Goal: Task Accomplishment & Management: Manage account settings

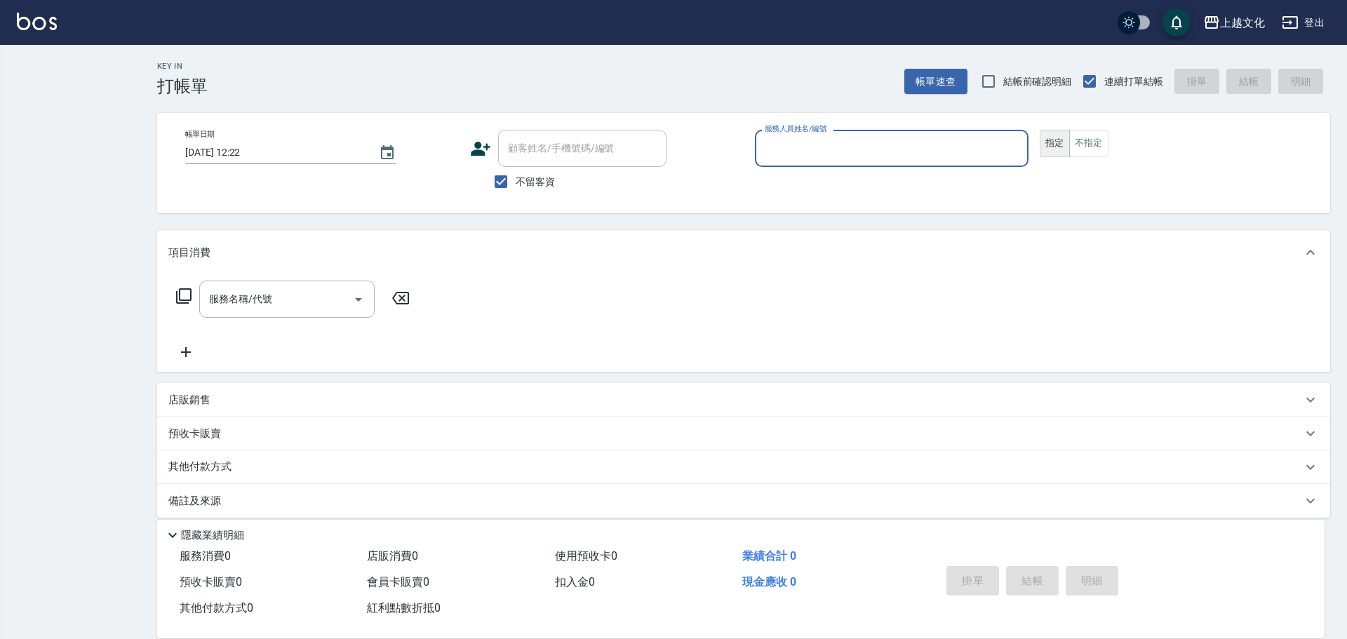
click at [806, 150] on input "服務人員姓名/編號" at bounding box center [891, 148] width 261 height 25
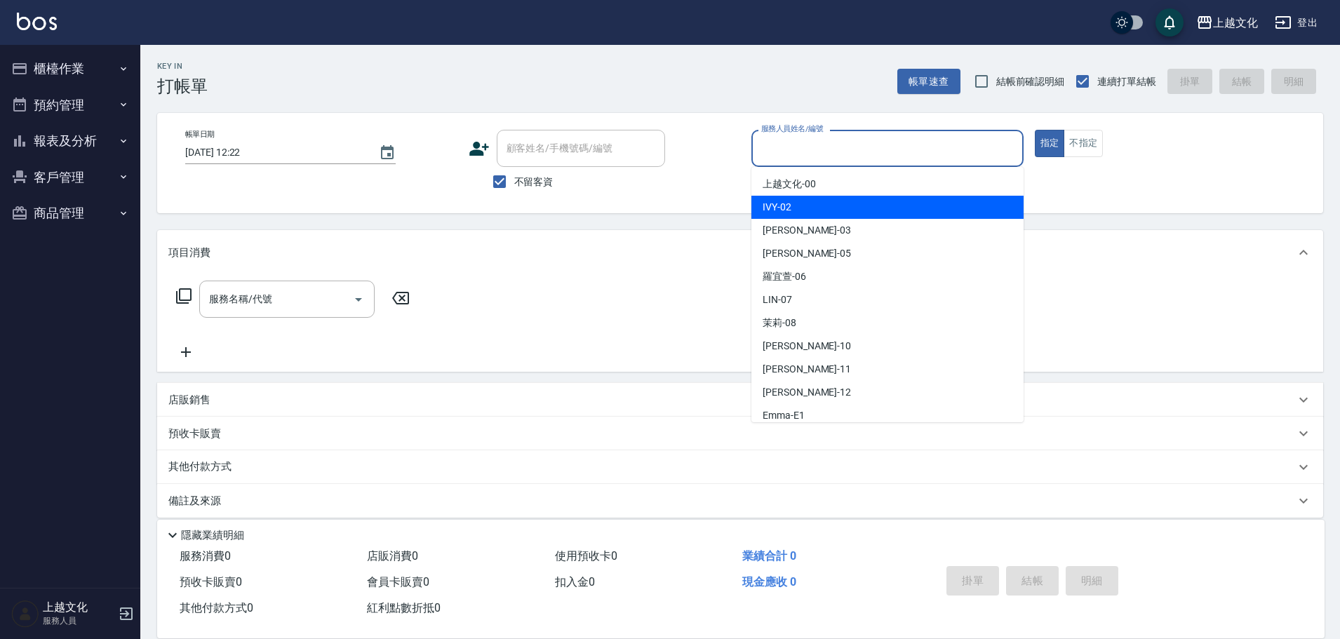
click at [809, 199] on div "IVY -02" at bounding box center [887, 207] width 272 height 23
type input "IVY-02"
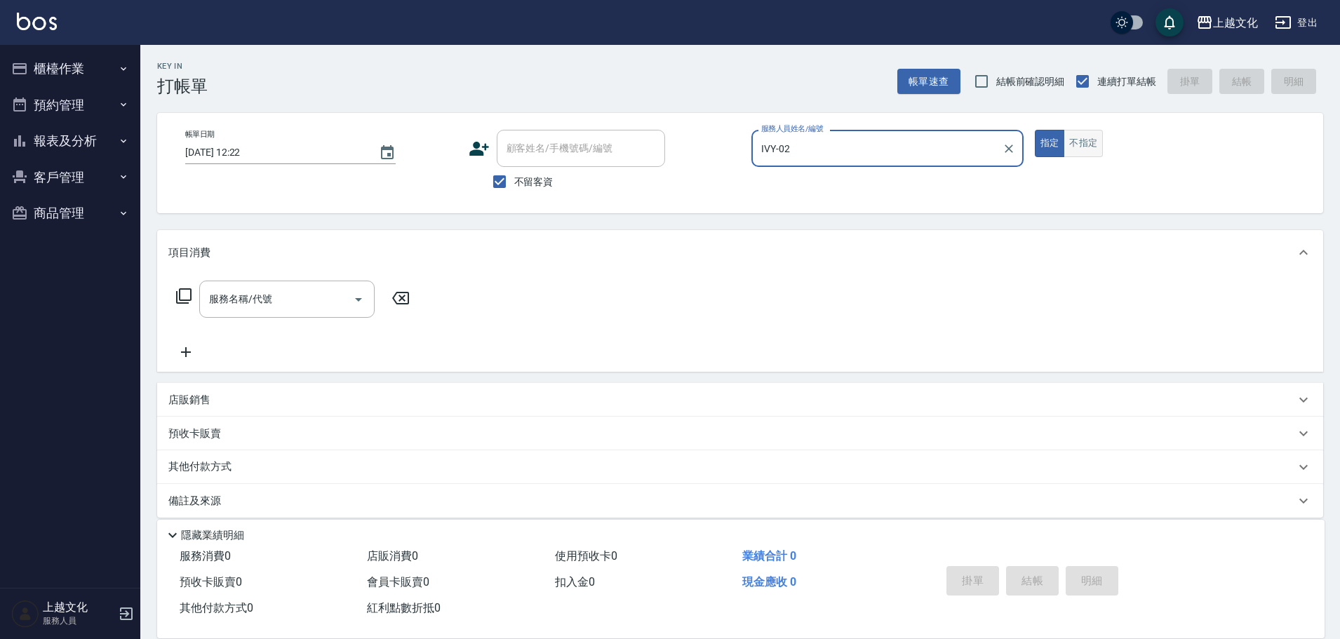
click at [1088, 146] on button "不指定" at bounding box center [1082, 143] width 39 height 27
click at [182, 295] on icon at bounding box center [183, 296] width 17 height 17
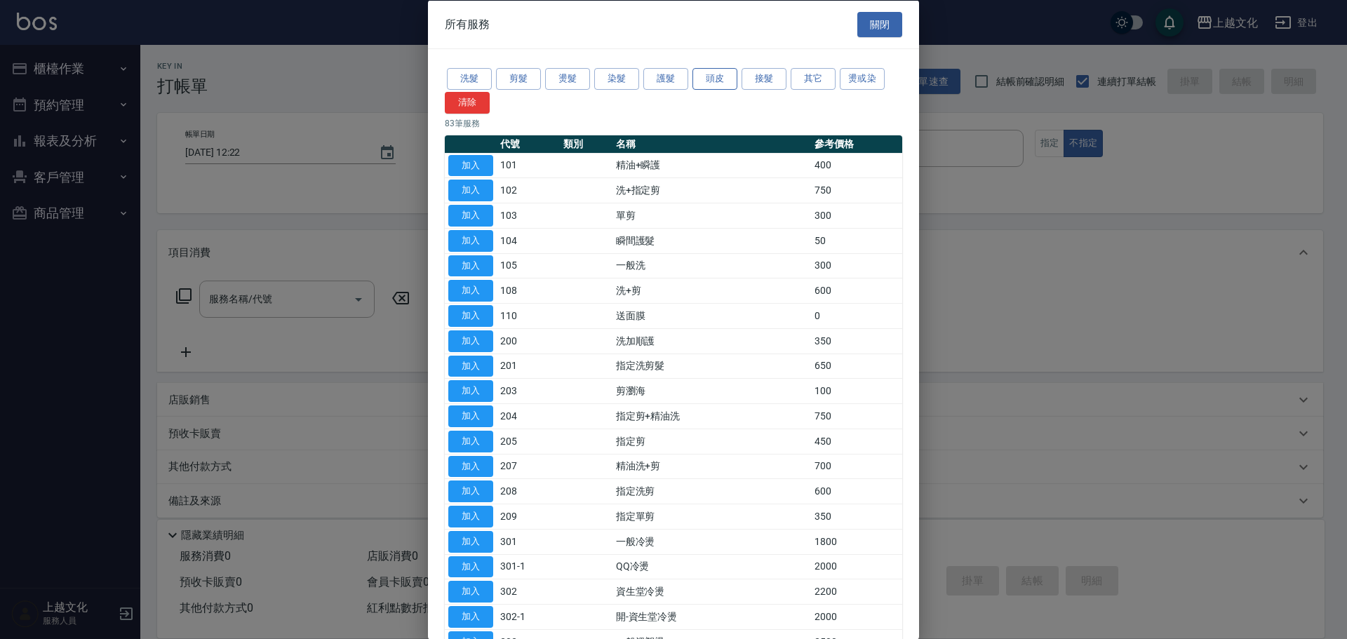
click at [701, 82] on button "頭皮" at bounding box center [714, 79] width 45 height 22
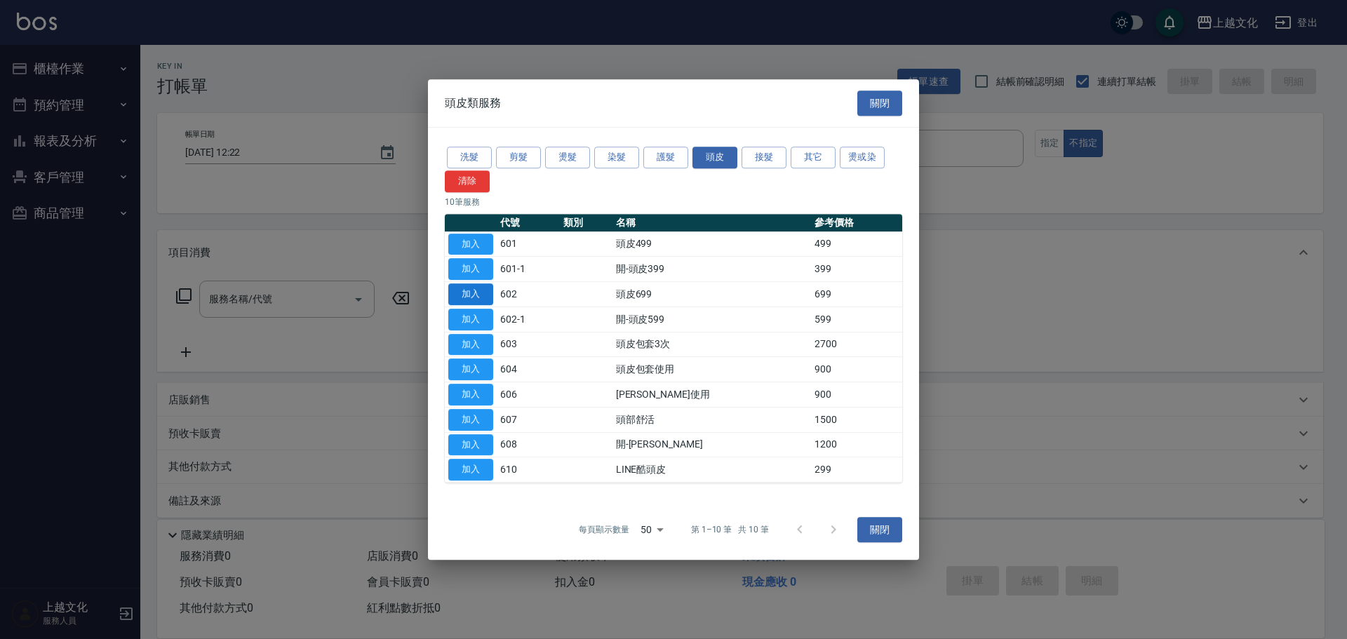
click at [464, 290] on button "加入" at bounding box center [470, 294] width 45 height 22
type input "頭皮699(602)"
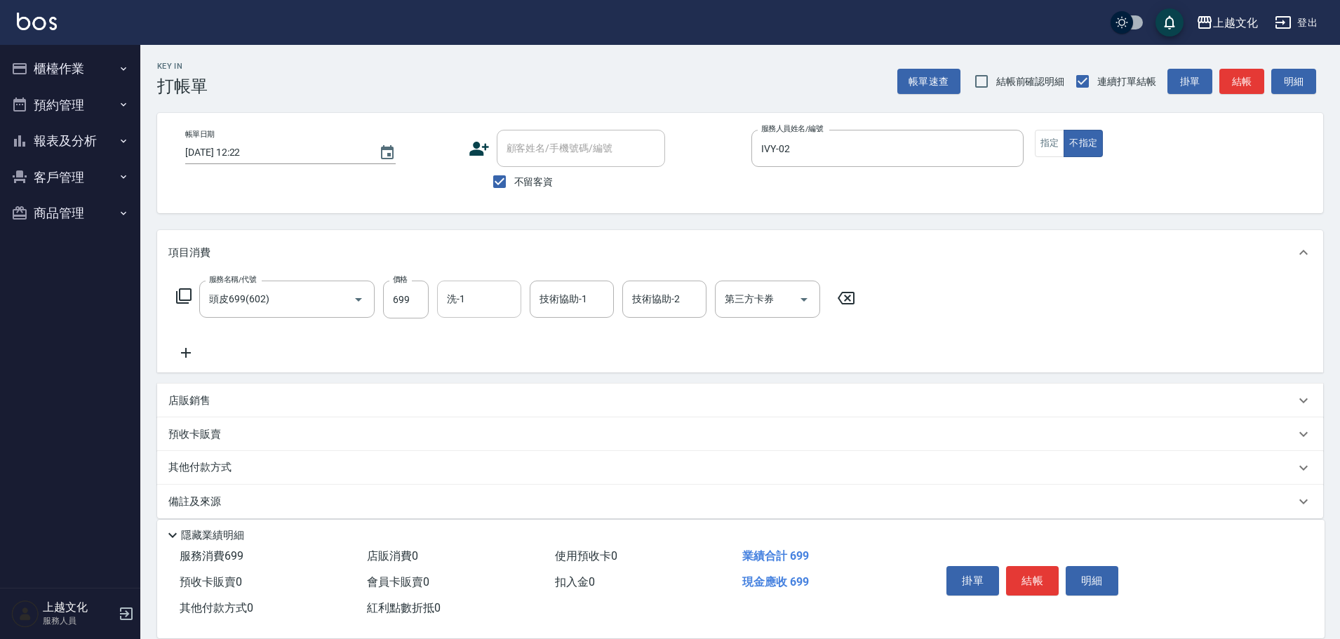
click at [485, 299] on input "洗-1" at bounding box center [479, 299] width 72 height 25
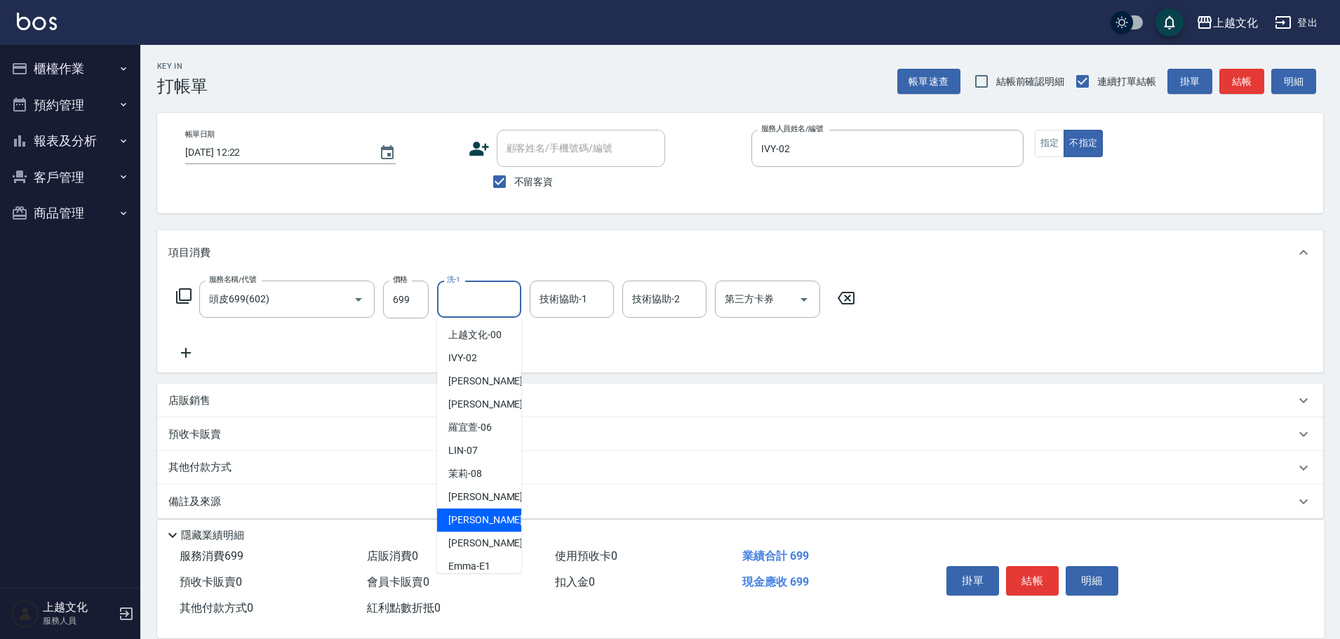
click at [481, 530] on div "Martin -11" at bounding box center [479, 520] width 84 height 23
type input "Martin-11"
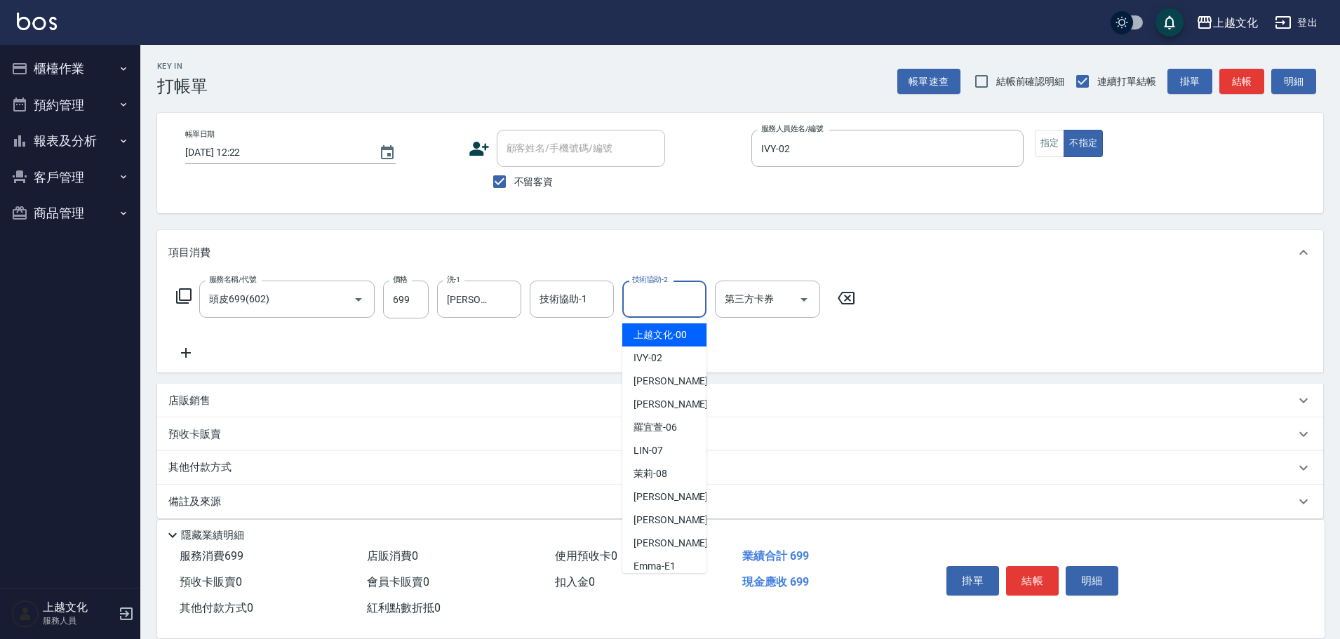
click at [652, 299] on input "技術協助-2" at bounding box center [664, 299] width 72 height 25
drag, startPoint x: 652, startPoint y: 526, endPoint x: 809, endPoint y: 553, distance: 159.5
click at [653, 526] on span "Martin -11" at bounding box center [677, 520] width 88 height 15
type input "Martin-11"
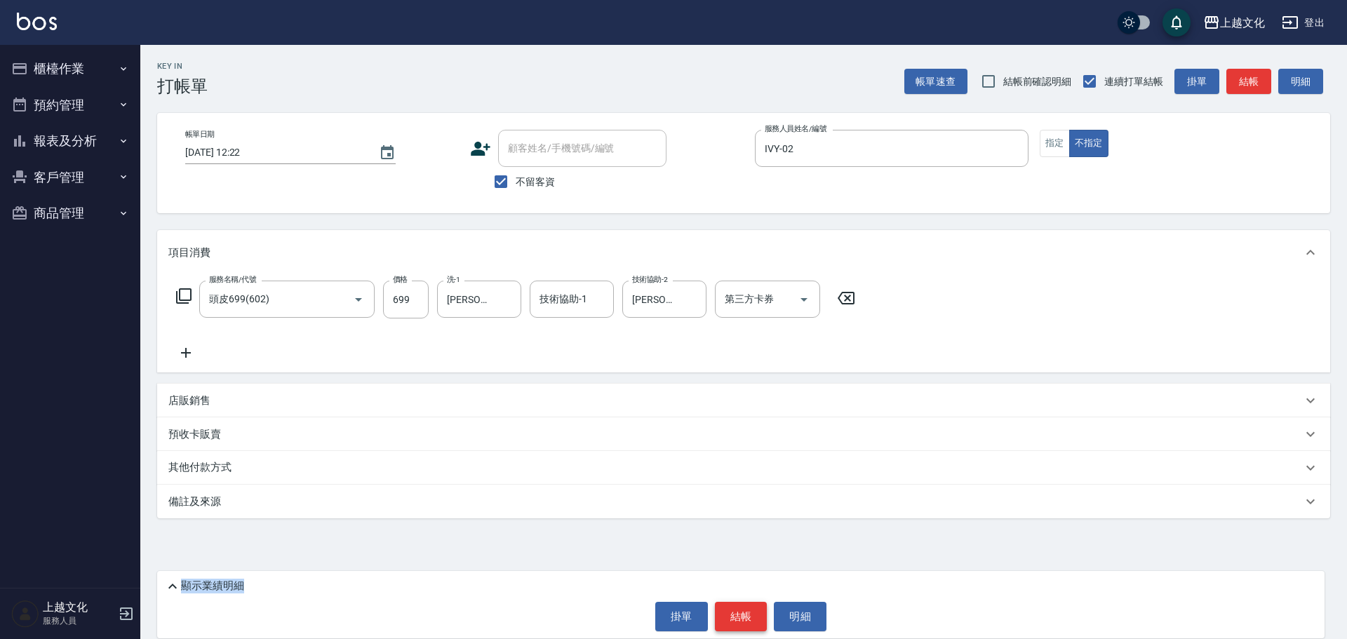
click at [724, 615] on button "結帳" at bounding box center [741, 616] width 53 height 29
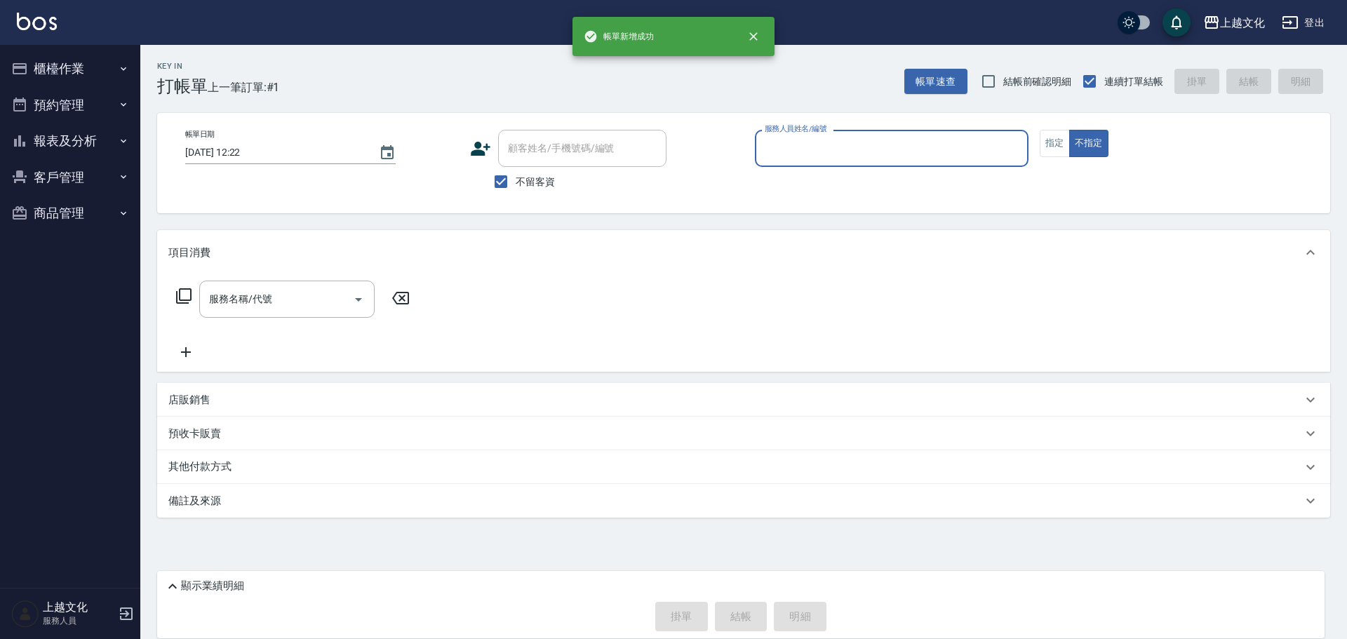
click at [794, 161] on div "服務人員姓名/編號" at bounding box center [892, 148] width 274 height 37
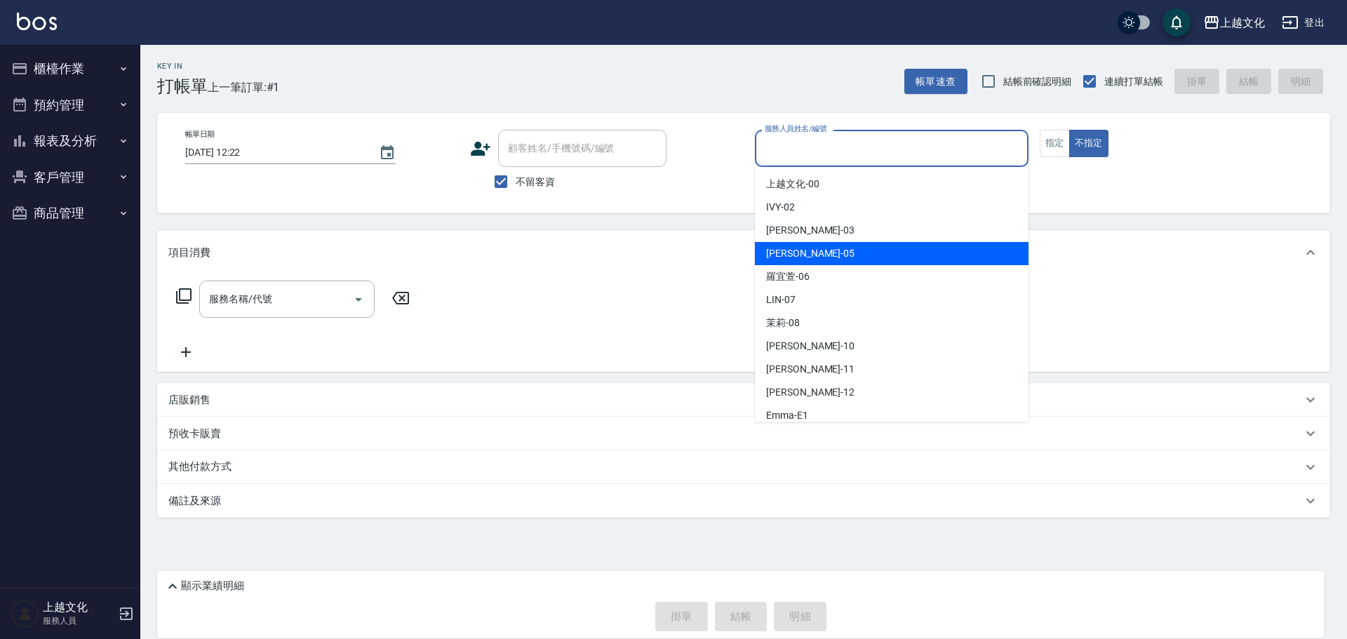
click at [803, 247] on span "EMILY -05" at bounding box center [810, 253] width 88 height 15
click at [803, 247] on div "項目消費" at bounding box center [735, 252] width 1134 height 15
type input "EMILY-05"
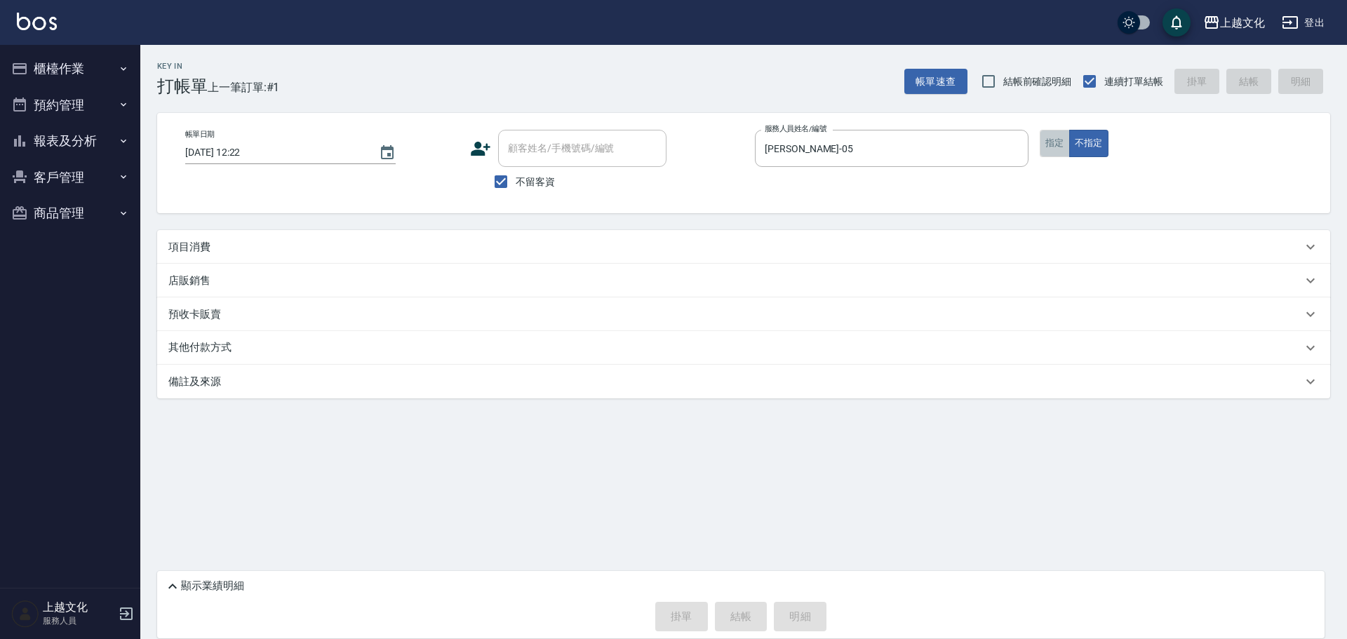
click at [1051, 144] on button "指定" at bounding box center [1055, 143] width 30 height 27
click at [194, 249] on p "項目消費" at bounding box center [189, 247] width 42 height 15
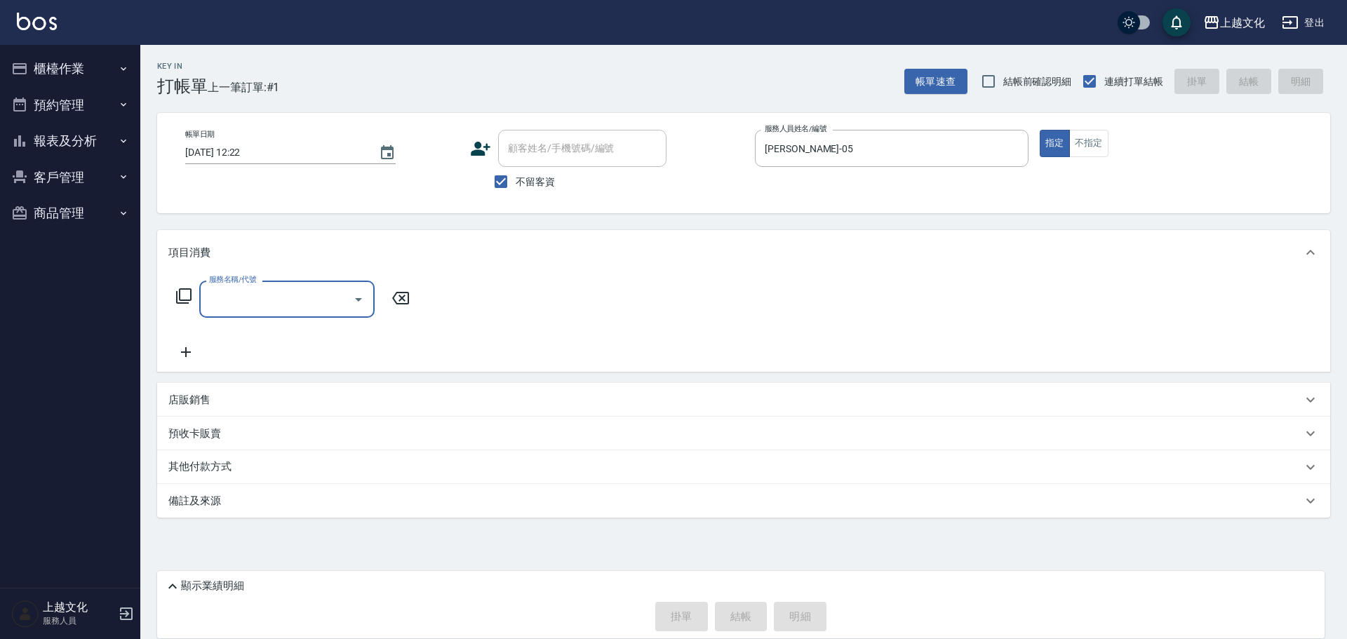
click at [285, 308] on input "服務名稱/代號" at bounding box center [277, 299] width 142 height 25
click at [286, 307] on input "服務名稱/代號" at bounding box center [277, 299] width 142 height 25
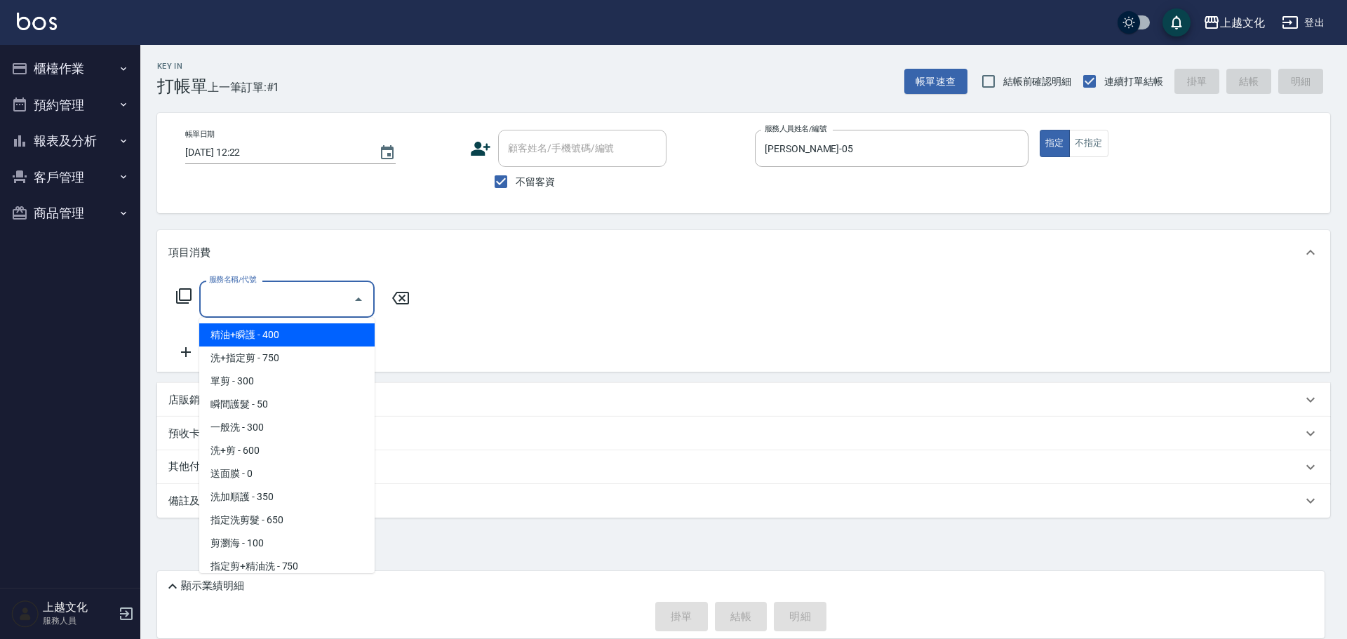
click at [263, 300] on input "服務名稱/代號" at bounding box center [277, 299] width 142 height 25
drag, startPoint x: 275, startPoint y: 297, endPoint x: 277, endPoint y: 307, distance: 10.0
click at [276, 297] on input "服務名稱/代號" at bounding box center [277, 299] width 142 height 25
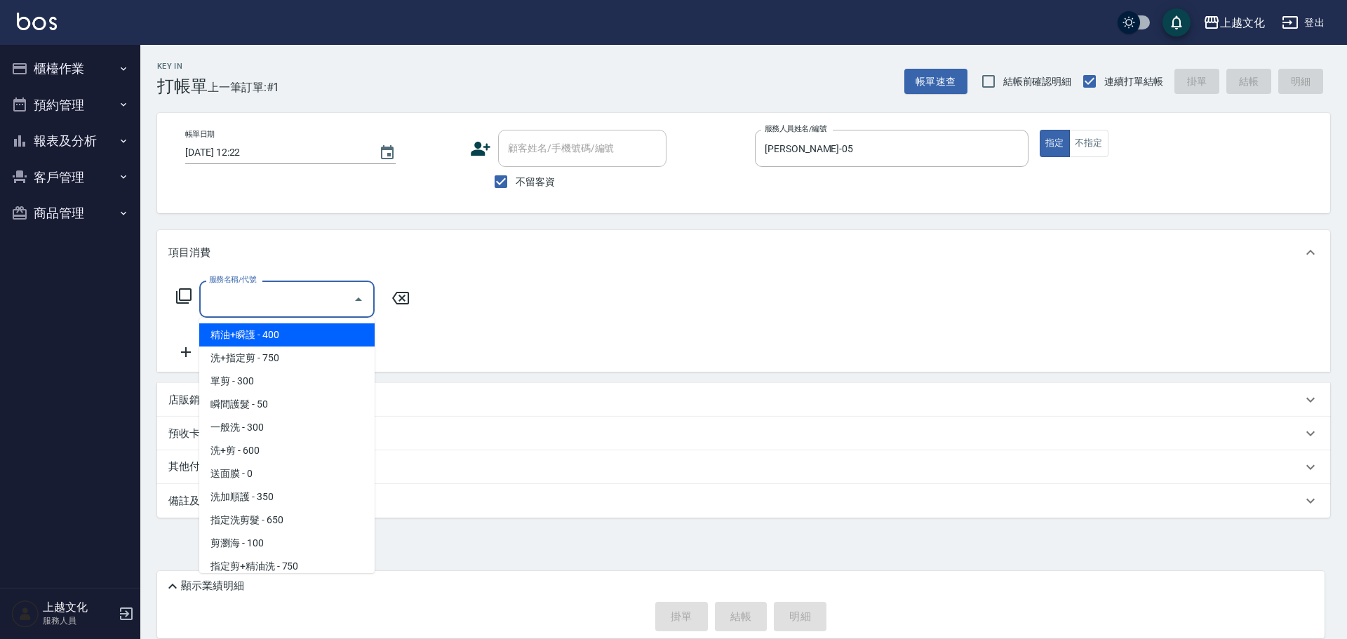
click at [297, 299] on input "服務名稱/代號" at bounding box center [277, 299] width 142 height 25
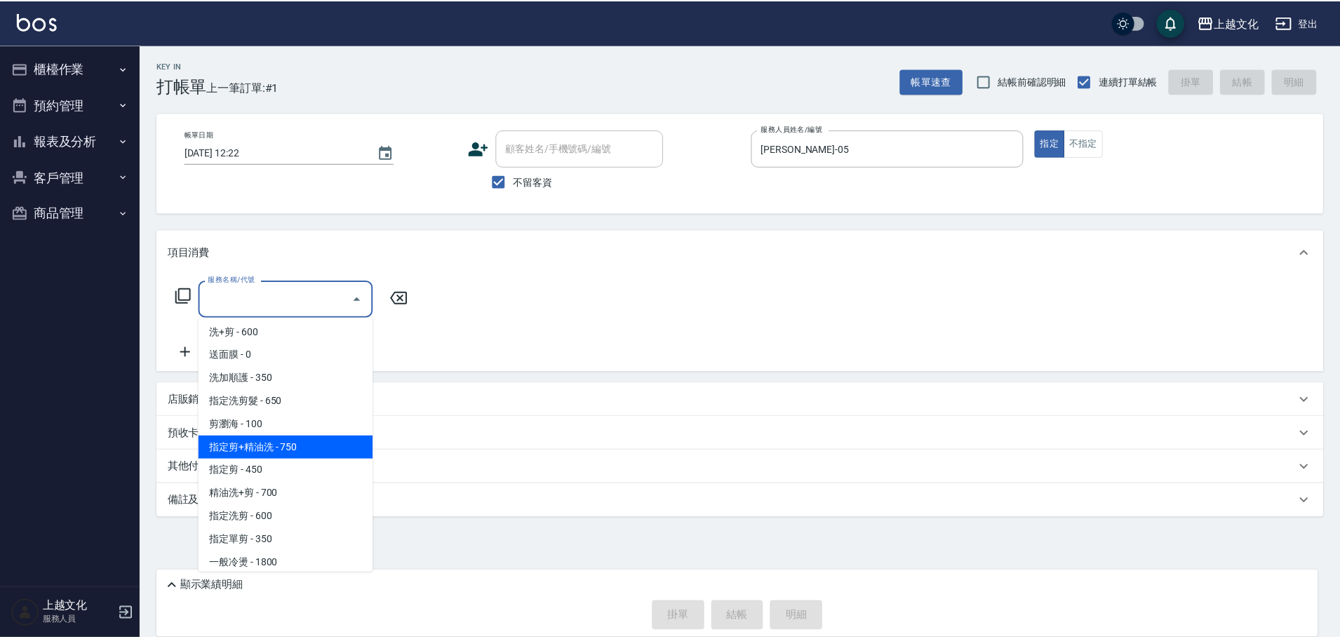
scroll to position [140, 0]
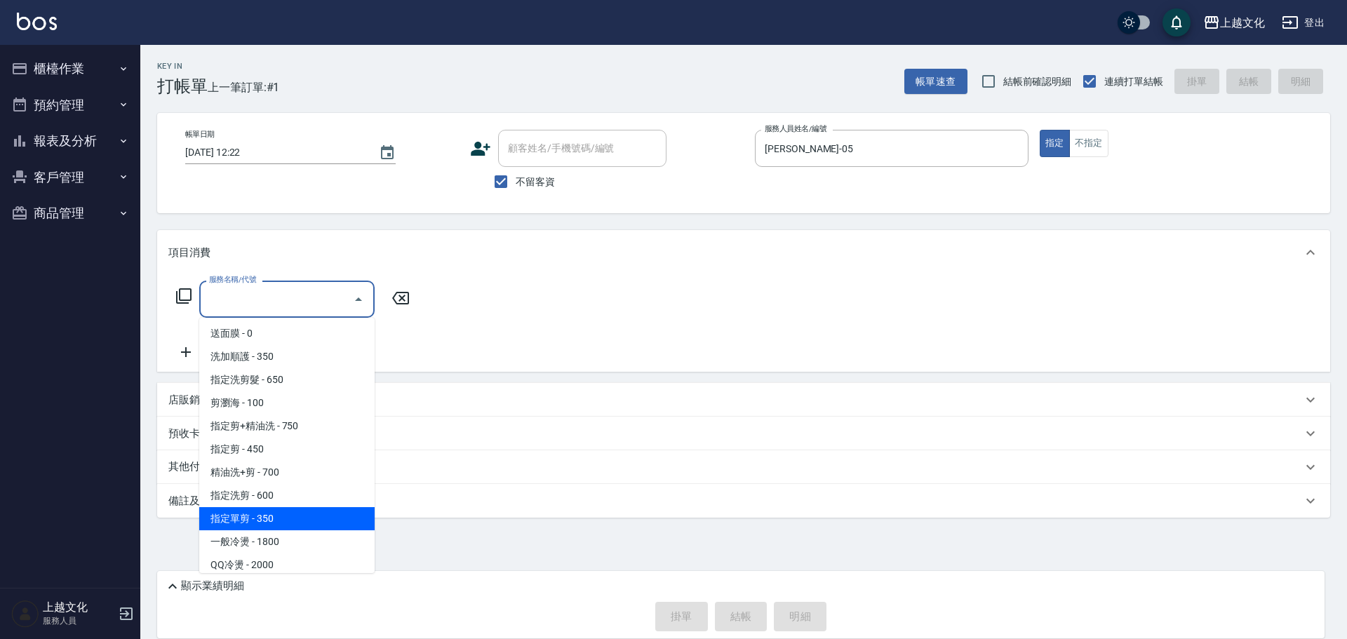
click at [313, 513] on span "指定單剪 - 350" at bounding box center [286, 518] width 175 height 23
type input "指定單剪(209)"
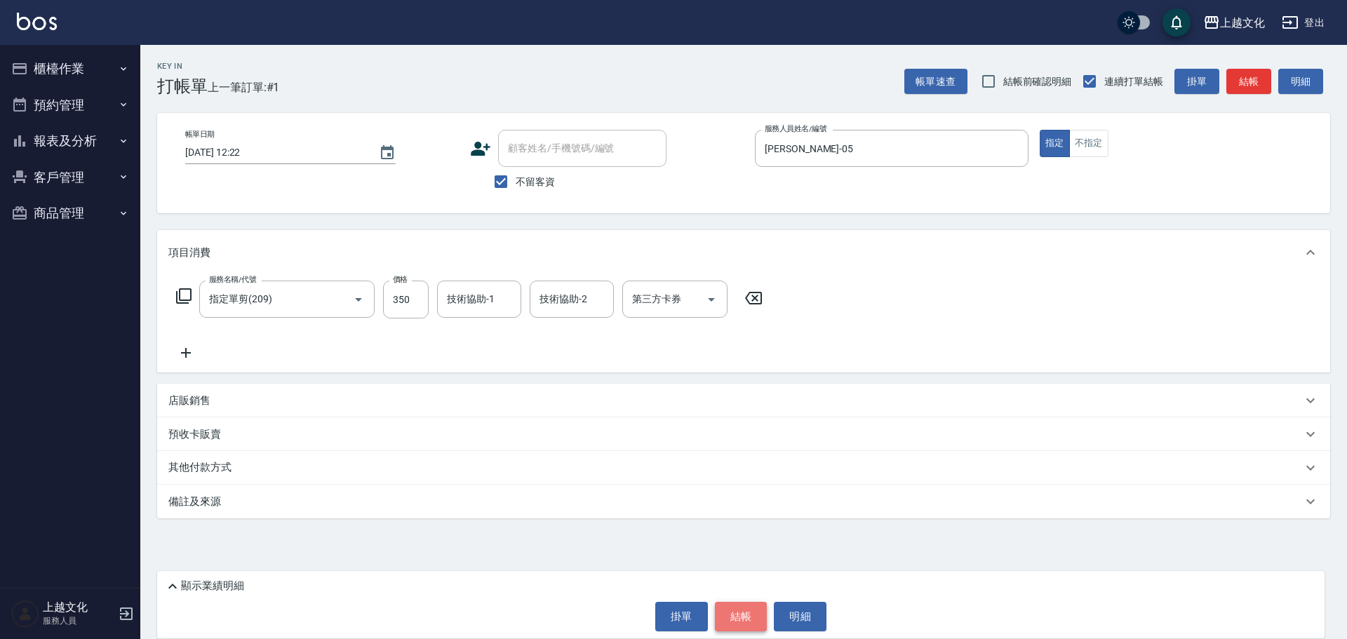
click at [741, 616] on button "結帳" at bounding box center [741, 616] width 53 height 29
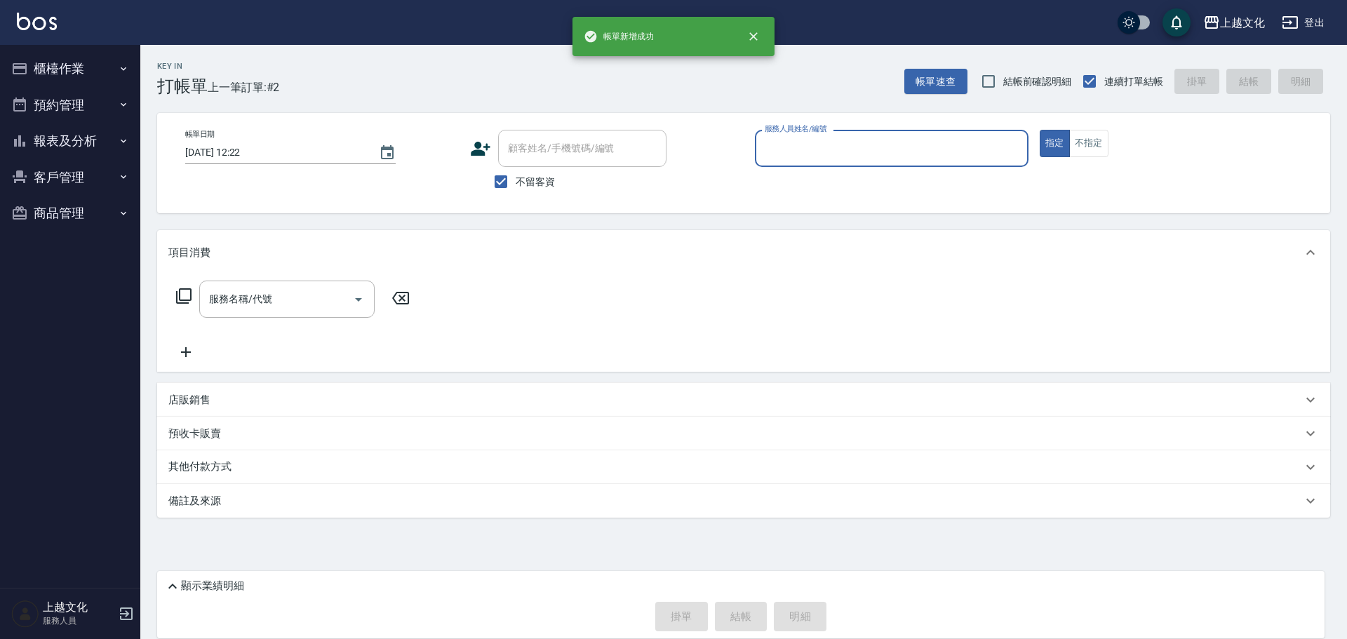
click at [835, 145] on input "服務人員姓名/編號" at bounding box center [891, 148] width 261 height 25
drag, startPoint x: 814, startPoint y: 168, endPoint x: 813, endPoint y: 157, distance: 11.3
click at [814, 163] on div "服務人員姓名/編號 服務人員姓名/編號" at bounding box center [892, 156] width 274 height 52
click at [815, 156] on input "服務人員姓名/編號" at bounding box center [891, 148] width 261 height 25
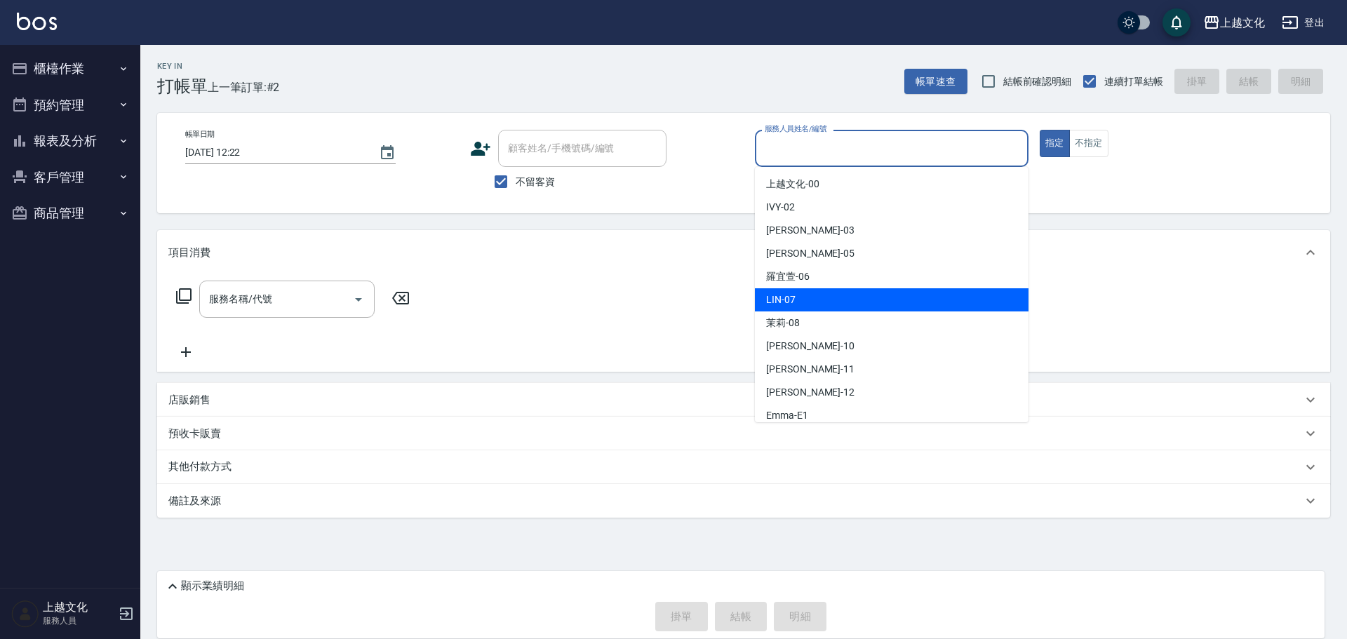
click at [812, 295] on div "LIN -07" at bounding box center [892, 299] width 274 height 23
click at [812, 295] on div "服務名稱/代號 服務名稱/代號" at bounding box center [743, 323] width 1173 height 97
type input "LIN-07"
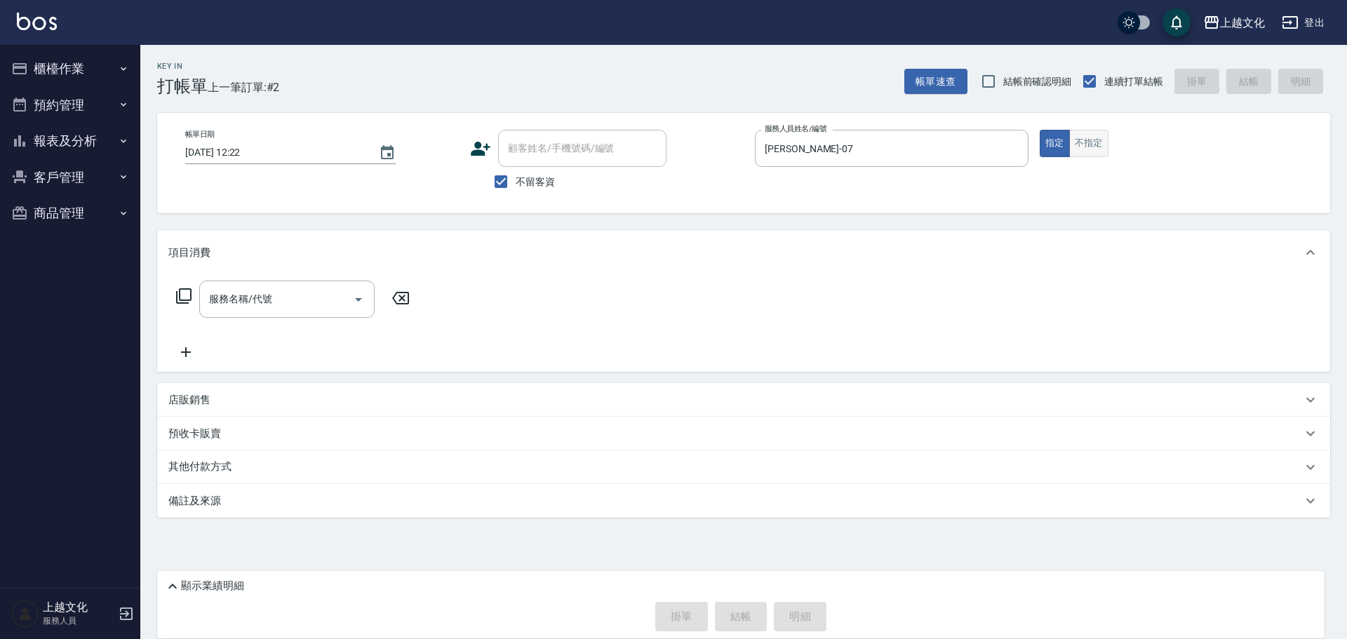
click at [1070, 138] on button "不指定" at bounding box center [1088, 143] width 39 height 27
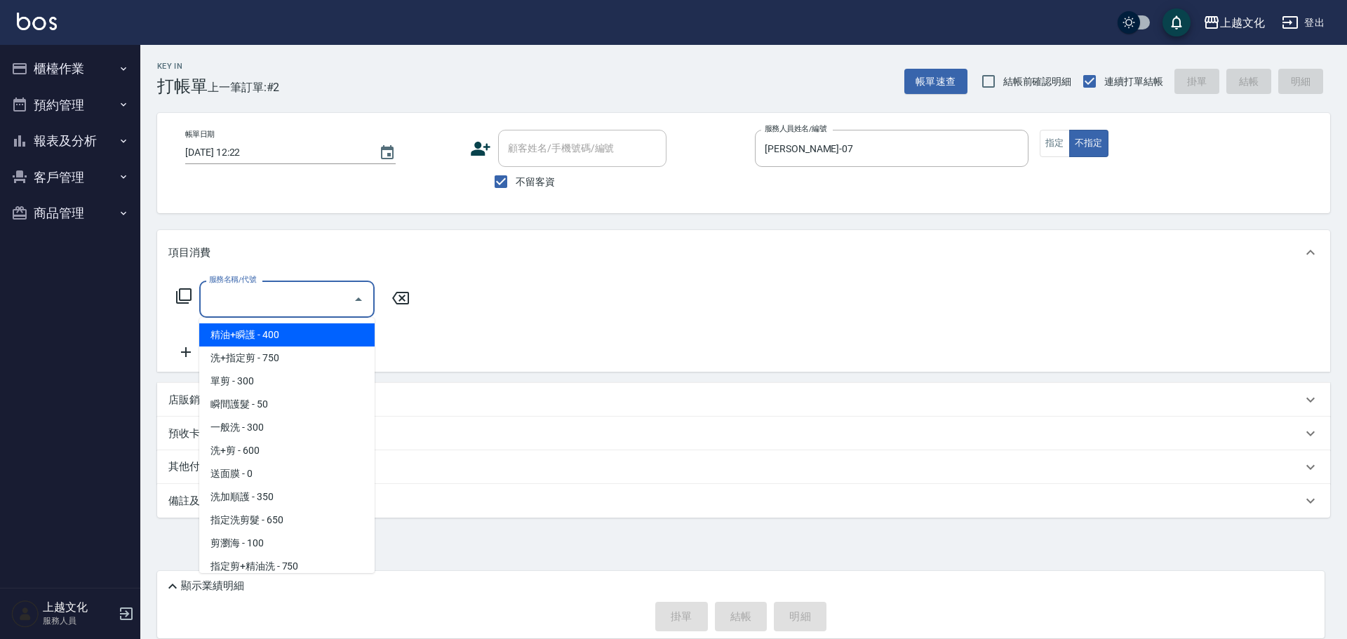
click at [236, 309] on input "服務名稱/代號" at bounding box center [277, 299] width 142 height 25
click at [251, 340] on span "精油+瞬護 - 400" at bounding box center [286, 334] width 175 height 23
type input "精油+瞬護(101)"
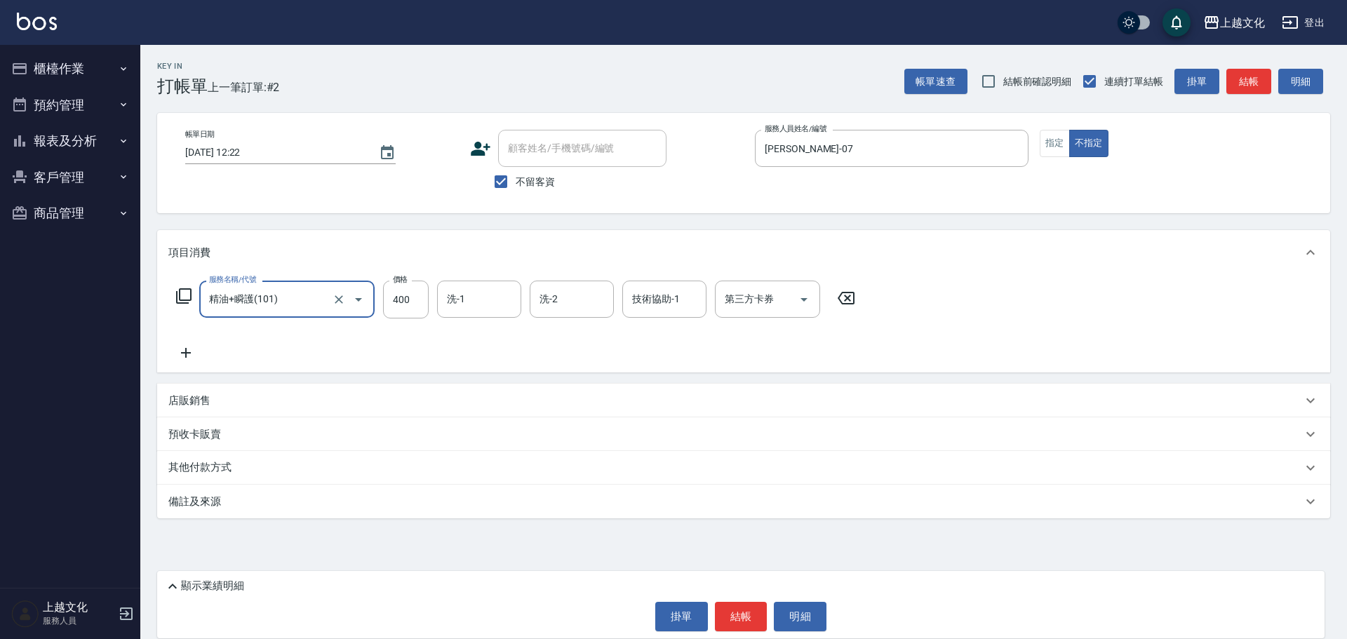
drag, startPoint x: 732, startPoint y: 608, endPoint x: 711, endPoint y: 600, distance: 22.4
click at [732, 609] on button "結帳" at bounding box center [741, 616] width 53 height 29
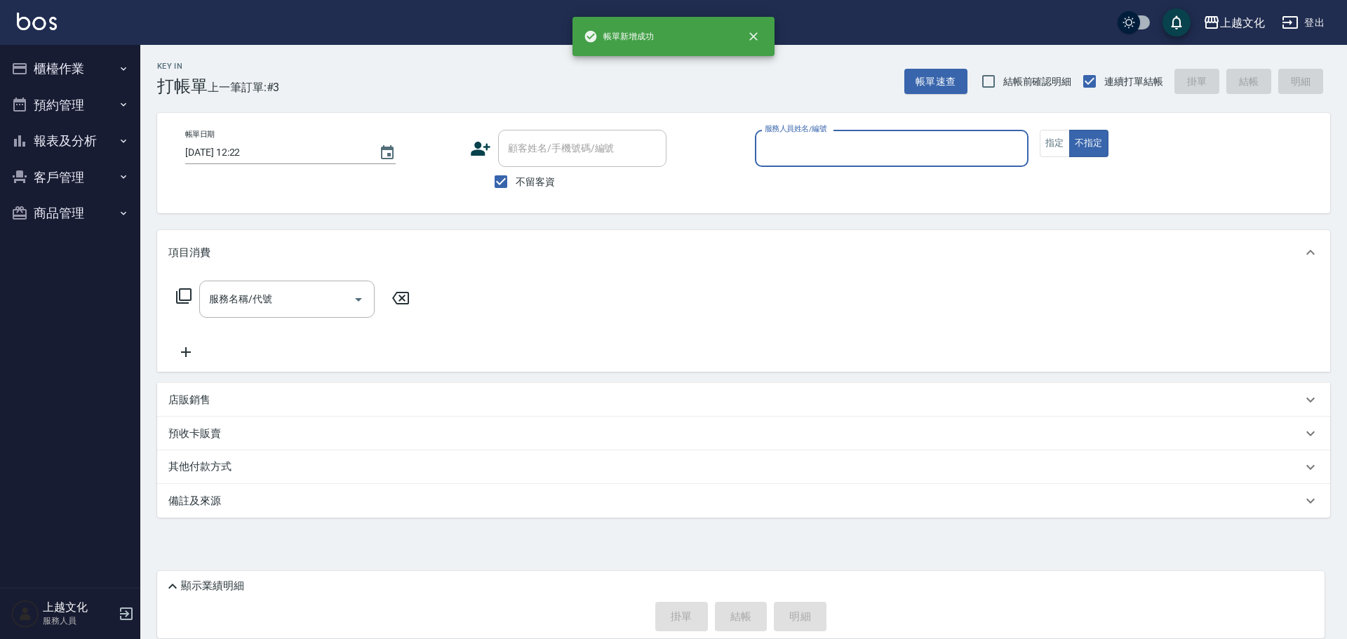
click at [227, 586] on p "顯示業績明細" at bounding box center [212, 586] width 63 height 15
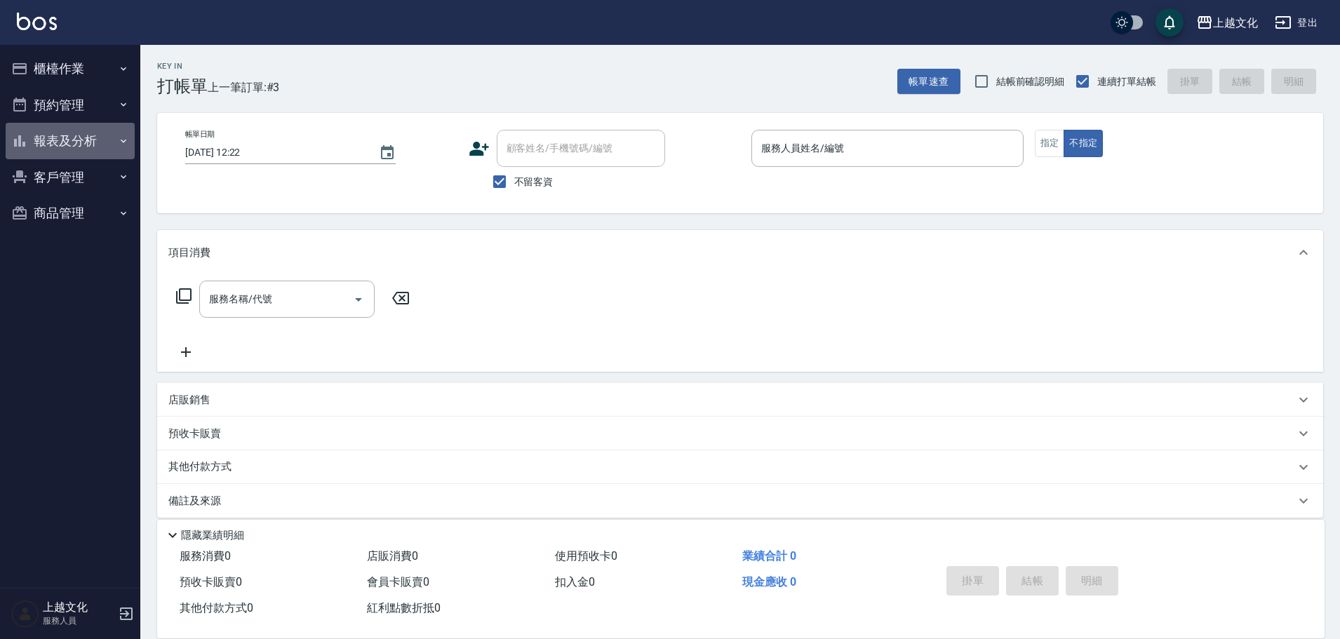
click at [55, 144] on button "報表及分析" at bounding box center [70, 141] width 129 height 36
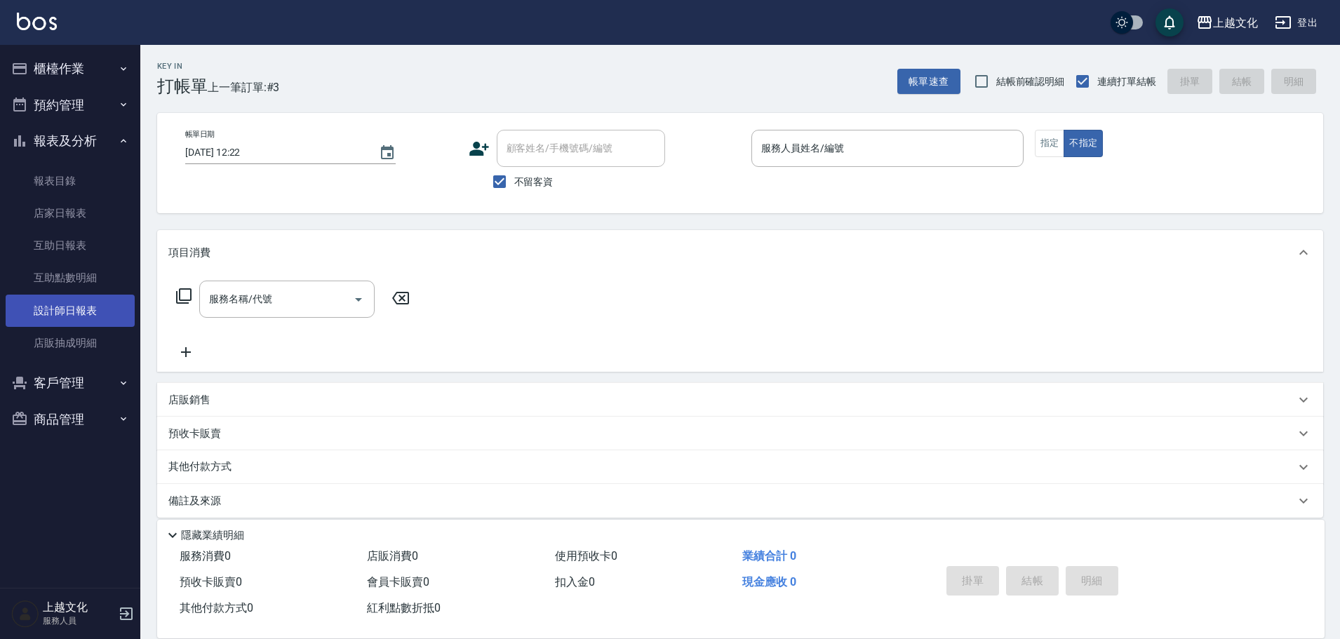
click at [85, 301] on link "設計師日報表" at bounding box center [70, 311] width 129 height 32
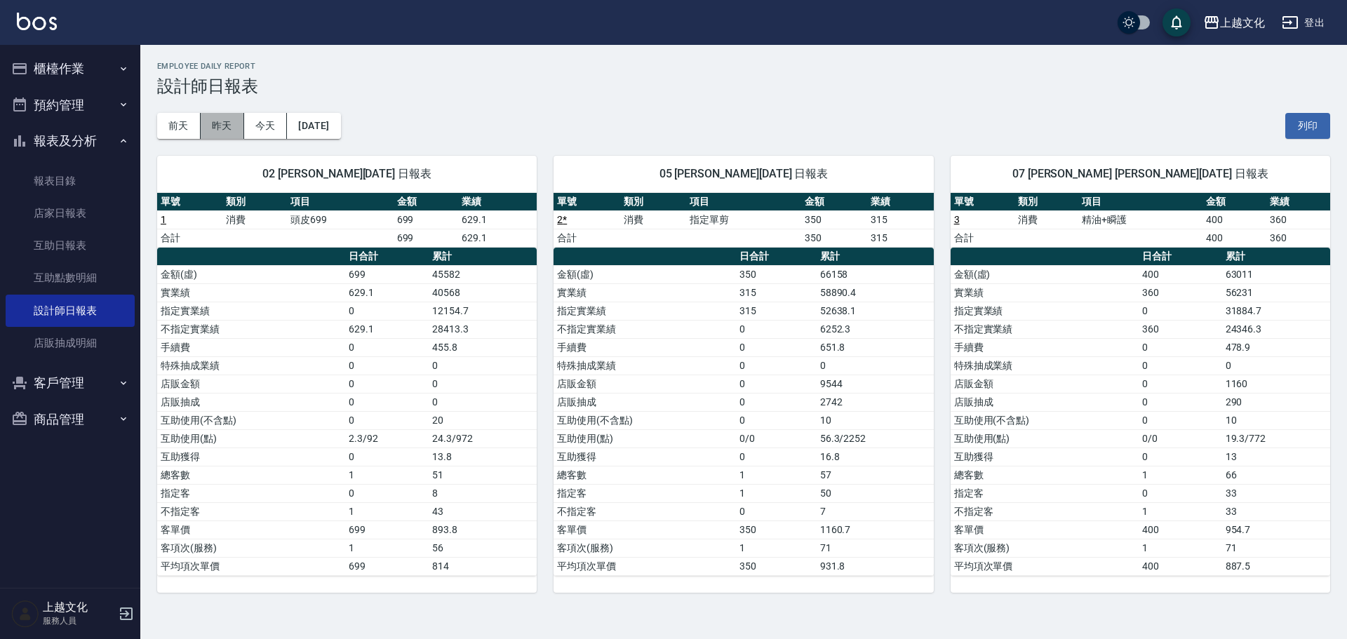
click at [216, 123] on button "昨天" at bounding box center [222, 126] width 43 height 26
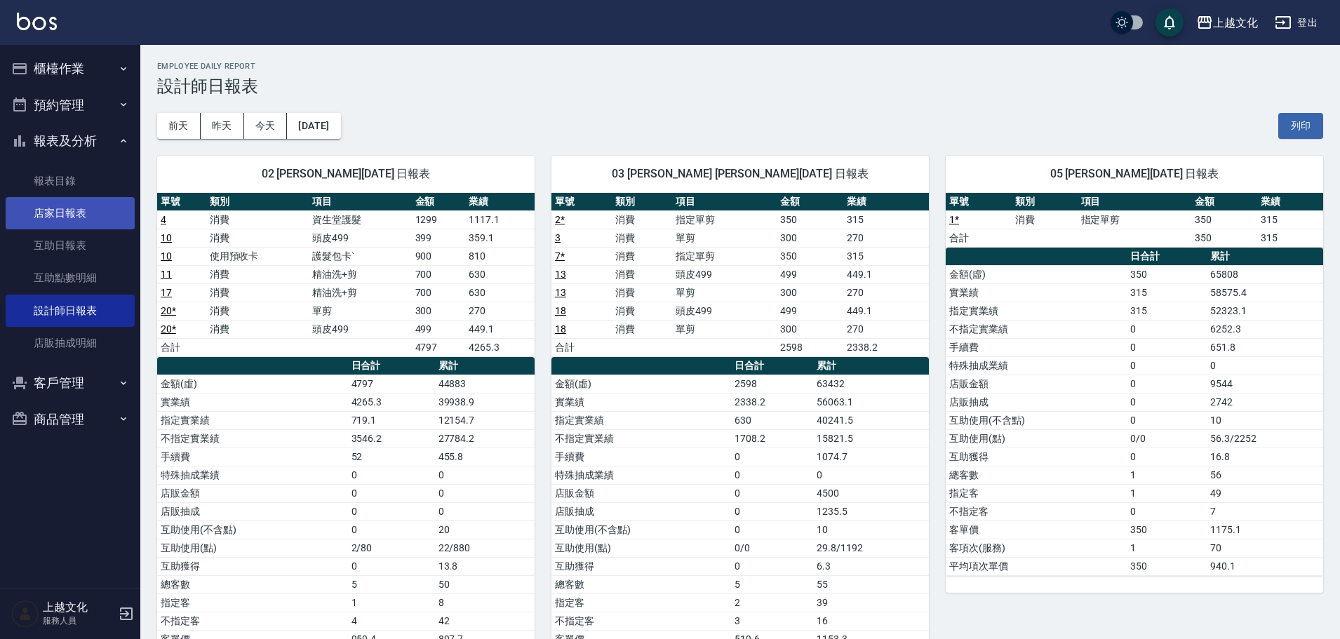
click at [74, 210] on link "店家日報表" at bounding box center [70, 213] width 129 height 32
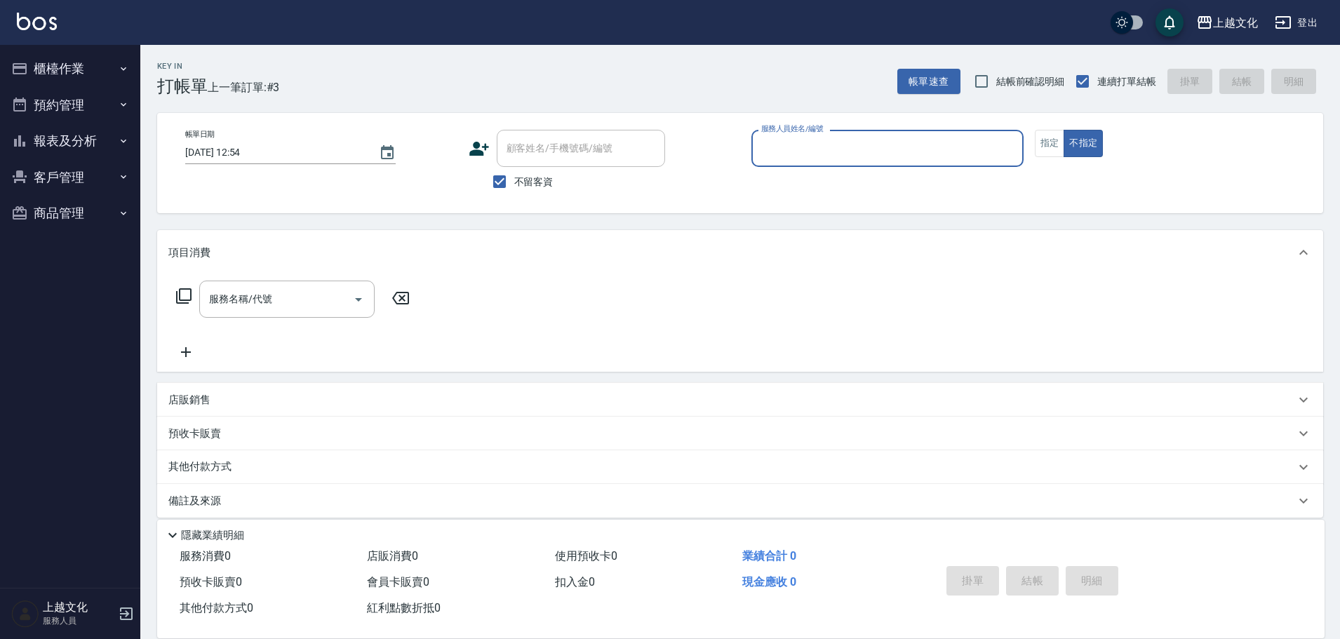
click at [827, 147] on input "服務人員姓名/編號" at bounding box center [888, 148] width 260 height 25
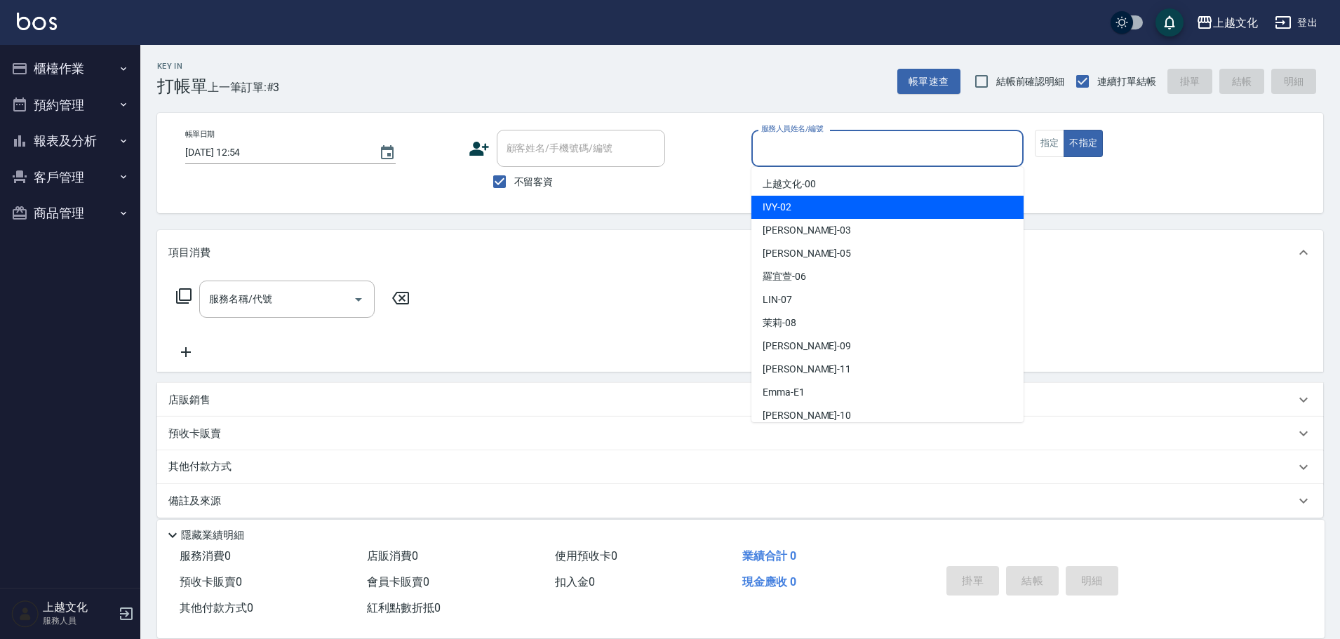
click at [833, 209] on div "IVY -02" at bounding box center [887, 207] width 272 height 23
type input "IVY-02"
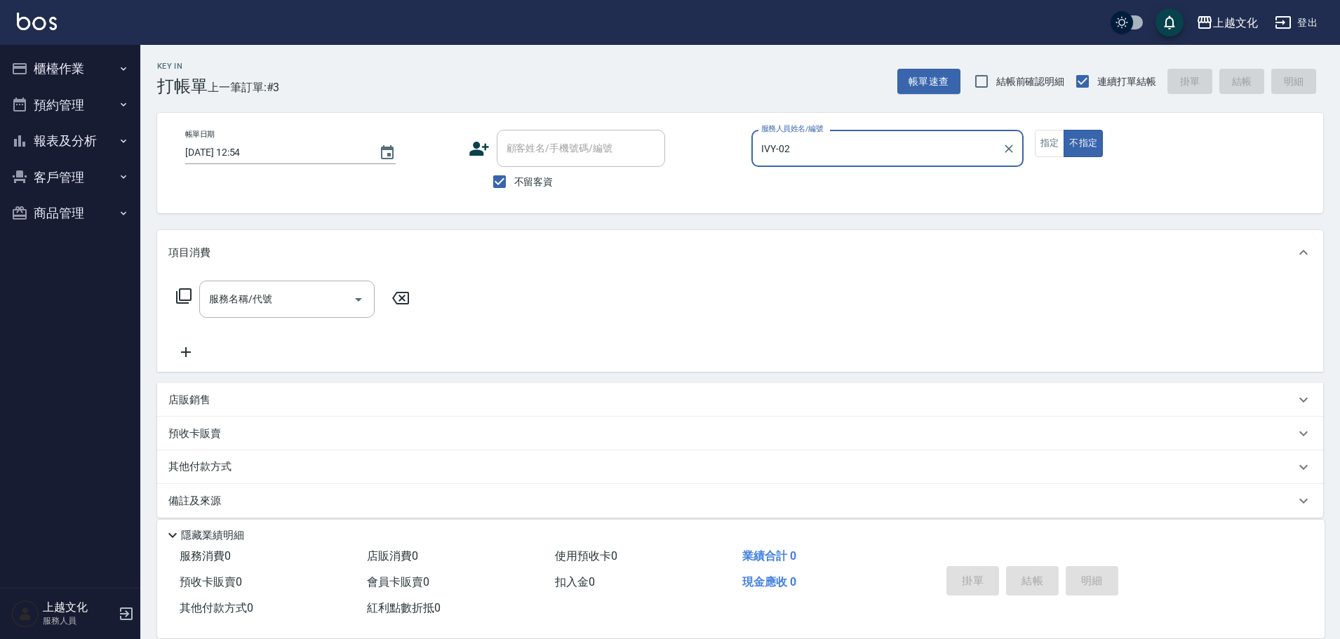
click at [180, 296] on icon at bounding box center [183, 295] width 15 height 15
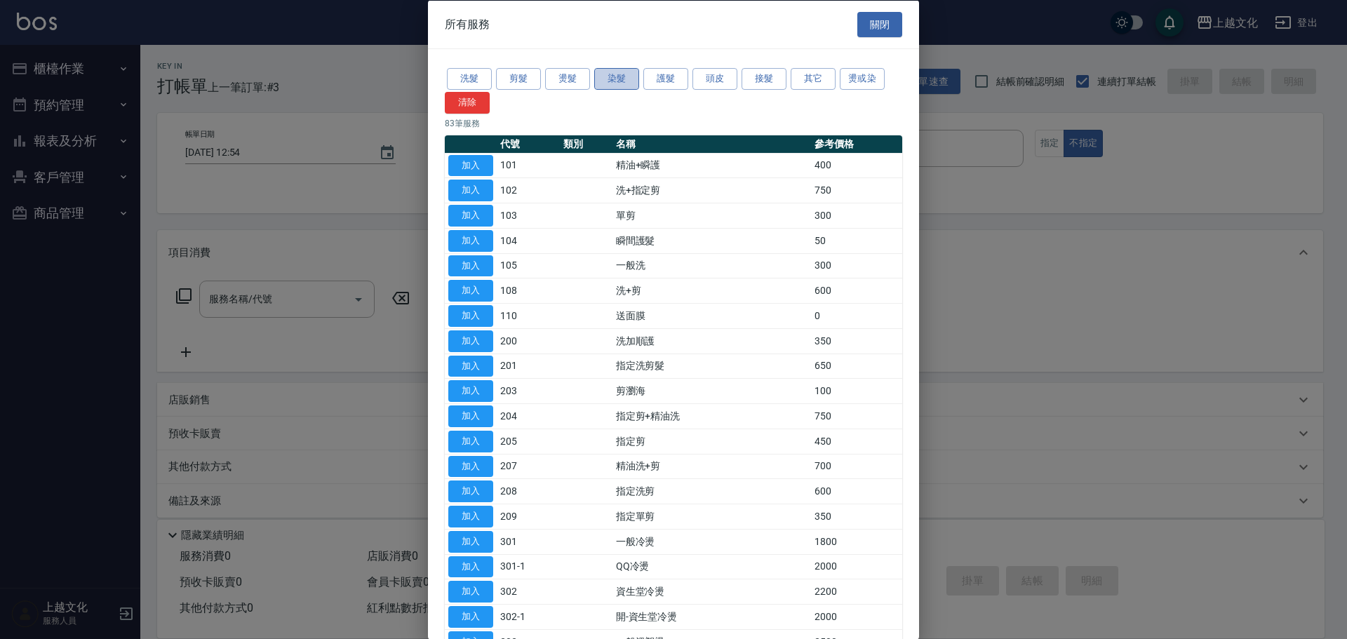
click at [610, 81] on button "染髮" at bounding box center [616, 79] width 45 height 22
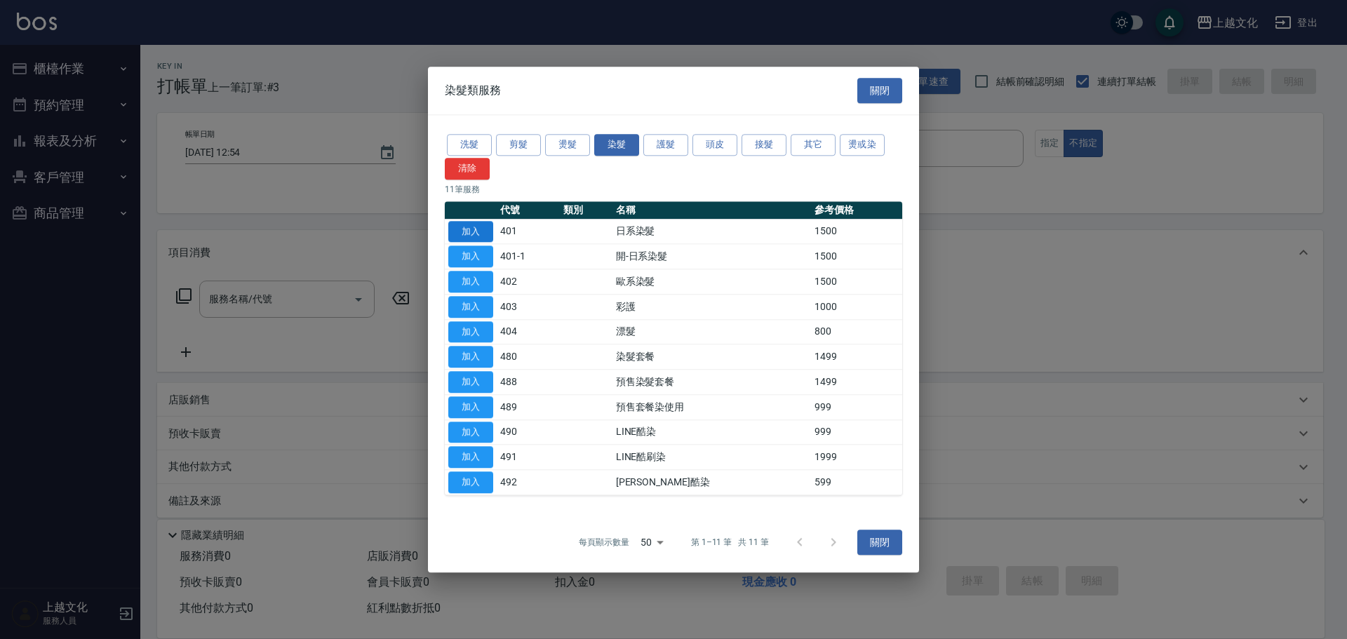
click at [475, 234] on button "加入" at bounding box center [470, 232] width 45 height 22
type input "日系染髮(401)"
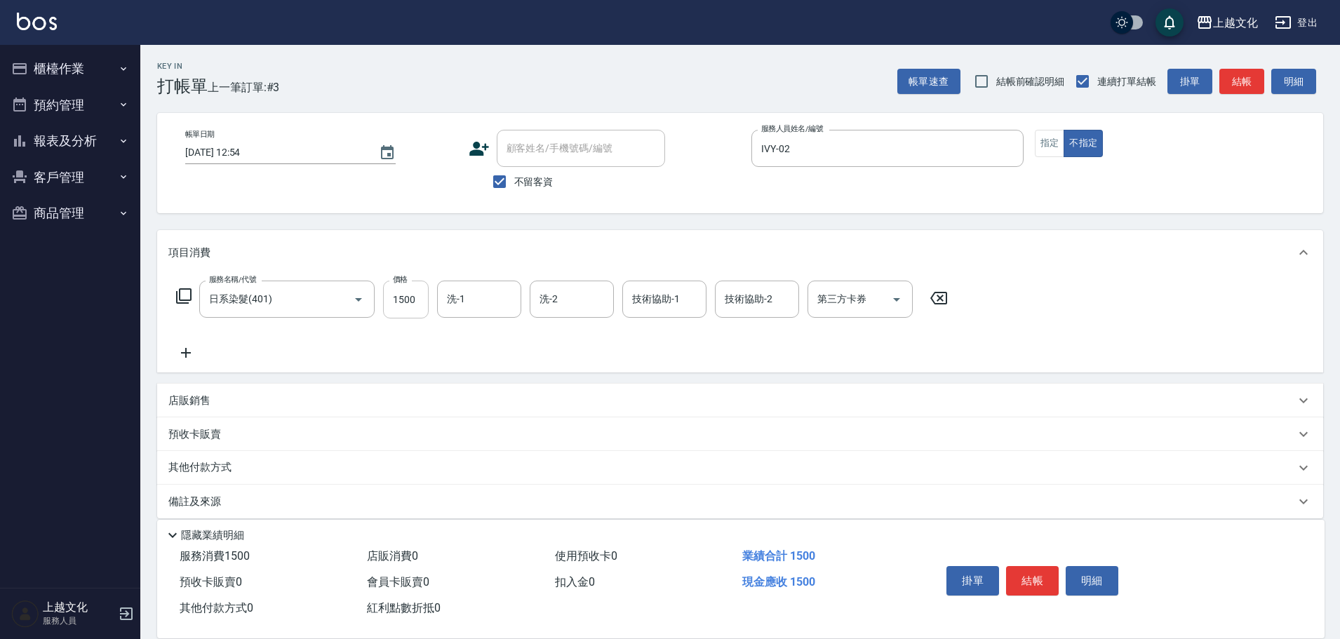
click at [401, 319] on div "服務名稱/代號 日系染髮(401) 服務名稱/代號 價格 1500 價格 洗-1 洗-1 洗-2 洗-2 技術協助-1 技術協助-1 技術協助-2 技術協助-…" at bounding box center [562, 321] width 788 height 81
click at [400, 315] on input "1500" at bounding box center [406, 300] width 46 height 38
type input "2599"
click at [1019, 580] on button "結帳" at bounding box center [1032, 580] width 53 height 29
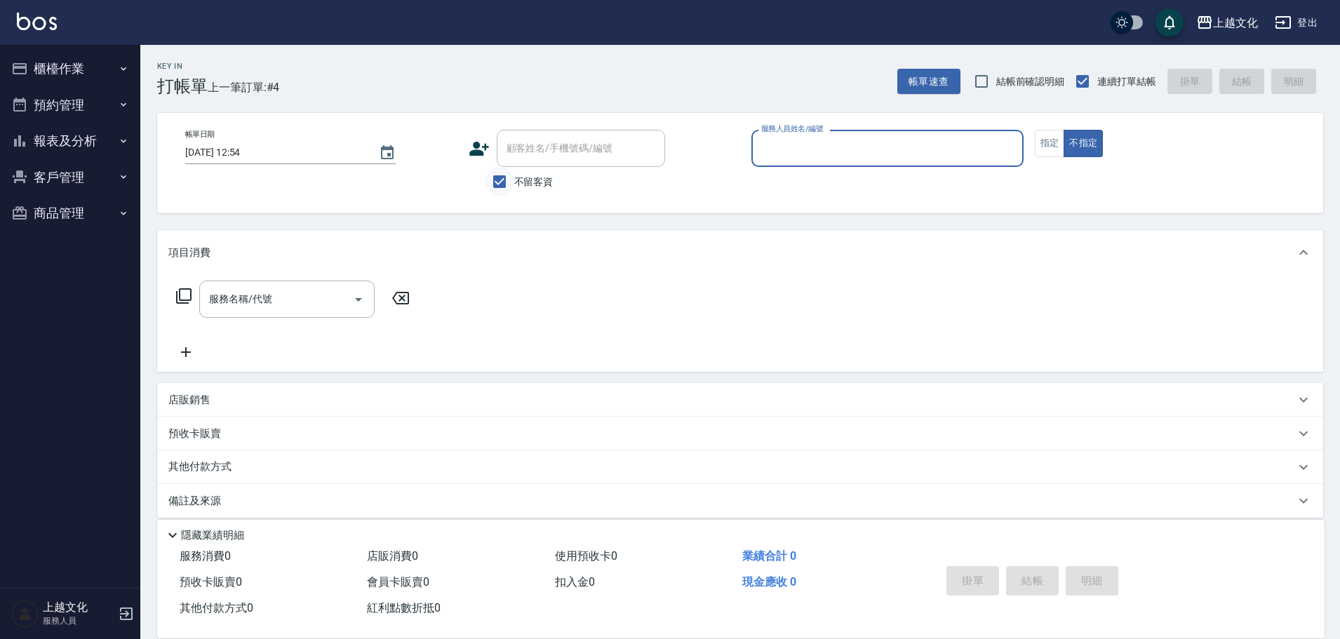
click at [497, 182] on input "不留客資" at bounding box center [499, 181] width 29 height 29
checkbox input "false"
click at [516, 152] on input "顧客姓名/手機號碼/編號" at bounding box center [570, 148] width 135 height 25
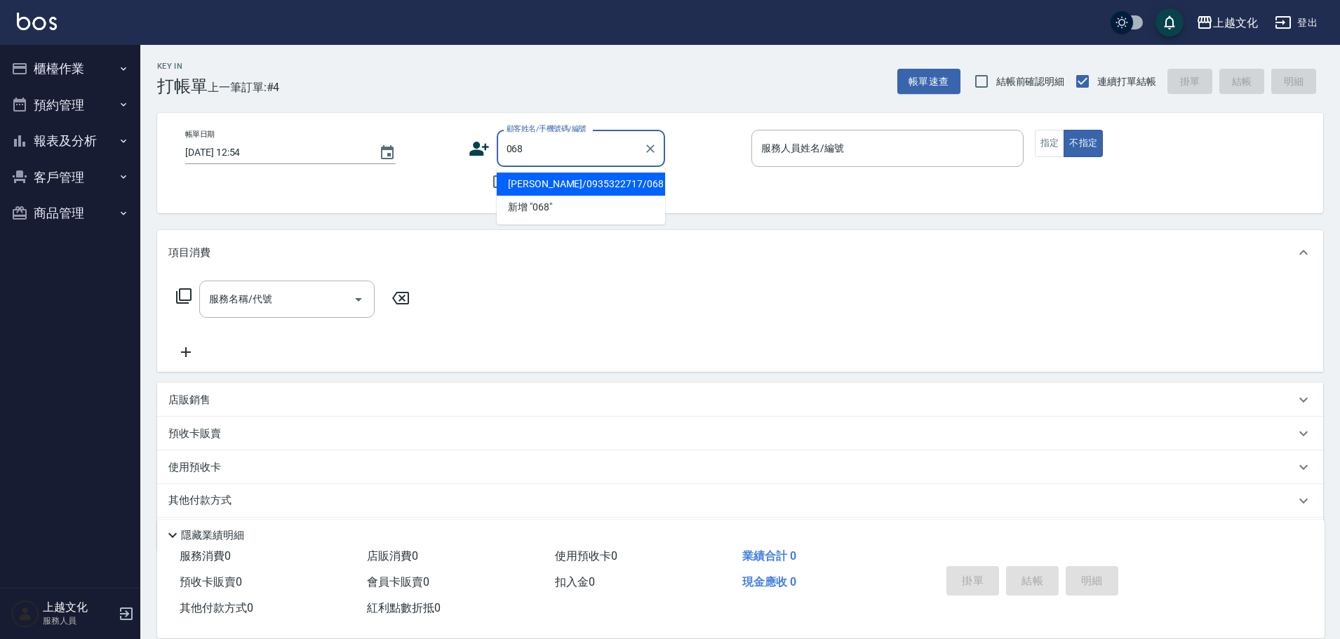
type input "[PERSON_NAME]/0935322717/068"
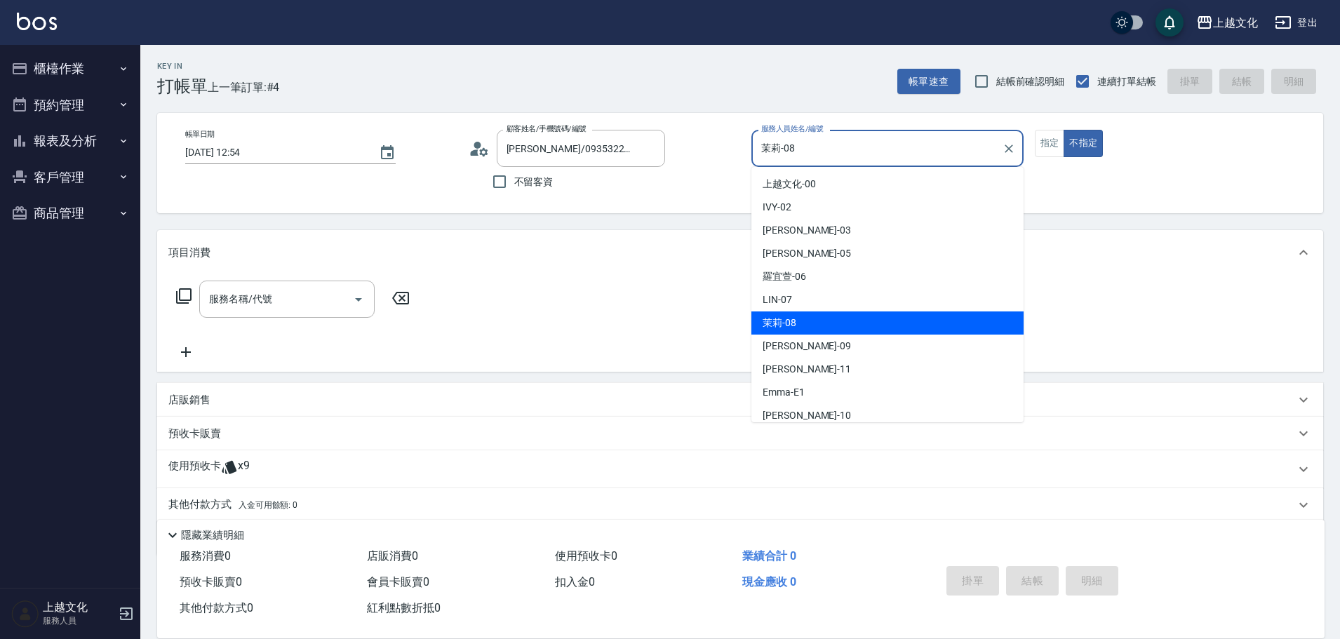
drag, startPoint x: 965, startPoint y: 146, endPoint x: 957, endPoint y: 148, distance: 8.0
click at [965, 147] on input "茉莉-08" at bounding box center [877, 148] width 238 height 25
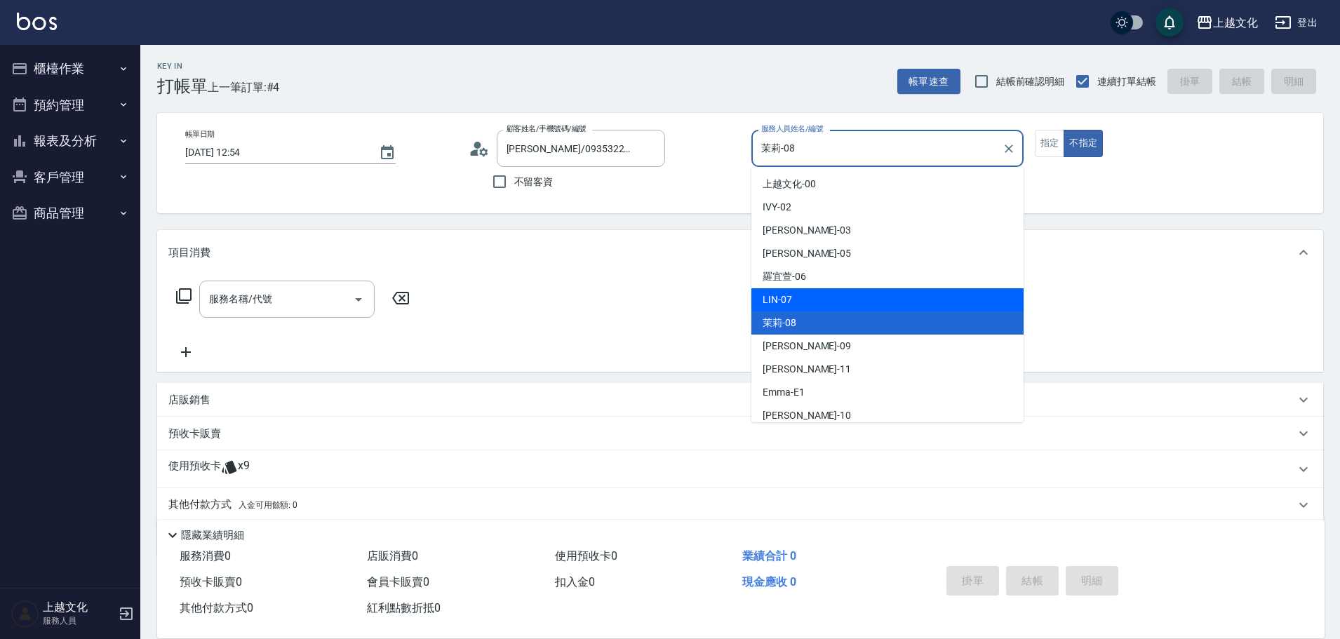
click at [854, 299] on div "[PERSON_NAME] -07" at bounding box center [887, 299] width 272 height 23
type input "[PERSON_NAME]-07"
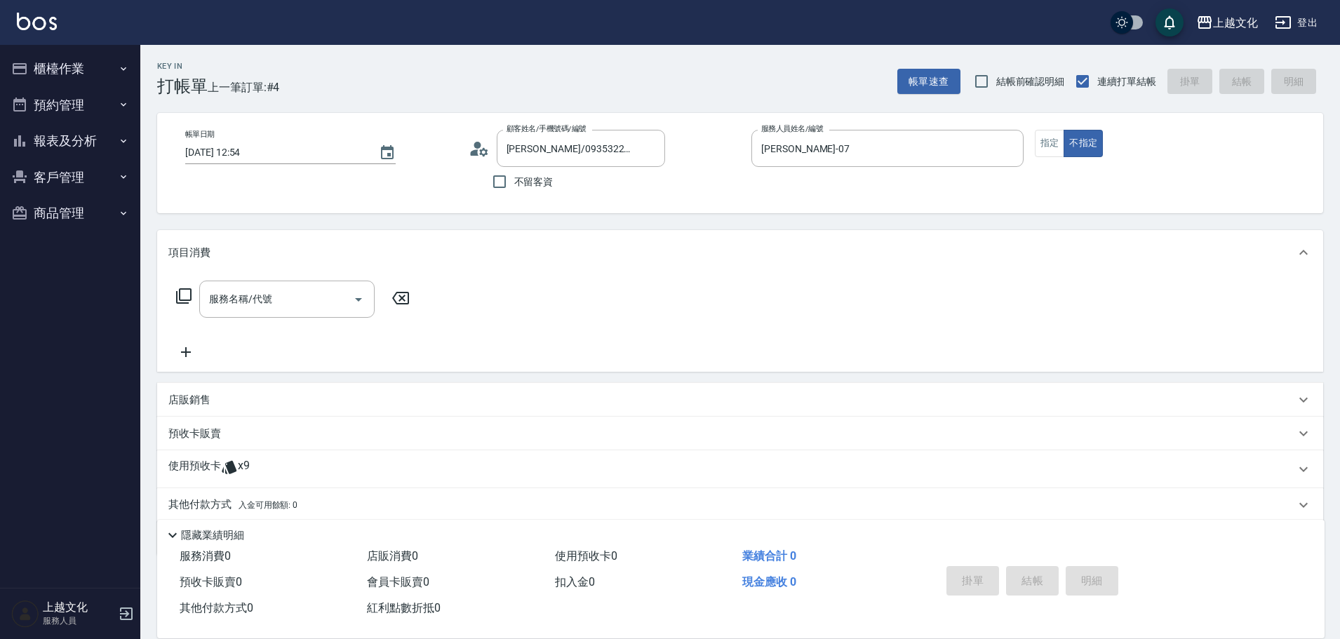
drag, startPoint x: 180, startPoint y: 462, endPoint x: 269, endPoint y: 395, distance: 112.2
click at [180, 463] on p "使用預收卡" at bounding box center [194, 469] width 53 height 21
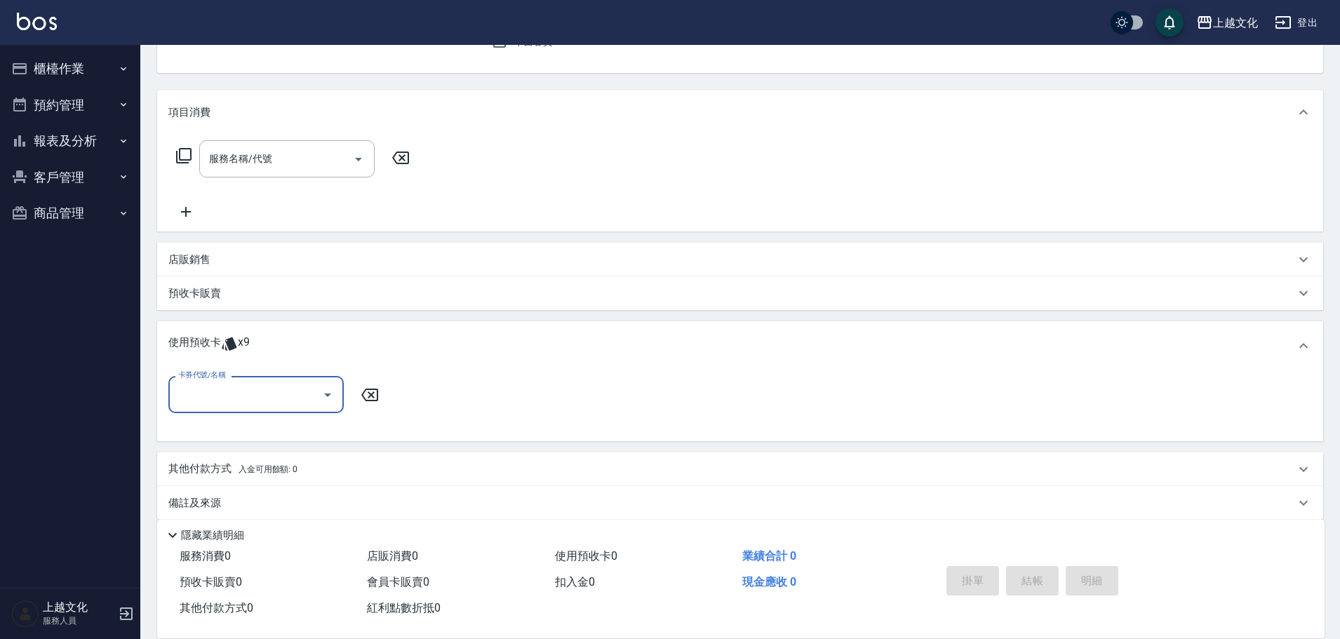
click at [232, 393] on input "卡券代號/名稱" at bounding box center [246, 394] width 142 height 25
click at [232, 433] on div "舒活包卡 剩餘3張" at bounding box center [255, 430] width 175 height 23
click at [232, 430] on div "卡券代號/名稱 卡券代號/名稱" at bounding box center [739, 403] width 1143 height 54
type input "舒活包卡"
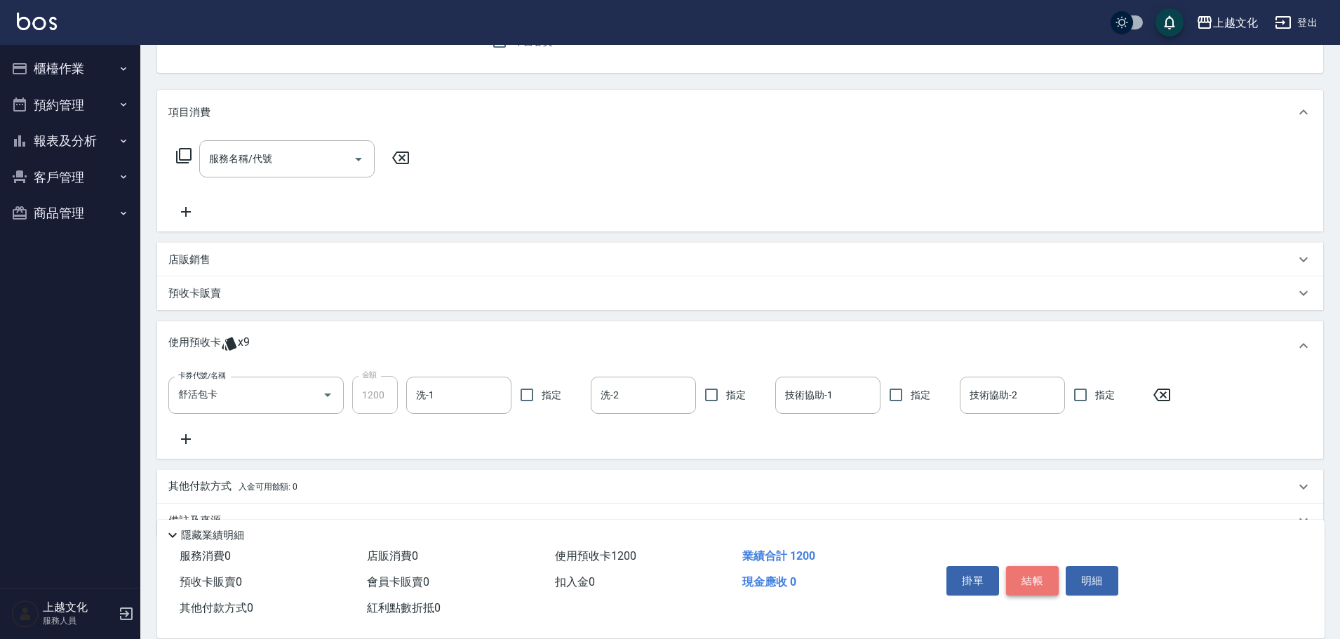
click at [1037, 574] on button "結帳" at bounding box center [1032, 580] width 53 height 29
type input "2025/09/12 12:55"
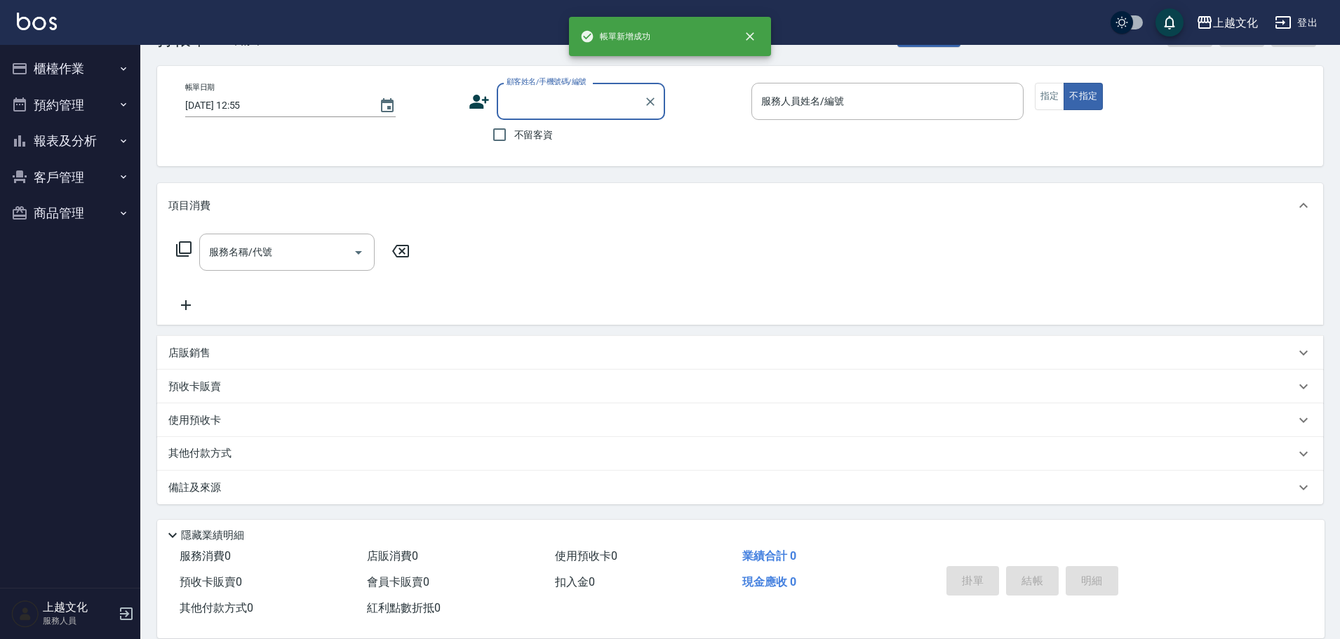
scroll to position [47, 0]
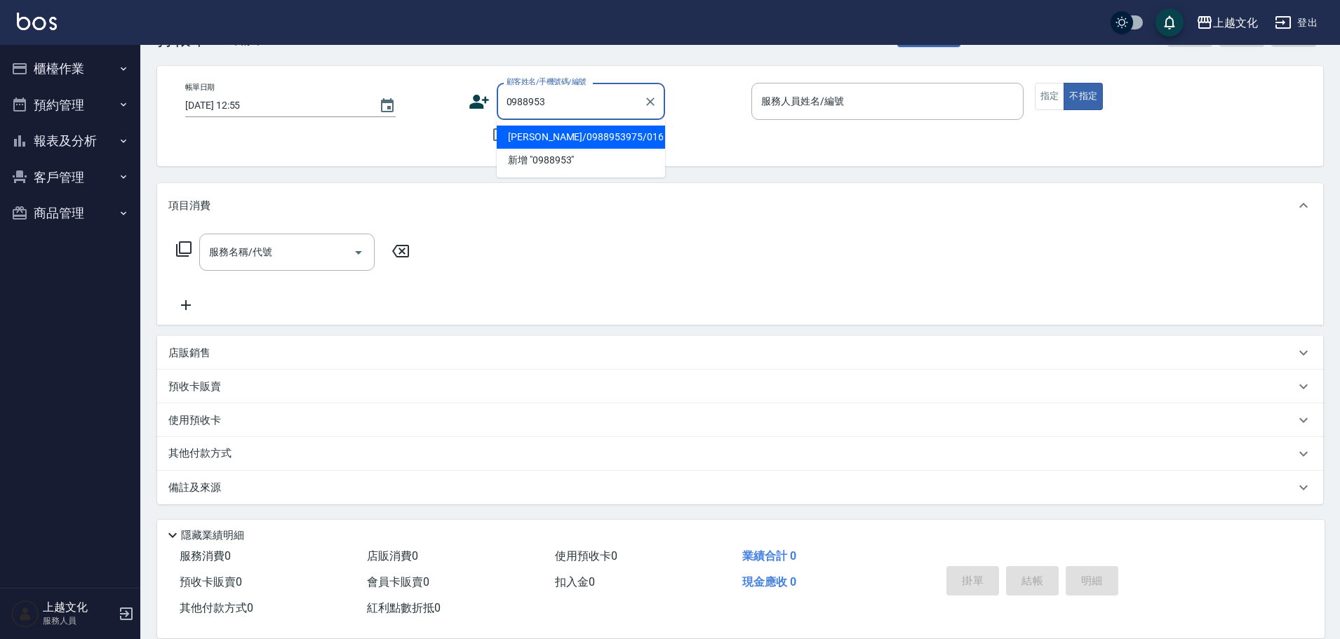
click at [581, 137] on li "[PERSON_NAME]/0988953975/016" at bounding box center [581, 137] width 168 height 23
type input "[PERSON_NAME]/0988953975/016"
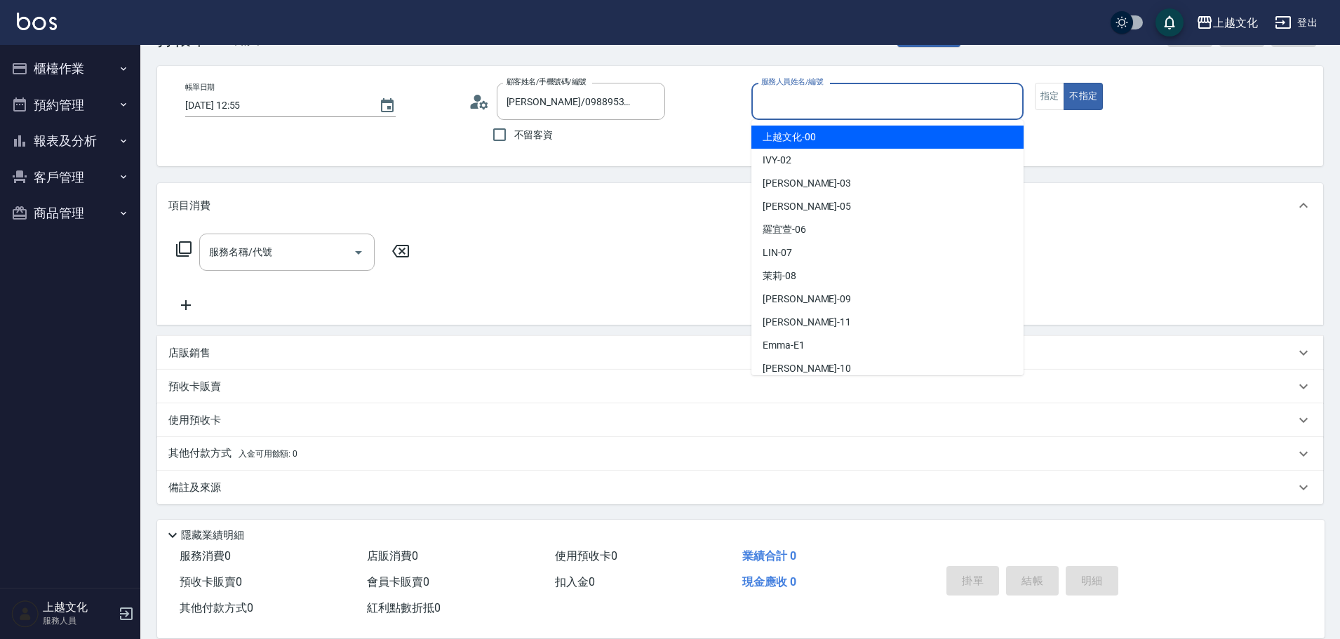
click at [812, 100] on input "服務人員姓名/編號" at bounding box center [888, 101] width 260 height 25
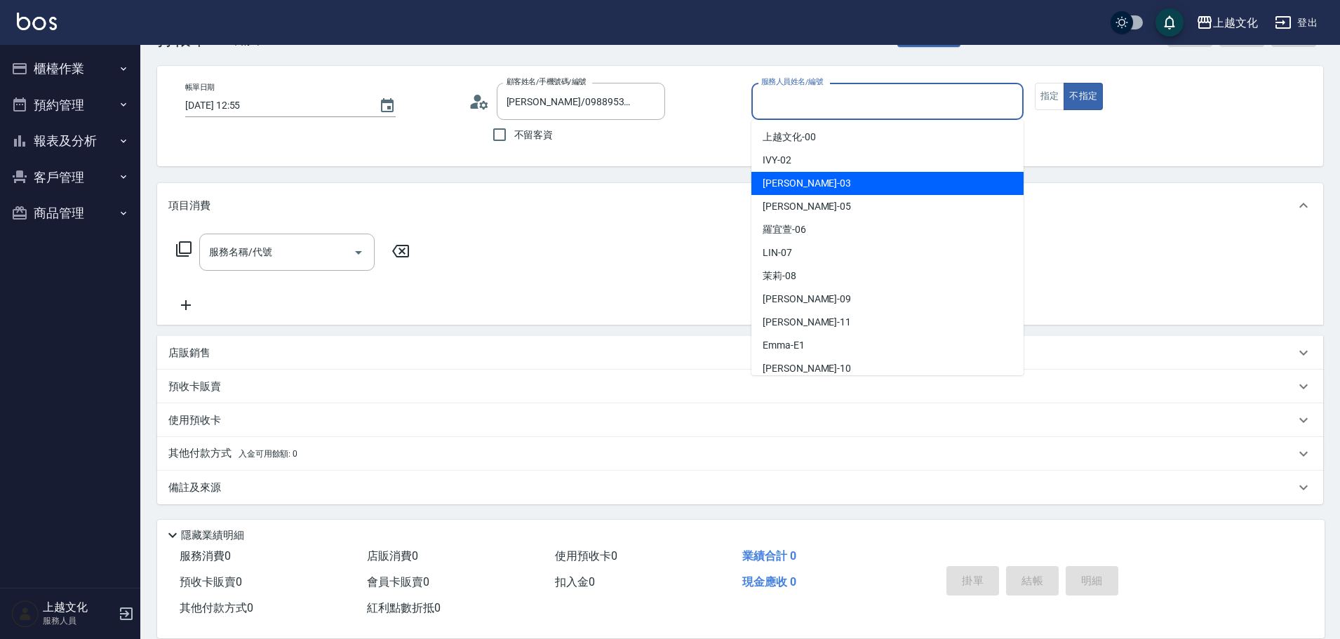
drag, startPoint x: 802, startPoint y: 176, endPoint x: 955, endPoint y: 146, distance: 156.5
click at [803, 176] on div "[PERSON_NAME] -03" at bounding box center [887, 183] width 272 height 23
click at [807, 176] on div "Key In 打帳單 上一筆訂單:#5 帳單速查 結帳前確認明細 連續打單結帳 掛單 結帳 明細 帳單日期 2025/09/12 12:55 顧客姓名/手機號…" at bounding box center [739, 318] width 1199 height 641
type input "[PERSON_NAME]-03"
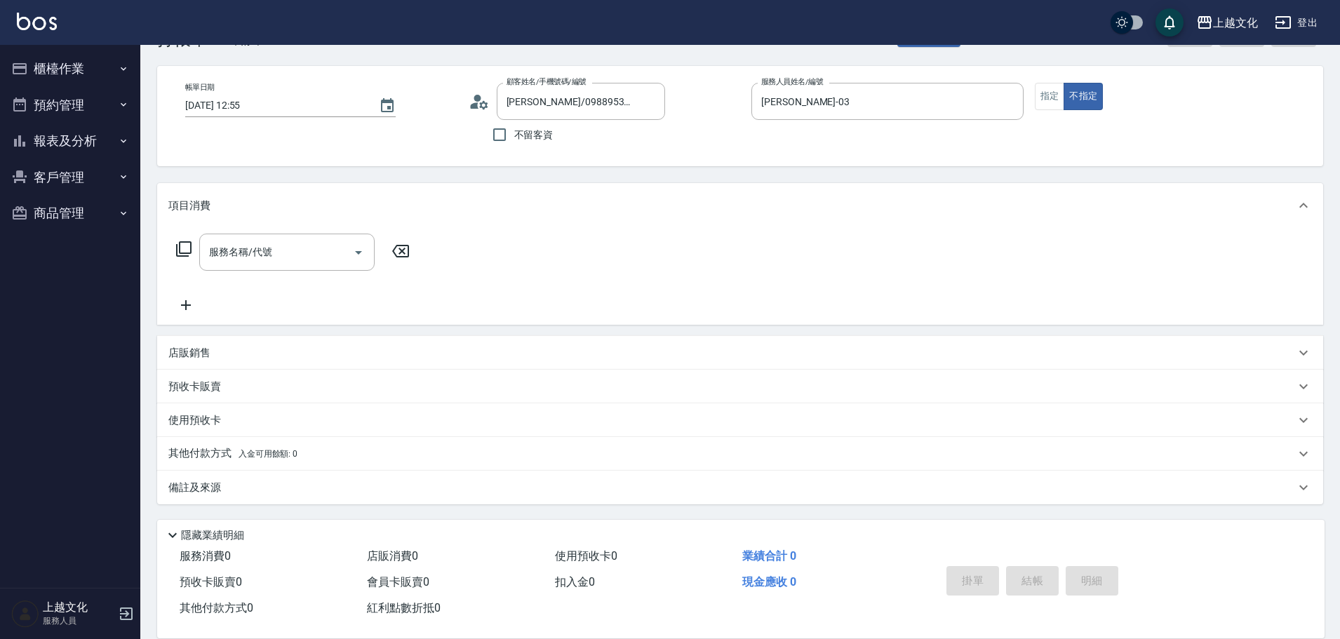
click at [201, 386] on p "預收卡販賣" at bounding box center [194, 386] width 53 height 15
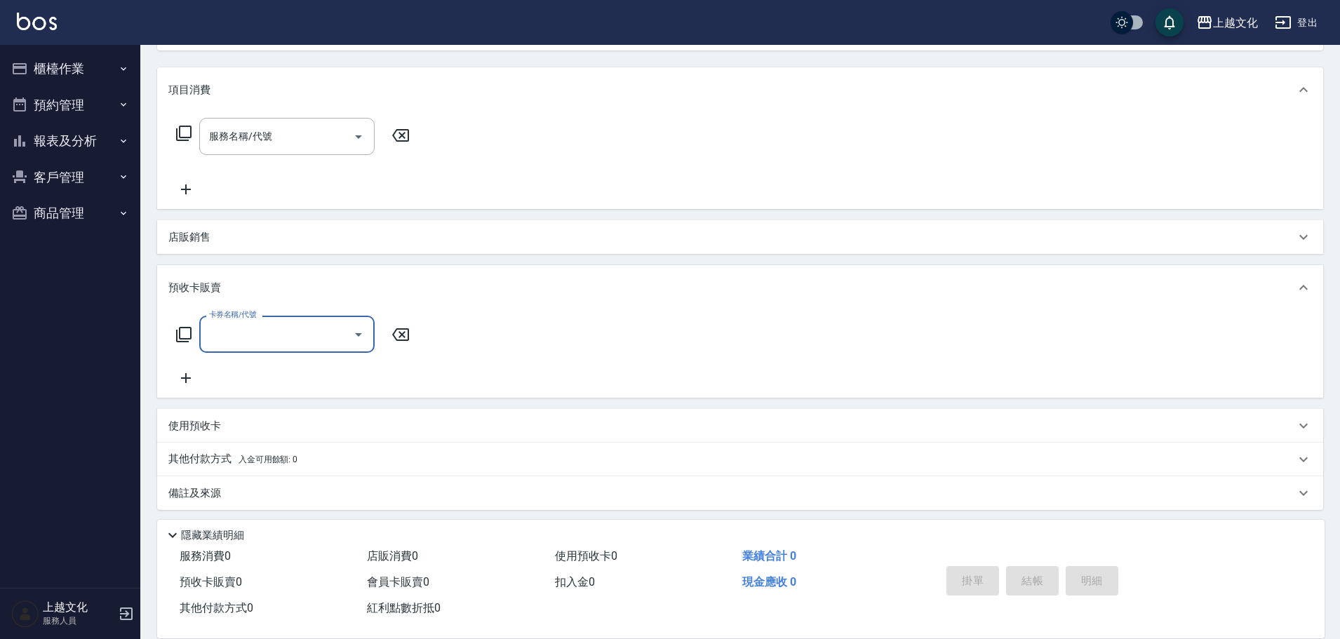
scroll to position [168, 0]
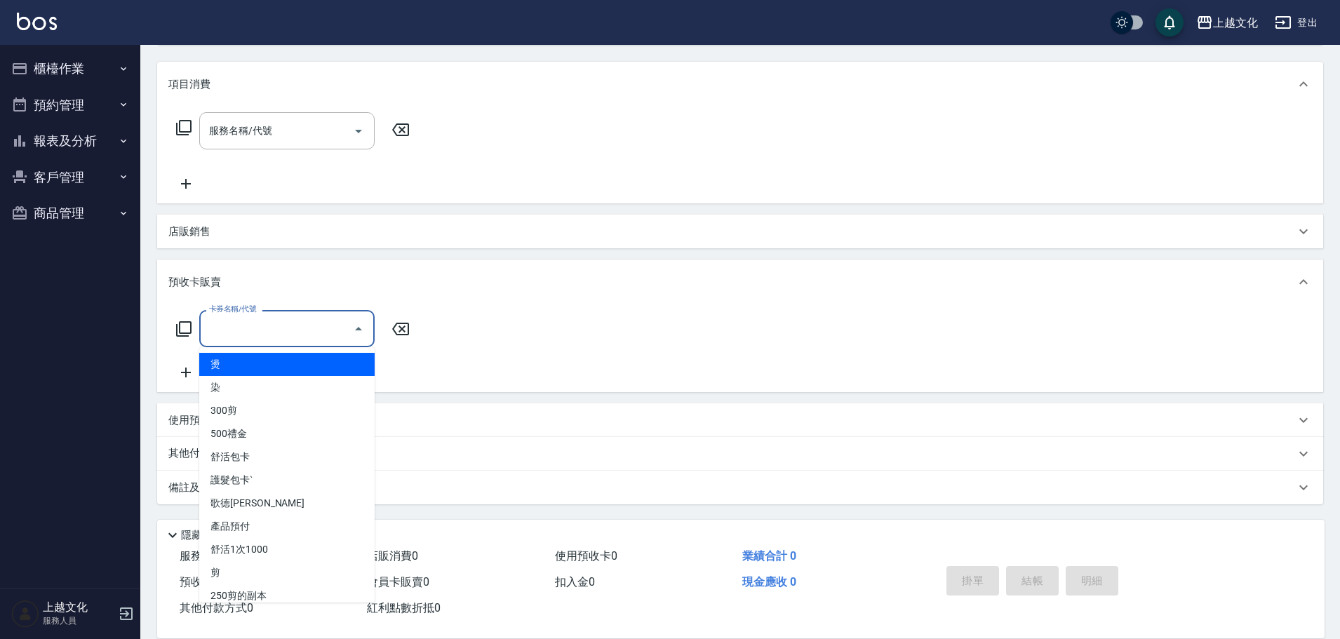
click at [229, 324] on input "卡券名稱/代號" at bounding box center [277, 328] width 142 height 25
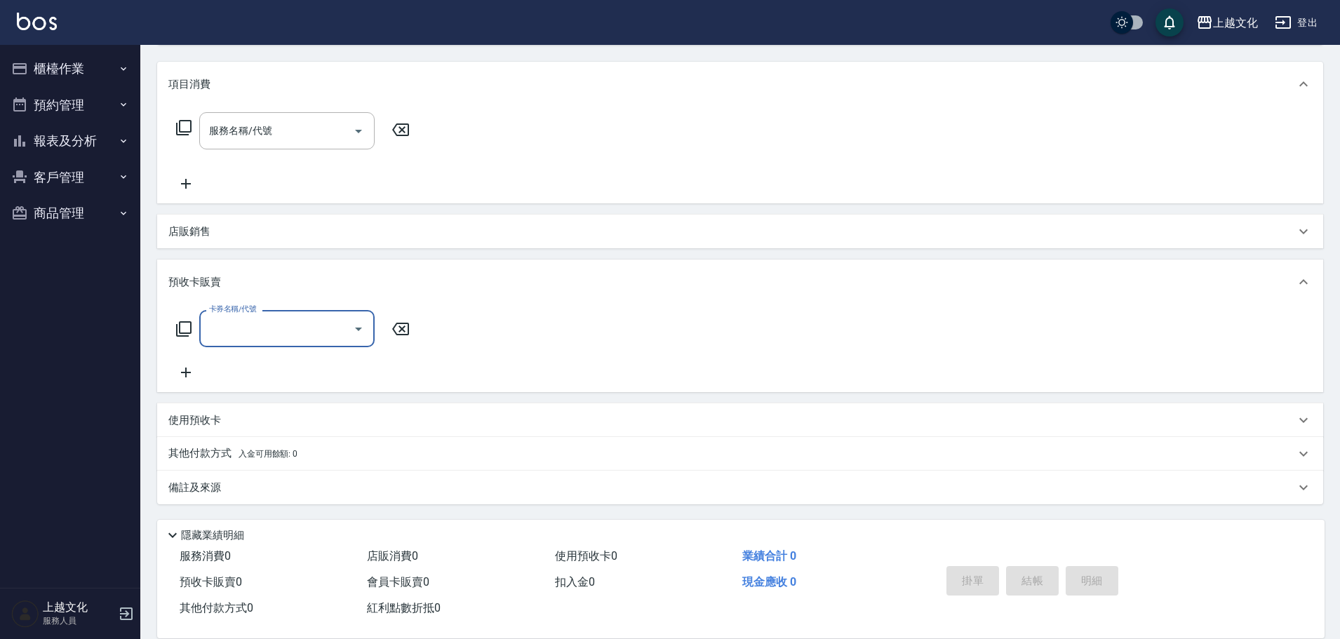
click at [234, 336] on input "卡券名稱/代號" at bounding box center [277, 328] width 142 height 25
click at [252, 334] on input "卡券名稱/代號" at bounding box center [277, 328] width 142 height 25
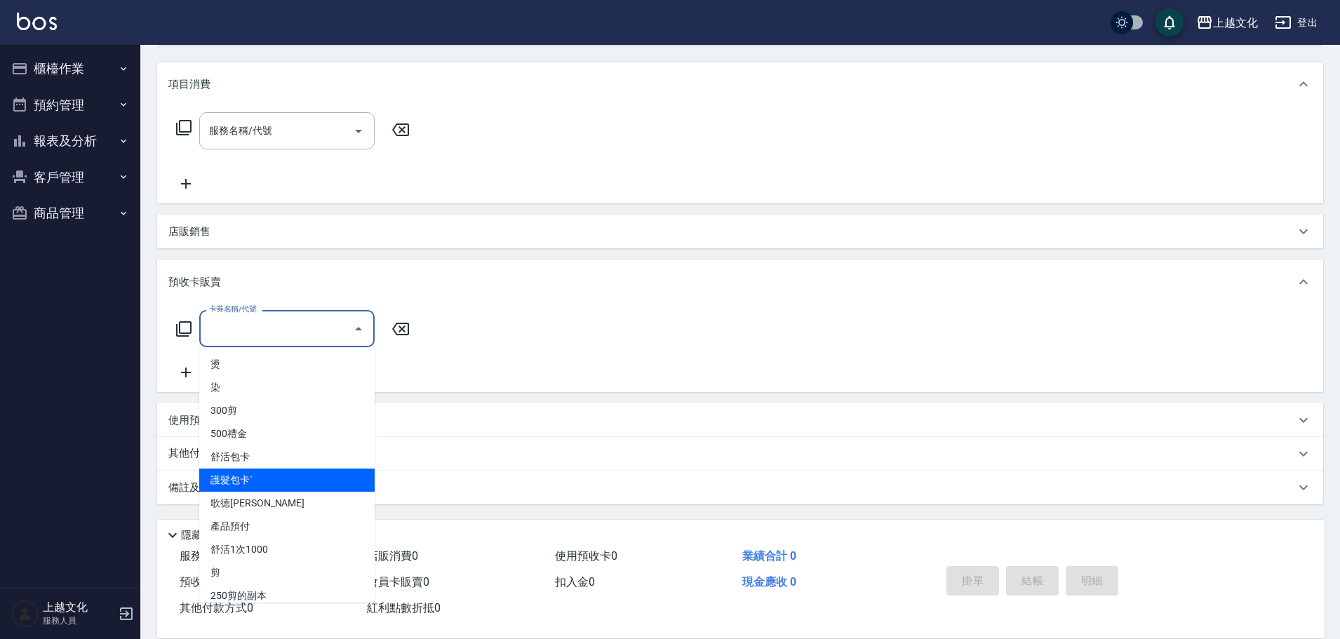
click at [277, 479] on span "護髮包卡ˋ" at bounding box center [286, 480] width 175 height 23
click at [277, 479] on div "備註及來源" at bounding box center [740, 488] width 1166 height 34
type input "護髮包卡ˋ(002)"
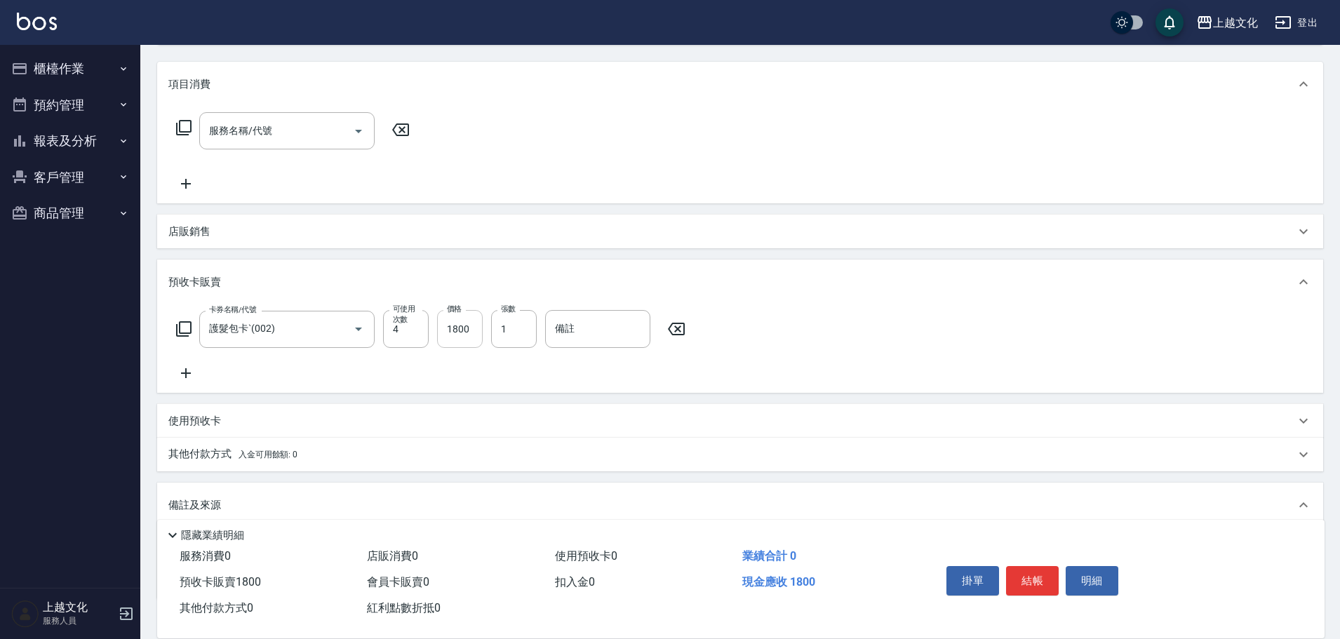
click at [471, 328] on input "1800" at bounding box center [460, 329] width 46 height 38
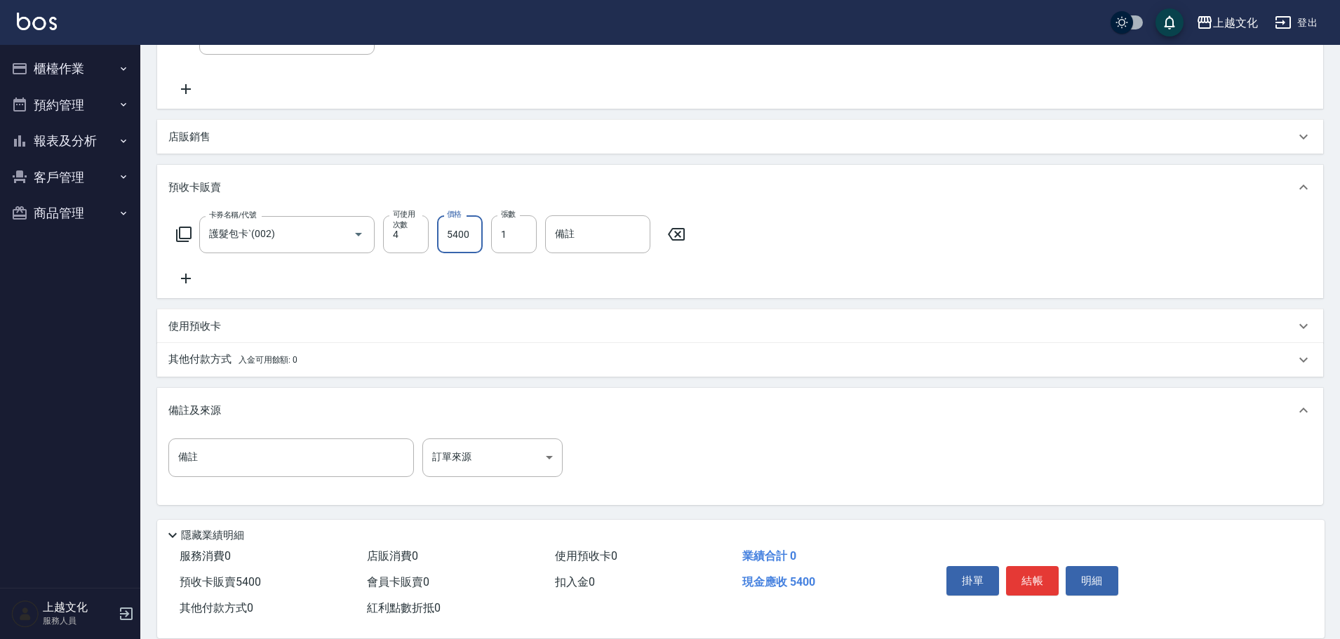
scroll to position [264, 0]
type input "5400"
click at [194, 358] on p "其他付款方式 入金可用餘額: 0" at bounding box center [232, 358] width 129 height 15
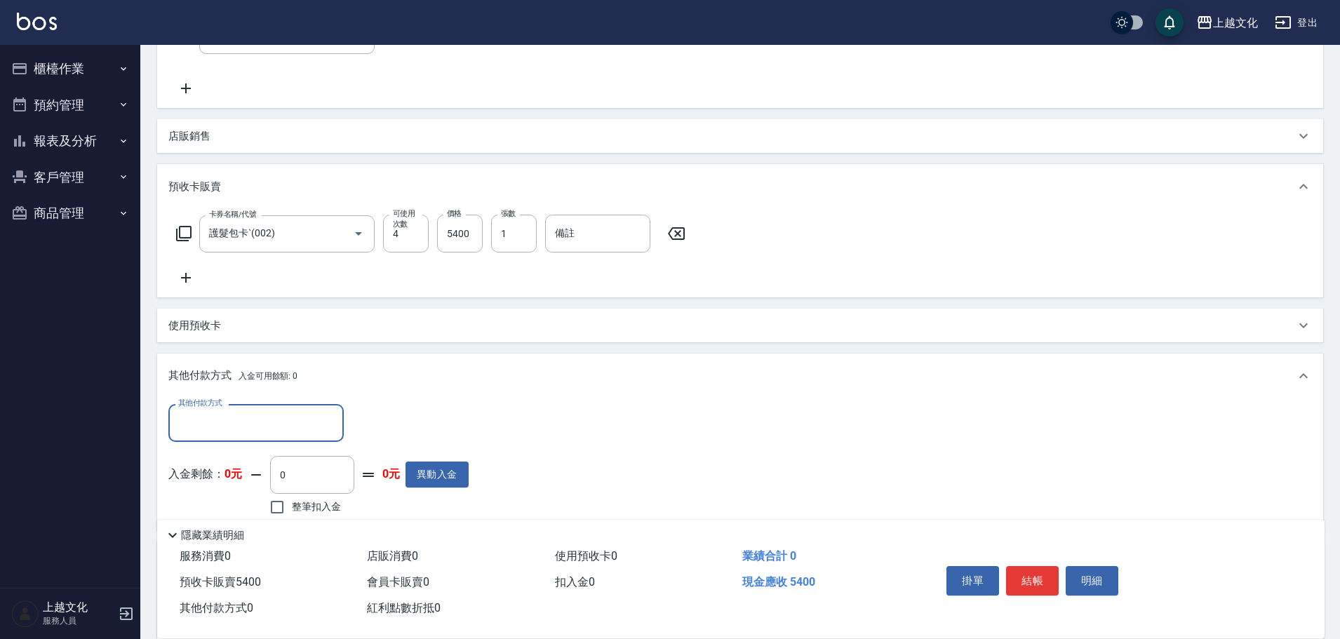
scroll to position [0, 0]
click at [222, 410] on input "其他付款方式" at bounding box center [256, 422] width 163 height 25
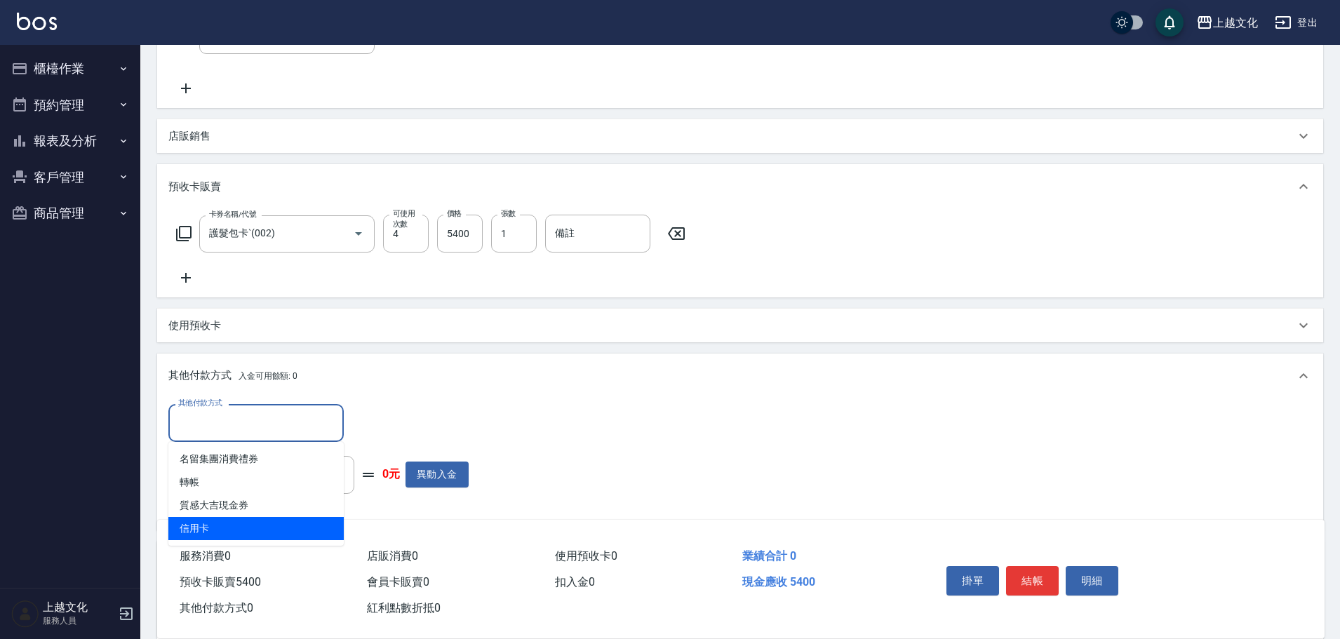
click at [199, 527] on span "信用卡" at bounding box center [255, 528] width 175 height 23
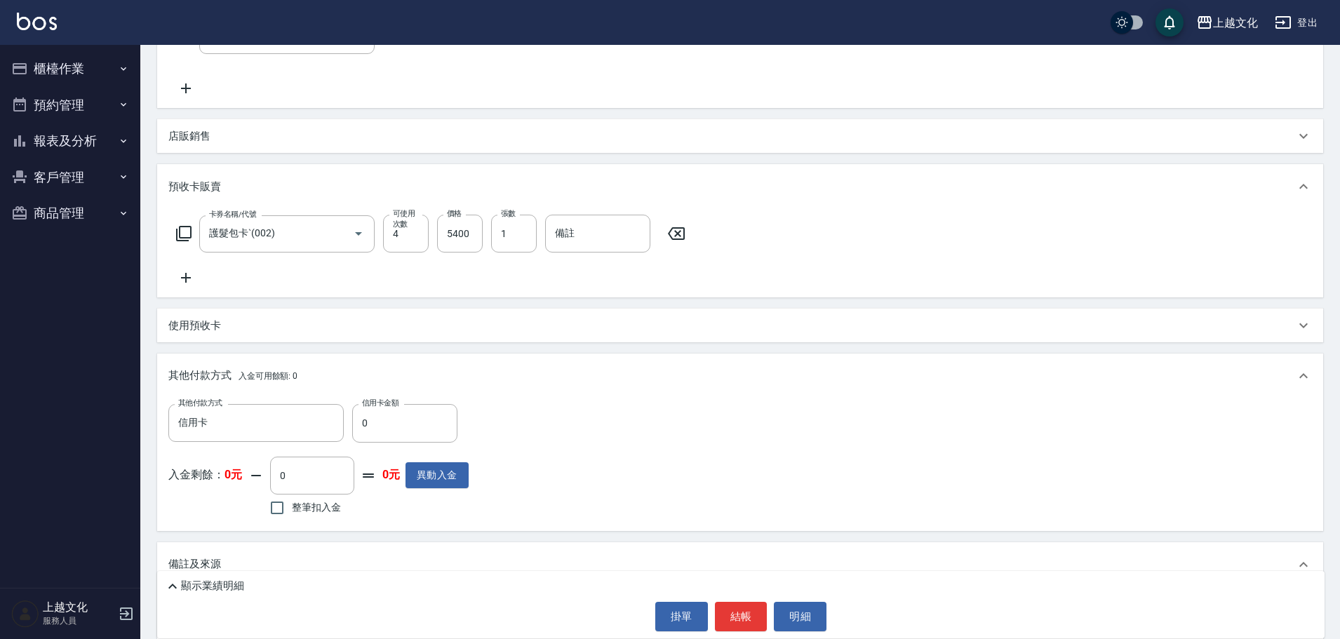
type input "信用卡"
click at [361, 429] on input "0" at bounding box center [404, 423] width 105 height 38
type input "5400"
click at [736, 611] on button "結帳" at bounding box center [741, 616] width 53 height 29
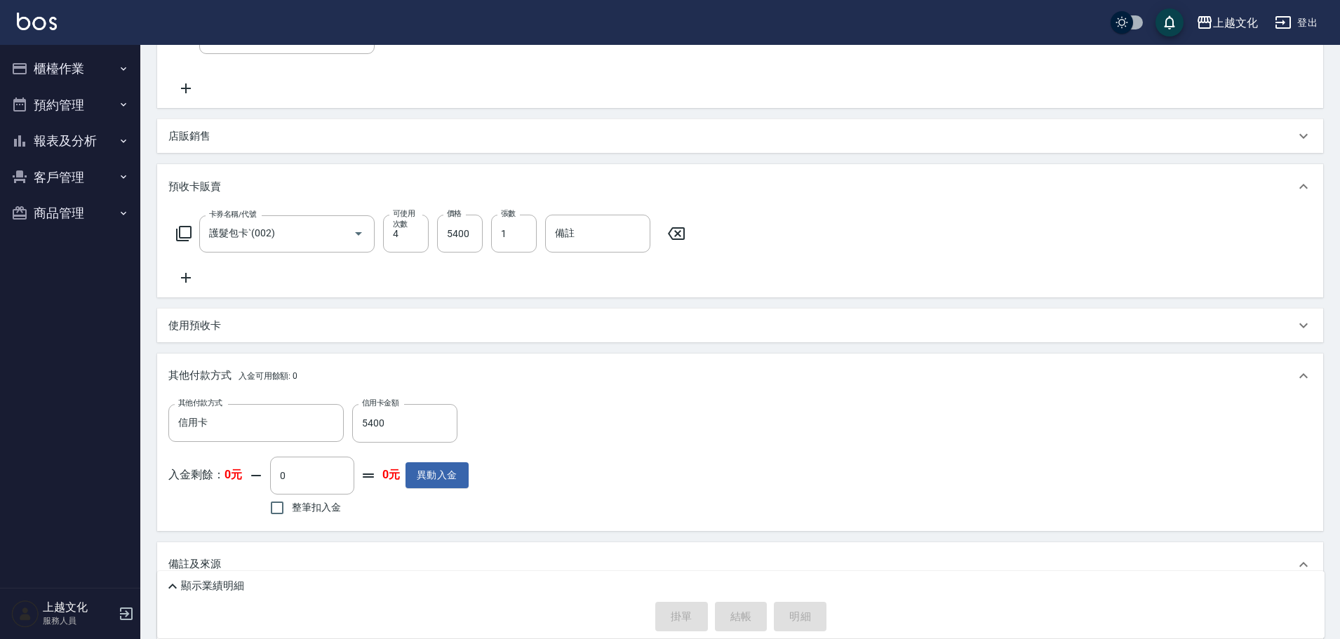
type input "2025/09/12 12:56"
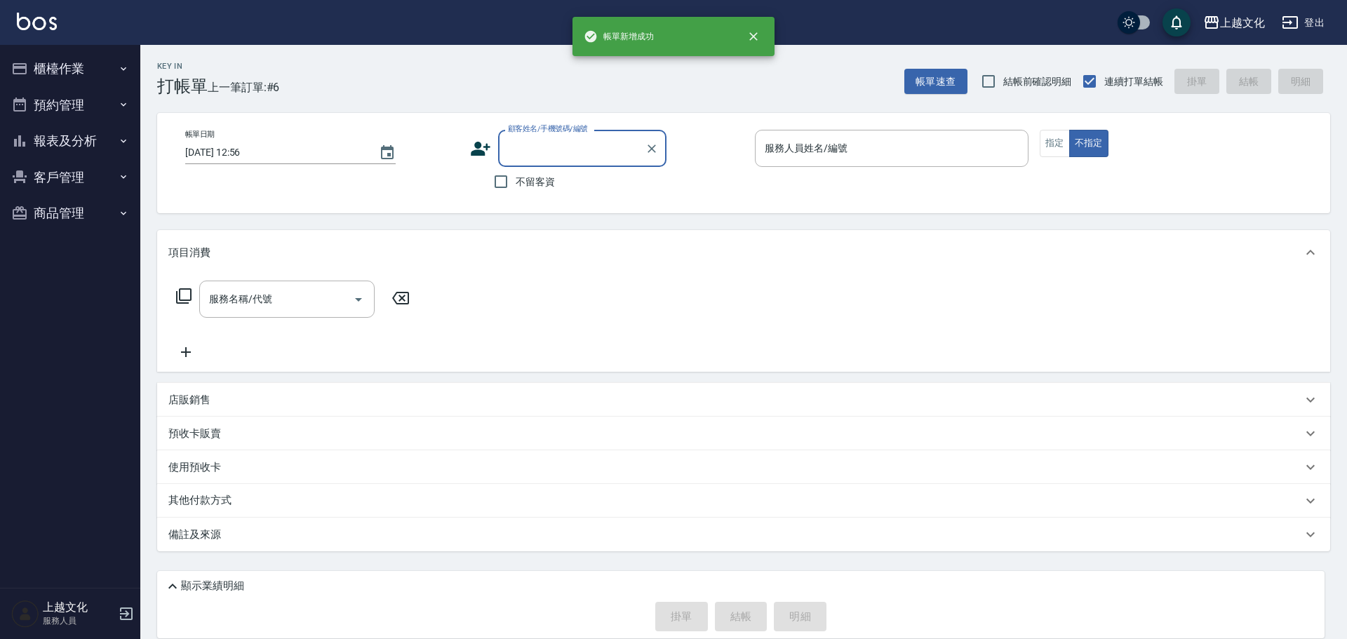
click at [544, 157] on input "顧客姓名/手機號碼/編號" at bounding box center [571, 148] width 135 height 25
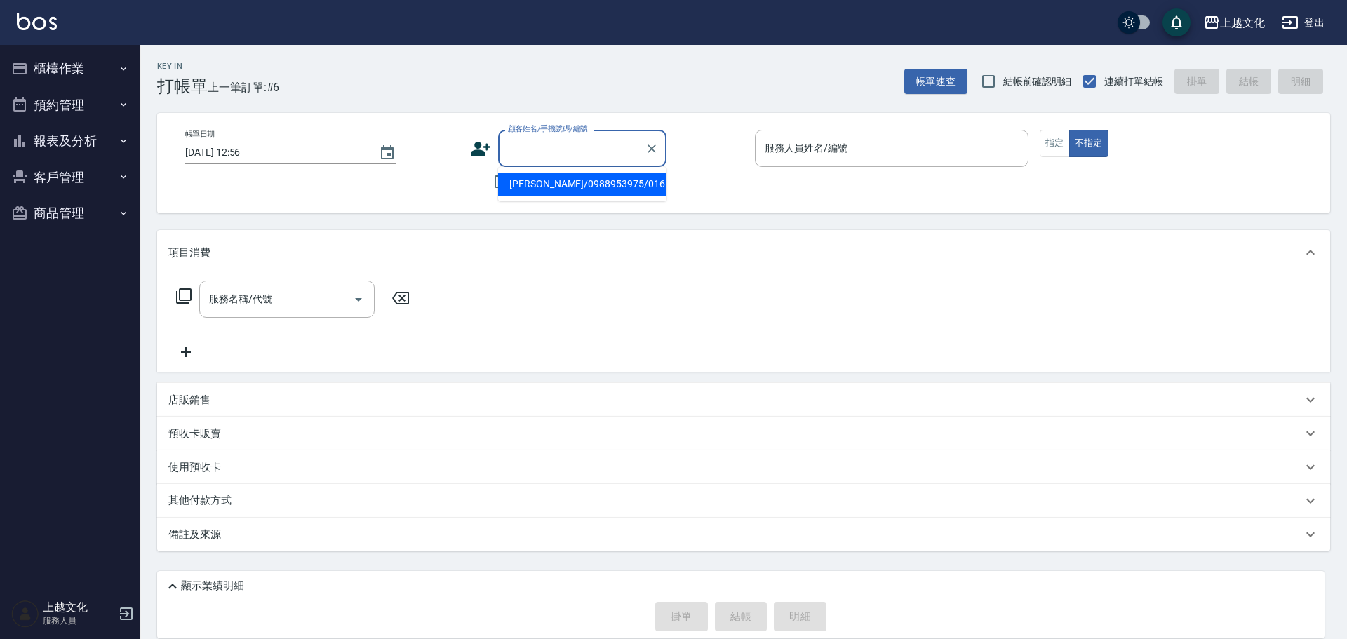
click at [544, 183] on li "[PERSON_NAME]/0988953975/016" at bounding box center [582, 184] width 168 height 23
click at [544, 183] on span "不留客資" at bounding box center [535, 182] width 39 height 15
click at [516, 183] on input "不留客資" at bounding box center [500, 181] width 29 height 29
checkbox input "true"
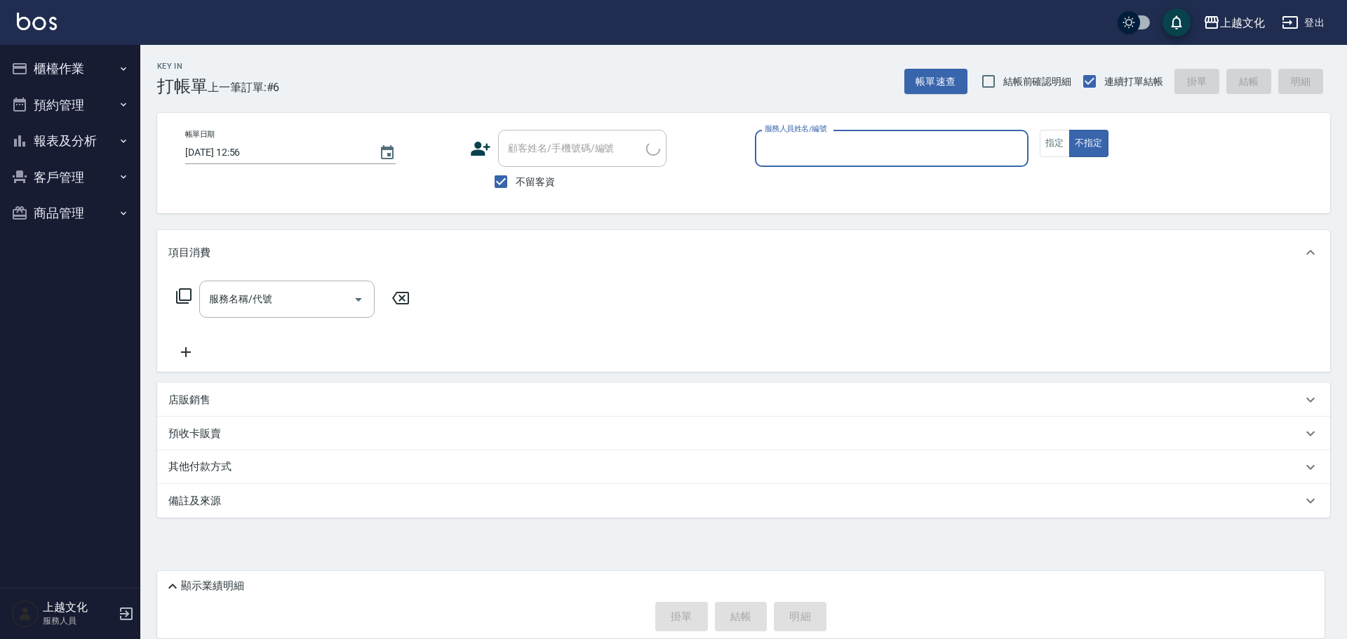
click at [789, 152] on input "服務人員姓名/編號" at bounding box center [891, 148] width 261 height 25
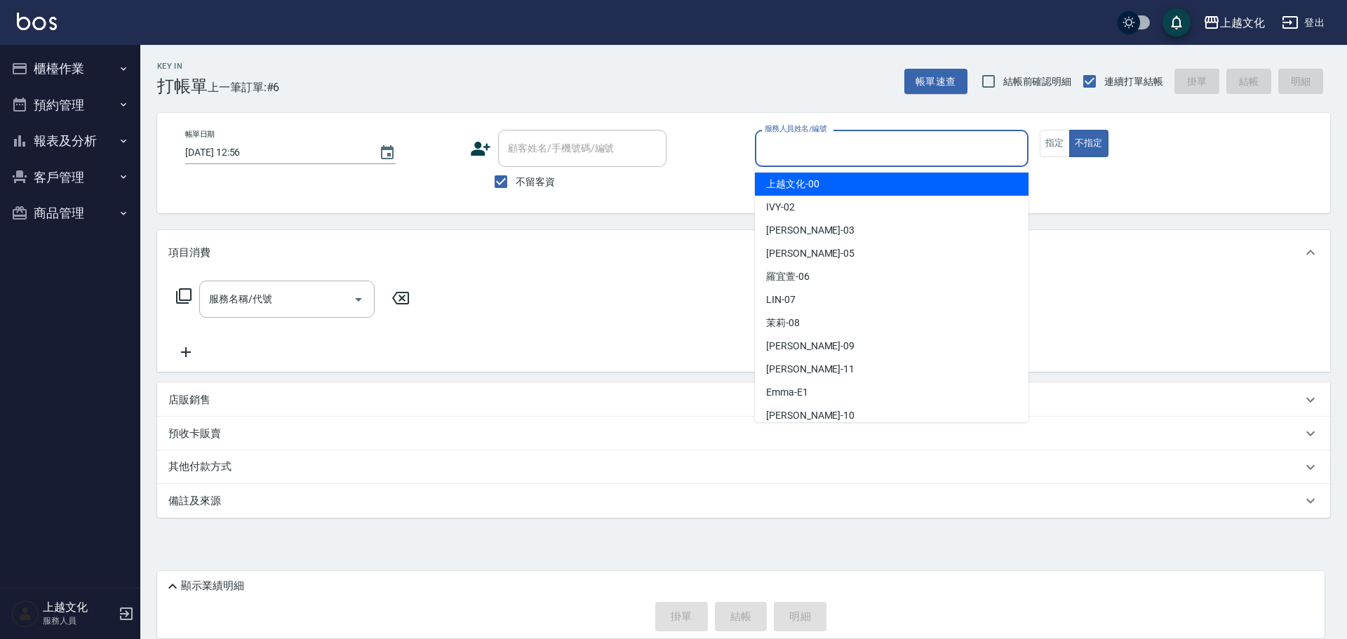
click at [807, 145] on input "服務人員姓名/編號" at bounding box center [891, 148] width 261 height 25
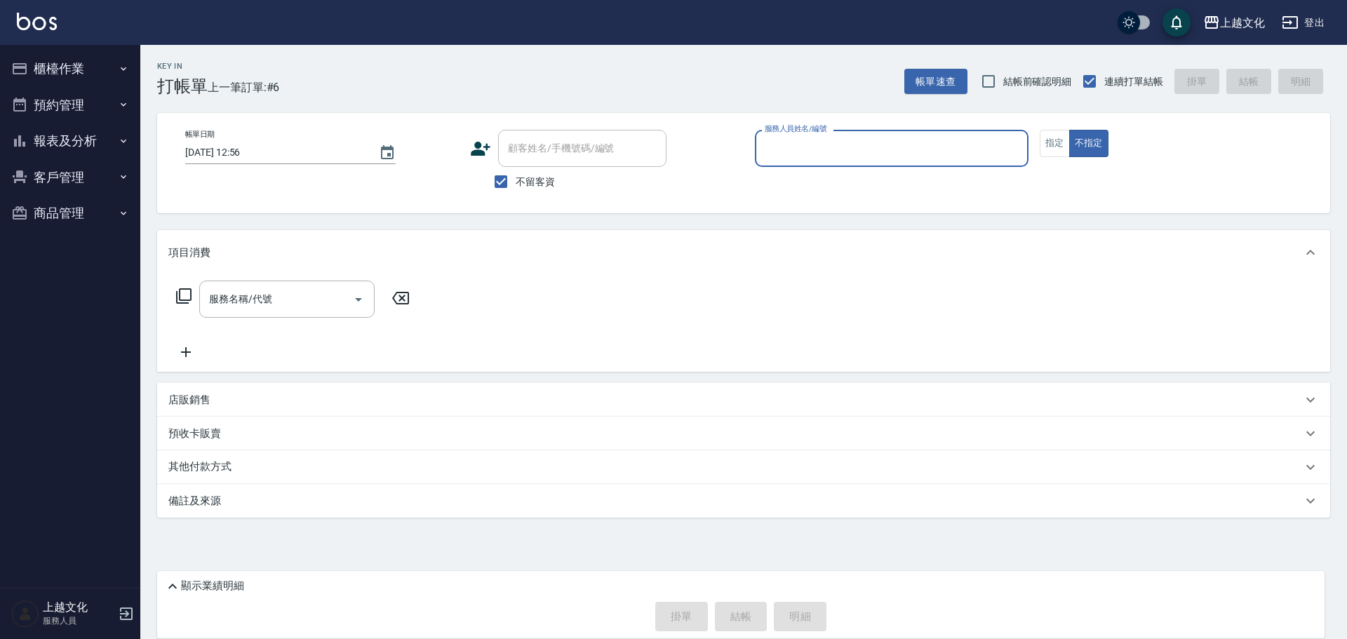
click at [815, 156] on input "服務人員姓名/編號" at bounding box center [891, 148] width 261 height 25
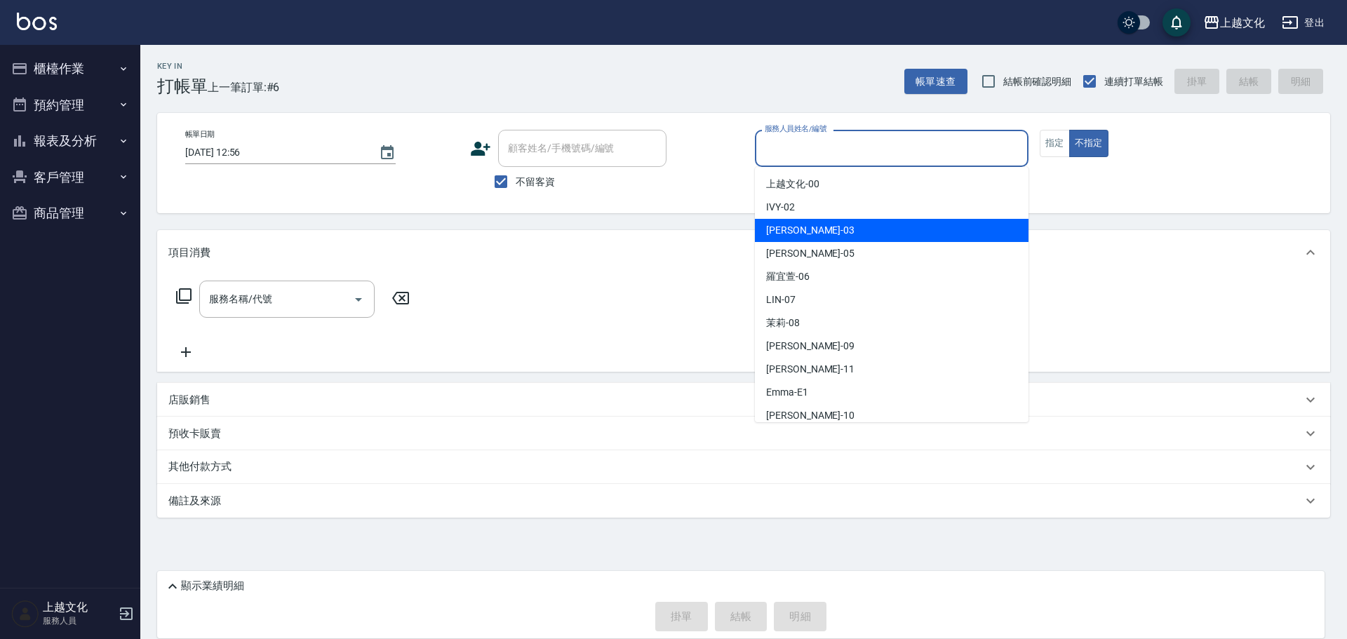
click at [809, 228] on div "[PERSON_NAME] -03" at bounding box center [892, 230] width 274 height 23
type input "[PERSON_NAME]-03"
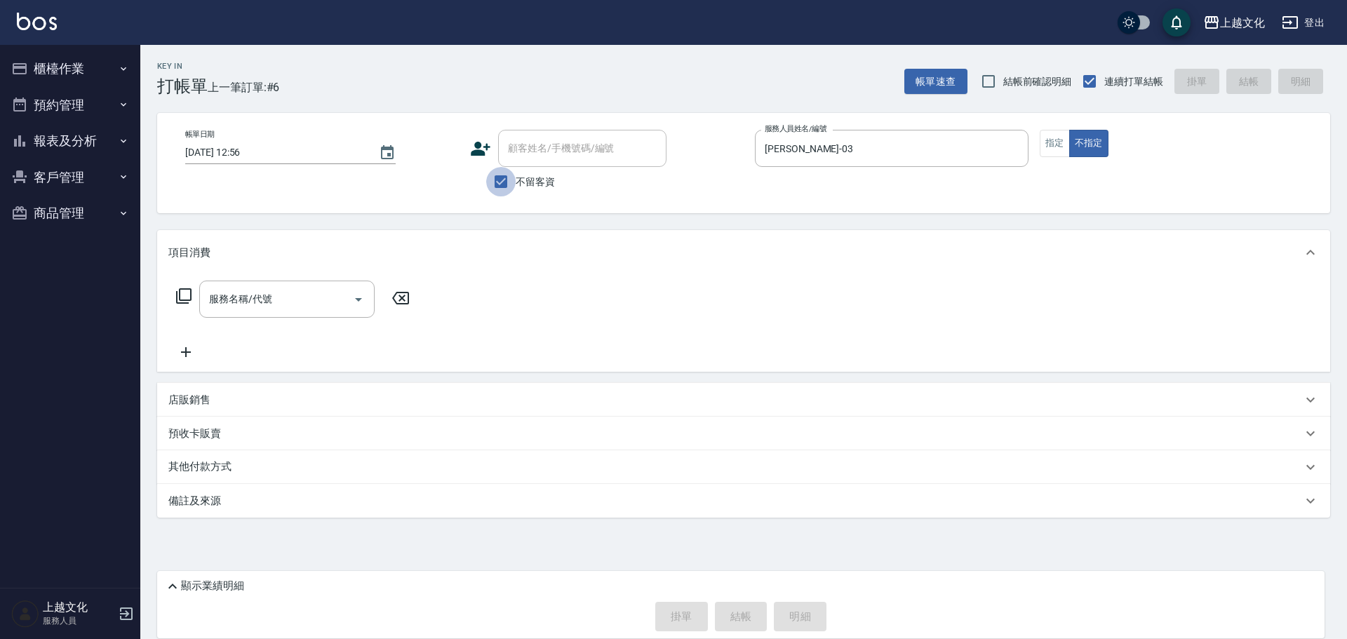
click at [504, 177] on input "不留客資" at bounding box center [500, 181] width 29 height 29
click at [505, 177] on input "不留客資" at bounding box center [500, 181] width 29 height 29
click at [502, 178] on input "不留客資" at bounding box center [500, 181] width 29 height 29
checkbox input "false"
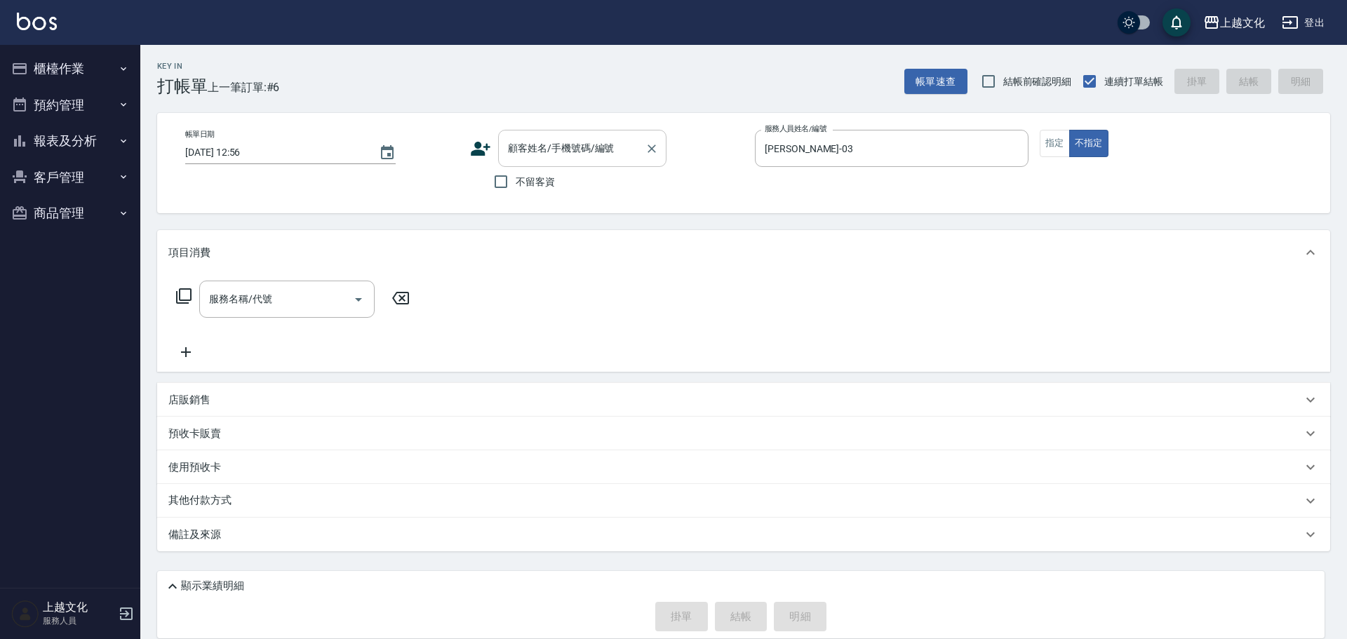
click at [518, 152] on input "顧客姓名/手機號碼/編號" at bounding box center [571, 148] width 135 height 25
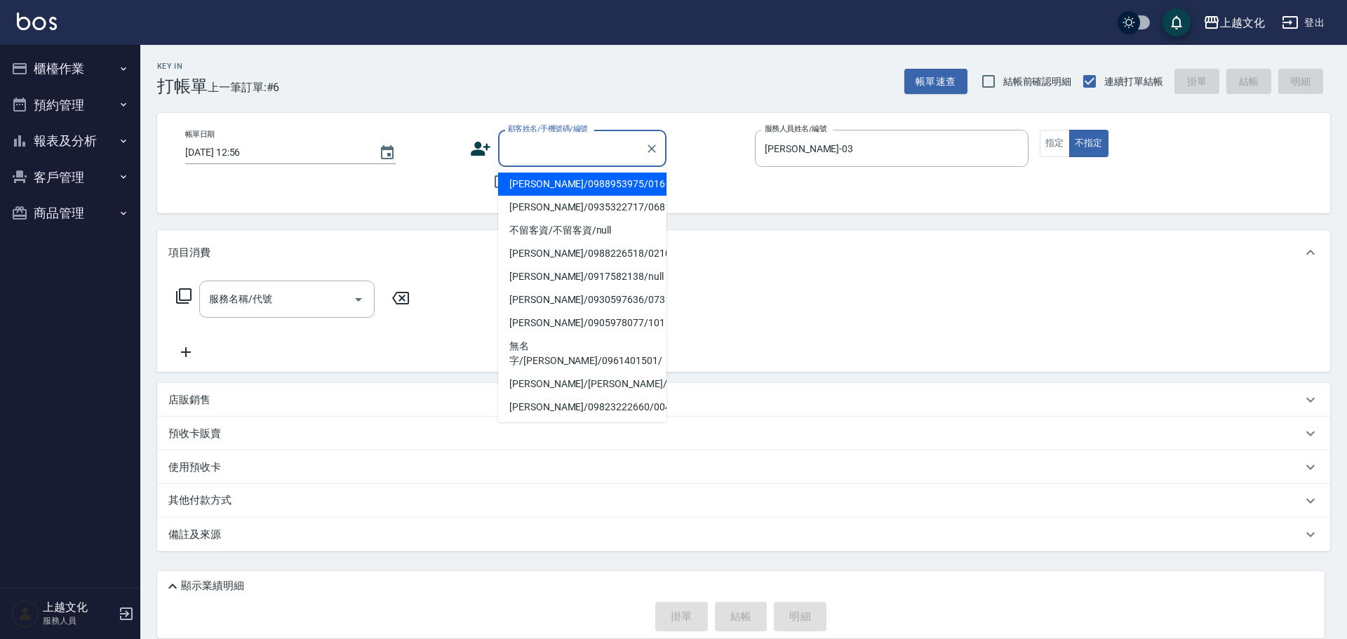
click at [521, 186] on li "[PERSON_NAME]/0988953975/016" at bounding box center [582, 184] width 168 height 23
type input "[PERSON_NAME]/0988953975/016"
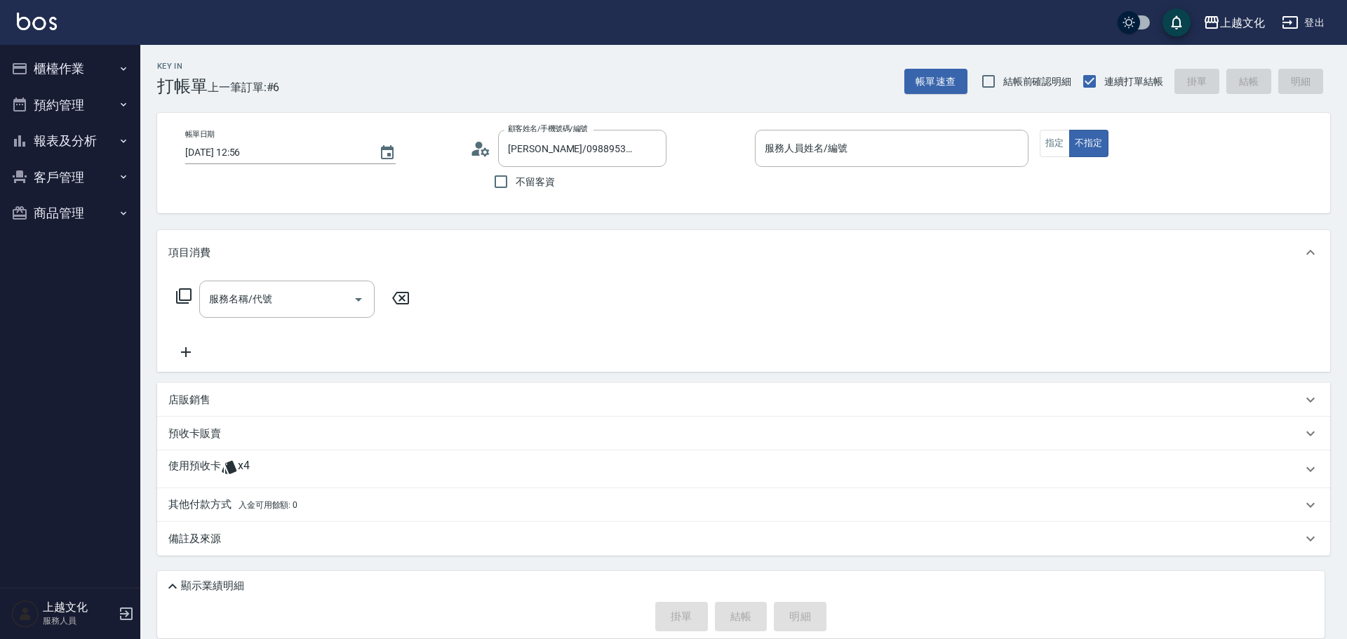
drag, startPoint x: 187, startPoint y: 462, endPoint x: 191, endPoint y: 455, distance: 8.0
click at [187, 461] on p "使用預收卡" at bounding box center [194, 469] width 53 height 21
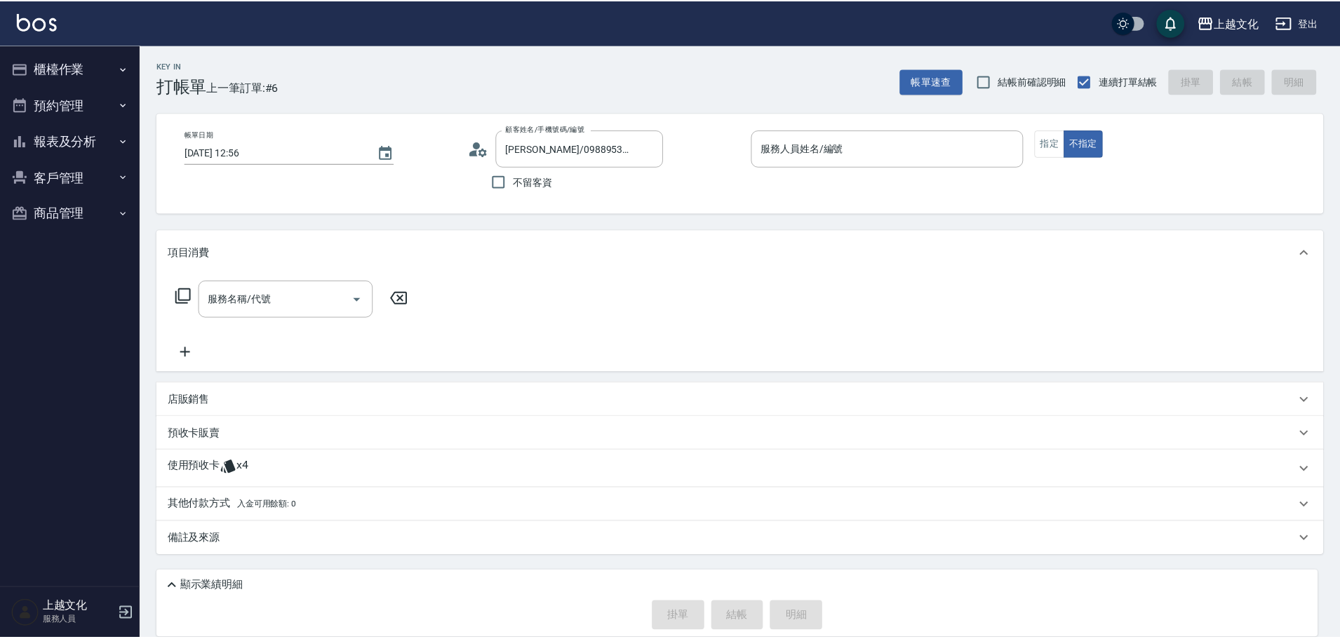
scroll to position [25, 0]
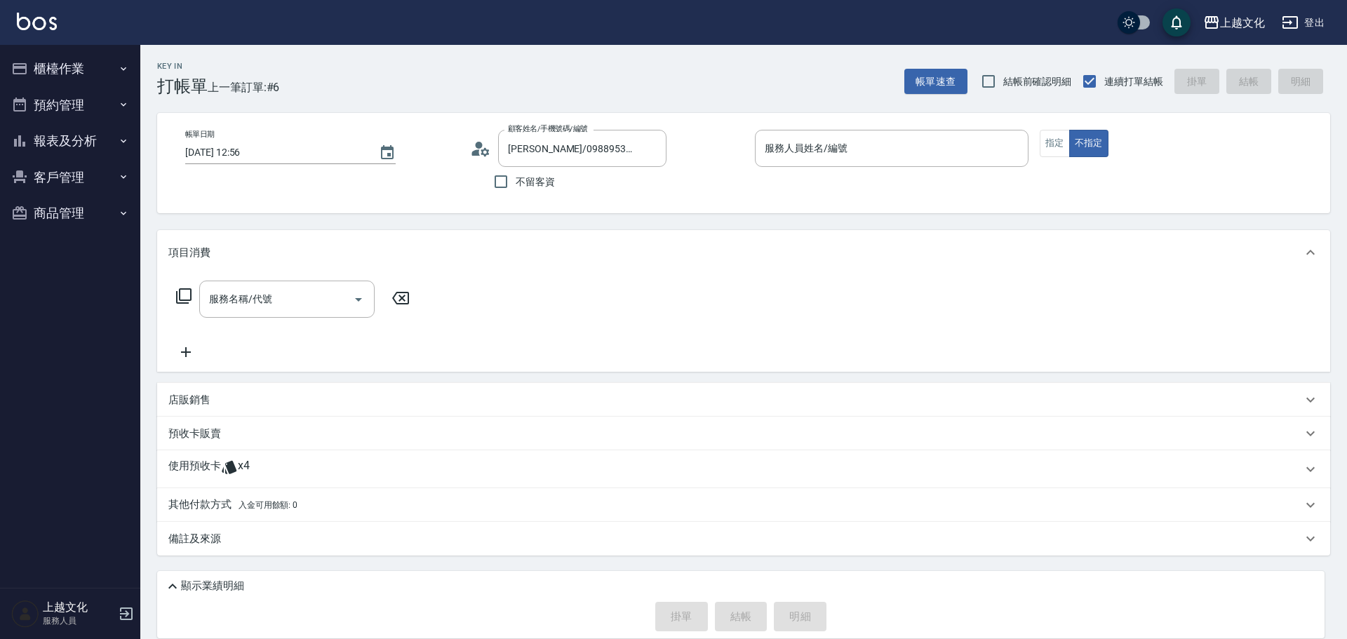
click at [196, 453] on div "使用預收卡 x4" at bounding box center [743, 469] width 1173 height 38
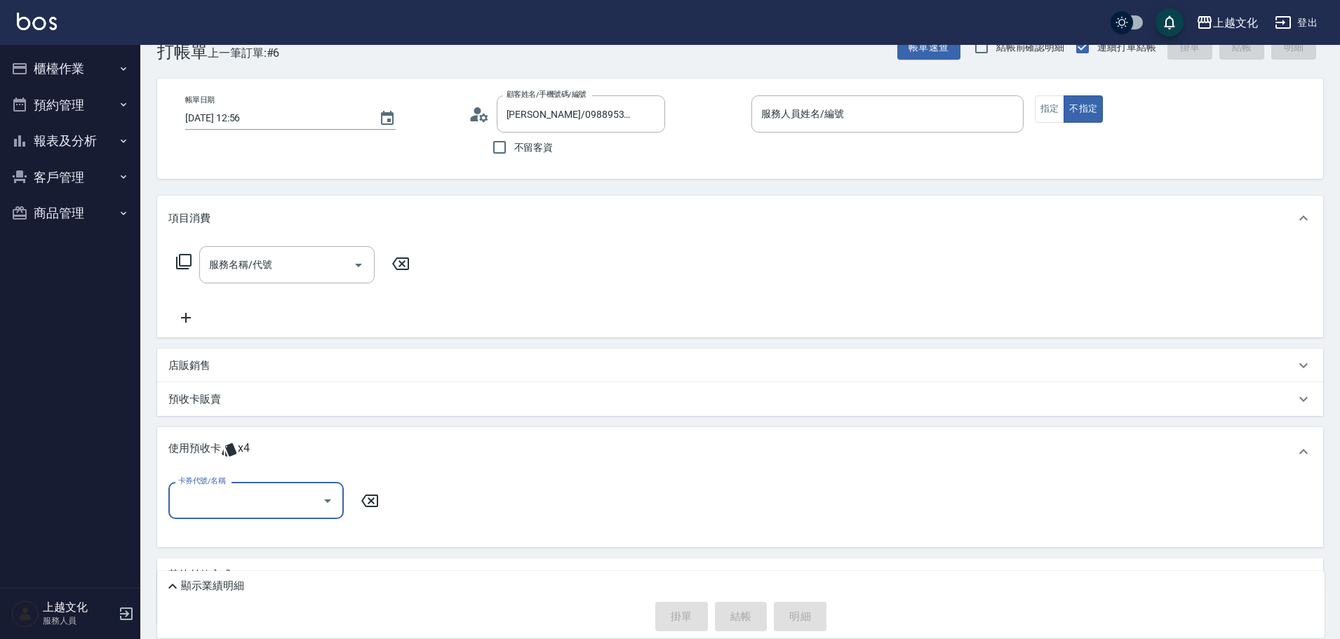
scroll to position [98, 0]
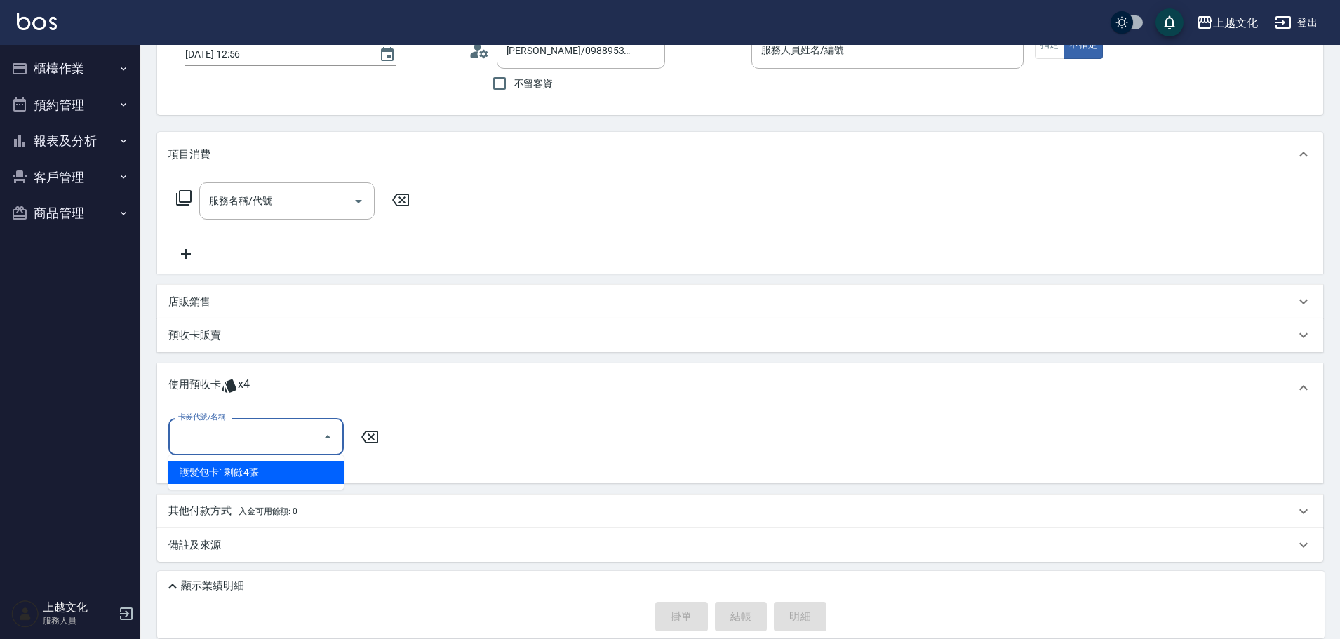
click at [210, 426] on input "卡券代號/名稱" at bounding box center [246, 436] width 142 height 25
click at [210, 471] on div "護髮包卡ˋ 剩餘4張" at bounding box center [255, 472] width 175 height 23
click at [210, 471] on div "卡券代號/名稱 卡券代號/名稱" at bounding box center [739, 445] width 1143 height 54
type input "護髮包卡ˋ"
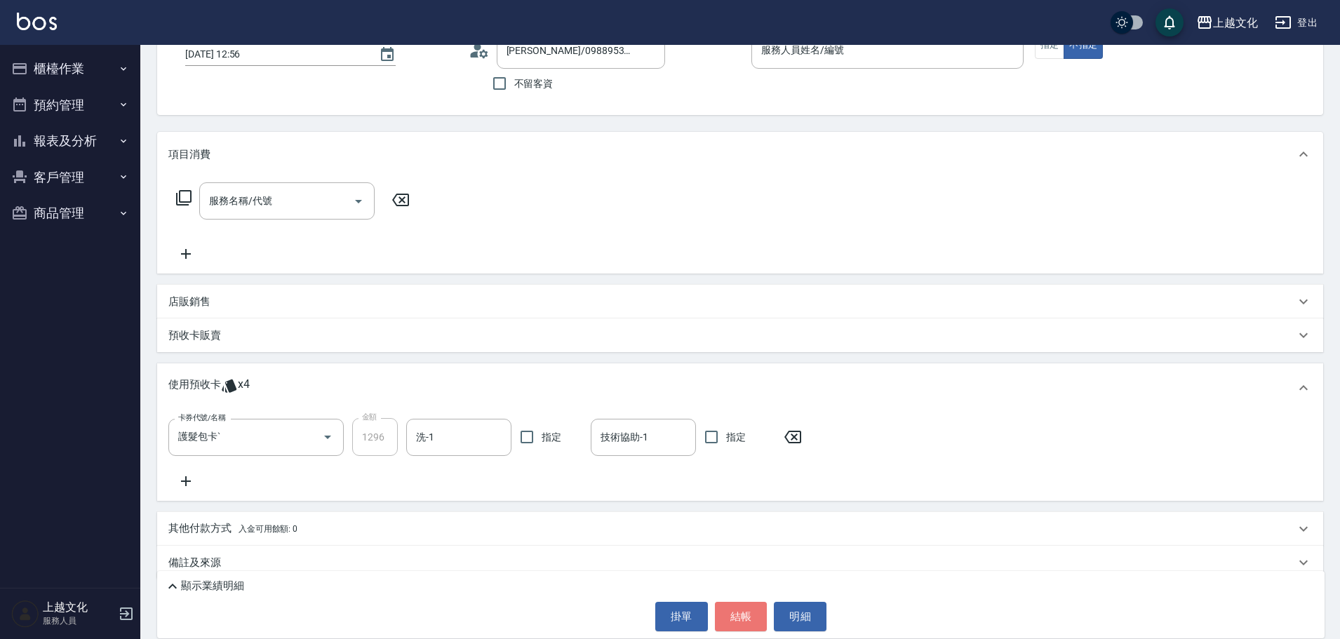
drag, startPoint x: 749, startPoint y: 617, endPoint x: 724, endPoint y: 600, distance: 30.3
click at [749, 617] on button "結帳" at bounding box center [741, 616] width 53 height 29
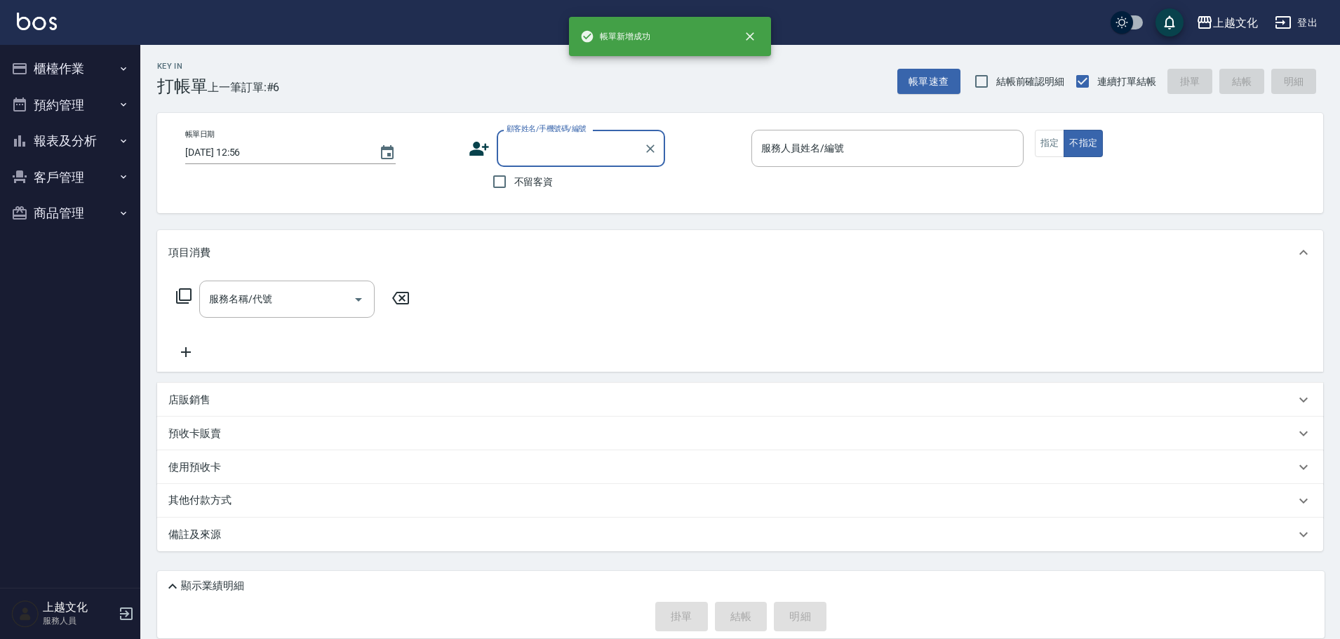
scroll to position [0, 0]
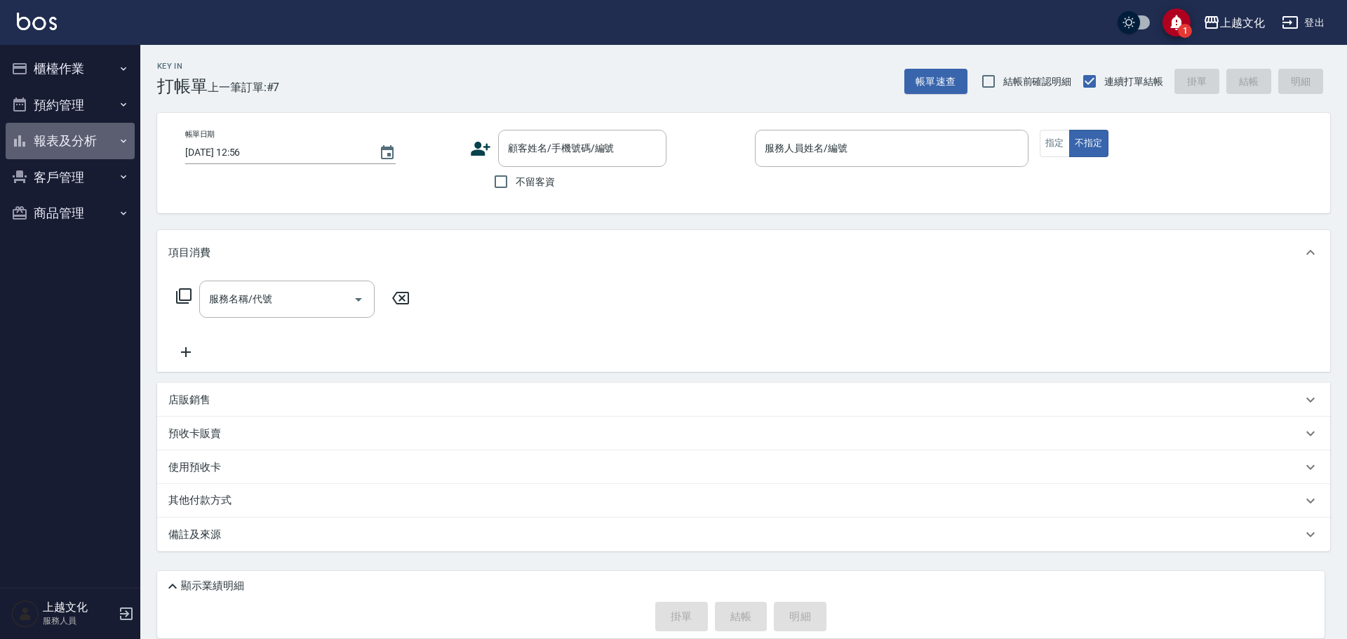
click at [58, 142] on button "報表及分析" at bounding box center [70, 141] width 129 height 36
click at [63, 144] on button "報表及分析" at bounding box center [70, 141] width 129 height 36
click at [63, 143] on button "報表及分析" at bounding box center [70, 141] width 129 height 36
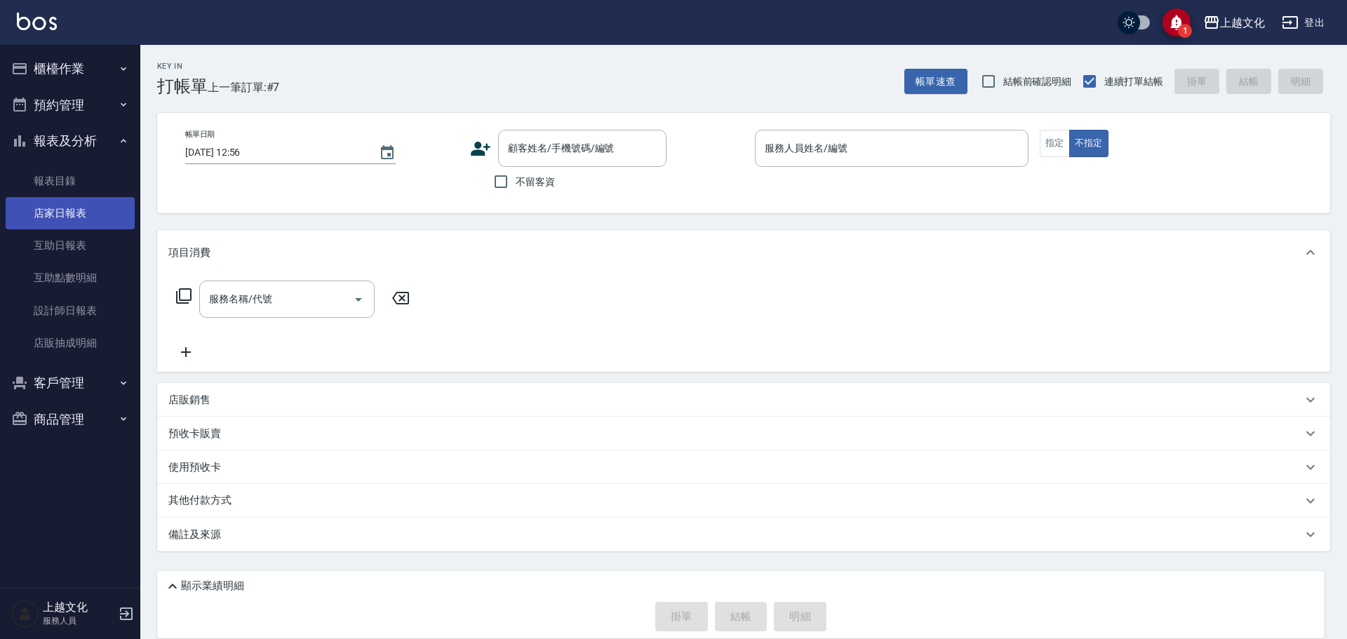
click at [73, 200] on link "店家日報表" at bounding box center [70, 213] width 129 height 32
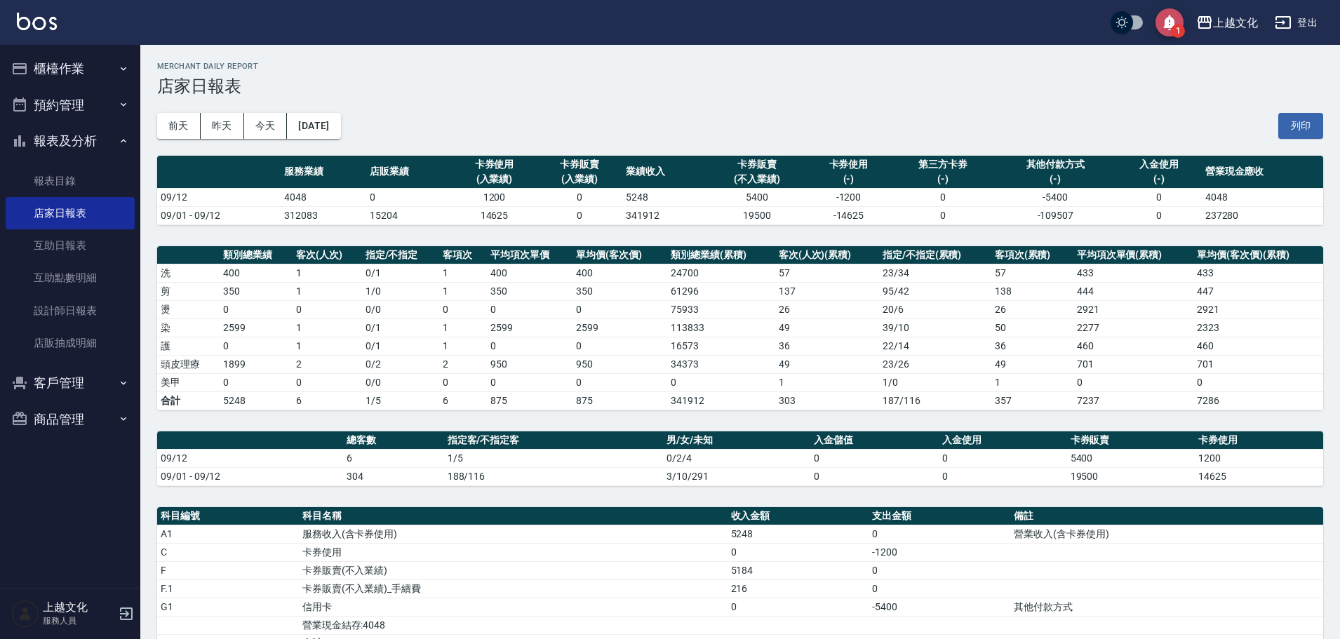
click at [1173, 21] on icon "save" at bounding box center [1169, 23] width 15 height 18
click at [1173, 21] on icon "save" at bounding box center [1170, 22] width 12 height 15
drag, startPoint x: 657, startPoint y: 98, endPoint x: 230, endPoint y: 90, distance: 426.5
click at [657, 97] on div "[DATE] [DATE] [DATE] [DATE] 列印" at bounding box center [740, 126] width 1166 height 60
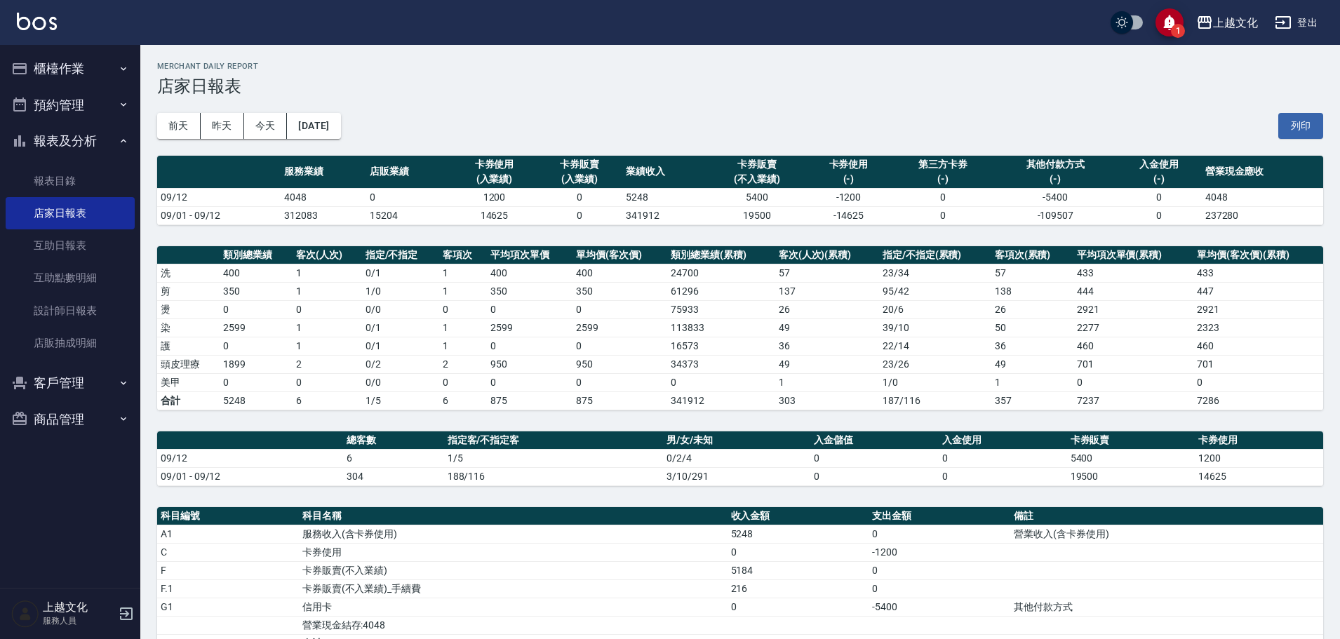
click at [55, 72] on button "櫃檯作業" at bounding box center [70, 69] width 129 height 36
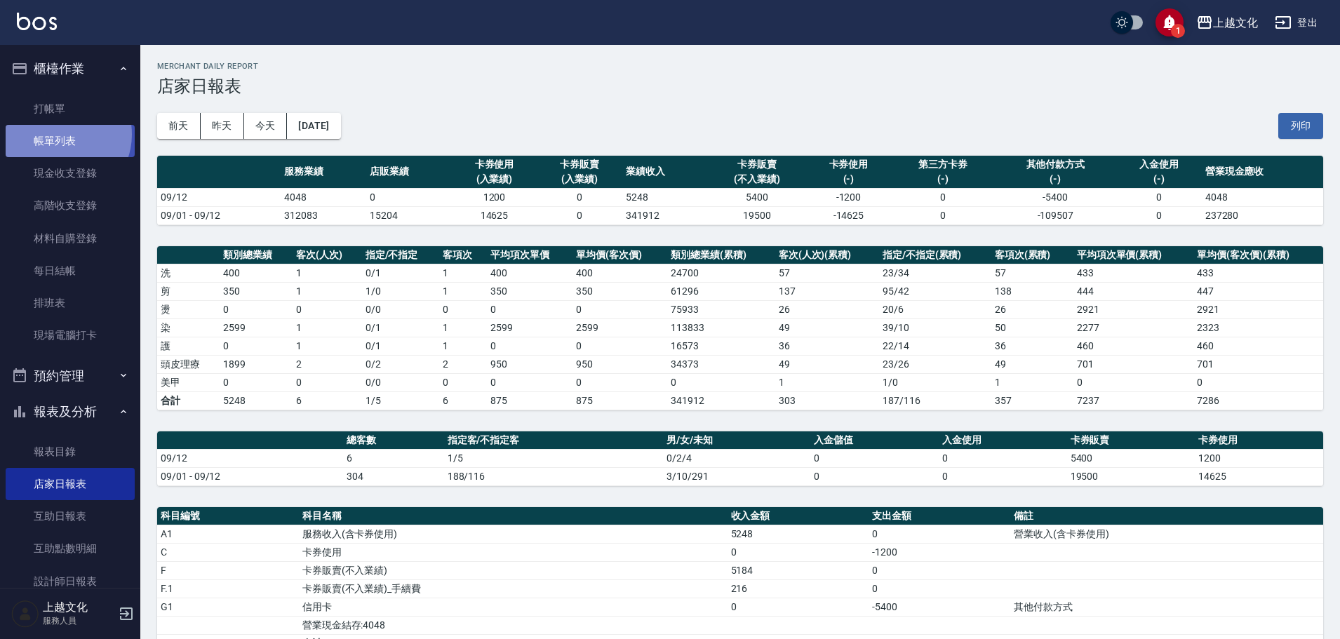
click at [59, 134] on link "帳單列表" at bounding box center [70, 141] width 129 height 32
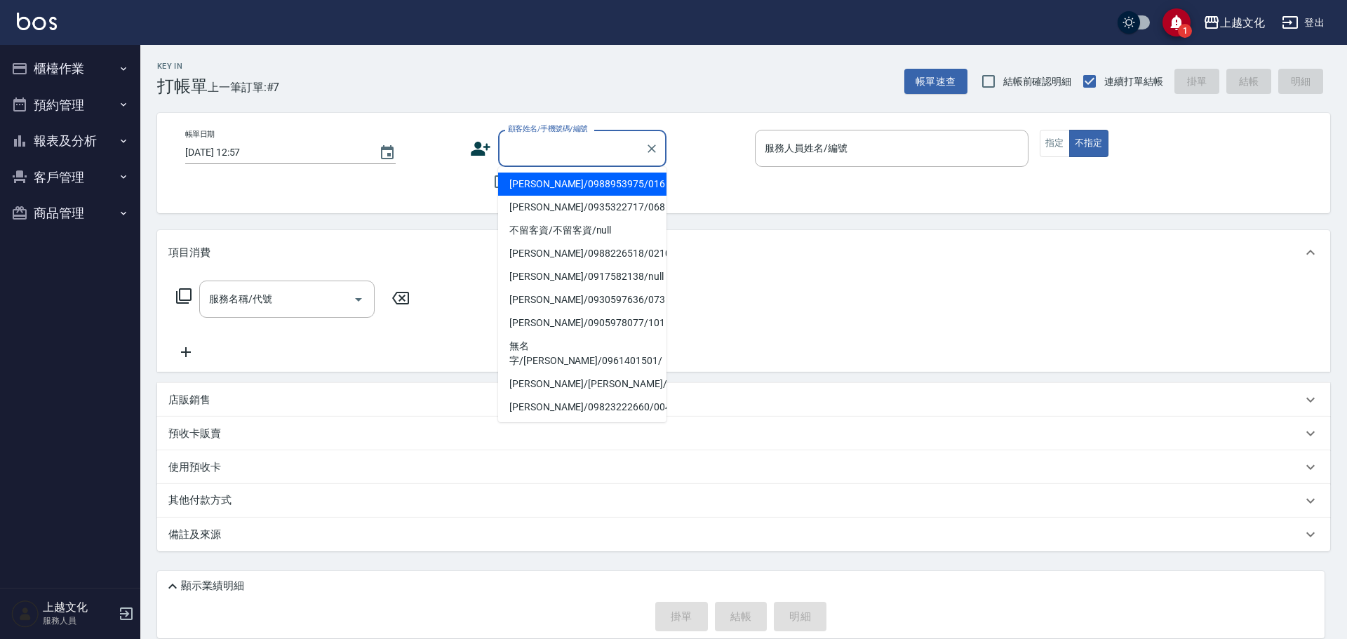
click at [549, 148] on input "顧客姓名/手機號碼/編號" at bounding box center [571, 148] width 135 height 25
click at [546, 183] on li "[PERSON_NAME]/0988953975/016" at bounding box center [582, 184] width 168 height 23
type input "[PERSON_NAME]/0988953975/016"
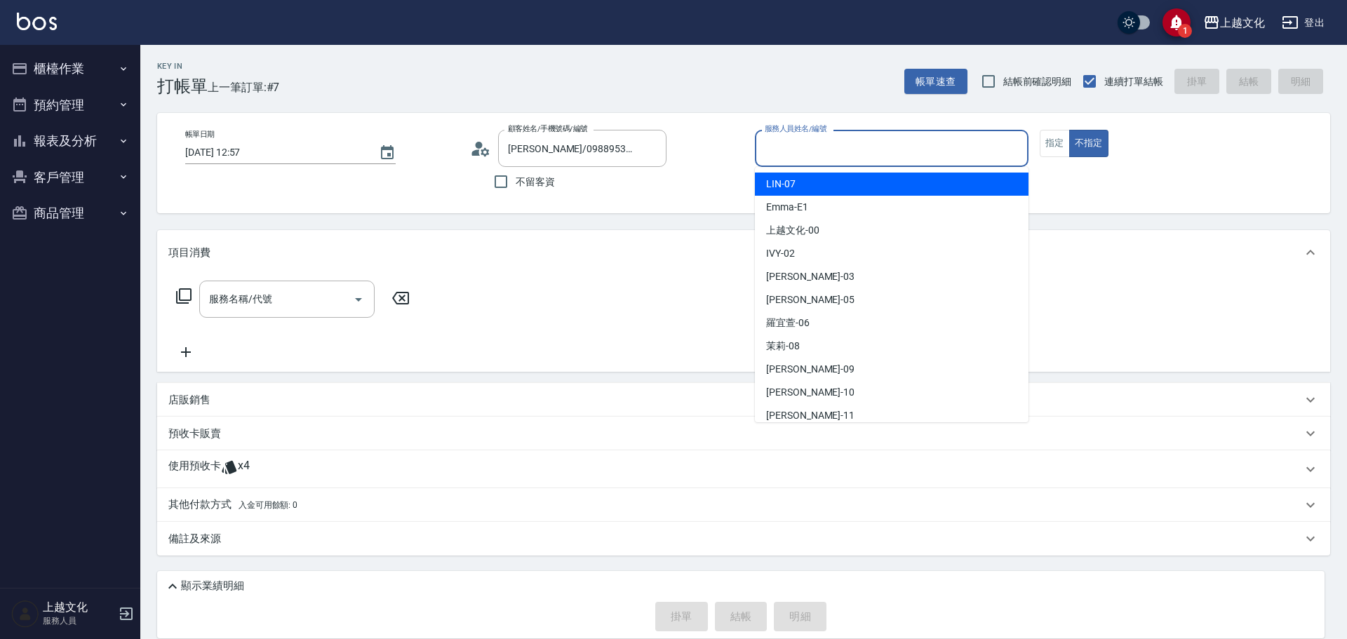
click at [779, 147] on input "服務人員姓名/編號" at bounding box center [891, 148] width 261 height 25
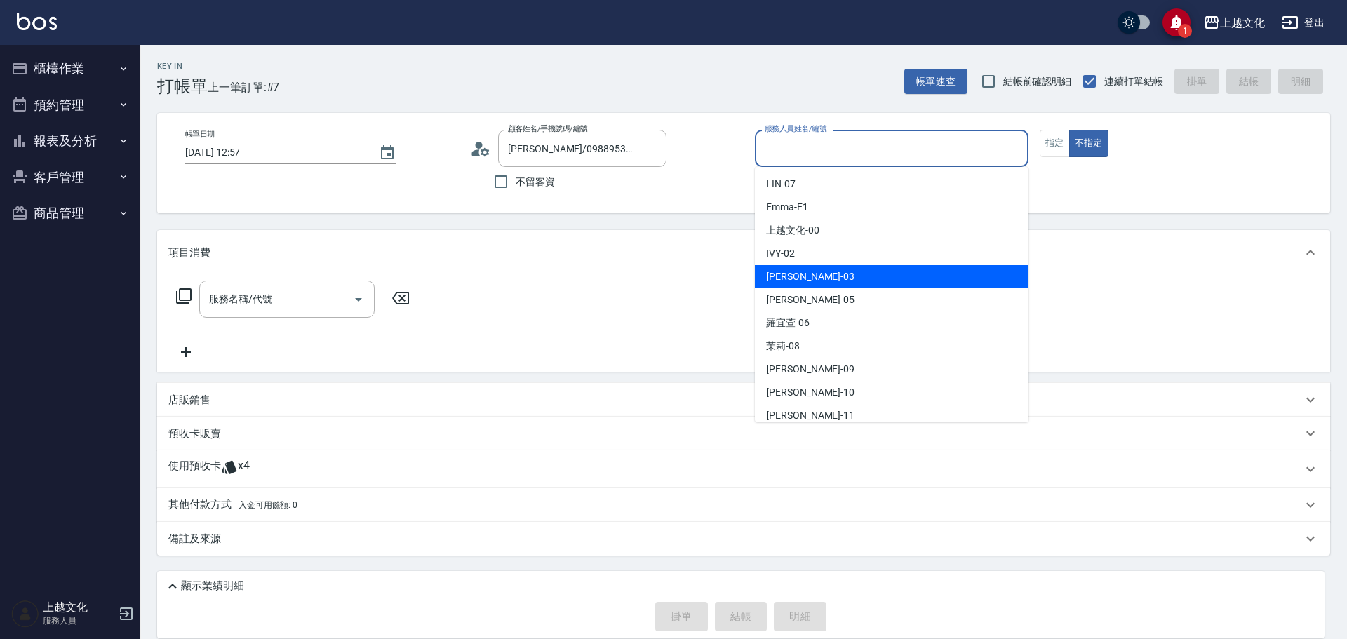
click at [804, 270] on div "[PERSON_NAME] -03" at bounding box center [892, 276] width 274 height 23
drag, startPoint x: 804, startPoint y: 270, endPoint x: 878, endPoint y: 250, distance: 77.1
click at [804, 270] on div "項目消費" at bounding box center [743, 252] width 1173 height 45
type input "[PERSON_NAME]-03"
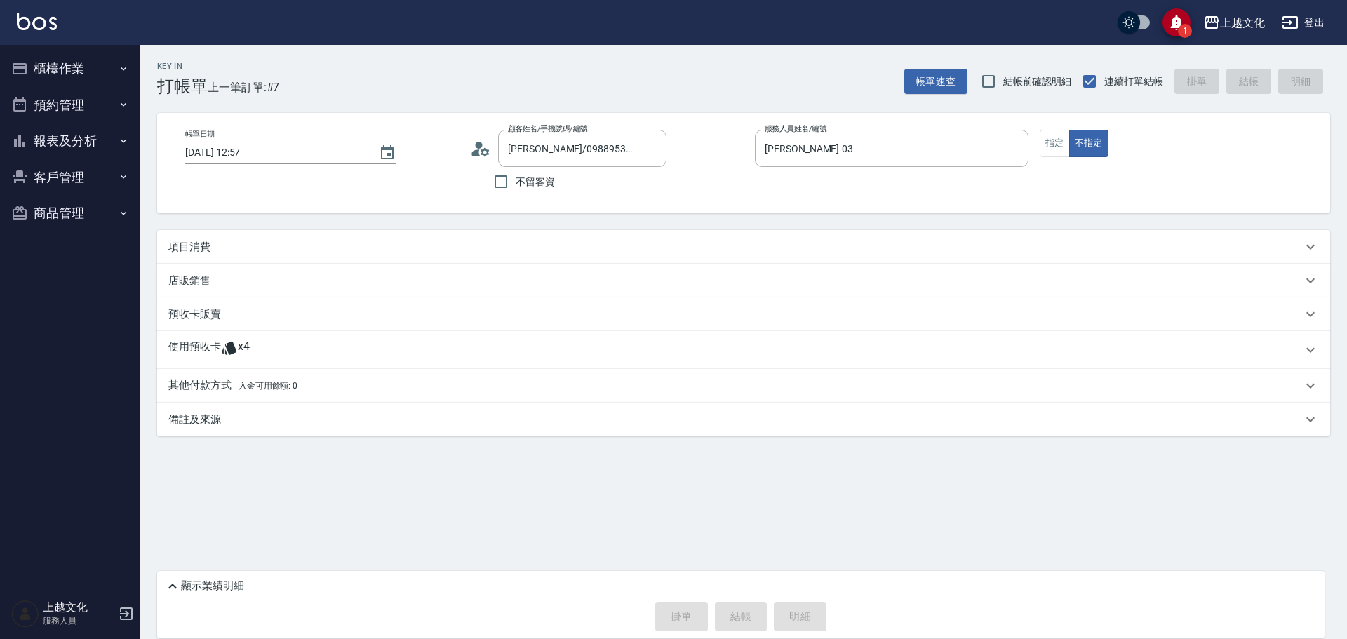
drag, startPoint x: 189, startPoint y: 349, endPoint x: 203, endPoint y: 328, distance: 25.3
click at [189, 348] on p "使用預收卡" at bounding box center [194, 349] width 53 height 21
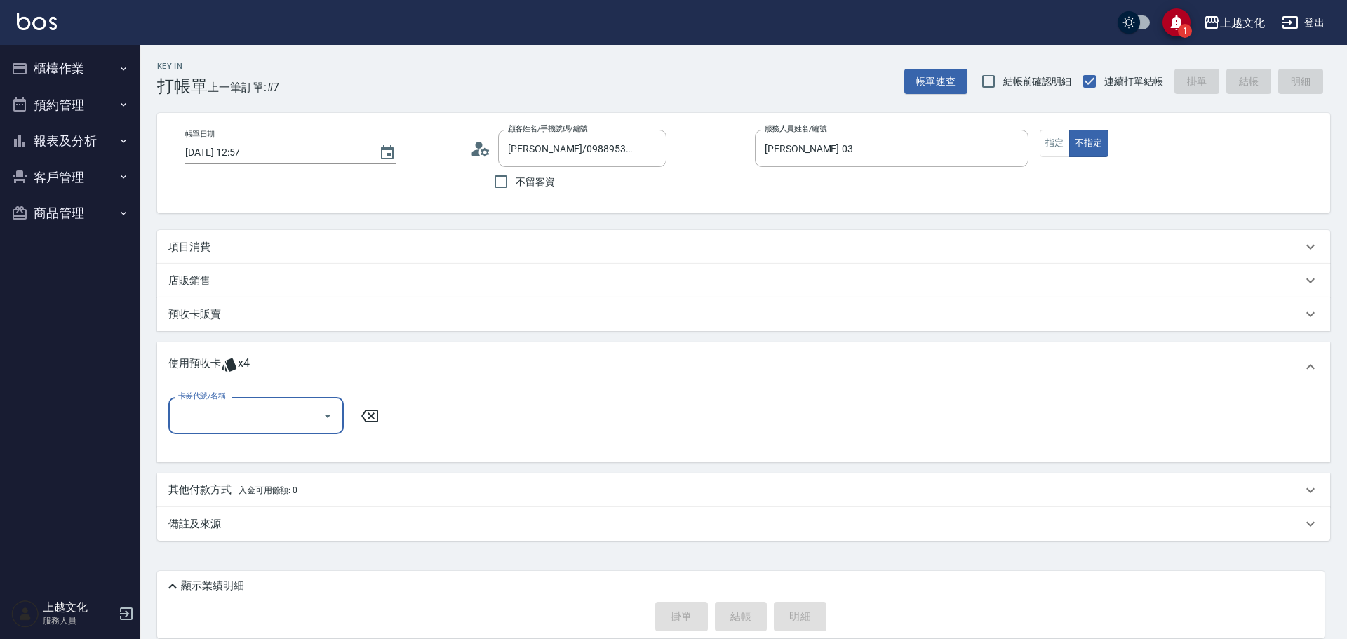
click at [243, 424] on input "卡券代號/名稱" at bounding box center [246, 415] width 142 height 25
click at [252, 417] on input "卡券代號/名稱" at bounding box center [246, 415] width 142 height 25
click at [251, 454] on div "護髮包卡ˋ 剩餘4張" at bounding box center [255, 451] width 175 height 23
type input "護髮包卡ˋ"
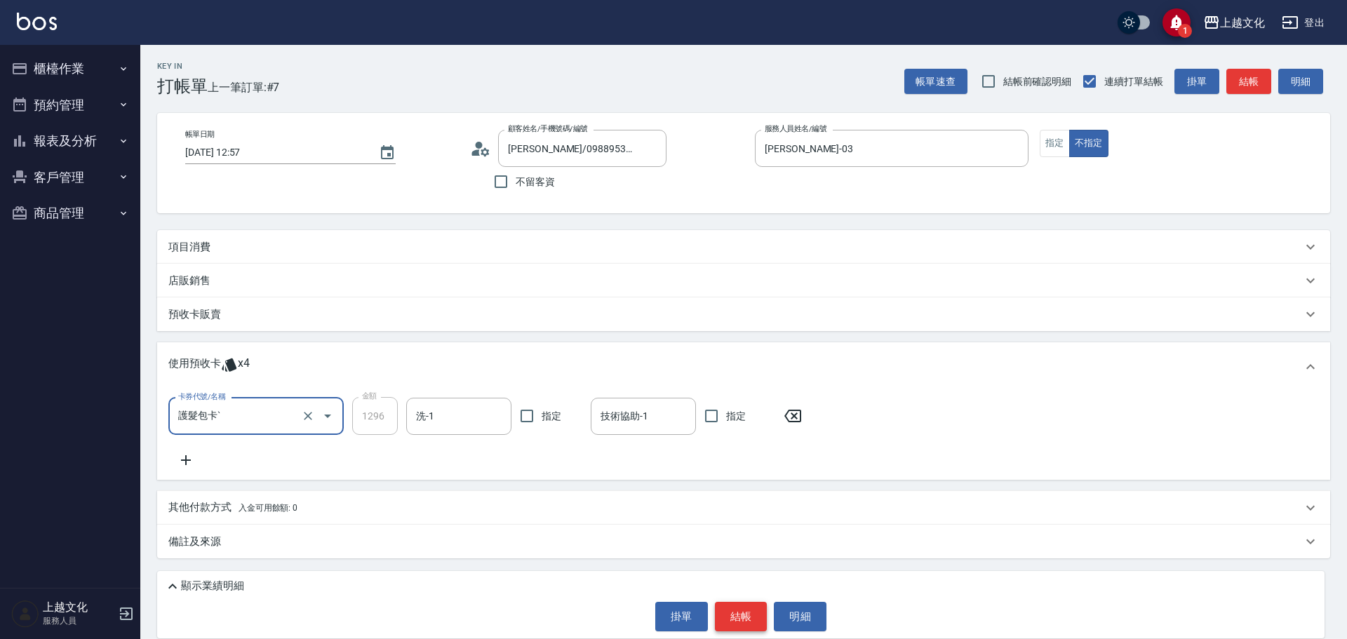
click at [748, 624] on button "結帳" at bounding box center [741, 616] width 53 height 29
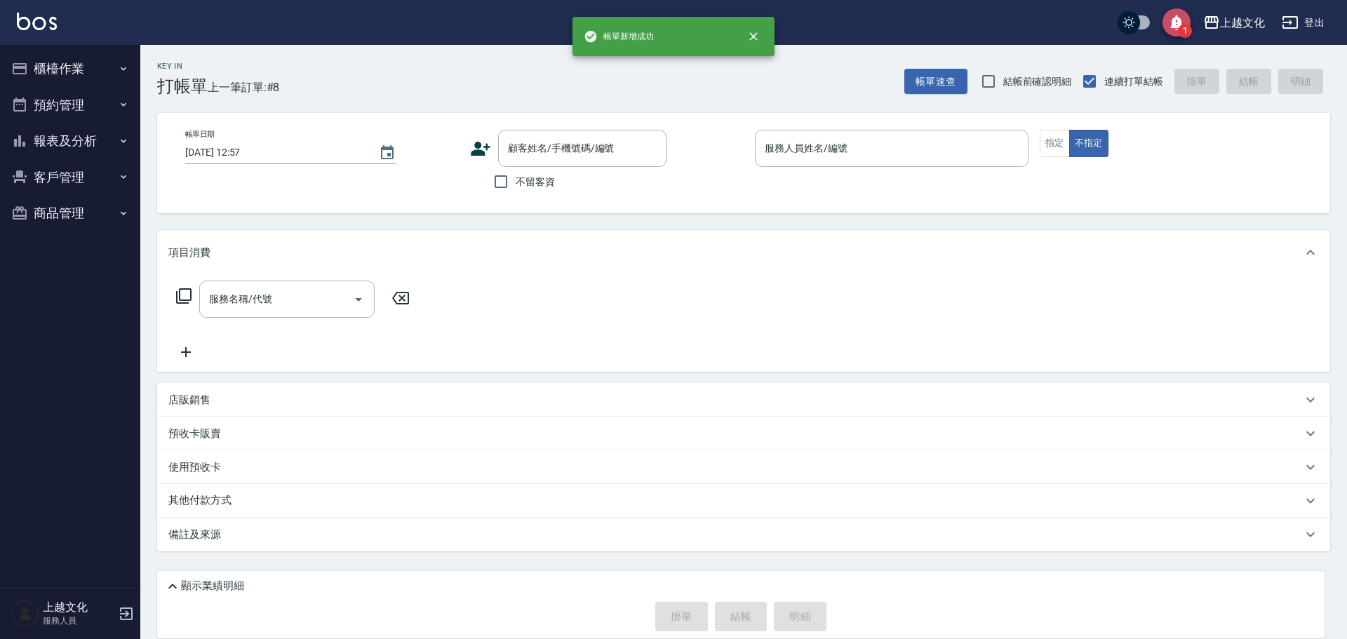
click at [1172, 18] on icon "save" at bounding box center [1176, 22] width 17 height 17
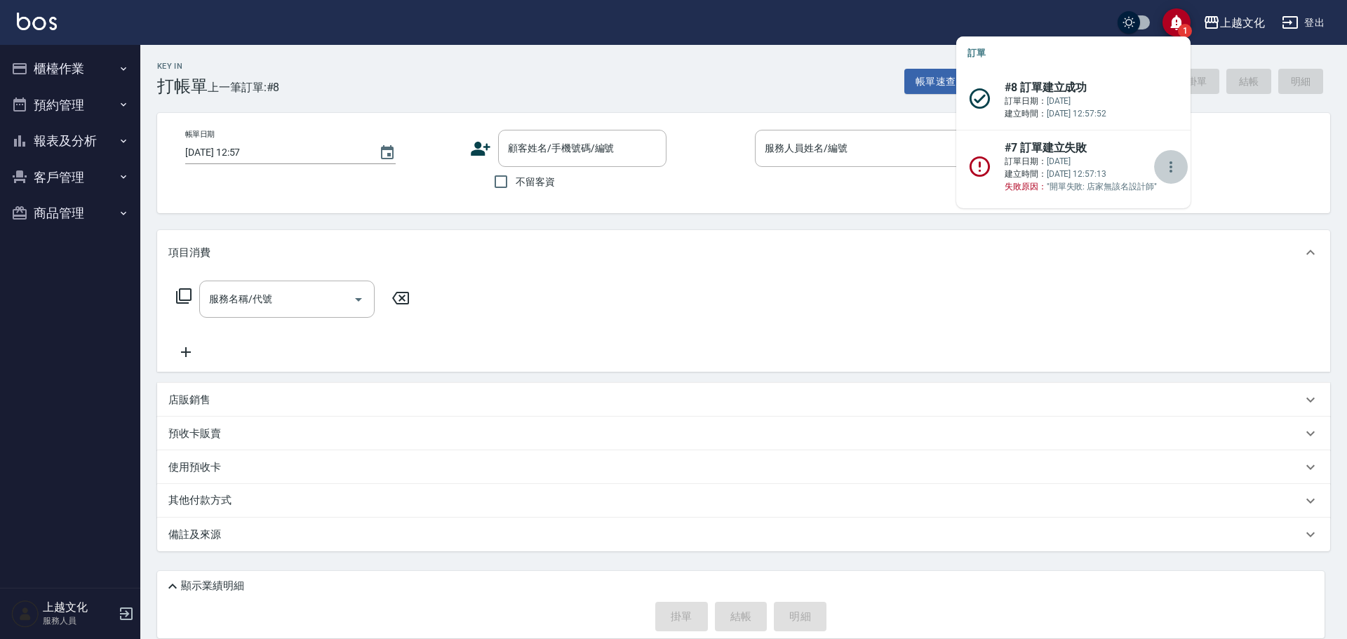
click at [1167, 168] on icon "more" at bounding box center [1170, 167] width 17 height 17
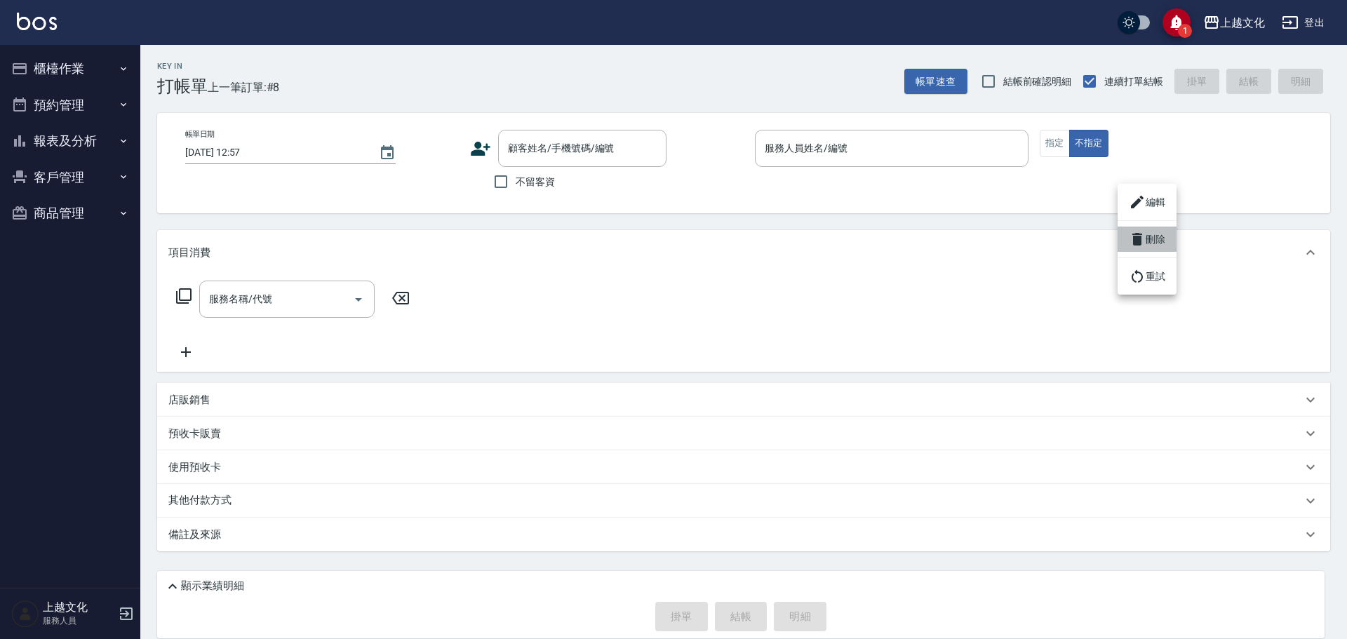
click at [1146, 229] on li "刪除" at bounding box center [1146, 239] width 59 height 25
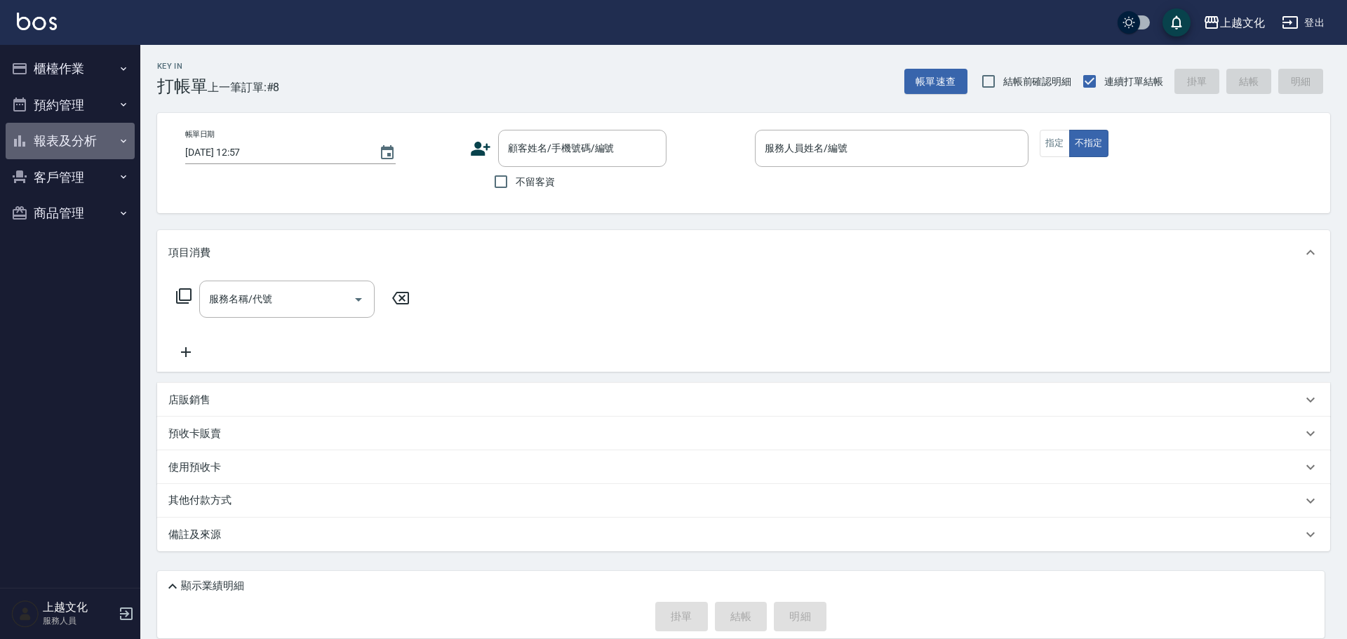
click at [68, 144] on button "報表及分析" at bounding box center [70, 141] width 129 height 36
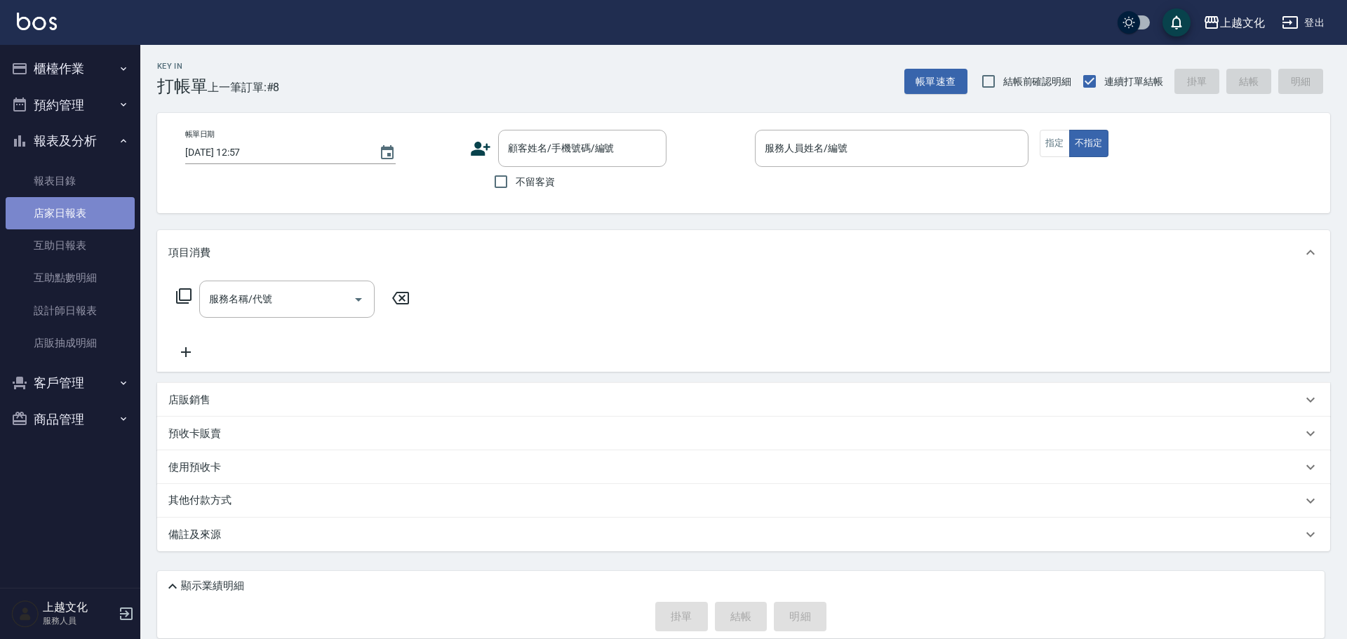
click at [62, 229] on link "店家日報表" at bounding box center [70, 213] width 129 height 32
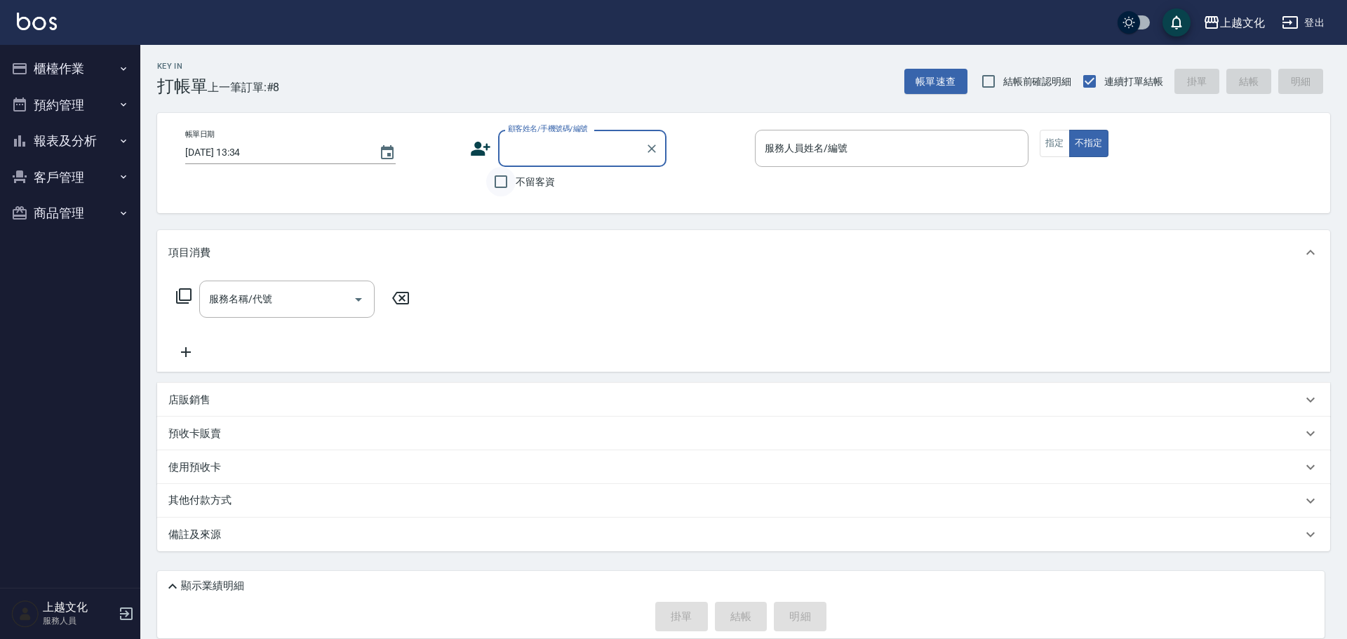
click at [499, 180] on input "不留客資" at bounding box center [500, 181] width 29 height 29
checkbox input "true"
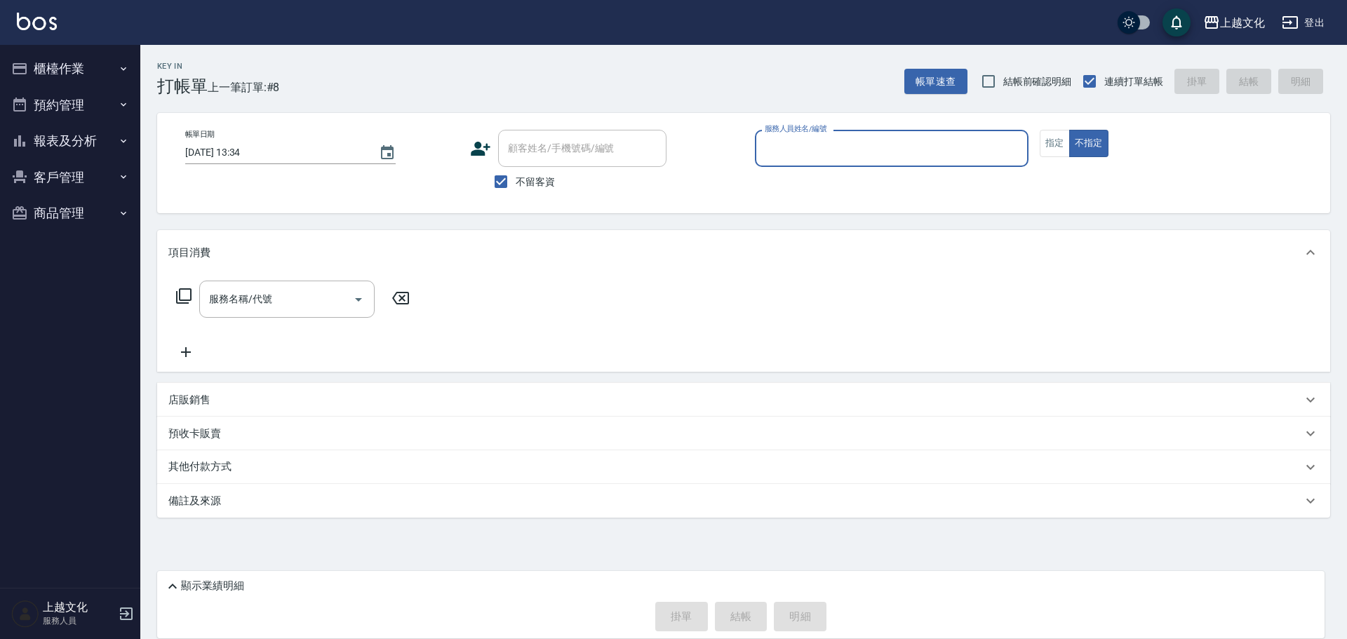
click at [826, 154] on input "服務人員姓名/編號" at bounding box center [891, 148] width 261 height 25
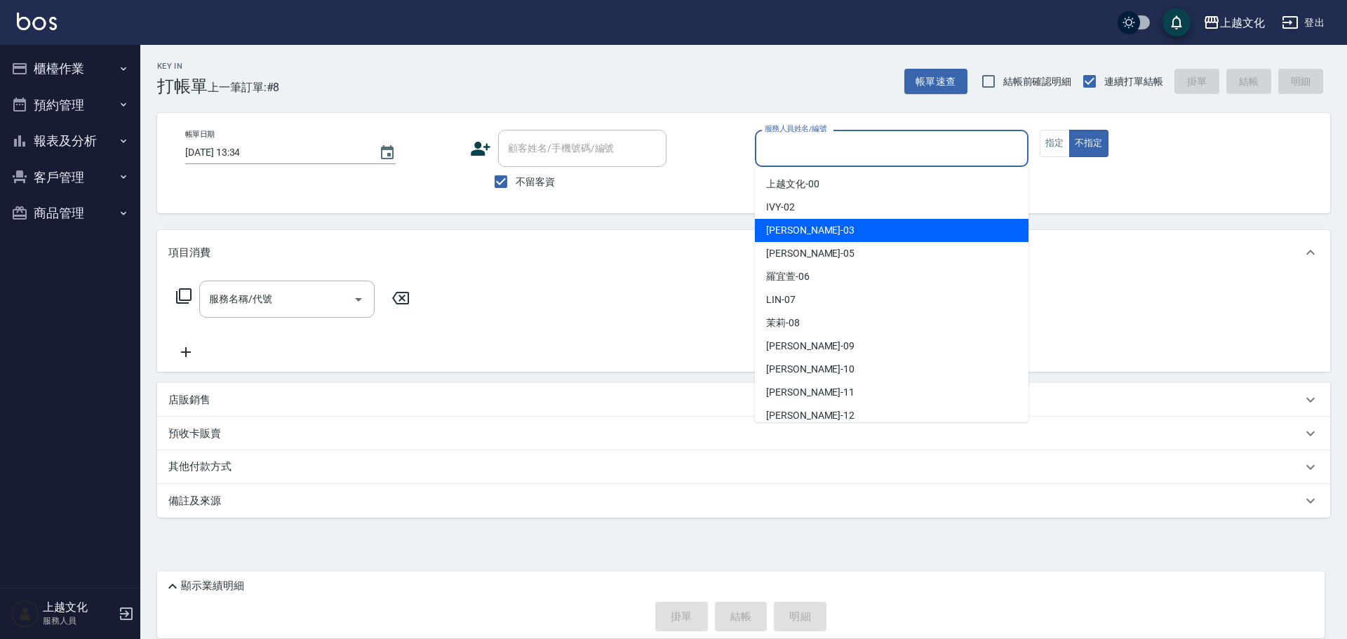
click at [828, 229] on div "[PERSON_NAME] -03" at bounding box center [892, 230] width 274 height 23
type input "[PERSON_NAME]-03"
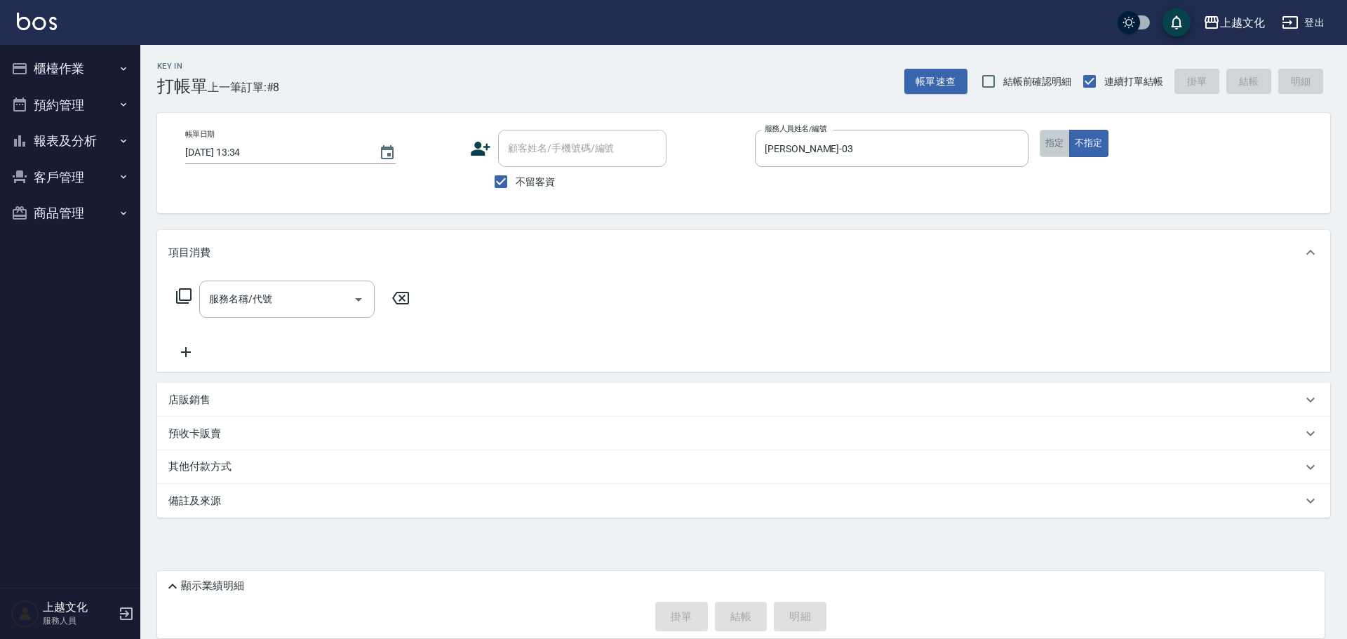
click at [1046, 144] on button "指定" at bounding box center [1055, 143] width 30 height 27
click at [179, 294] on icon at bounding box center [183, 295] width 15 height 15
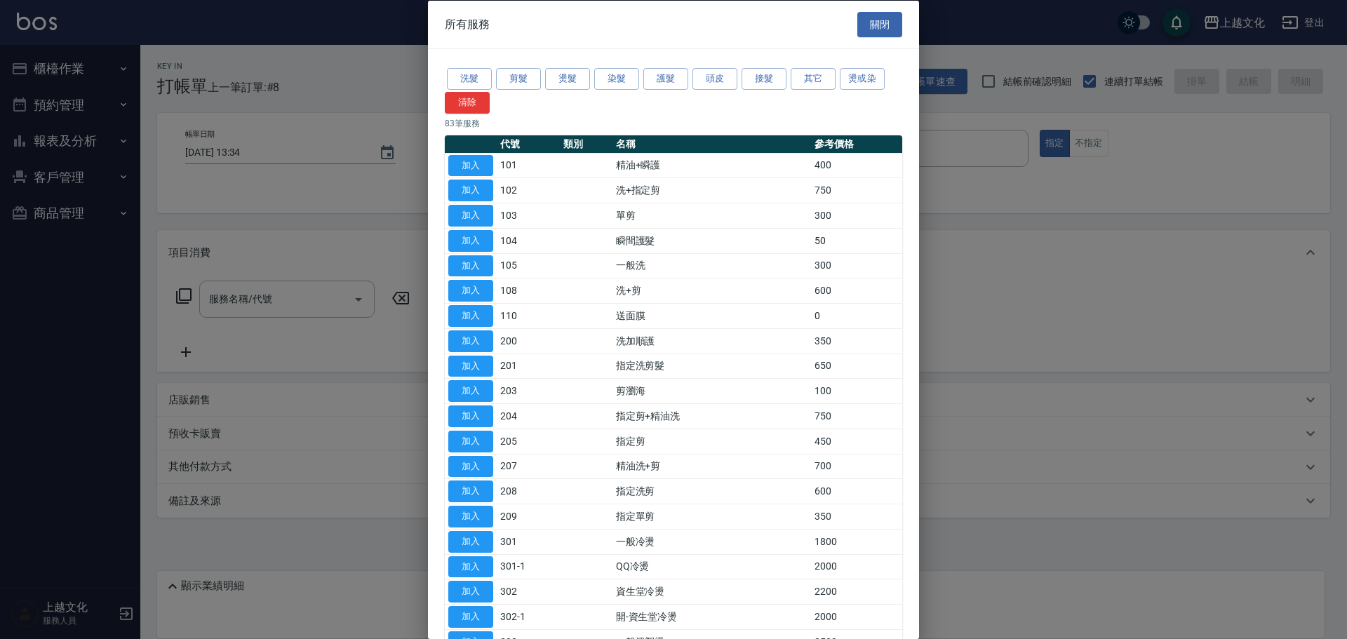
click at [380, 187] on div at bounding box center [673, 319] width 1347 height 639
click at [248, 300] on div at bounding box center [673, 319] width 1347 height 639
click at [863, 14] on button "關閉" at bounding box center [879, 24] width 45 height 26
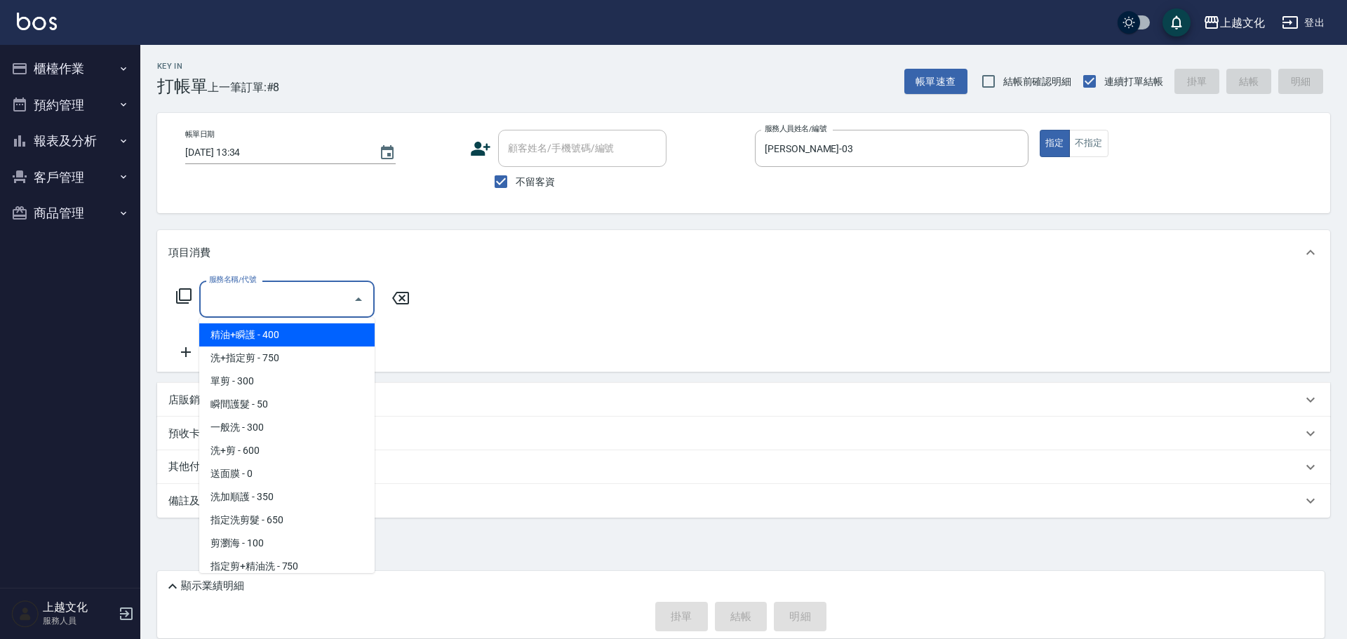
click at [272, 305] on input "服務名稱/代號" at bounding box center [277, 299] width 142 height 25
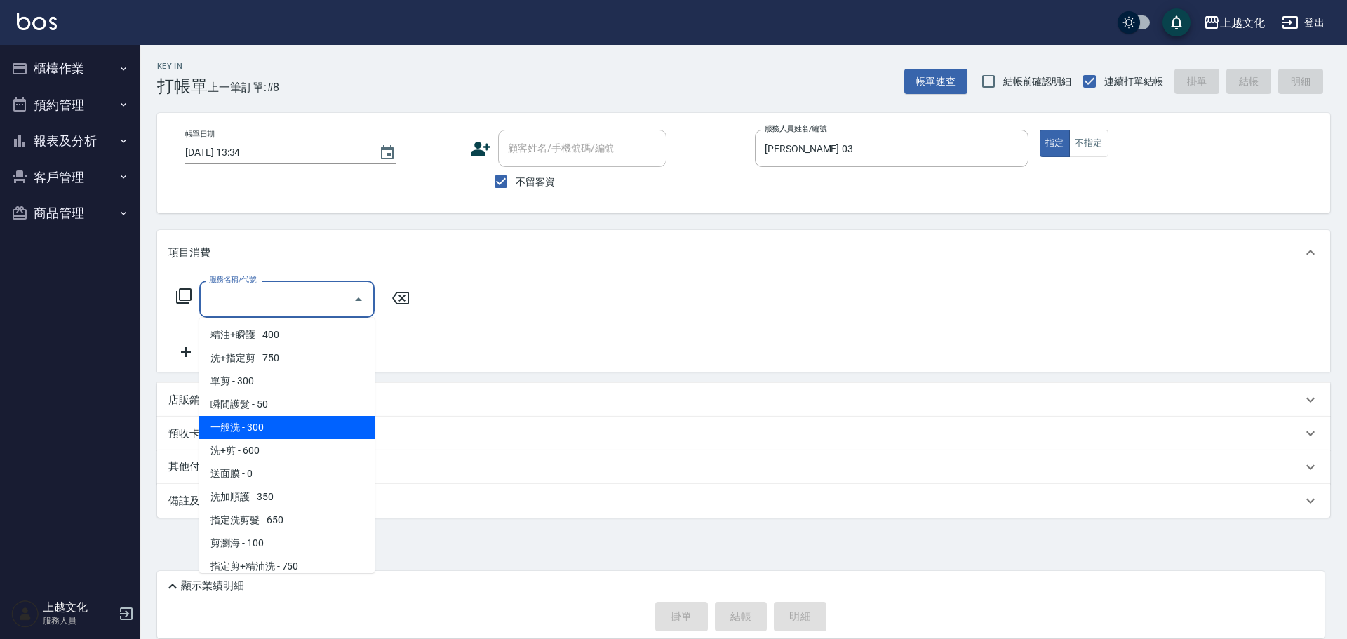
click at [248, 426] on span "一般洗 - 300" at bounding box center [286, 427] width 175 height 23
type input "一般洗(105)"
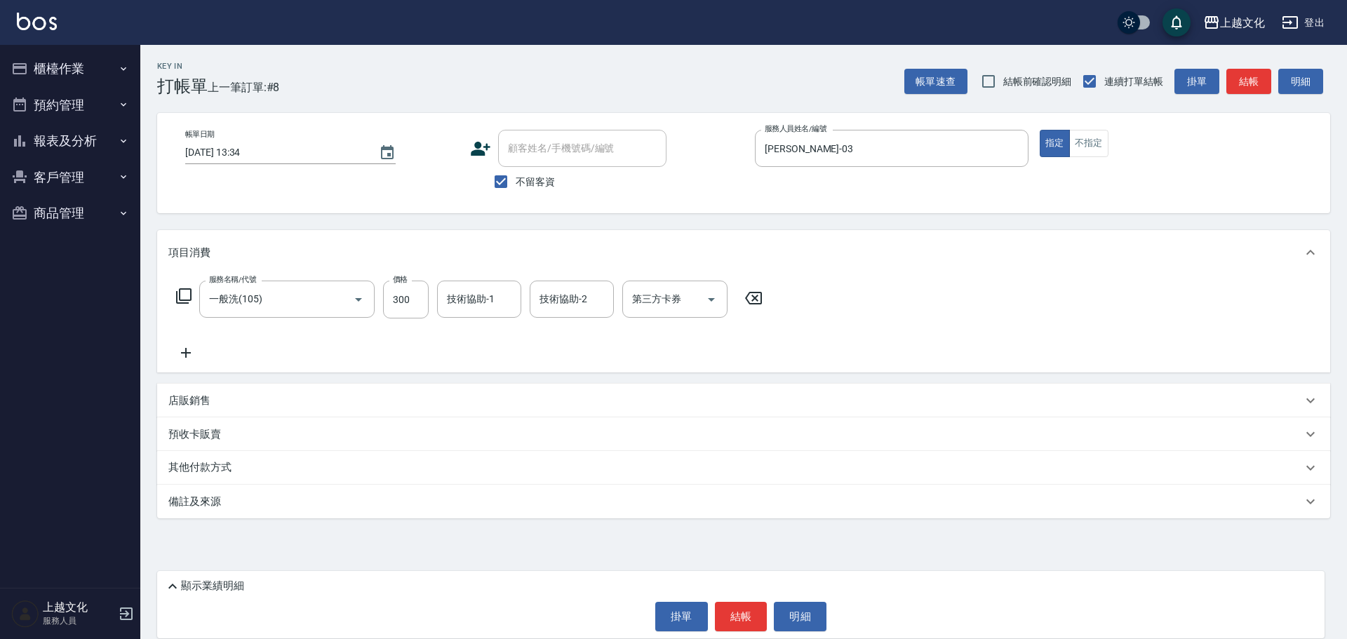
click at [195, 394] on p "店販銷售" at bounding box center [189, 400] width 42 height 15
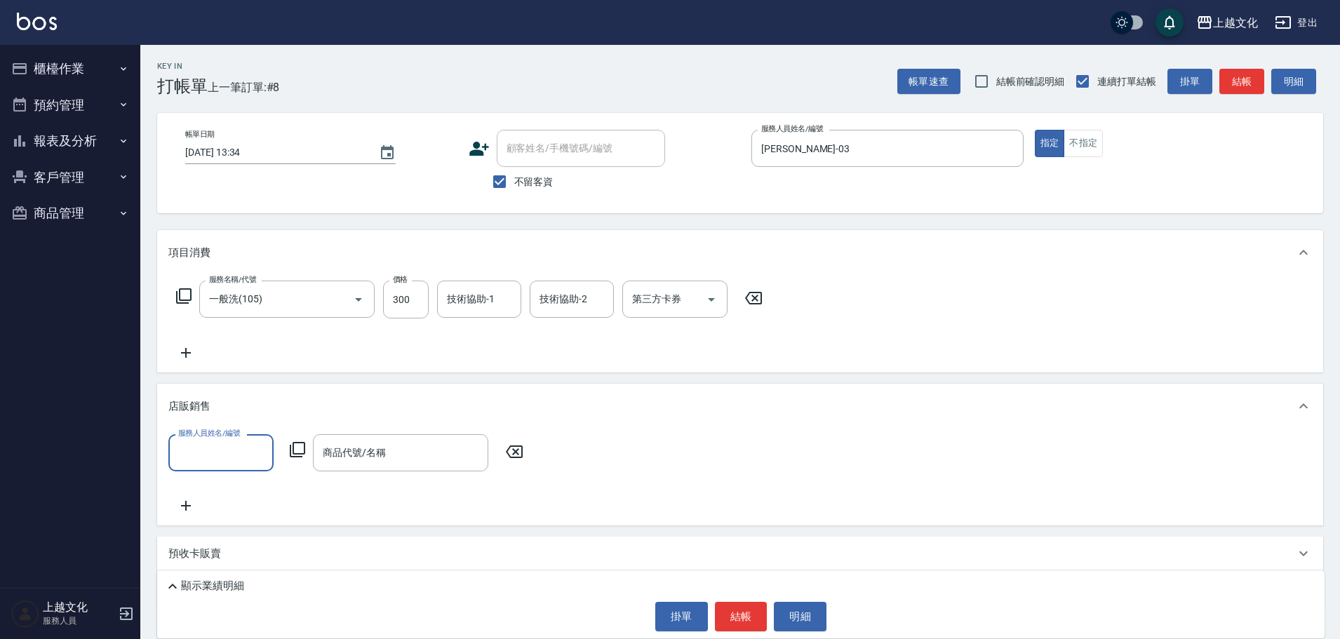
click at [227, 430] on label "服務人員姓名/編號" at bounding box center [209, 433] width 62 height 11
click at [227, 440] on input "服務人員姓名/編號" at bounding box center [221, 452] width 93 height 25
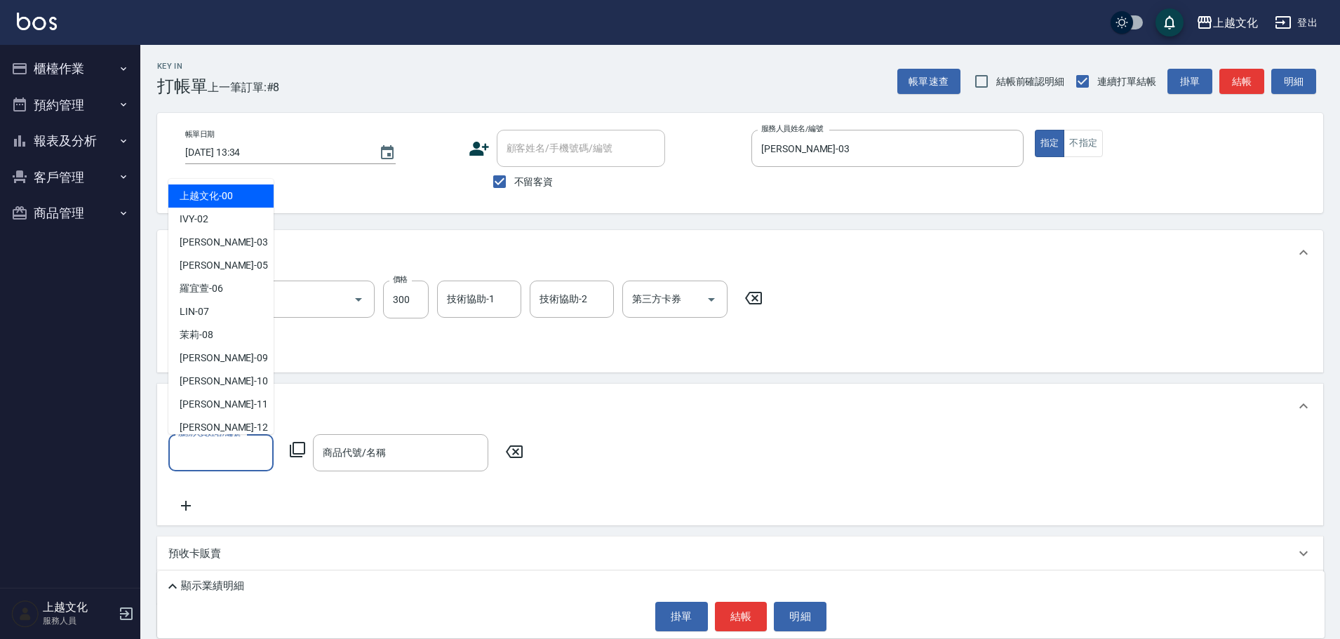
click at [222, 449] on input "服務人員姓名/編號" at bounding box center [221, 452] width 93 height 25
click at [229, 236] on div "[PERSON_NAME] -03" at bounding box center [220, 242] width 105 height 23
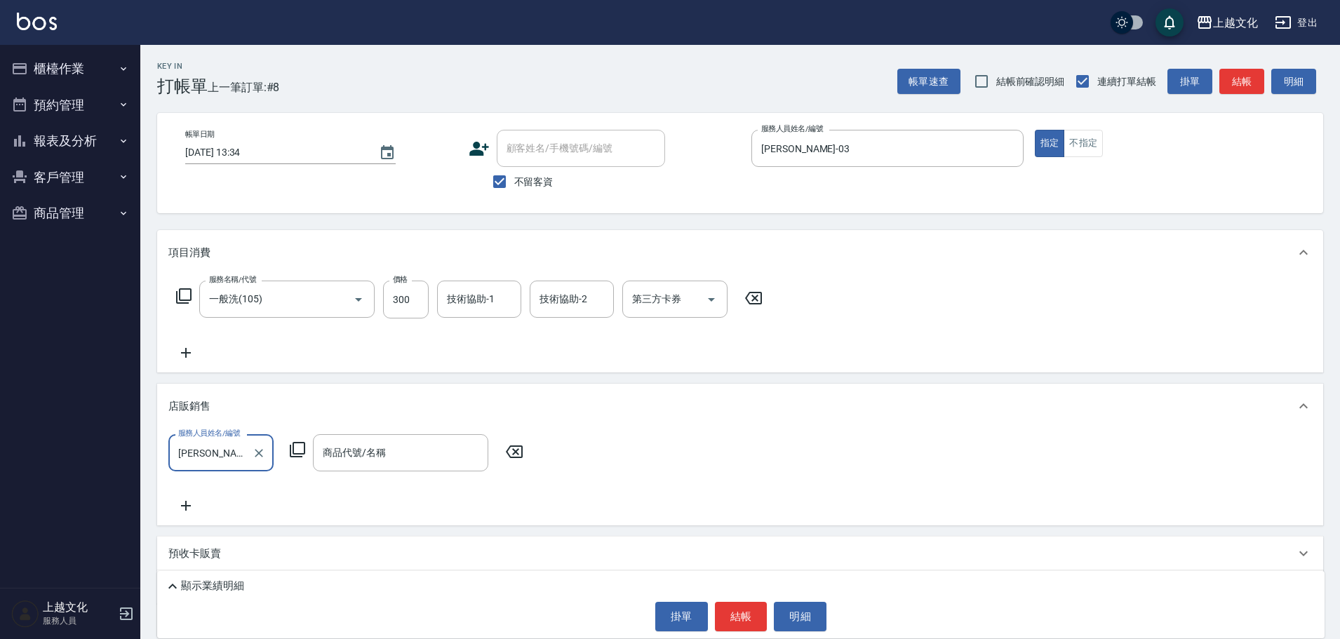
type input "[PERSON_NAME]-03"
click at [375, 446] on div "商品代號/名稱 商品代號/名稱" at bounding box center [400, 452] width 175 height 37
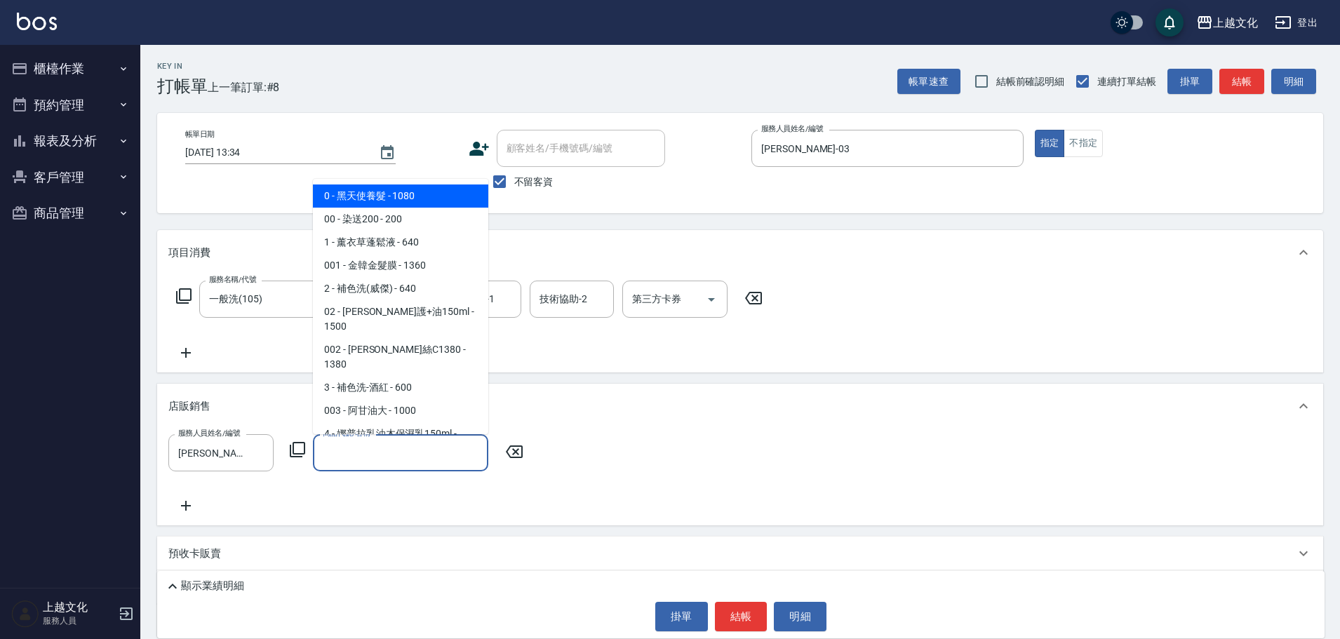
click at [416, 190] on span "0 - 黑天使養髮 - 1080" at bounding box center [400, 195] width 175 height 23
type input "黑天使養髮"
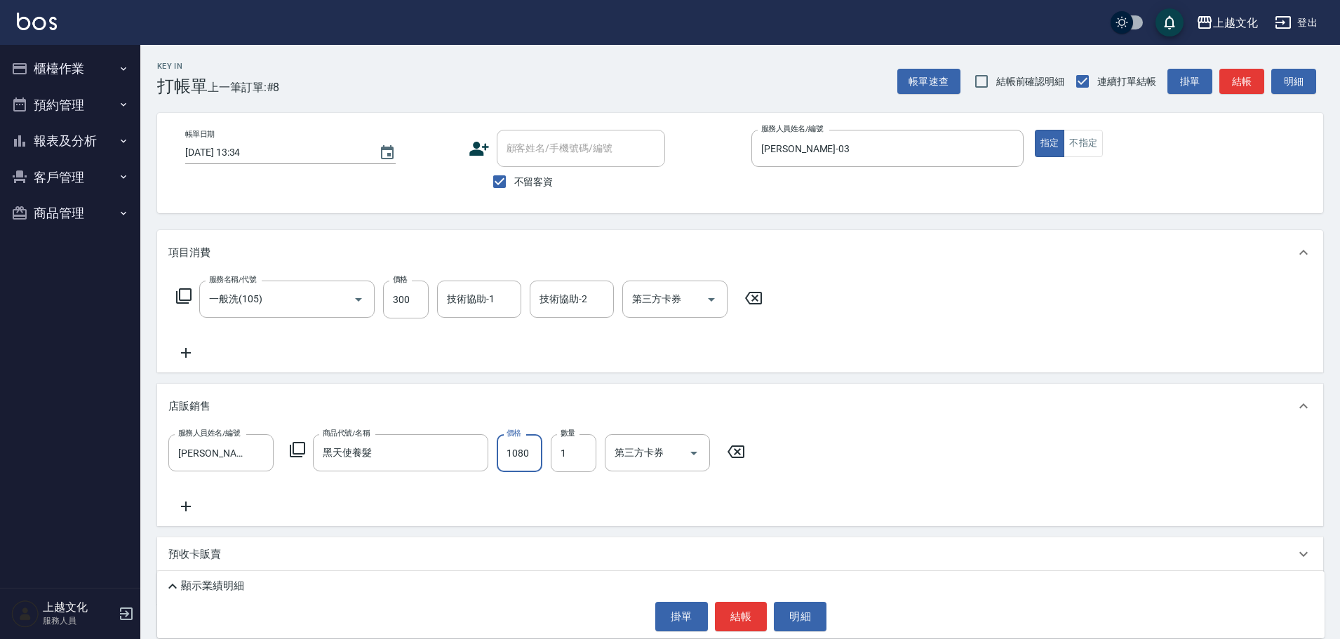
click at [524, 468] on input "1080" at bounding box center [520, 453] width 46 height 38
type input "970"
click at [727, 612] on button "結帳" at bounding box center [741, 616] width 53 height 29
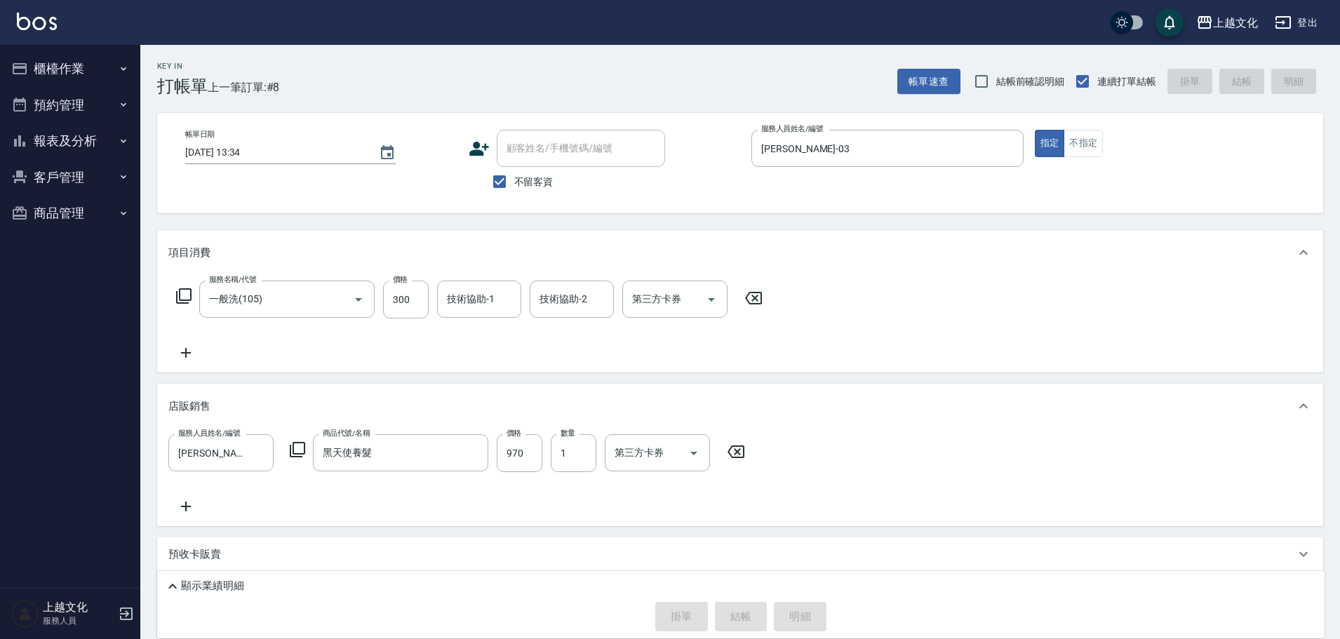
type input "2025/09/12 13:35"
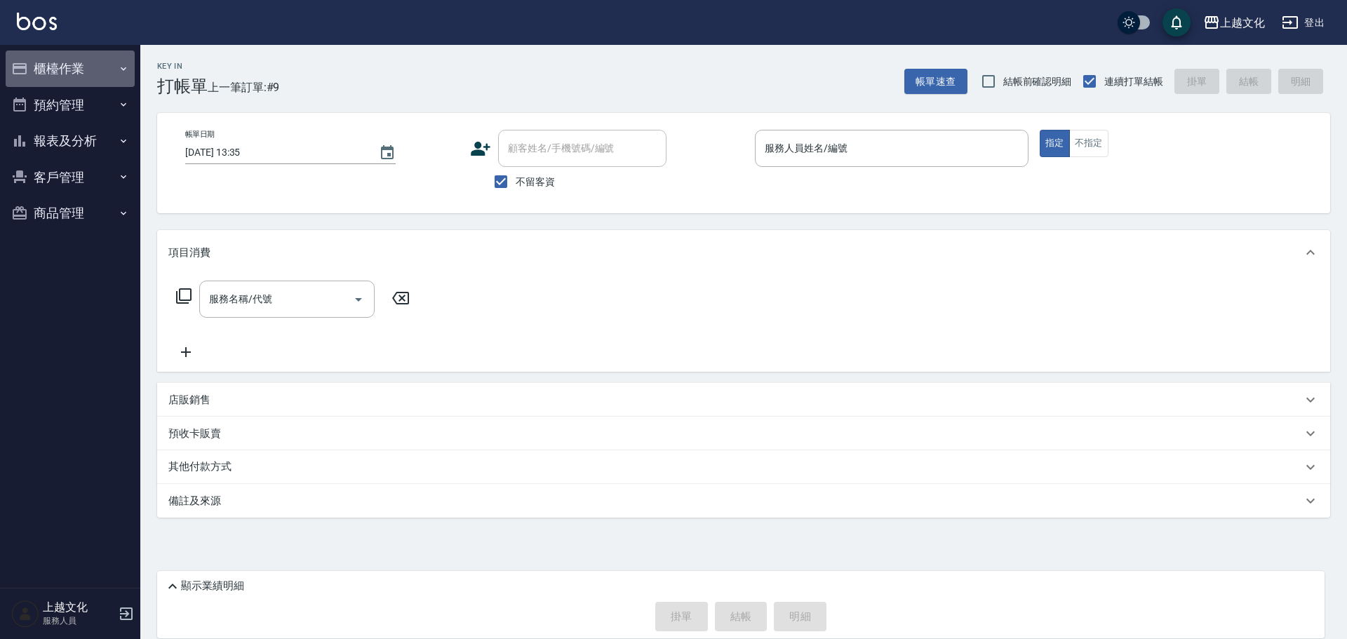
click at [119, 67] on icon "button" at bounding box center [123, 68] width 11 height 11
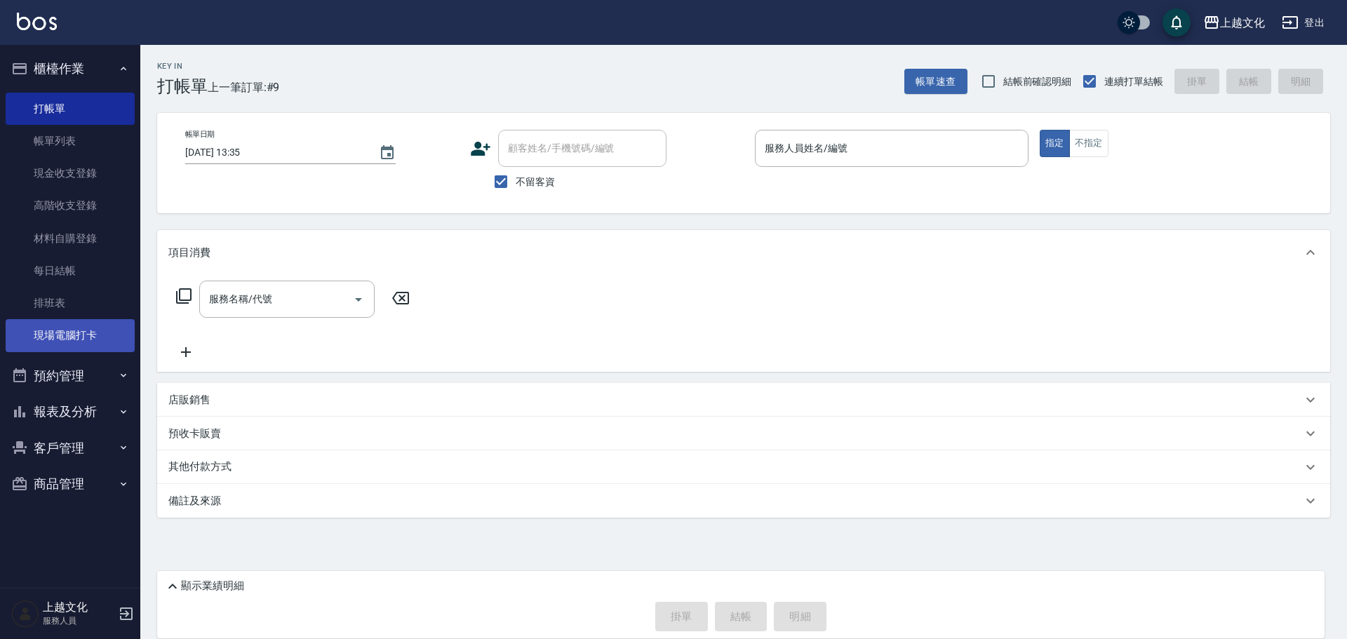
click at [58, 330] on link "現場電腦打卡" at bounding box center [70, 335] width 129 height 32
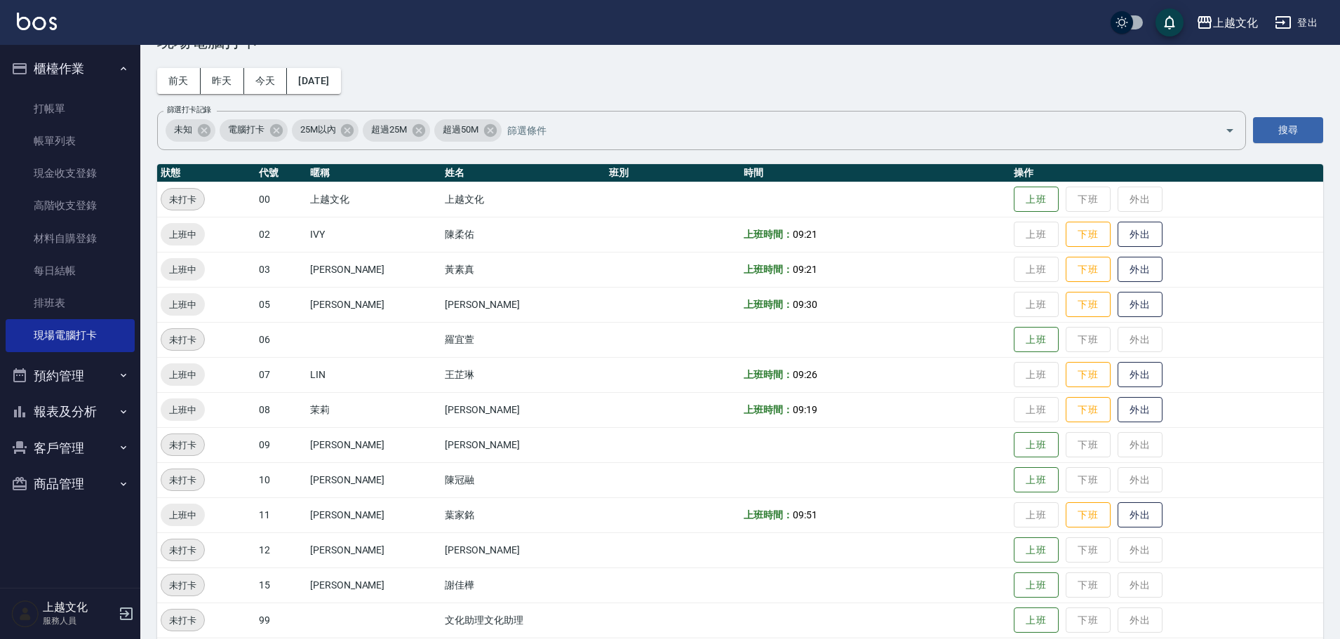
scroll to position [96, 0]
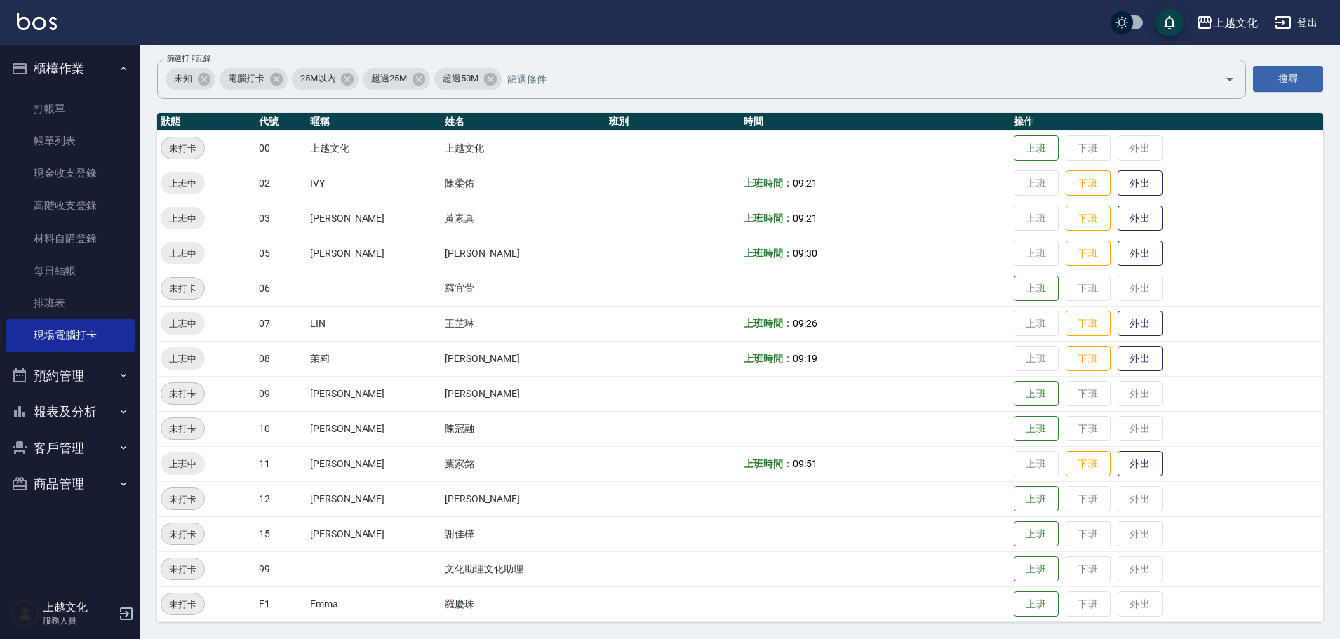
click at [812, 105] on div "Employee Daily Clock In 現場電腦打卡 前天 昨天 今天 2025/09/12 篩選打卡記錄 未知 電腦打卡 25M以內 超過25M 超…" at bounding box center [739, 294] width 1199 height 690
click at [1126, 466] on button "外出" at bounding box center [1139, 464] width 45 height 25
click at [1127, 466] on button "外出" at bounding box center [1139, 464] width 45 height 25
click at [1130, 465] on button "歸來" at bounding box center [1139, 464] width 45 height 25
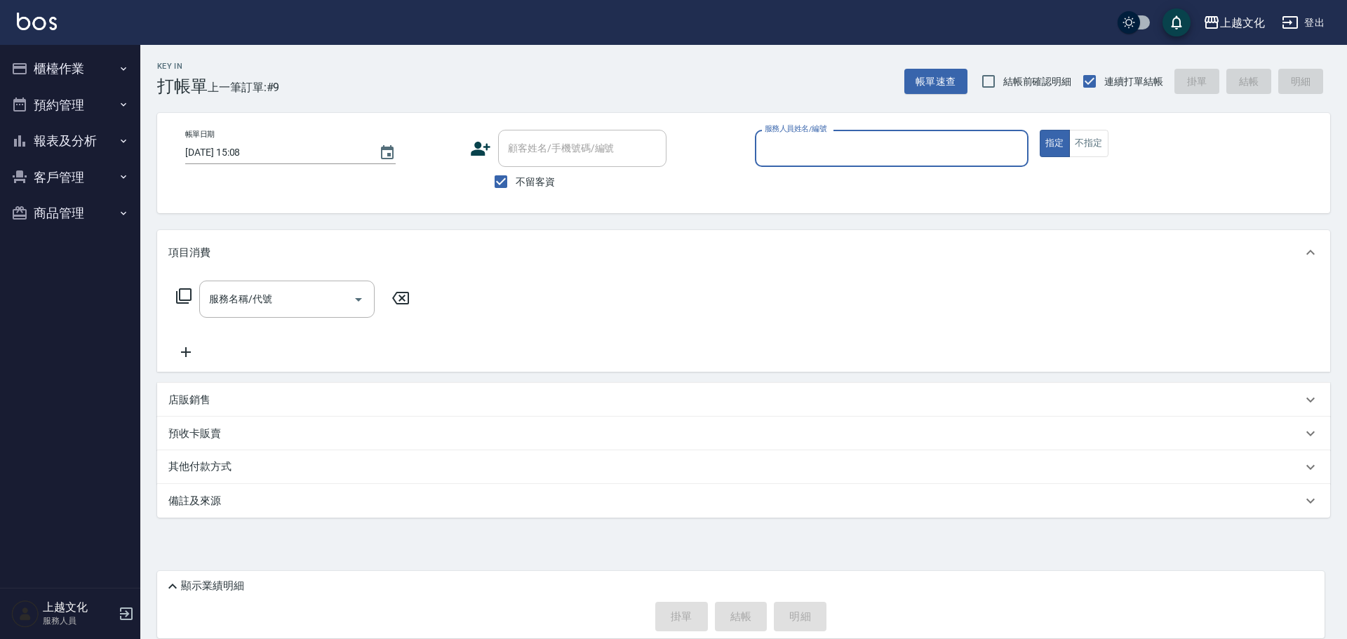
drag, startPoint x: 804, startPoint y: 153, endPoint x: 807, endPoint y: 160, distance: 7.8
click at [805, 154] on input "服務人員姓名/編號" at bounding box center [891, 148] width 261 height 25
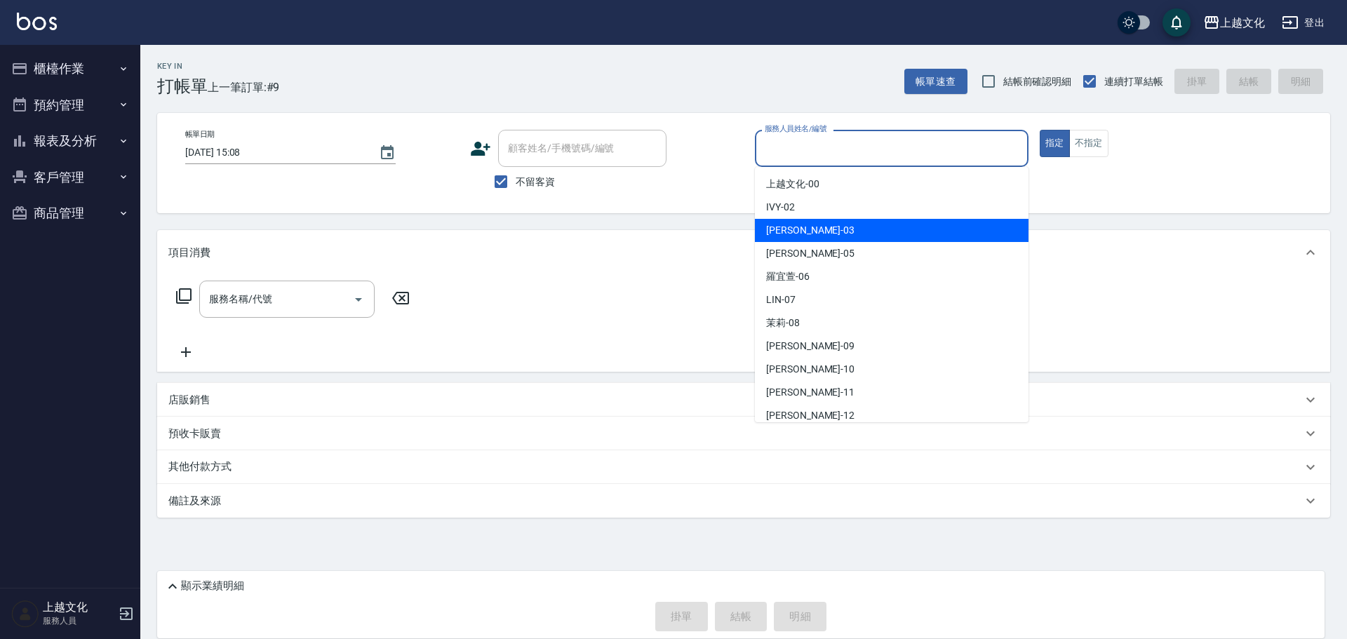
click at [813, 233] on div "[PERSON_NAME] -03" at bounding box center [892, 230] width 274 height 23
type input "[PERSON_NAME]-03"
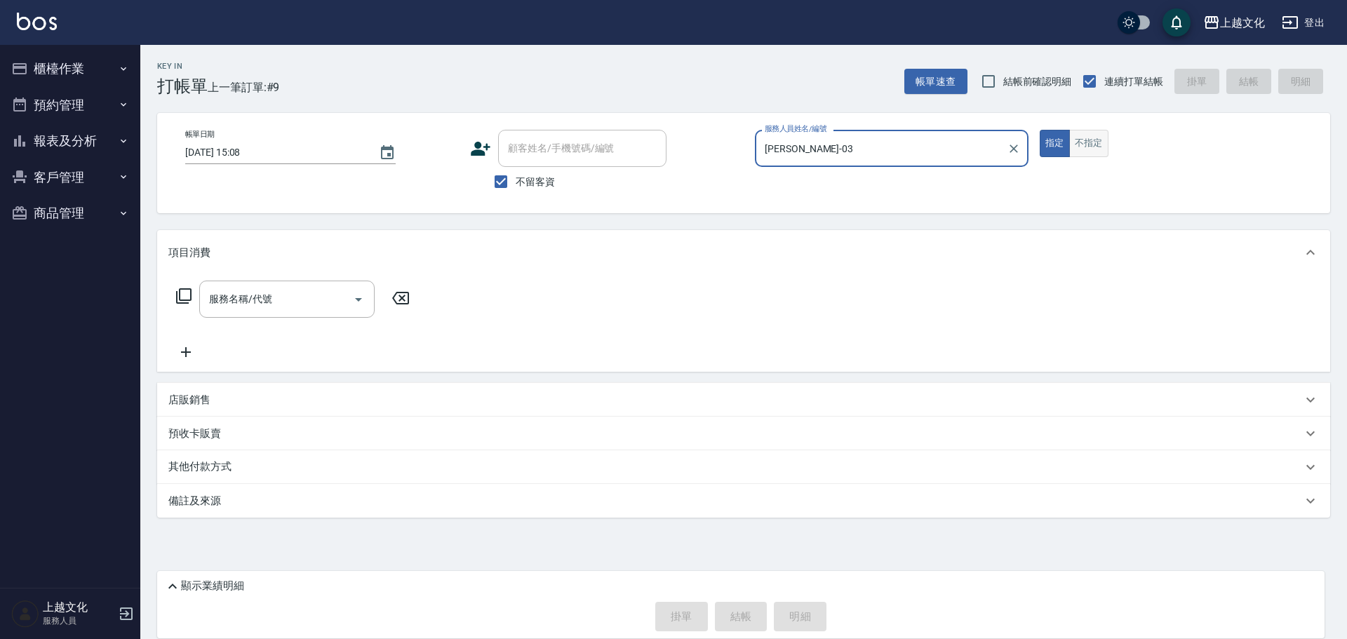
click at [1079, 147] on button "不指定" at bounding box center [1088, 143] width 39 height 27
click at [187, 295] on icon at bounding box center [183, 296] width 17 height 17
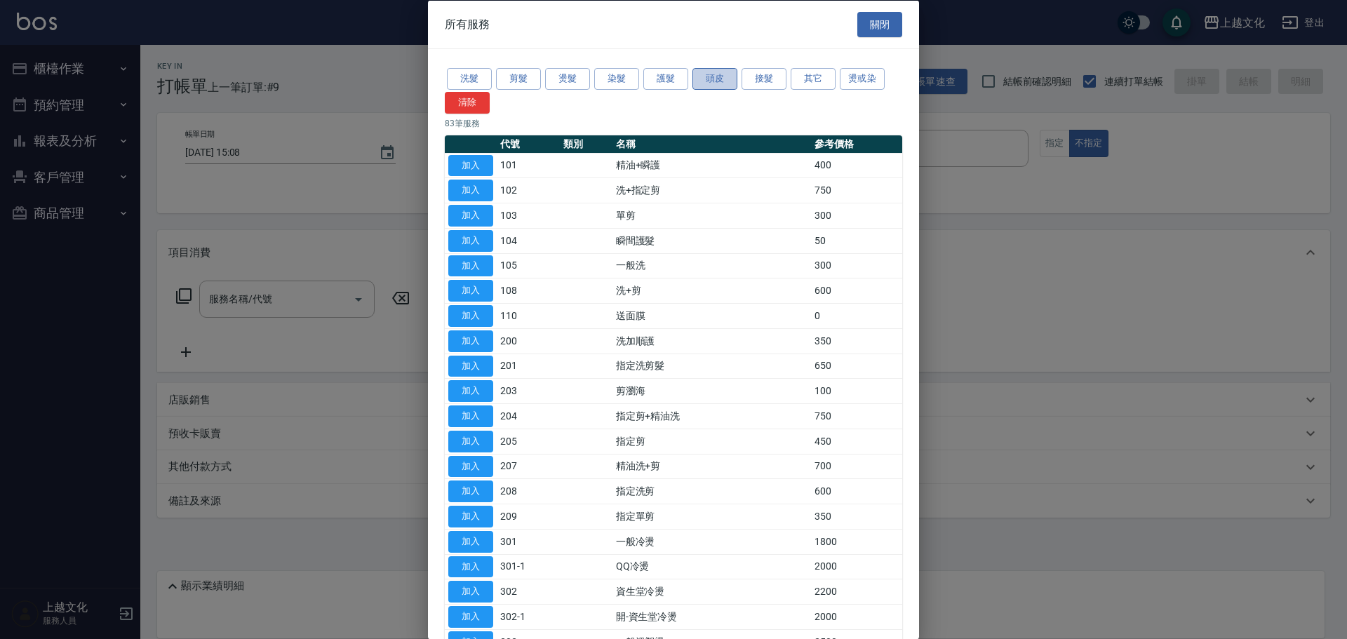
click at [701, 79] on button "頭皮" at bounding box center [714, 79] width 45 height 22
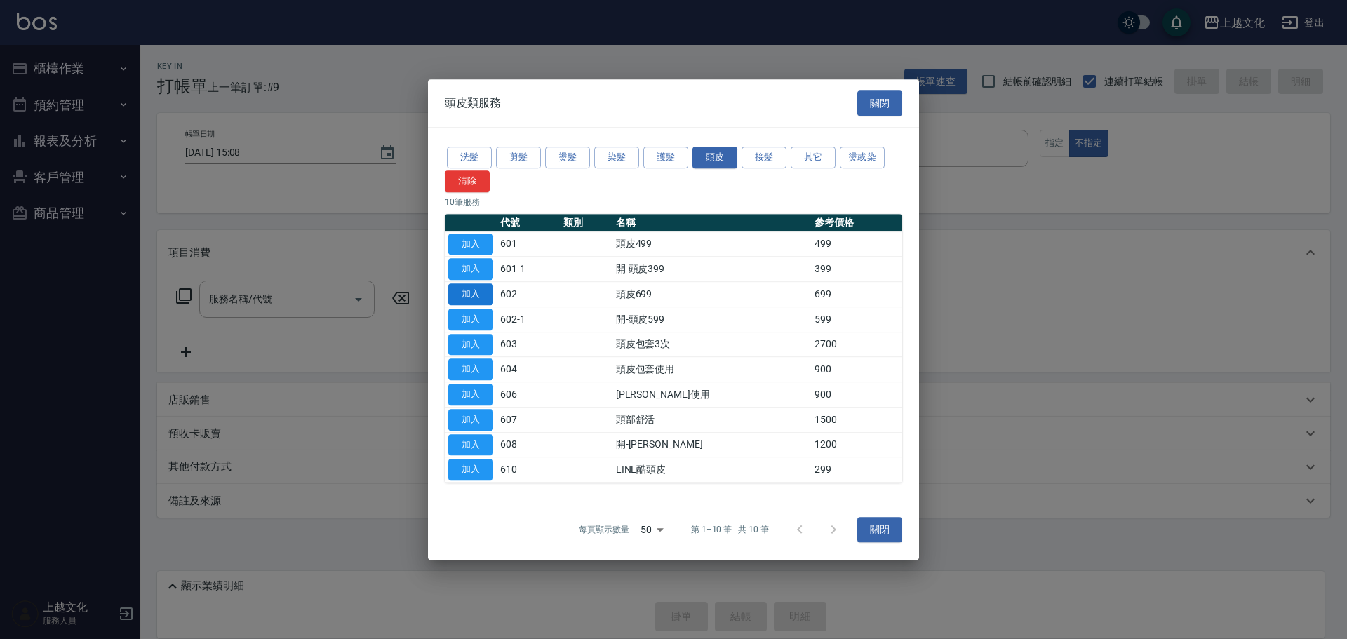
click at [462, 293] on button "加入" at bounding box center [470, 294] width 45 height 22
type input "頭皮699(602)"
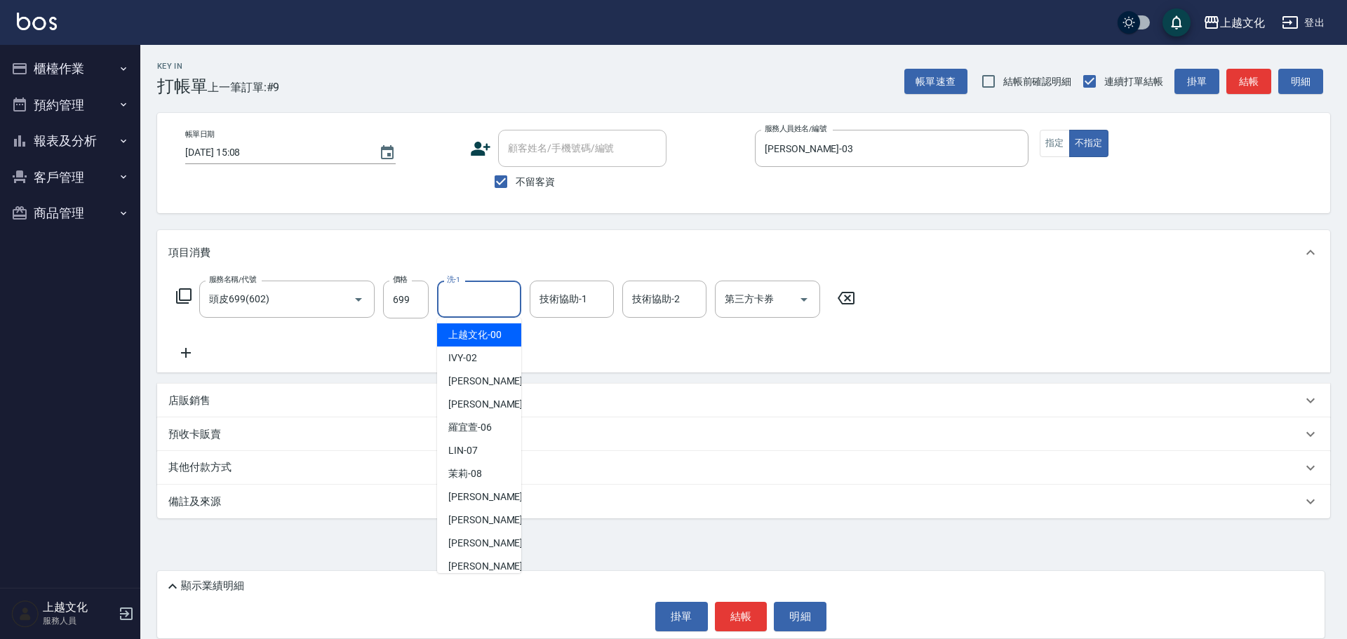
click at [458, 297] on input "洗-1" at bounding box center [479, 299] width 72 height 25
drag, startPoint x: 458, startPoint y: 297, endPoint x: 465, endPoint y: 323, distance: 26.9
click at [459, 297] on input "洗-1" at bounding box center [479, 299] width 72 height 25
click at [471, 311] on input "洗-1" at bounding box center [479, 299] width 72 height 25
click at [493, 358] on div "IVY -02" at bounding box center [479, 358] width 84 height 23
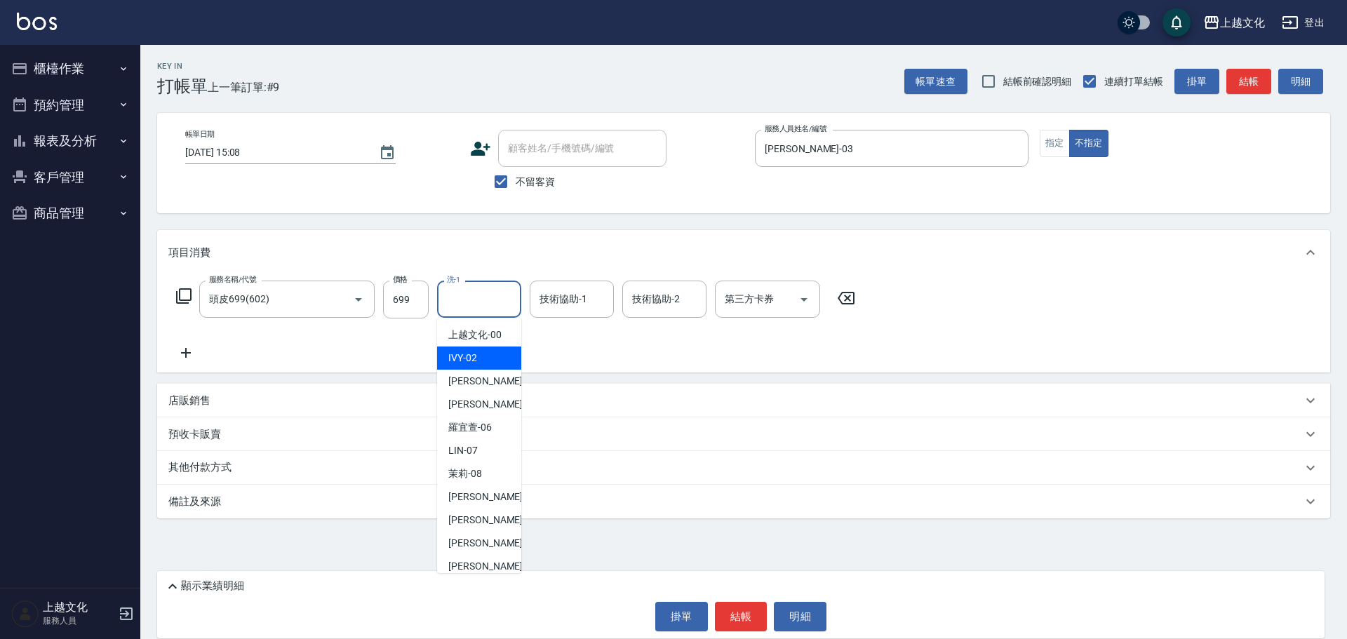
type input "IVY-02"
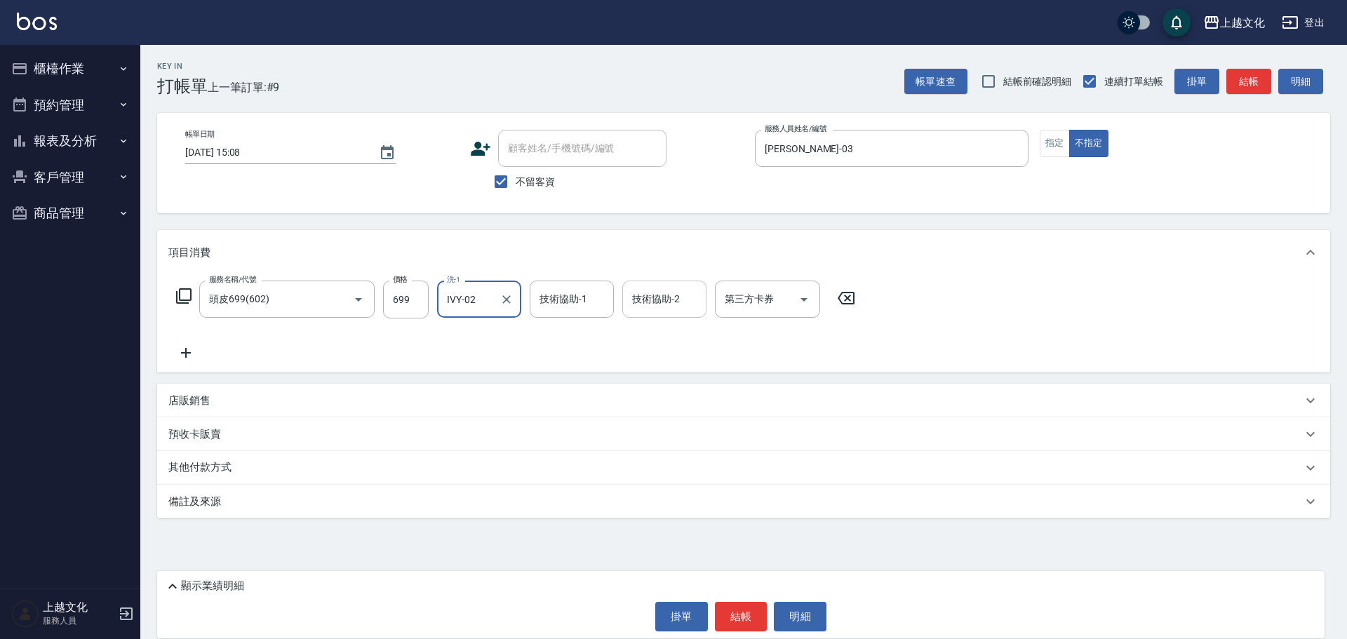
click at [679, 299] on input "技術協助-2" at bounding box center [664, 299] width 72 height 25
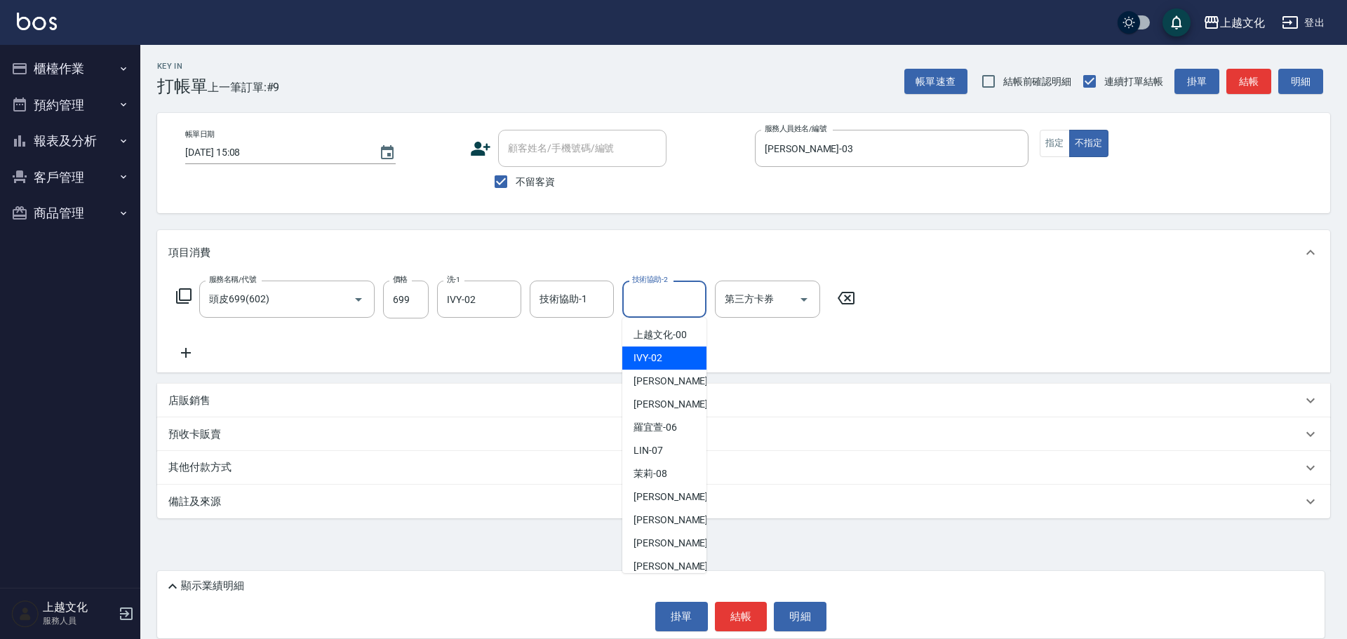
click at [666, 354] on div "IVY -02" at bounding box center [664, 358] width 84 height 23
type input "IVY-02"
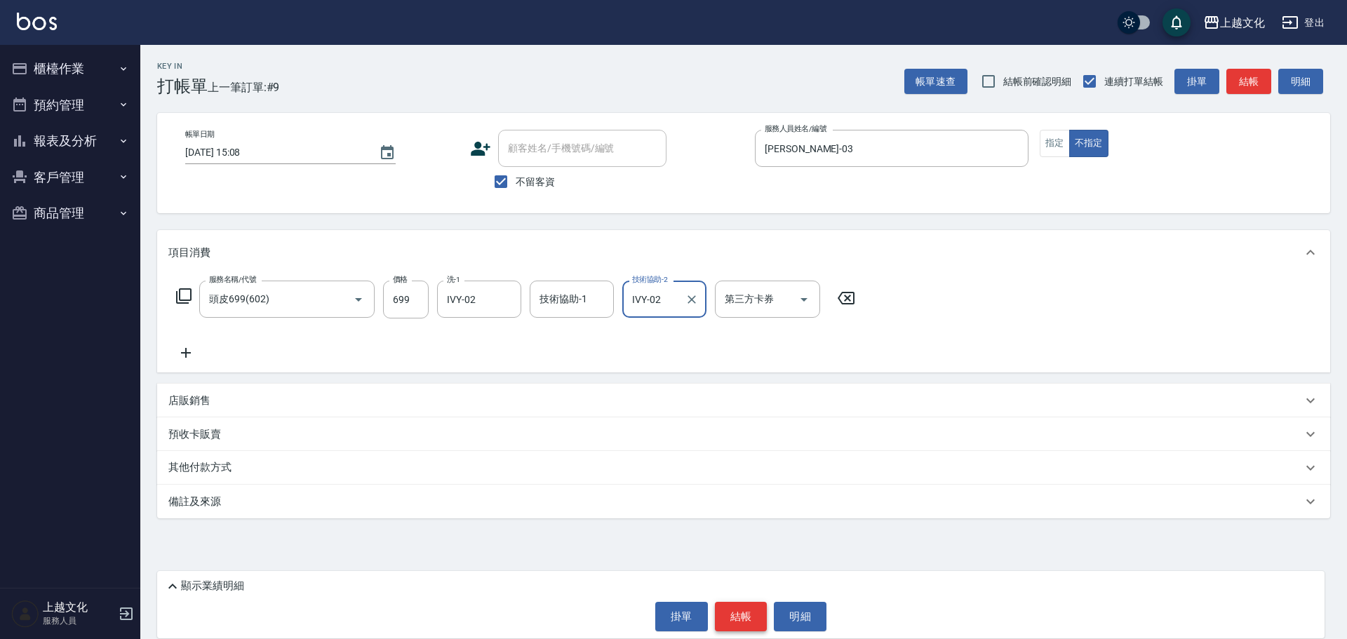
click at [736, 622] on button "結帳" at bounding box center [741, 616] width 53 height 29
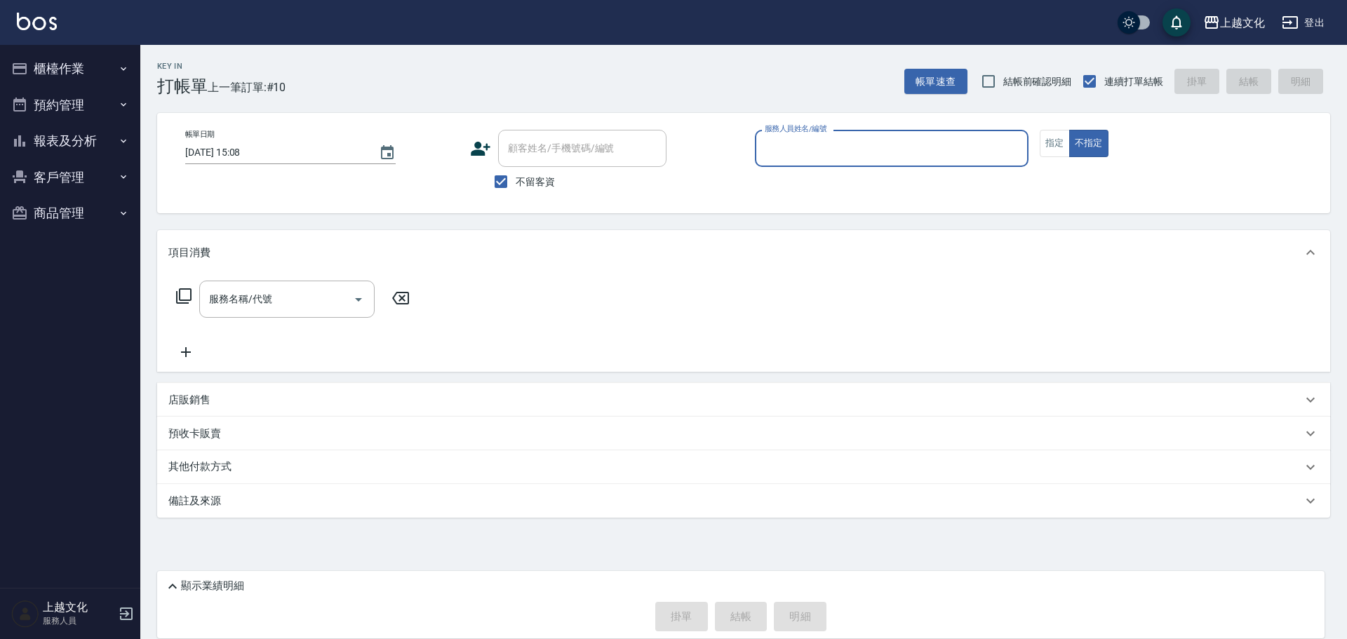
click at [866, 149] on input "服務人員姓名/編號" at bounding box center [891, 148] width 261 height 25
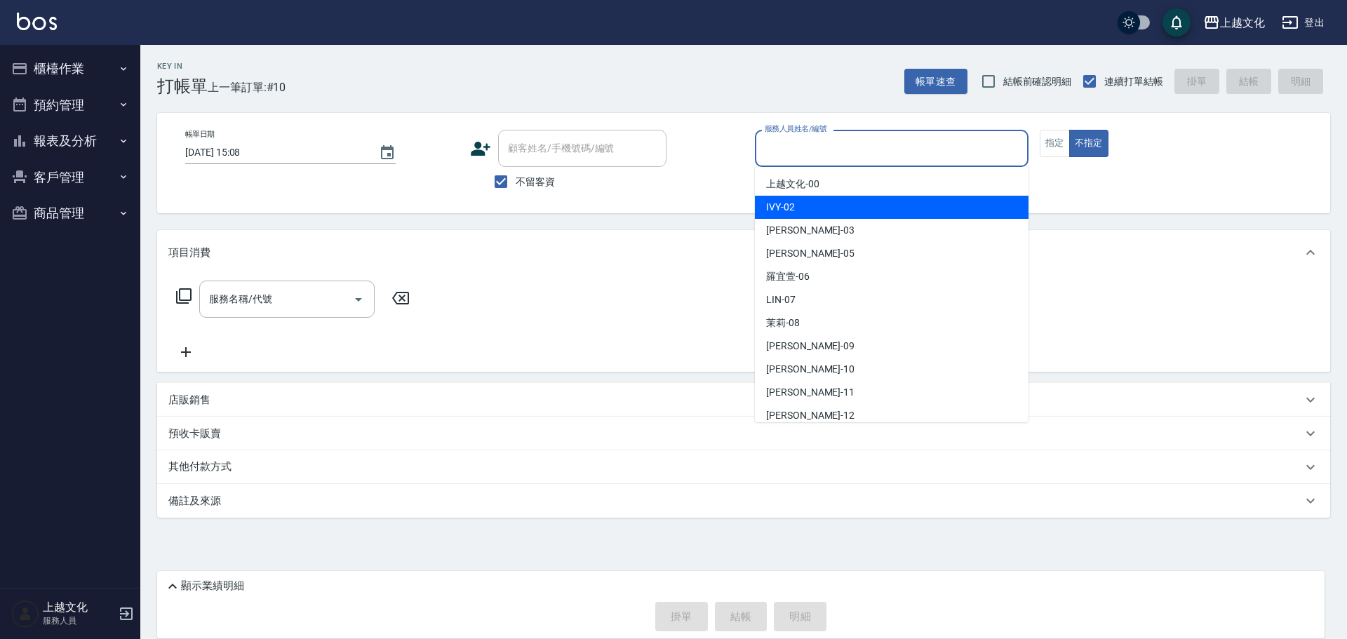
click at [827, 202] on div "IVY -02" at bounding box center [892, 207] width 274 height 23
click at [827, 202] on div "帳單日期 [DATE] 15:08 顧客姓名/手機號碼/編號 顧客姓名/手機號碼/編號 不留客資 服務人員姓名/編號 服務人員姓名/編號 指定 不指定" at bounding box center [743, 163] width 1173 height 100
type input "IVY-02"
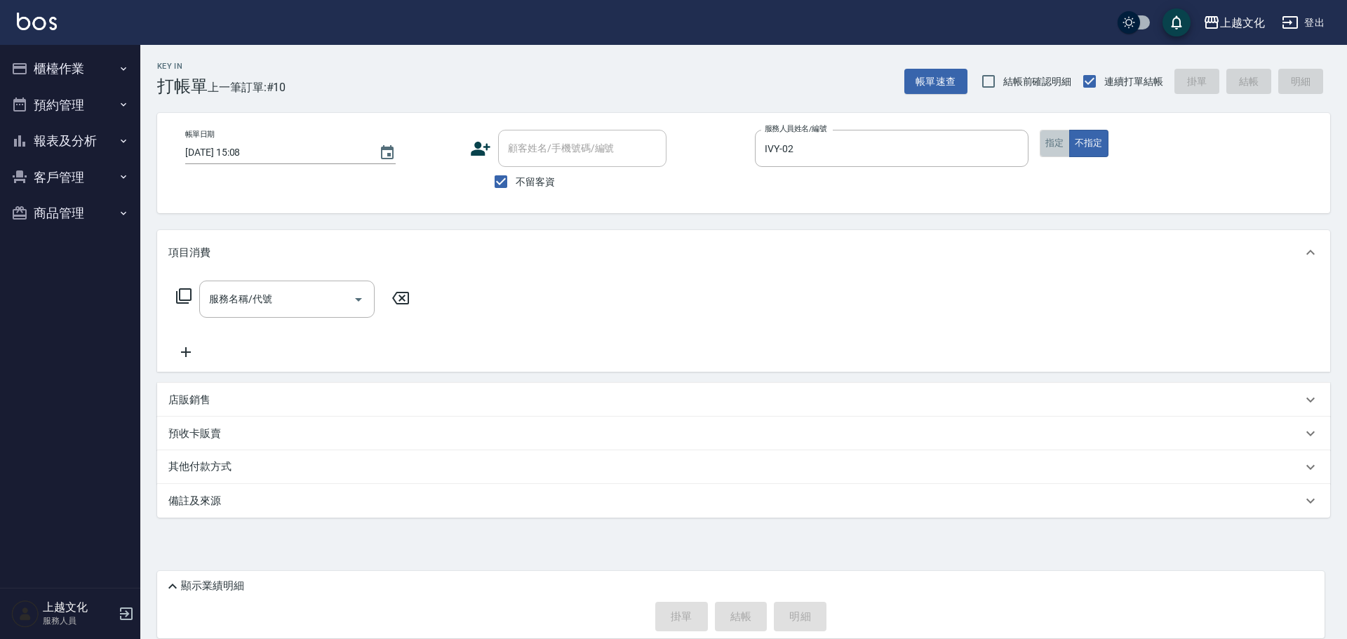
click at [1058, 148] on button "指定" at bounding box center [1055, 143] width 30 height 27
drag, startPoint x: 1058, startPoint y: 148, endPoint x: 550, endPoint y: 212, distance: 511.8
click at [1058, 149] on button "指定" at bounding box center [1055, 143] width 30 height 27
click at [248, 308] on input "服務名稱/代號" at bounding box center [277, 299] width 142 height 25
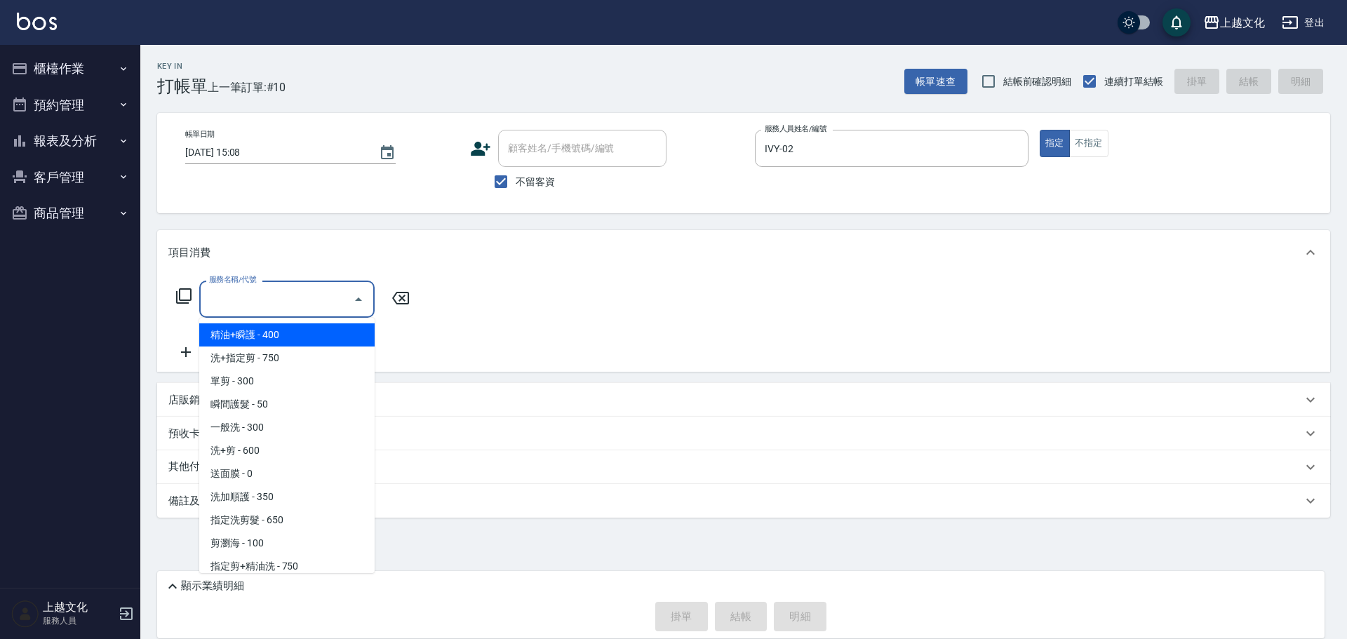
drag, startPoint x: 248, startPoint y: 308, endPoint x: 243, endPoint y: 396, distance: 87.8
click at [248, 308] on input "服務名稱/代號" at bounding box center [277, 299] width 142 height 25
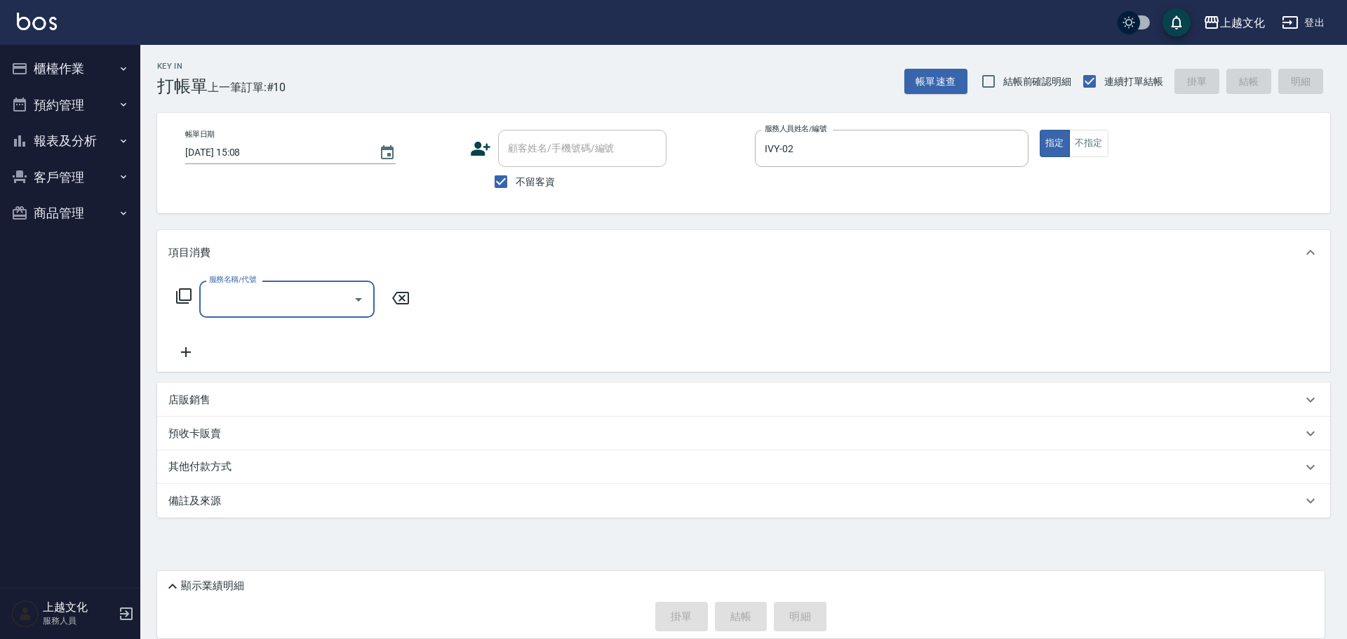
click at [302, 299] on input "服務名稱/代號" at bounding box center [277, 299] width 142 height 25
click at [302, 298] on input "服務名稱/代號" at bounding box center [277, 299] width 142 height 25
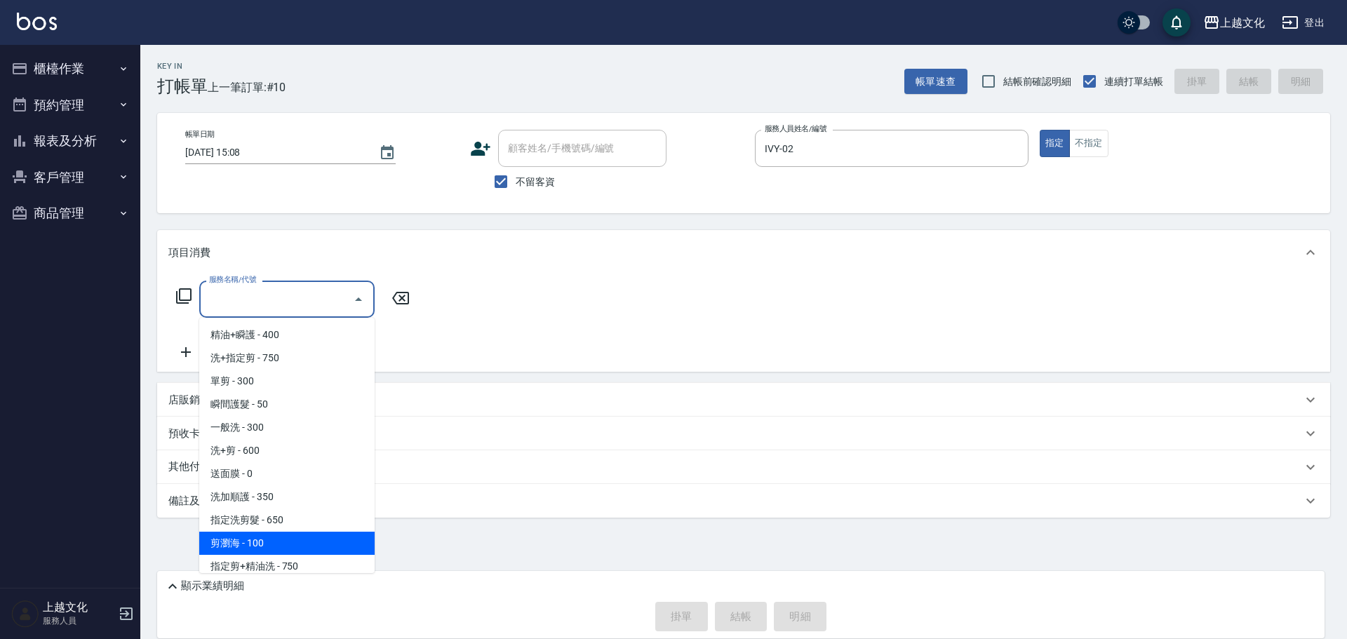
click at [277, 539] on span "剪瀏海 - 100" at bounding box center [286, 543] width 175 height 23
type input "剪瀏海(203)"
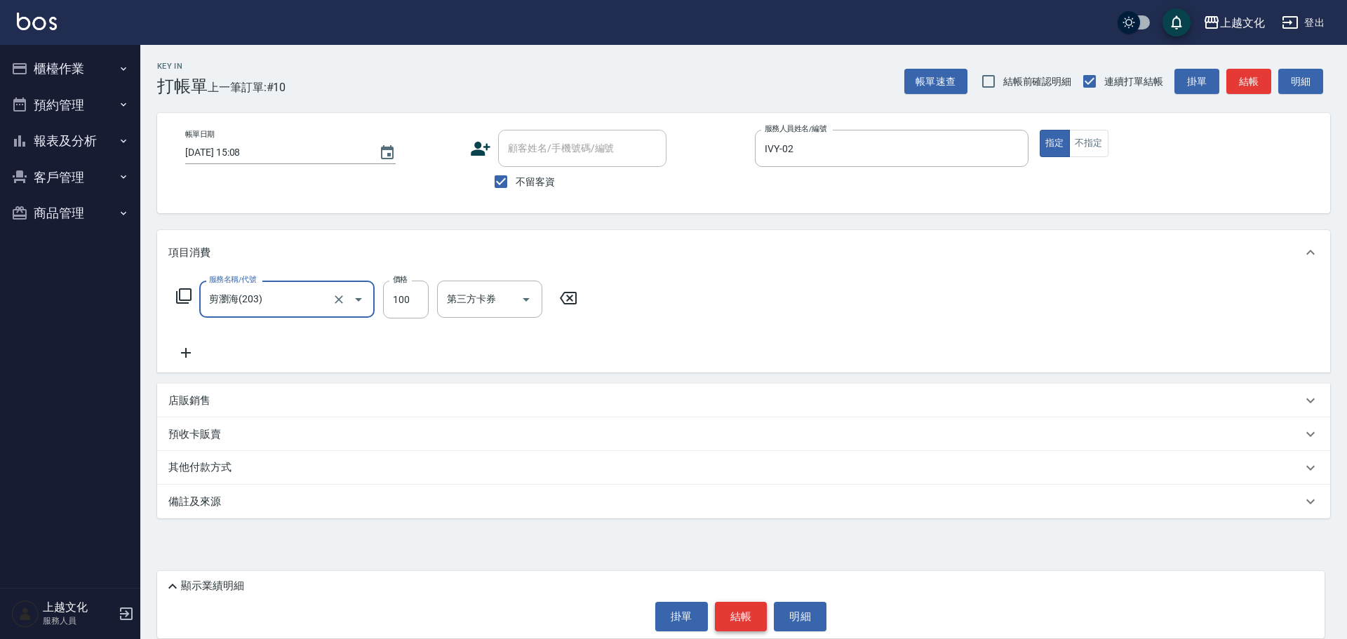
click at [741, 618] on button "結帳" at bounding box center [741, 616] width 53 height 29
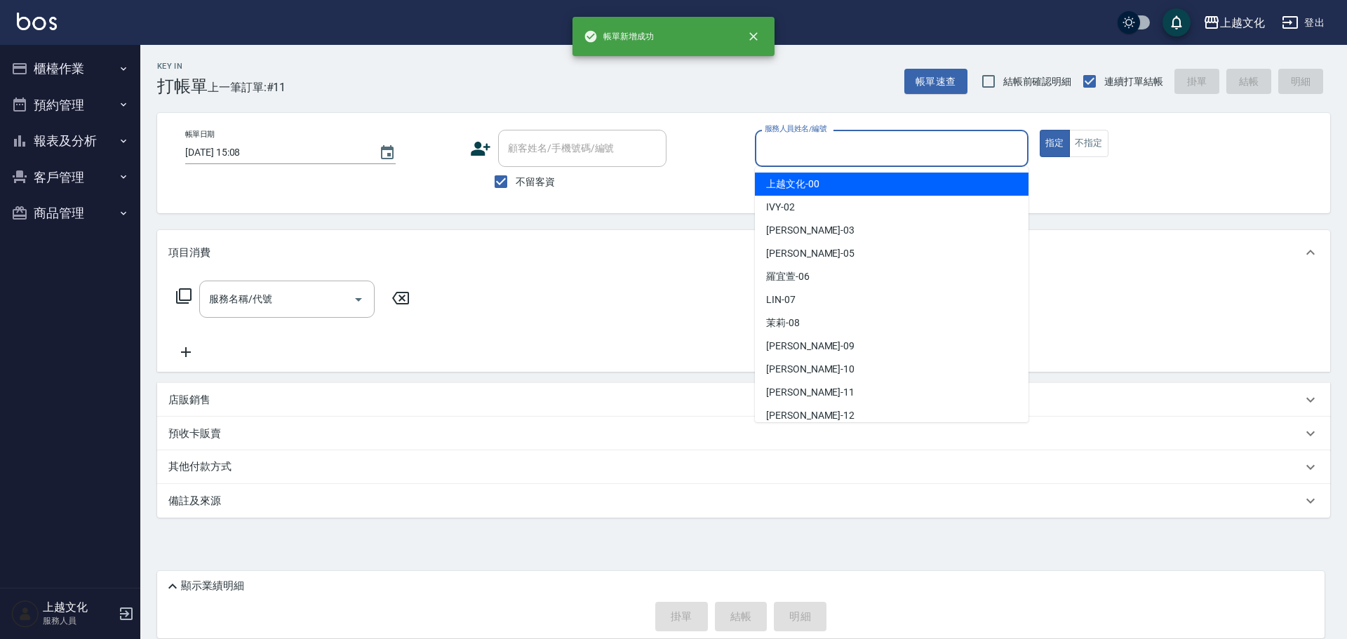
click at [830, 160] on input "服務人員姓名/編號" at bounding box center [891, 148] width 261 height 25
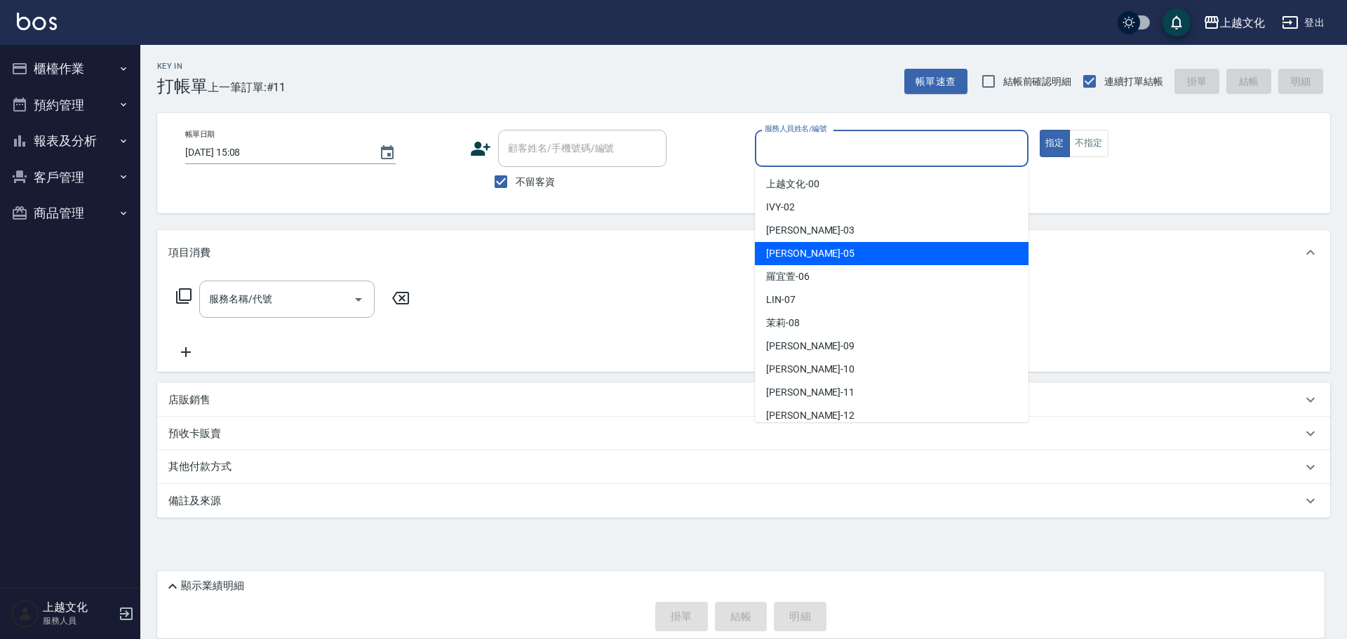
drag, startPoint x: 825, startPoint y: 255, endPoint x: 907, endPoint y: 233, distance: 84.9
click at [826, 255] on div "[PERSON_NAME] -05" at bounding box center [892, 253] width 274 height 23
type input "EMILY-05"
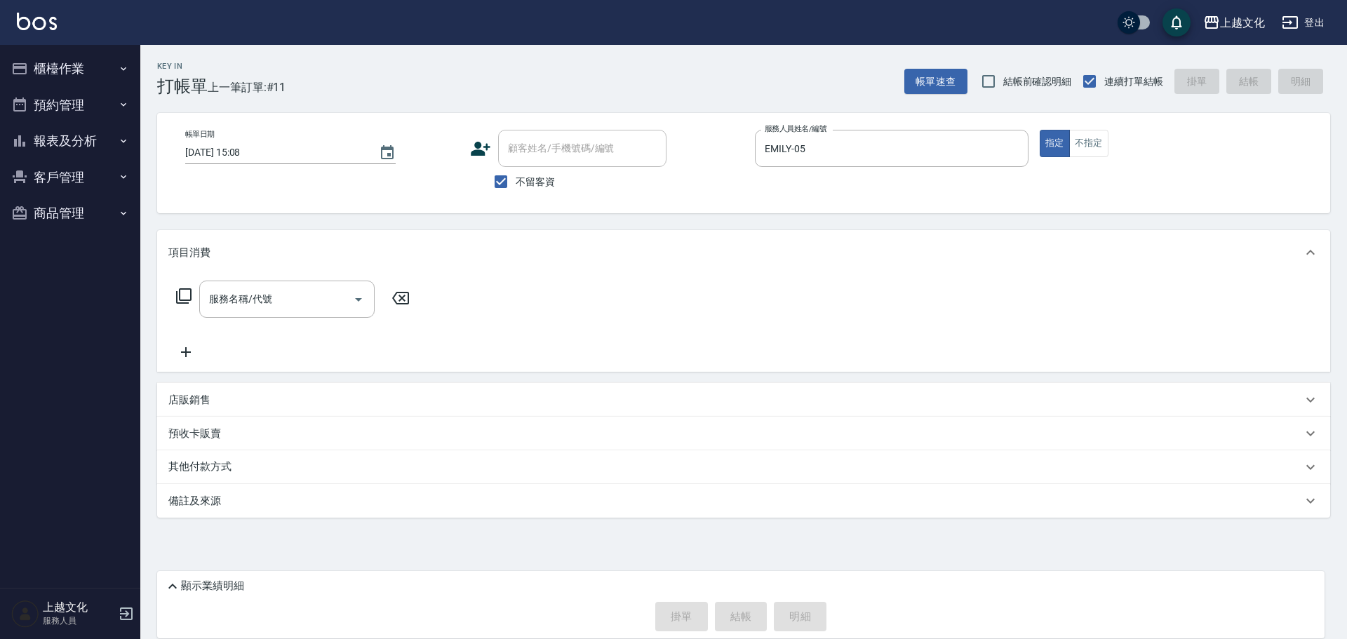
click at [185, 296] on icon at bounding box center [183, 296] width 17 height 17
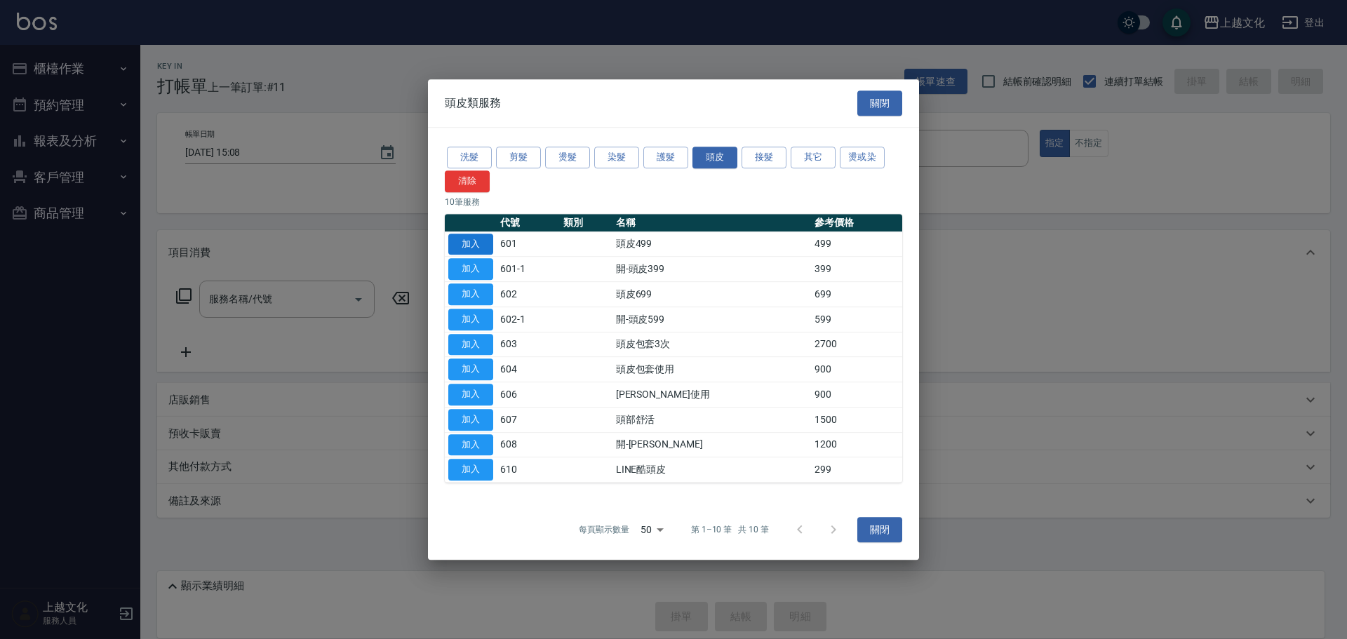
click at [474, 248] on button "加入" at bounding box center [470, 245] width 45 height 22
type input "頭皮499(601)"
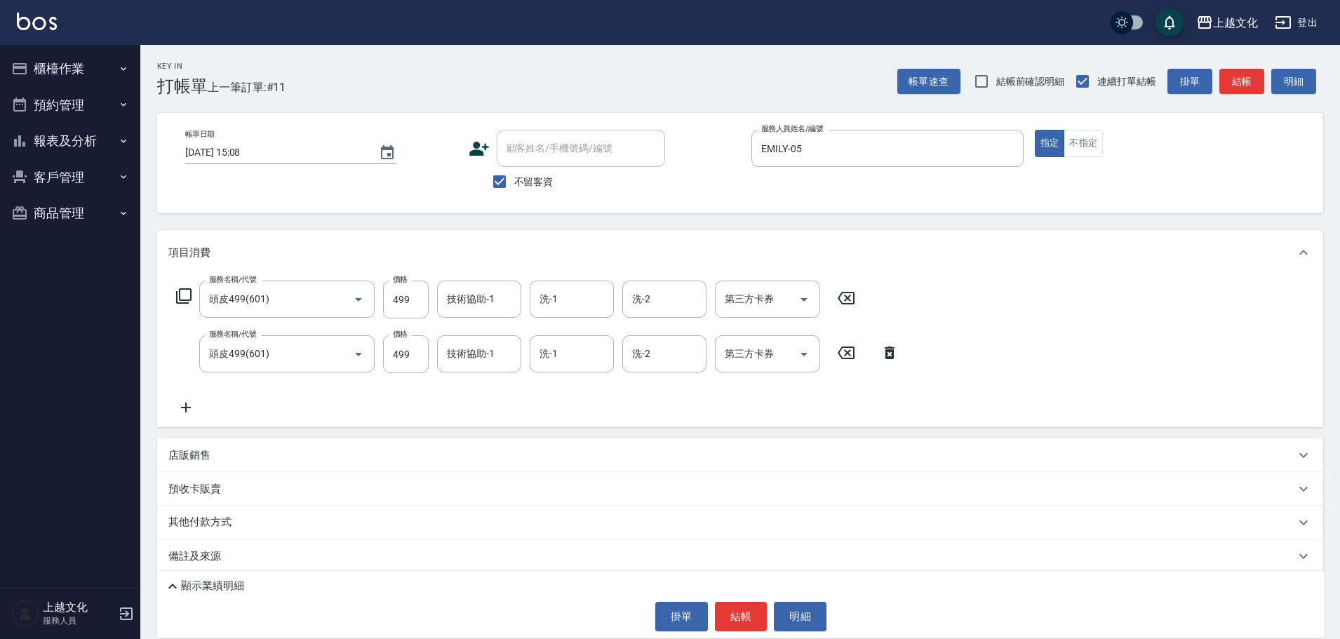
click at [889, 351] on icon at bounding box center [889, 353] width 10 height 13
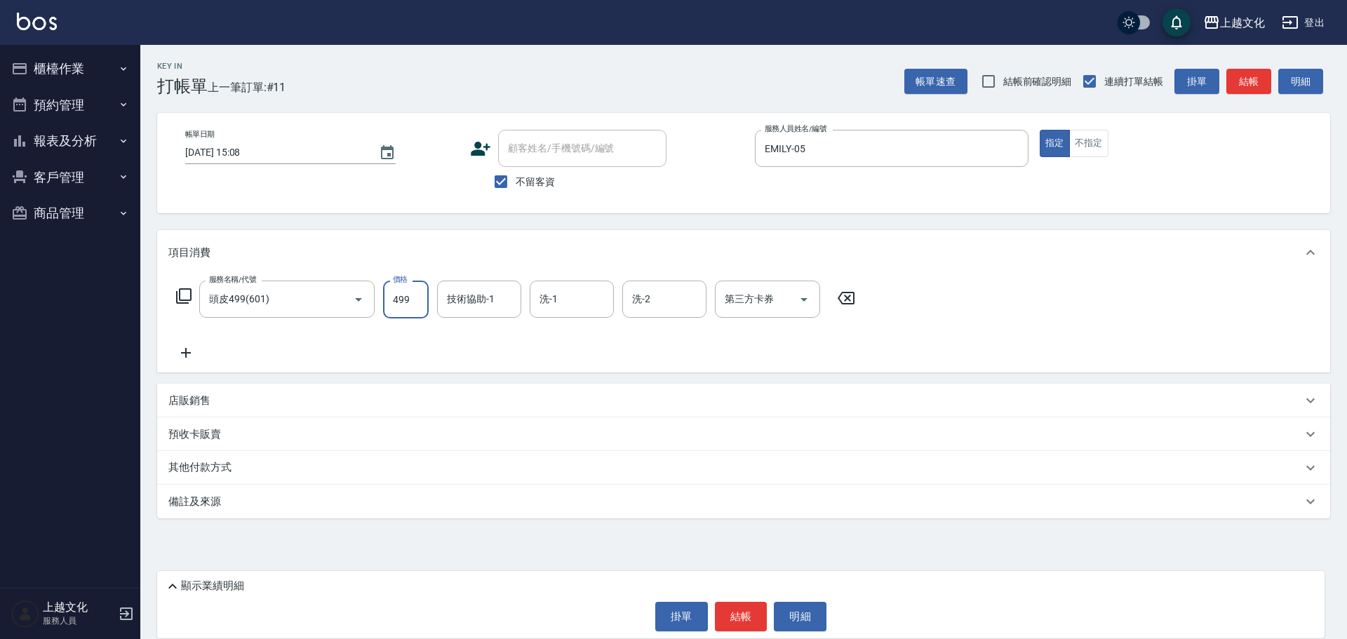
click at [421, 309] on input "499" at bounding box center [406, 300] width 46 height 38
type input "799"
click at [473, 306] on input "技術協助-1" at bounding box center [479, 299] width 72 height 25
click at [467, 301] on input "技術協助-1" at bounding box center [479, 299] width 72 height 25
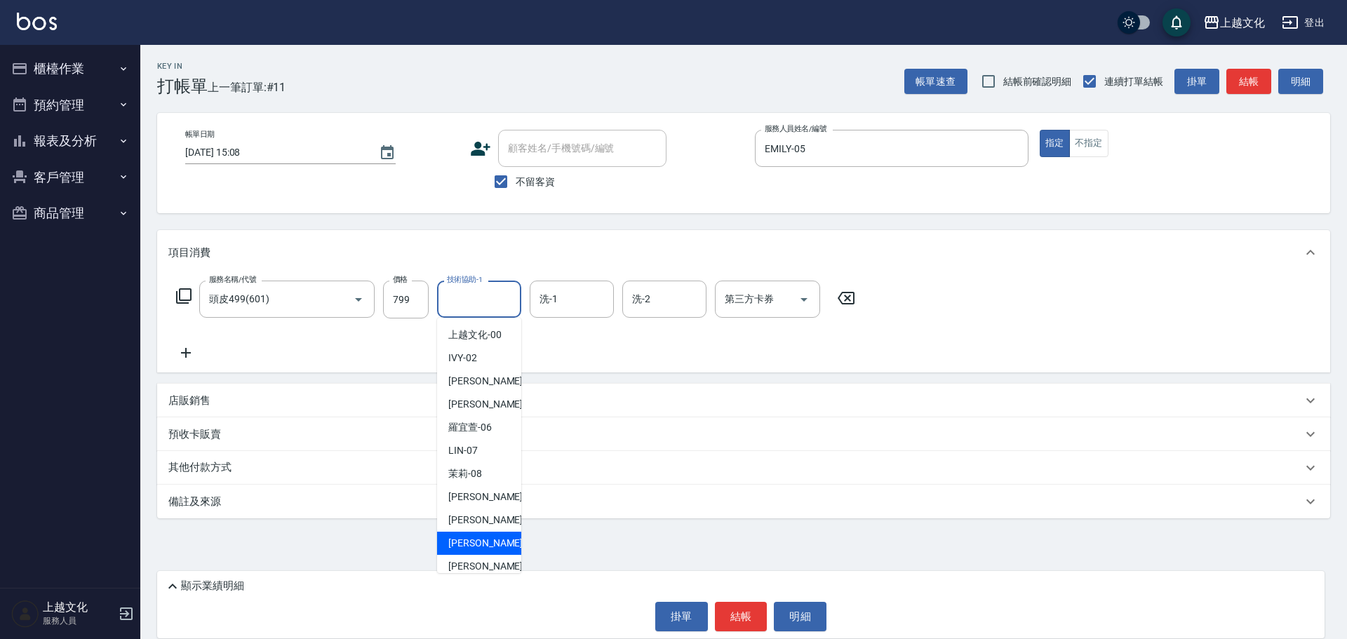
click at [480, 540] on span "[PERSON_NAME] -11" at bounding box center [492, 543] width 88 height 15
type input "[PERSON_NAME]-11"
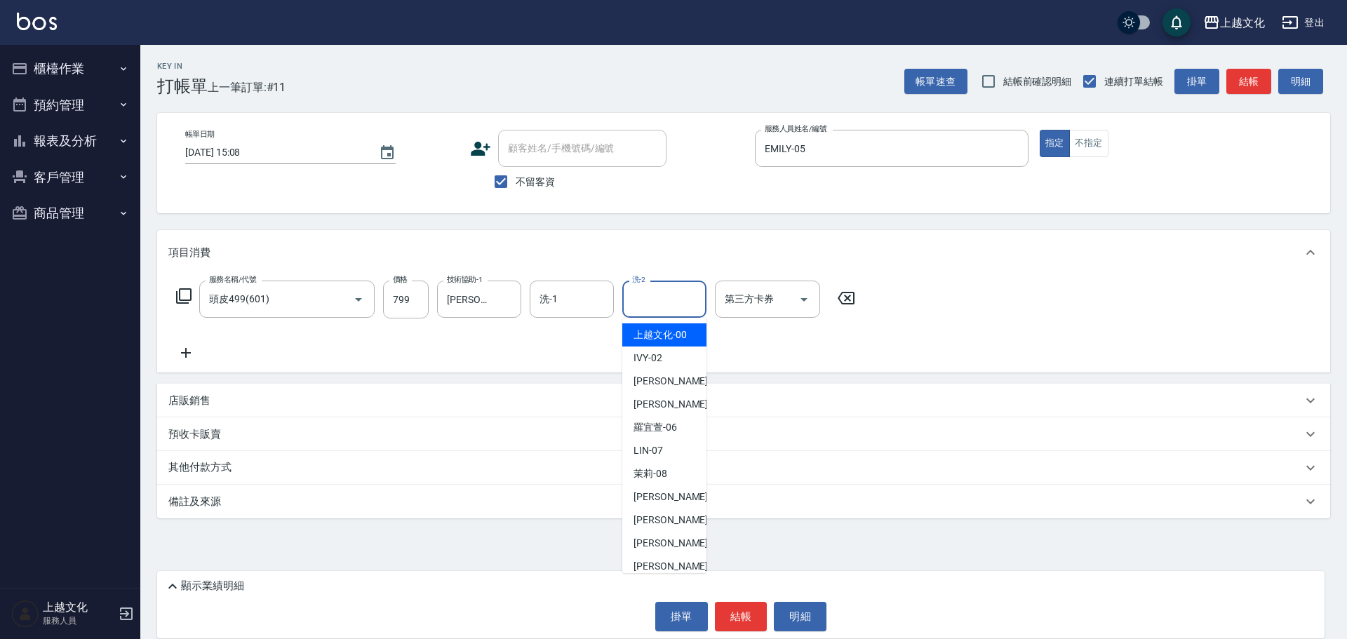
click at [652, 302] on input "洗-2" at bounding box center [664, 299] width 72 height 25
drag, startPoint x: 657, startPoint y: 545, endPoint x: 694, endPoint y: 572, distance: 45.7
click at [658, 545] on span "[PERSON_NAME] -11" at bounding box center [677, 543] width 88 height 15
click at [658, 545] on div "Key In 打帳單 上一筆訂單:#11 帳單速查 結帳前確認明細 連續打單結帳 掛單 結帳 明細 帳單日期 [DATE] 15:08 顧客姓名/手機號碼/編…" at bounding box center [743, 320] width 1206 height 551
type input "[PERSON_NAME]-11"
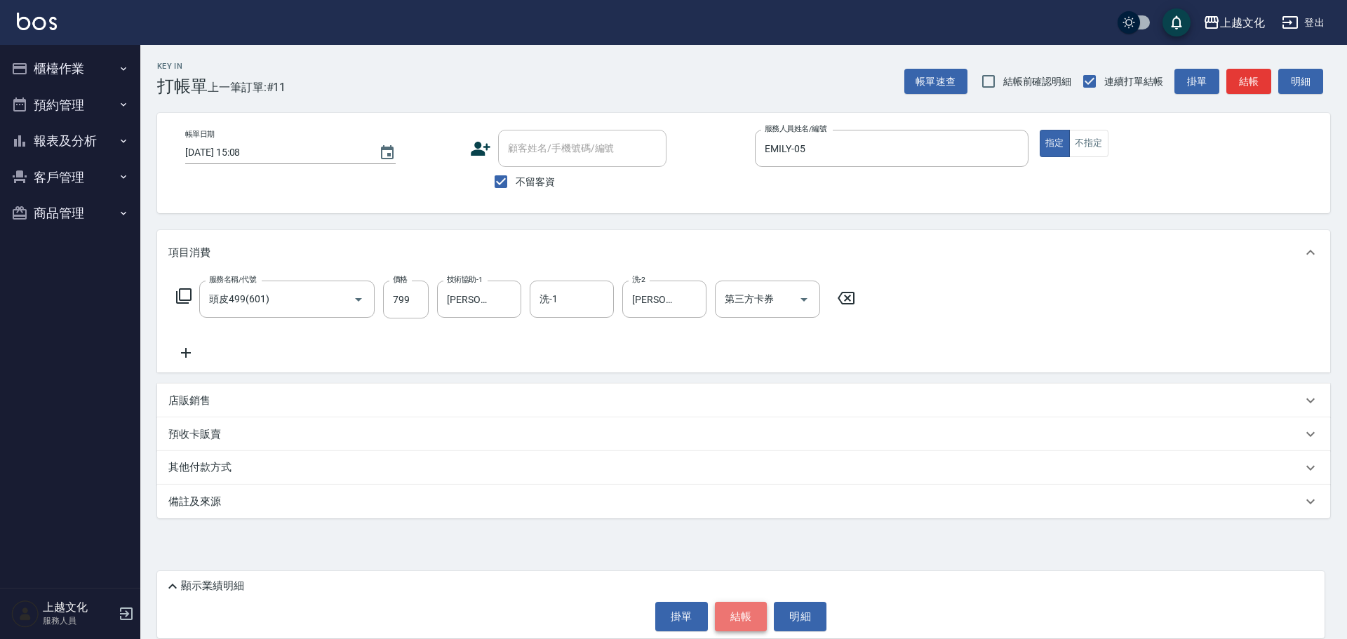
click at [733, 612] on button "結帳" at bounding box center [741, 616] width 53 height 29
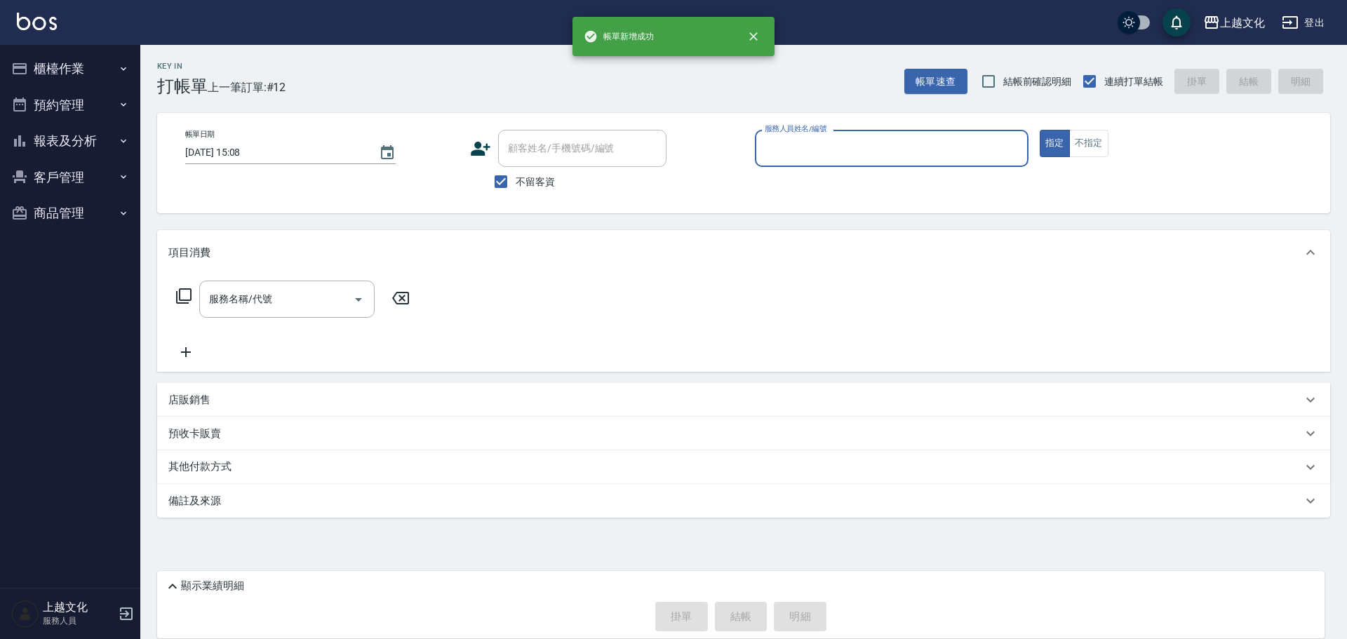
drag, startPoint x: 781, startPoint y: 142, endPoint x: 786, endPoint y: 149, distance: 8.0
click at [783, 142] on input "服務人員姓名/編號" at bounding box center [891, 148] width 261 height 25
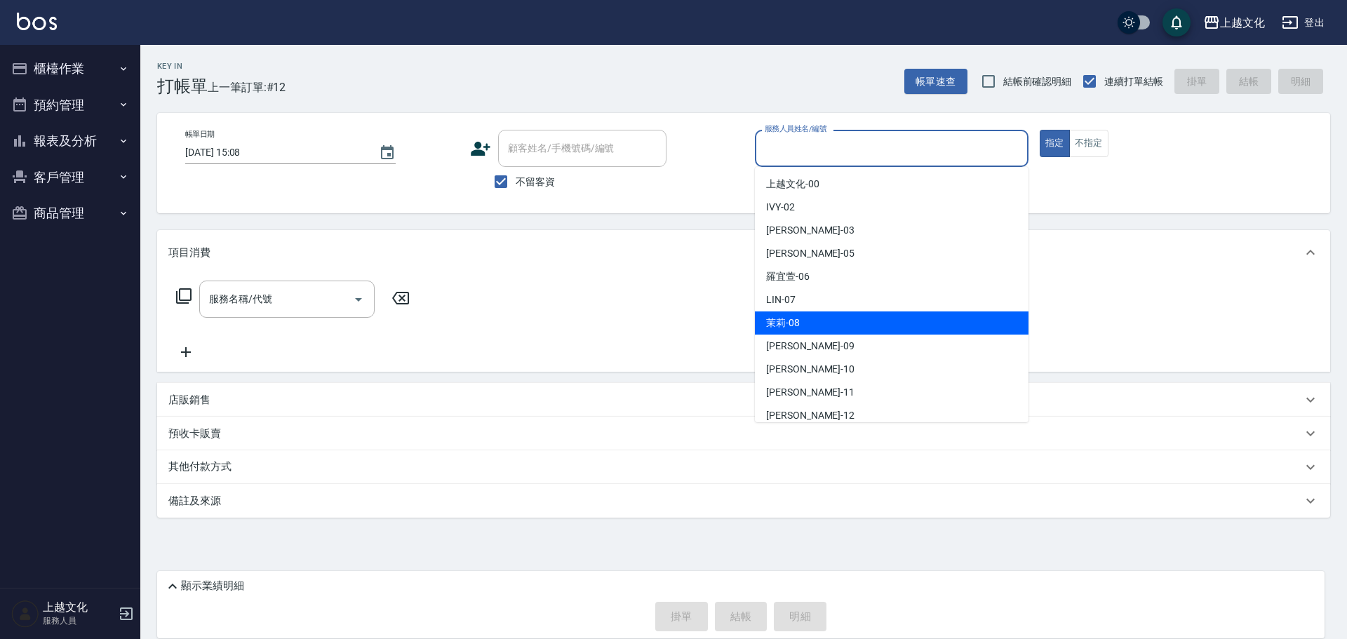
drag, startPoint x: 814, startPoint y: 318, endPoint x: 899, endPoint y: 297, distance: 87.4
click at [814, 318] on div "茉莉 -08" at bounding box center [892, 322] width 274 height 23
type input "茉莉-08"
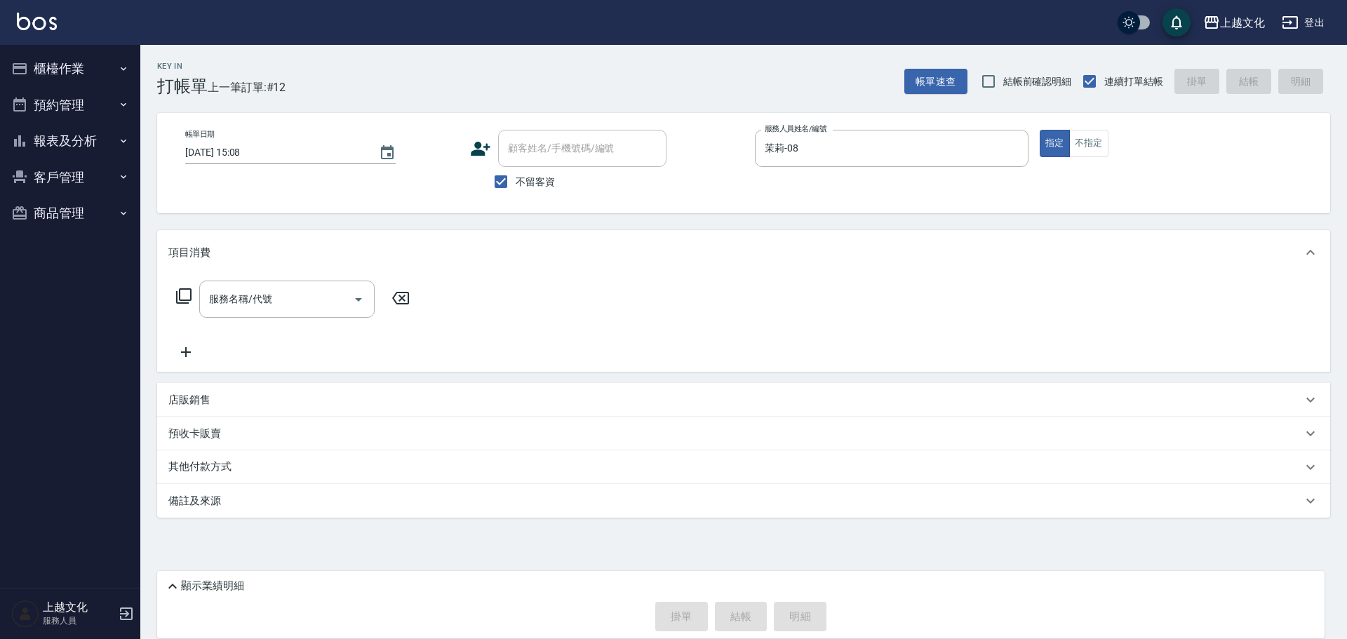
click at [183, 298] on icon at bounding box center [183, 296] width 17 height 17
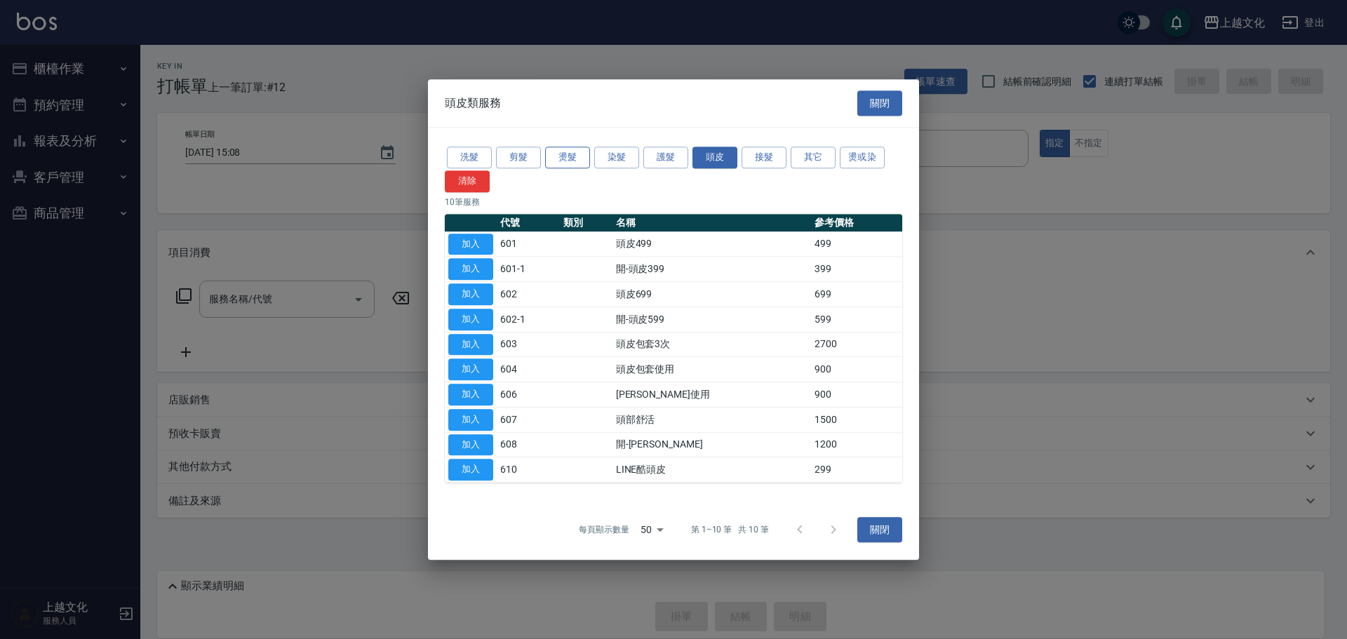
click at [571, 159] on button "燙髮" at bounding box center [567, 158] width 45 height 22
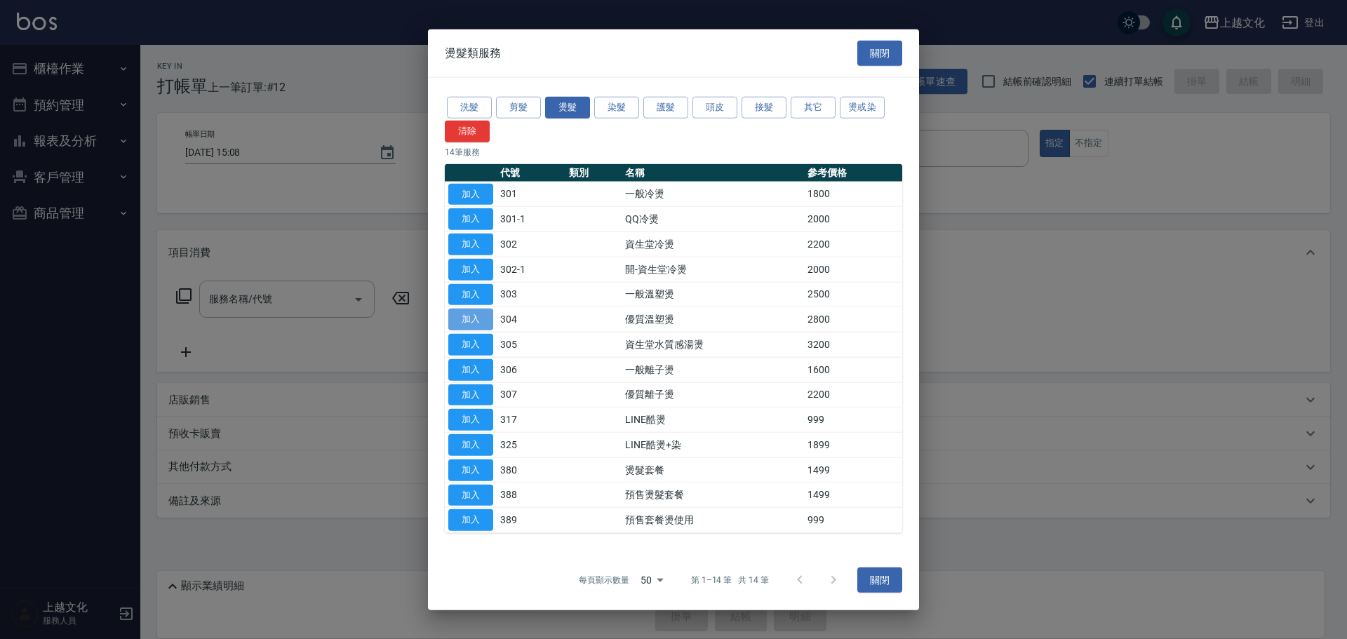
click at [480, 321] on button "加入" at bounding box center [470, 320] width 45 height 22
type input "優質溫塑燙(304)"
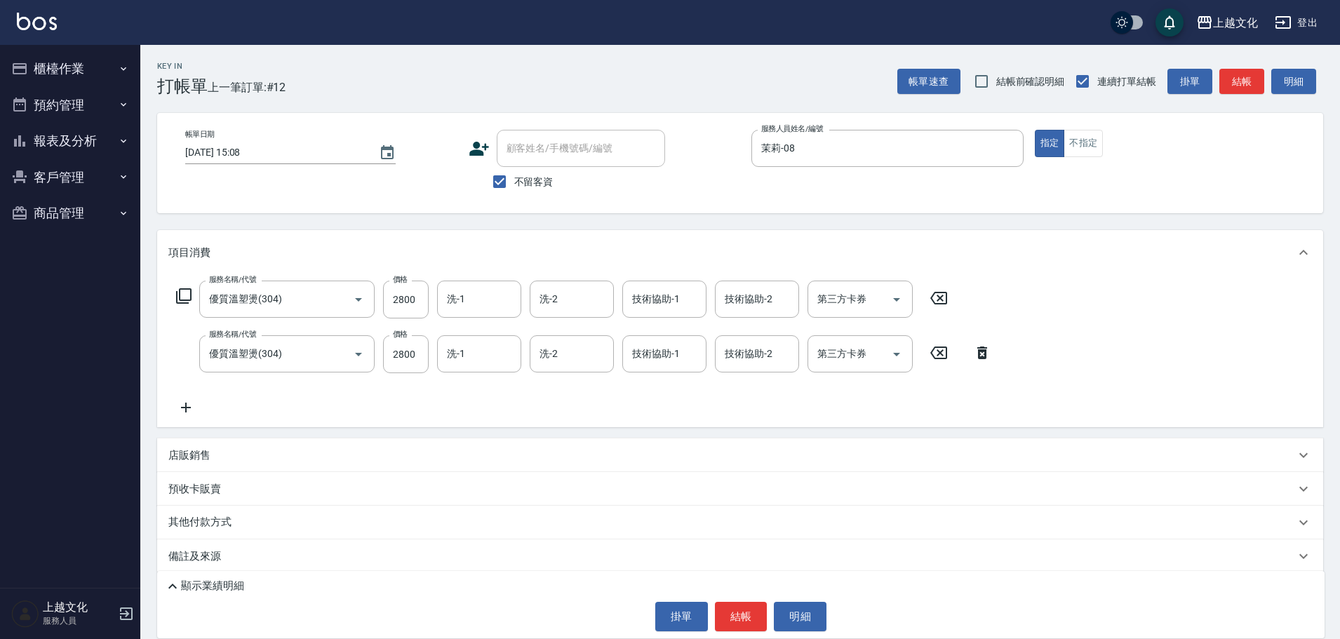
click at [978, 352] on icon at bounding box center [982, 353] width 10 height 13
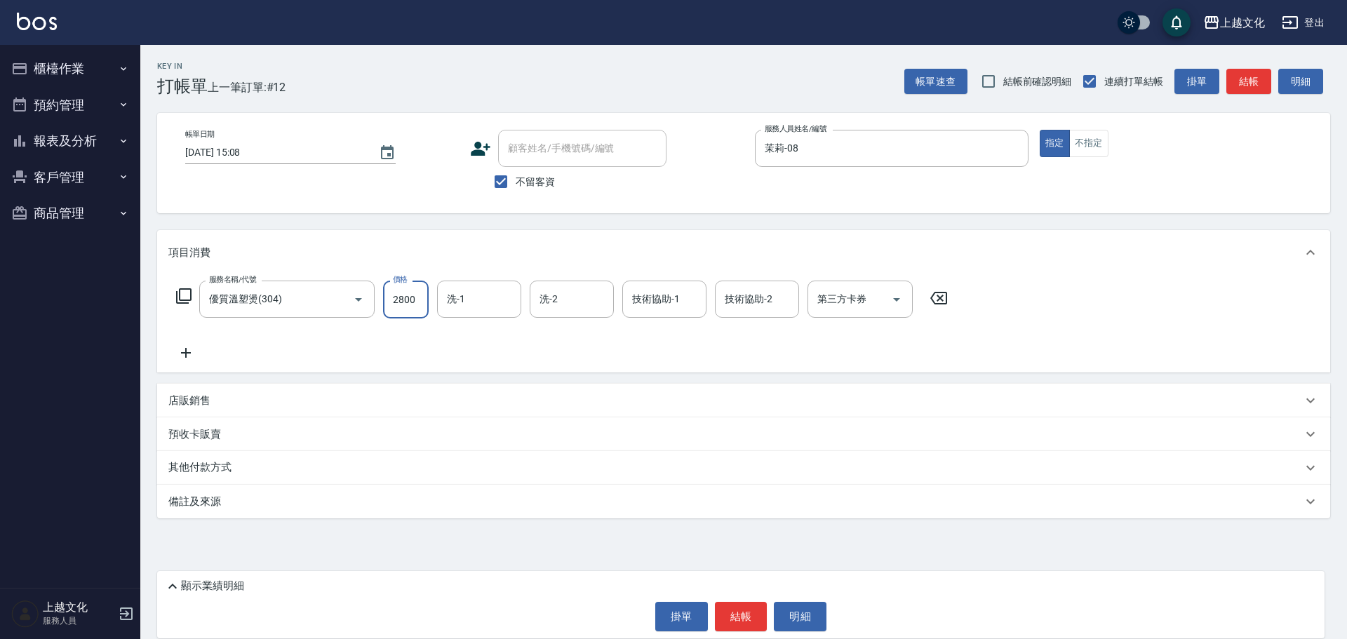
click at [417, 310] on input "2800" at bounding box center [406, 300] width 46 height 38
type input "3599"
click at [738, 617] on button "結帳" at bounding box center [741, 616] width 53 height 29
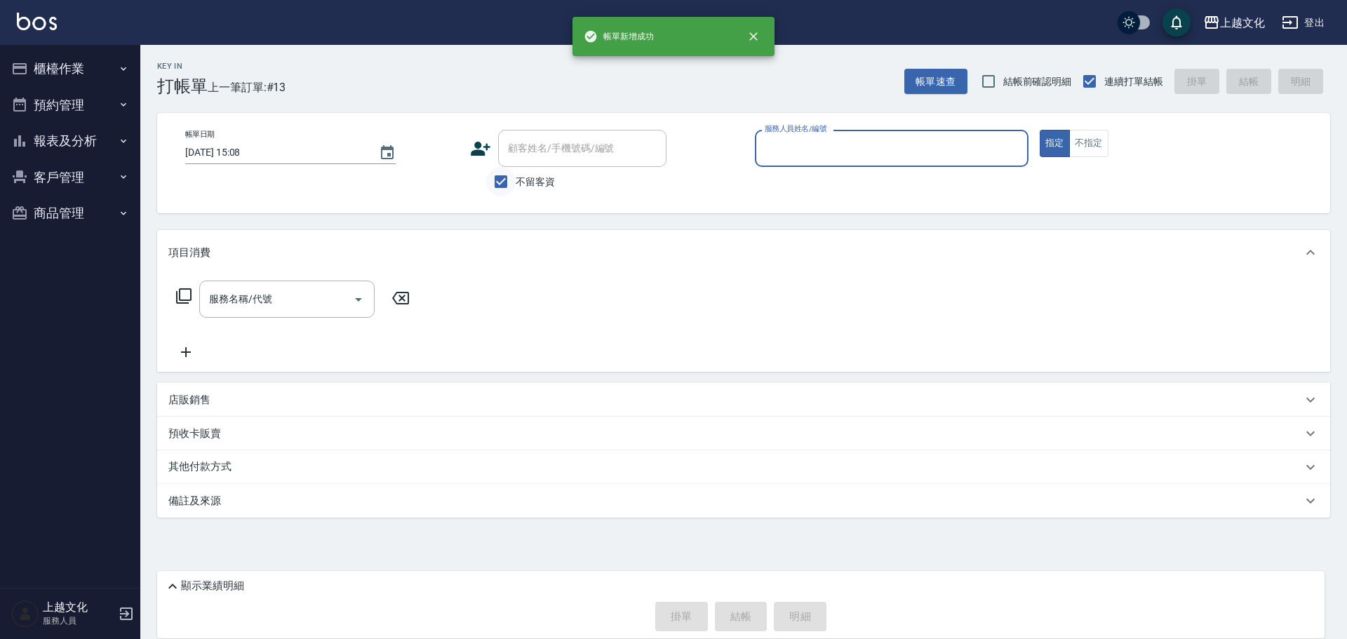
click at [502, 180] on input "不留客資" at bounding box center [500, 181] width 29 height 29
click at [502, 177] on input "不留客資" at bounding box center [500, 181] width 29 height 29
click at [503, 175] on input "不留客資" at bounding box center [500, 181] width 29 height 29
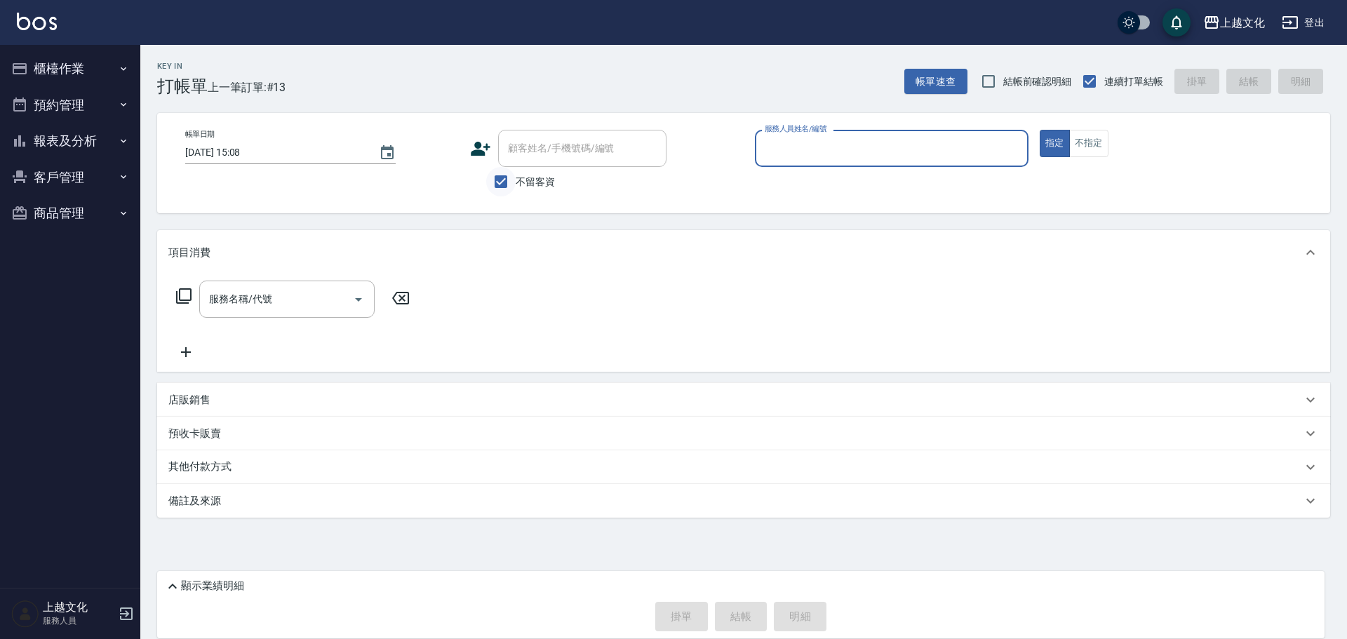
checkbox input "false"
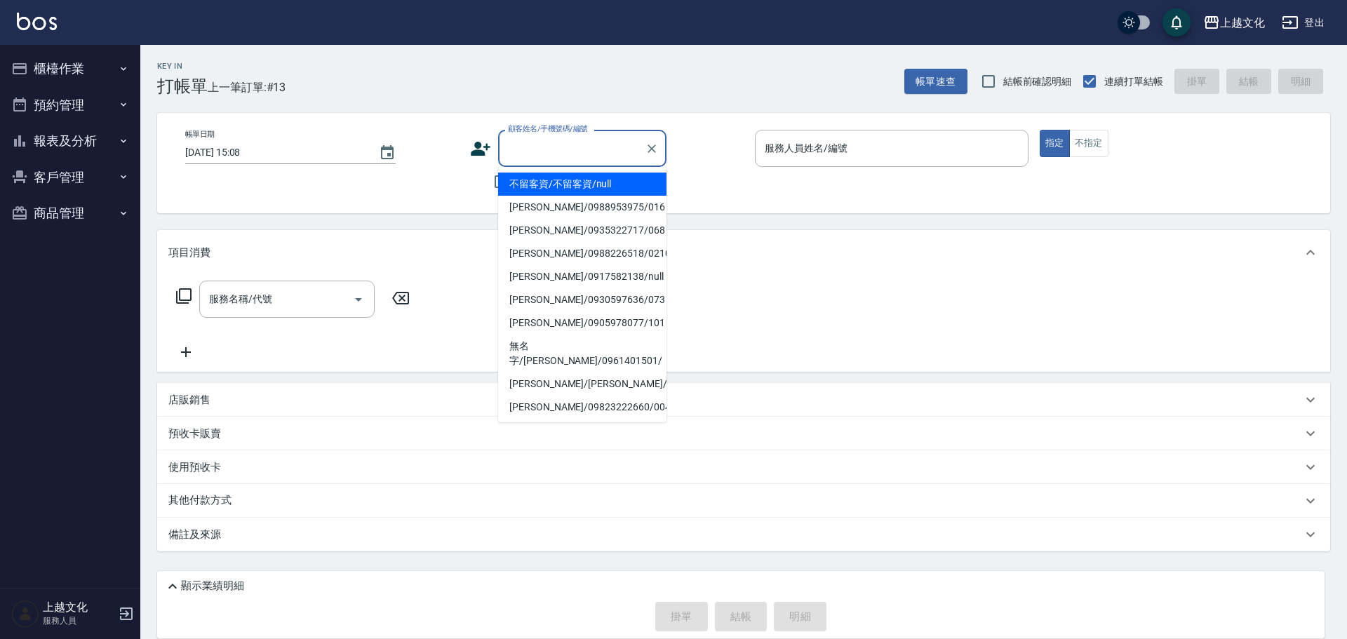
click at [506, 154] on input "顧客姓名/手機號碼/編號" at bounding box center [571, 148] width 135 height 25
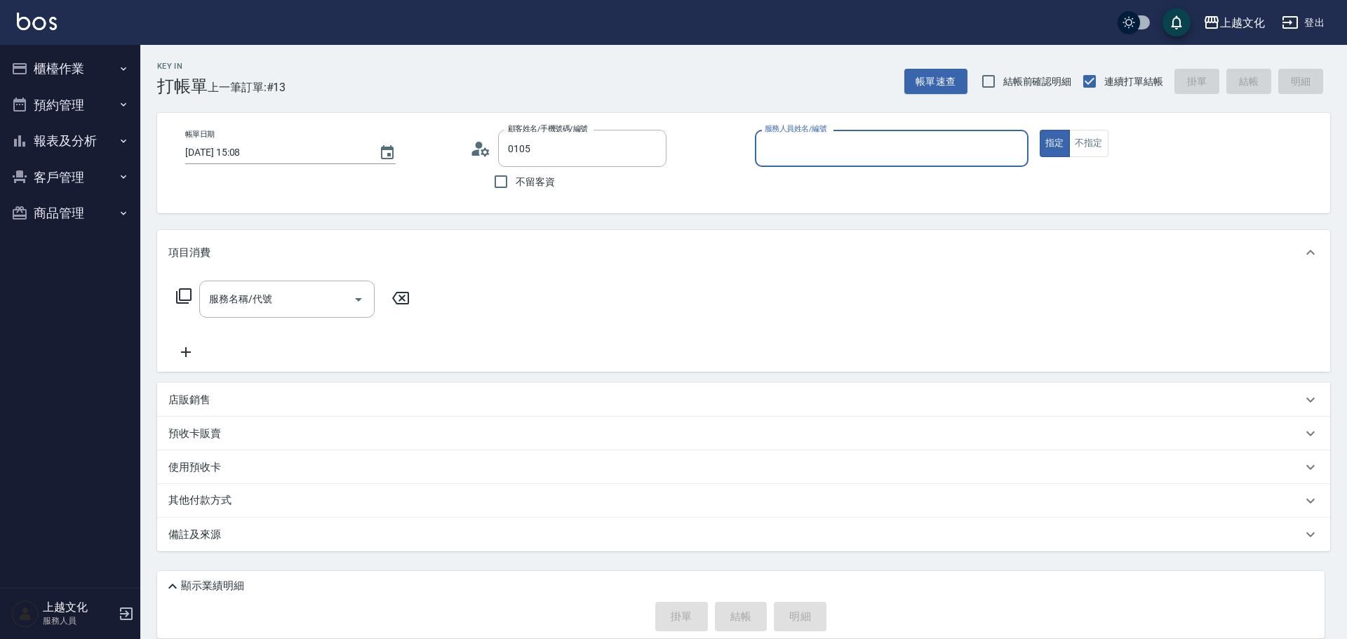
type input "[PERSON_NAME]/0952801667/0105"
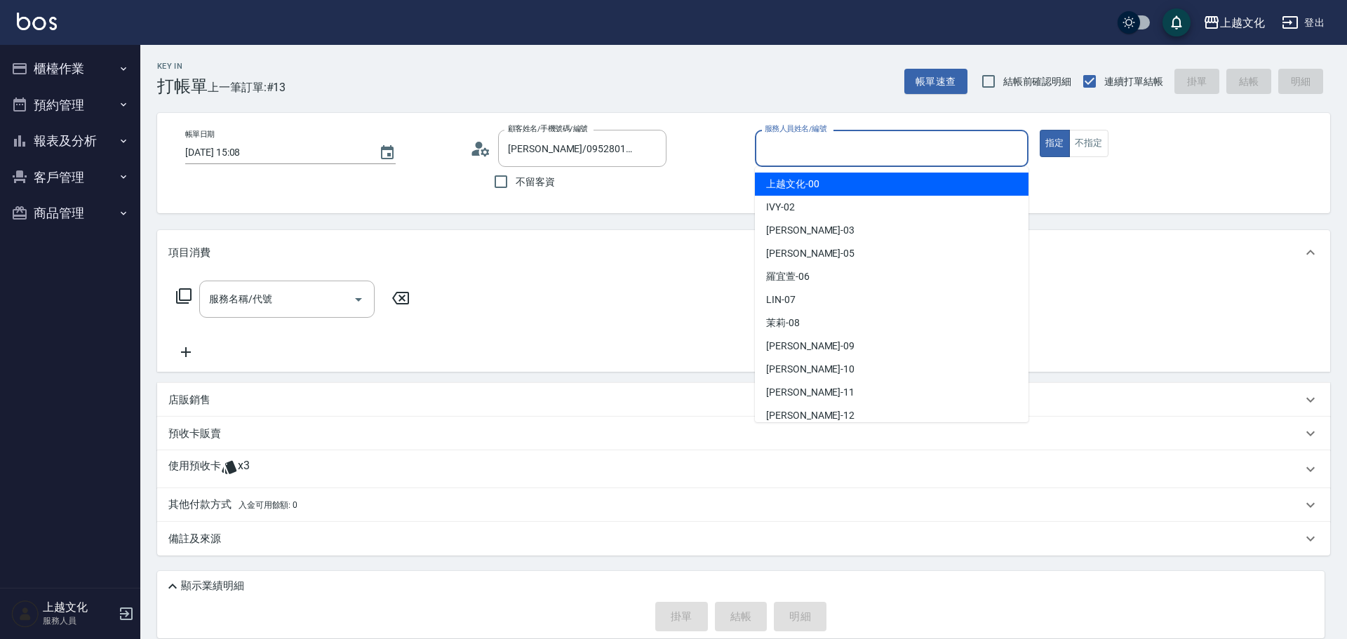
click at [830, 155] on input "服務人員姓名/編號" at bounding box center [891, 148] width 261 height 25
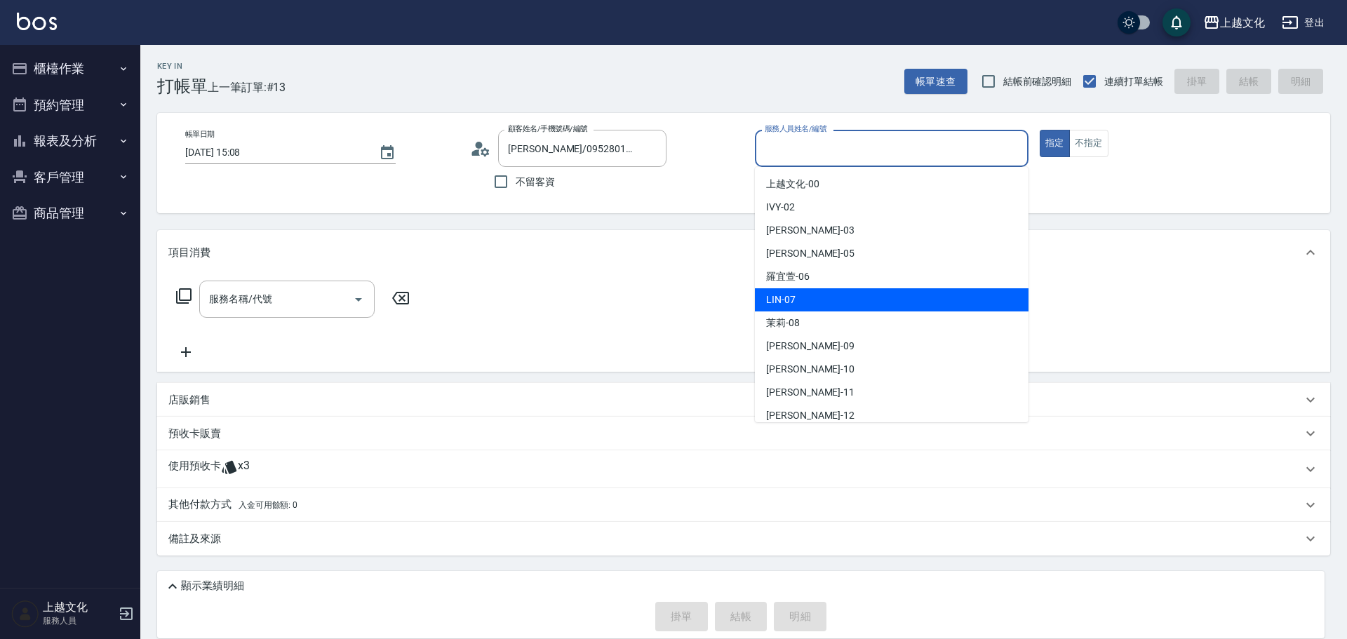
click at [824, 296] on div "LIN -07" at bounding box center [892, 299] width 274 height 23
type input "LIN-07"
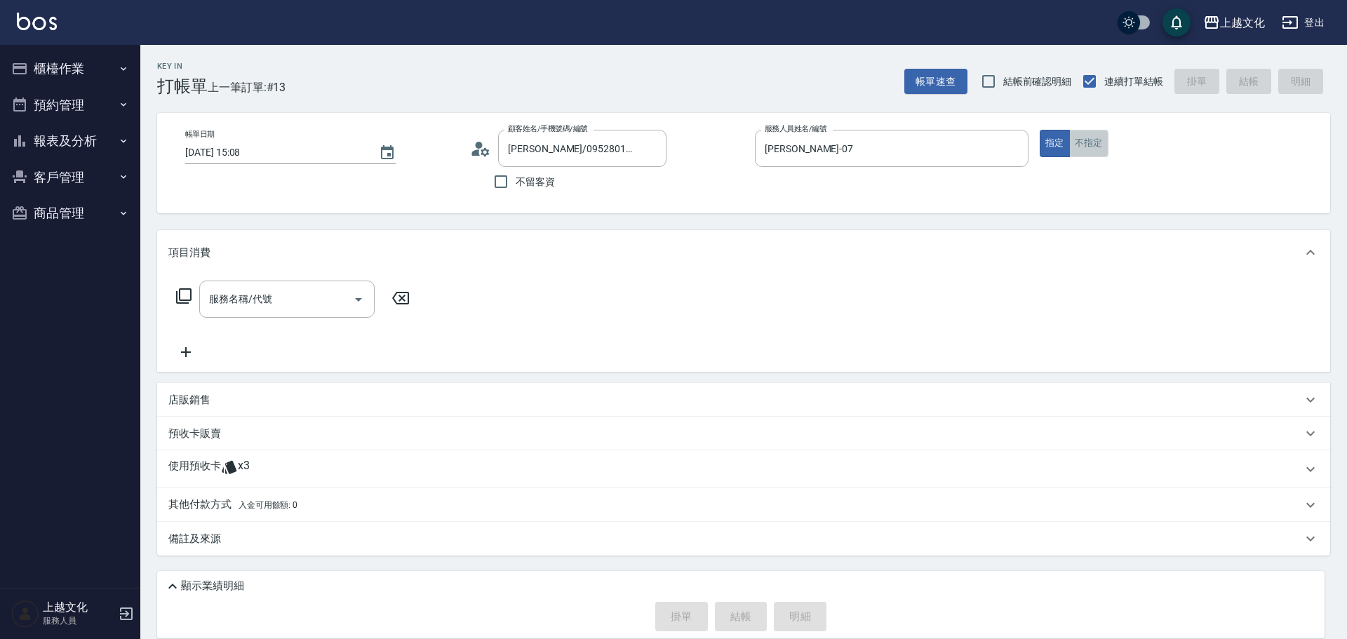
click at [1087, 144] on button "不指定" at bounding box center [1088, 143] width 39 height 27
click at [187, 294] on icon at bounding box center [183, 296] width 17 height 17
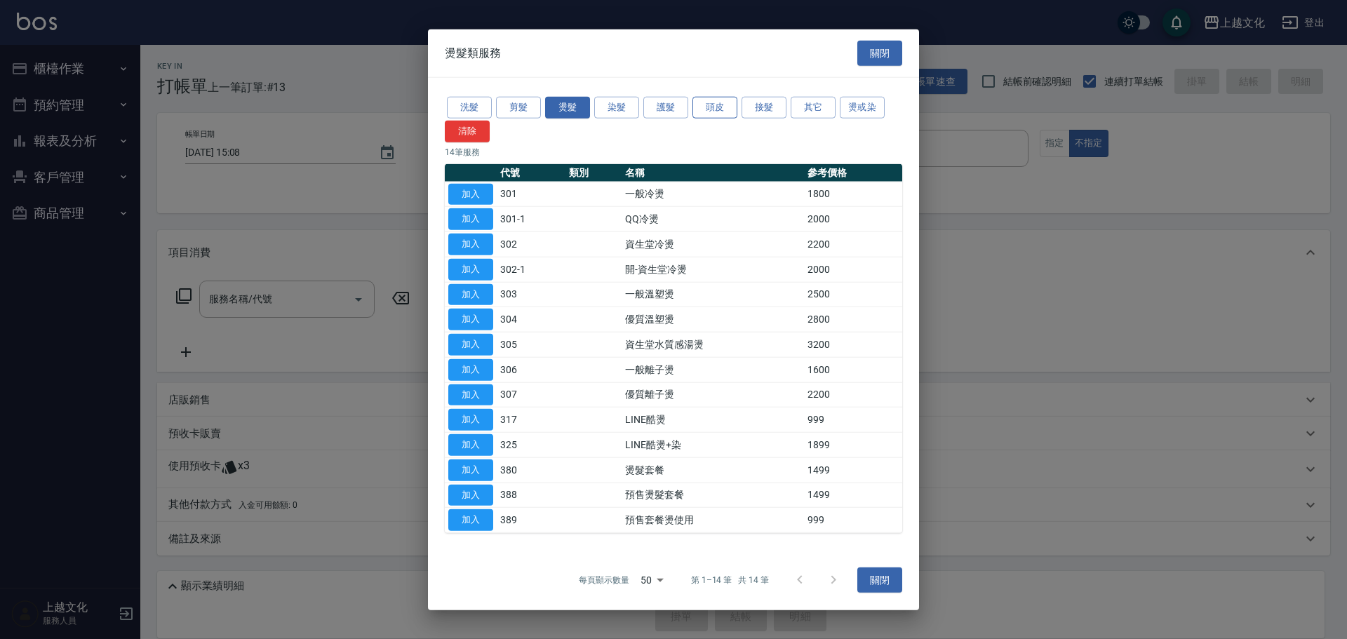
click at [718, 108] on button "頭皮" at bounding box center [714, 108] width 45 height 22
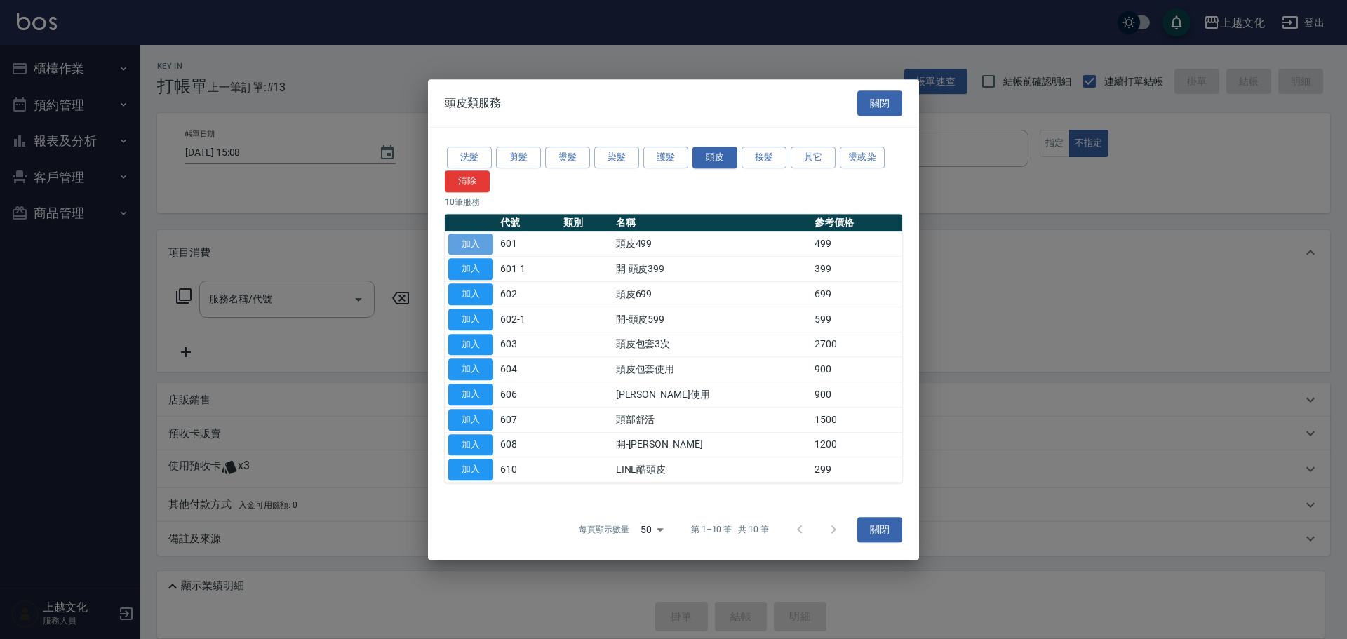
click at [454, 249] on button "加入" at bounding box center [470, 245] width 45 height 22
click at [454, 249] on div "項目消費" at bounding box center [735, 252] width 1134 height 15
type input "頭皮499(601)"
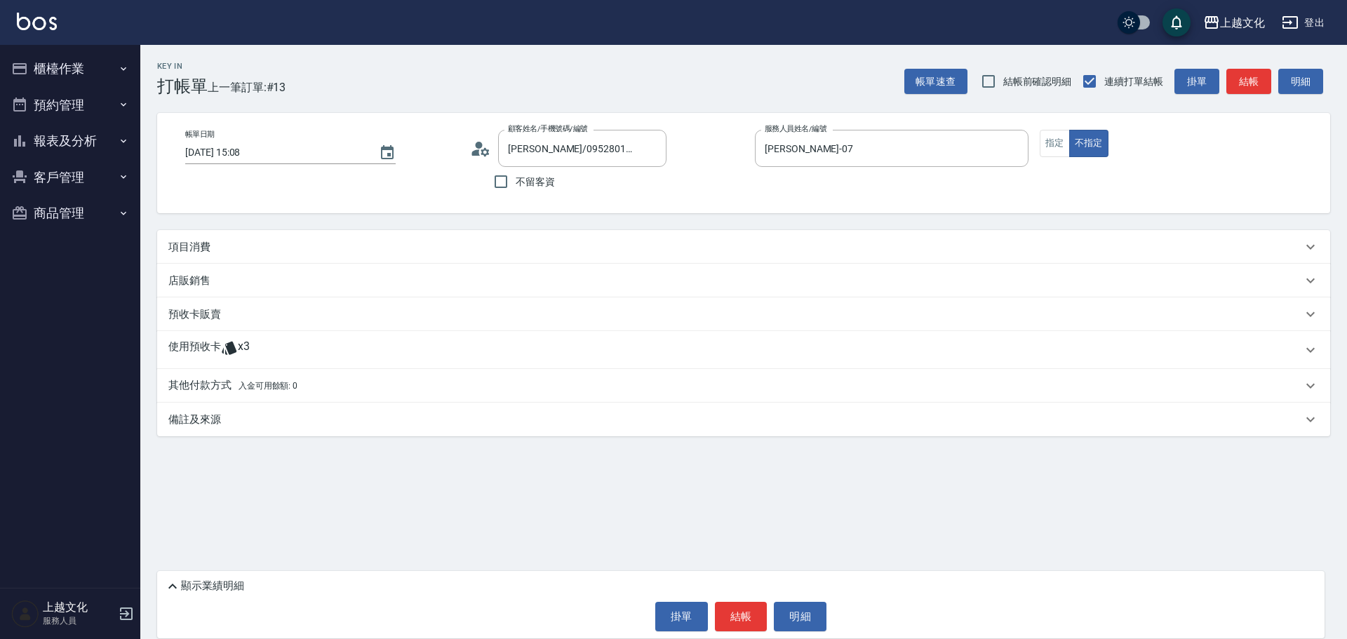
click at [179, 241] on p "項目消費" at bounding box center [189, 247] width 42 height 15
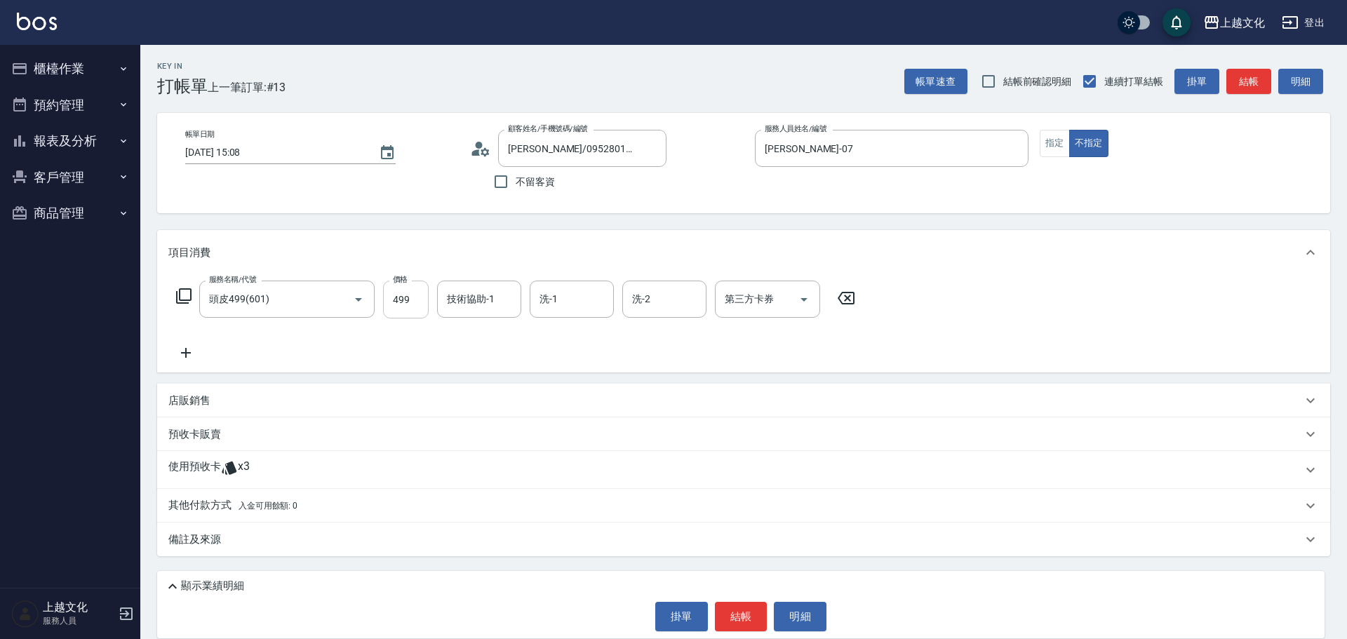
drag, startPoint x: 412, startPoint y: 312, endPoint x: 401, endPoint y: 300, distance: 16.9
click at [412, 312] on input "499" at bounding box center [406, 300] width 46 height 38
type input "199"
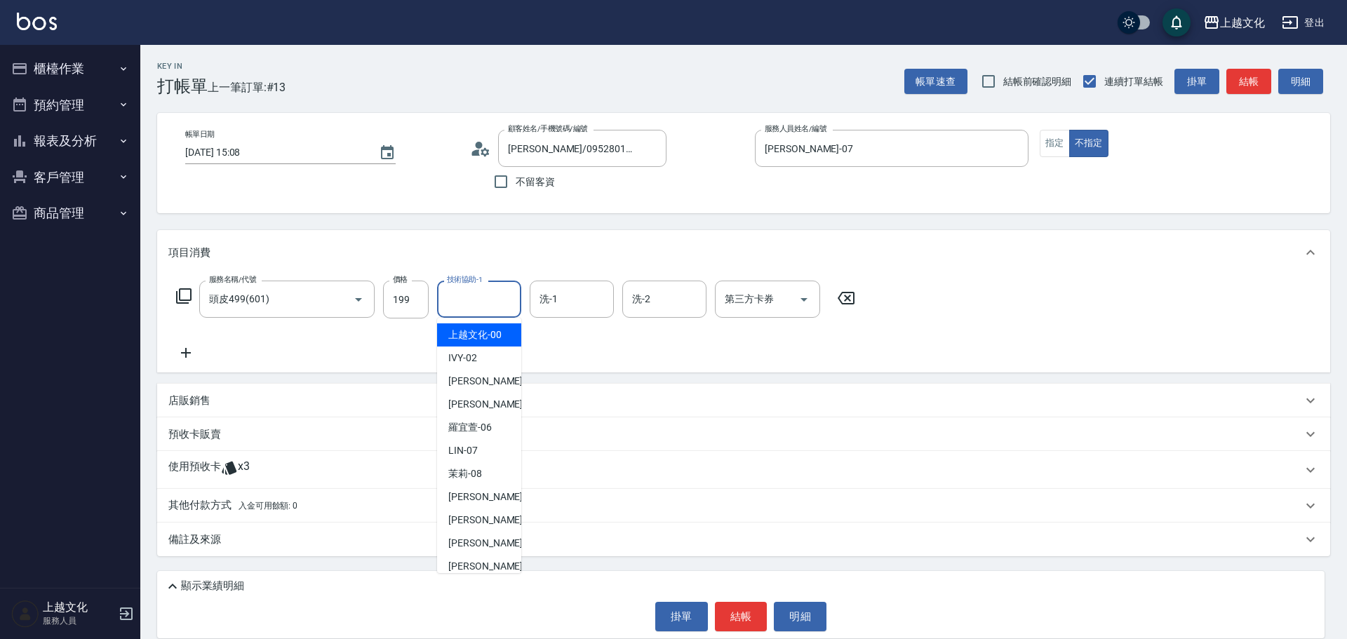
click at [474, 298] on input "技術協助-1" at bounding box center [479, 299] width 72 height 25
click at [476, 544] on span "Martin -11" at bounding box center [492, 543] width 88 height 15
type input "Martin-11"
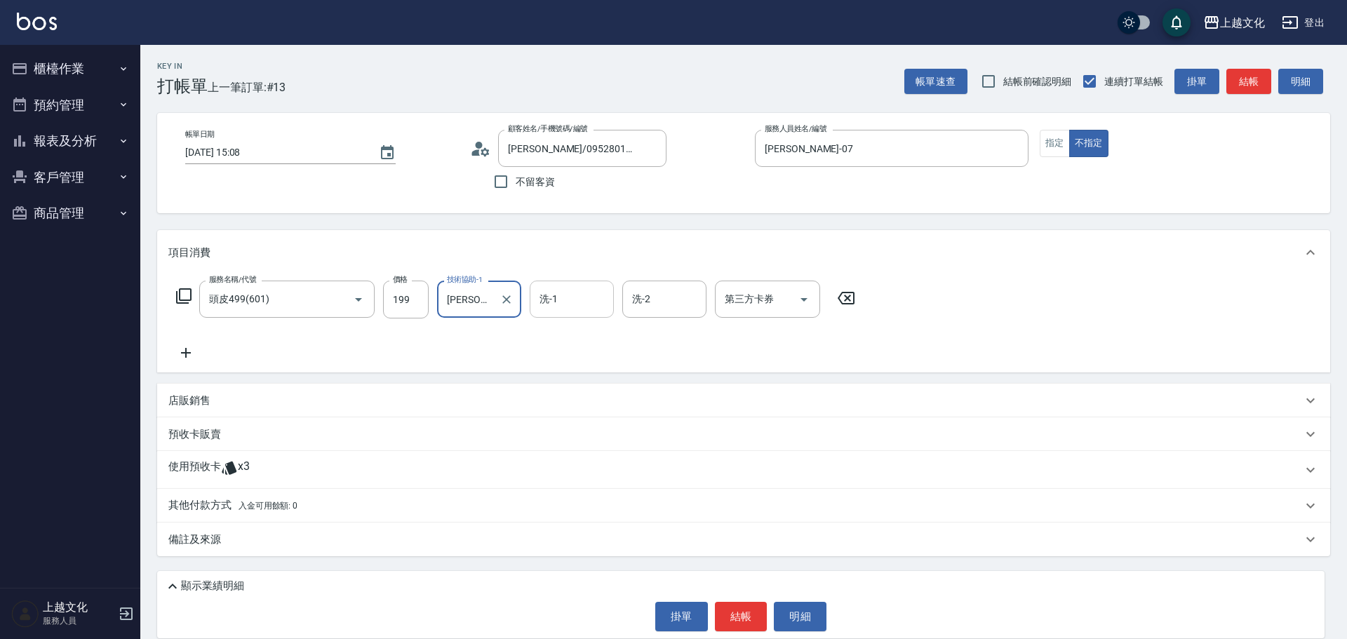
click at [582, 303] on input "洗-1" at bounding box center [572, 299] width 72 height 25
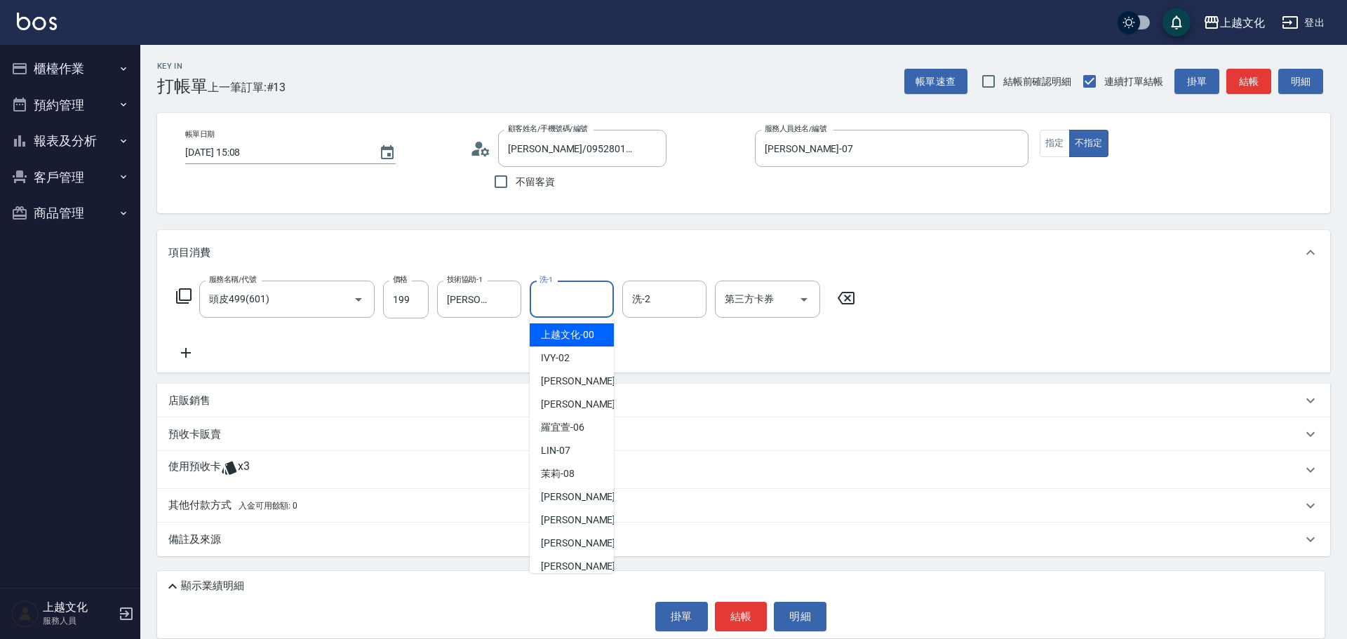
click at [565, 301] on input "洗-1" at bounding box center [572, 299] width 72 height 25
drag, startPoint x: 573, startPoint y: 537, endPoint x: 556, endPoint y: 528, distance: 19.8
click at [572, 537] on span "Martin -11" at bounding box center [585, 543] width 88 height 15
type input "Martin-11"
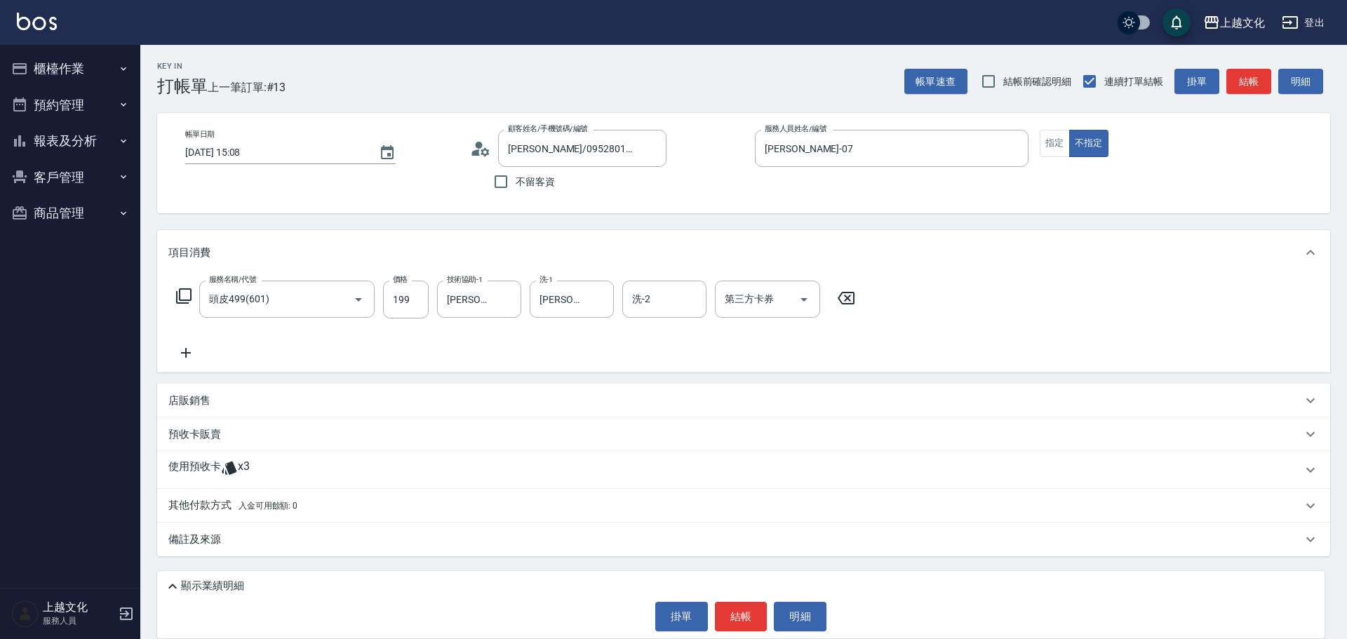
drag, startPoint x: 199, startPoint y: 459, endPoint x: 211, endPoint y: 425, distance: 35.7
click at [201, 457] on div "使用預收卡 x3" at bounding box center [743, 470] width 1173 height 38
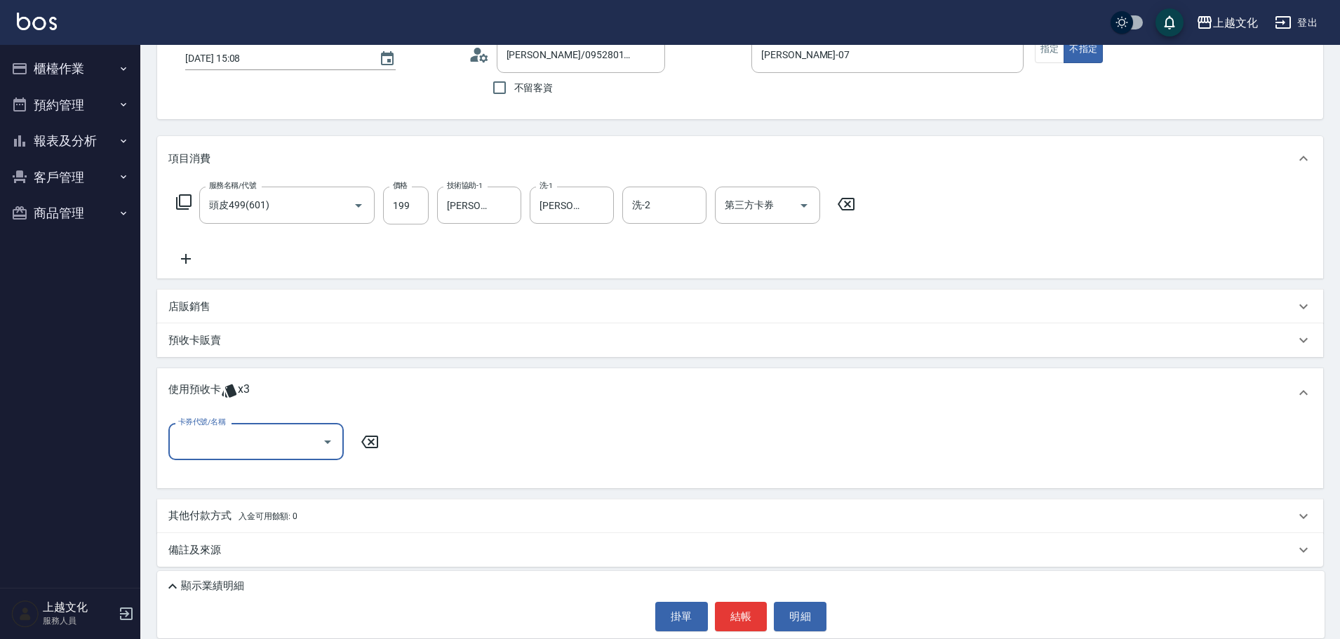
scroll to position [99, 0]
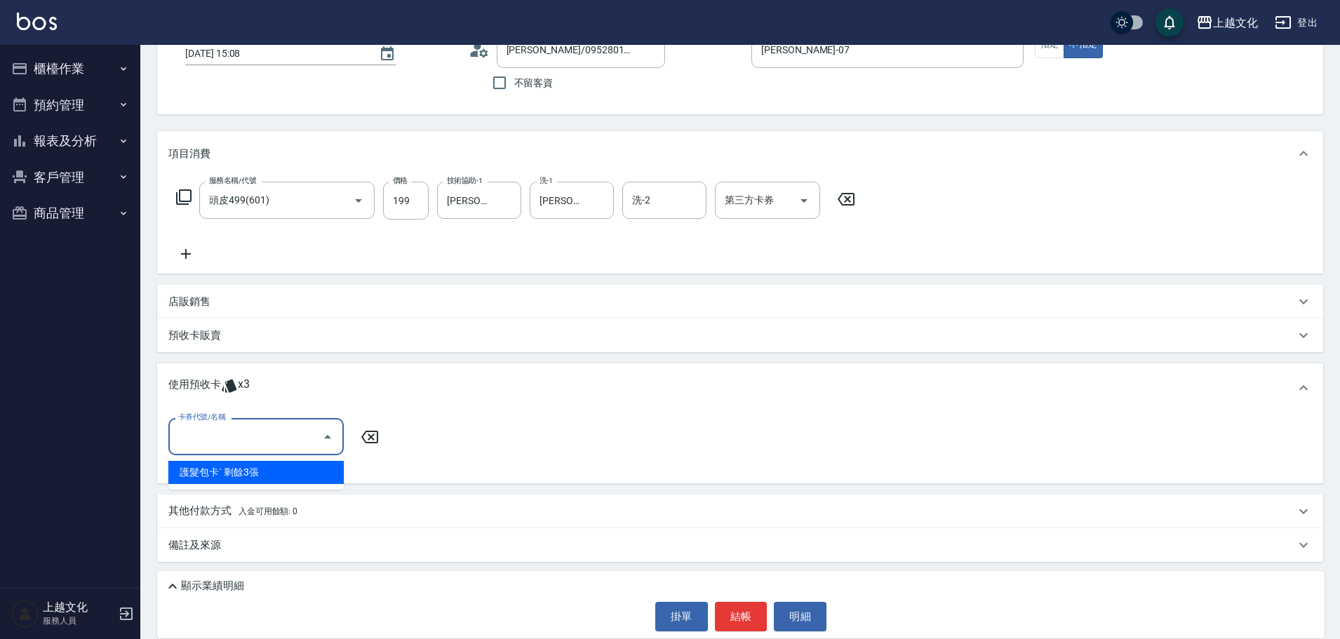
click at [210, 429] on input "卡券代號/名稱" at bounding box center [246, 436] width 142 height 25
click at [214, 466] on div "護髮包卡ˋ 剩餘3張" at bounding box center [255, 472] width 175 height 23
type input "護髮包卡ˋ"
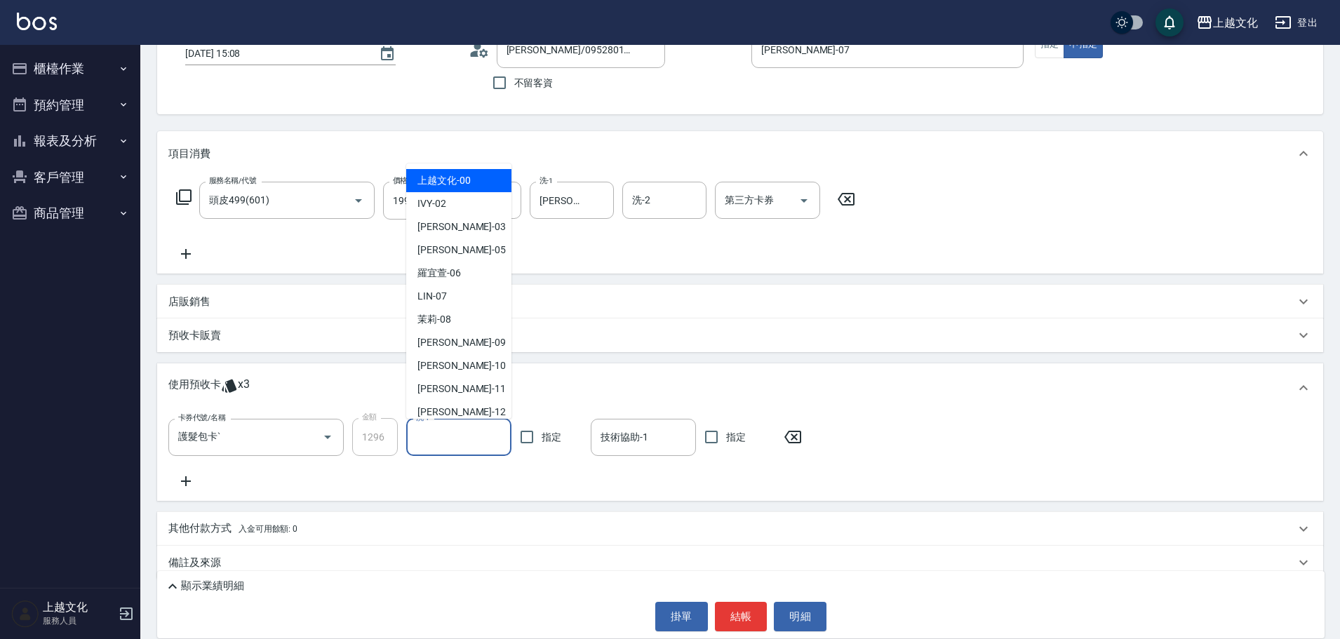
click at [419, 438] on input "洗-1" at bounding box center [458, 437] width 93 height 25
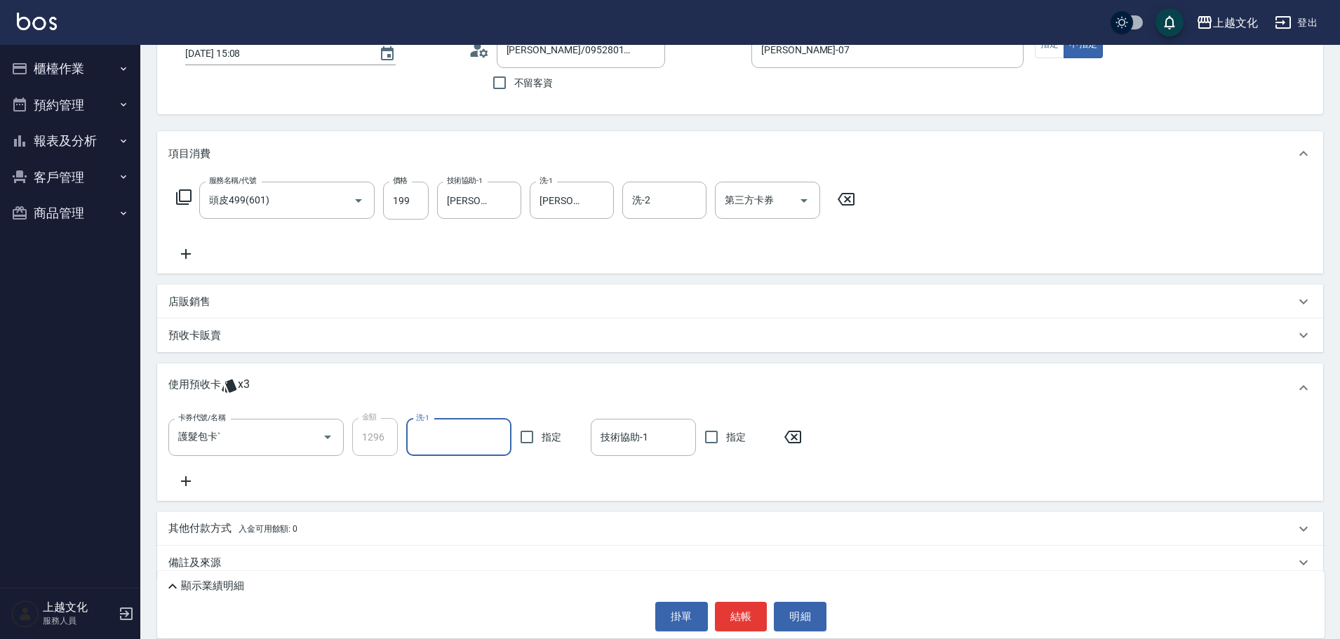
click at [434, 443] on input "洗-1" at bounding box center [458, 437] width 93 height 25
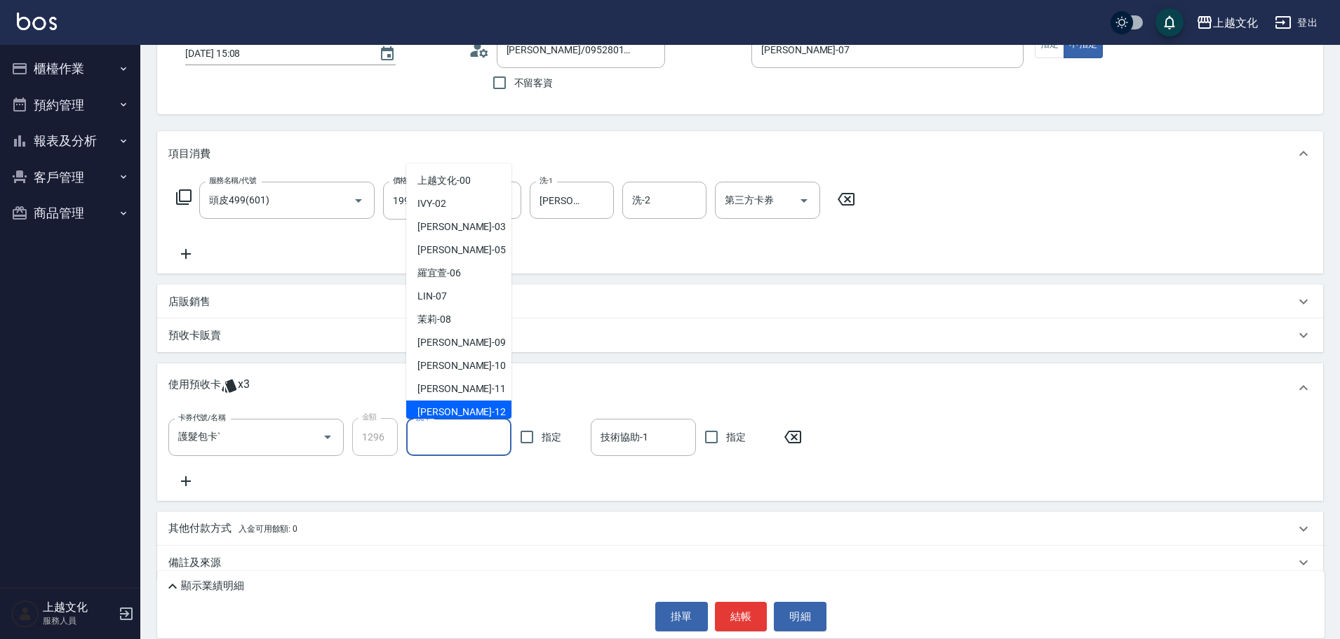
click at [447, 397] on div "Martin -11" at bounding box center [458, 388] width 105 height 23
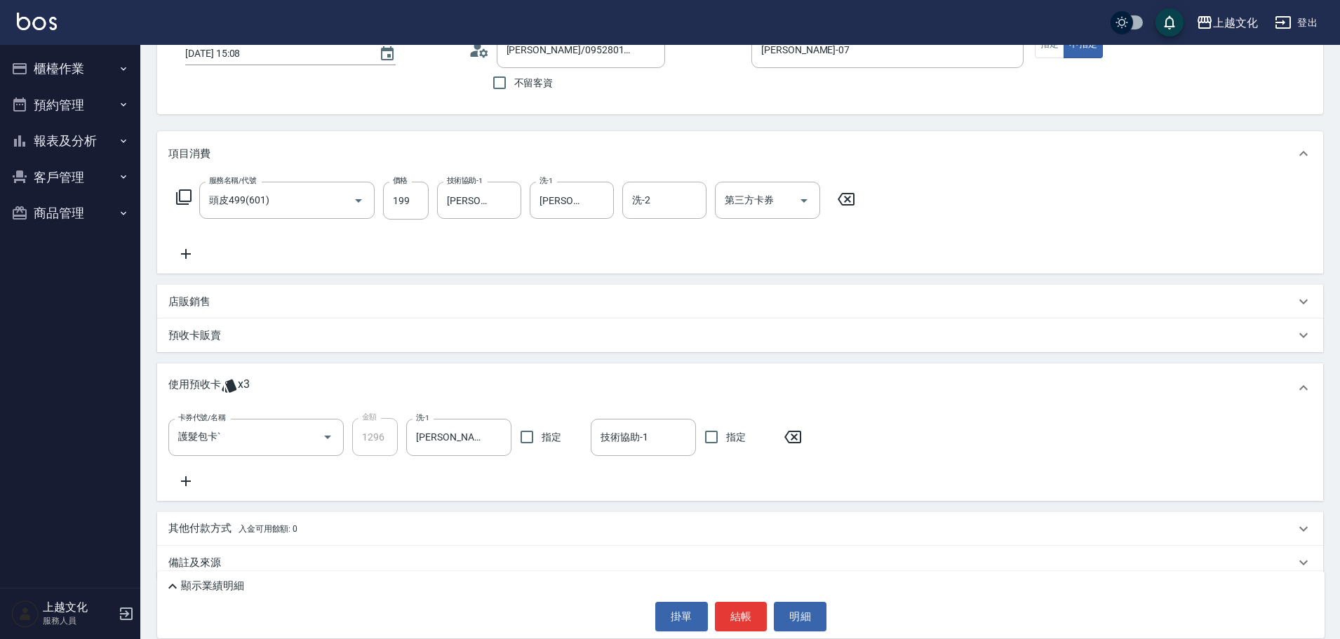
type input "Martin-11"
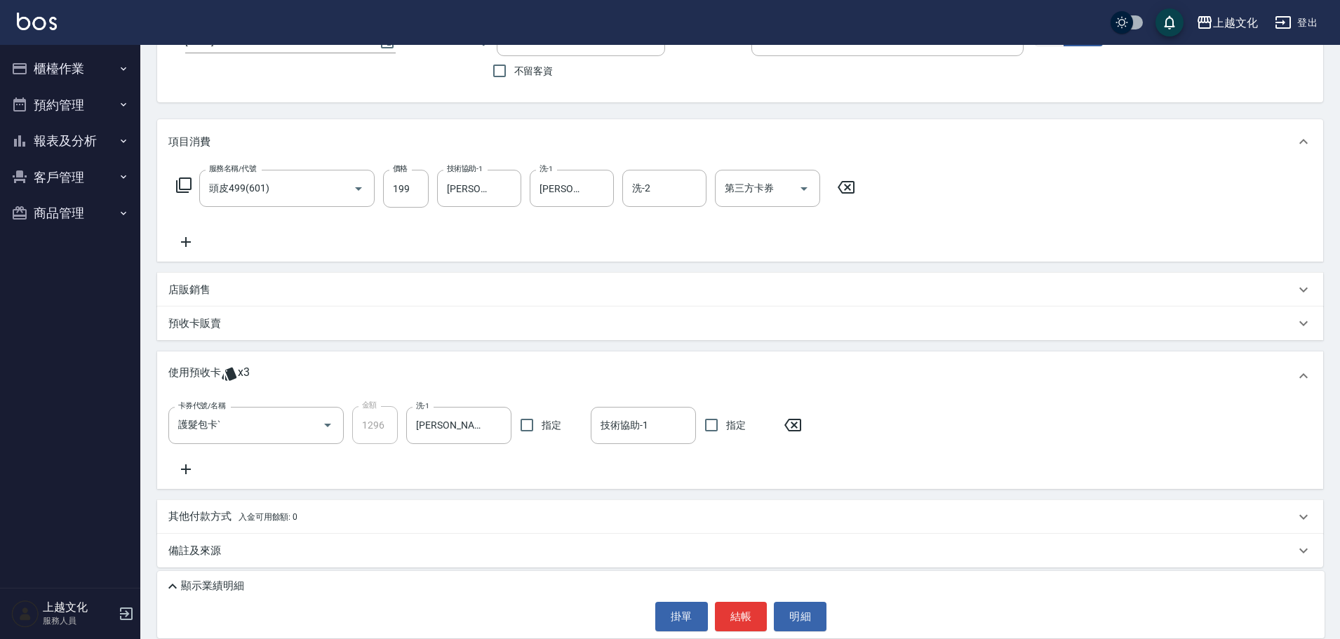
scroll to position [116, 0]
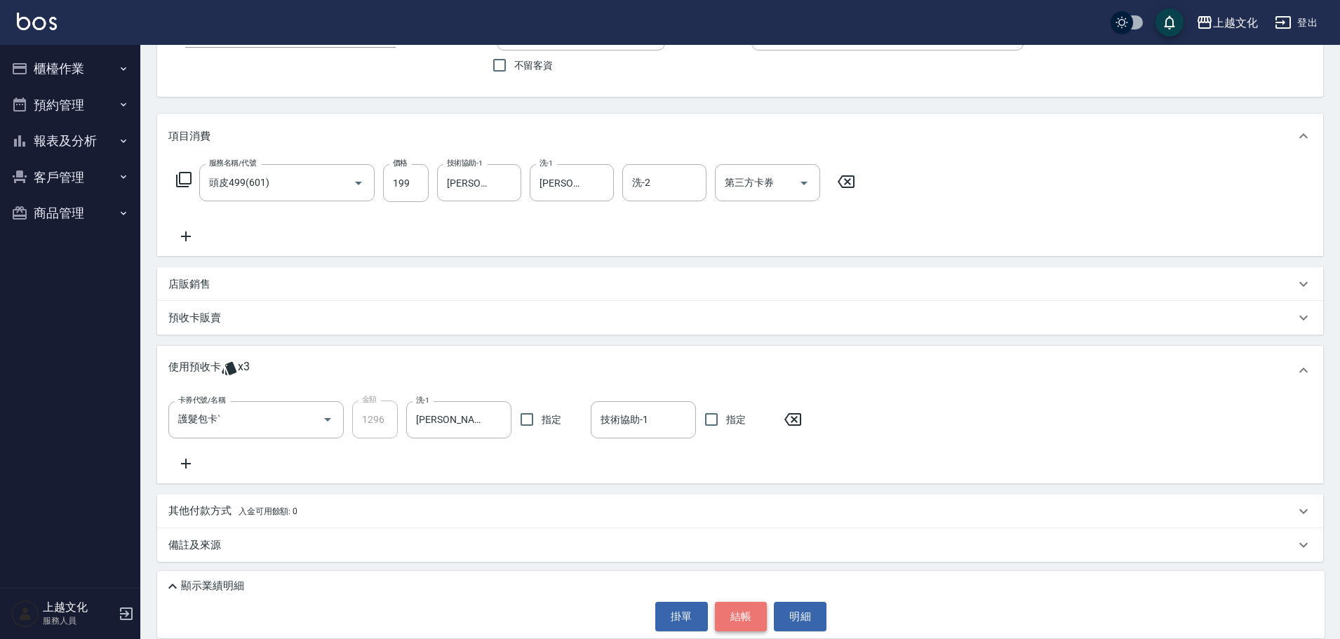
click at [746, 621] on button "結帳" at bounding box center [741, 616] width 53 height 29
click at [746, 621] on div "掛單 結帳 明細" at bounding box center [740, 616] width 1153 height 29
type input "2025/09/12 15:09"
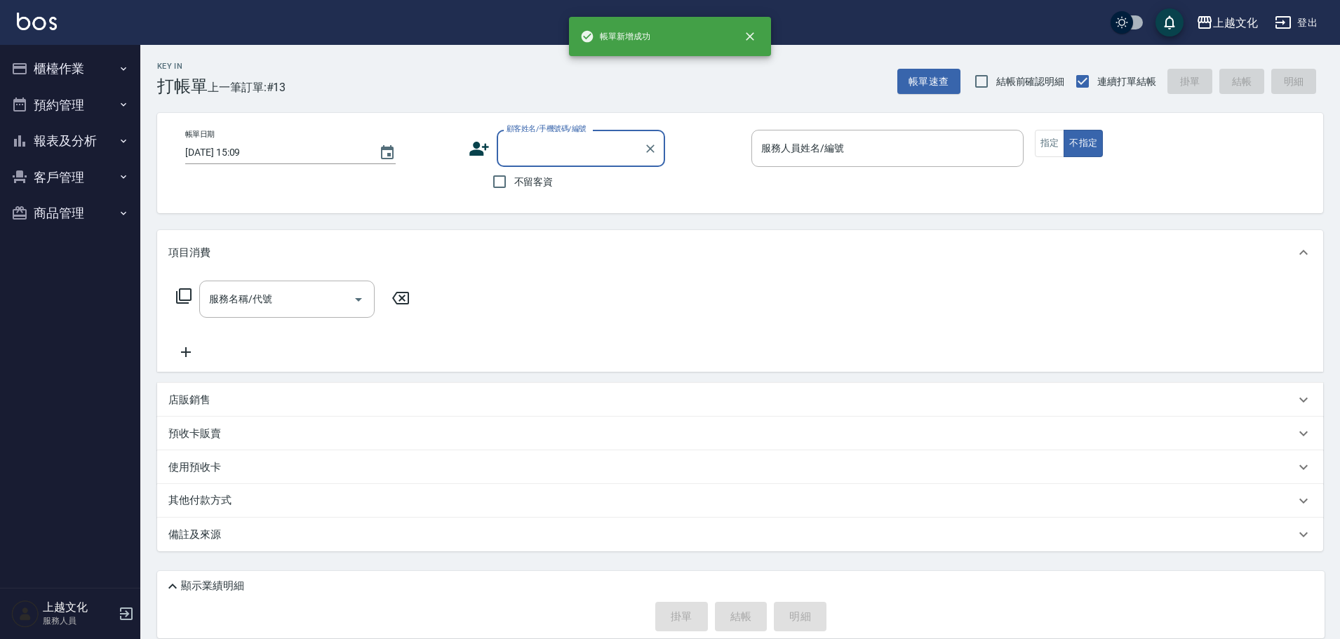
scroll to position [0, 0]
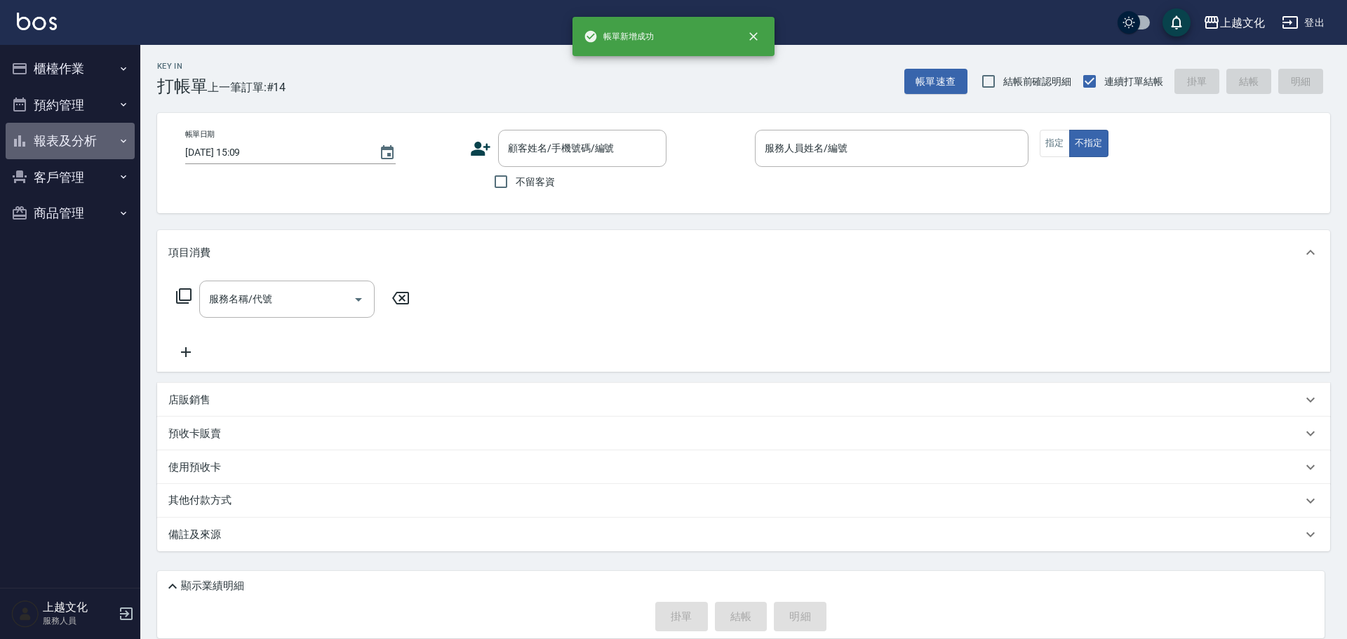
click at [67, 142] on button "報表及分析" at bounding box center [70, 141] width 129 height 36
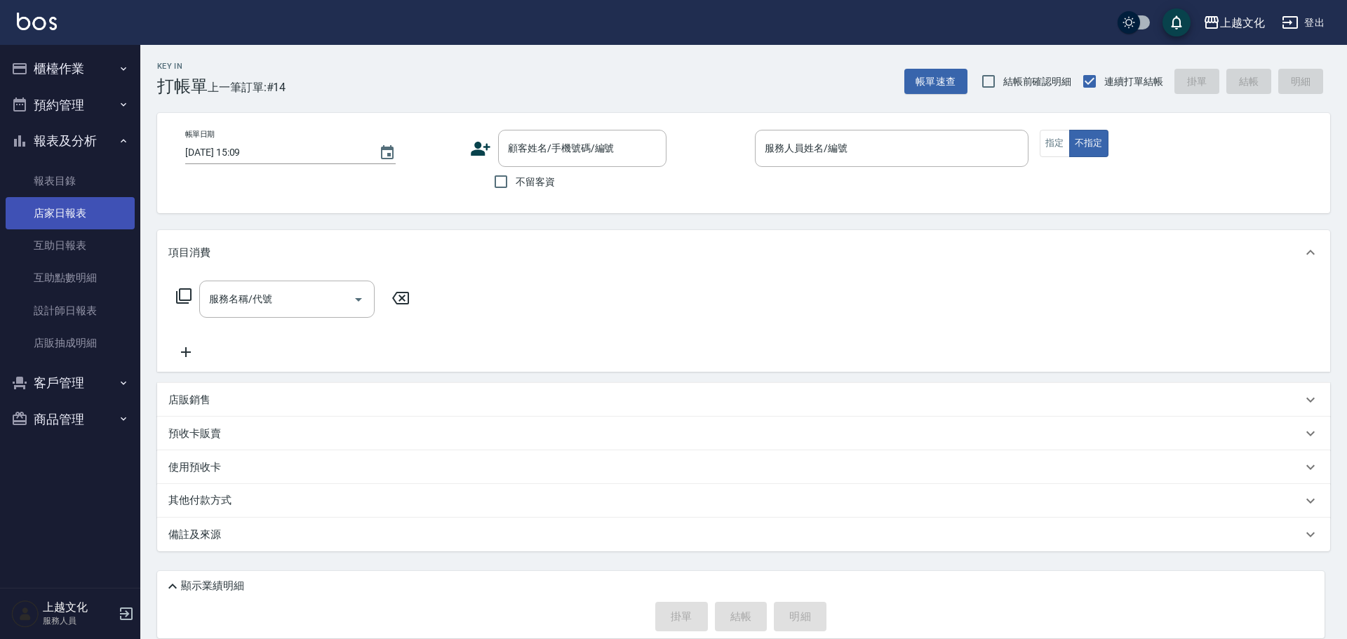
drag, startPoint x: 65, startPoint y: 219, endPoint x: 55, endPoint y: 220, distance: 9.2
click at [65, 219] on link "店家日報表" at bounding box center [70, 213] width 129 height 32
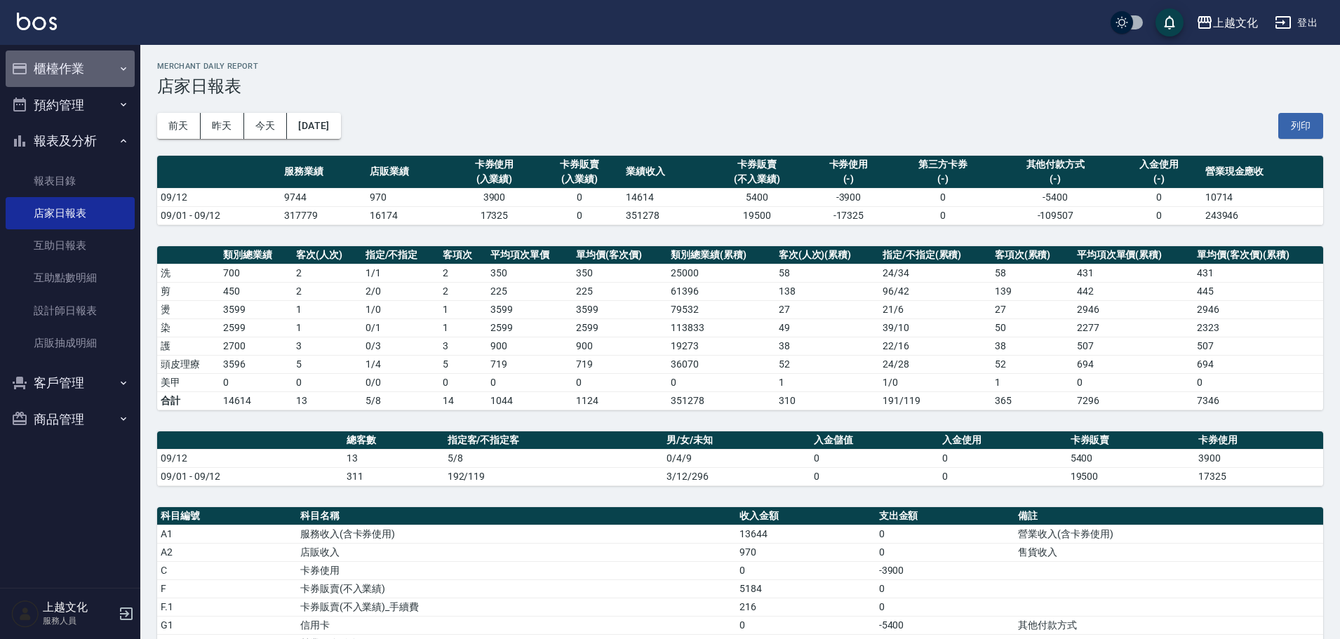
click at [118, 69] on icon "button" at bounding box center [123, 68] width 11 height 11
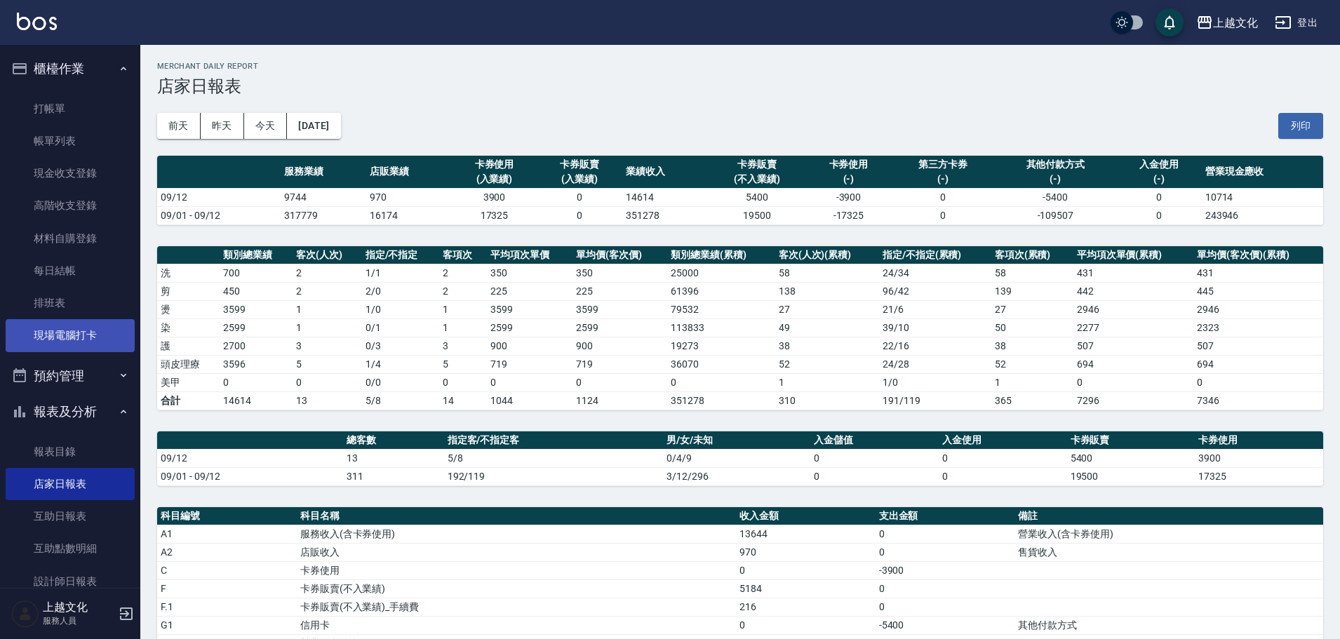
click at [67, 339] on link "現場電腦打卡" at bounding box center [70, 335] width 129 height 32
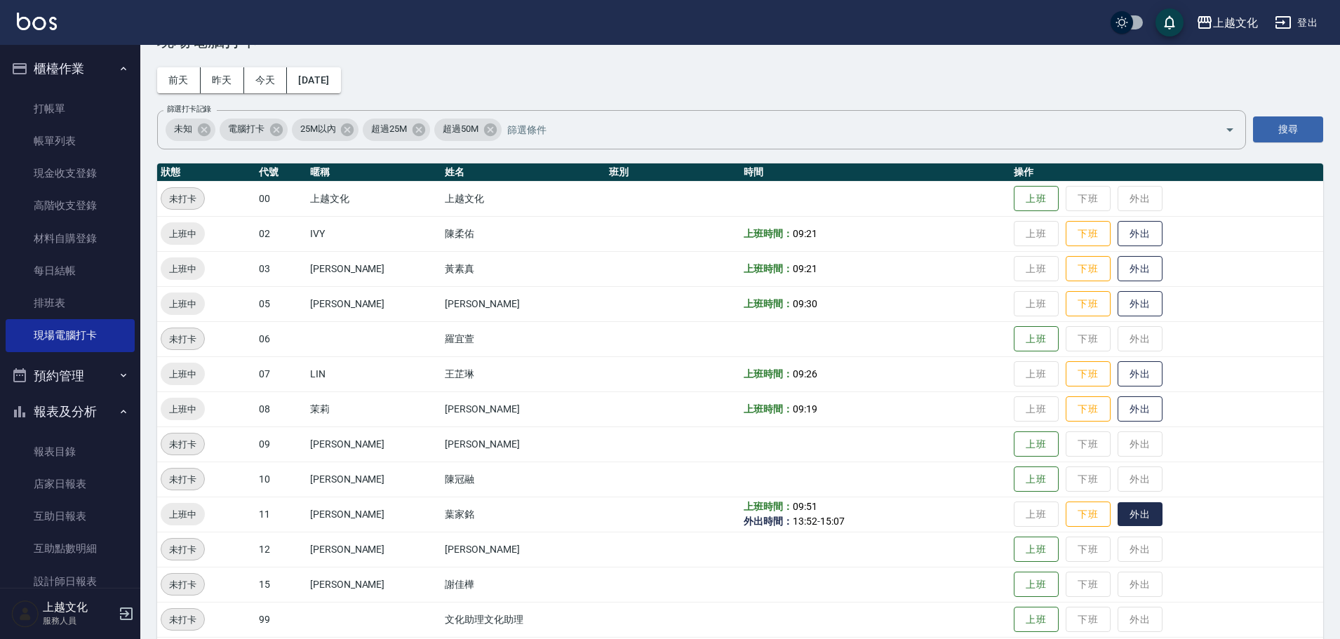
scroll to position [70, 0]
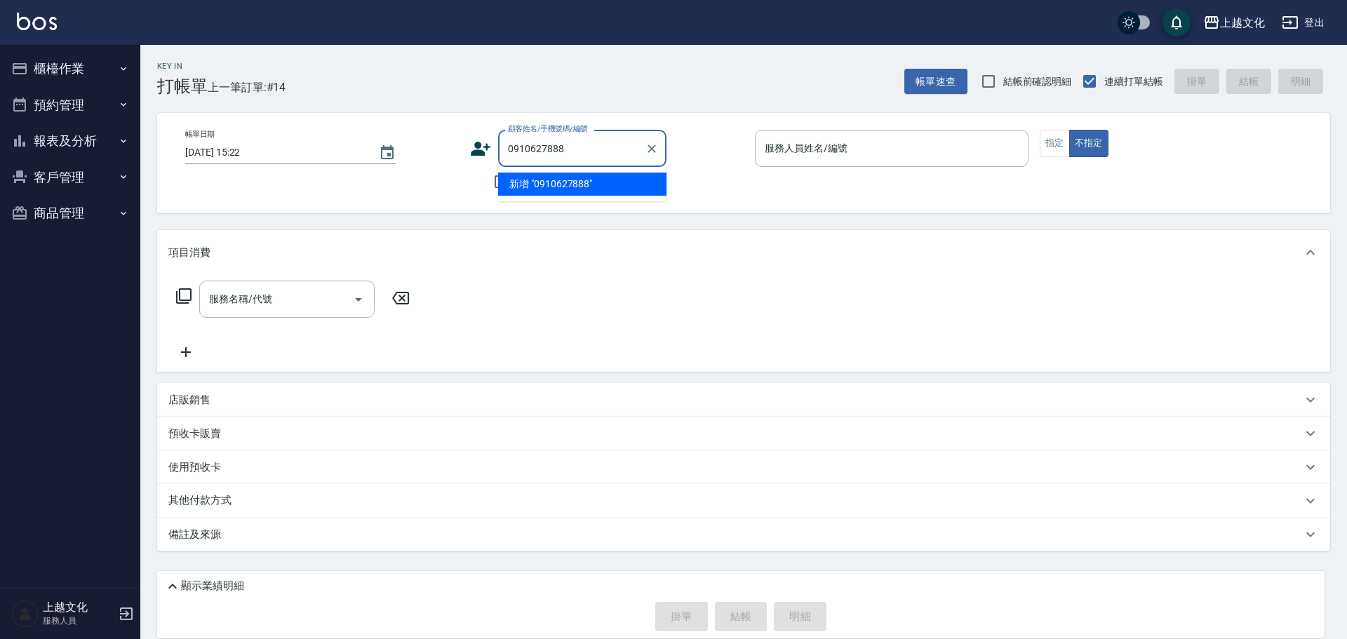
type input "0910627888"
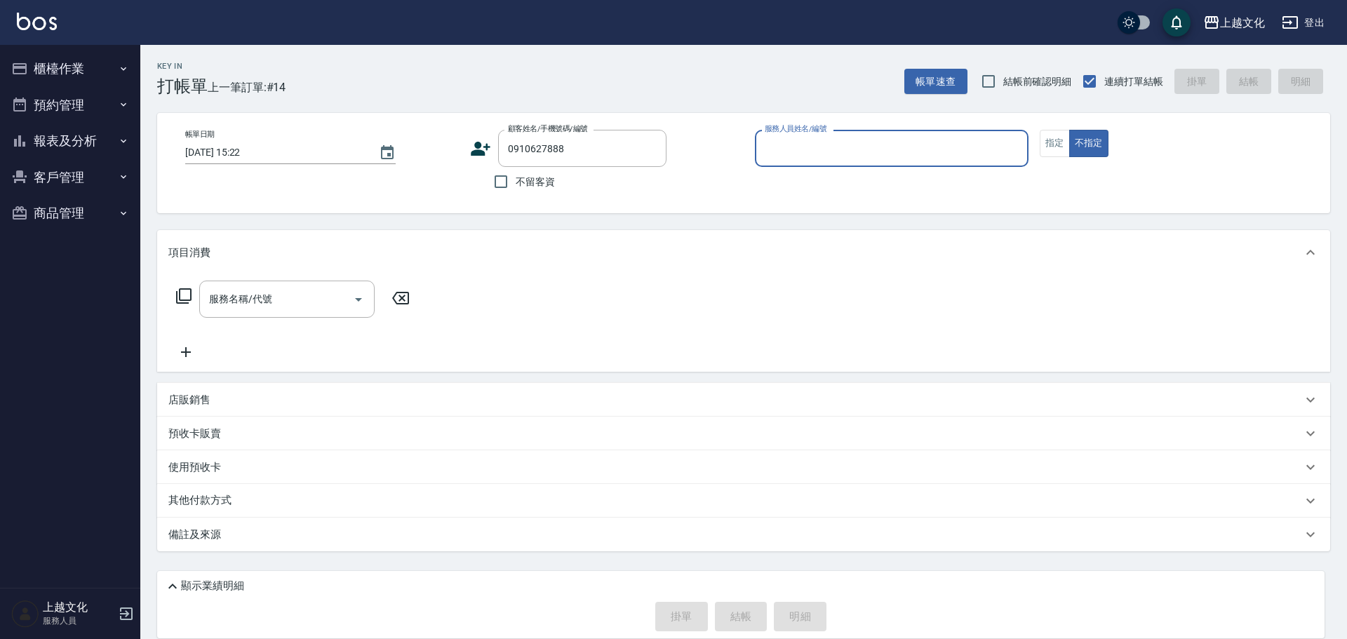
click at [1069, 130] on button "不指定" at bounding box center [1088, 143] width 39 height 27
type button "false"
click at [480, 151] on icon at bounding box center [481, 149] width 20 height 14
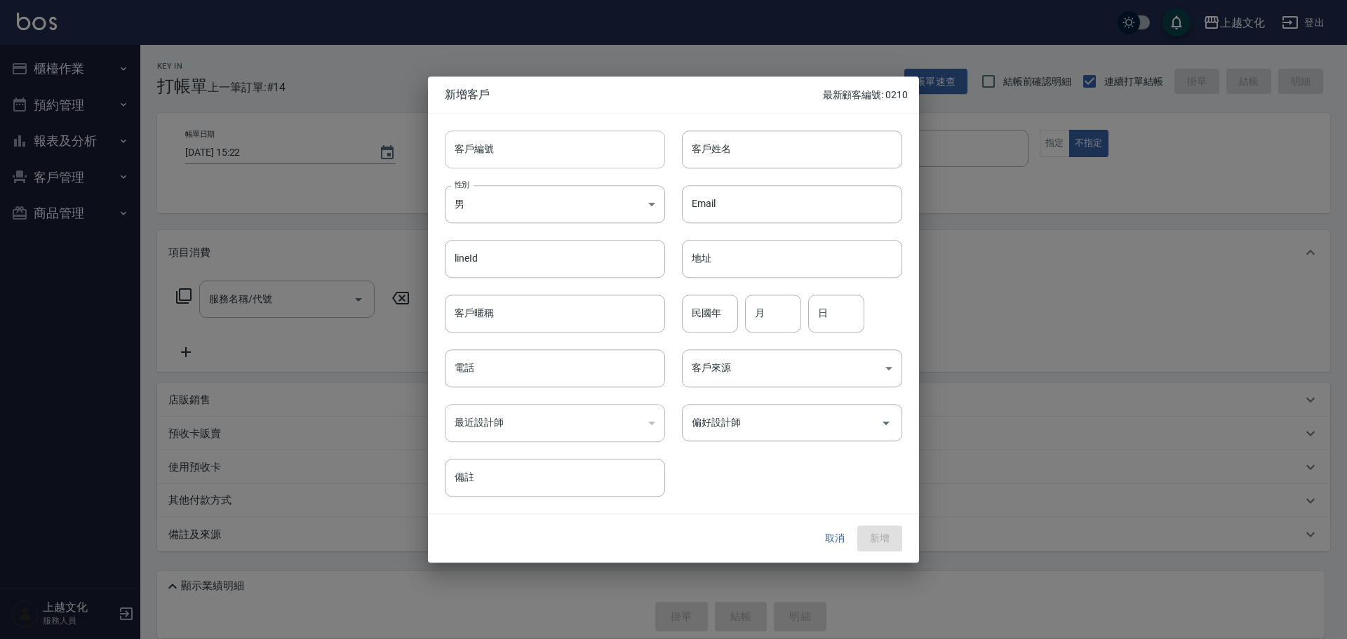
type input "0910627888"
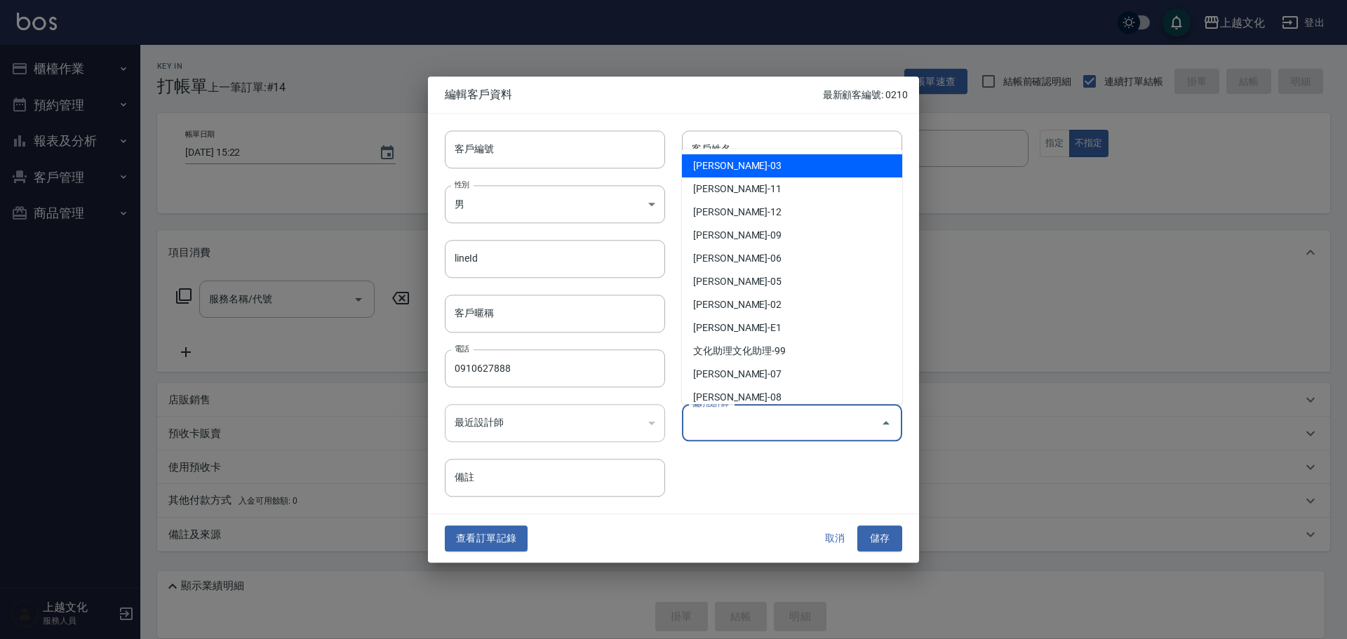
click at [751, 428] on input "偏好設計師" at bounding box center [781, 422] width 187 height 25
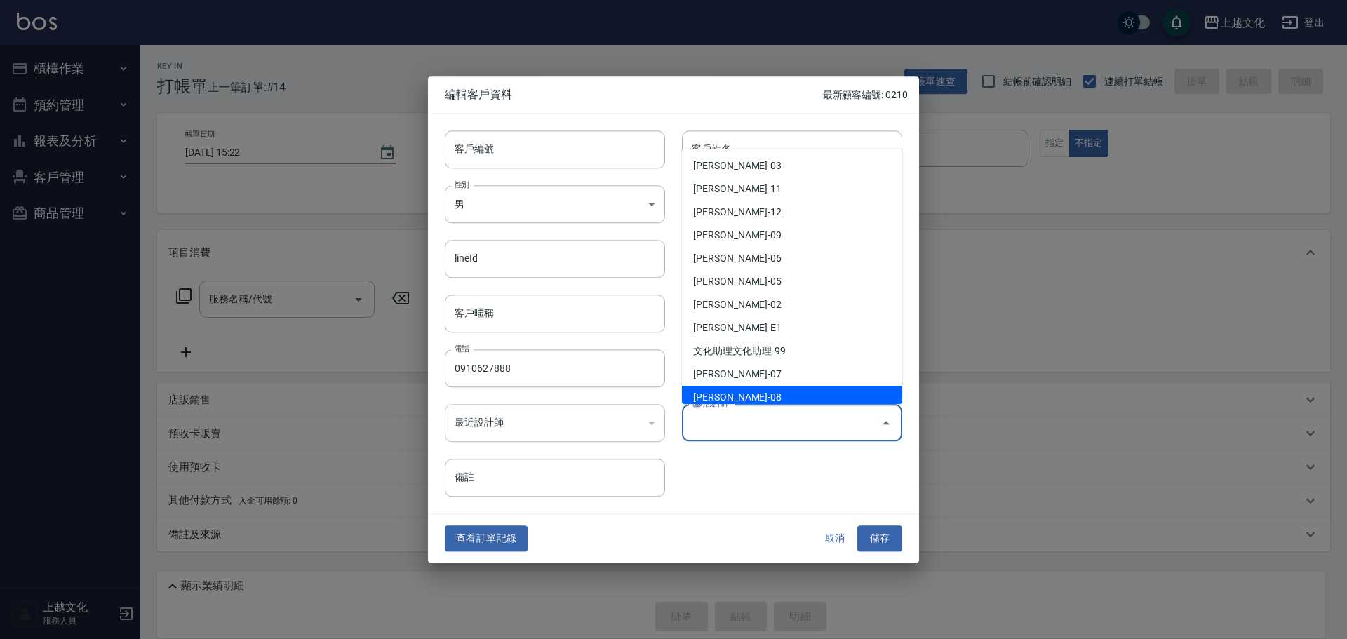
click at [744, 400] on li "張美芳-08" at bounding box center [792, 397] width 220 height 23
type input "張美芳"
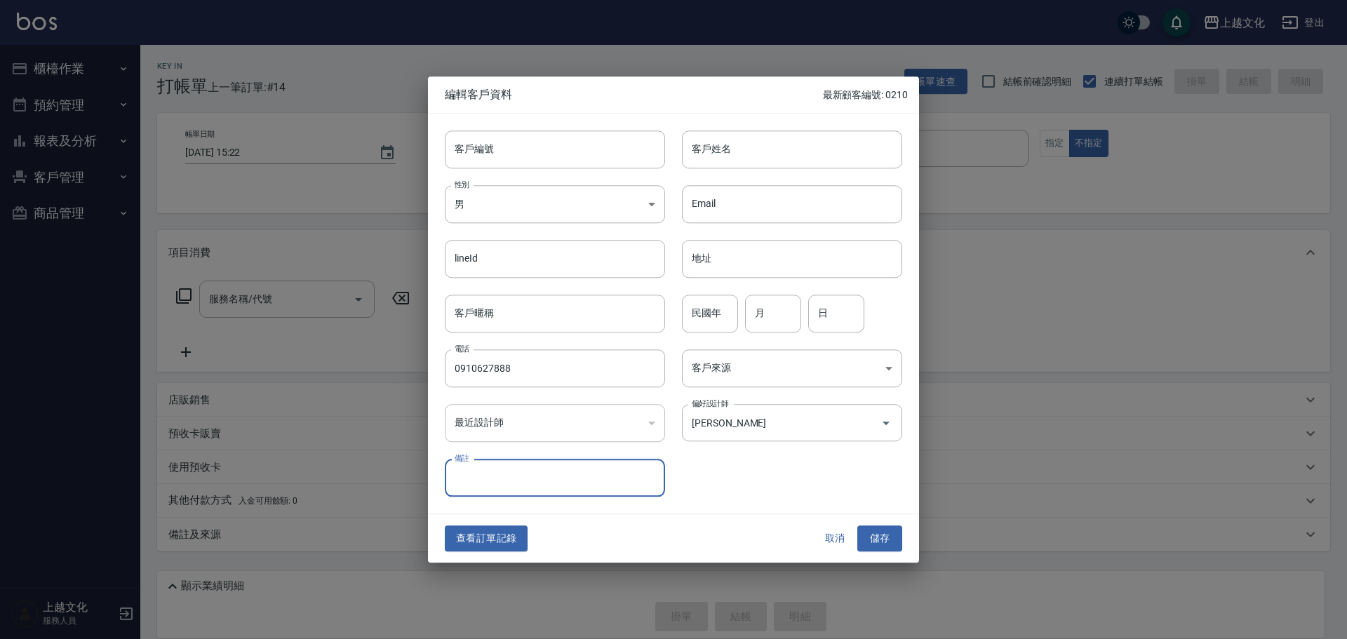
click at [475, 476] on input "備註" at bounding box center [555, 478] width 220 height 38
type input "男髮根燙"
click at [487, 537] on button "查看訂單記錄" at bounding box center [486, 539] width 83 height 26
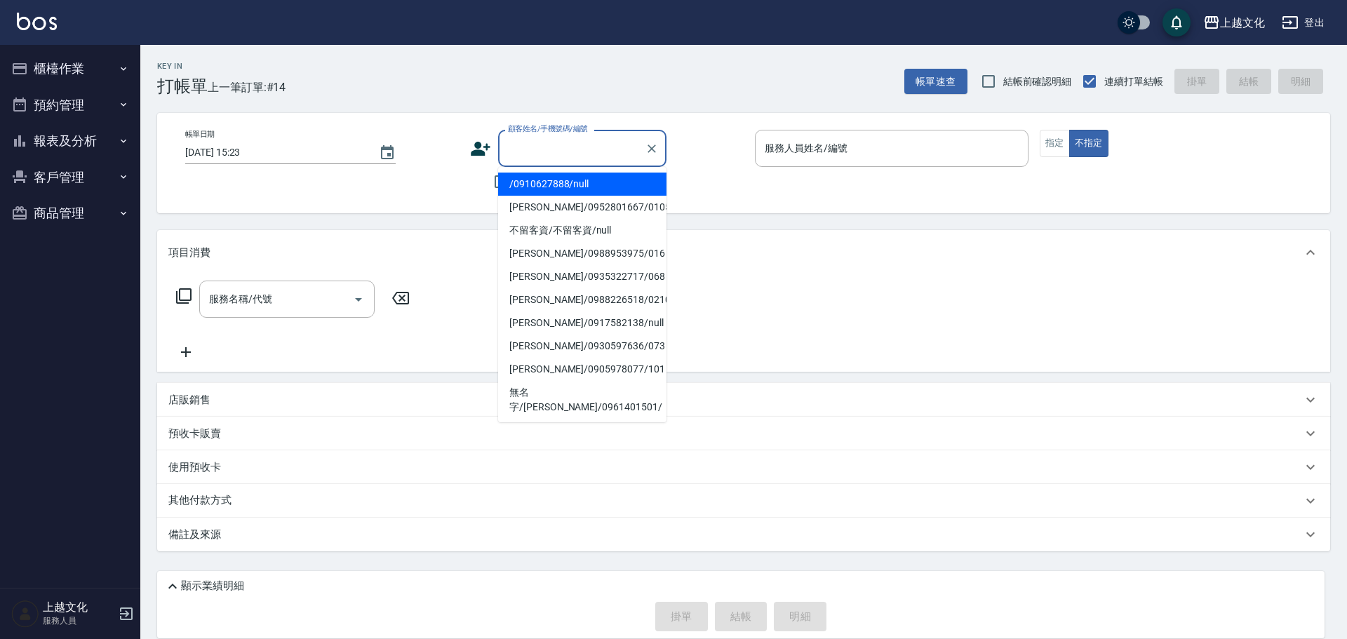
click at [543, 157] on input "顧客姓名/手機號碼/編號" at bounding box center [571, 148] width 135 height 25
click at [539, 184] on li "/0910627888/null" at bounding box center [582, 184] width 168 height 23
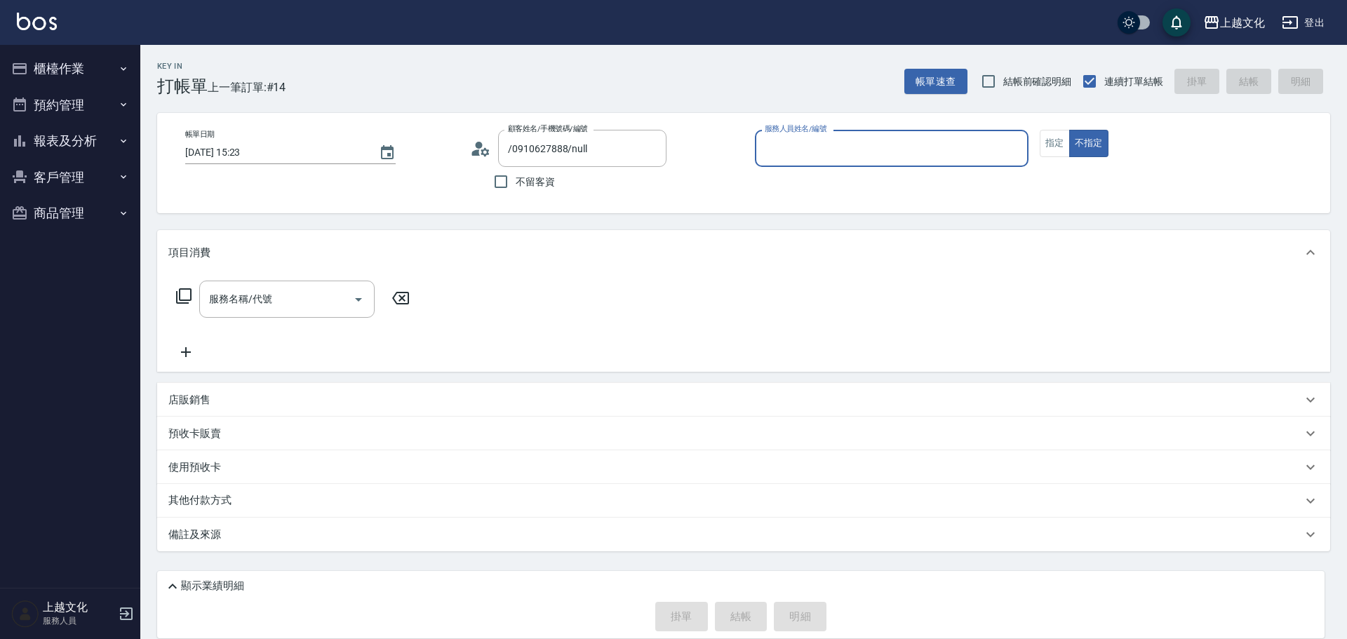
type input "/0910627888/null"
click at [483, 151] on icon at bounding box center [484, 151] width 8 height 8
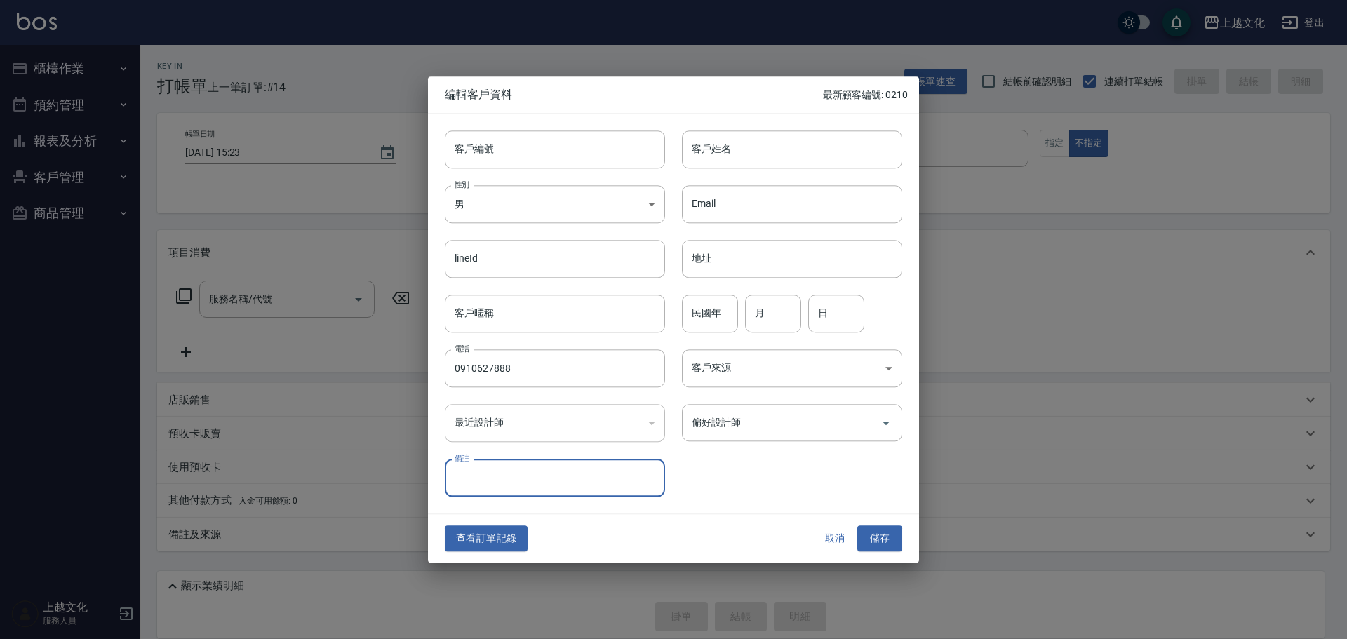
click at [492, 481] on input "備註" at bounding box center [555, 478] width 220 height 38
type input "男"
click at [880, 537] on button "儲存" at bounding box center [879, 539] width 45 height 26
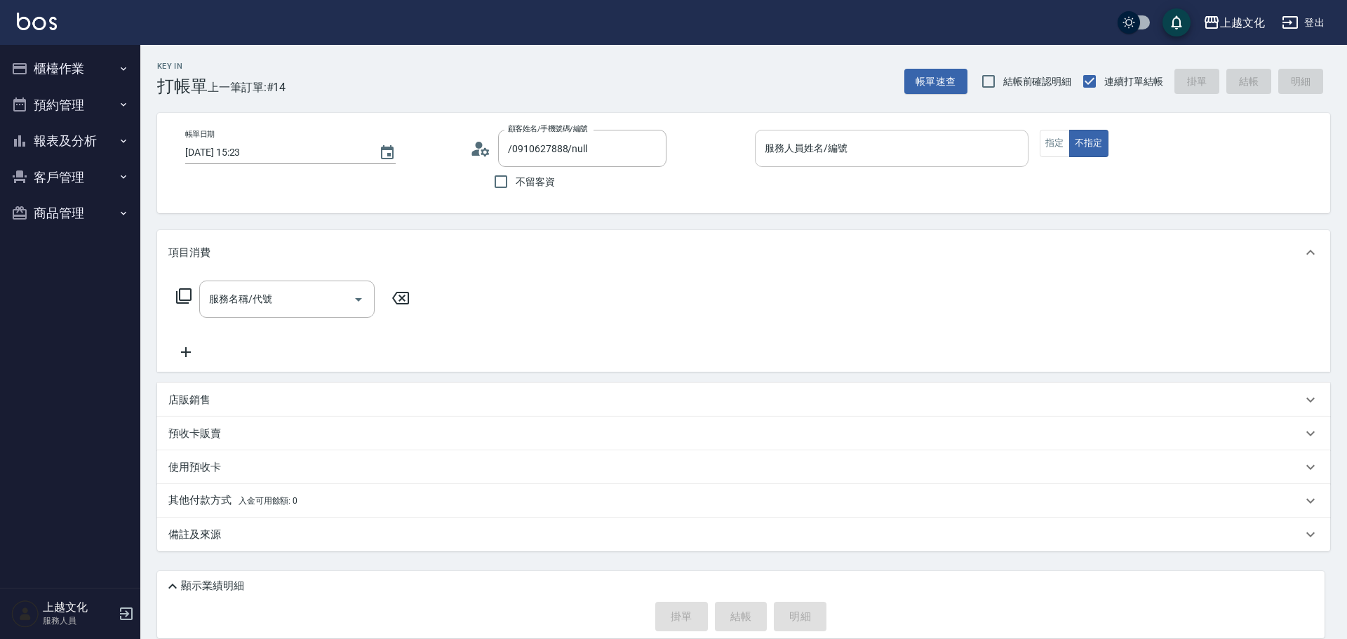
click at [826, 147] on input "服務人員姓名/編號" at bounding box center [891, 148] width 261 height 25
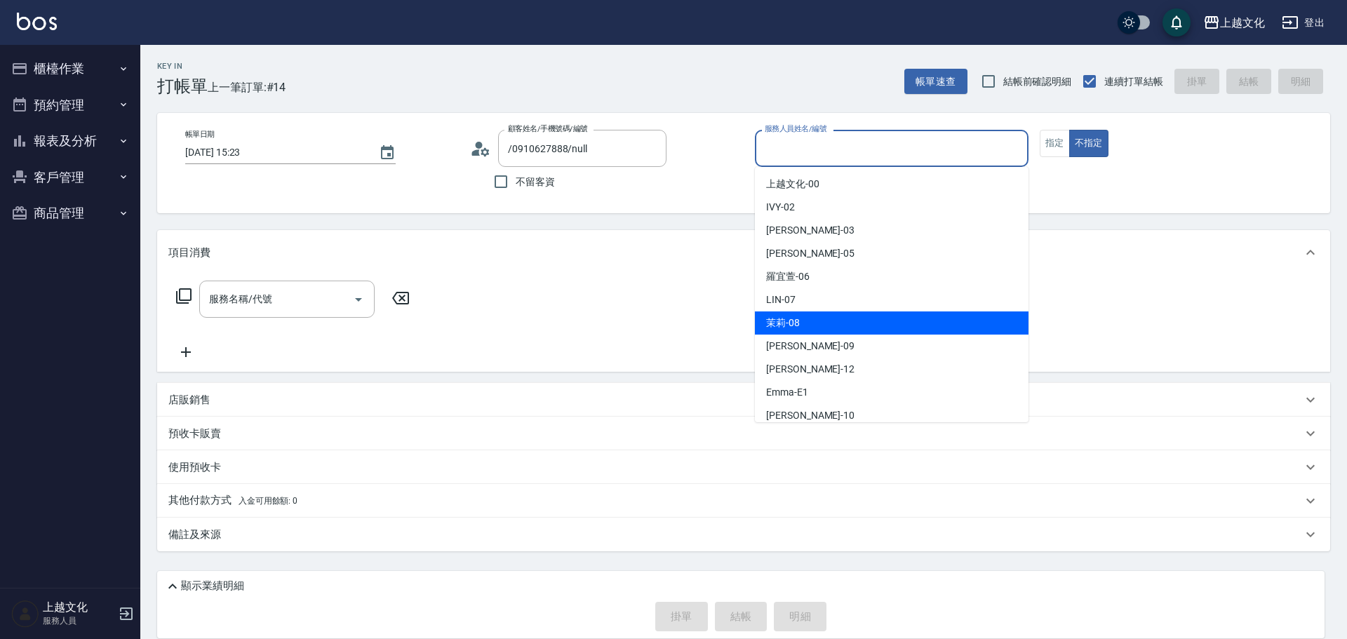
click at [808, 321] on div "茉莉 -08" at bounding box center [892, 322] width 274 height 23
type input "茉莉-08"
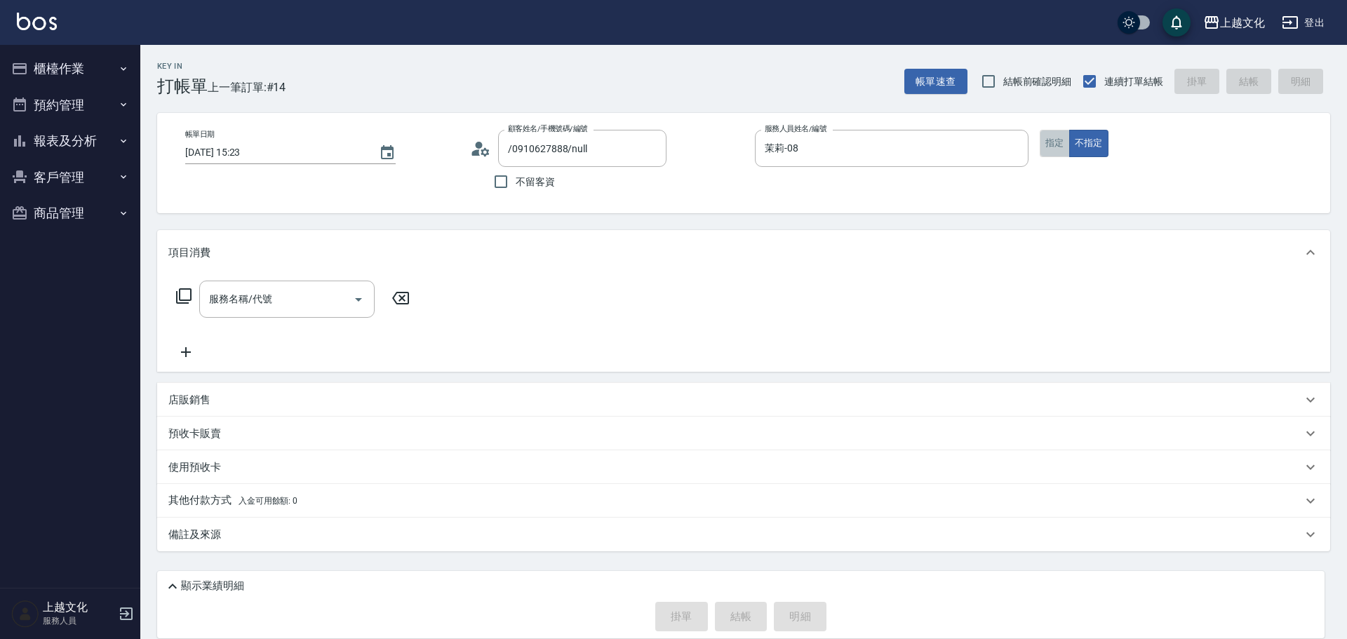
click at [1056, 133] on button "指定" at bounding box center [1055, 143] width 30 height 27
click at [182, 292] on icon at bounding box center [183, 296] width 17 height 17
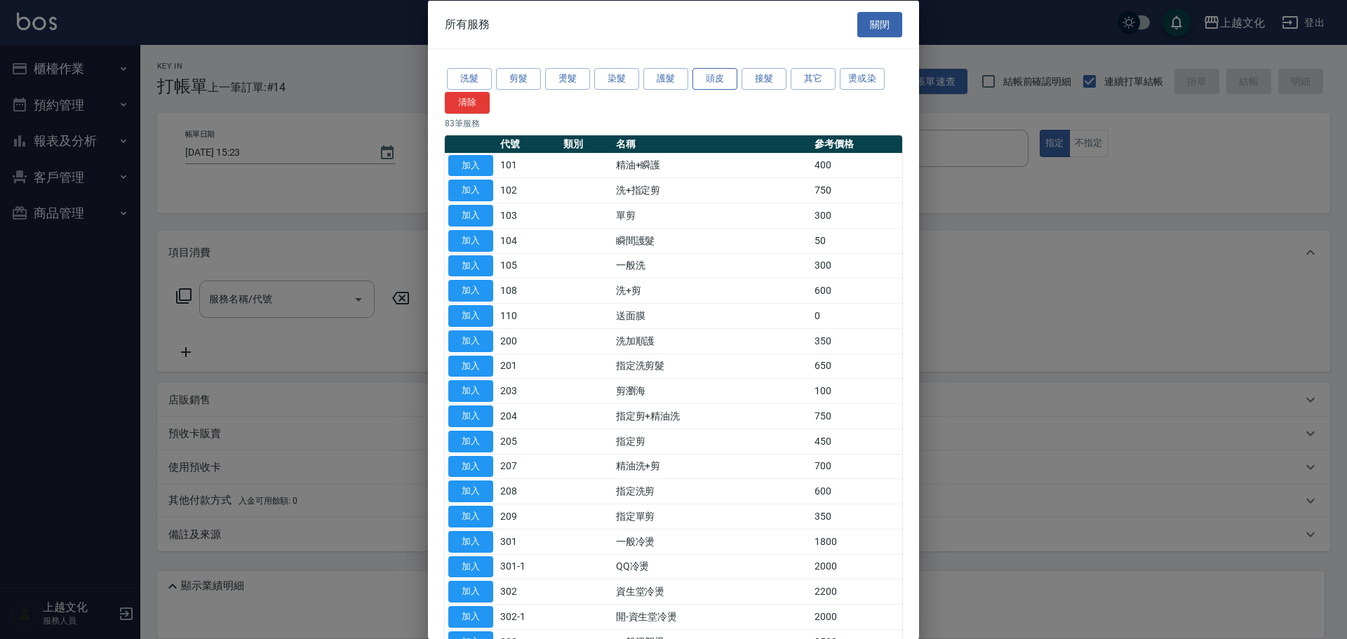
click at [711, 80] on button "頭皮" at bounding box center [714, 79] width 45 height 22
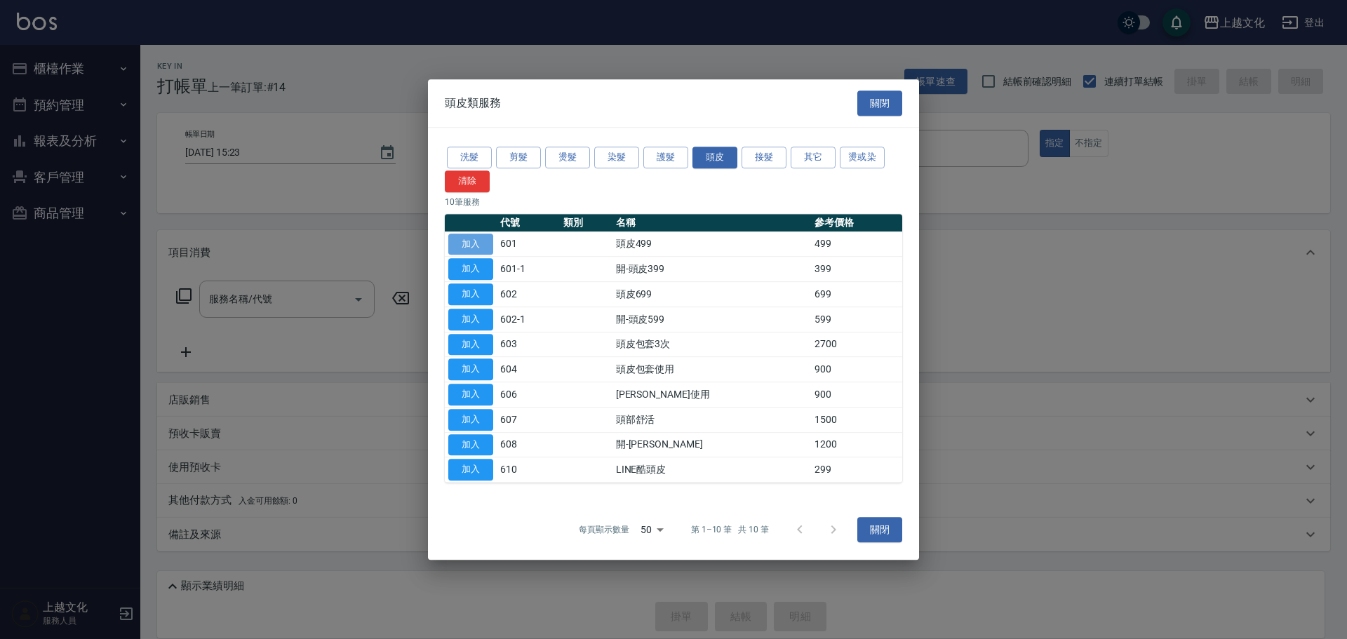
click at [466, 248] on button "加入" at bounding box center [470, 245] width 45 height 22
type input "頭皮499(601)"
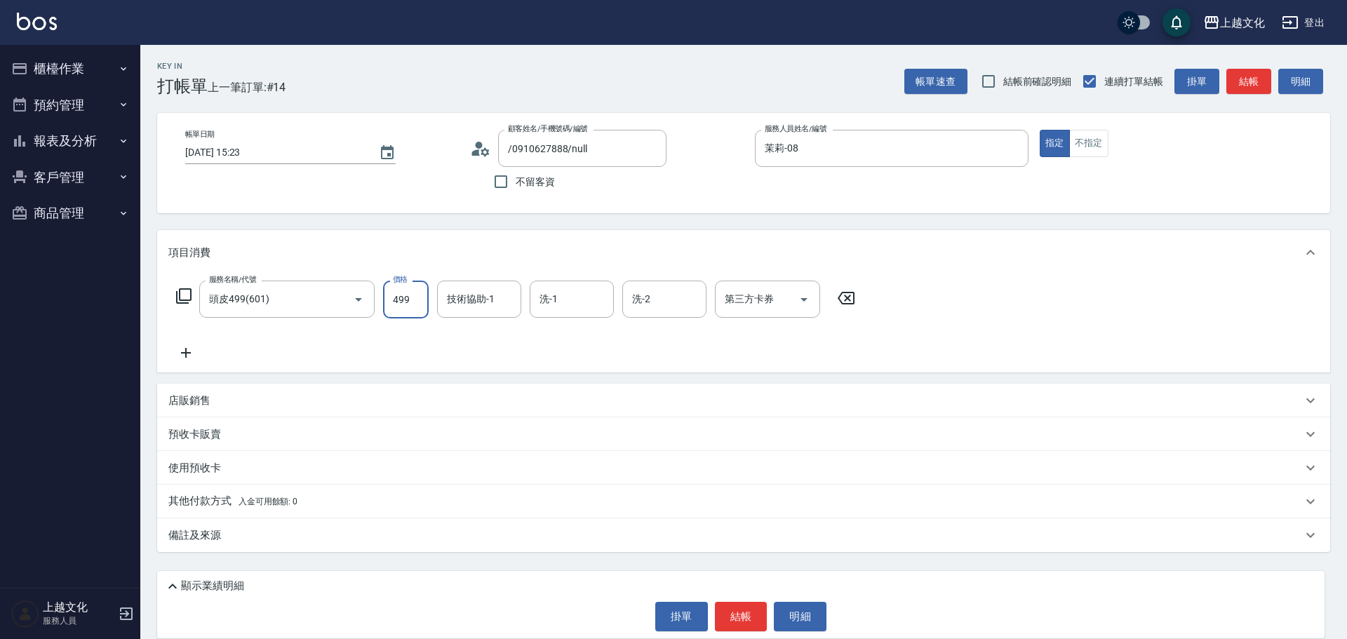
click at [405, 313] on input "499" at bounding box center [406, 300] width 46 height 38
click at [638, 281] on div "洗-2" at bounding box center [664, 299] width 84 height 37
type input "199"
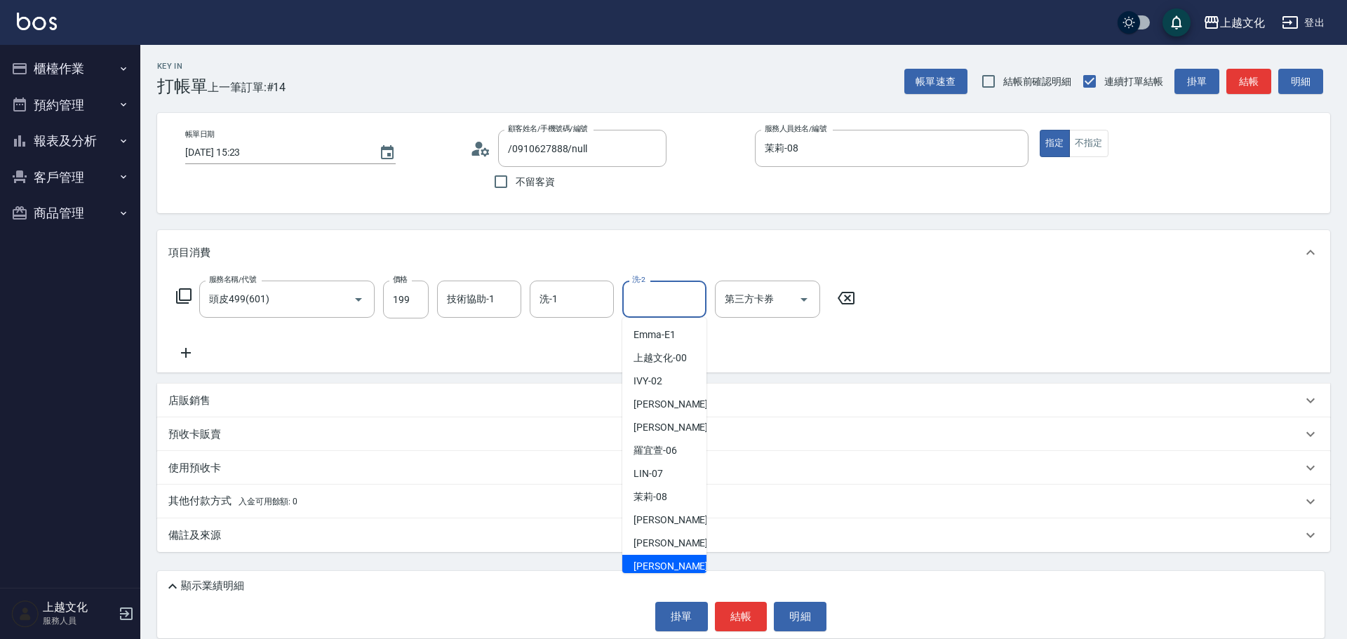
click at [670, 566] on span "[PERSON_NAME] -11" at bounding box center [677, 566] width 88 height 15
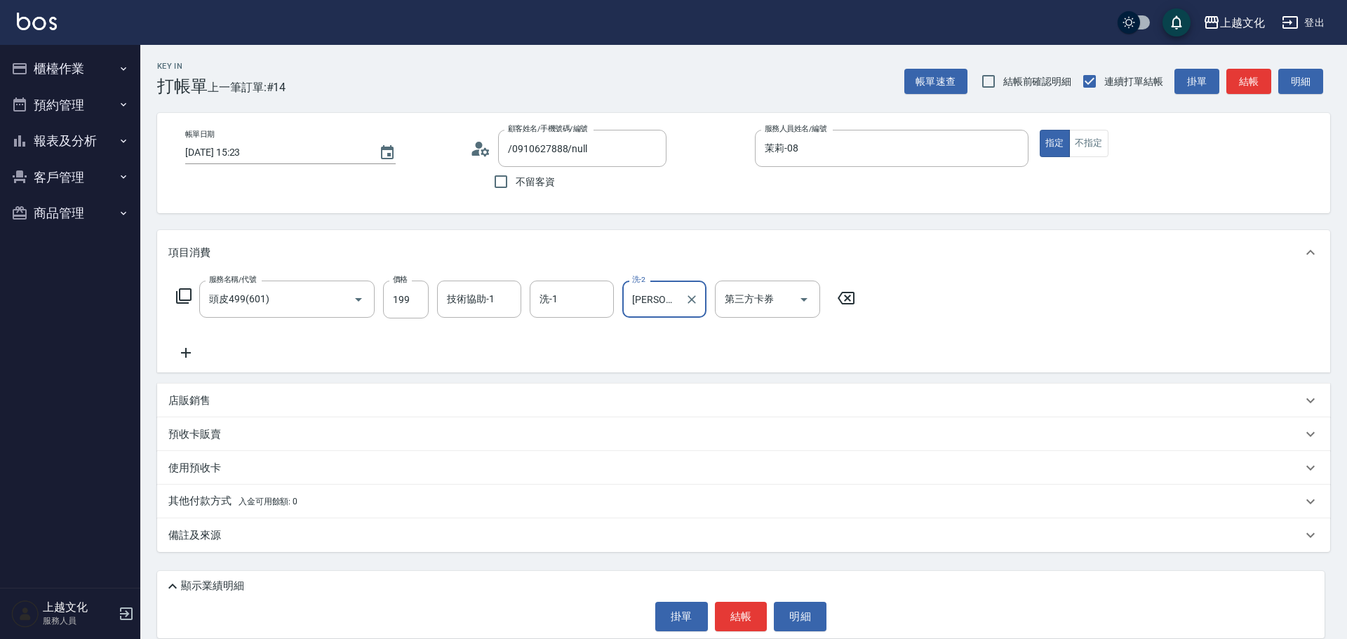
type input "[PERSON_NAME]-11"
drag, startPoint x: 183, startPoint y: 347, endPoint x: 187, endPoint y: 304, distance: 43.6
click at [184, 347] on icon at bounding box center [185, 352] width 35 height 17
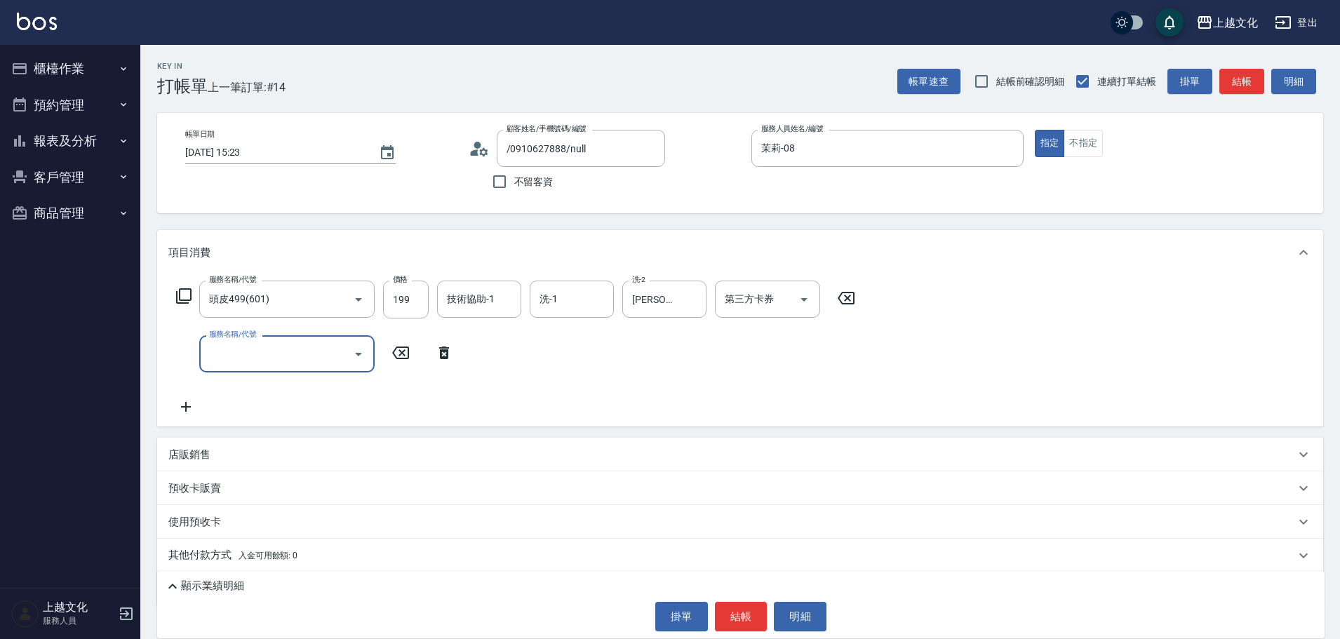
click at [186, 292] on icon at bounding box center [183, 296] width 17 height 17
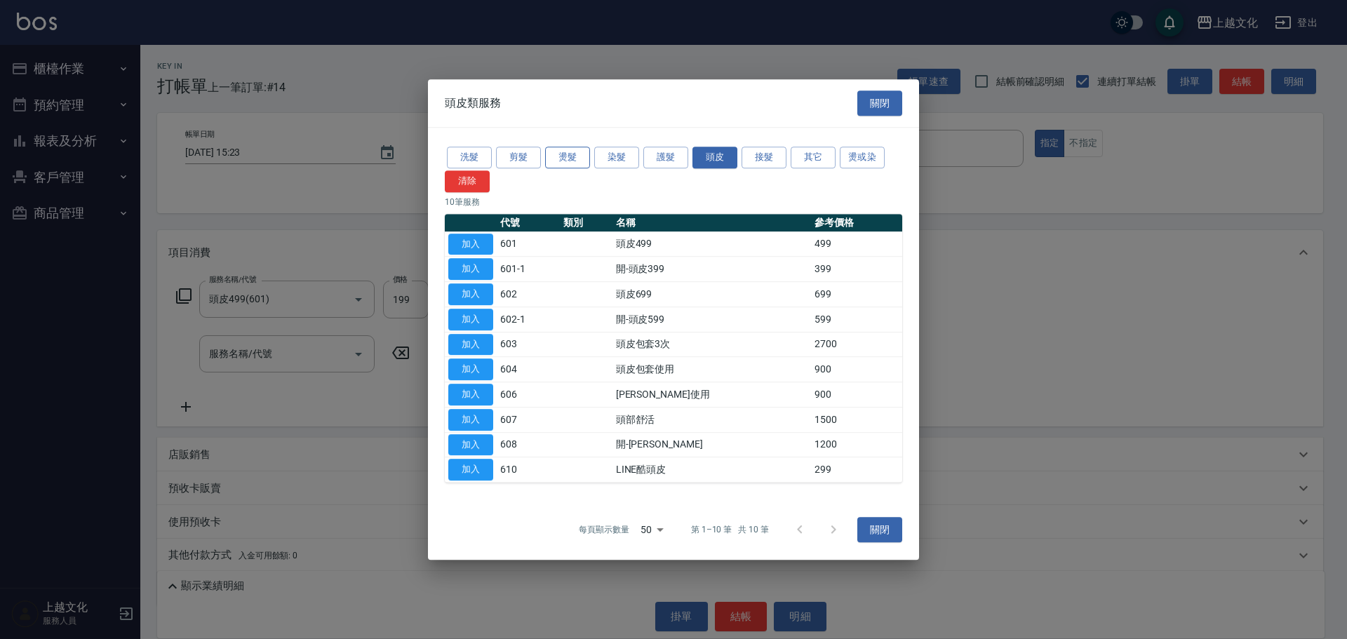
click at [566, 152] on button "燙髮" at bounding box center [567, 158] width 45 height 22
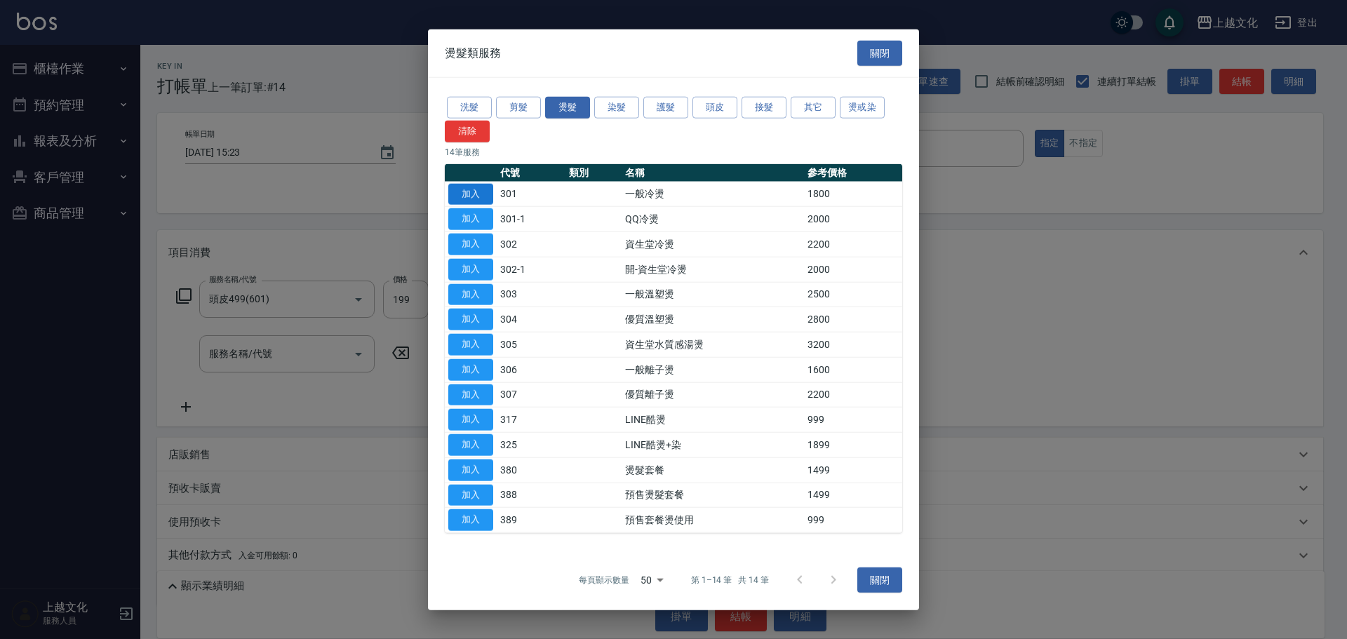
click at [483, 198] on button "加入" at bounding box center [470, 194] width 45 height 22
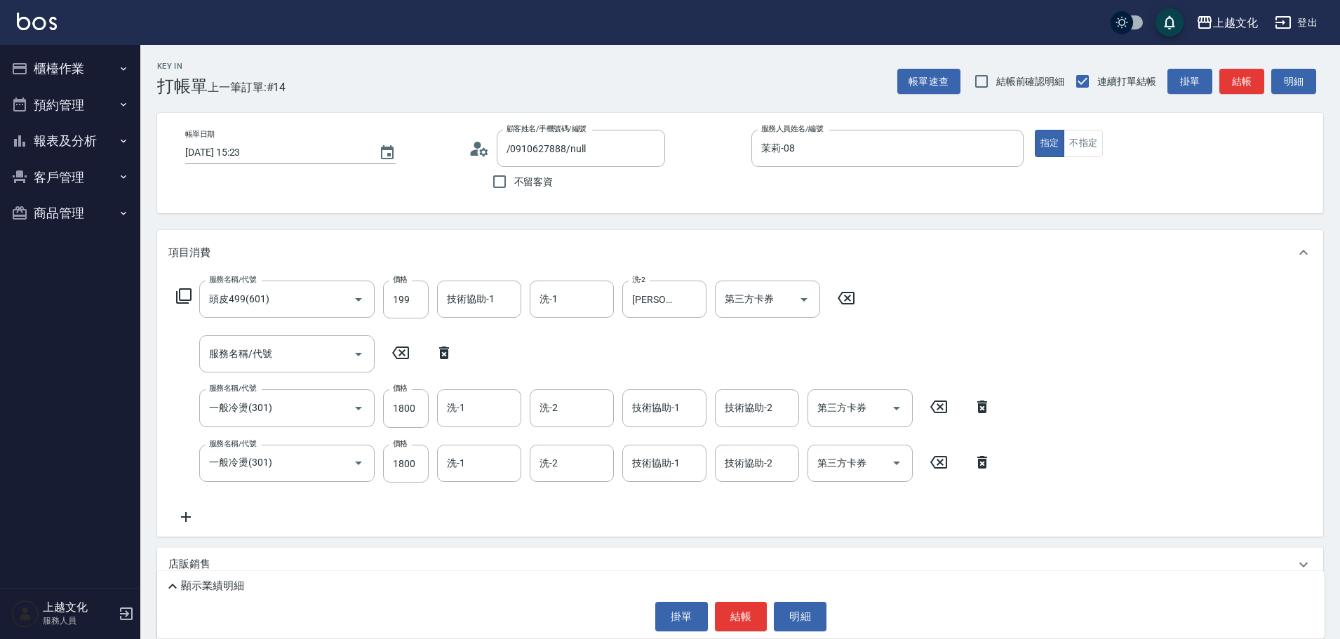
click at [442, 356] on icon at bounding box center [443, 352] width 35 height 17
type input "一般冷燙(301)"
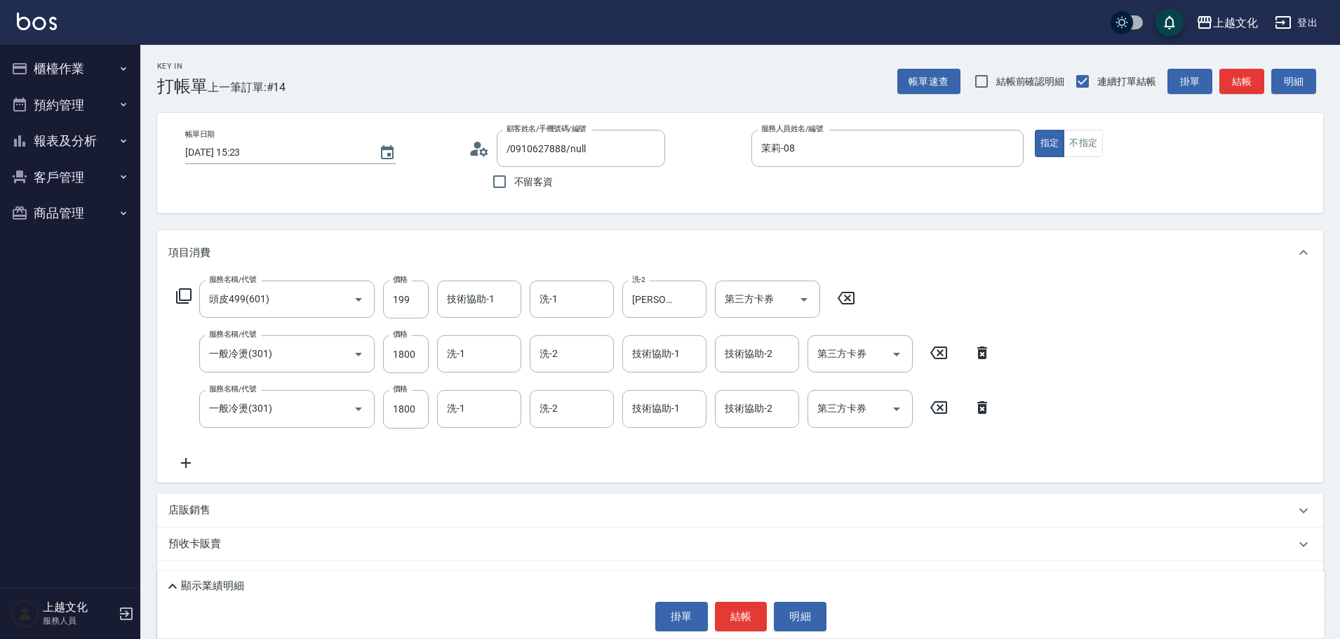
click at [979, 351] on icon at bounding box center [982, 353] width 10 height 13
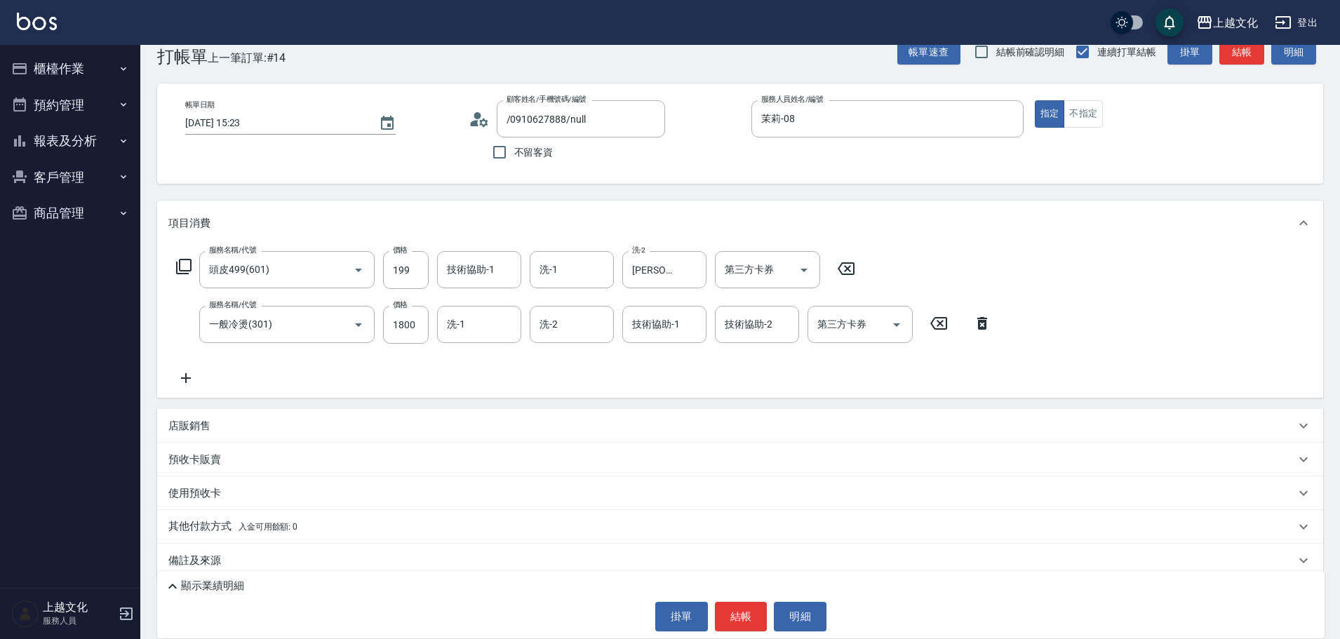
scroll to position [45, 0]
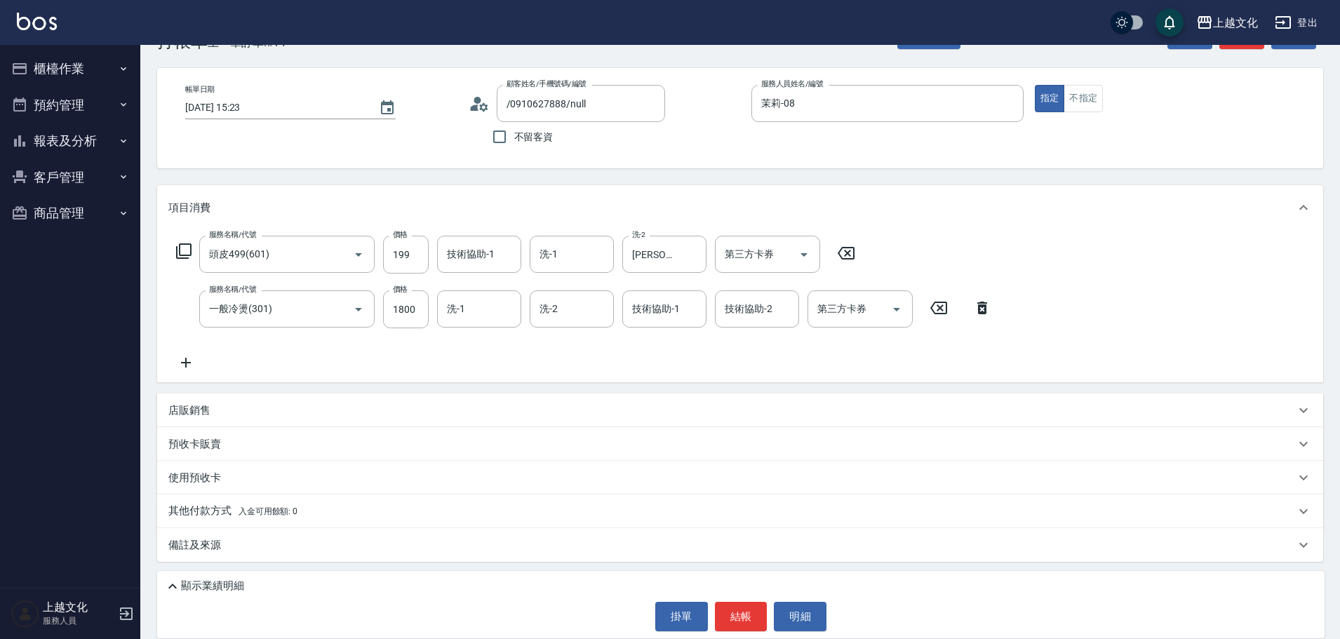
click at [210, 591] on p "顯示業績明細" at bounding box center [212, 586] width 63 height 15
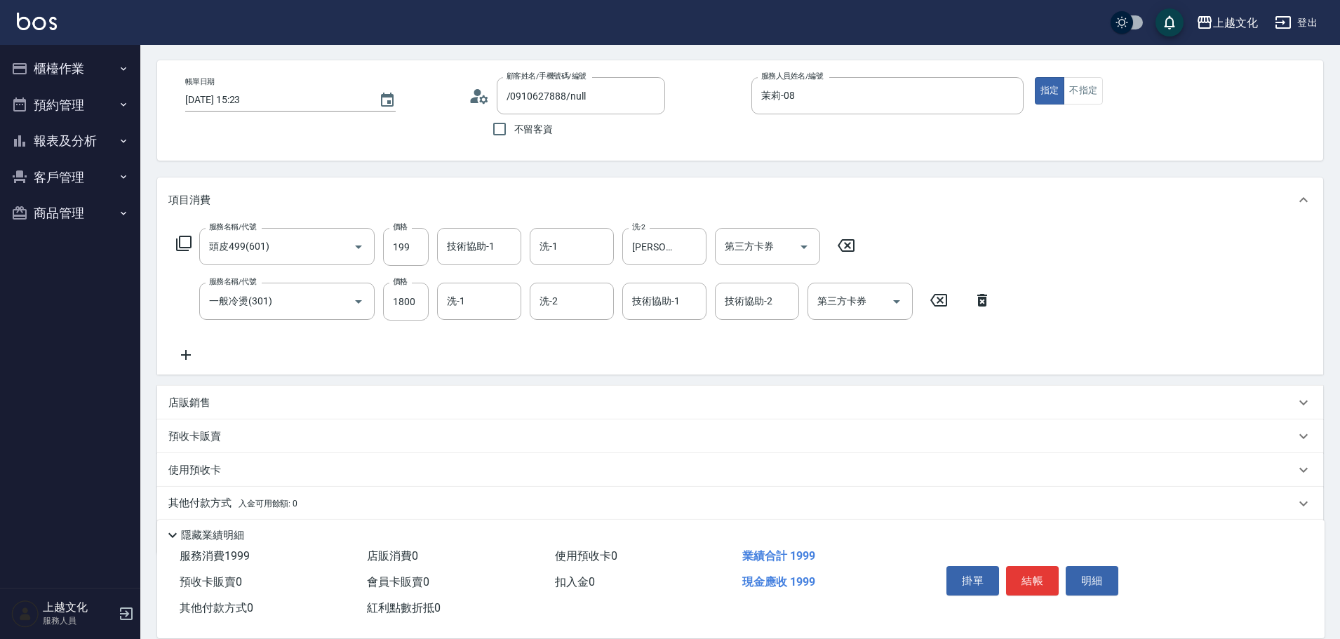
scroll to position [102, 0]
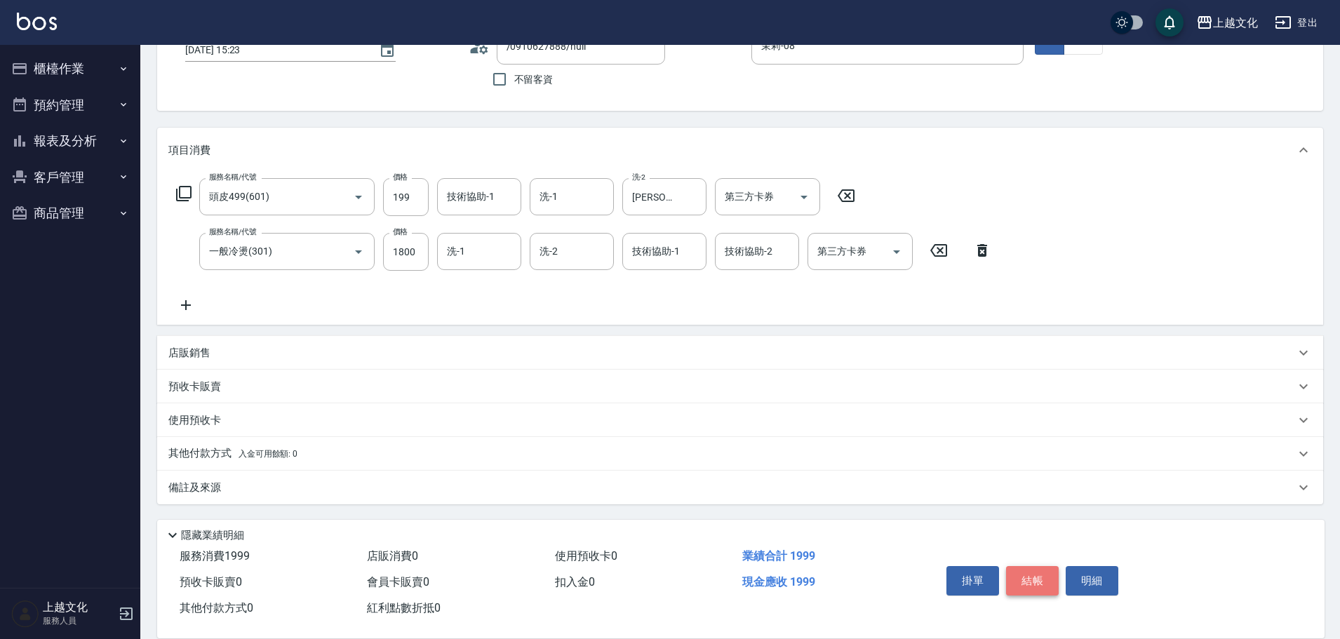
click at [1029, 572] on button "結帳" at bounding box center [1032, 580] width 53 height 29
click at [1029, 572] on div "掛單 結帳 明細" at bounding box center [1032, 582] width 183 height 44
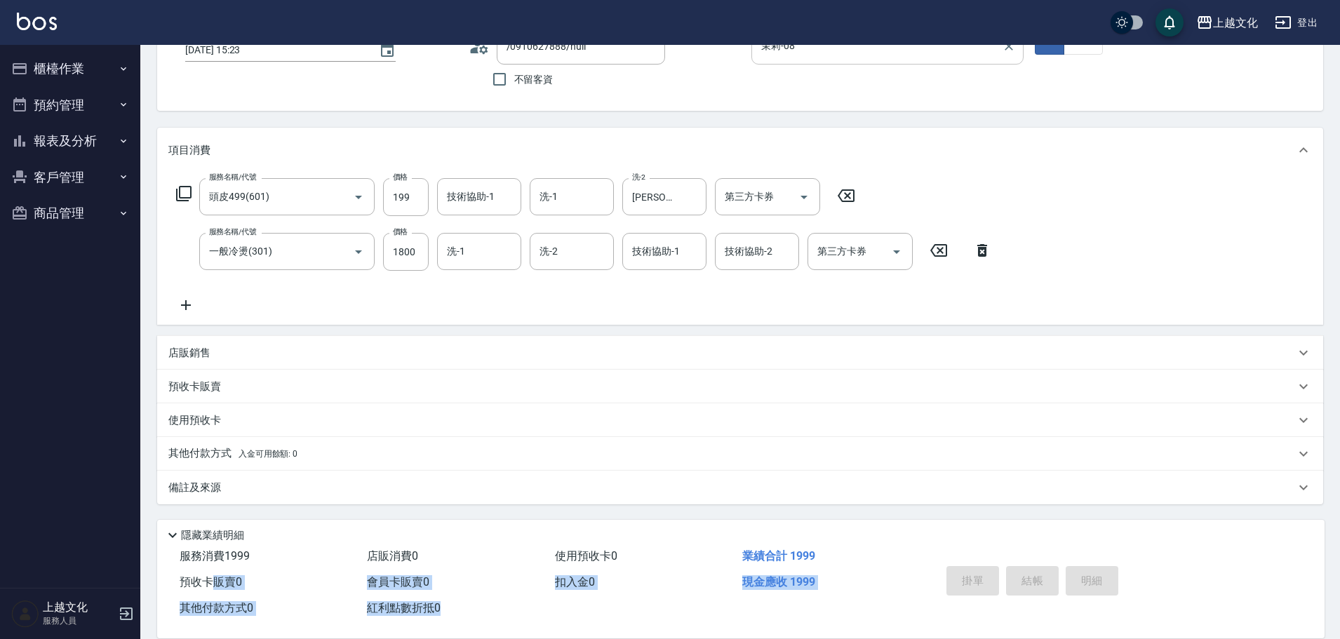
type input "2025/09/12 16:12"
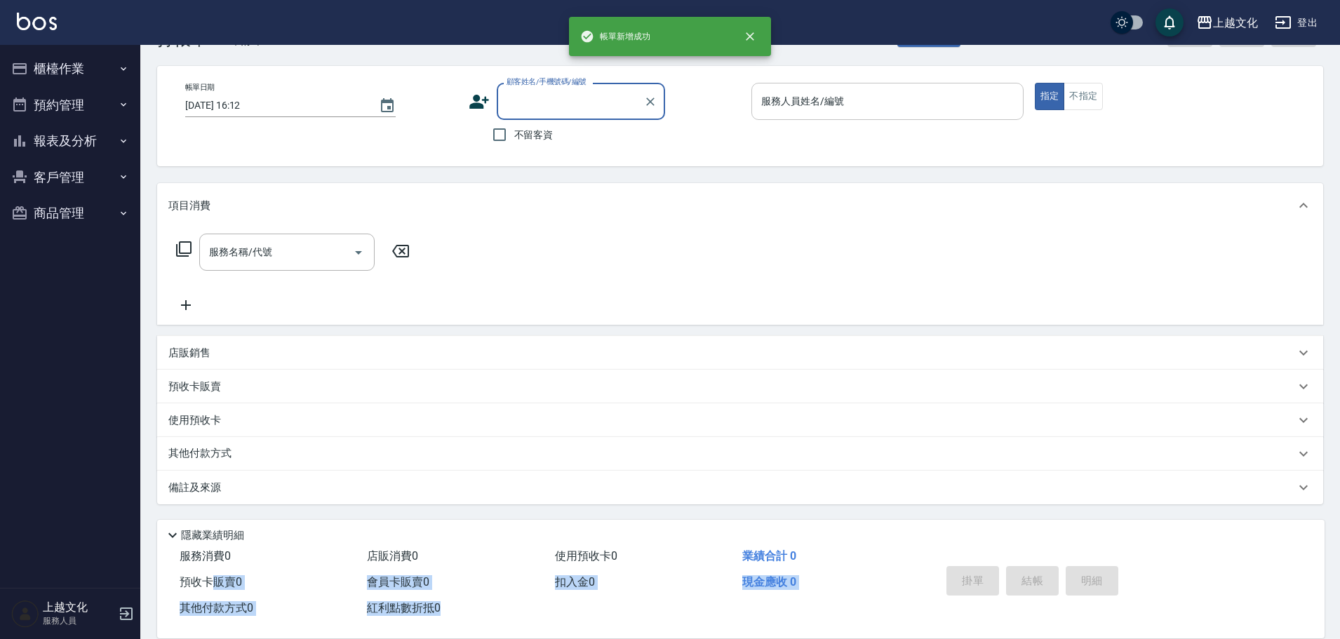
scroll to position [47, 0]
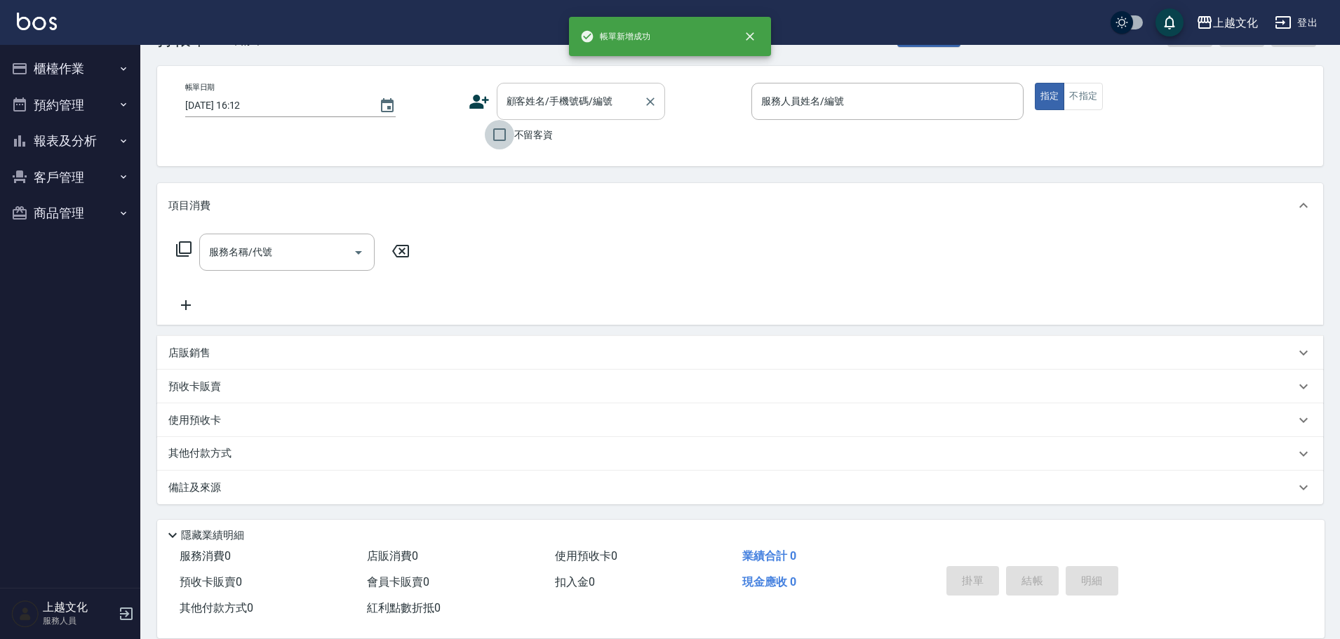
drag, startPoint x: 499, startPoint y: 135, endPoint x: 506, endPoint y: 130, distance: 8.0
click at [501, 132] on input "不留客資" at bounding box center [499, 134] width 29 height 29
checkbox input "true"
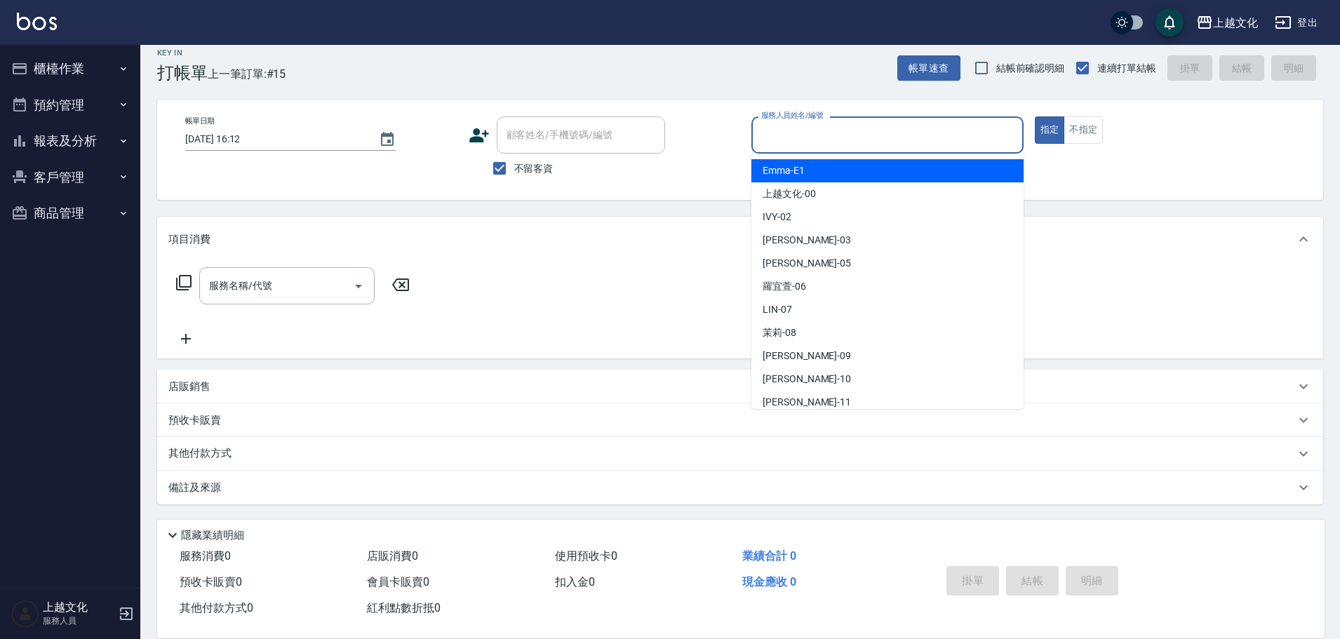
click at [821, 133] on input "服務人員姓名/編號" at bounding box center [888, 135] width 260 height 25
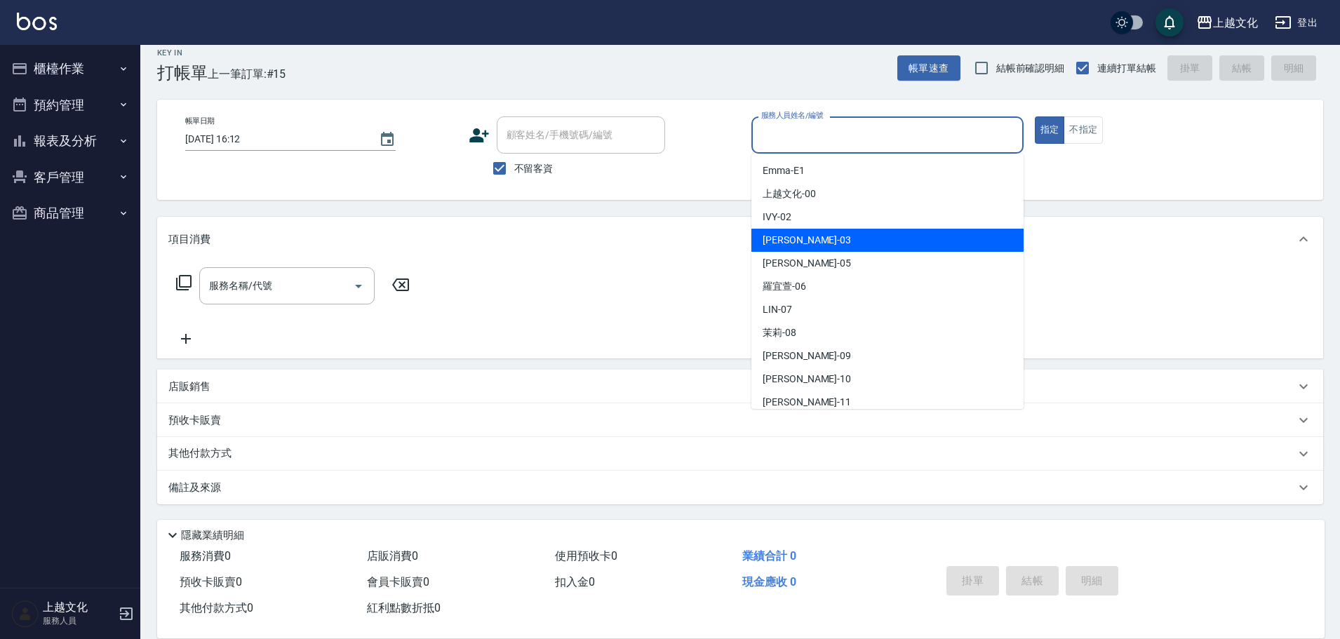
click at [826, 231] on div "kelly -03" at bounding box center [887, 240] width 272 height 23
click at [826, 232] on div "項目消費" at bounding box center [731, 239] width 1126 height 15
type input "kelly-03"
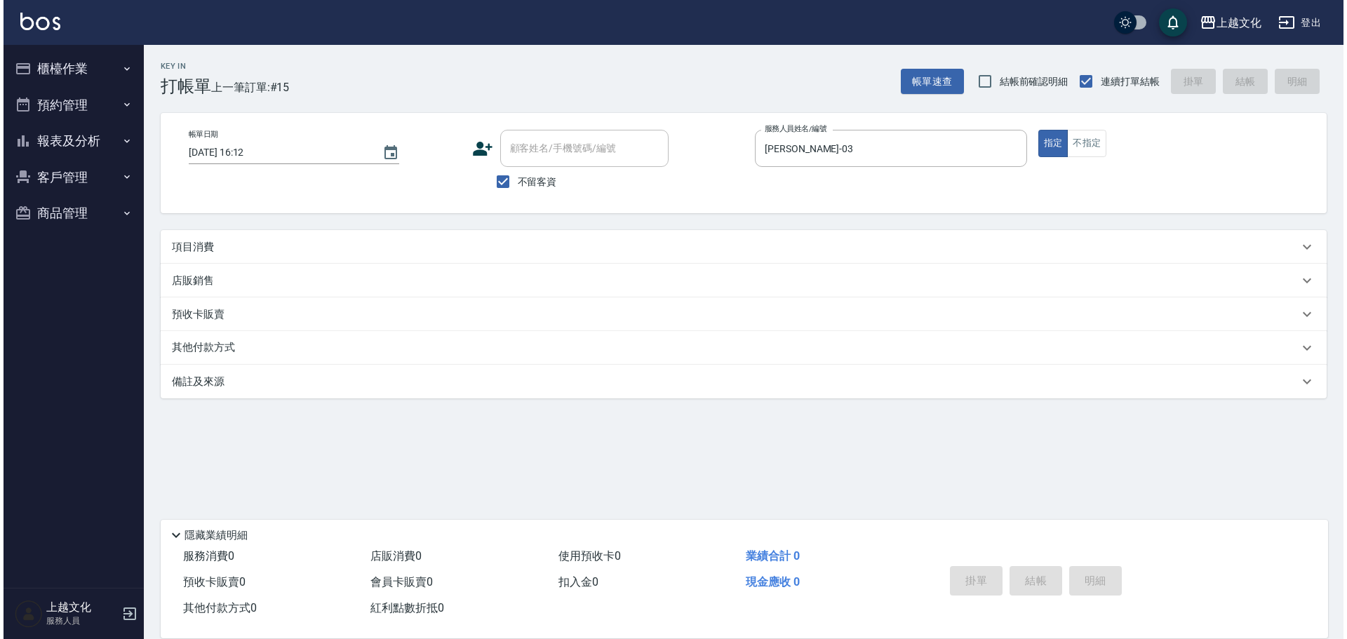
scroll to position [0, 0]
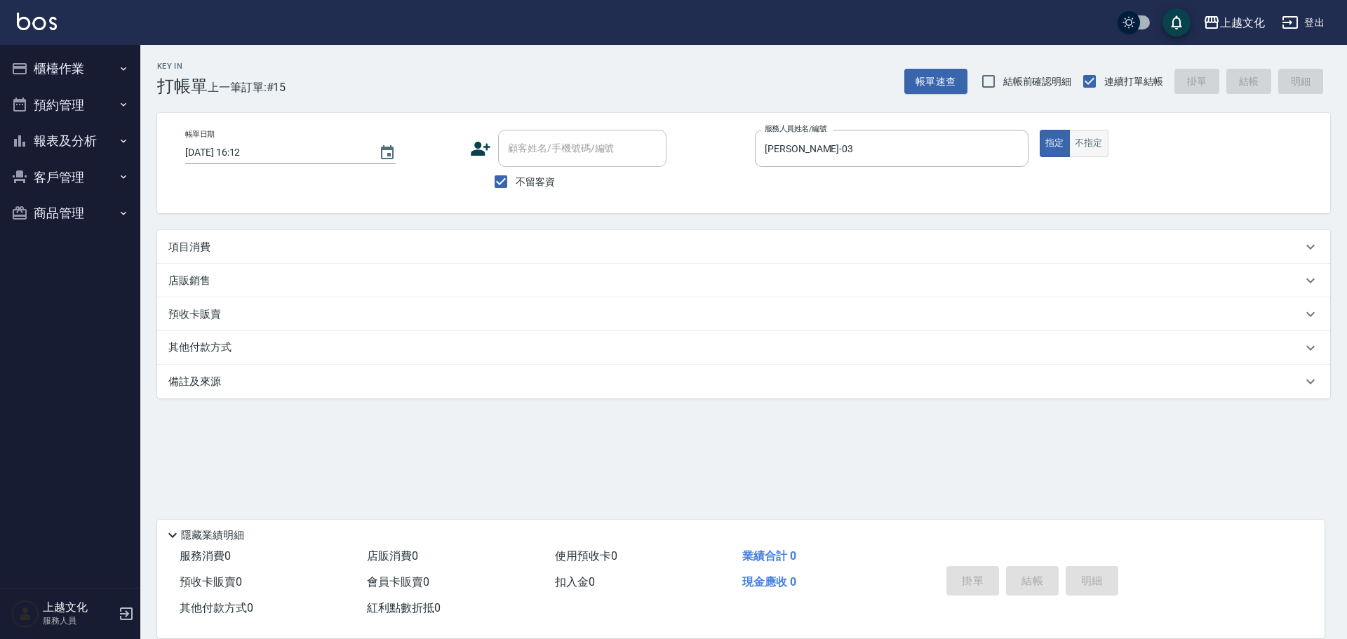
click at [1091, 149] on button "不指定" at bounding box center [1088, 143] width 39 height 27
click at [173, 240] on p "項目消費" at bounding box center [189, 247] width 42 height 15
click at [174, 240] on p "項目消費" at bounding box center [189, 247] width 42 height 15
click at [181, 245] on p "項目消費" at bounding box center [189, 247] width 42 height 15
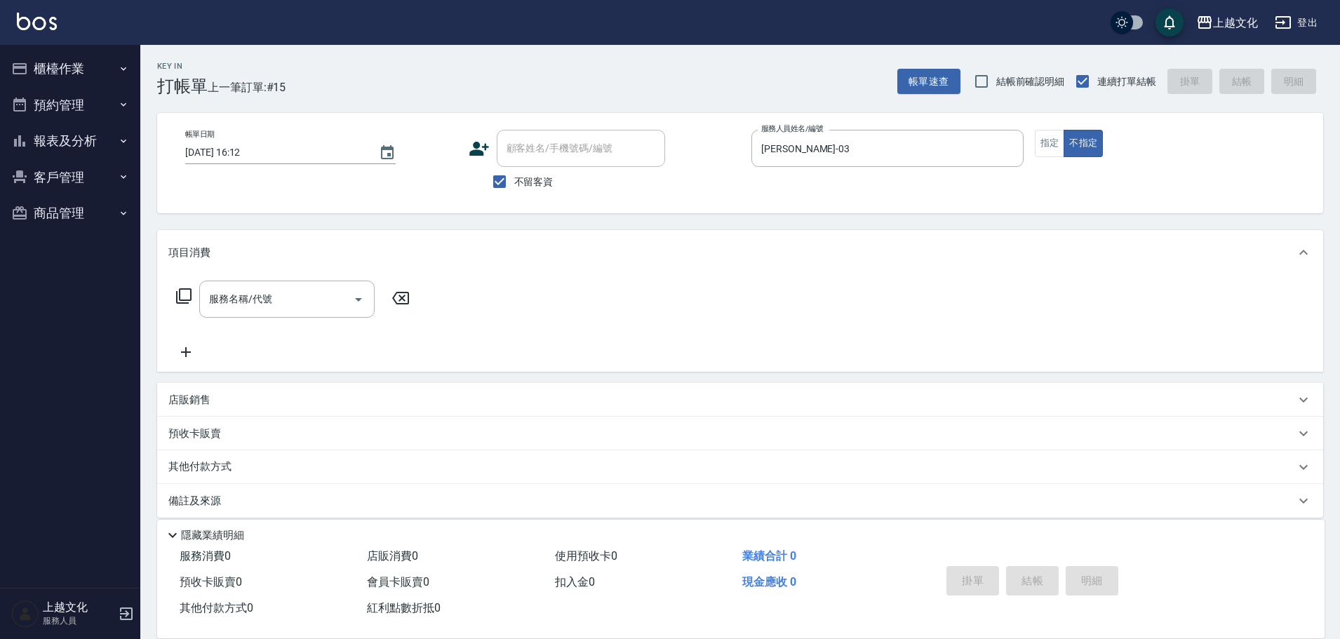
click at [189, 296] on icon at bounding box center [183, 296] width 17 height 17
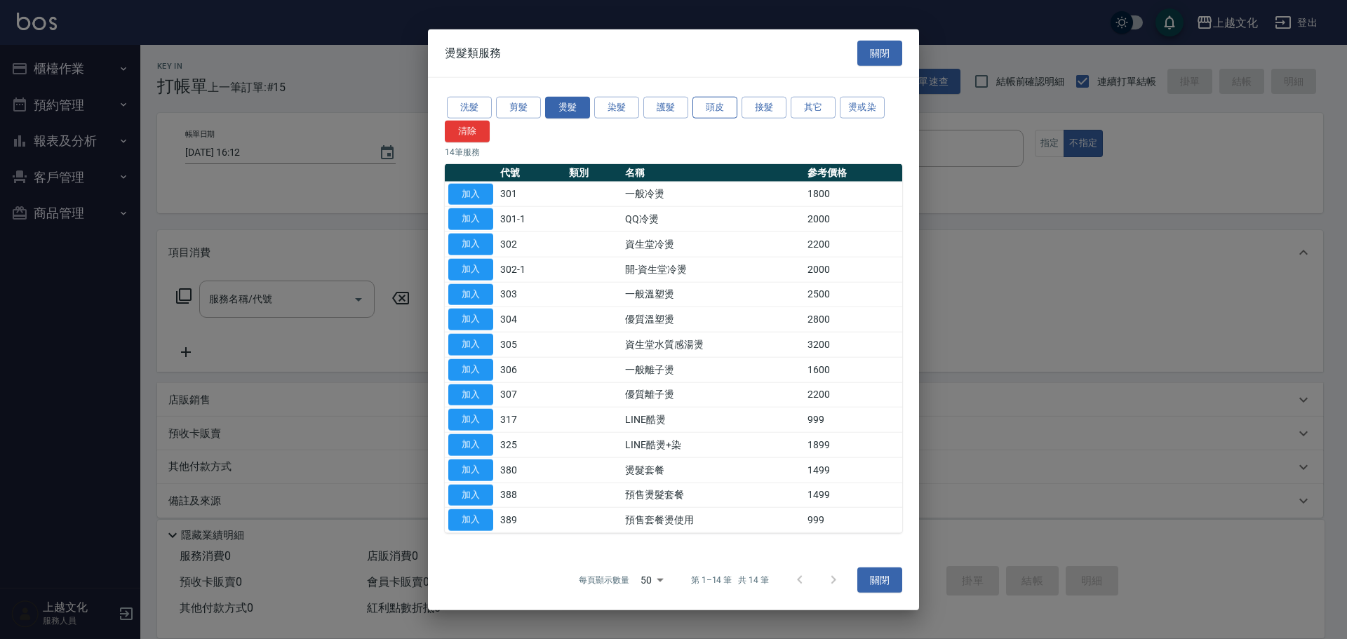
click at [709, 109] on button "頭皮" at bounding box center [714, 108] width 45 height 22
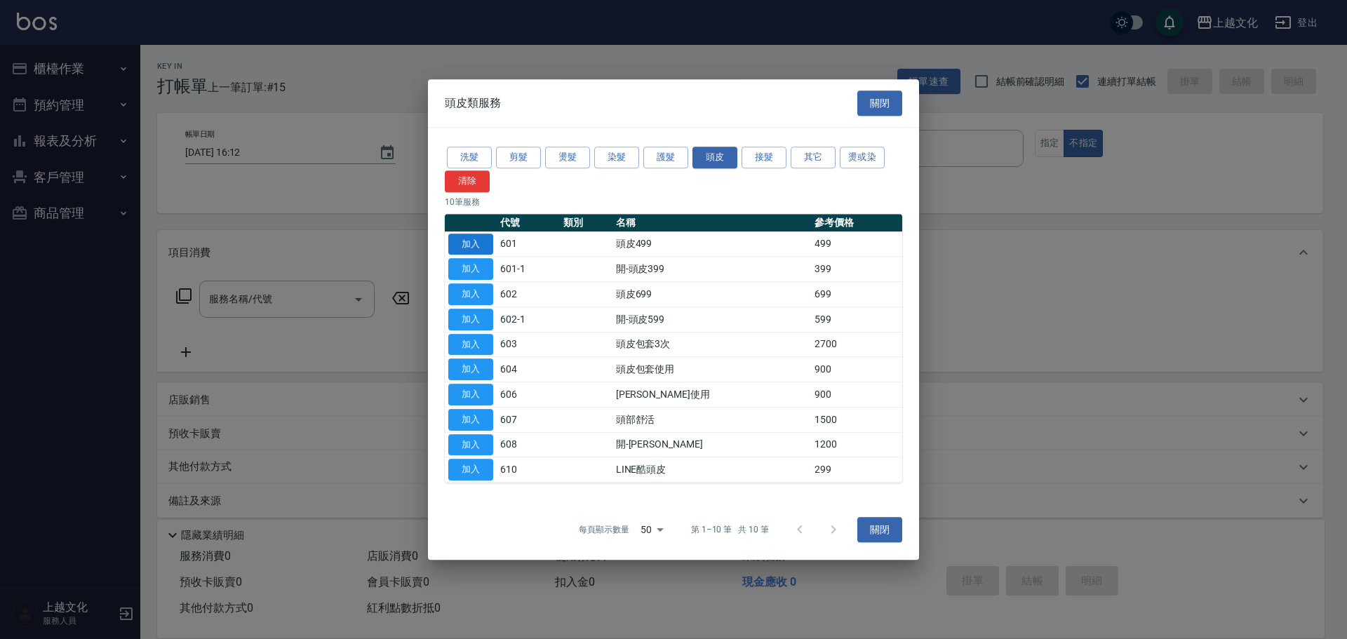
click at [461, 244] on button "加入" at bounding box center [470, 245] width 45 height 22
click at [461, 244] on div "項目消費" at bounding box center [740, 252] width 1166 height 45
type input "頭皮499(601)"
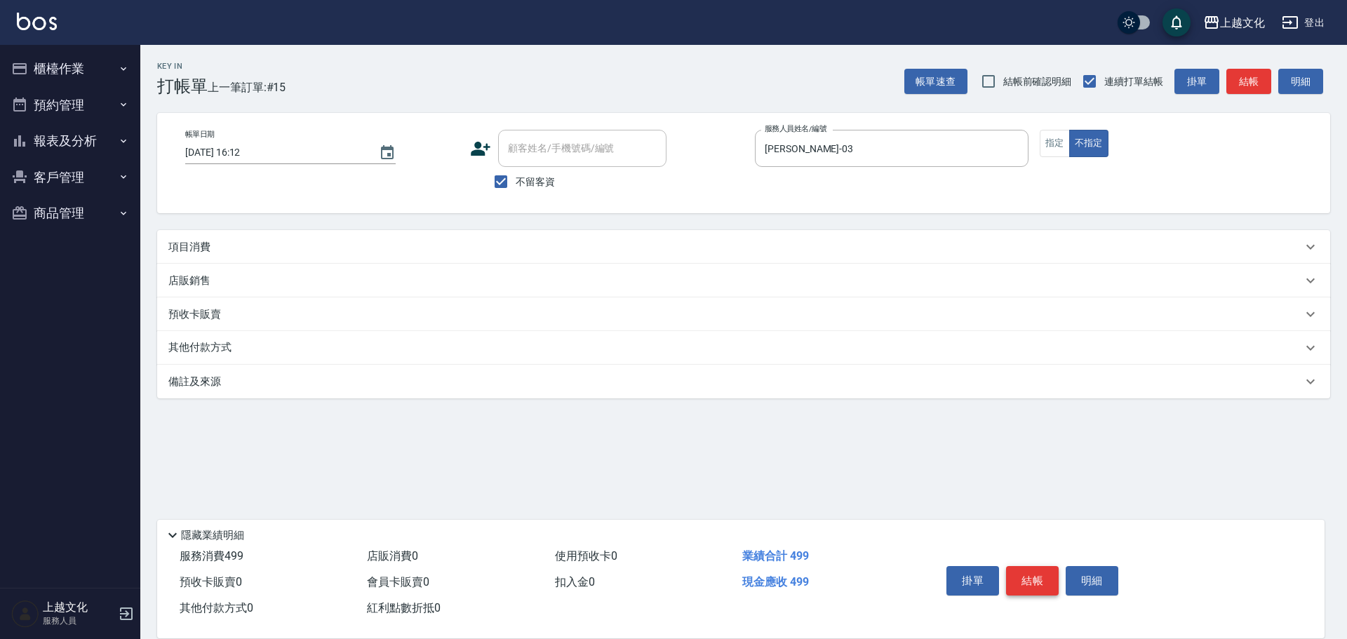
click at [1016, 575] on button "結帳" at bounding box center [1032, 580] width 53 height 29
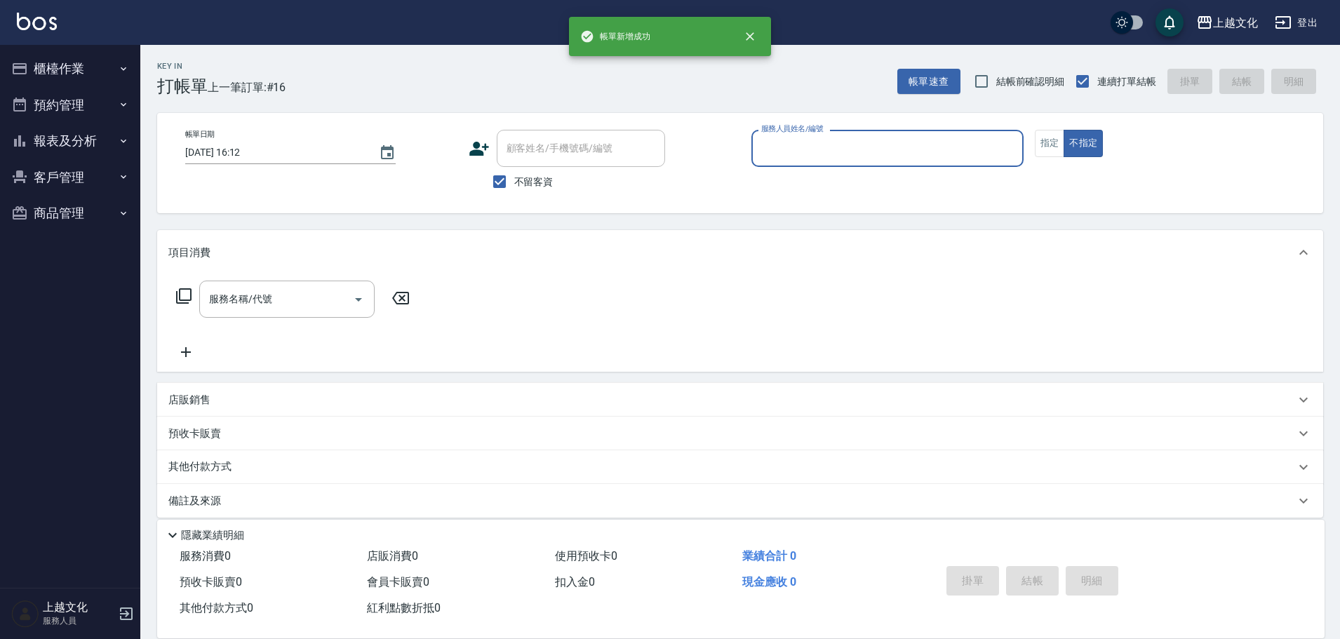
click at [907, 147] on input "服務人員姓名/編號" at bounding box center [888, 148] width 260 height 25
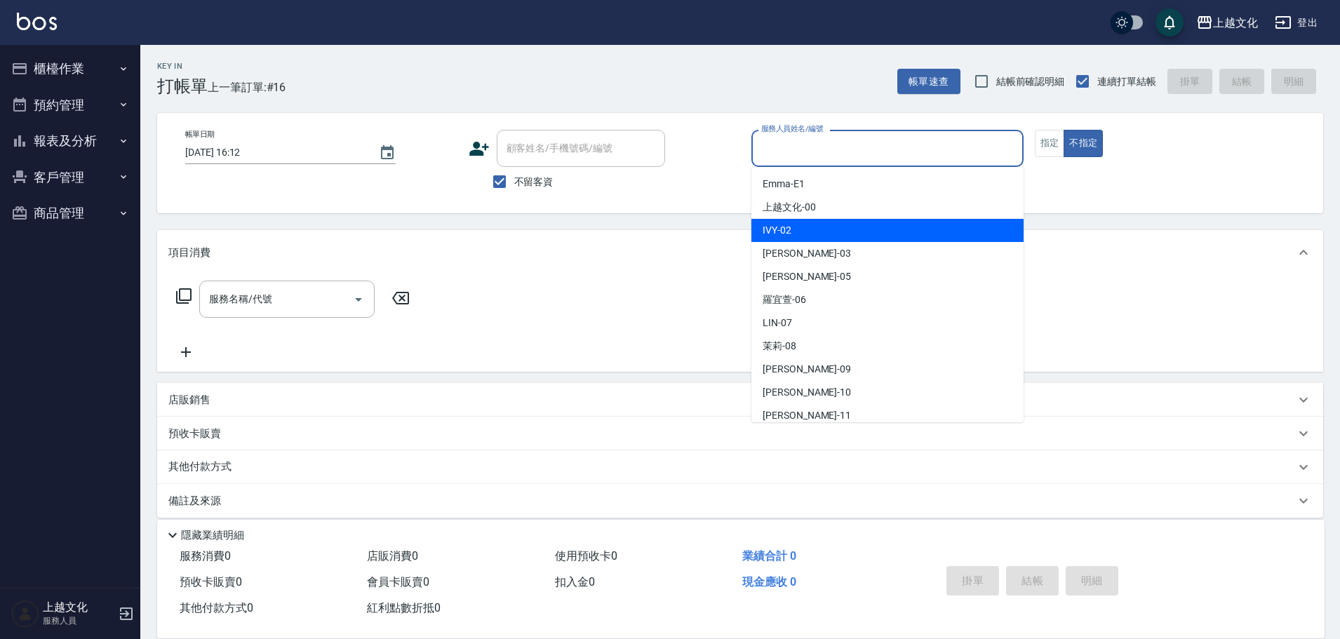
click at [852, 224] on div "IVY -02" at bounding box center [887, 230] width 272 height 23
click at [852, 224] on div "Key In 打帳單 上一筆訂單:#16 帳單速查 結帳前確認明細 連續打單結帳 掛單 結帳 明細 帳單日期 2025/09/12 16:12 顧客姓名/手機…" at bounding box center [739, 348] width 1199 height 607
type input "IVY-02"
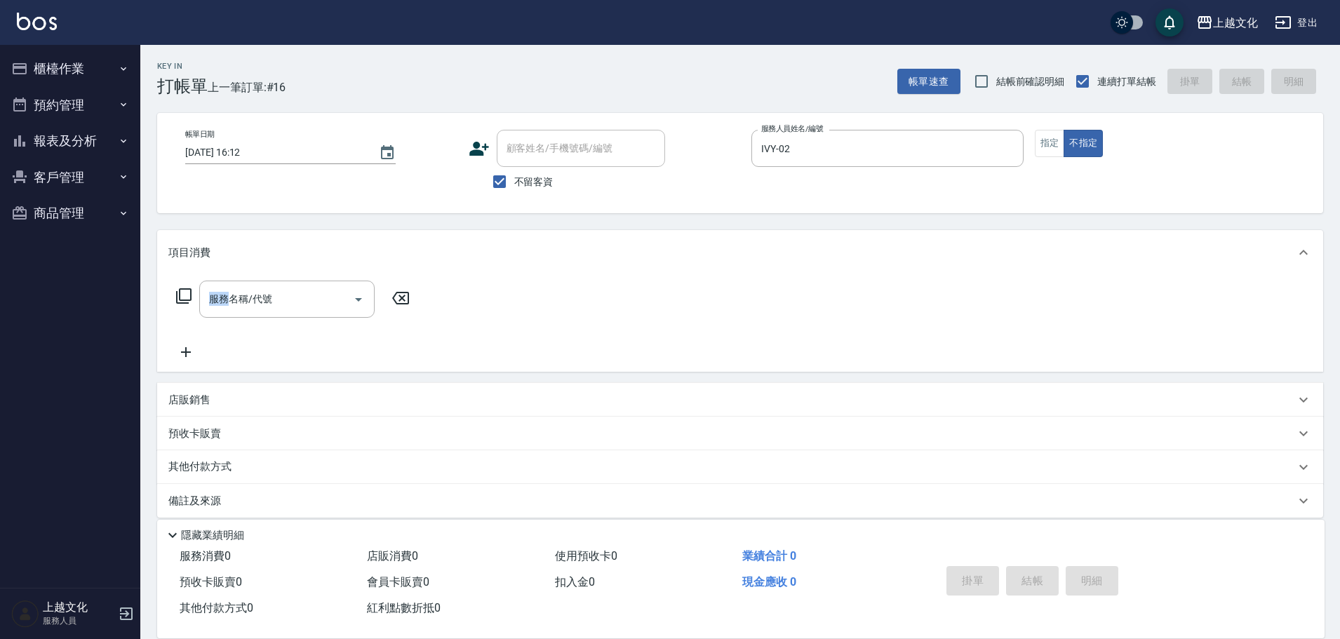
click at [182, 297] on icon at bounding box center [183, 296] width 17 height 17
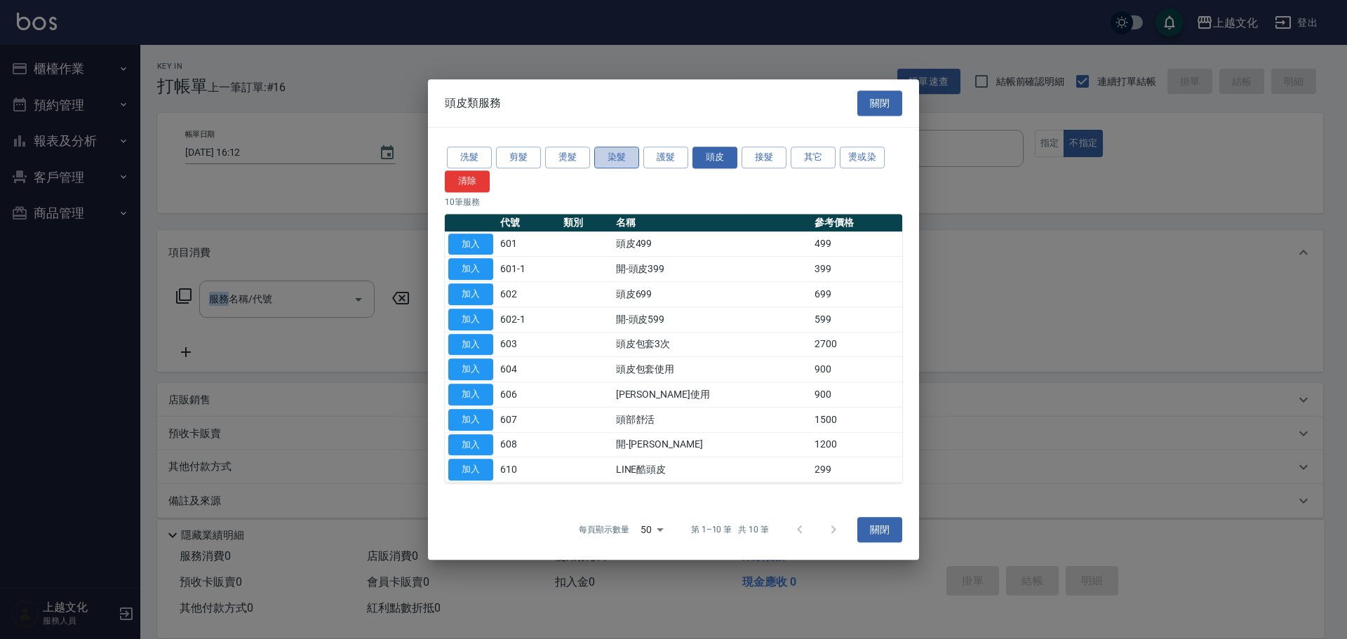
click at [617, 158] on button "染髮" at bounding box center [616, 158] width 45 height 22
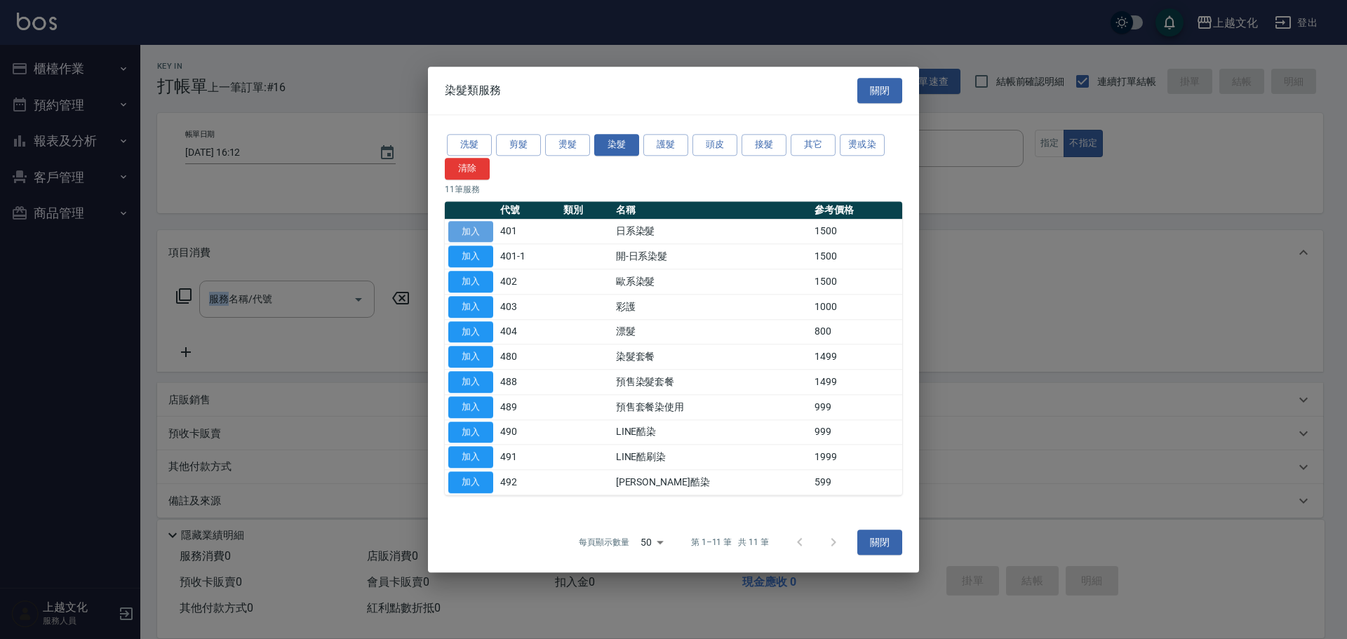
click at [471, 231] on button "加入" at bounding box center [470, 232] width 45 height 22
type input "日系染髮(401)"
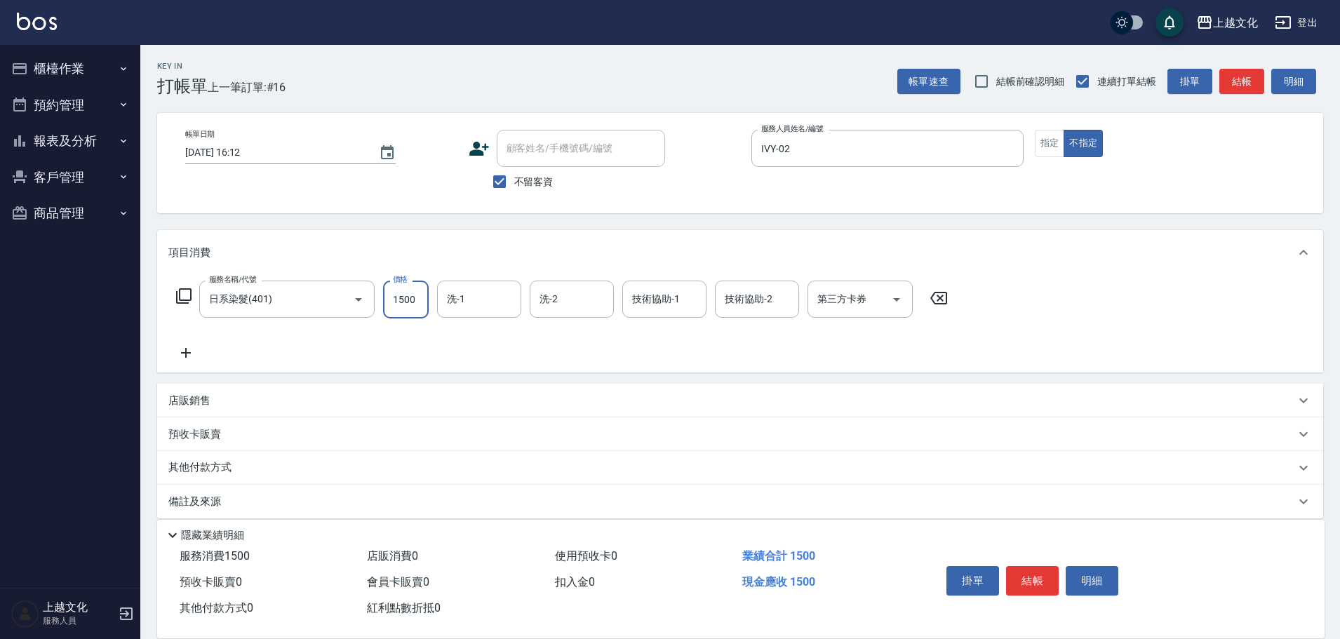
click at [420, 312] on input "1500" at bounding box center [406, 300] width 46 height 38
type input "1699"
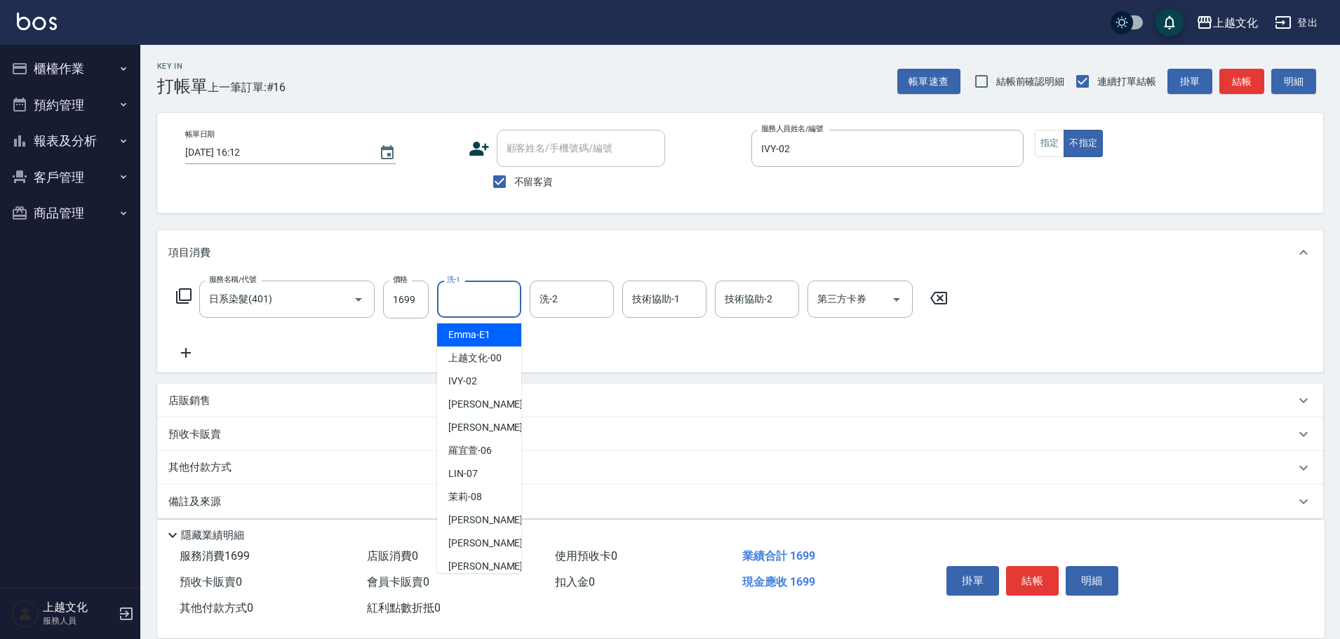
click at [452, 297] on input "洗-1" at bounding box center [479, 299] width 72 height 25
click at [481, 302] on input "洗-1" at bounding box center [479, 299] width 72 height 25
drag, startPoint x: 481, startPoint y: 302, endPoint x: 480, endPoint y: 312, distance: 9.9
click at [481, 302] on input "洗-1" at bounding box center [479, 299] width 72 height 25
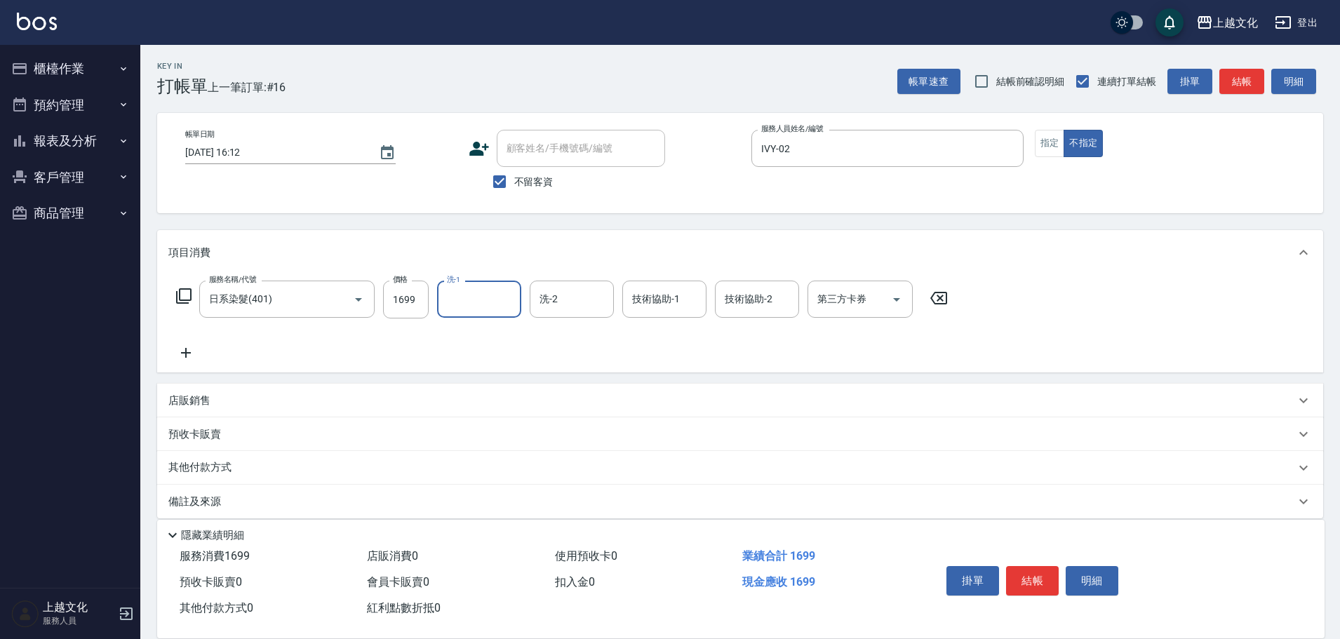
click at [471, 290] on input "洗-1" at bounding box center [479, 299] width 72 height 25
click at [474, 300] on input "洗-1" at bounding box center [479, 299] width 72 height 25
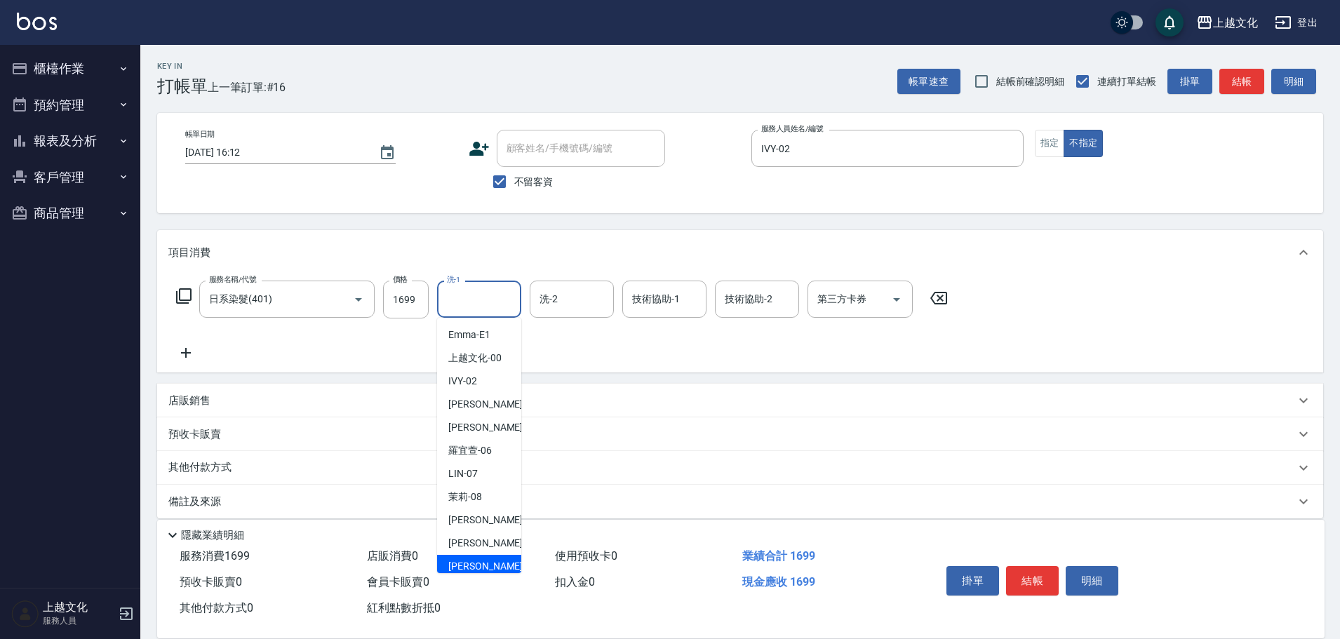
drag, startPoint x: 480, startPoint y: 559, endPoint x: 516, endPoint y: 558, distance: 35.8
click at [482, 559] on span "Martin -11" at bounding box center [492, 566] width 88 height 15
click at [483, 559] on div "店販消費 0" at bounding box center [454, 557] width 187 height 26
type input "Martin-11"
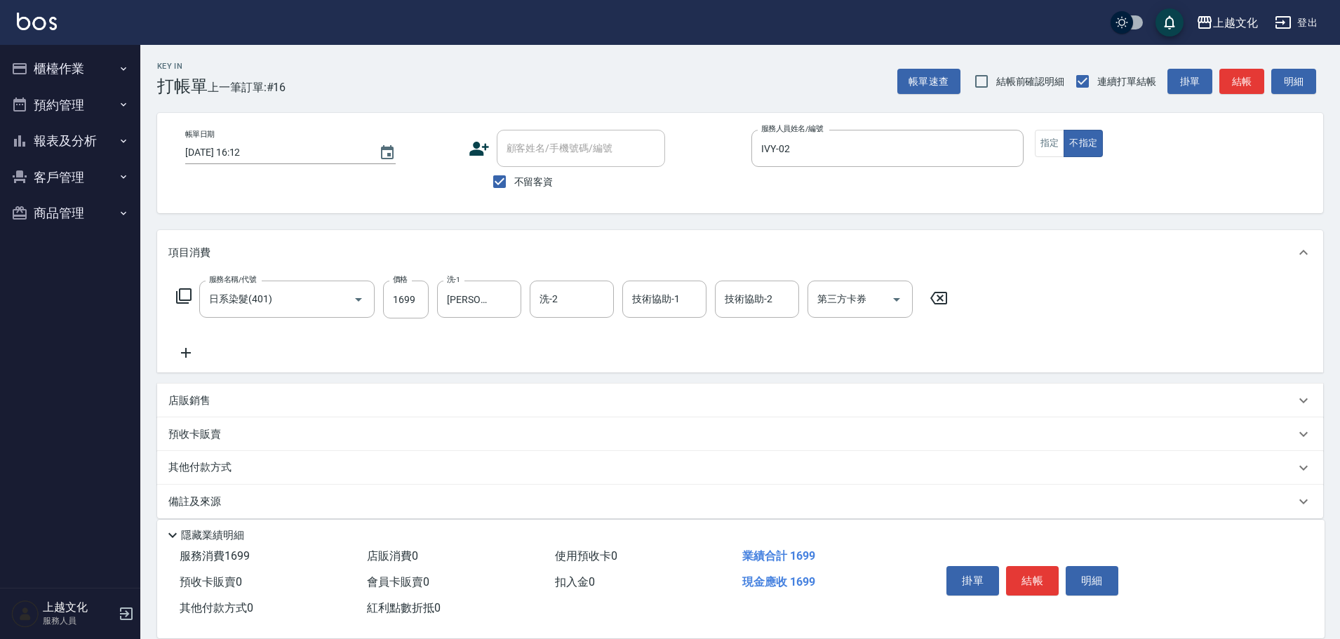
click at [1029, 572] on button "結帳" at bounding box center [1032, 580] width 53 height 29
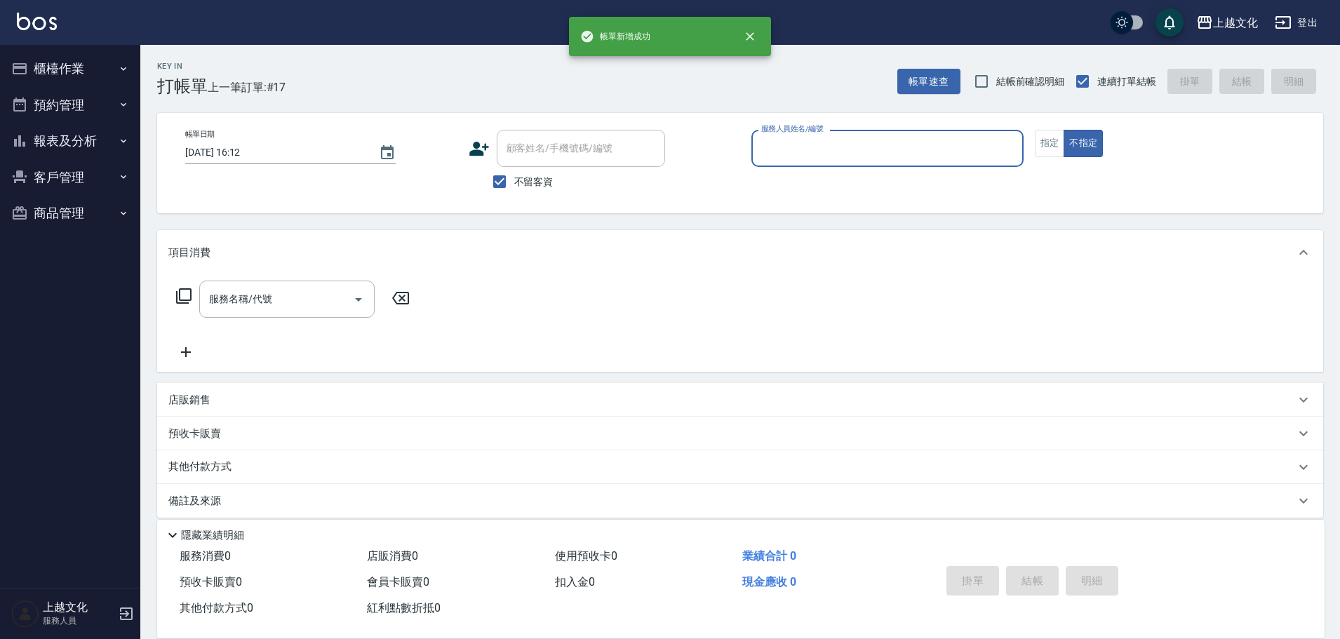
click at [896, 144] on input "服務人員姓名/編號" at bounding box center [888, 148] width 260 height 25
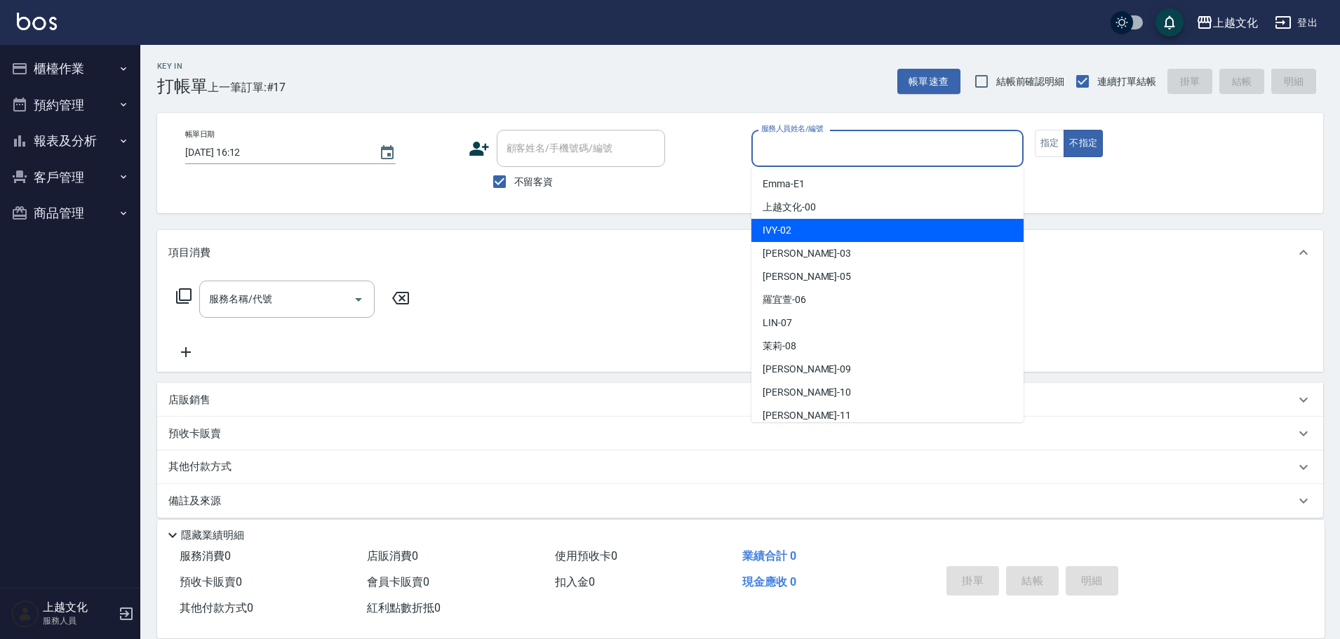
click at [815, 228] on div "IVY -02" at bounding box center [887, 230] width 272 height 23
drag, startPoint x: 815, startPoint y: 228, endPoint x: 580, endPoint y: 264, distance: 237.8
click at [815, 228] on div "Key In 打帳單 上一筆訂單:#17 帳單速查 結帳前確認明細 連續打單結帳 掛單 結帳 明細 帳單日期 2025/09/12 16:12 顧客姓名/手機…" at bounding box center [739, 348] width 1199 height 607
type input "IVY-02"
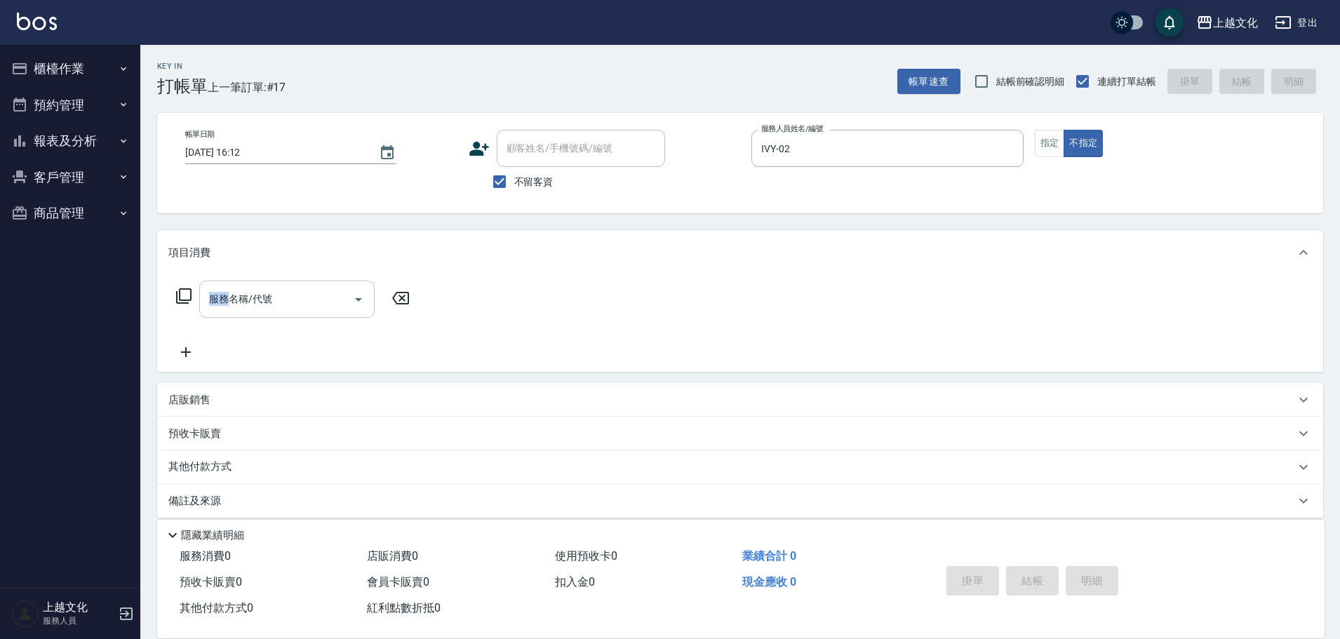
click at [290, 311] on div "服務名稱/代號" at bounding box center [286, 299] width 175 height 37
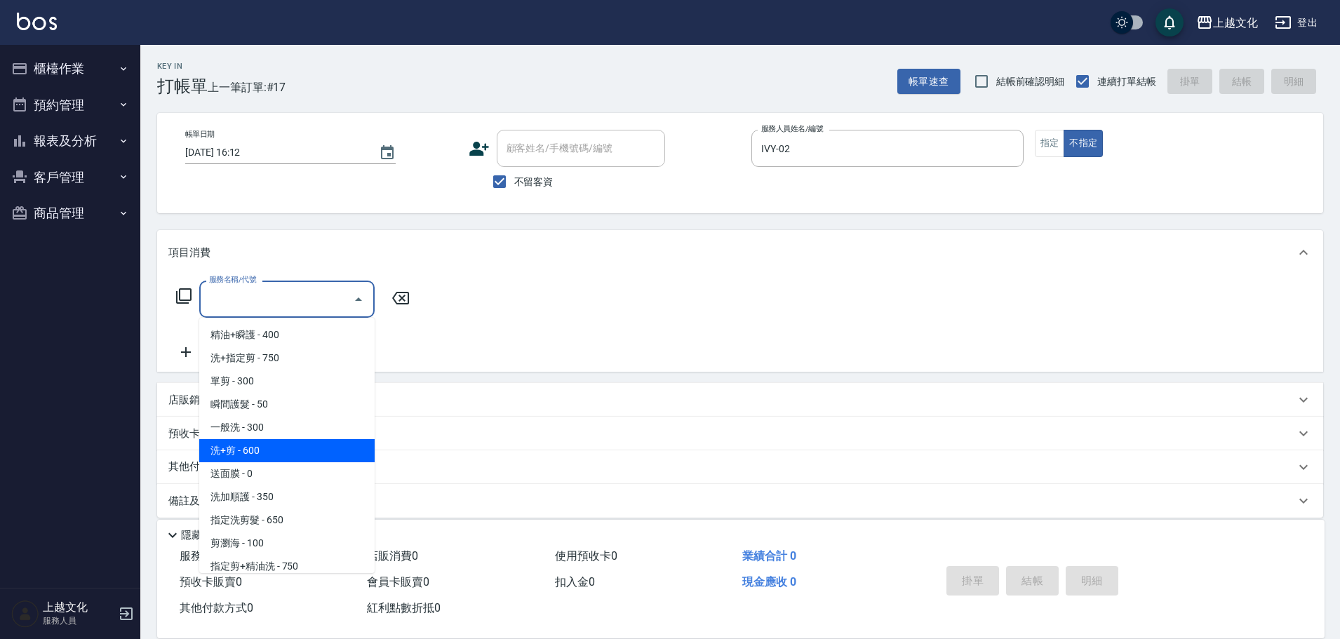
click at [281, 452] on span "洗+剪 - 600" at bounding box center [286, 450] width 175 height 23
click at [281, 452] on div "其他付款方式" at bounding box center [740, 467] width 1166 height 34
type input "洗+剪(108)"
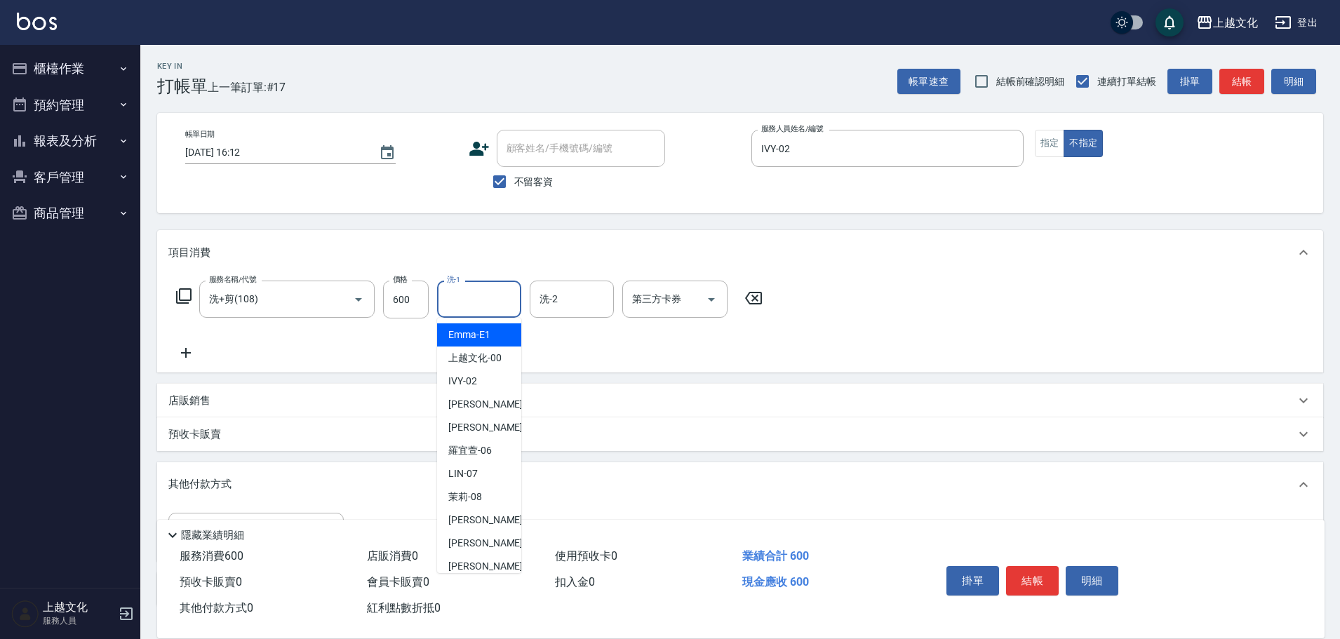
click at [477, 309] on input "洗-1" at bounding box center [479, 299] width 72 height 25
click at [476, 562] on span "Martin -11" at bounding box center [492, 566] width 88 height 15
type input "Martin-11"
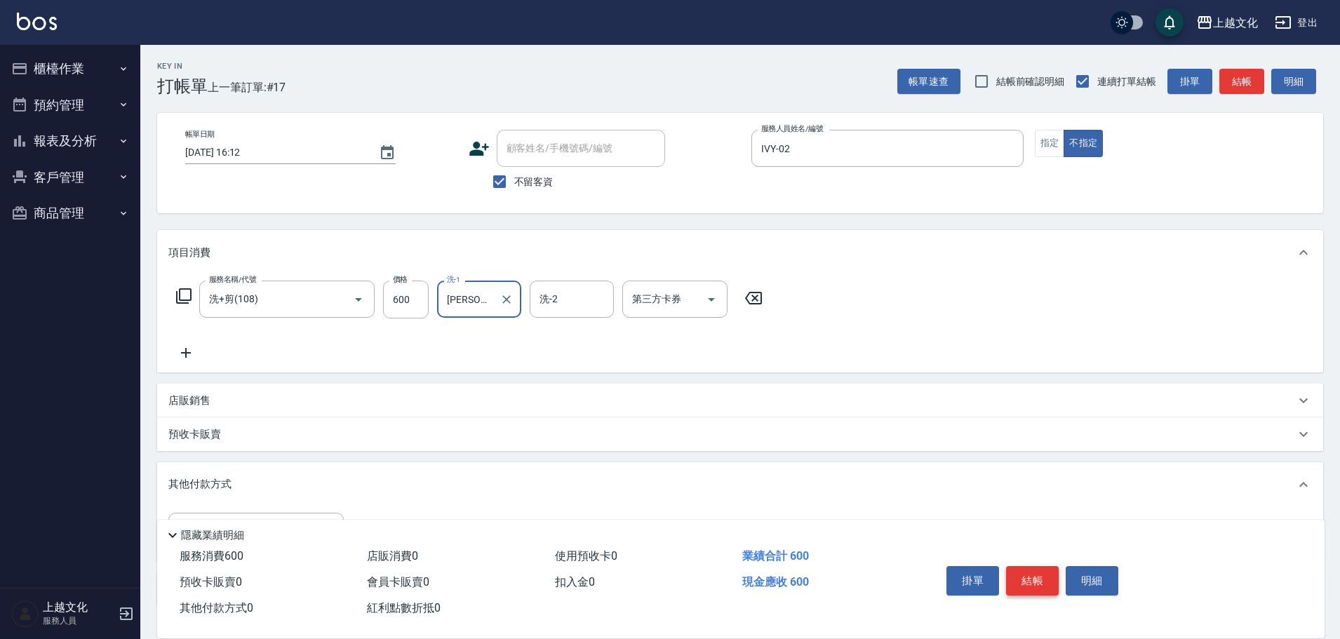
click at [1014, 572] on button "結帳" at bounding box center [1032, 580] width 53 height 29
click at [1014, 572] on div "掛單 結帳 明細" at bounding box center [1032, 582] width 183 height 44
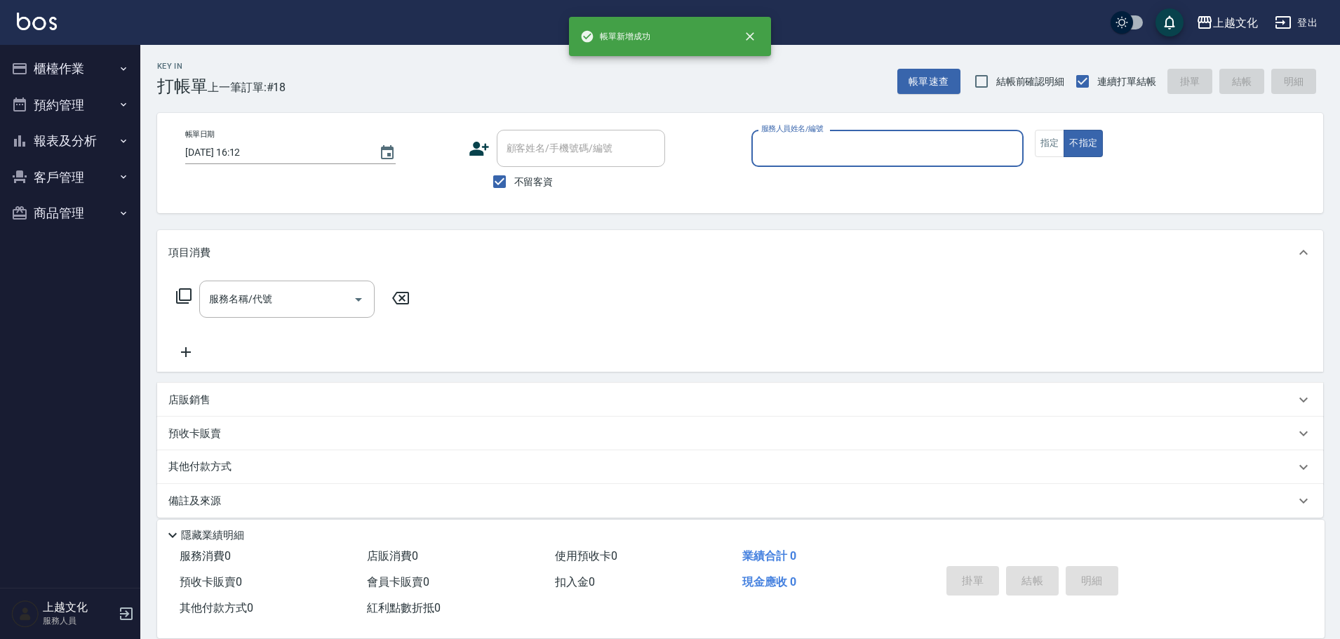
click at [68, 138] on button "報表及分析" at bounding box center [70, 141] width 129 height 36
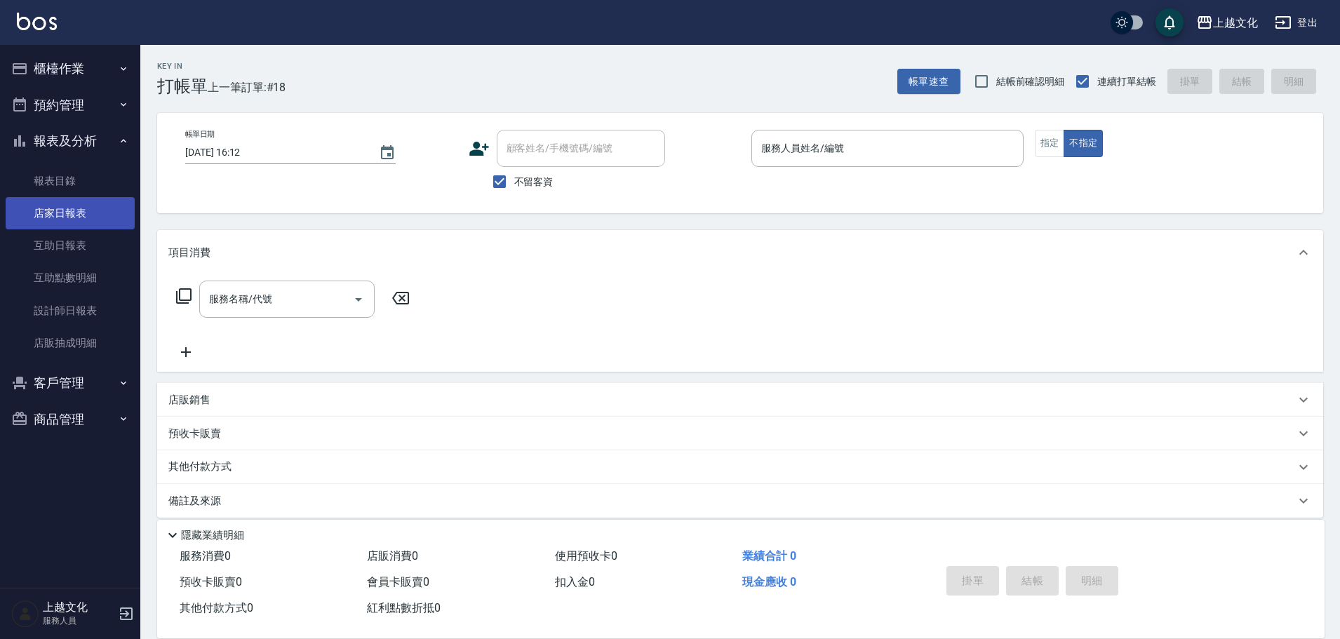
click at [67, 213] on link "店家日報表" at bounding box center [70, 213] width 129 height 32
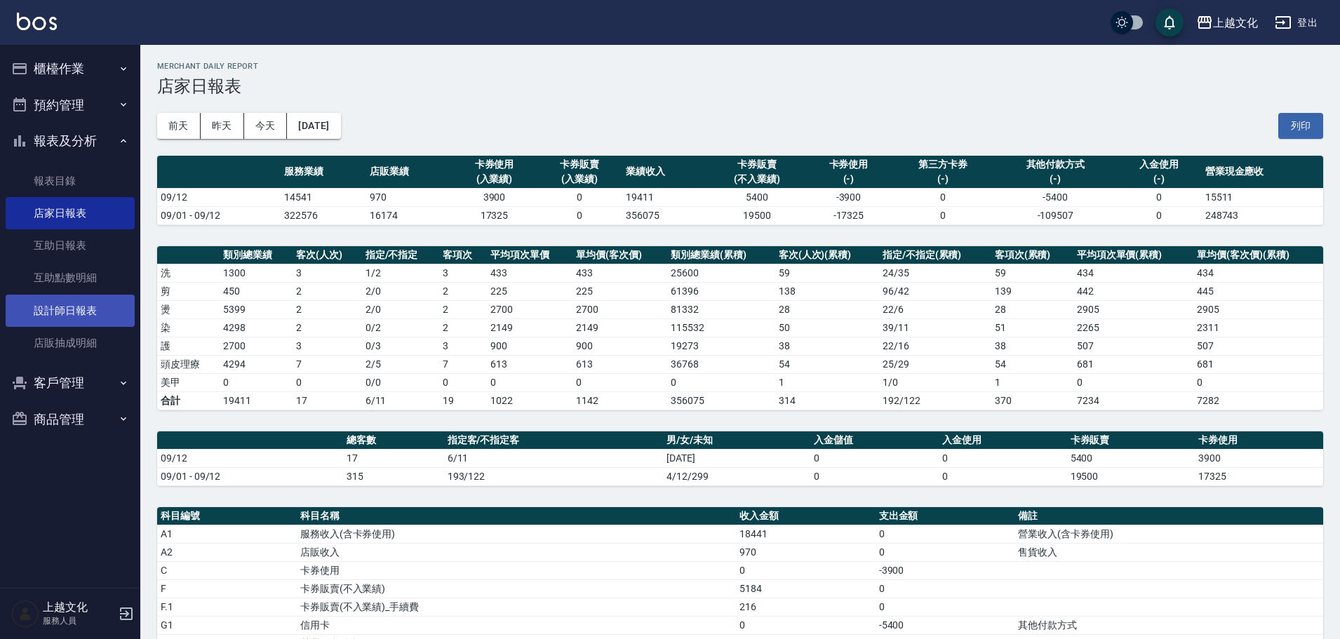
click at [36, 311] on link "設計師日報表" at bounding box center [70, 311] width 129 height 32
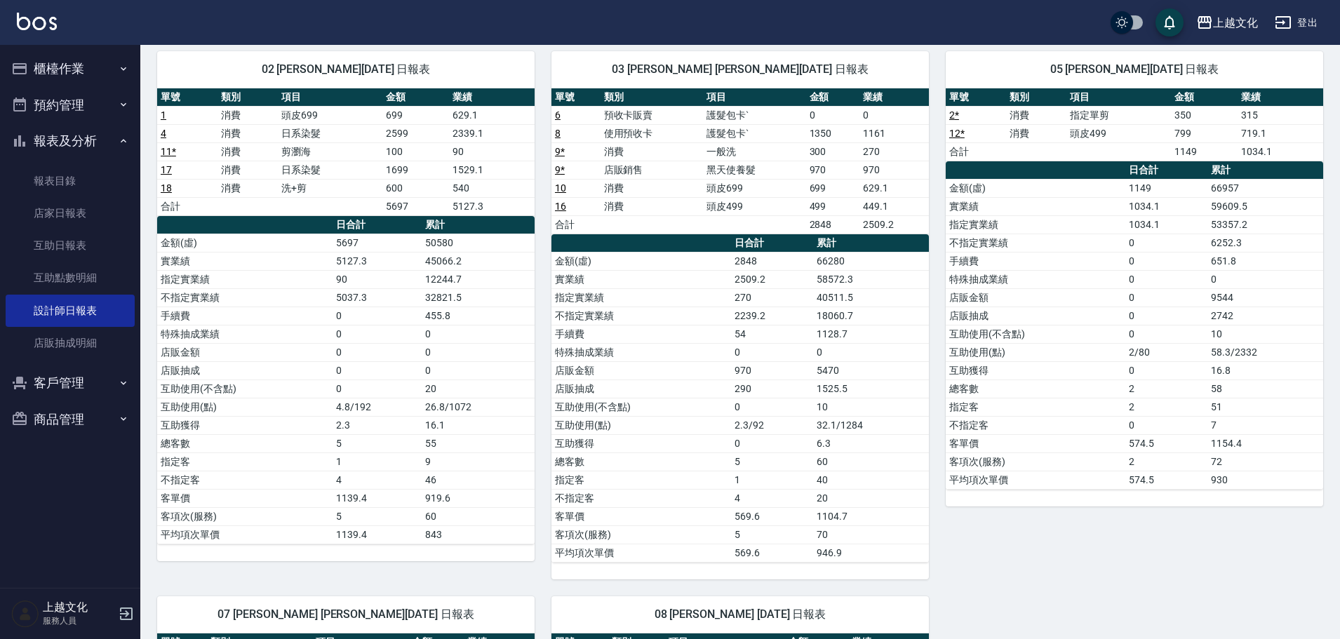
scroll to position [351, 0]
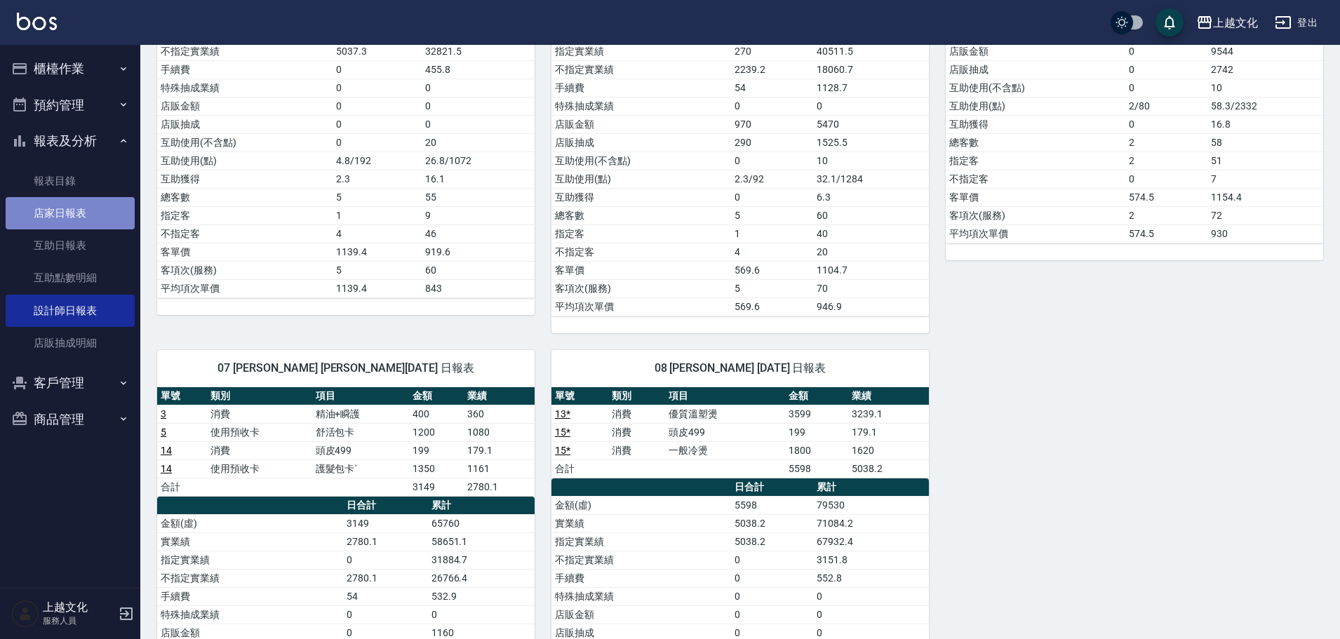
click at [79, 217] on link "店家日報表" at bounding box center [70, 213] width 129 height 32
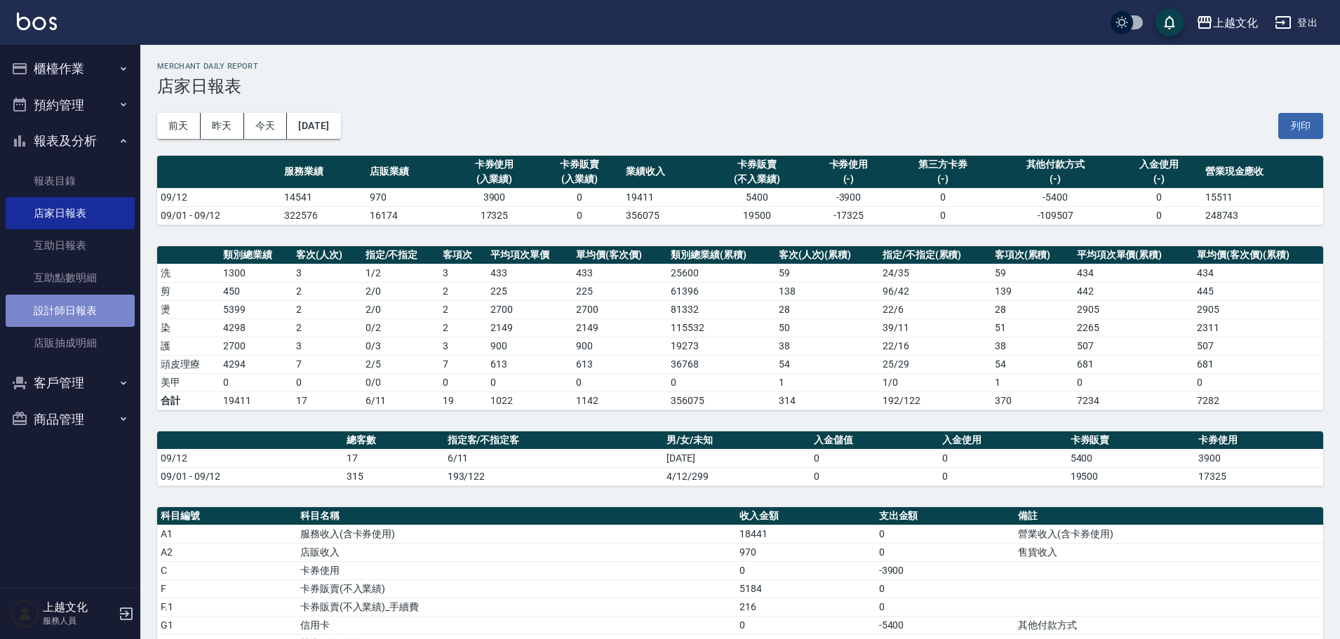
click at [84, 302] on link "設計師日報表" at bounding box center [70, 311] width 129 height 32
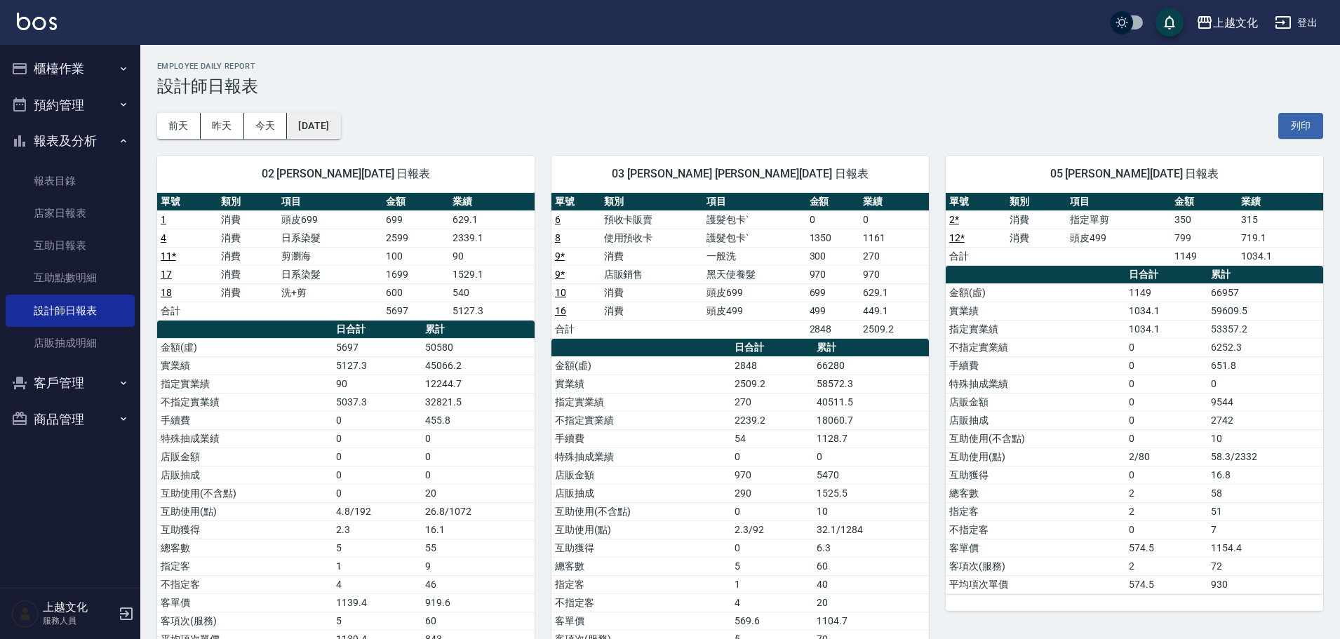
click at [333, 133] on button "[DATE]" at bounding box center [313, 126] width 53 height 26
click at [340, 138] on button "[DATE]" at bounding box center [313, 126] width 53 height 26
click at [340, 135] on button "[DATE]" at bounding box center [313, 126] width 53 height 26
click at [361, 133] on div "前天 昨天 今天 2025/09/12 列印" at bounding box center [740, 126] width 1166 height 60
click at [340, 133] on button "[DATE]" at bounding box center [313, 126] width 53 height 26
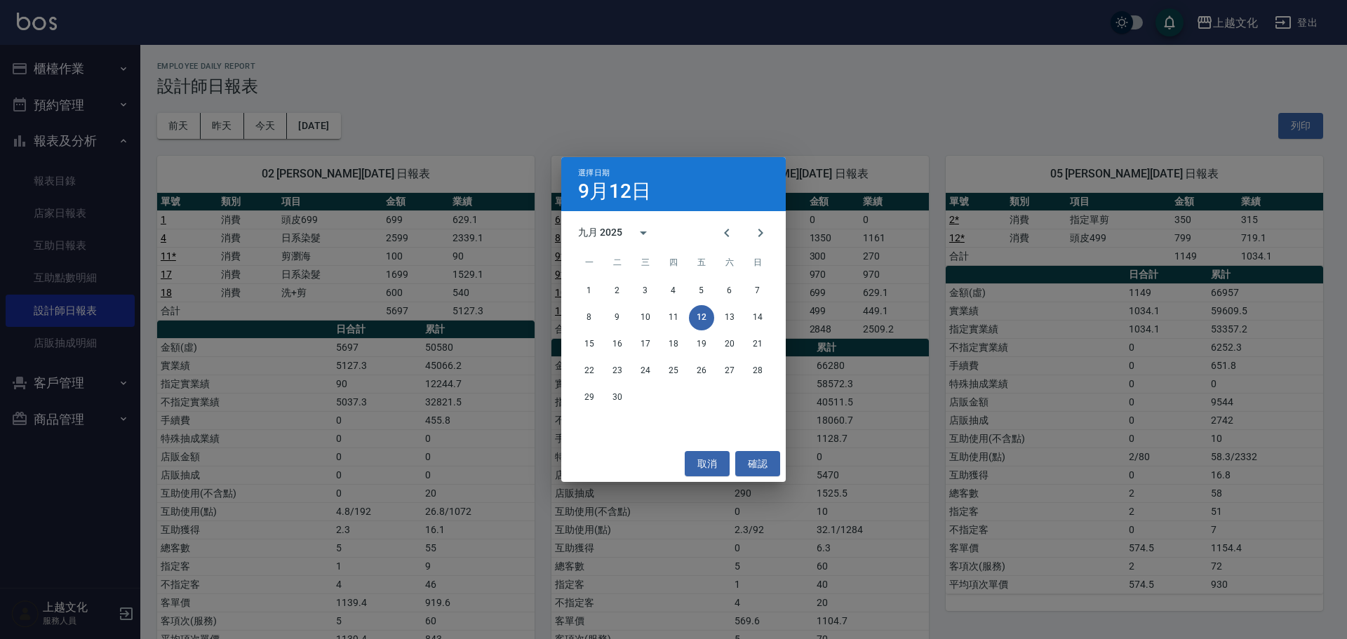
click at [348, 133] on div "選擇日期 9月12日 九月 2025 一 二 三 四 五 六 日 1 2 3 4 5 6 7 8 9 10 11 12 13 14 15 16 17 18 1…" at bounding box center [673, 319] width 1347 height 639
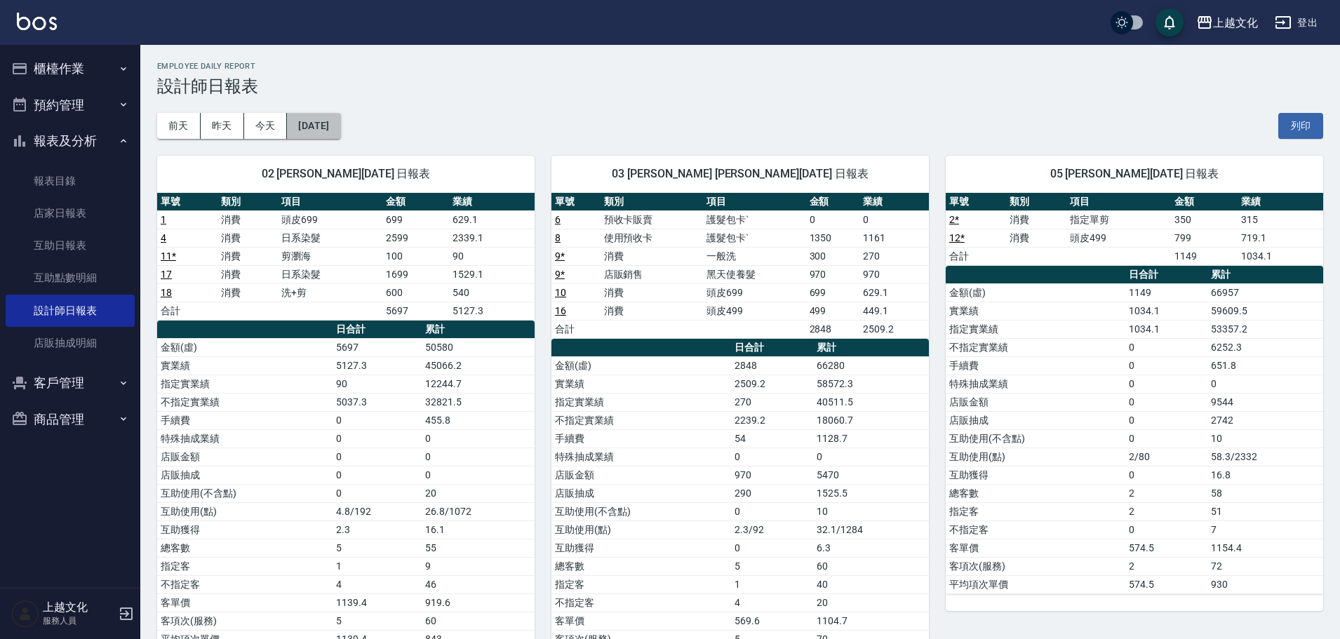
click at [340, 130] on button "[DATE]" at bounding box center [313, 126] width 53 height 26
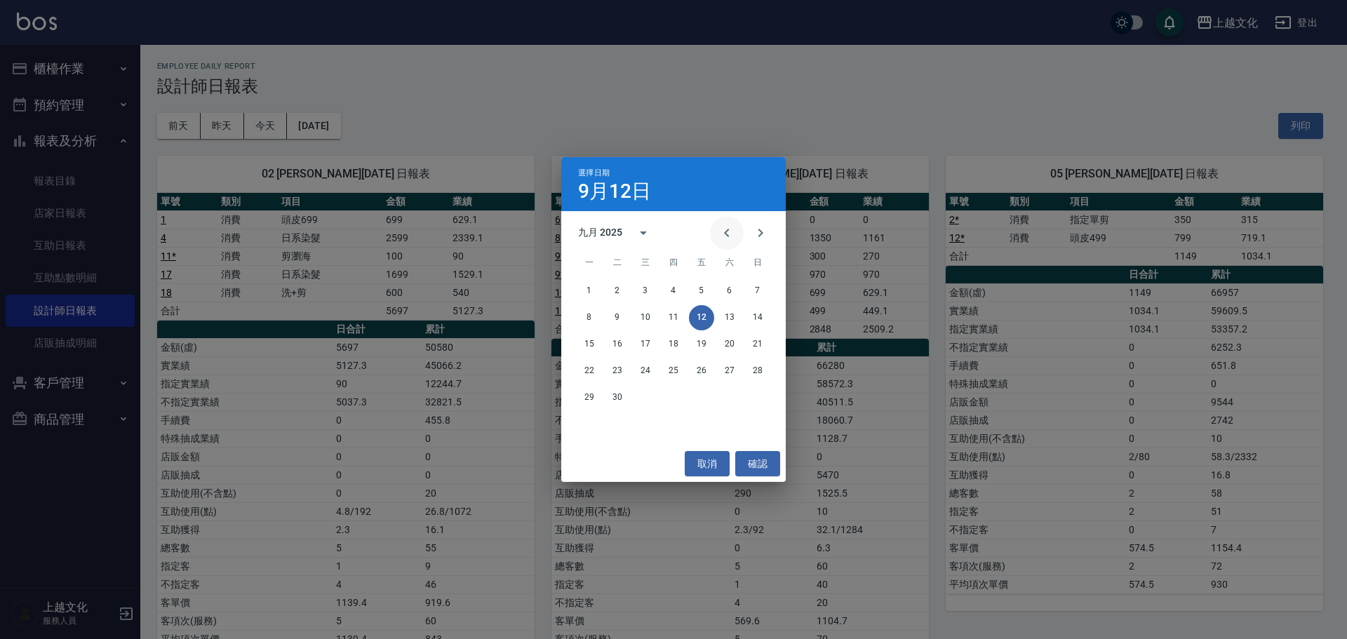
click at [727, 235] on icon "Previous month" at bounding box center [726, 233] width 5 height 8
click at [621, 342] on button "12" at bounding box center [617, 344] width 25 height 25
click at [621, 342] on div "上越文化 2025-09-12 設計師日報表 列印時間： 2025-09-12-16:24 Employee Daily Report 設計師日報表 前天 昨…" at bounding box center [670, 604] width 1340 height 1209
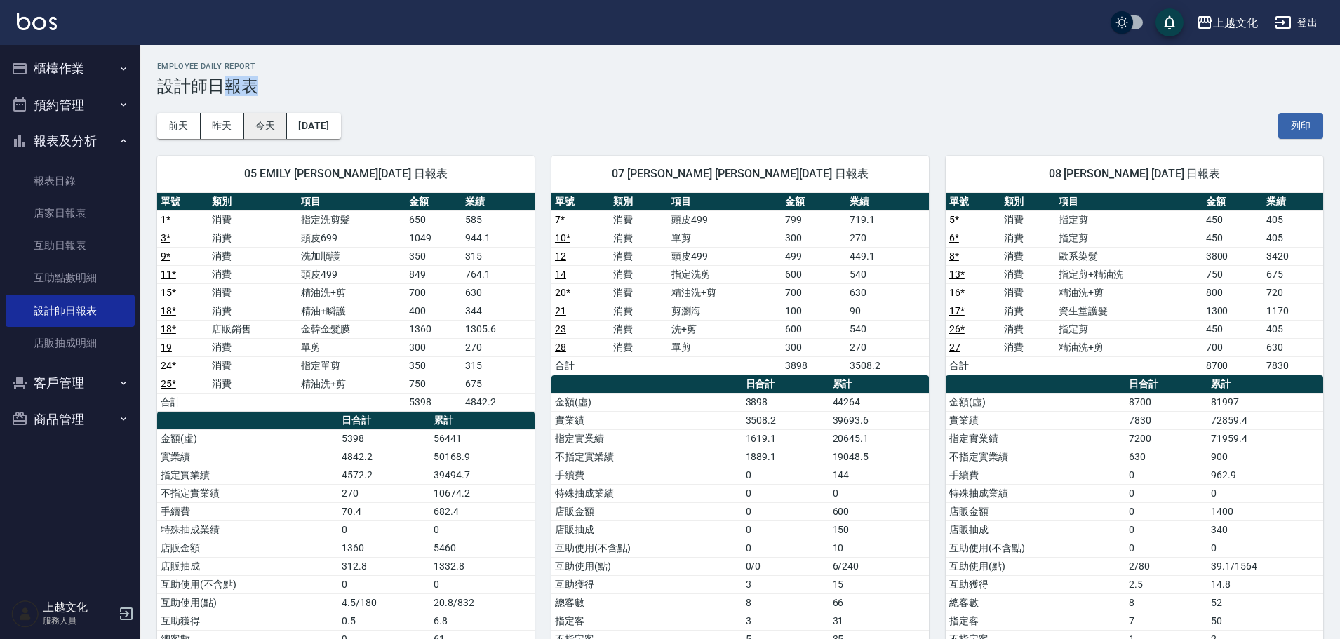
click at [264, 134] on button "今天" at bounding box center [265, 126] width 43 height 26
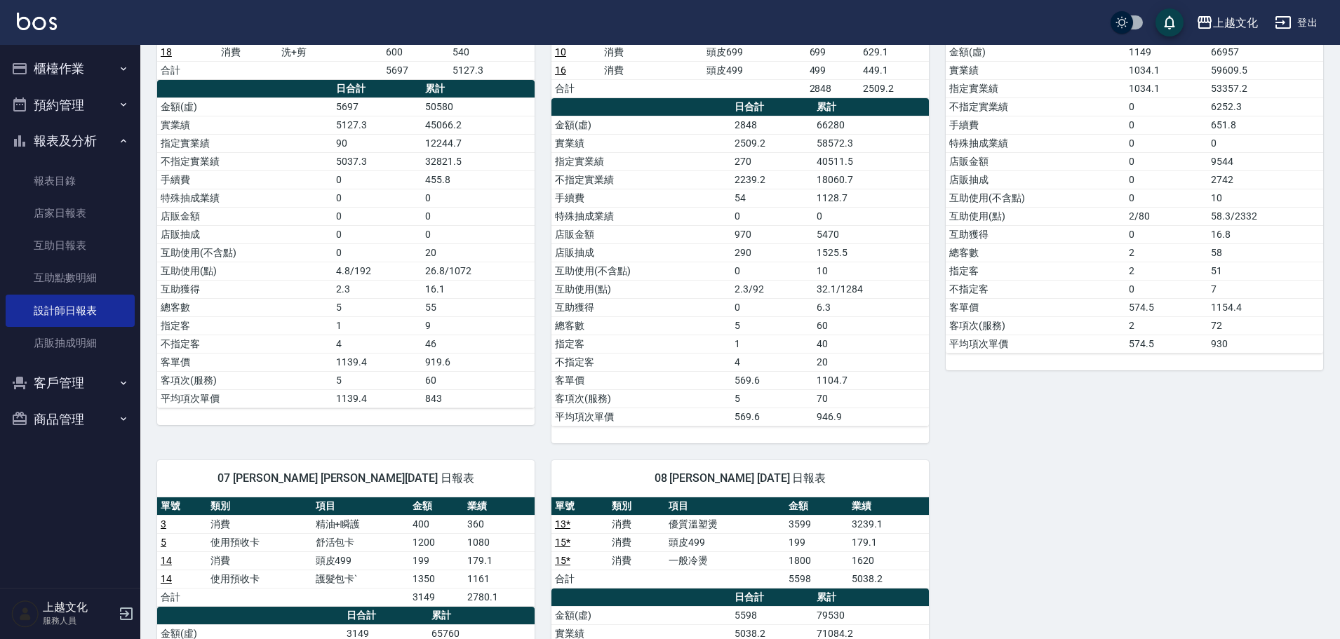
scroll to position [70, 0]
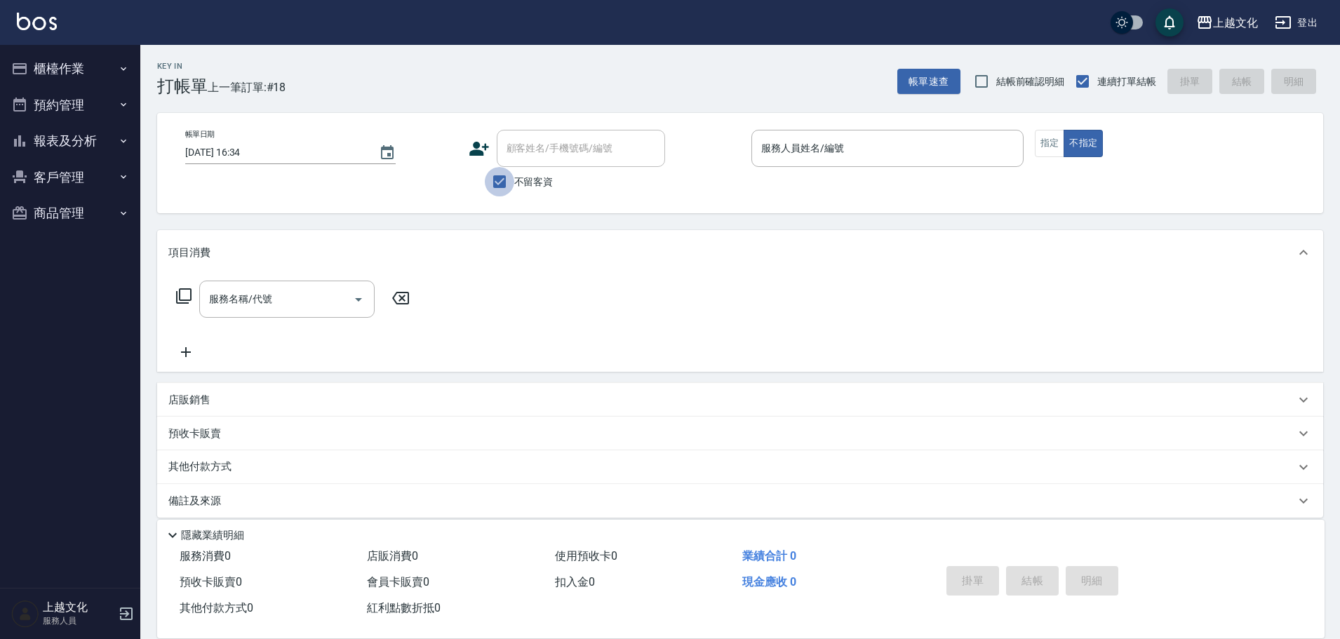
click at [504, 184] on input "不留客資" at bounding box center [499, 181] width 29 height 29
click at [501, 182] on input "不留客資" at bounding box center [499, 181] width 29 height 29
click at [502, 177] on input "不留客資" at bounding box center [499, 181] width 29 height 29
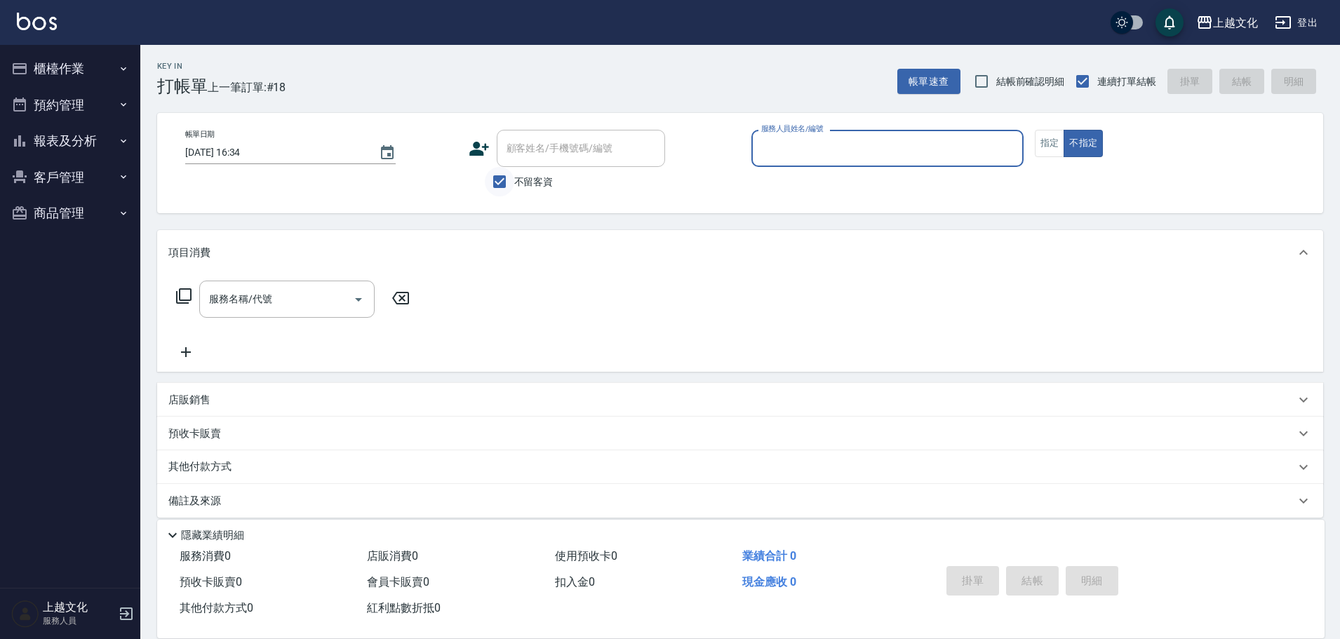
checkbox input "false"
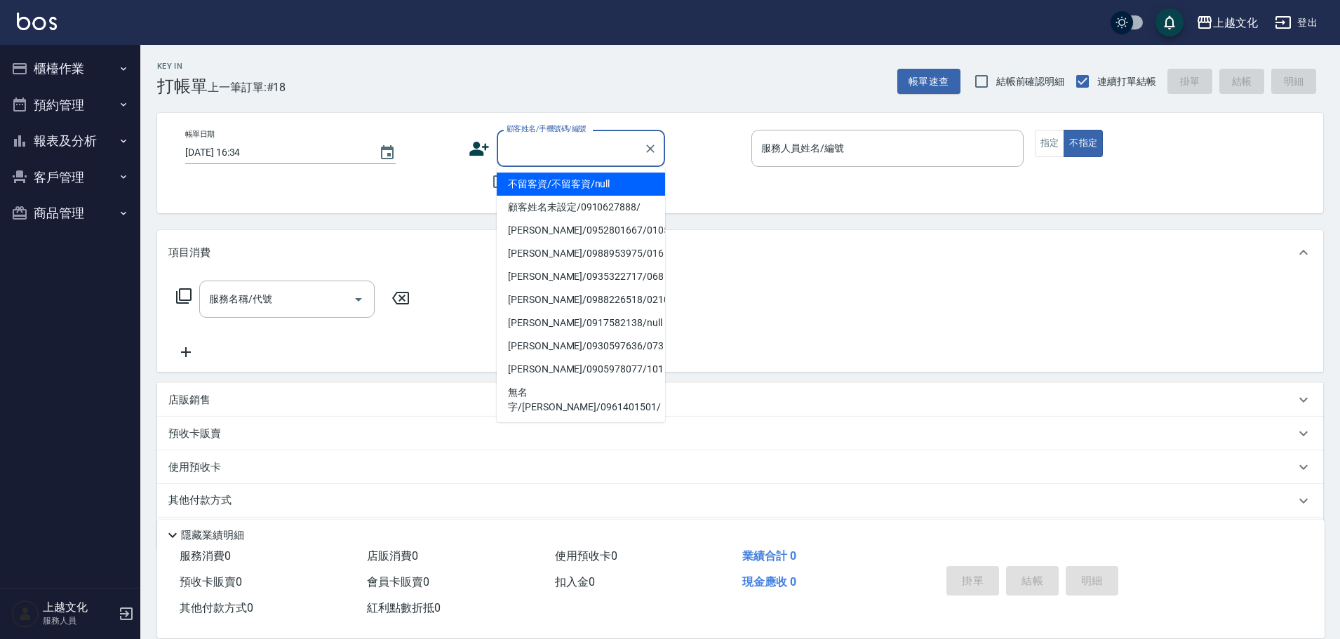
click at [511, 149] on input "顧客姓名/手機號碼/編號" at bounding box center [570, 148] width 135 height 25
click at [596, 181] on li "葉麗卿/葉麗卿0933867158/033" at bounding box center [581, 184] width 168 height 23
click at [596, 181] on div "不留客資" at bounding box center [567, 181] width 196 height 29
type input "葉麗卿/葉麗卿0933867158/033"
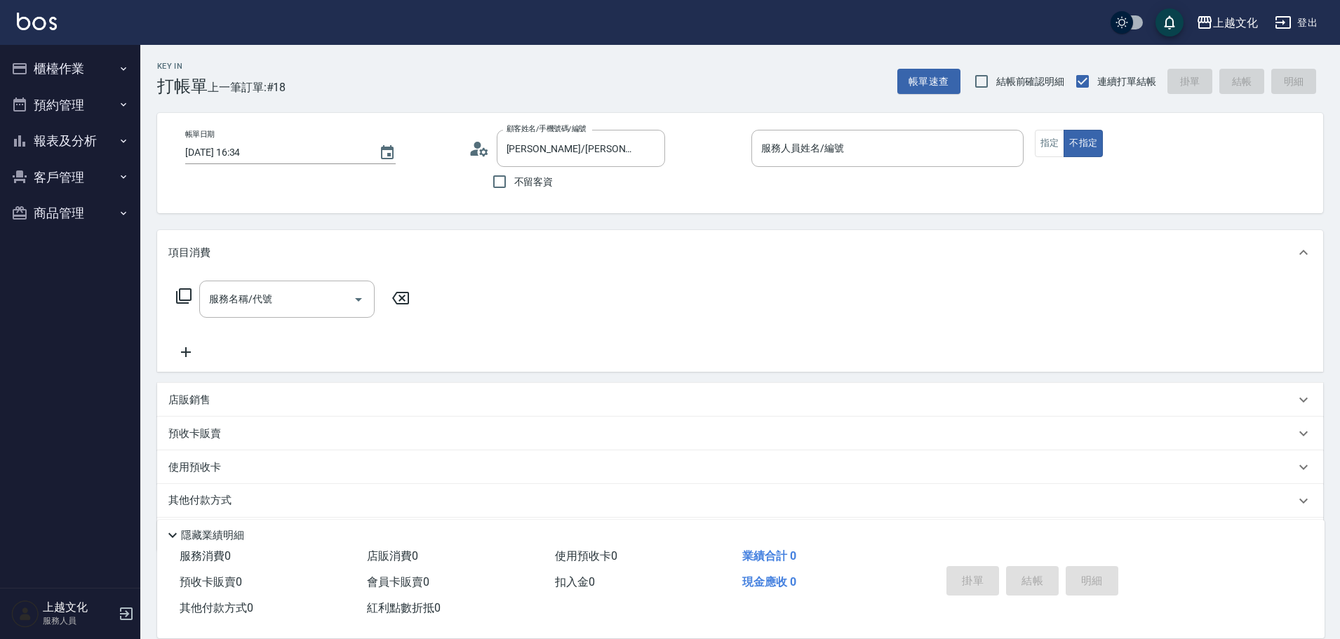
type input "茉莉-08"
click at [650, 149] on icon "Clear" at bounding box center [650, 148] width 8 height 8
drag, startPoint x: 650, startPoint y: 149, endPoint x: 570, endPoint y: 141, distance: 81.0
click at [650, 149] on icon "Clear" at bounding box center [650, 148] width 8 height 8
click at [543, 149] on input "顧客姓名/手機號碼/編號" at bounding box center [570, 148] width 135 height 25
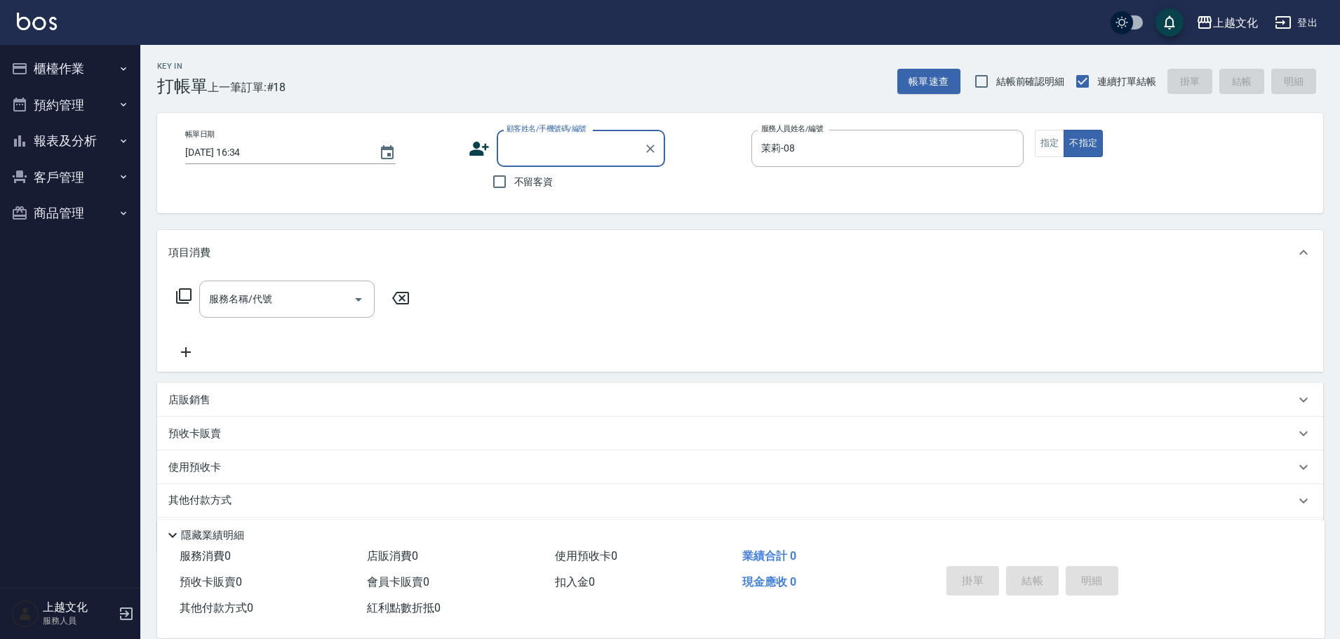
click at [544, 149] on input "顧客姓名/手機號碼/編號" at bounding box center [570, 148] width 135 height 25
type input "枝"
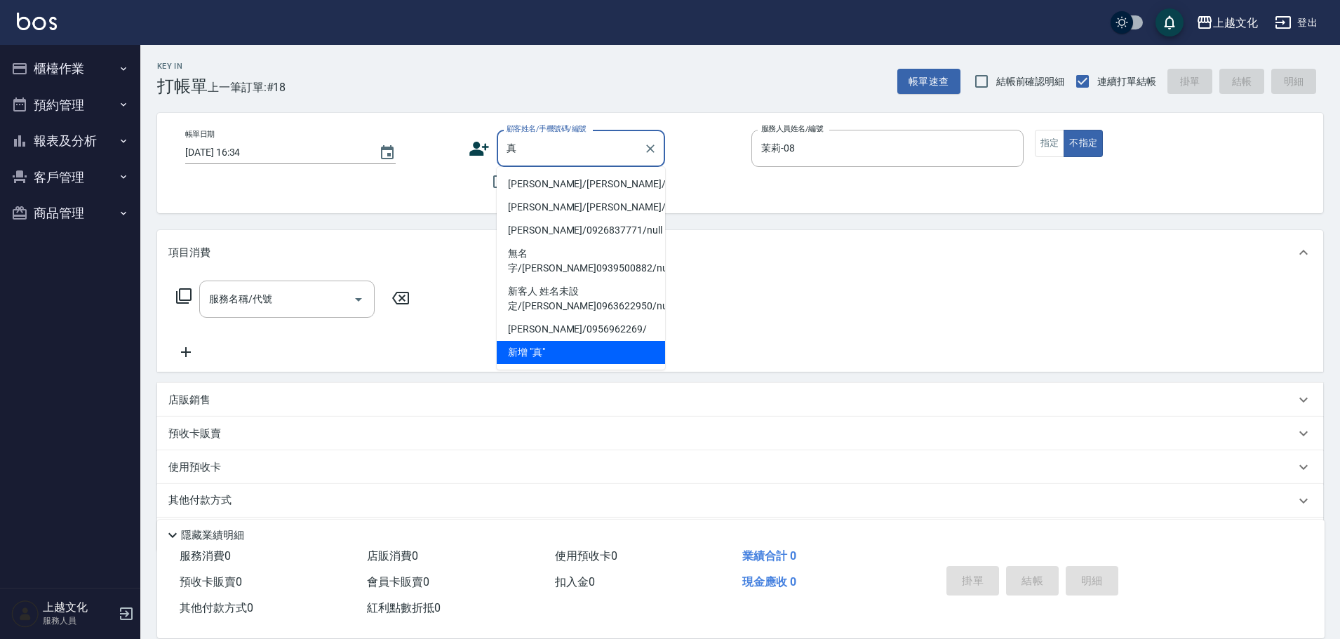
type input "臻"
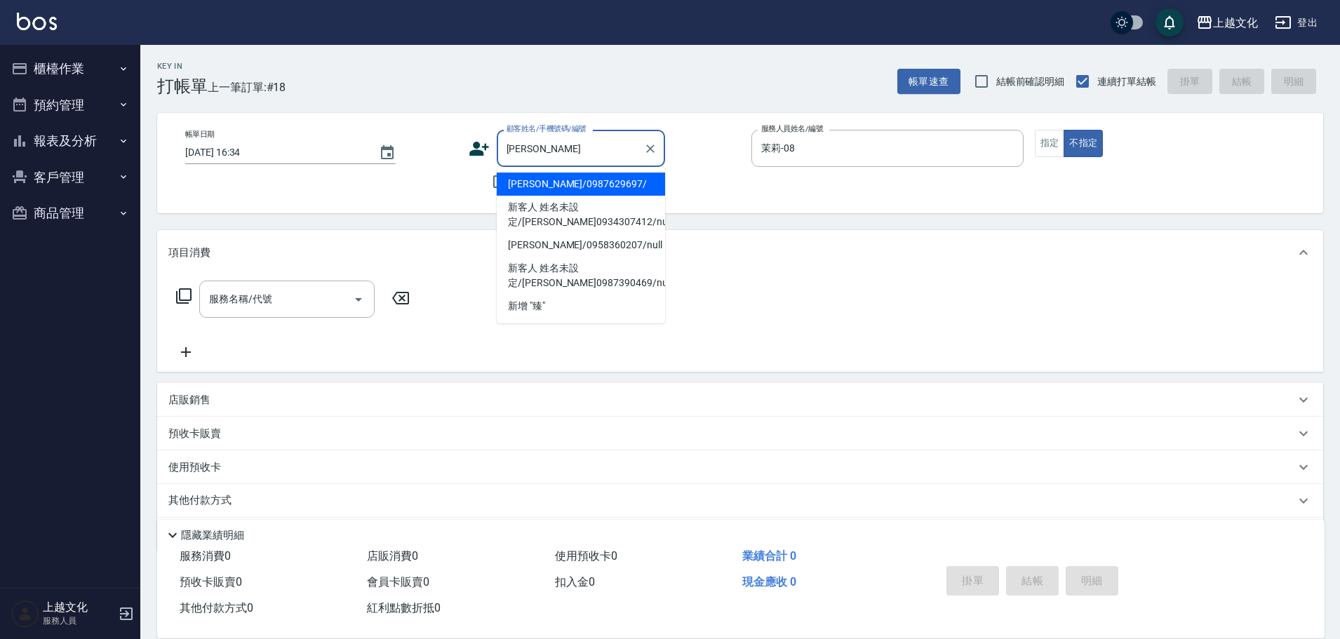
type input "蓁"
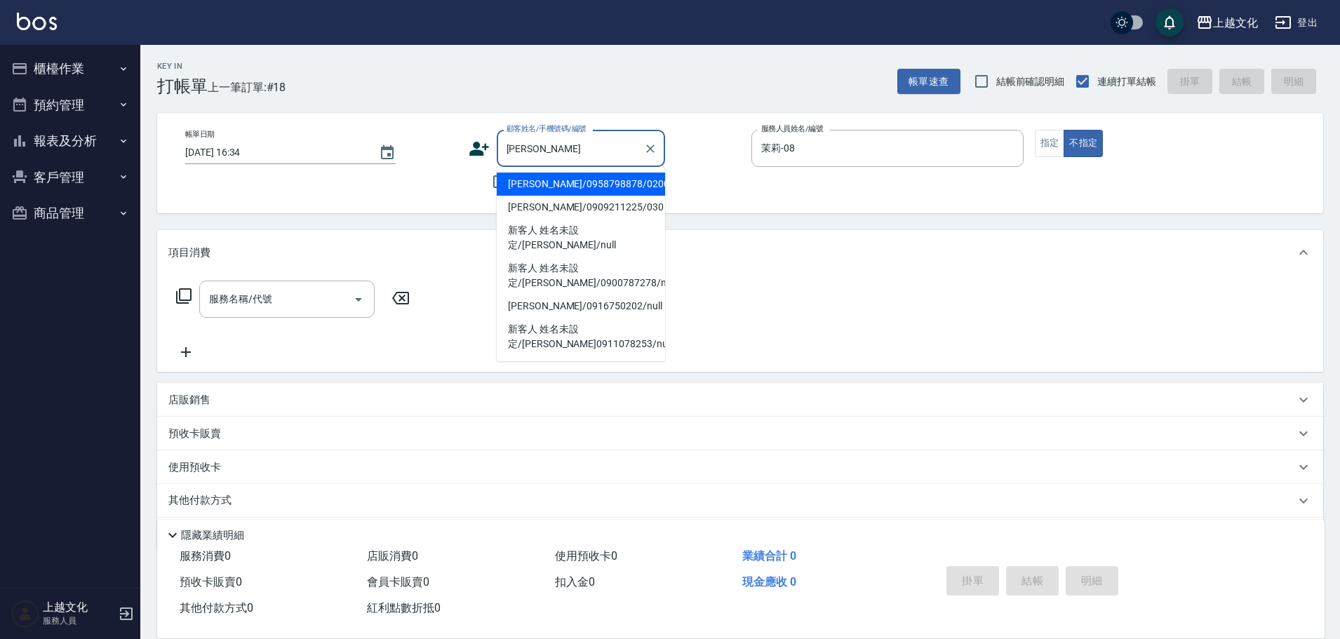
click at [563, 150] on input "蓁" at bounding box center [570, 148] width 135 height 25
type input "臻"
click at [534, 348] on div "服務名稱/代號 服務名稱/代號" at bounding box center [740, 323] width 1166 height 97
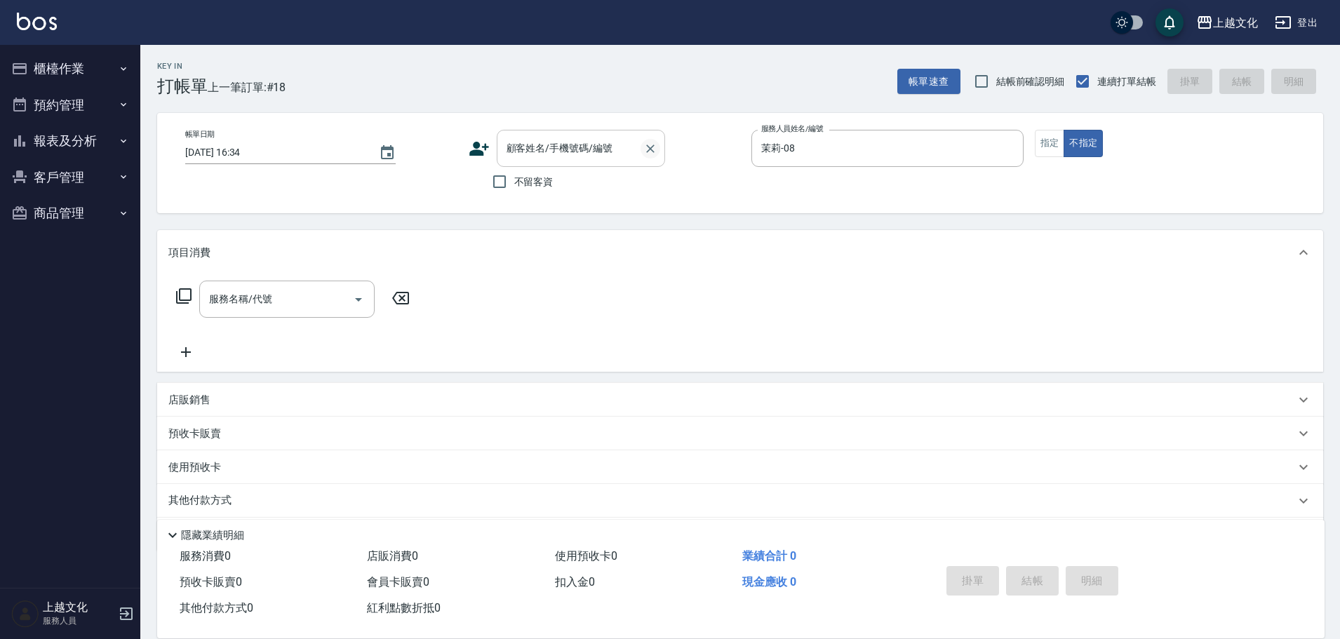
click at [654, 147] on icon "Clear" at bounding box center [650, 149] width 14 height 14
click at [544, 149] on input "顧客姓名/手機號碼/編號" at bounding box center [570, 148] width 135 height 25
click at [539, 144] on input "顧客姓名/手機號碼/編號" at bounding box center [570, 148] width 135 height 25
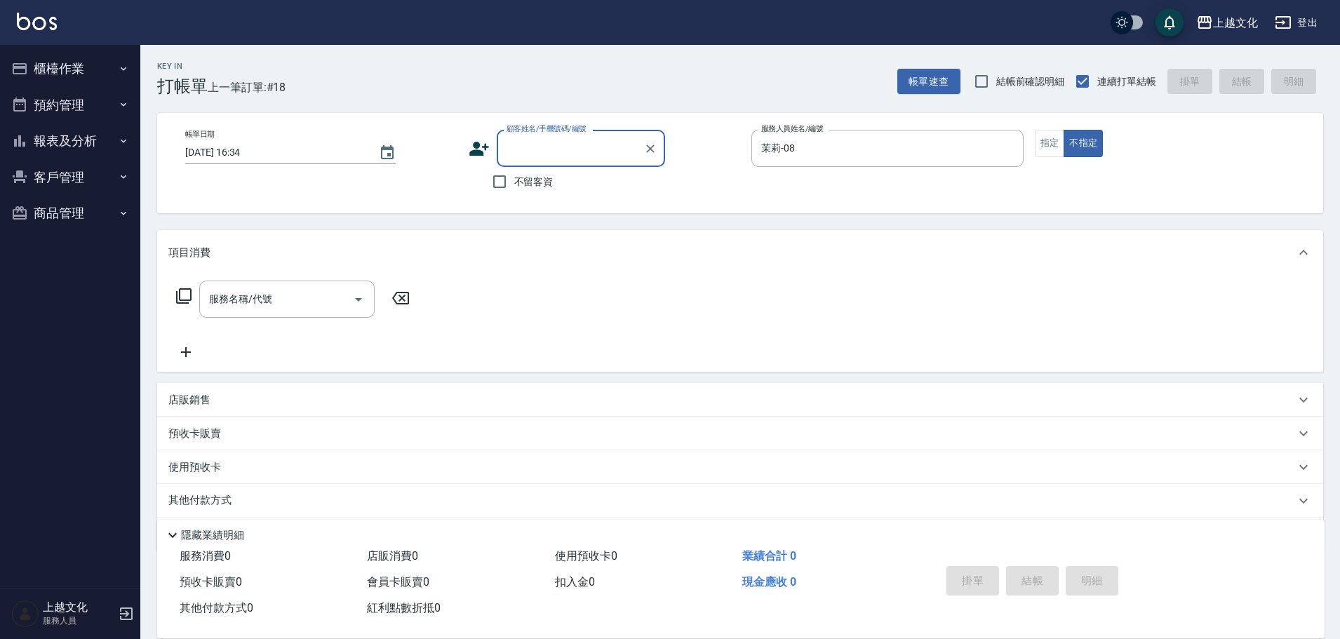
click at [539, 144] on input "顧客姓名/手機號碼/編號" at bounding box center [570, 148] width 135 height 25
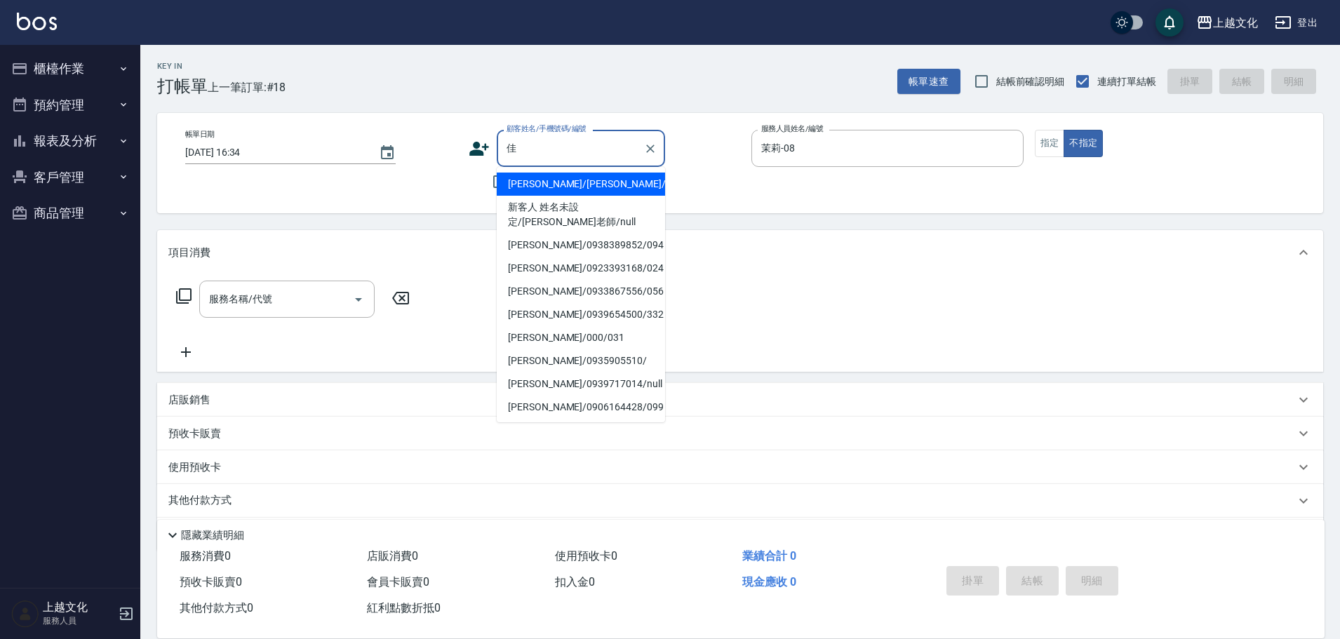
click at [553, 278] on li "林佳蓉/0923393168/024" at bounding box center [581, 268] width 168 height 23
click at [553, 278] on div "服務名稱/代號 服務名稱/代號" at bounding box center [740, 323] width 1166 height 97
type input "林佳蓉/0923393168/024"
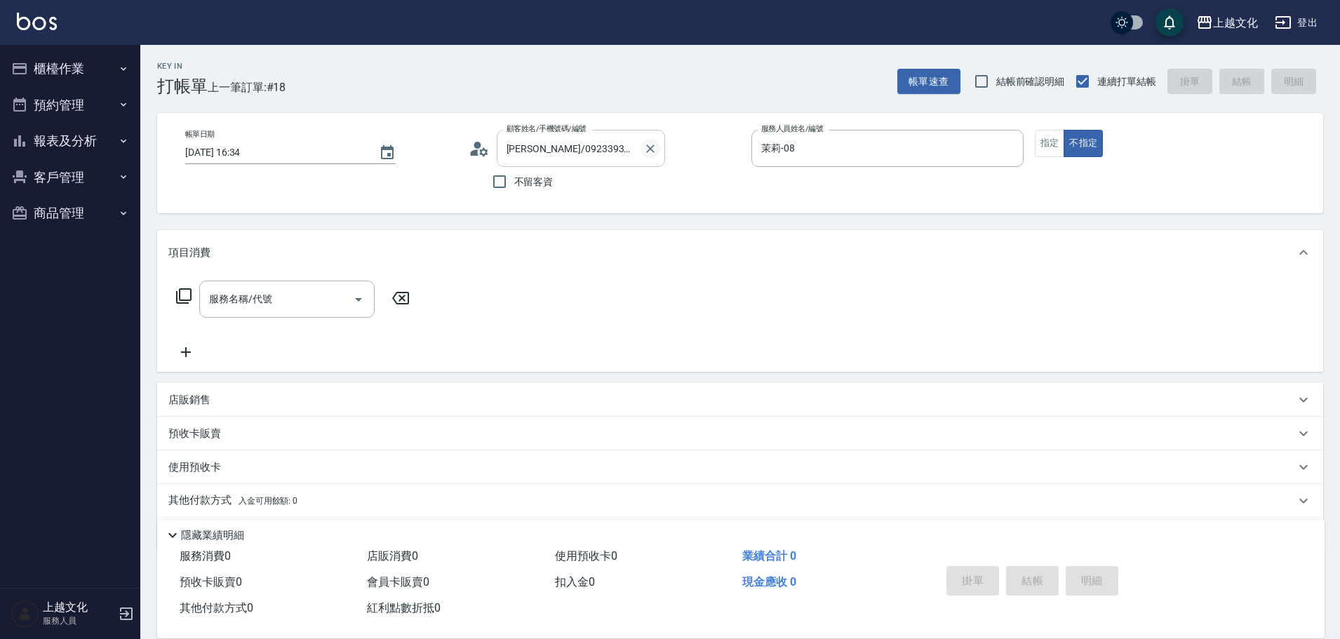
click at [647, 144] on icon "Clear" at bounding box center [650, 149] width 14 height 14
click at [67, 139] on button "報表及分析" at bounding box center [70, 141] width 129 height 36
click at [51, 134] on button "報表及分析" at bounding box center [70, 141] width 129 height 36
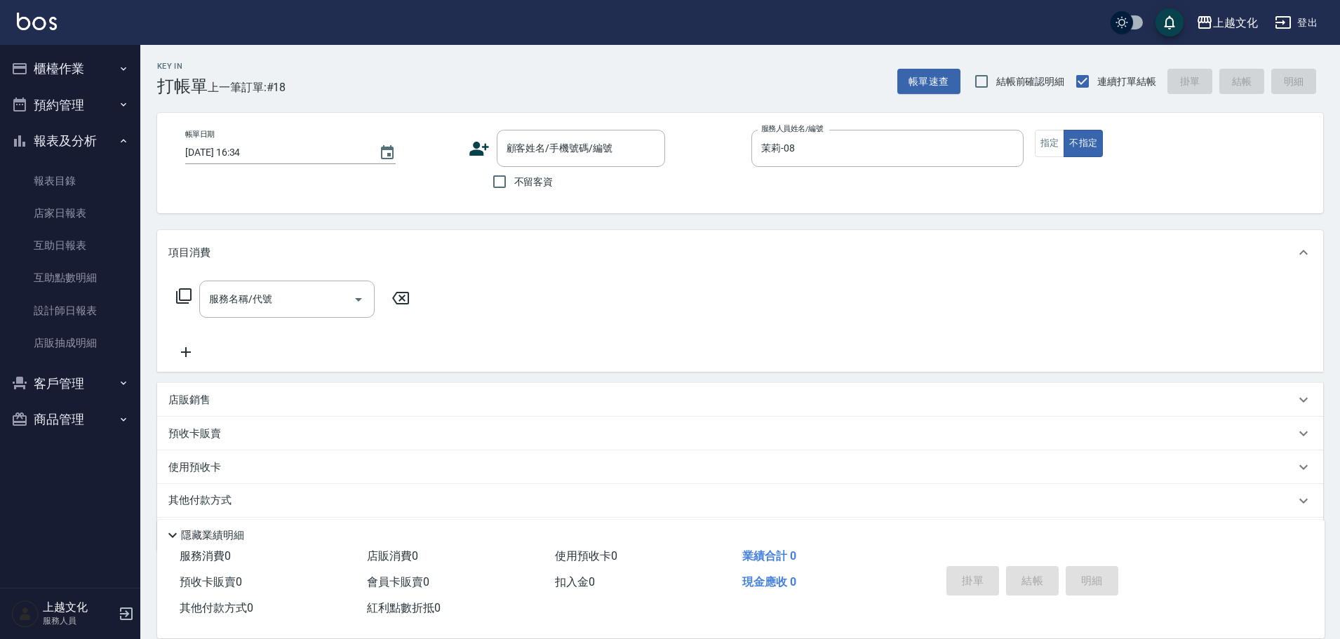
click at [51, 134] on button "報表及分析" at bounding box center [70, 141] width 129 height 36
click at [88, 134] on button "報表及分析" at bounding box center [70, 141] width 129 height 36
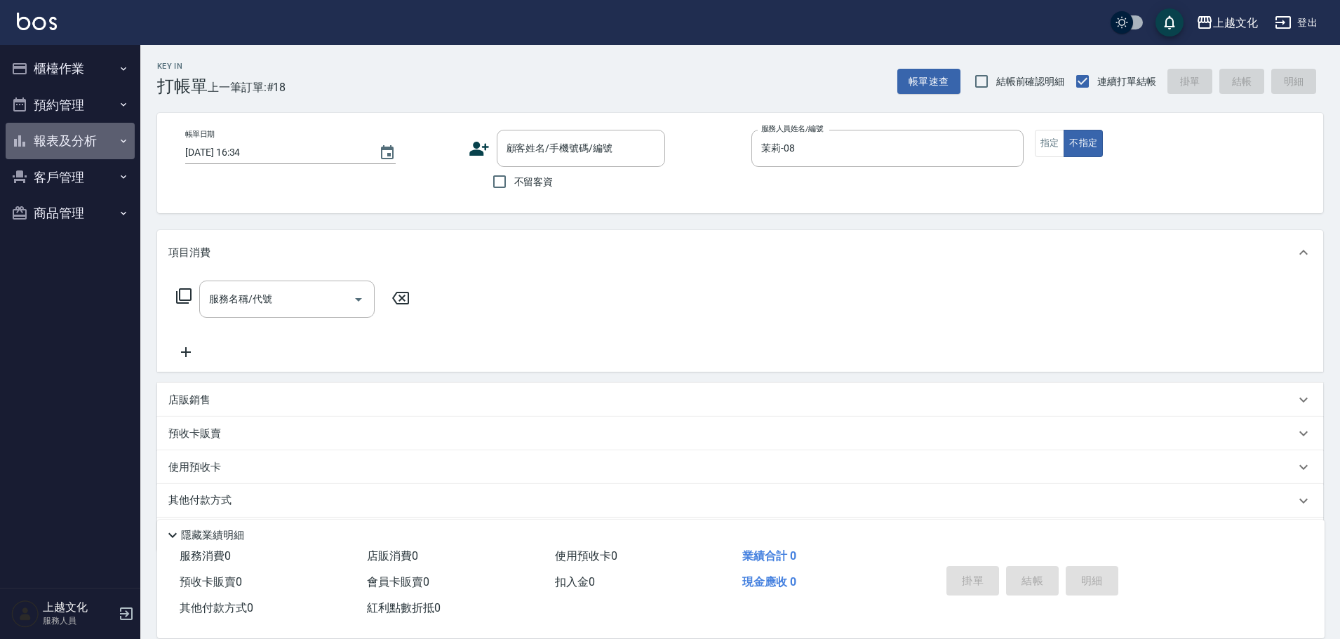
click at [78, 141] on button "報表及分析" at bounding box center [70, 141] width 129 height 36
click at [77, 145] on button "報表及分析" at bounding box center [70, 141] width 129 height 36
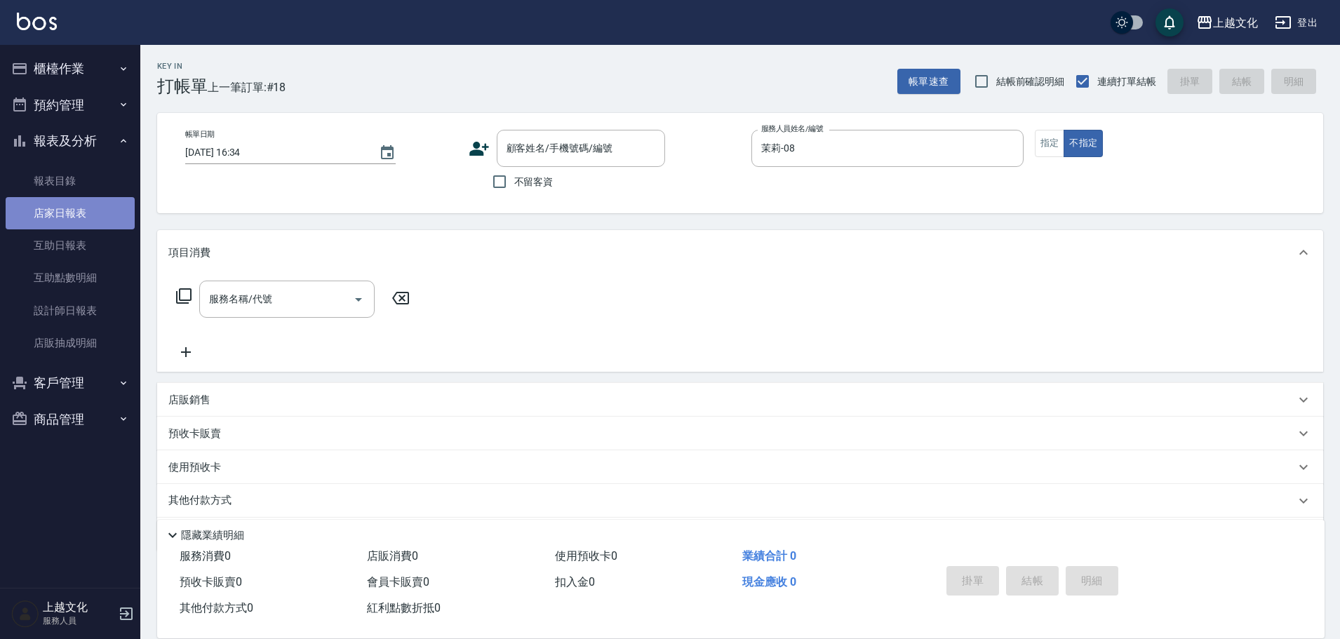
click at [75, 210] on link "店家日報表" at bounding box center [70, 213] width 129 height 32
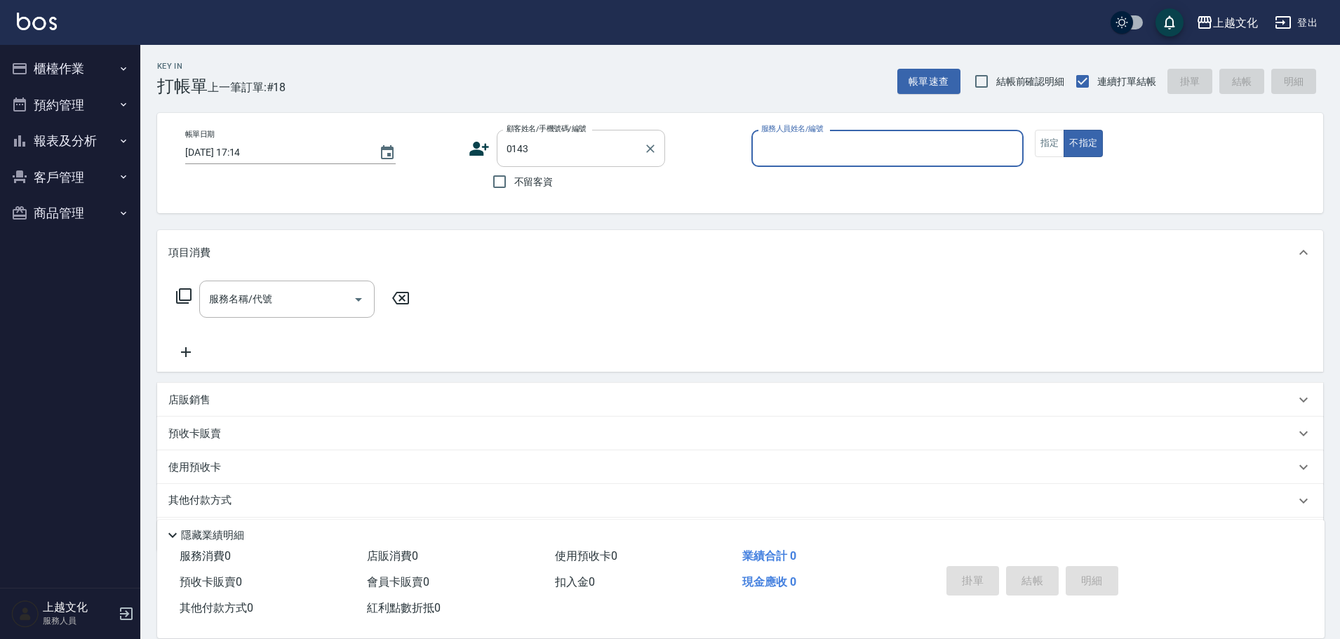
type input "新客人 姓名未設定/[PERSON_NAME]/0910068719/0143"
type input "茉莉-08"
click at [646, 152] on icon "Clear" at bounding box center [650, 148] width 8 height 8
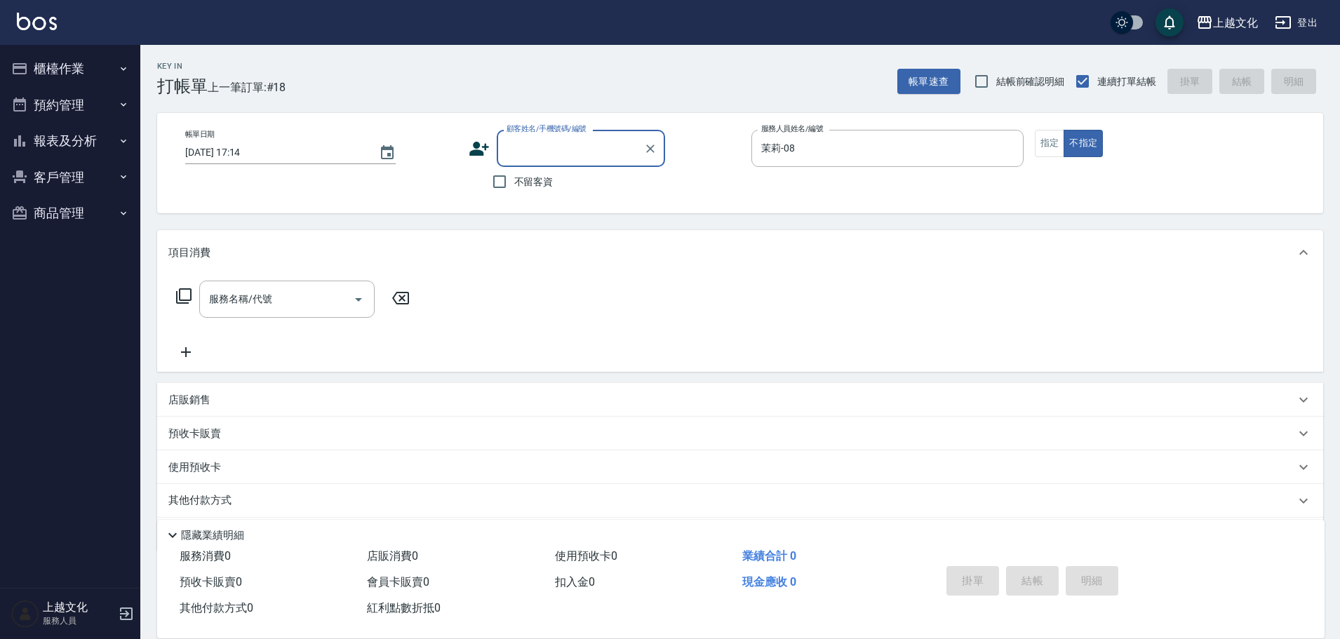
click at [558, 151] on input "顧客姓名/手機號碼/編號" at bounding box center [570, 148] width 135 height 25
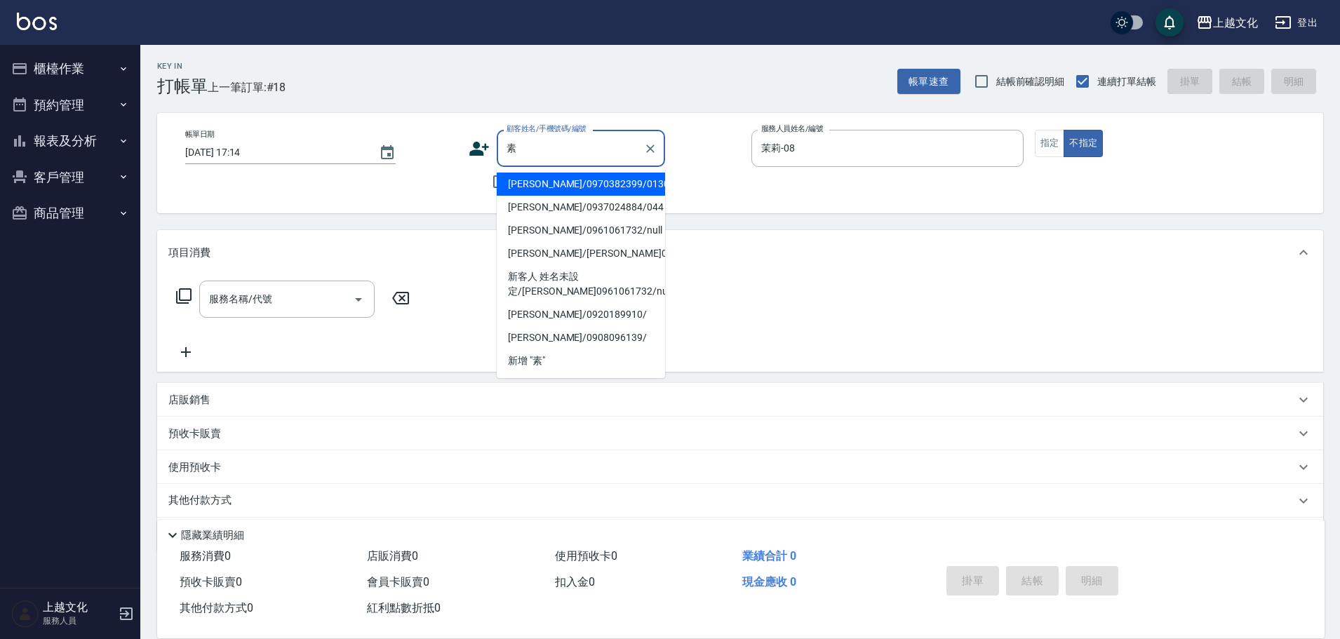
click at [577, 184] on li "[PERSON_NAME]/0970382399/0130" at bounding box center [581, 184] width 168 height 23
type input "[PERSON_NAME]/0970382399/0130"
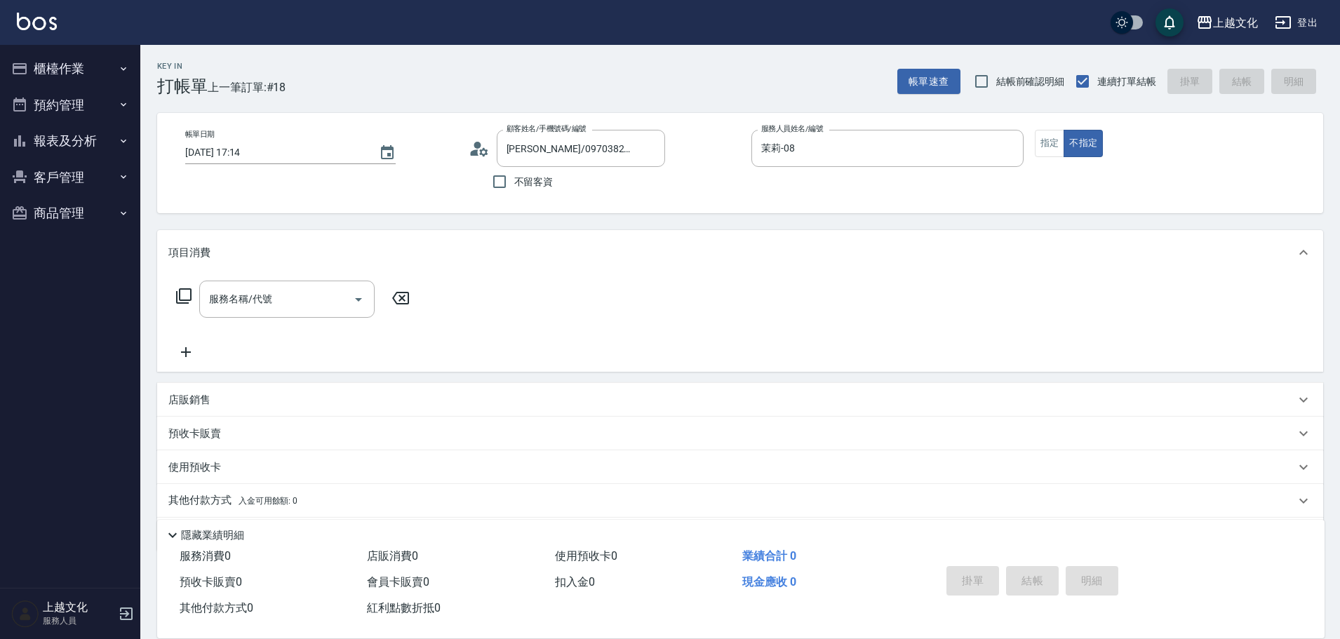
click at [483, 160] on div "顧客姓名/手機號碼/編號 [PERSON_NAME]/0970382399/0130 顧客姓名/手機號碼/編號" at bounding box center [605, 148] width 272 height 37
click at [482, 153] on icon at bounding box center [479, 148] width 21 height 21
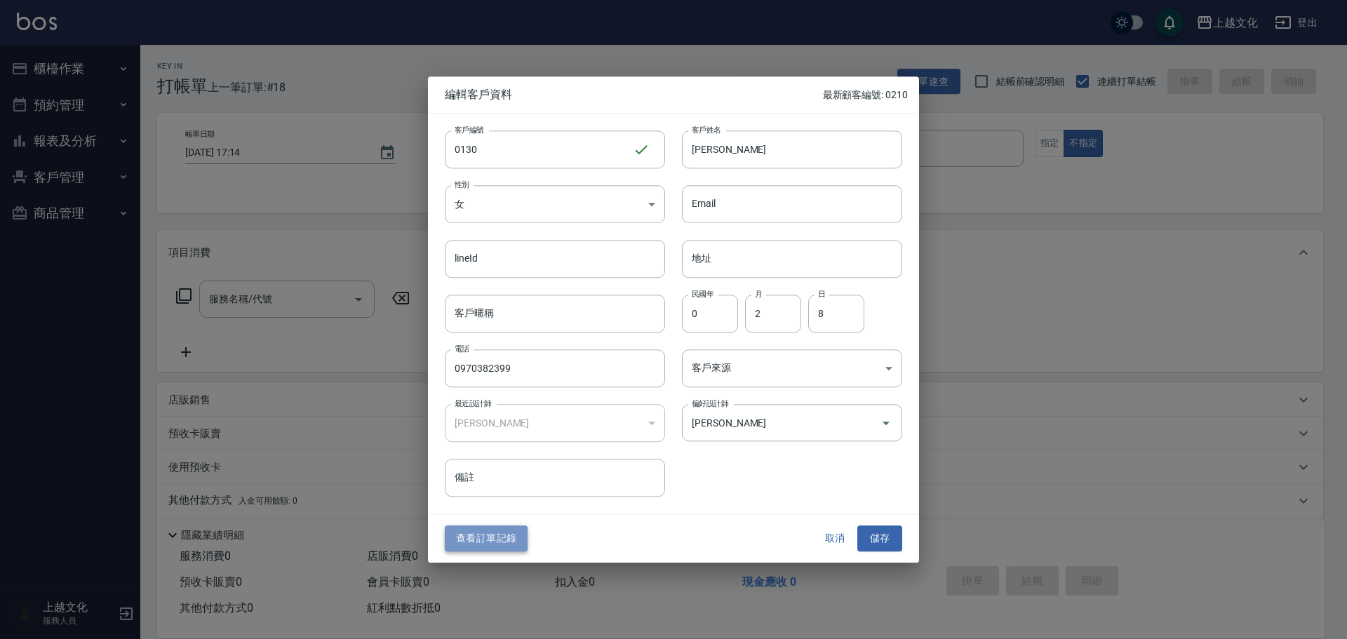
click at [502, 538] on button "查看訂單記錄" at bounding box center [486, 539] width 83 height 26
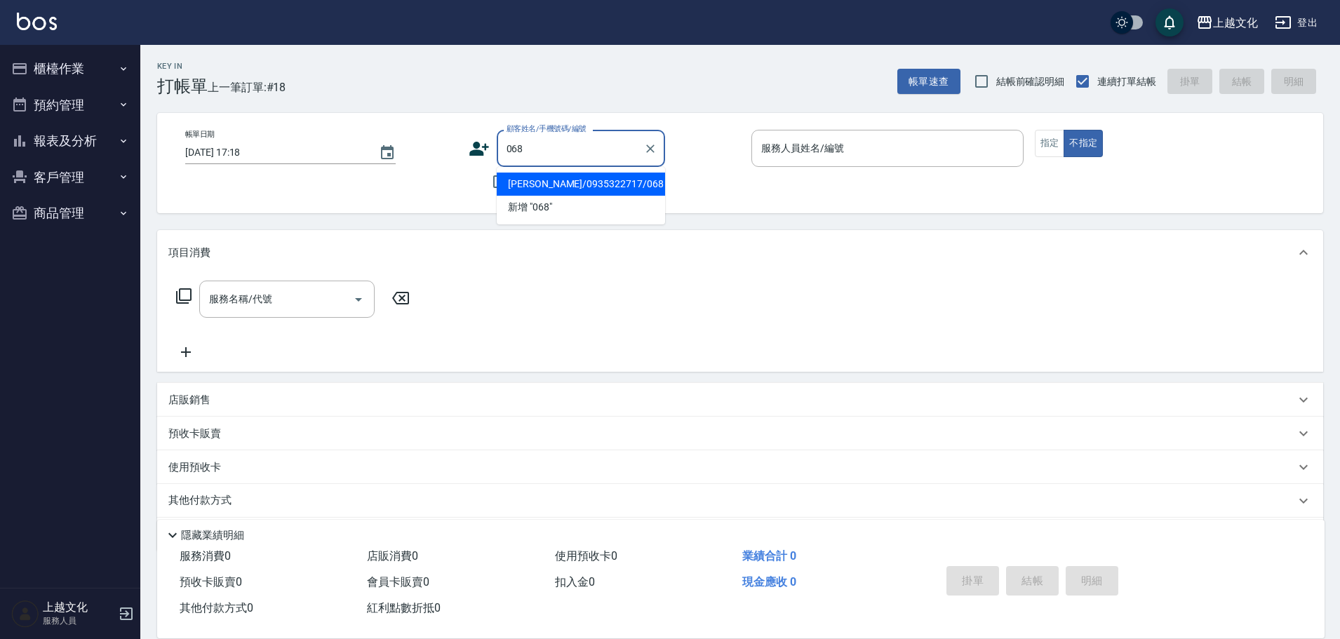
type input "[PERSON_NAME]/0935322717/068"
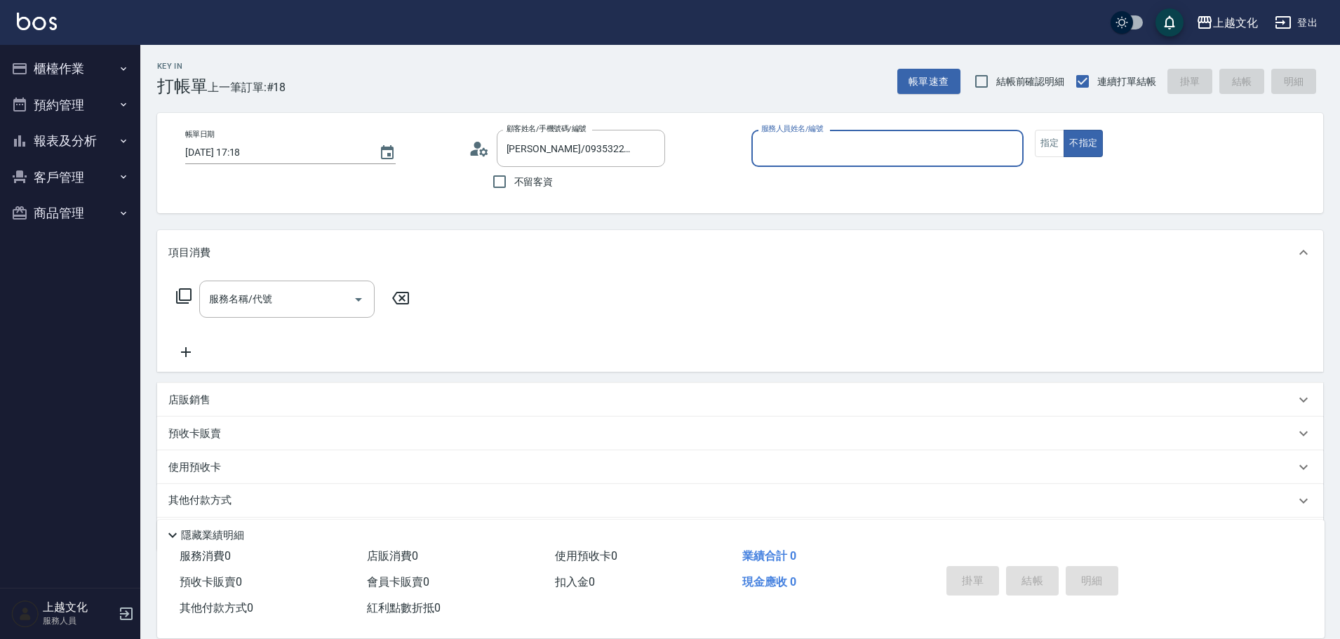
type input "茉莉-08"
click at [187, 464] on p "使用預收卡" at bounding box center [194, 469] width 53 height 21
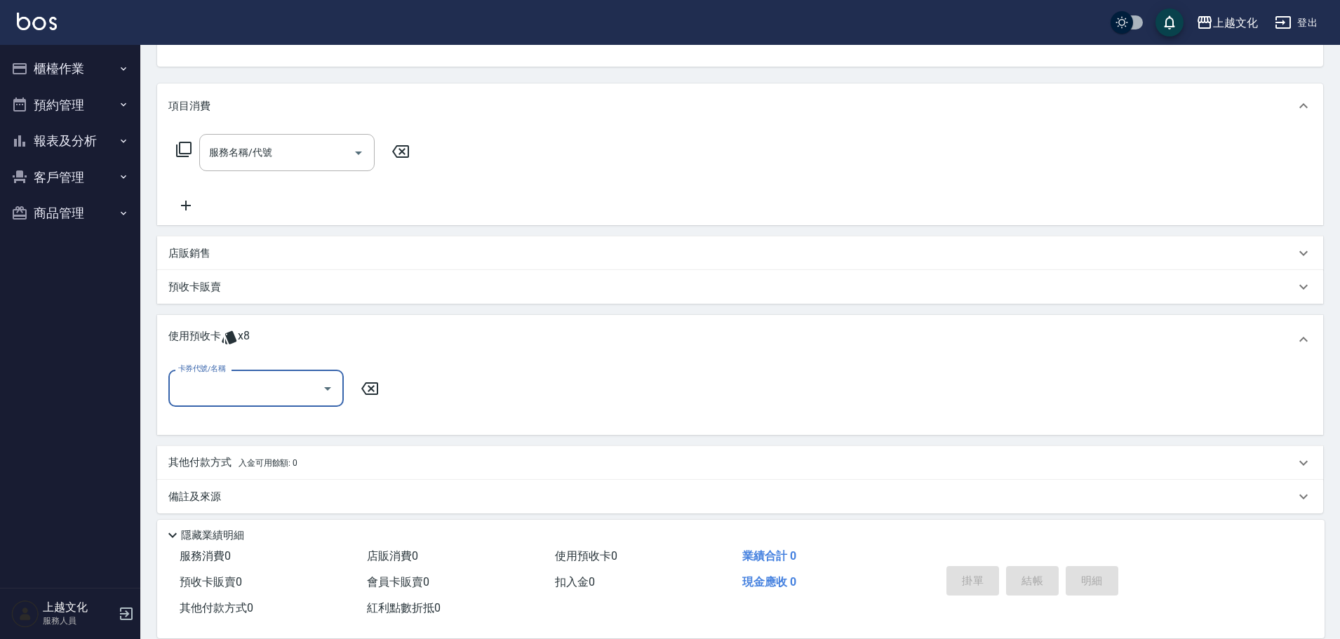
scroll to position [156, 0]
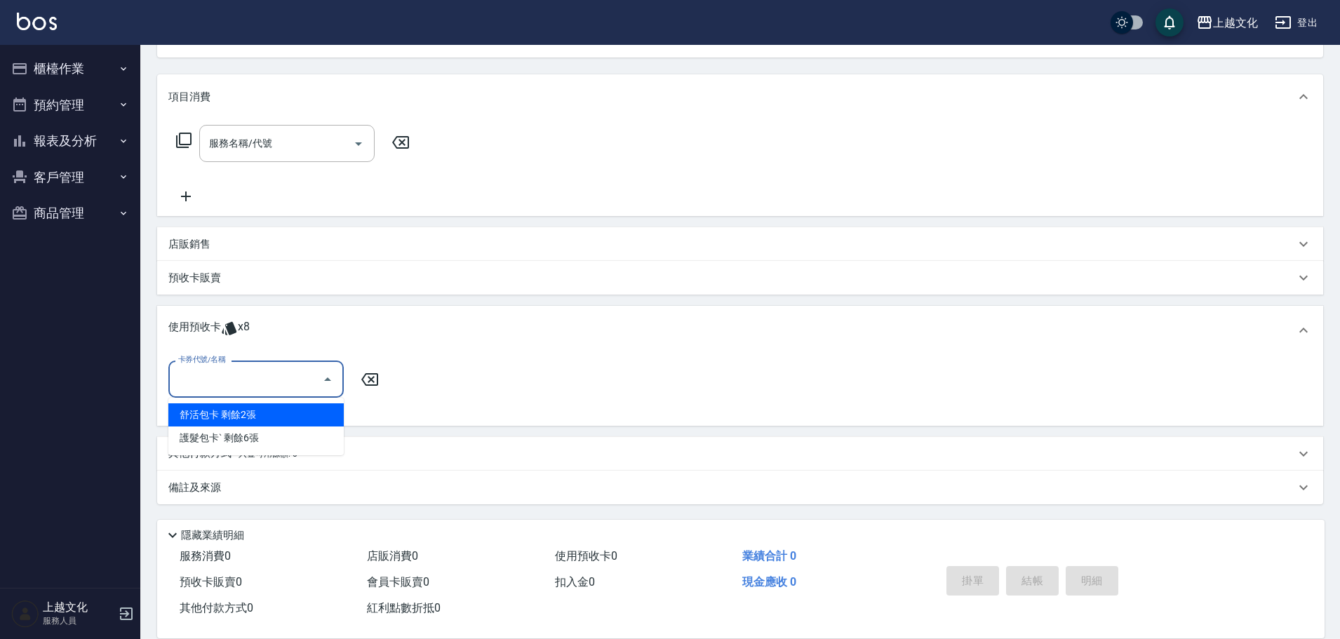
click at [208, 384] on input "卡券代號/名稱" at bounding box center [246, 379] width 142 height 25
click at [63, 137] on button "報表及分析" at bounding box center [70, 141] width 129 height 36
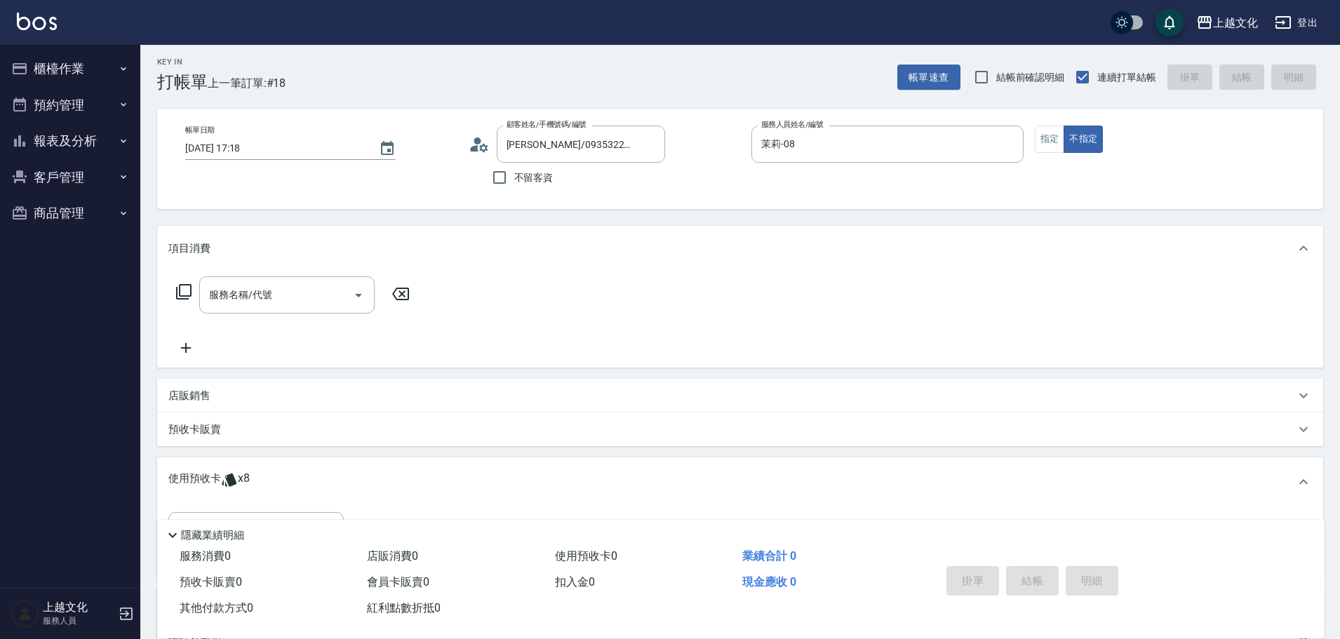
scroll to position [0, 0]
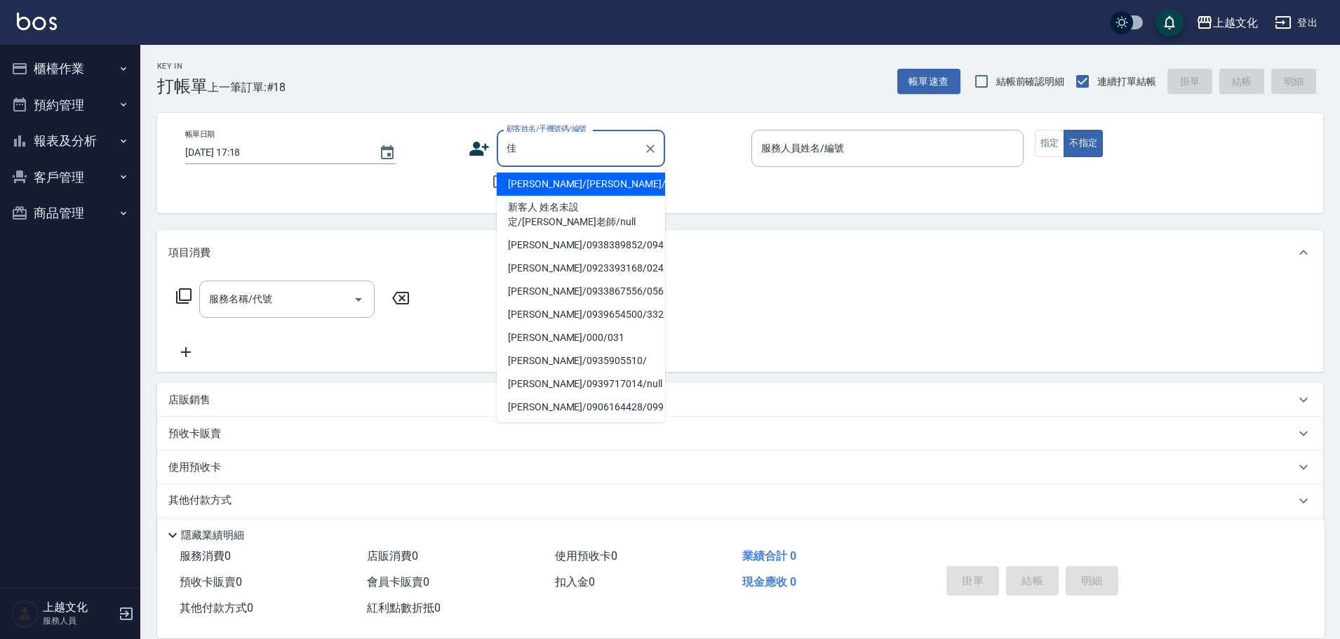
click at [526, 184] on li "[PERSON_NAME]/[PERSON_NAME]/0920312746/083" at bounding box center [581, 184] width 168 height 23
type input "佳"
click at [526, 184] on span "不留客資" at bounding box center [533, 182] width 39 height 15
click at [514, 184] on input "不留客資" at bounding box center [499, 181] width 29 height 29
checkbox input "true"
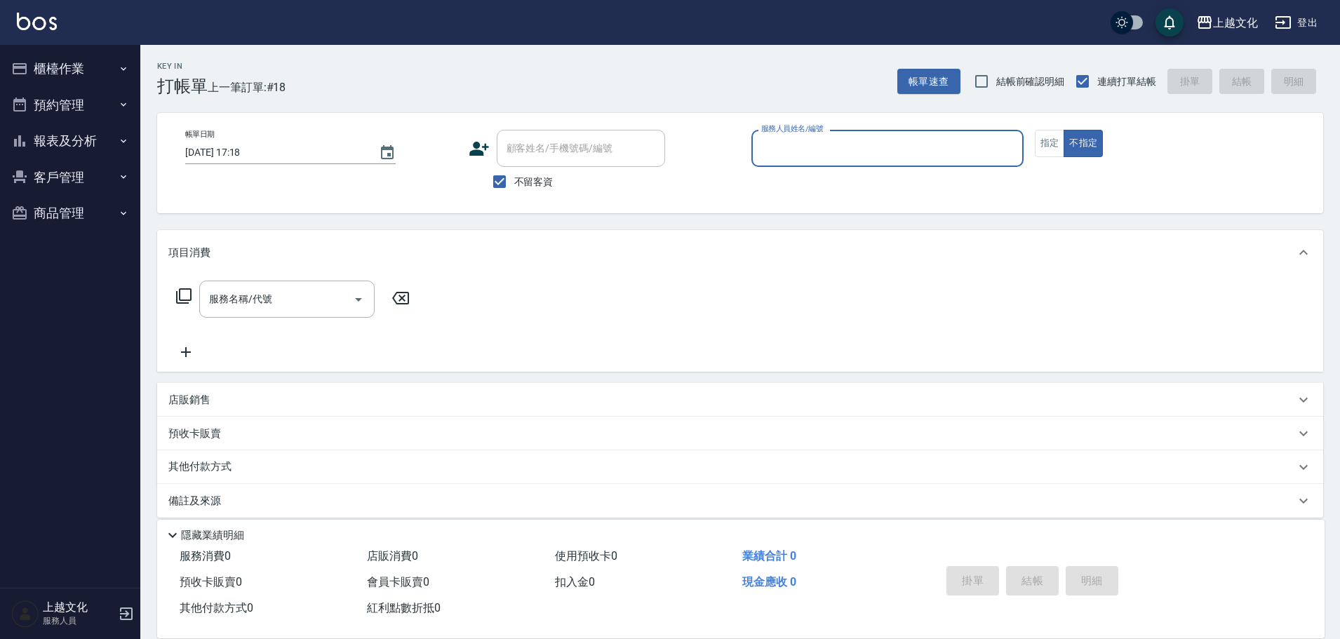
type input "茉莉-08"
click at [505, 180] on input "不留客資" at bounding box center [499, 181] width 29 height 29
click at [501, 181] on input "不留客資" at bounding box center [499, 181] width 29 height 29
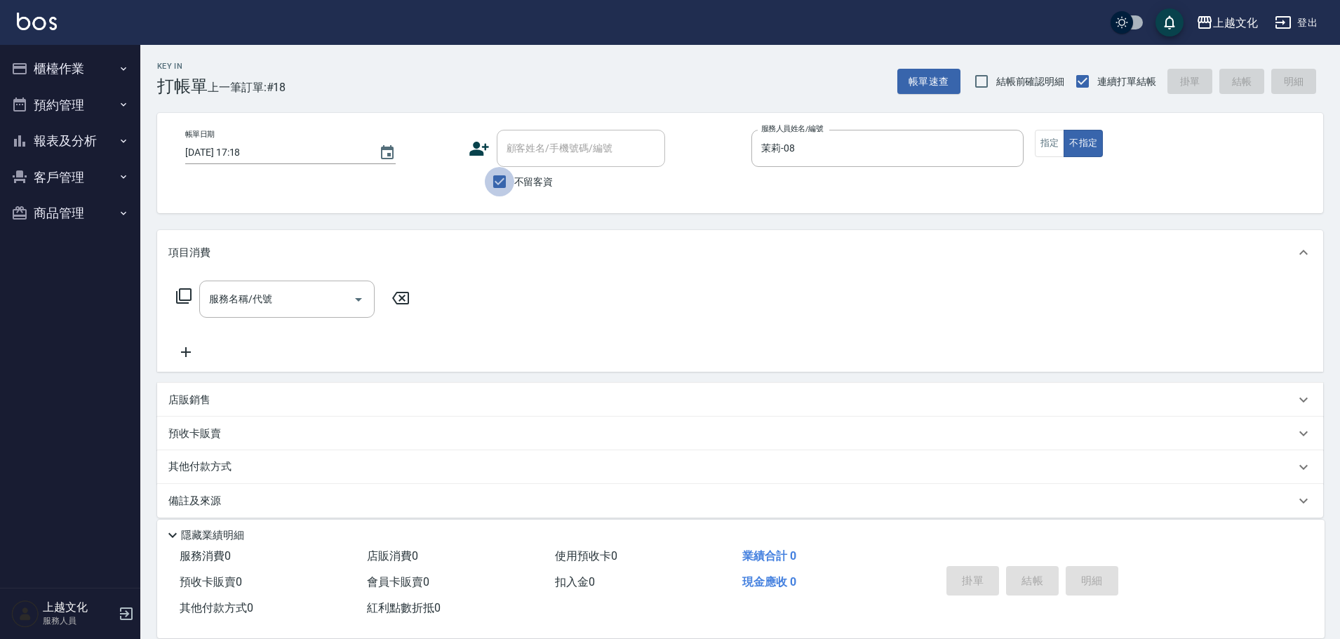
click at [497, 182] on input "不留客資" at bounding box center [499, 181] width 29 height 29
click at [499, 182] on input "不留客資" at bounding box center [499, 181] width 29 height 29
checkbox input "false"
click at [532, 156] on input "顧客姓名/手機號碼/編號" at bounding box center [570, 148] width 135 height 25
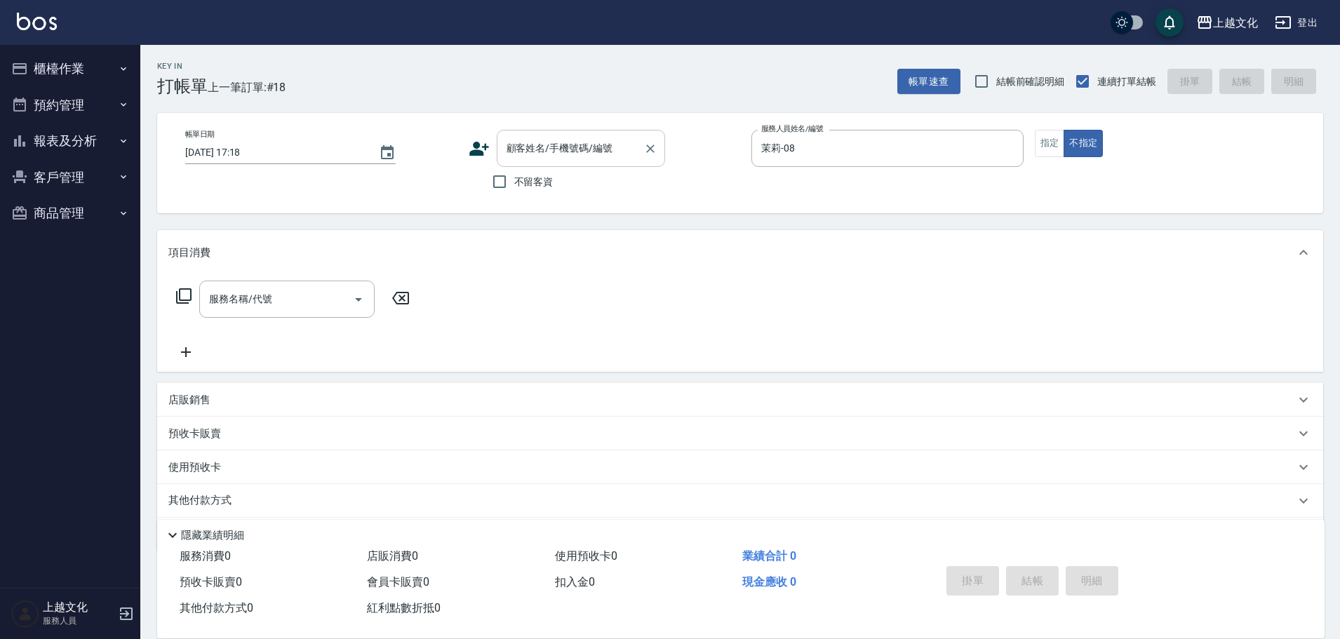
click at [532, 156] on input "顧客姓名/手機號碼/編號" at bounding box center [570, 148] width 135 height 25
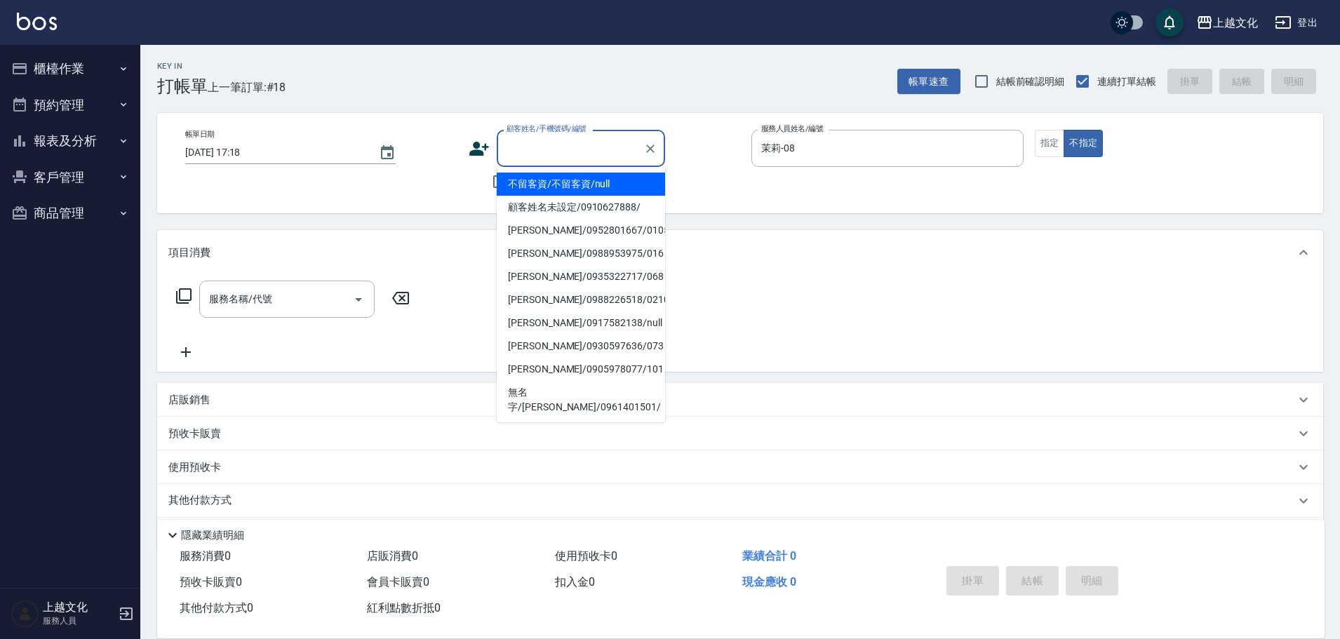
click at [532, 156] on input "顧客姓名/手機號碼/編號" at bounding box center [570, 148] width 135 height 25
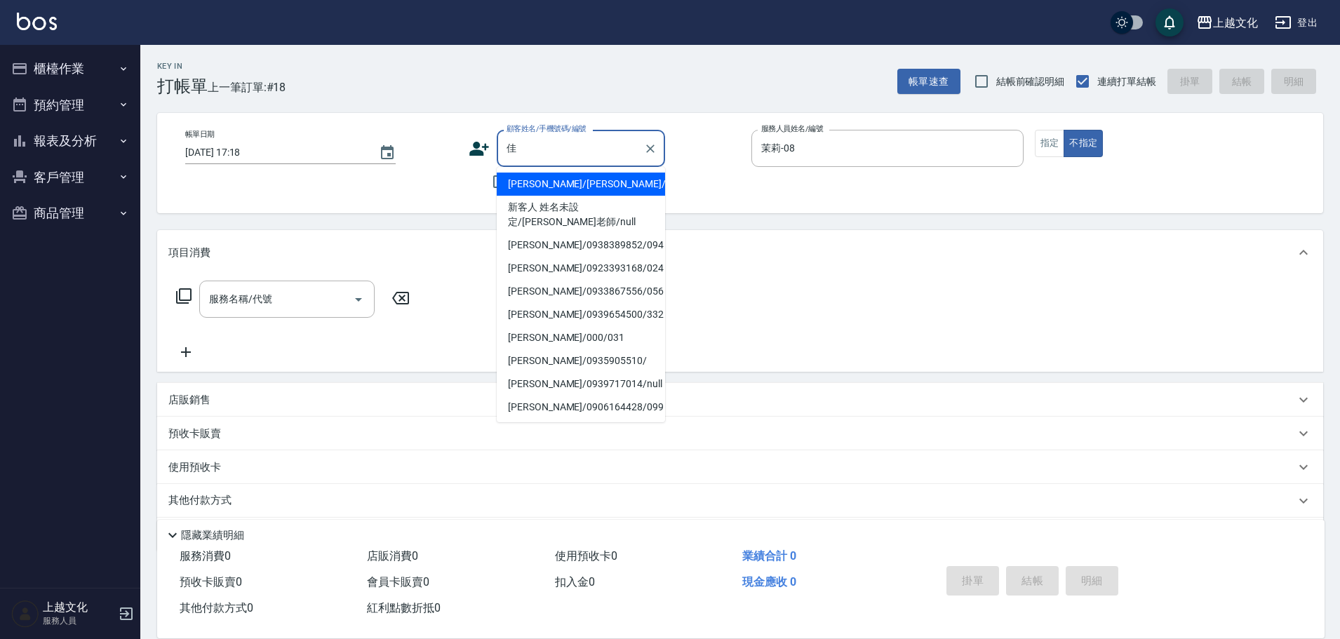
click at [527, 196] on li "林佳雯/林佳雯/0920312746/083" at bounding box center [581, 184] width 168 height 23
type input "林佳雯/林佳雯/0920312746/083"
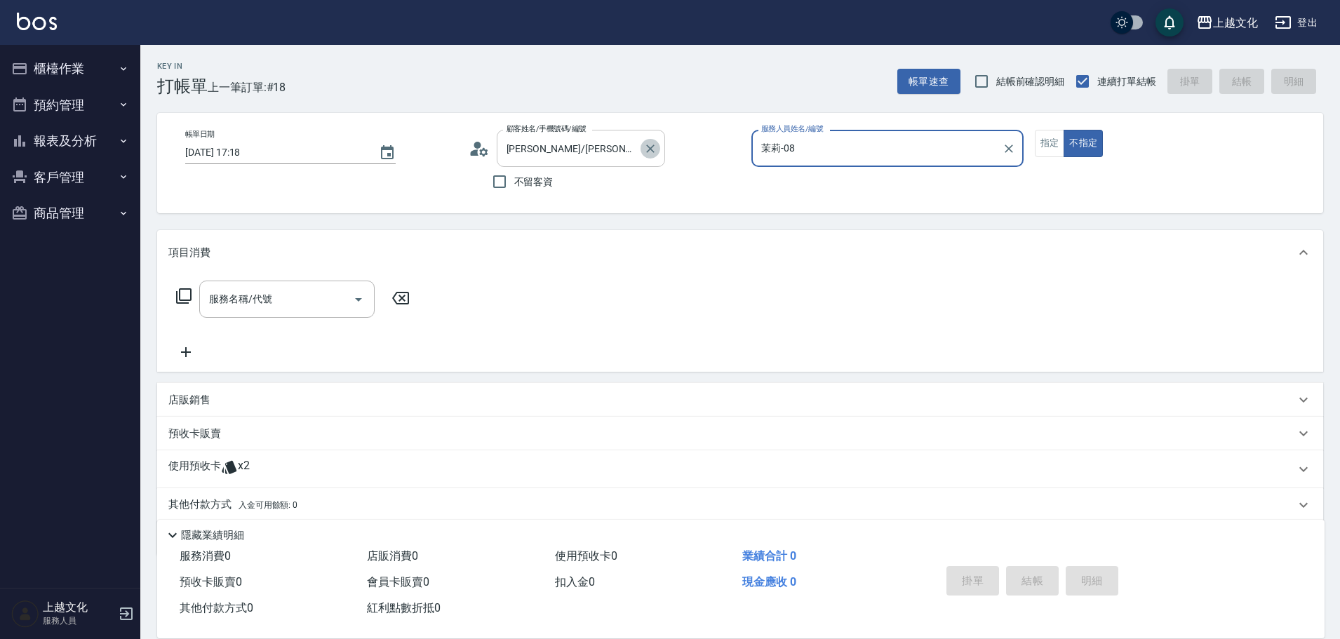
click at [648, 144] on icon "Clear" at bounding box center [650, 149] width 14 height 14
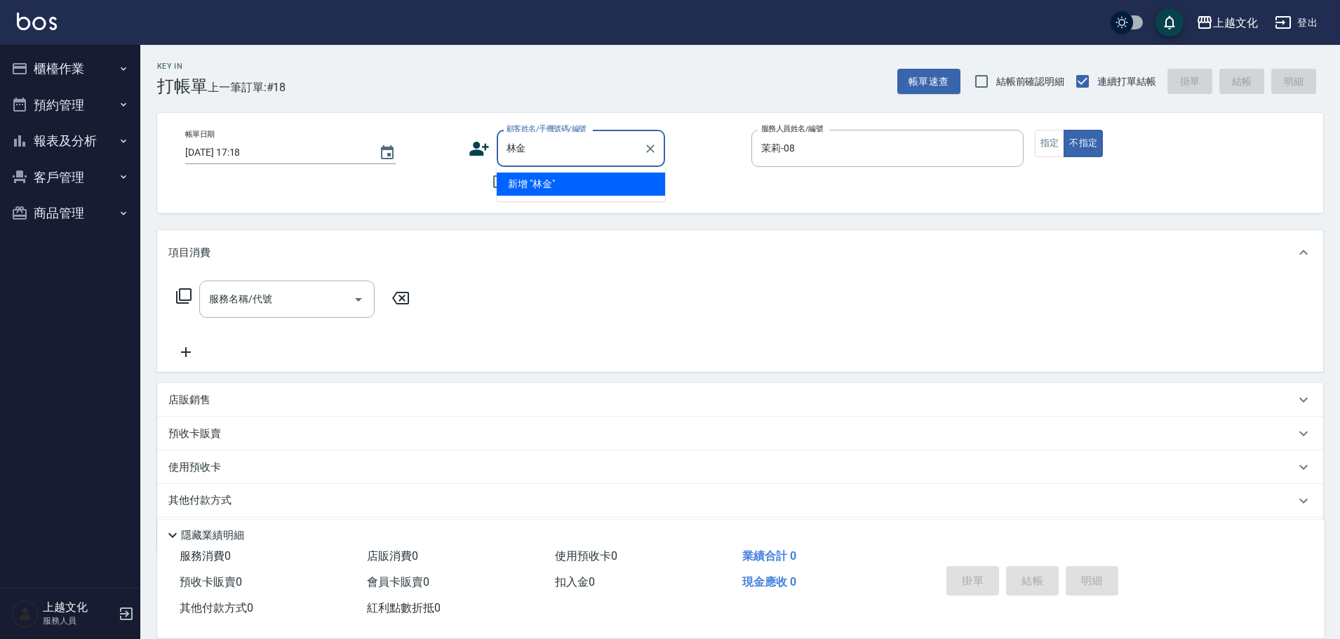
type input "林"
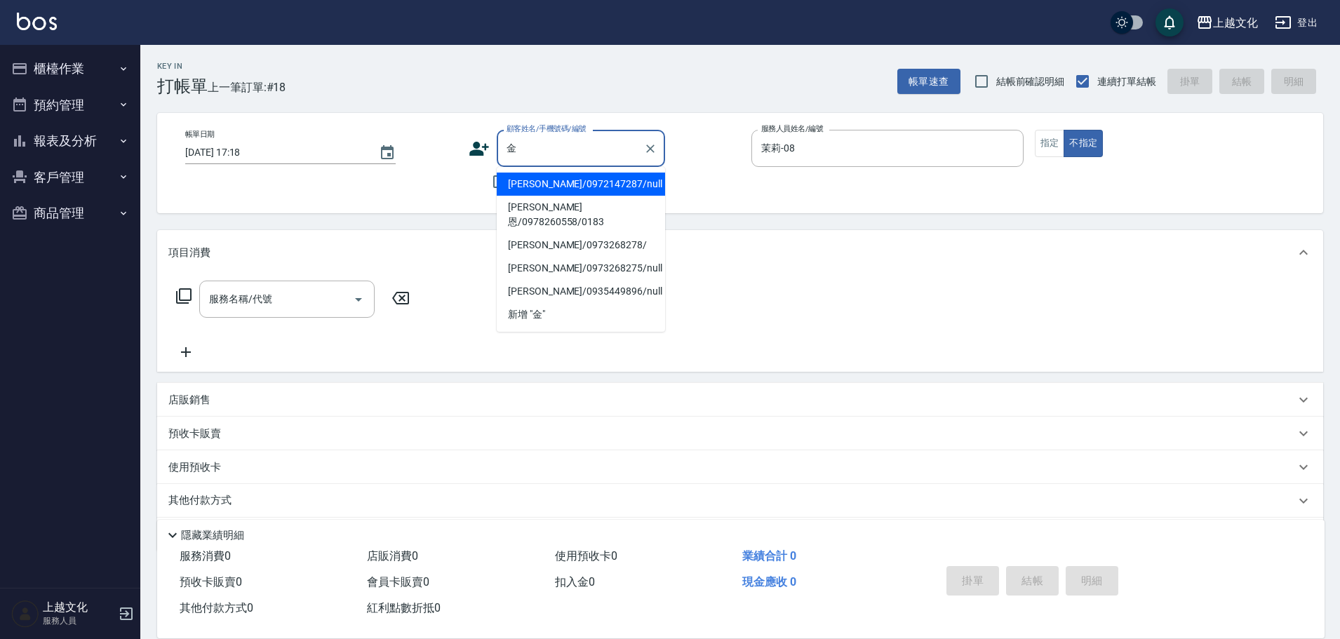
click at [528, 206] on li "林言金恩/0978260558/0183" at bounding box center [581, 215] width 168 height 38
click at [528, 206] on div "帳單日期 2025/09/12 17:18 顧客姓名/手機號碼/編號 金 顧客姓名/手機號碼/編號 不留客資 服務人員姓名/編號 茉莉-08 服務人員姓名/編…" at bounding box center [740, 163] width 1166 height 100
type input "林言金恩/0978260558/0183"
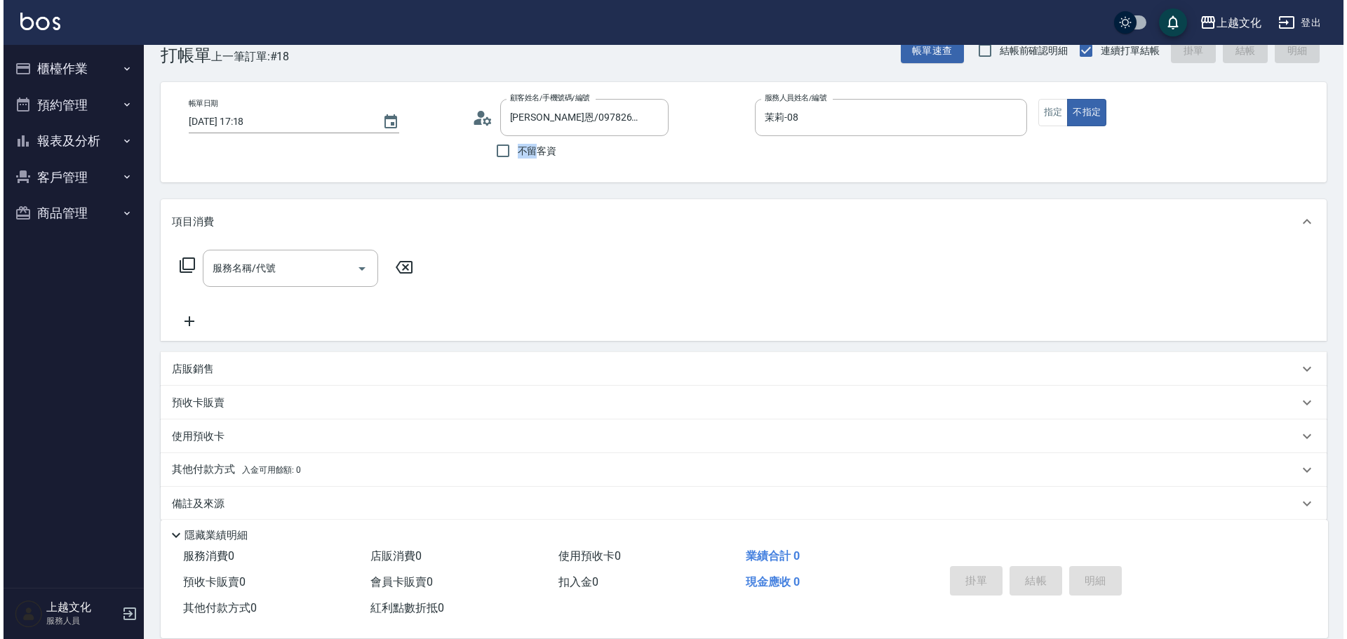
scroll to position [47, 0]
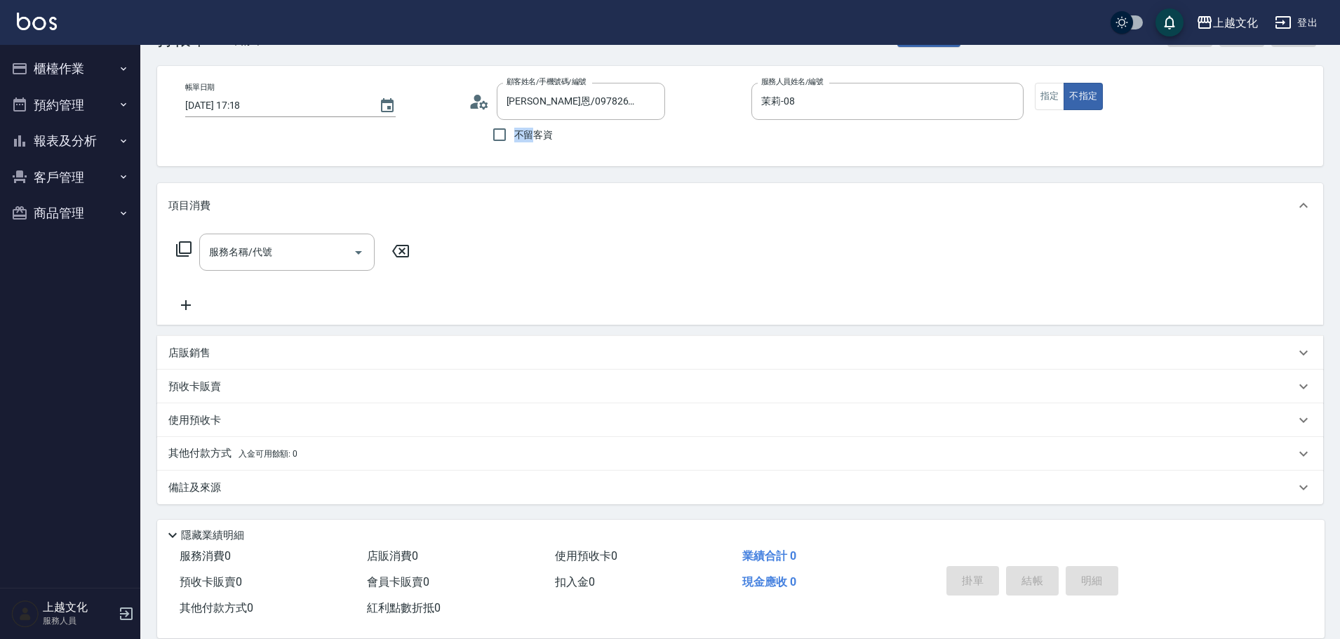
click at [481, 101] on icon at bounding box center [479, 101] width 21 height 21
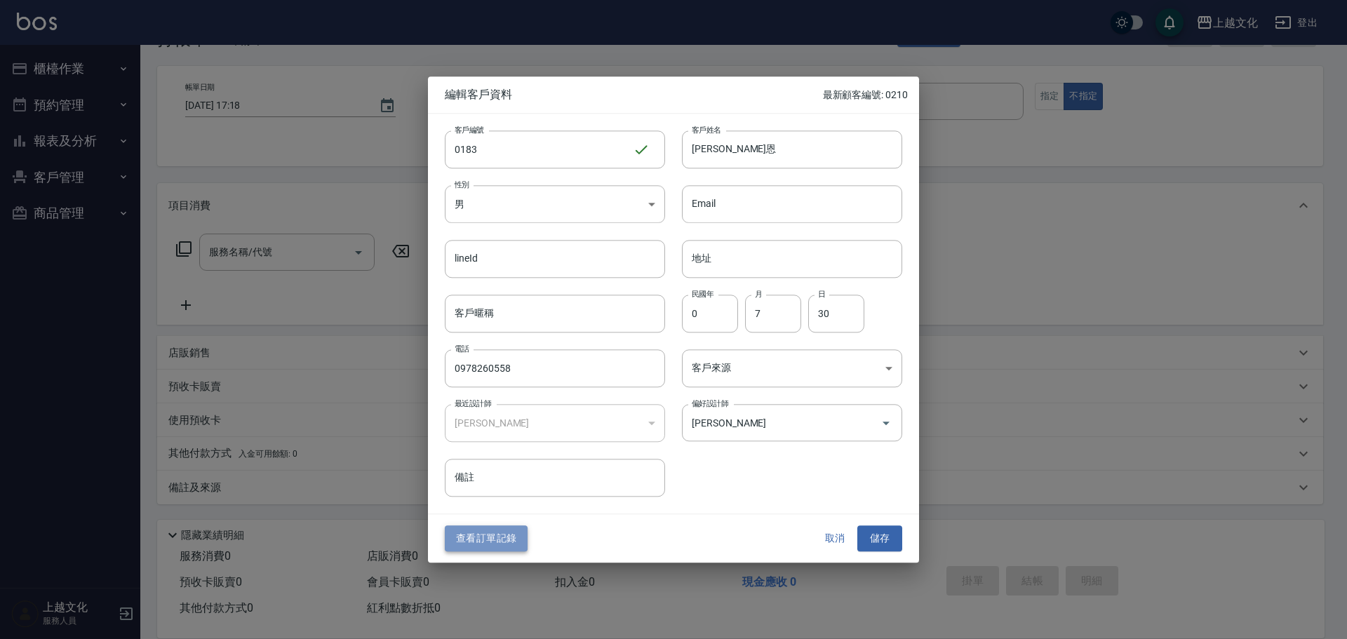
click at [481, 546] on button "查看訂單記錄" at bounding box center [486, 539] width 83 height 26
click at [481, 546] on div "Key In 打帳單 上一筆訂單:#18 帳單速查 結帳前確認明細 連續打單結帳 掛單 結帳 明細 帳單日期 2025/09/12 17:18 顧客姓名/手機…" at bounding box center [670, 296] width 1340 height 686
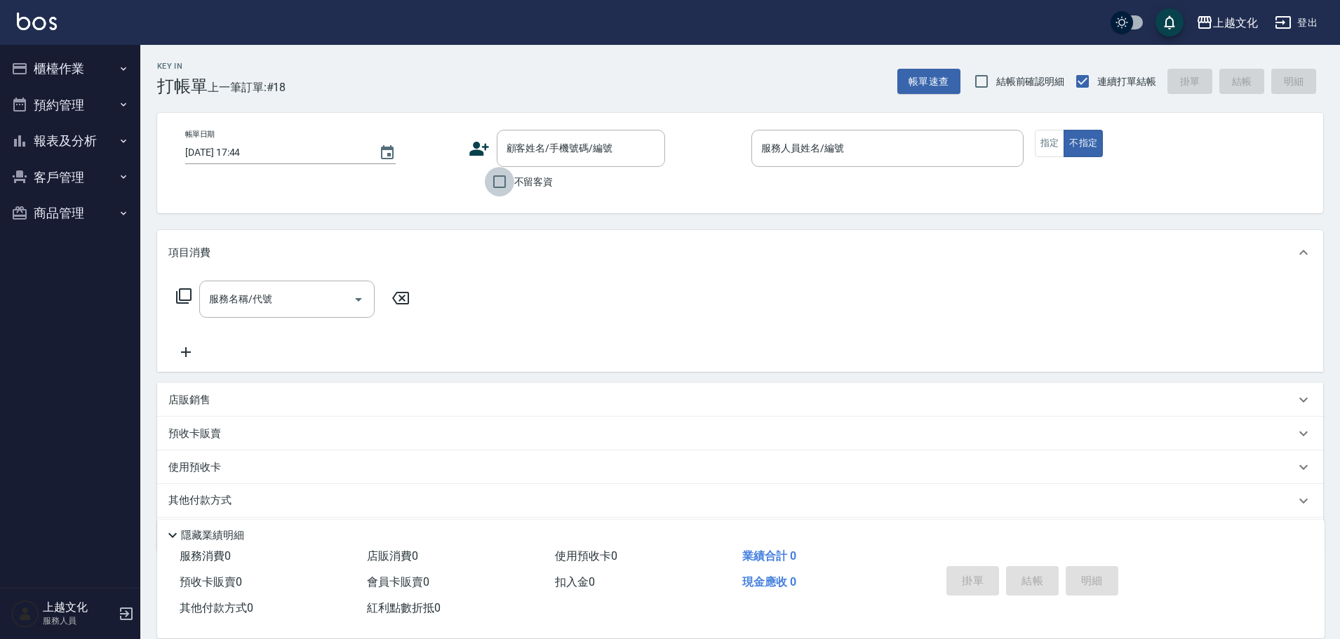
click at [499, 184] on input "不留客資" at bounding box center [499, 181] width 29 height 29
checkbox input "true"
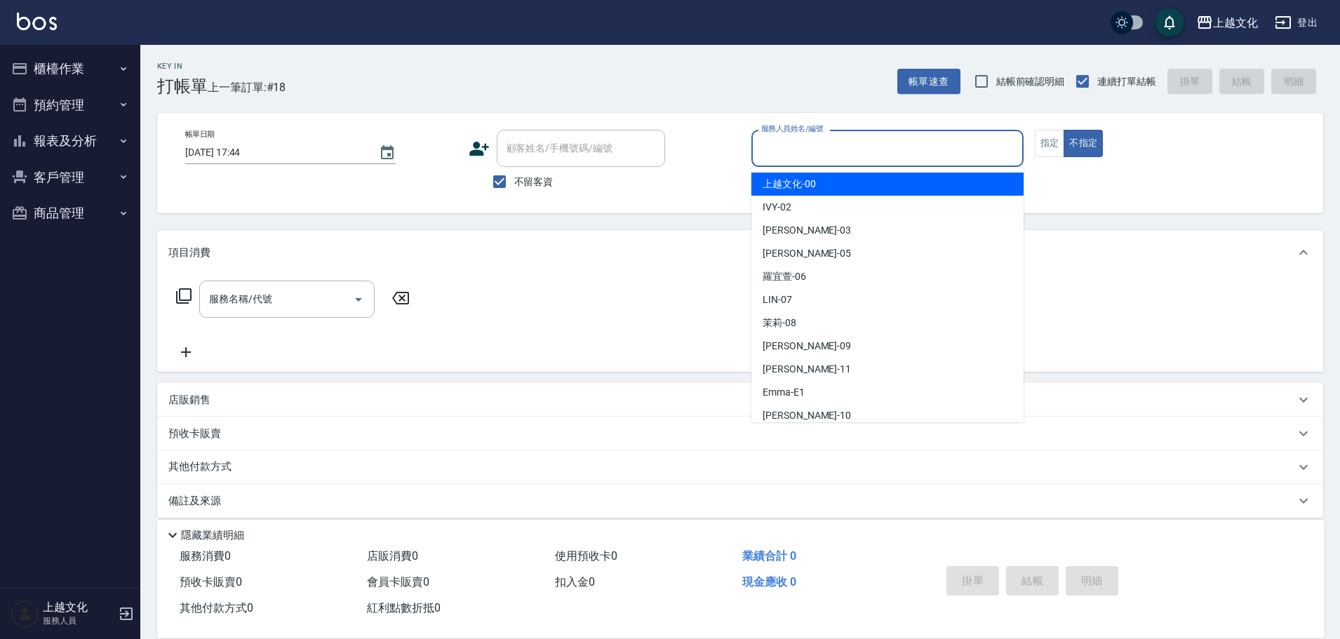
click at [861, 158] on input "服務人員姓名/編號" at bounding box center [888, 148] width 260 height 25
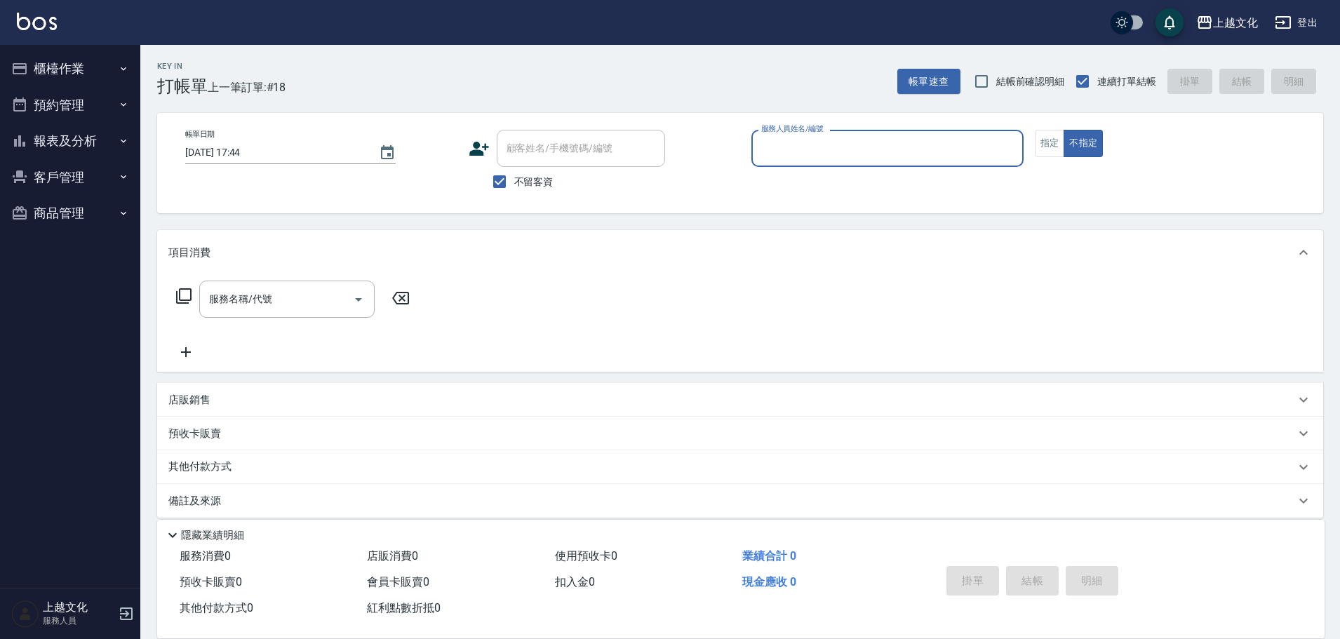
click at [834, 154] on input "服務人員姓名/編號" at bounding box center [888, 148] width 260 height 25
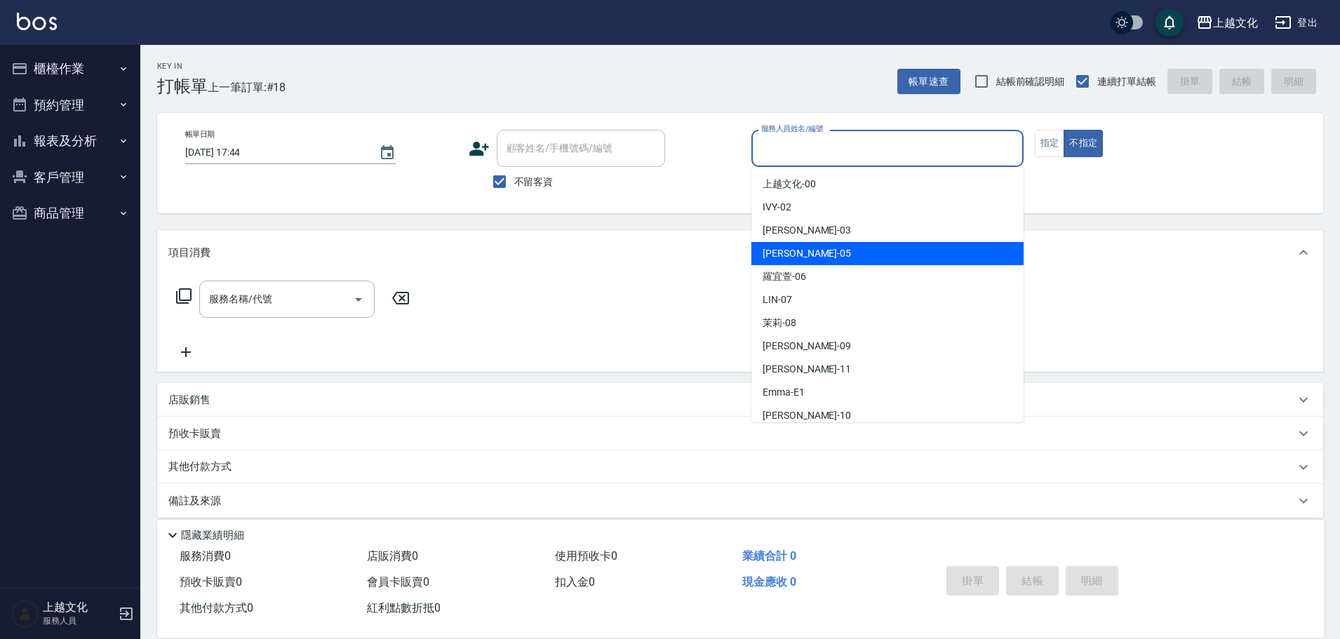
click at [823, 249] on div "[PERSON_NAME] -05" at bounding box center [887, 253] width 272 height 23
type input "EMILY-05"
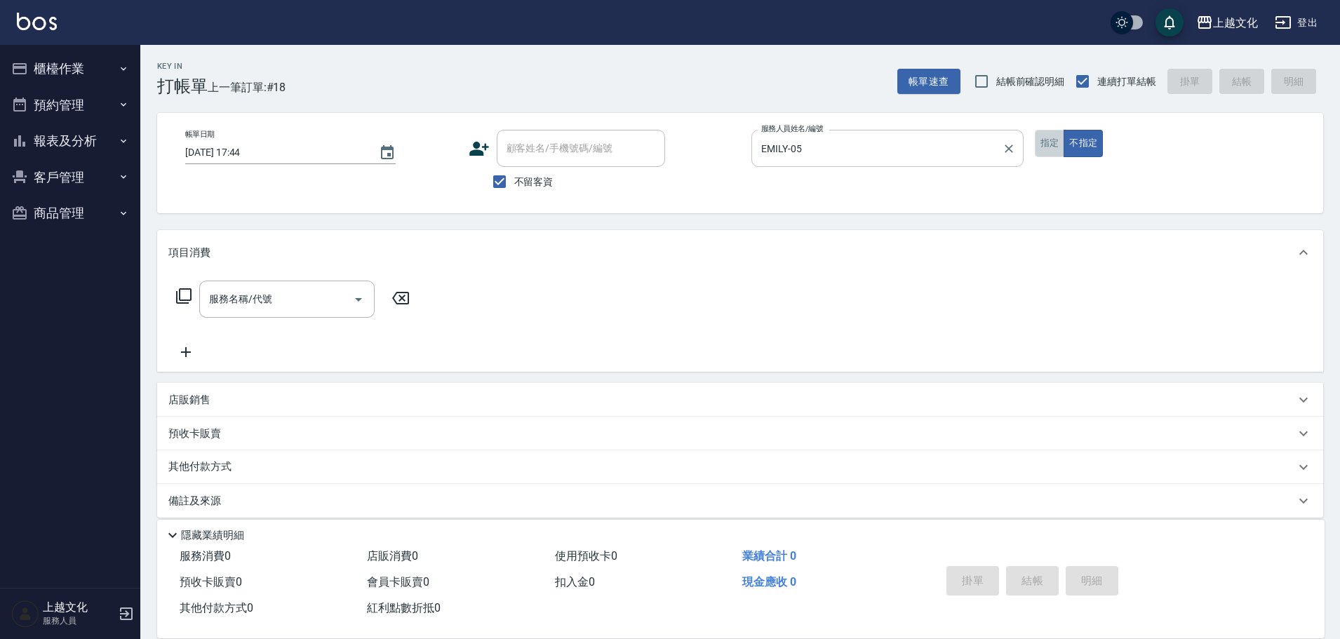
drag, startPoint x: 1049, startPoint y: 144, endPoint x: 903, endPoint y: 147, distance: 146.6
click at [1049, 146] on button "指定" at bounding box center [1050, 143] width 30 height 27
click at [1049, 147] on button "指定" at bounding box center [1050, 143] width 30 height 27
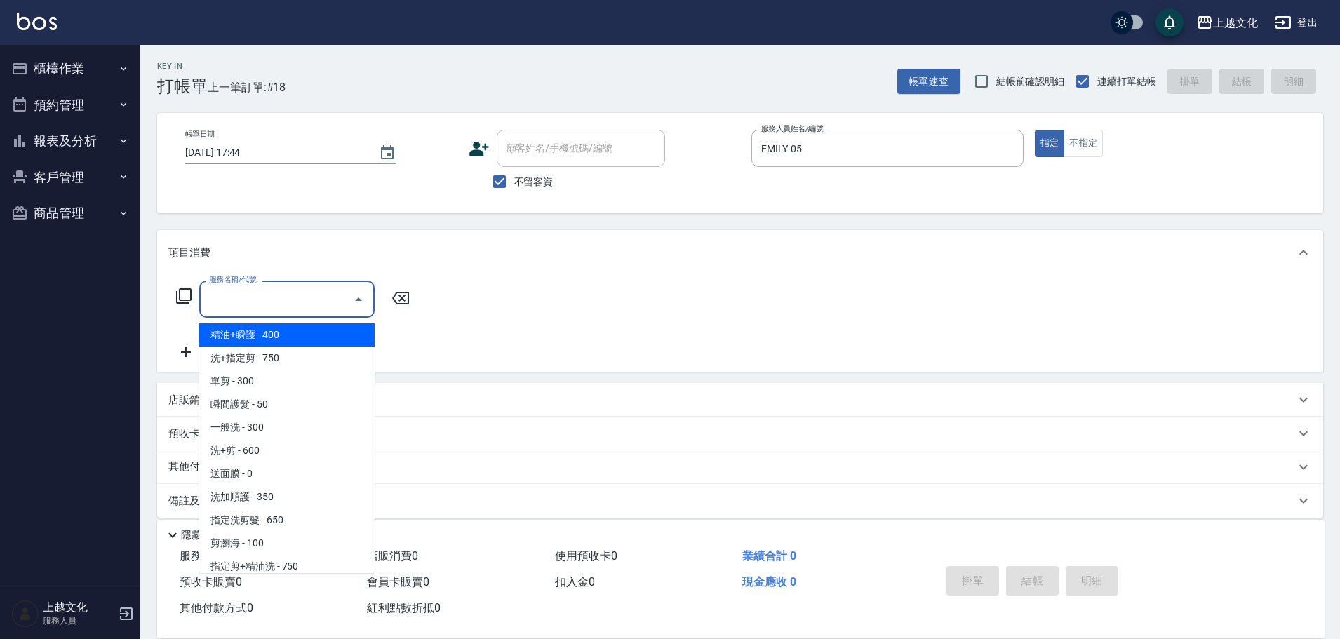
click at [245, 297] on input "服務名稱/代號" at bounding box center [277, 299] width 142 height 25
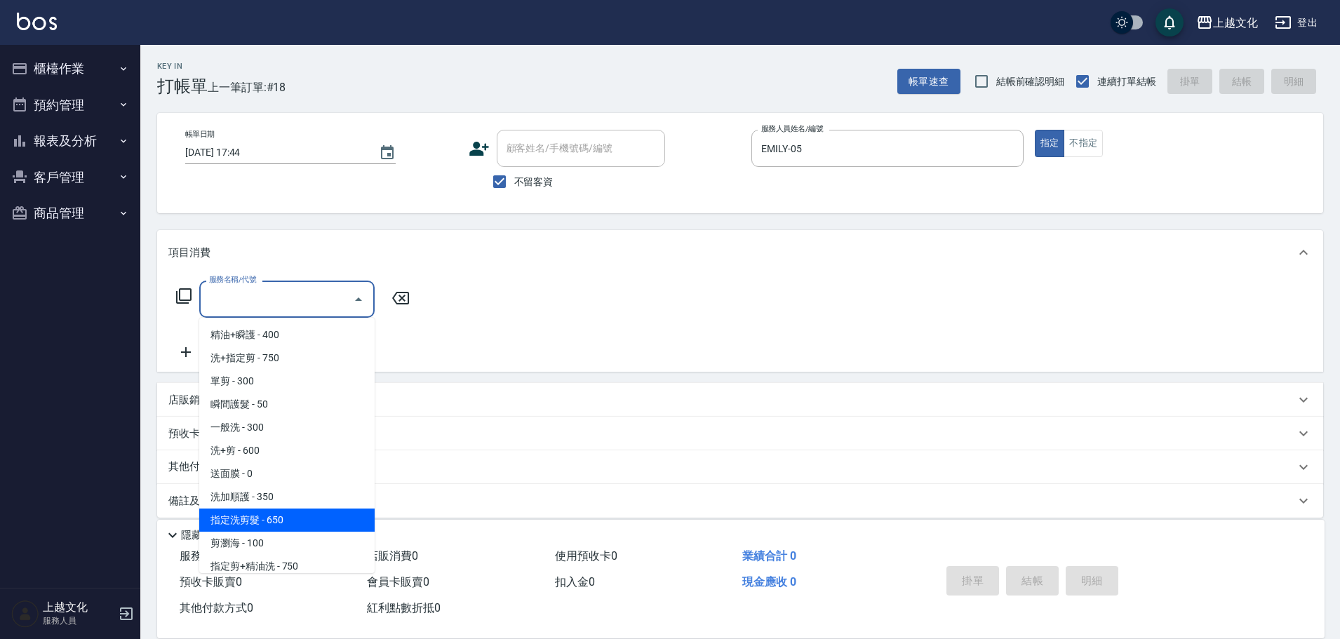
click at [287, 523] on span "指定洗剪髮 - 650" at bounding box center [286, 520] width 175 height 23
type input "指定洗剪髮(201)"
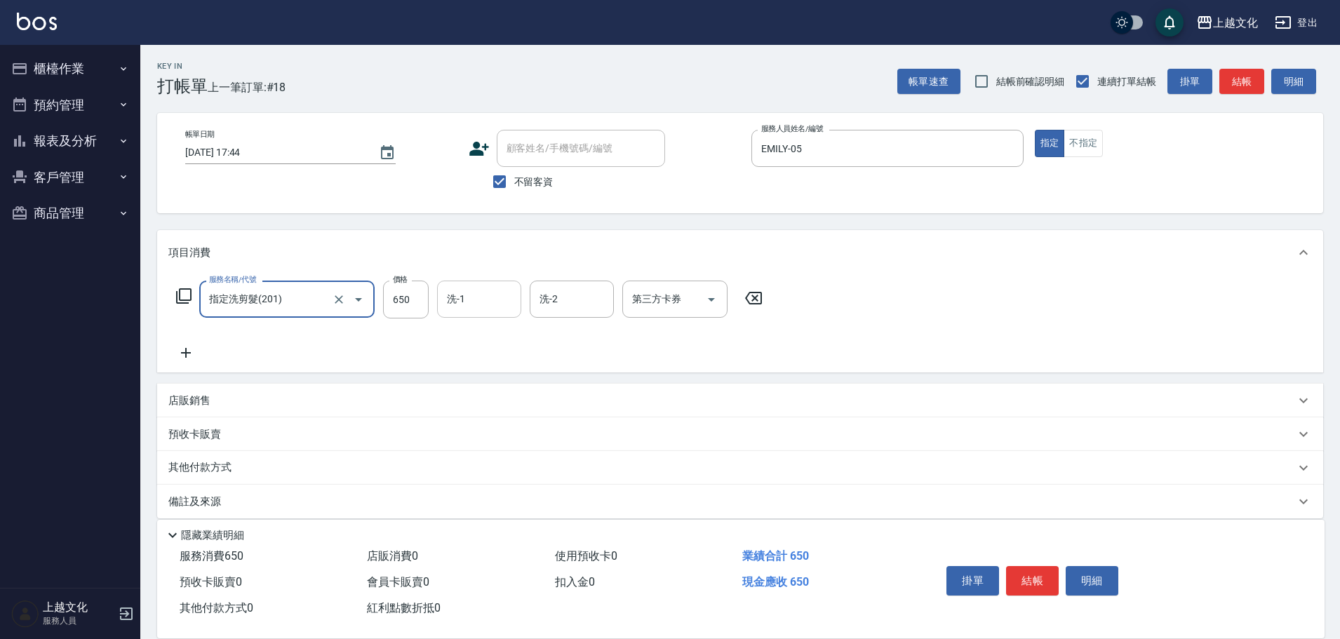
click at [467, 306] on input "洗-1" at bounding box center [479, 299] width 72 height 25
click at [471, 293] on input "洗-1" at bounding box center [479, 299] width 72 height 25
click at [485, 300] on input "洗-1" at bounding box center [479, 299] width 72 height 25
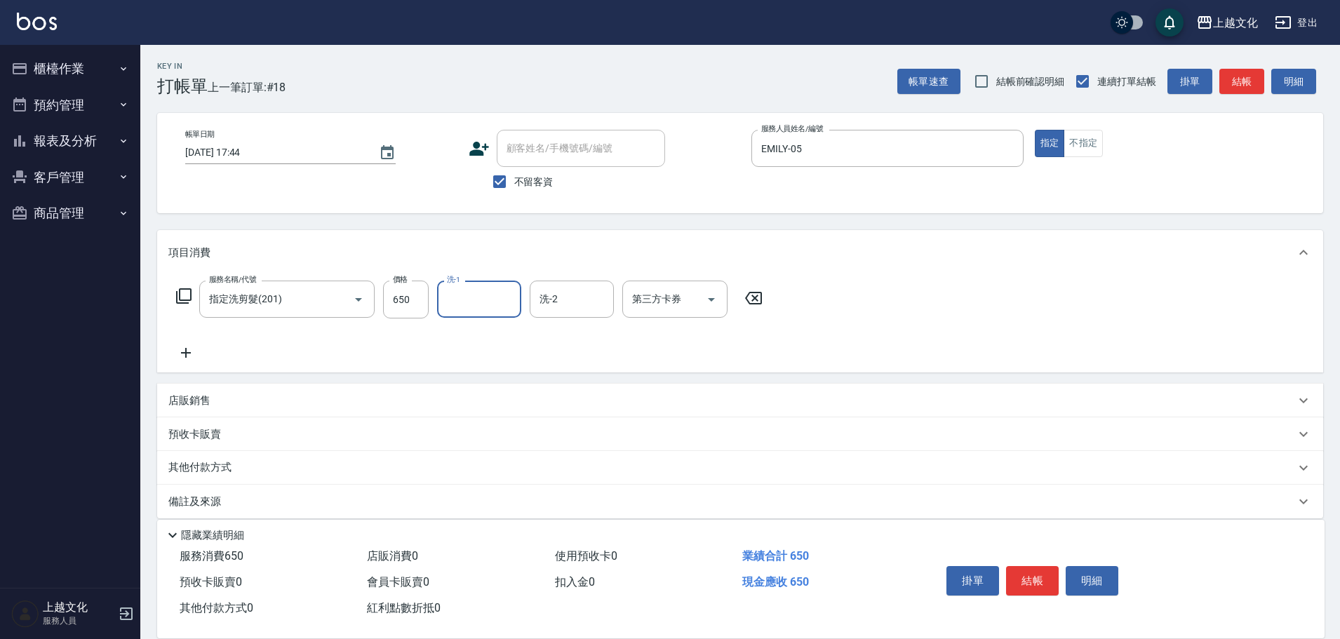
click at [485, 300] on input "洗-1" at bounding box center [479, 299] width 72 height 25
click at [485, 297] on input "洗-1" at bounding box center [479, 299] width 72 height 25
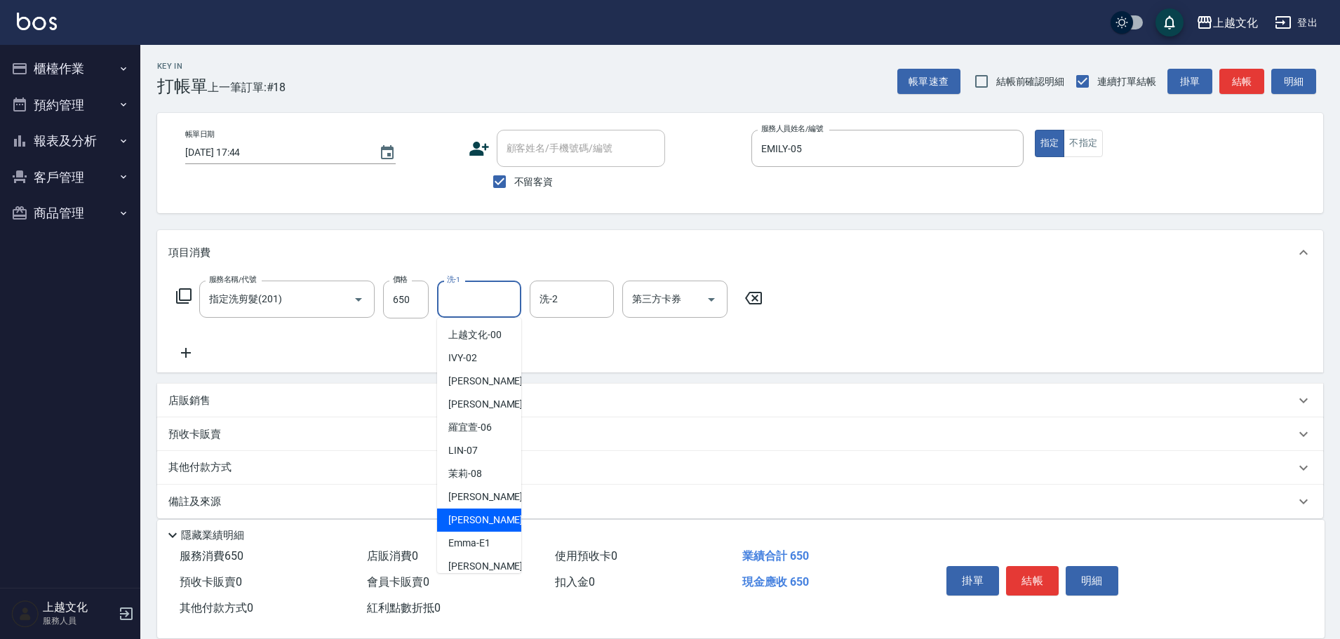
drag, startPoint x: 469, startPoint y: 518, endPoint x: 709, endPoint y: 513, distance: 239.9
click at [469, 516] on span "[PERSON_NAME] -11" at bounding box center [492, 520] width 88 height 15
type input "[PERSON_NAME]-11"
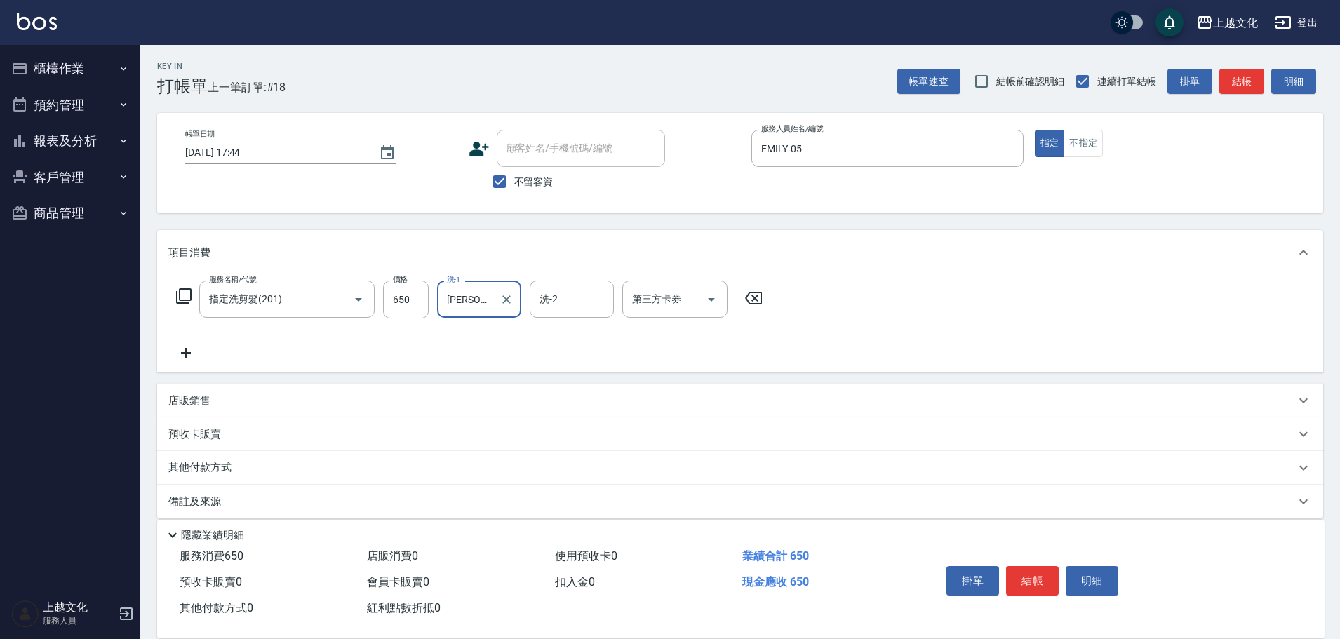
click at [1023, 577] on button "結帳" at bounding box center [1032, 580] width 53 height 29
click at [1023, 577] on div "掛單 結帳 明細" at bounding box center [1032, 582] width 183 height 44
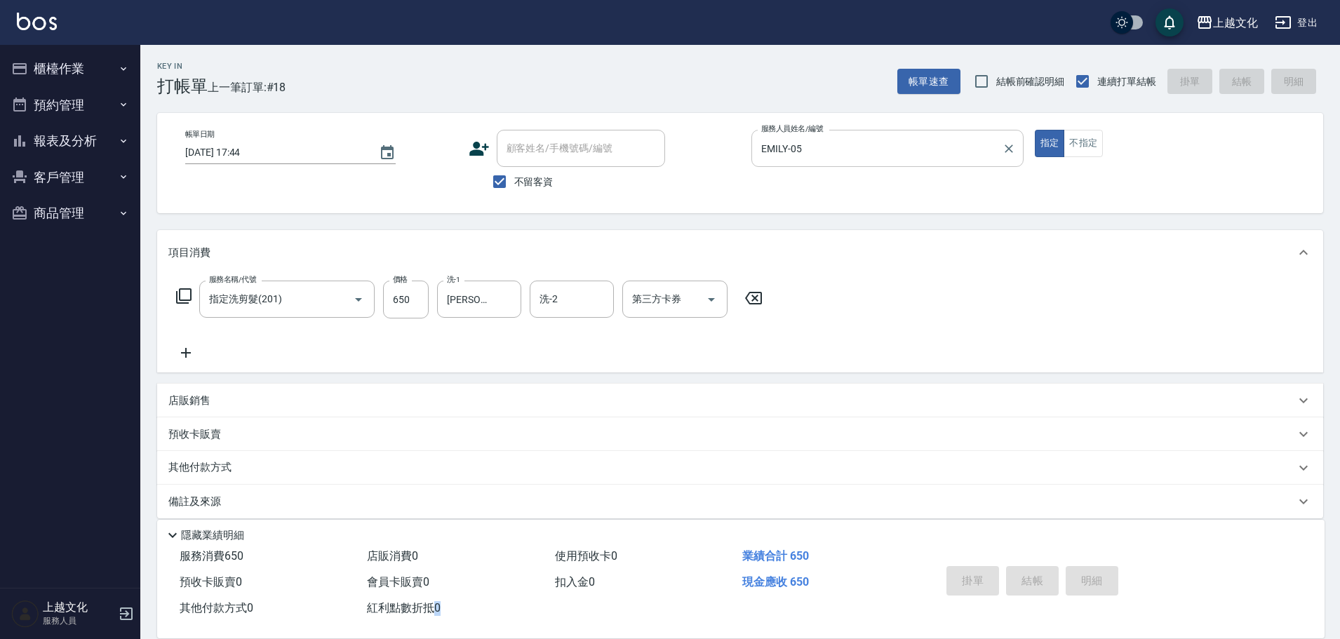
type input "[DATE] 17:53"
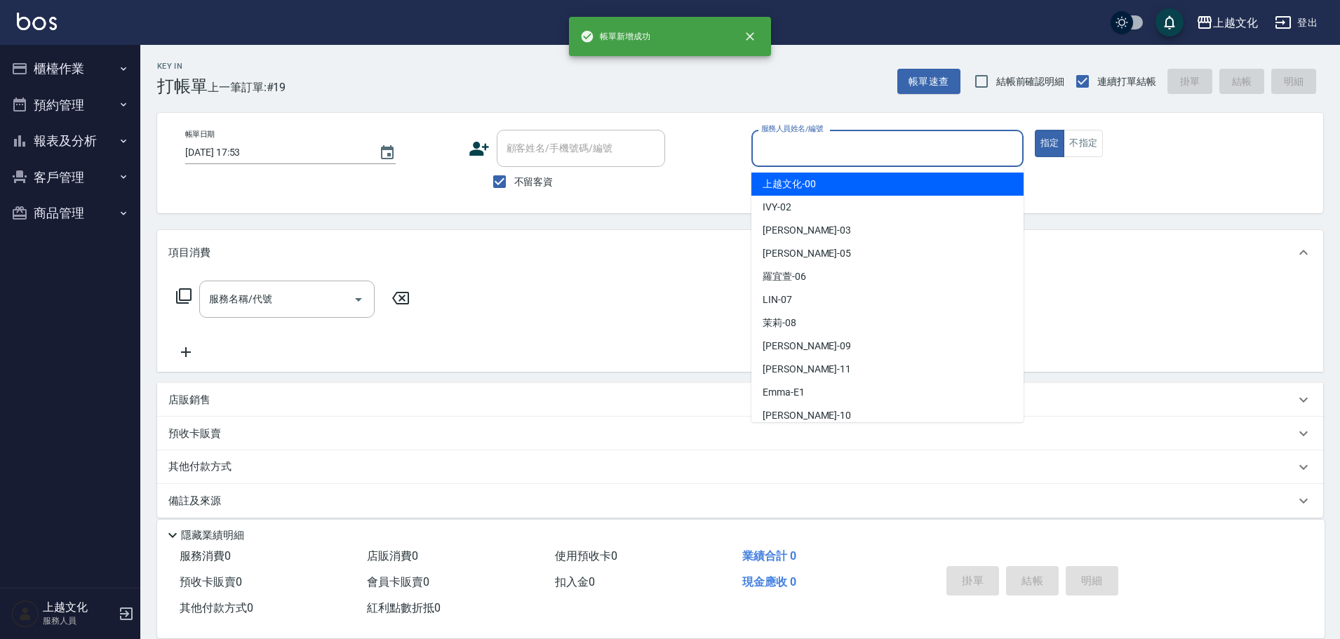
click at [833, 144] on input "服務人員姓名/編號" at bounding box center [888, 148] width 260 height 25
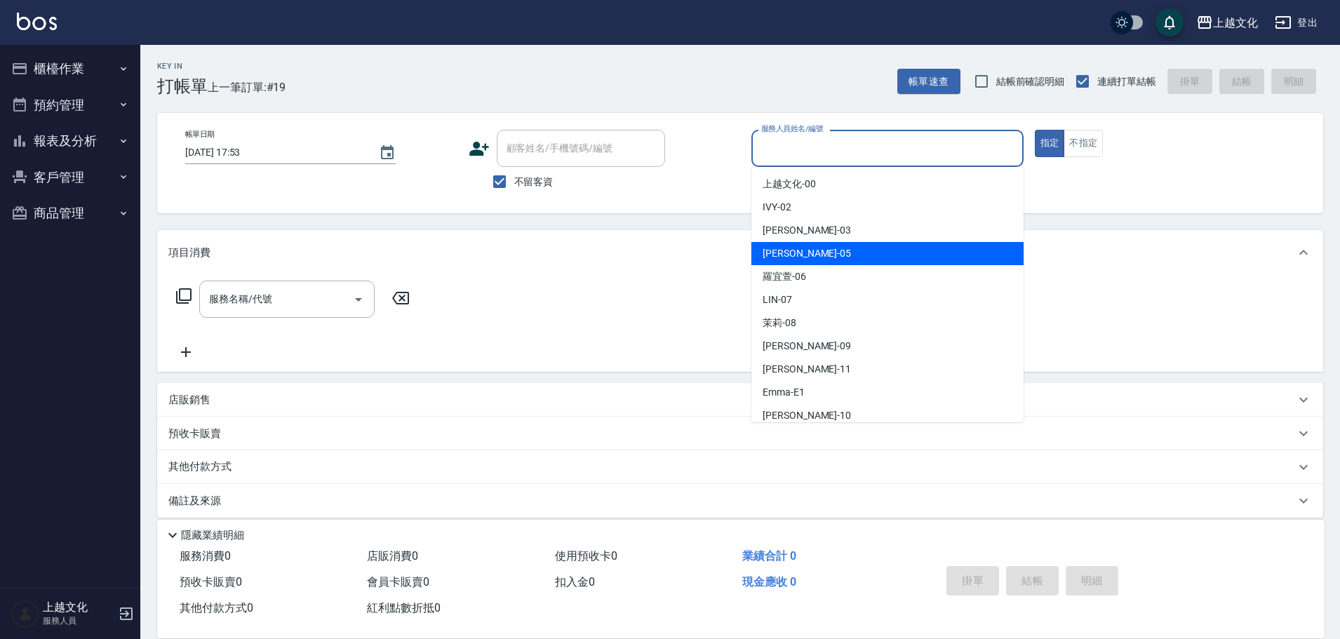
click at [801, 254] on span "[PERSON_NAME] -05" at bounding box center [806, 253] width 88 height 15
type input "EMILY-05"
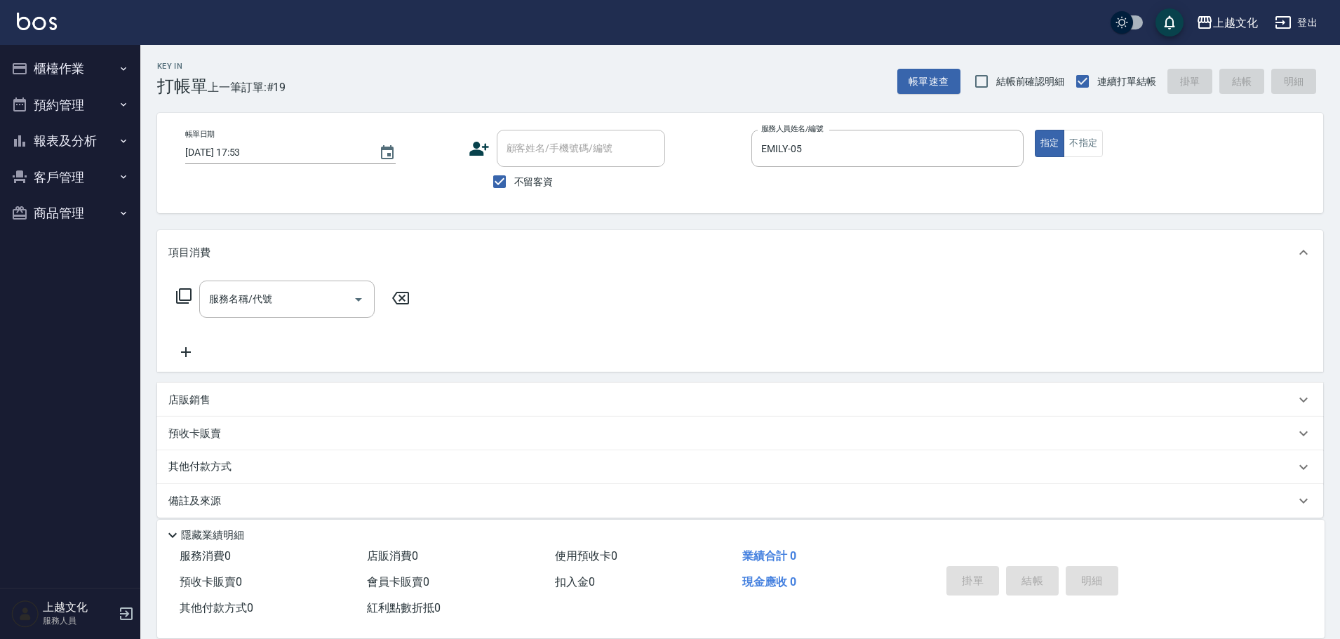
click at [188, 294] on icon at bounding box center [183, 296] width 17 height 17
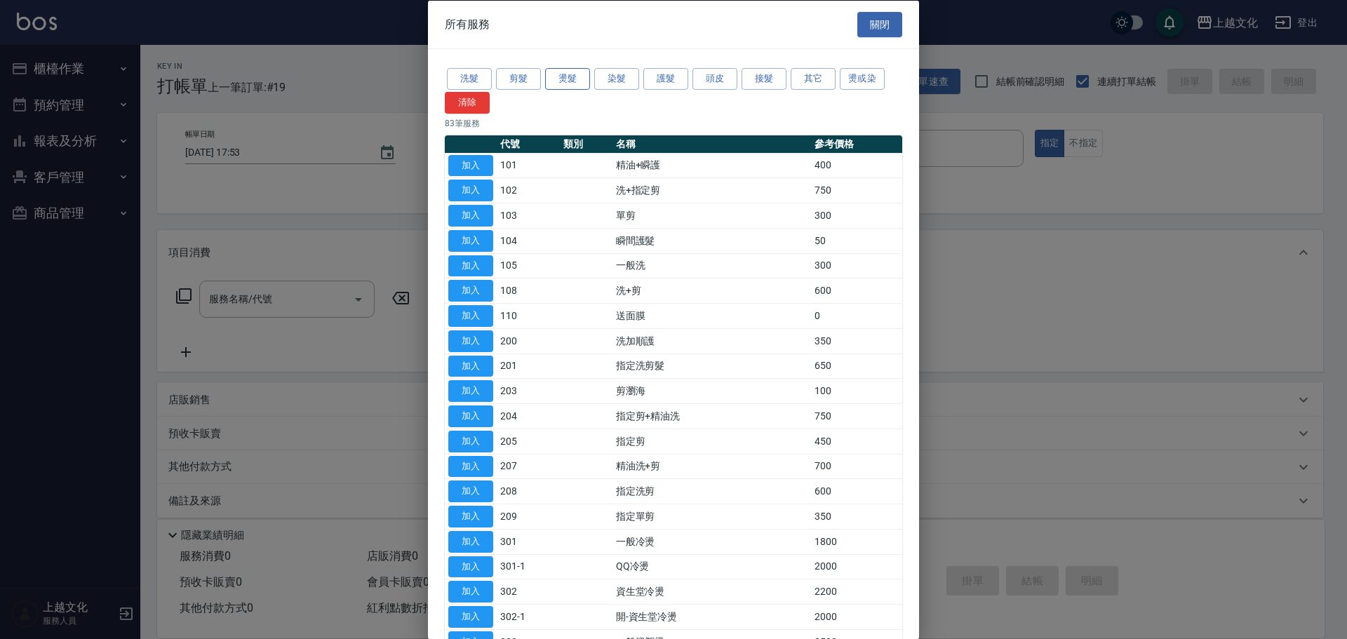
click at [565, 77] on button "燙髮" at bounding box center [567, 79] width 45 height 22
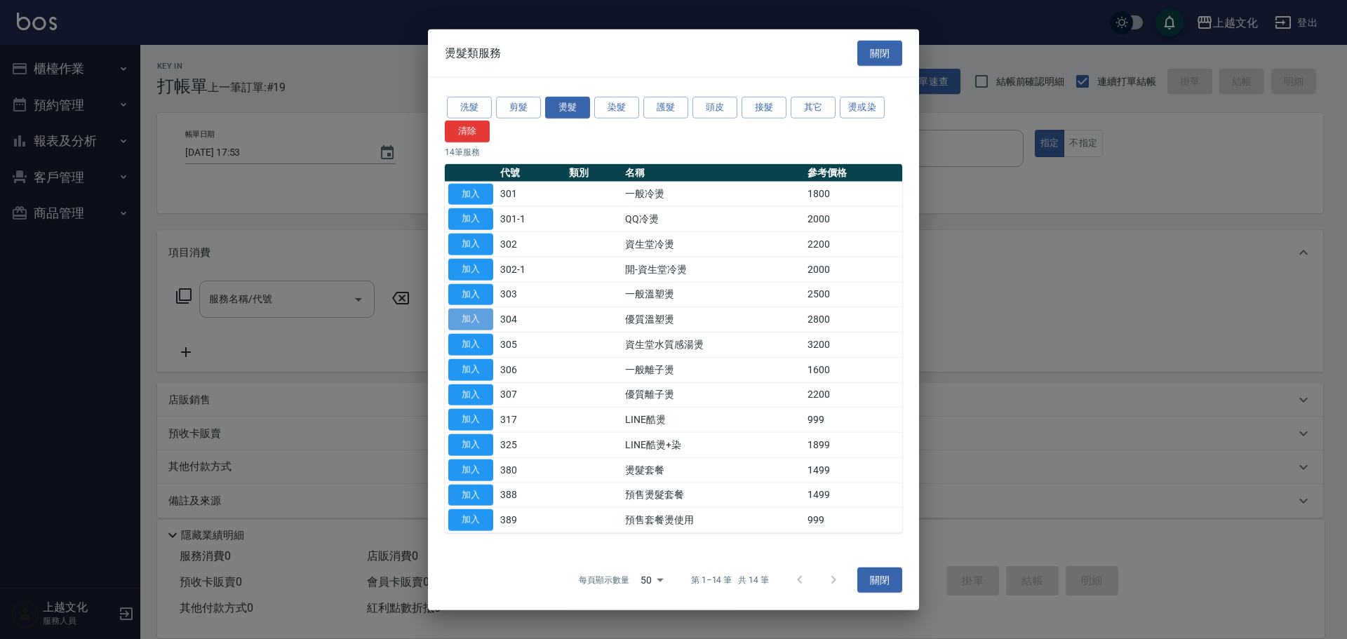
click at [472, 315] on button "加入" at bounding box center [470, 320] width 45 height 22
type input "優質溫塑燙(304)"
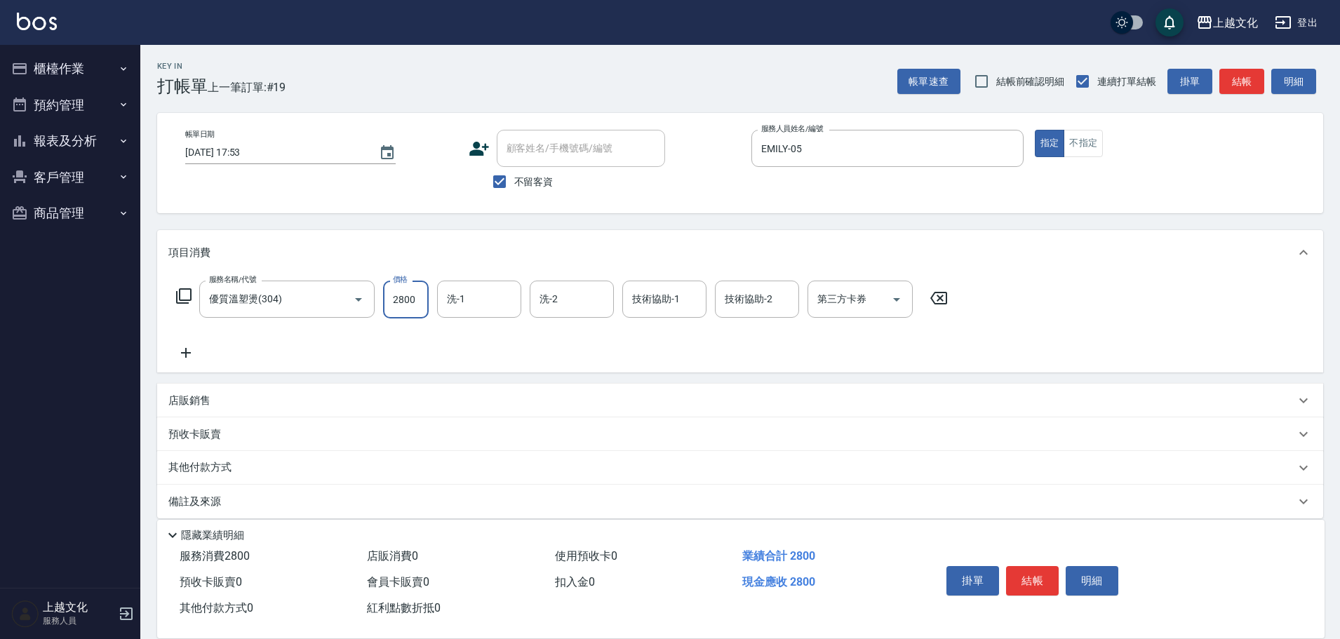
click at [426, 314] on input "2800" at bounding box center [406, 300] width 46 height 38
type input "4199"
click at [473, 297] on input "洗-1" at bounding box center [479, 299] width 72 height 25
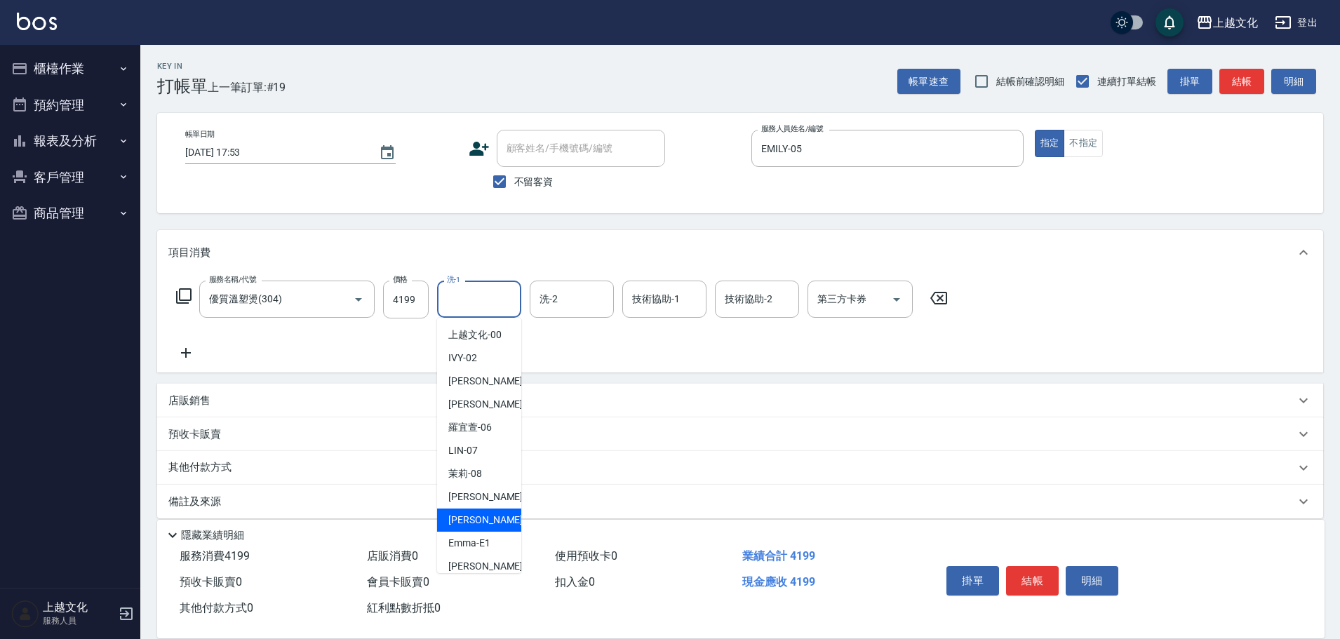
click at [471, 513] on span "[PERSON_NAME] -11" at bounding box center [492, 520] width 88 height 15
click at [471, 520] on div "隱藏業績明細" at bounding box center [740, 532] width 1167 height 24
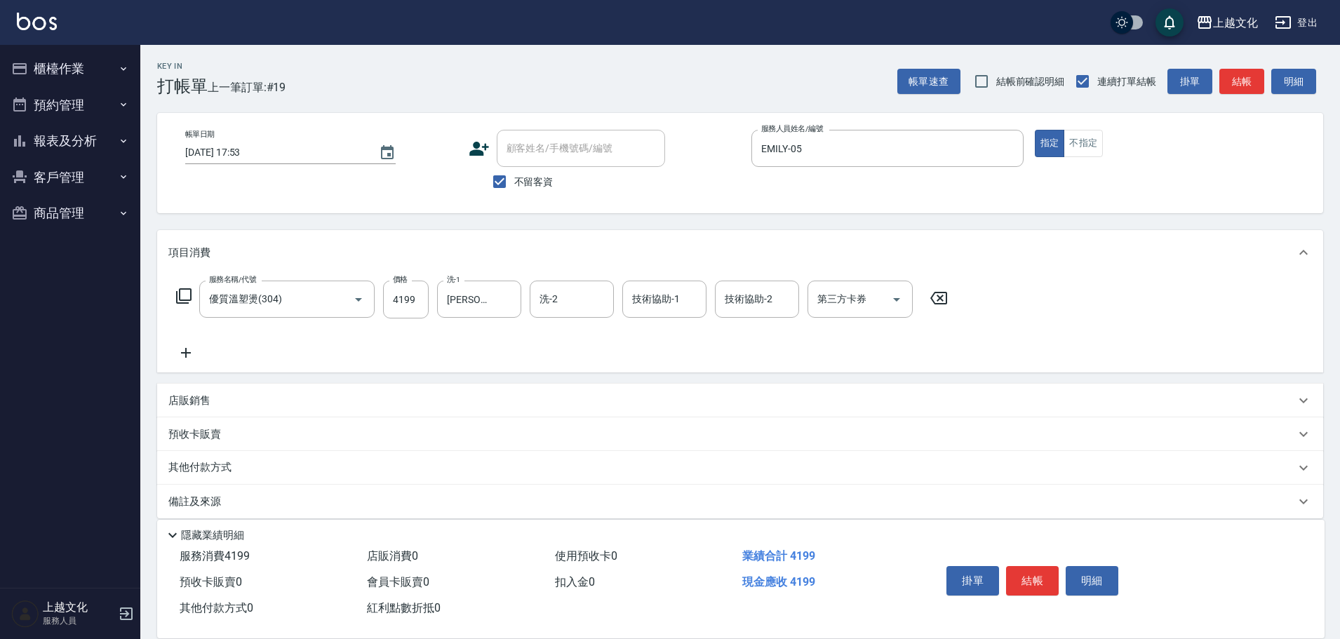
type input "[PERSON_NAME]-11"
click at [576, 304] on input "洗-2" at bounding box center [572, 299] width 72 height 25
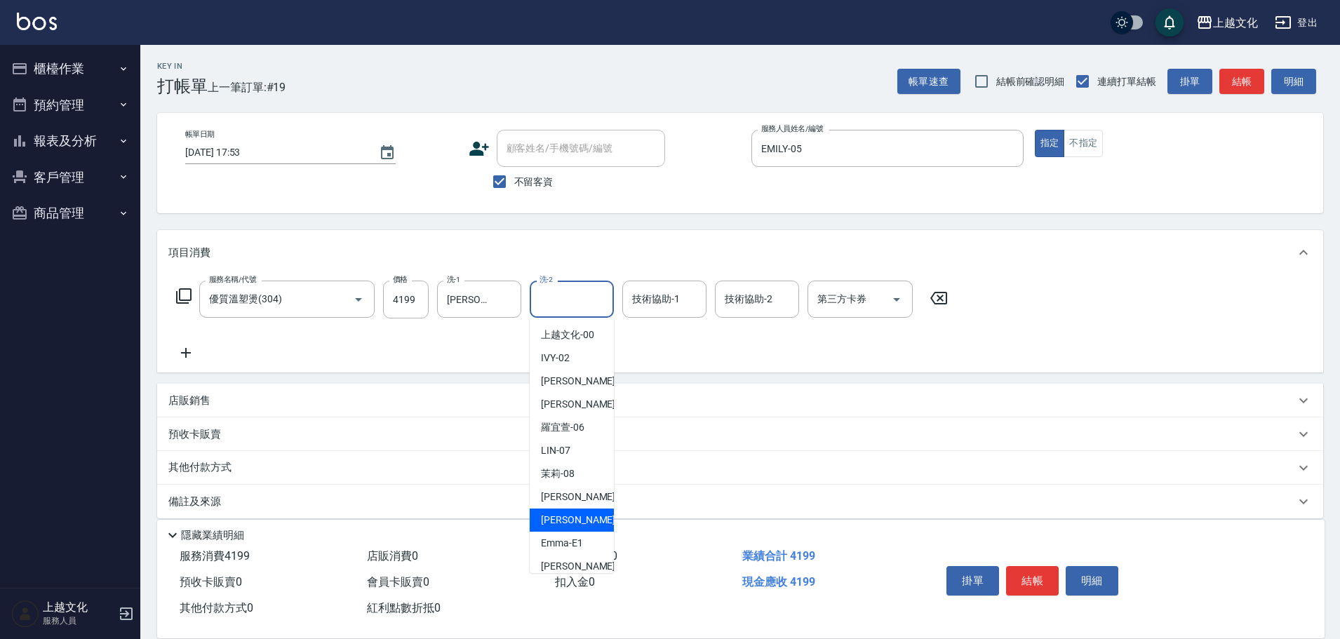
click at [567, 520] on span "[PERSON_NAME] -11" at bounding box center [585, 520] width 88 height 15
type input "[PERSON_NAME]-11"
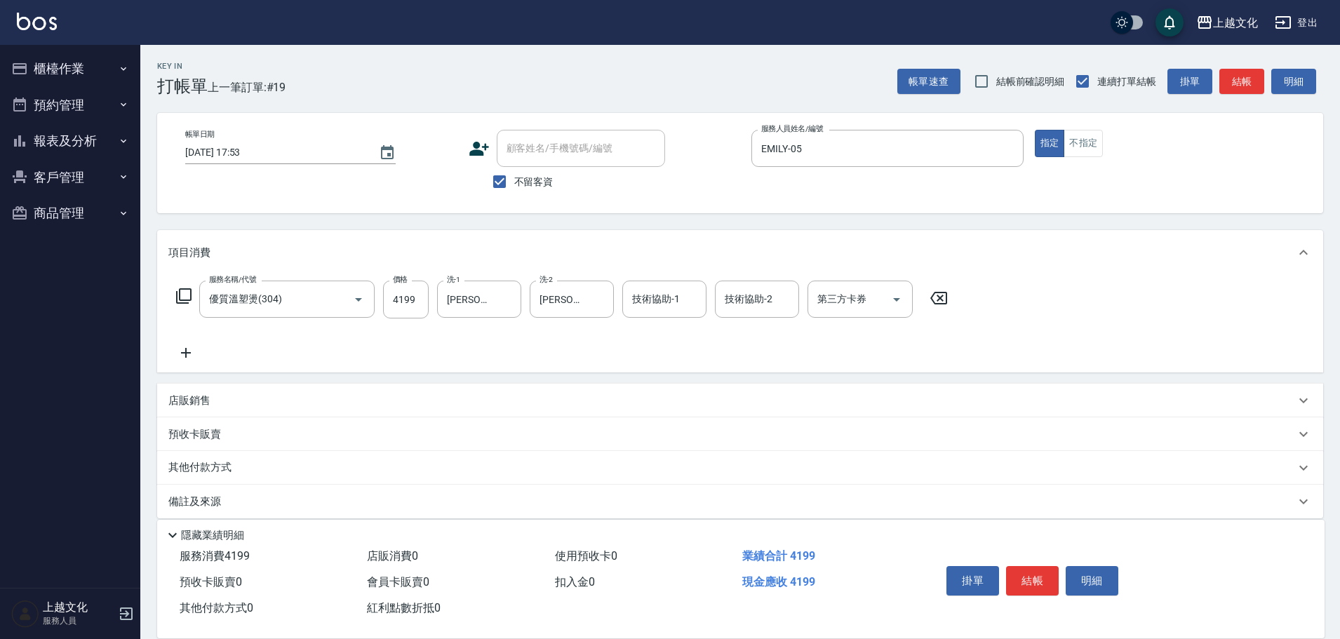
click at [183, 349] on icon at bounding box center [185, 352] width 35 height 17
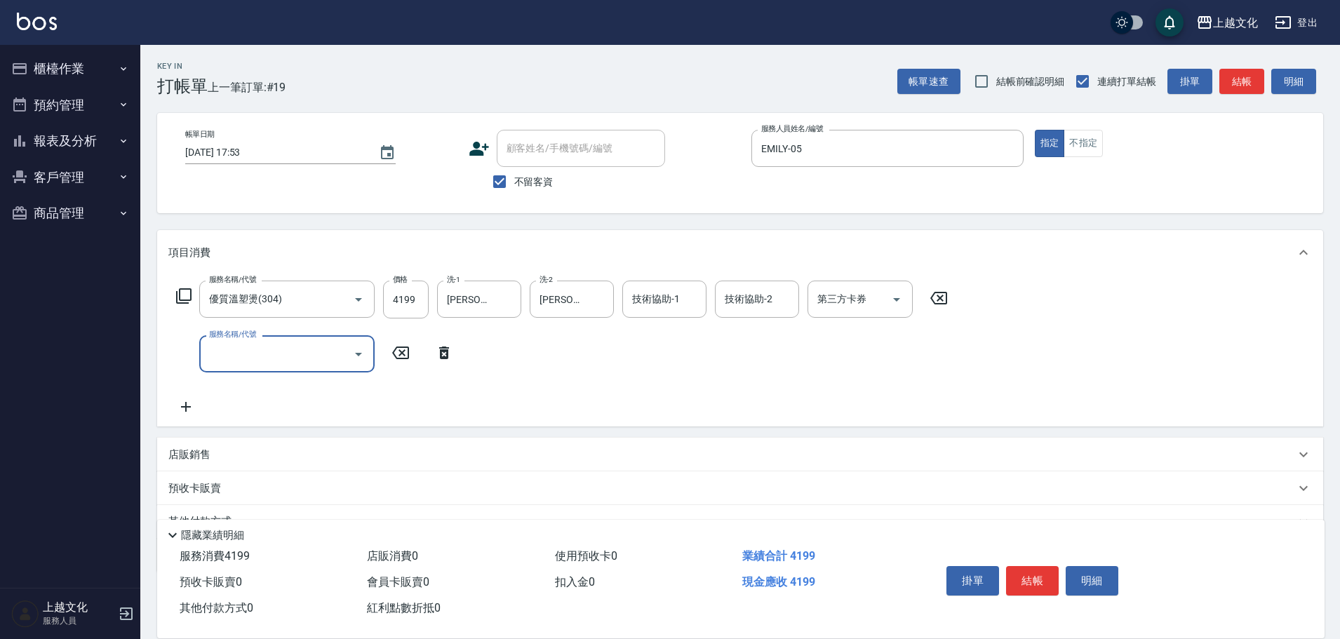
click at [184, 299] on icon at bounding box center [183, 296] width 17 height 17
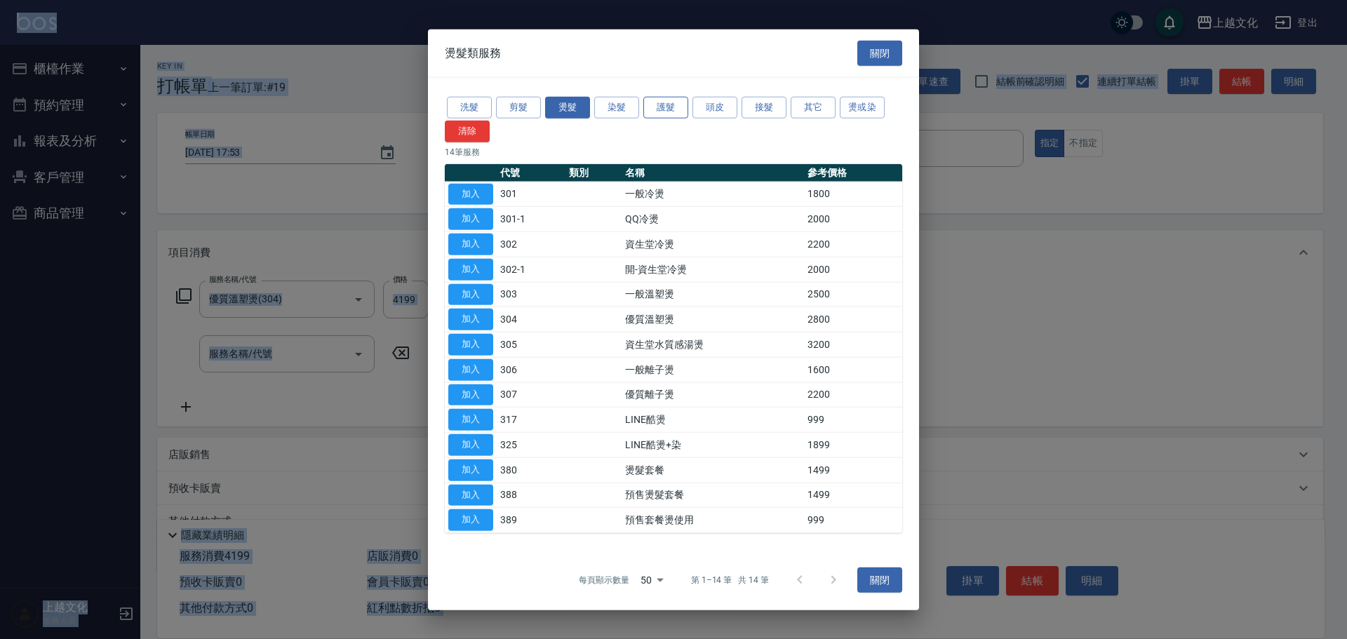
click at [667, 107] on button "護髮" at bounding box center [665, 108] width 45 height 22
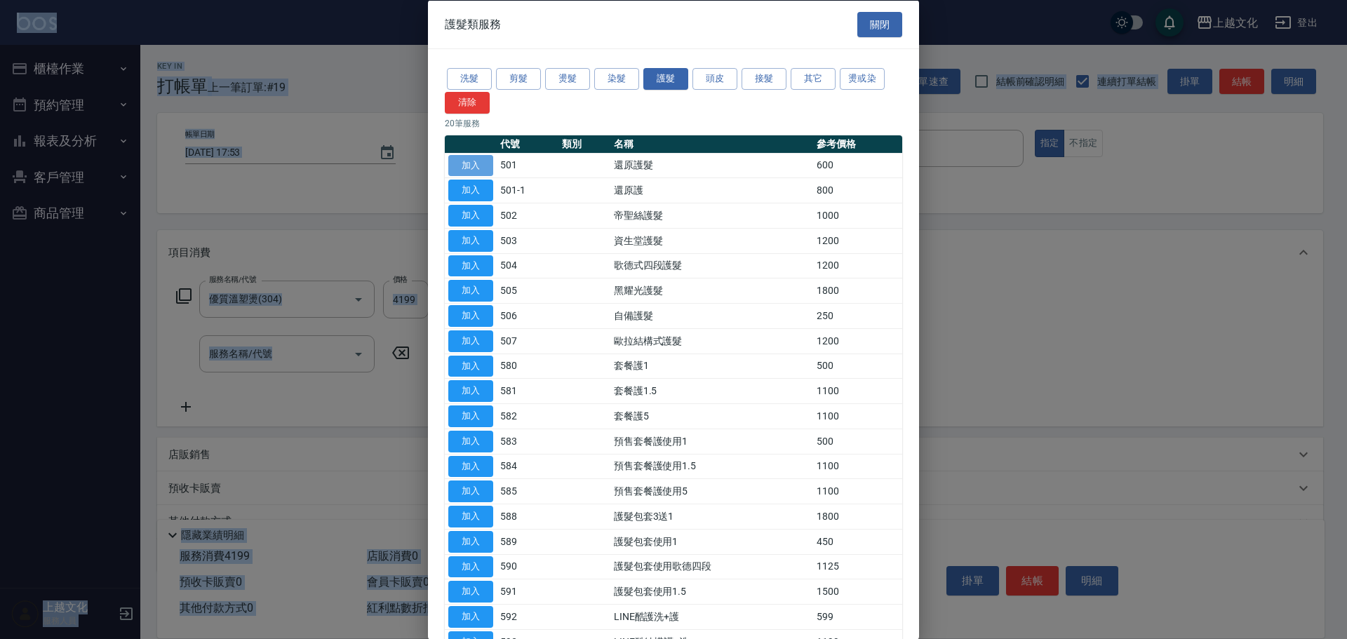
click at [473, 163] on button "加入" at bounding box center [470, 165] width 45 height 22
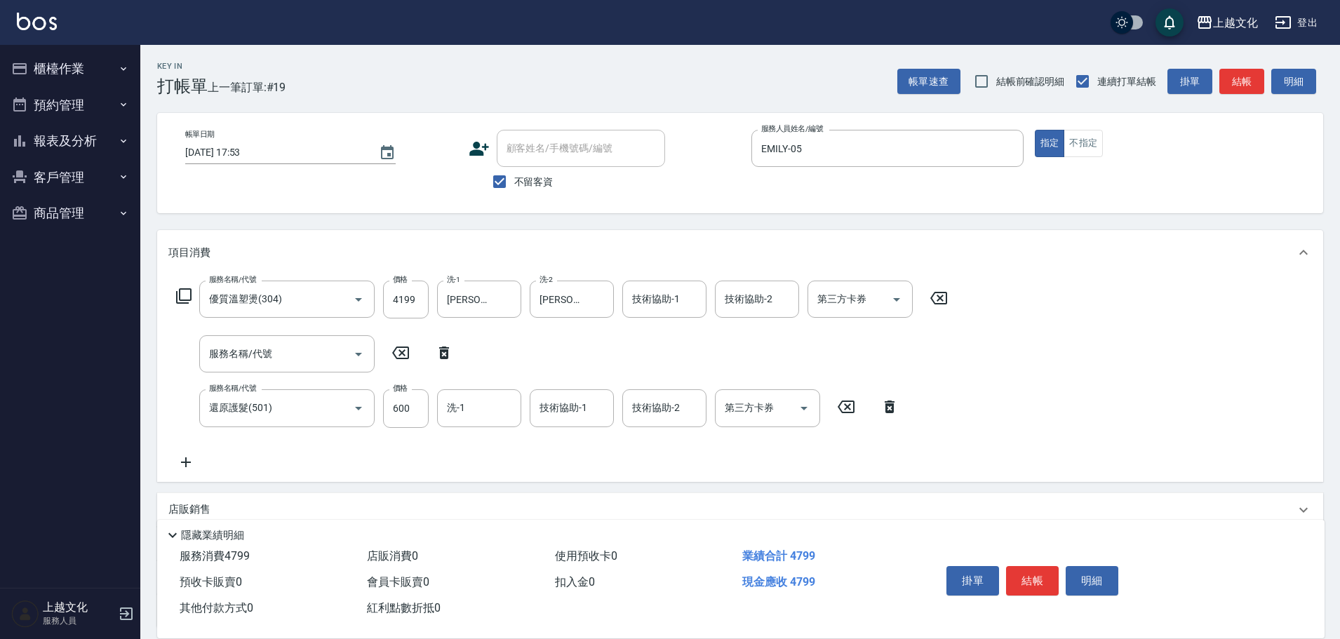
click at [444, 354] on icon at bounding box center [443, 352] width 35 height 17
type input "還原護髮(501)"
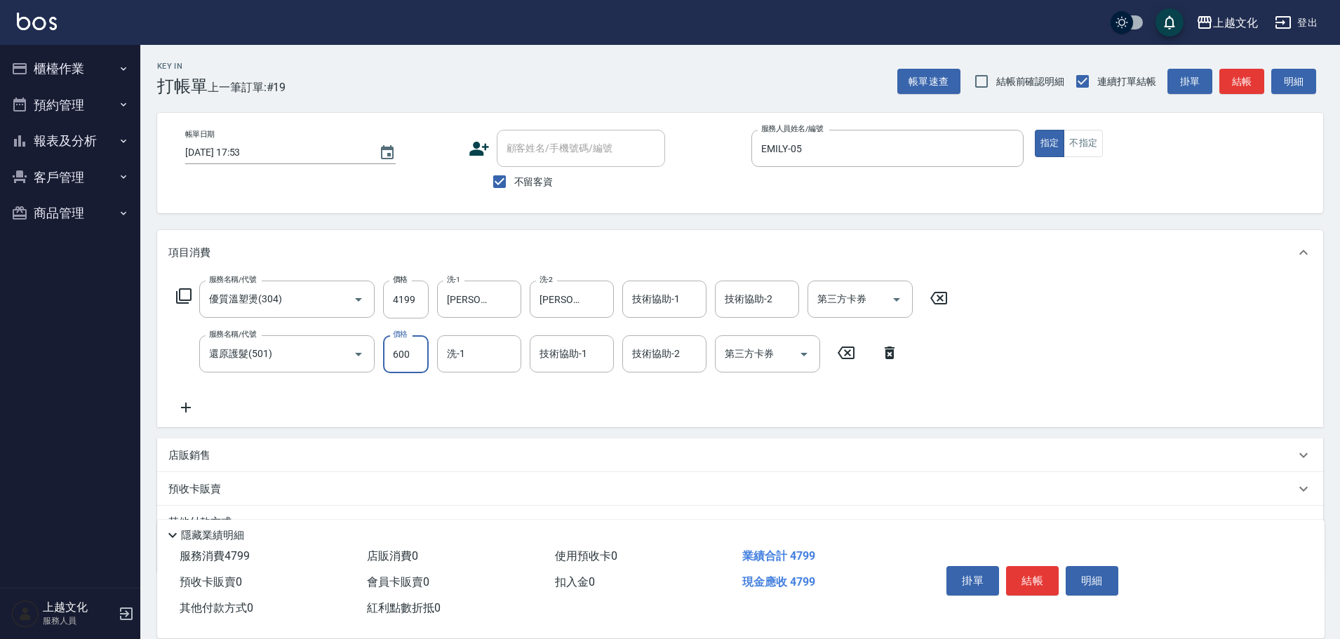
click at [401, 368] on input "600" at bounding box center [406, 354] width 46 height 38
type input "0"
click at [478, 346] on input "洗-1" at bounding box center [479, 354] width 72 height 25
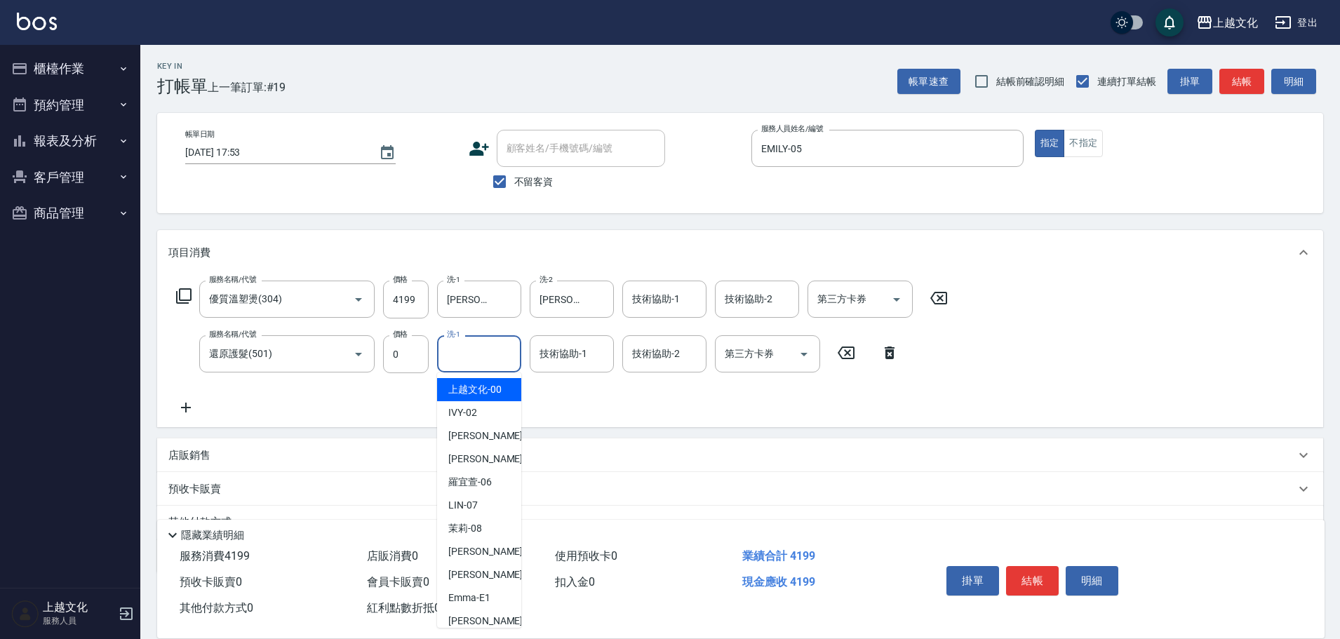
click at [476, 361] on input "洗-1" at bounding box center [479, 354] width 72 height 25
click at [478, 572] on span "[PERSON_NAME] -11" at bounding box center [492, 574] width 88 height 15
type input "[PERSON_NAME]-11"
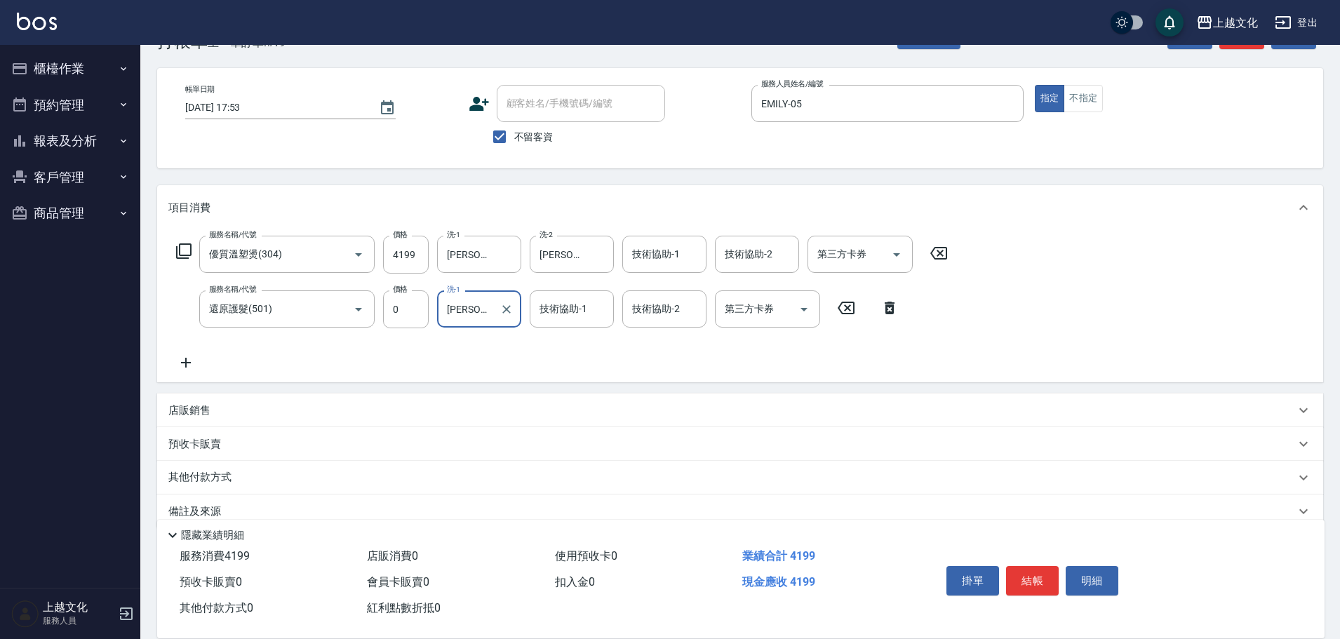
scroll to position [69, 0]
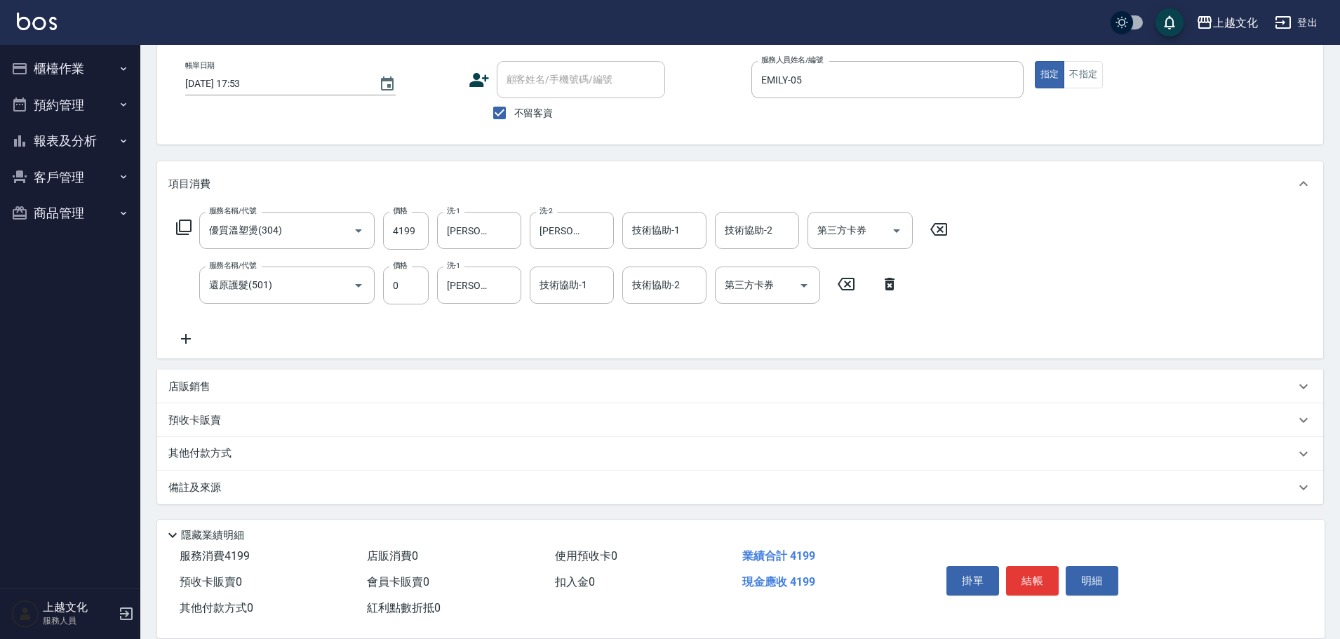
click at [200, 447] on p "其他付款方式" at bounding box center [203, 453] width 70 height 15
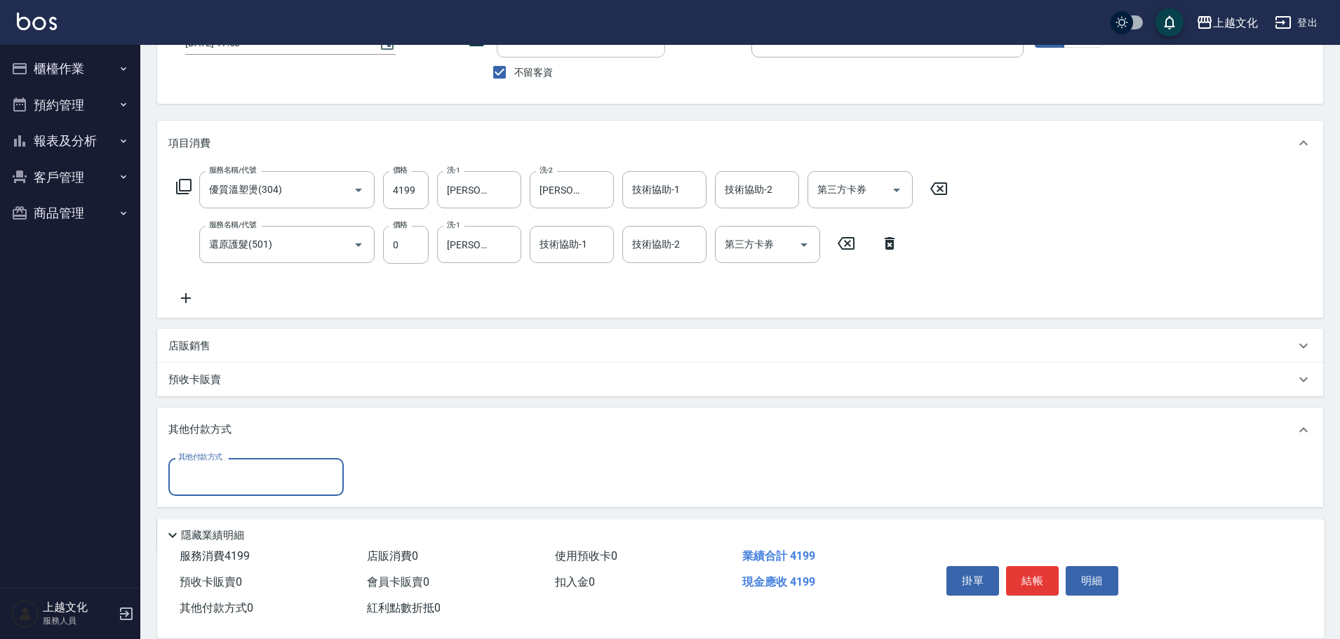
scroll to position [157, 0]
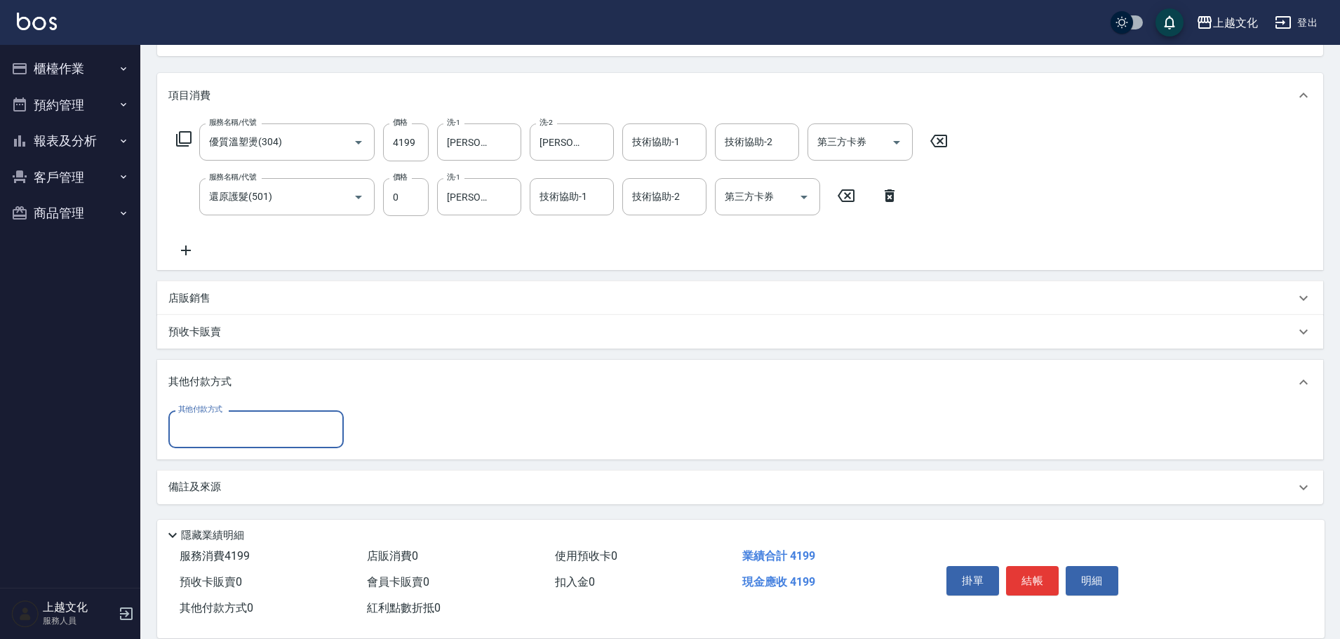
click at [206, 439] on input "其他付款方式" at bounding box center [256, 429] width 163 height 25
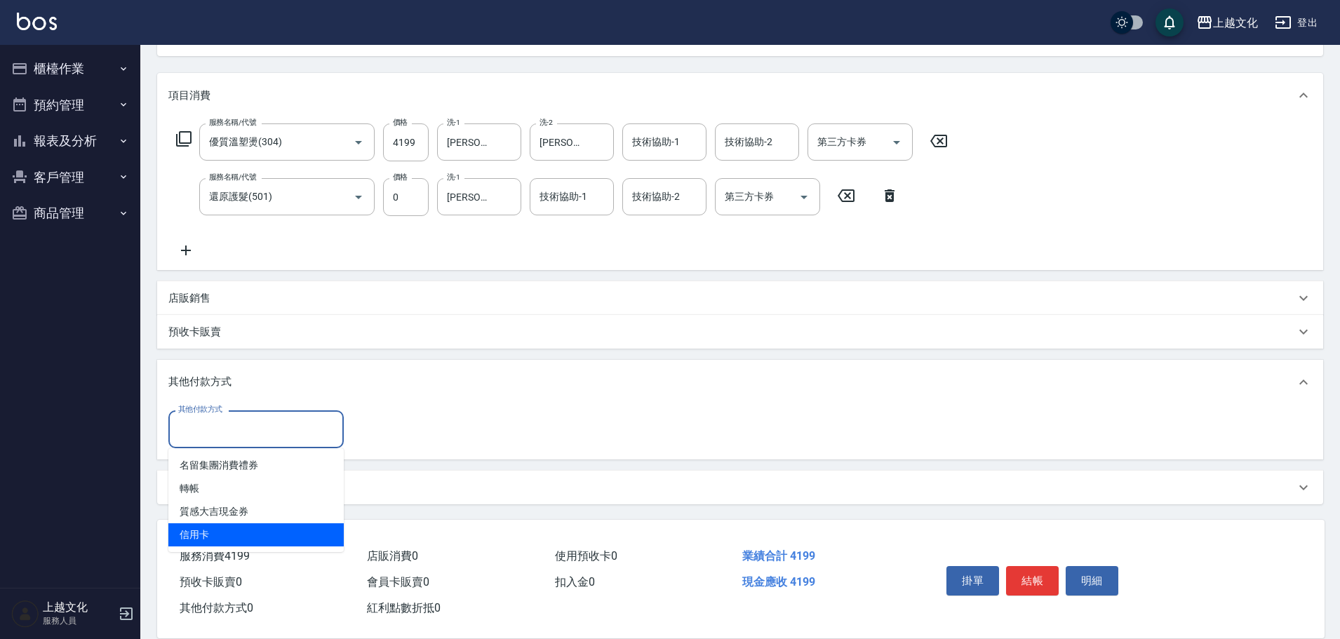
click at [200, 533] on span "信用卡" at bounding box center [255, 534] width 175 height 23
type input "信用卡"
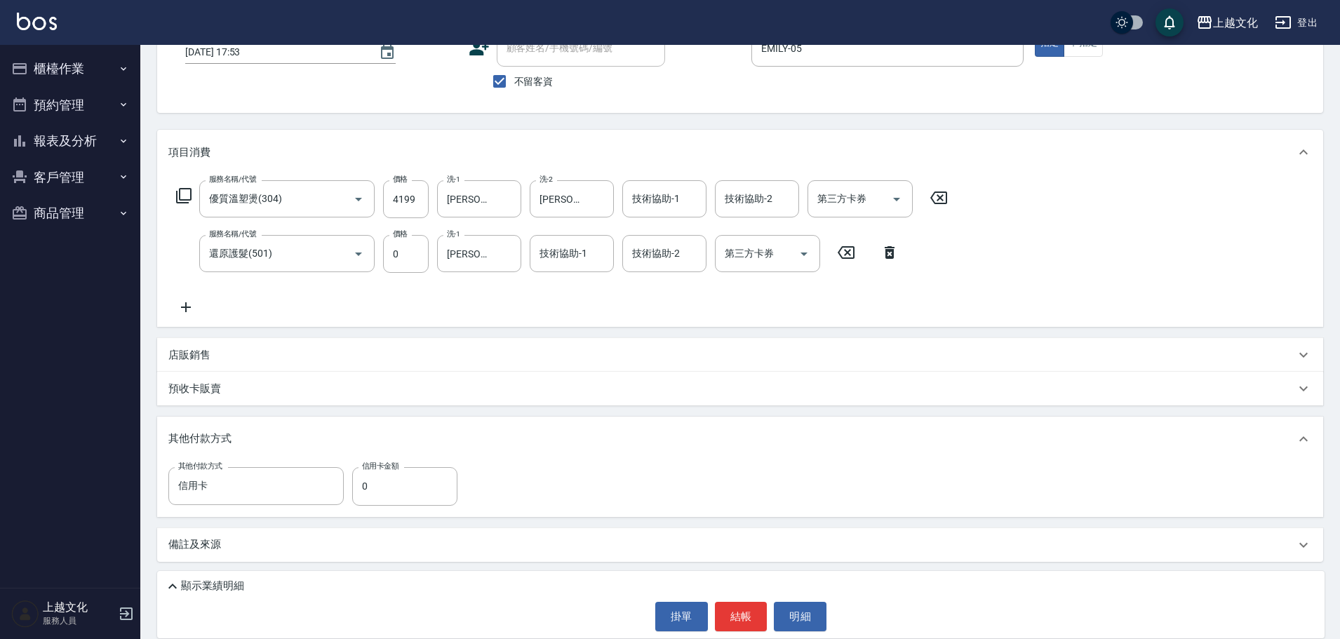
scroll to position [100, 0]
click at [363, 491] on input "0" at bounding box center [404, 486] width 105 height 38
click at [361, 490] on input "0" at bounding box center [404, 486] width 105 height 38
type input "4199"
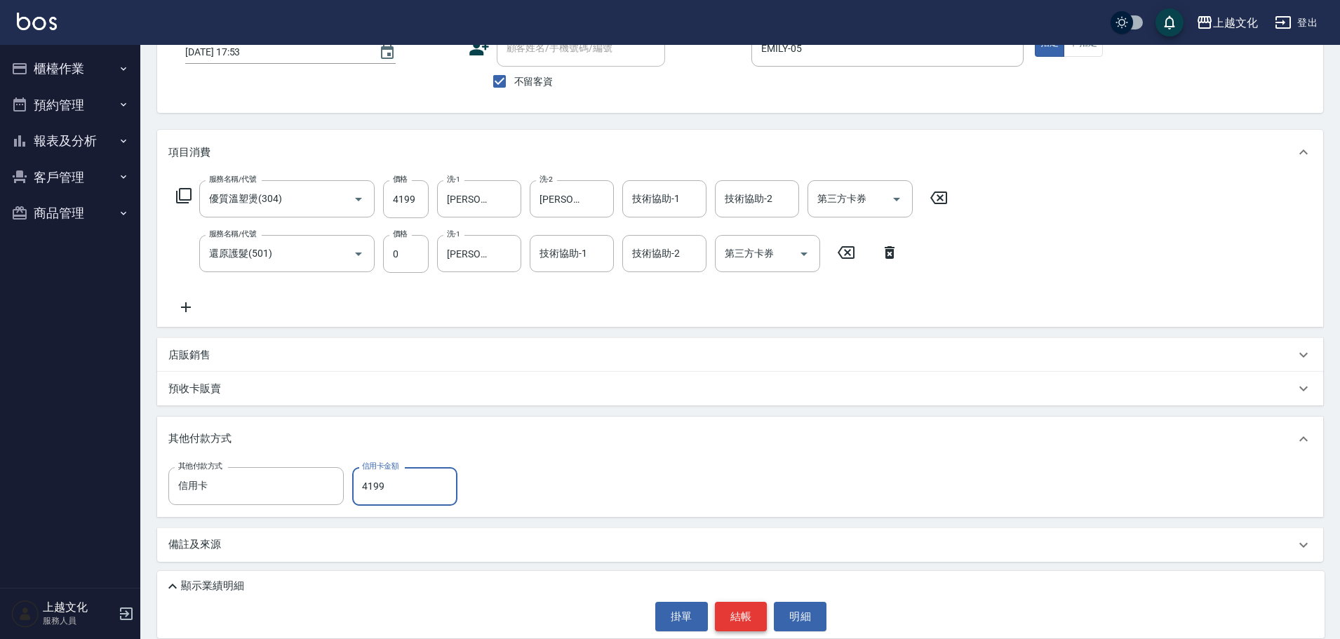
click at [727, 620] on button "結帳" at bounding box center [741, 616] width 53 height 29
click at [727, 620] on div "掛單 結帳 明細" at bounding box center [740, 616] width 1153 height 29
type input "2025/09/12 17:54"
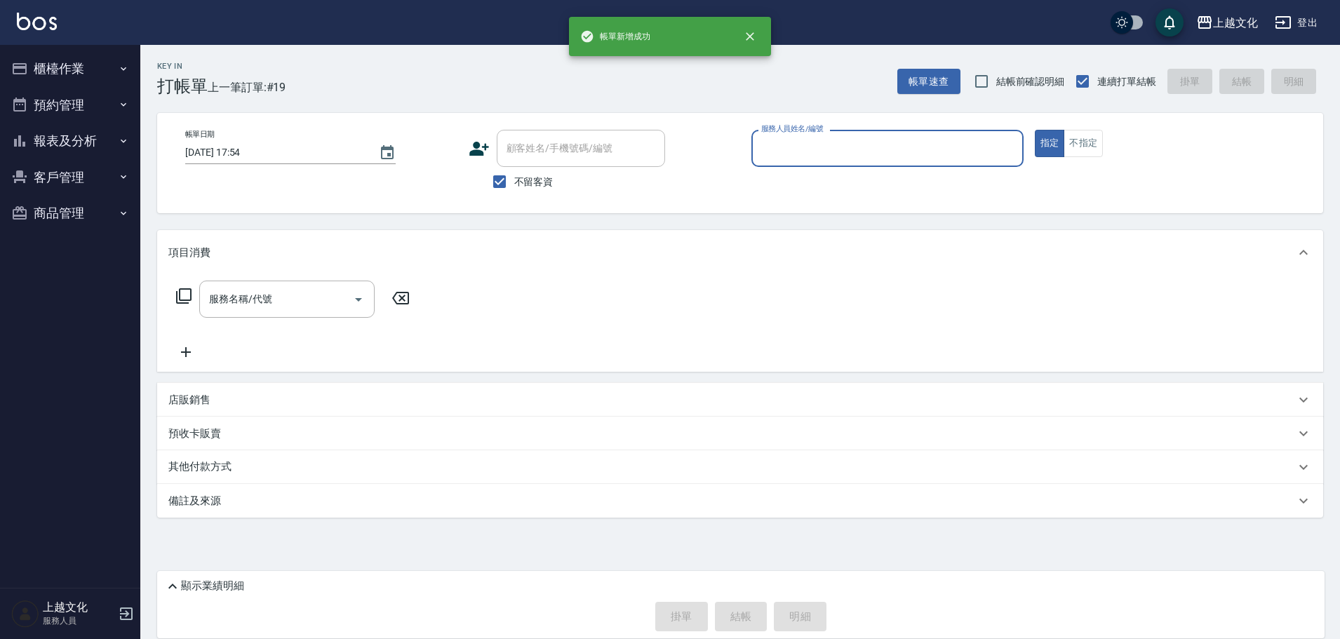
scroll to position [0, 0]
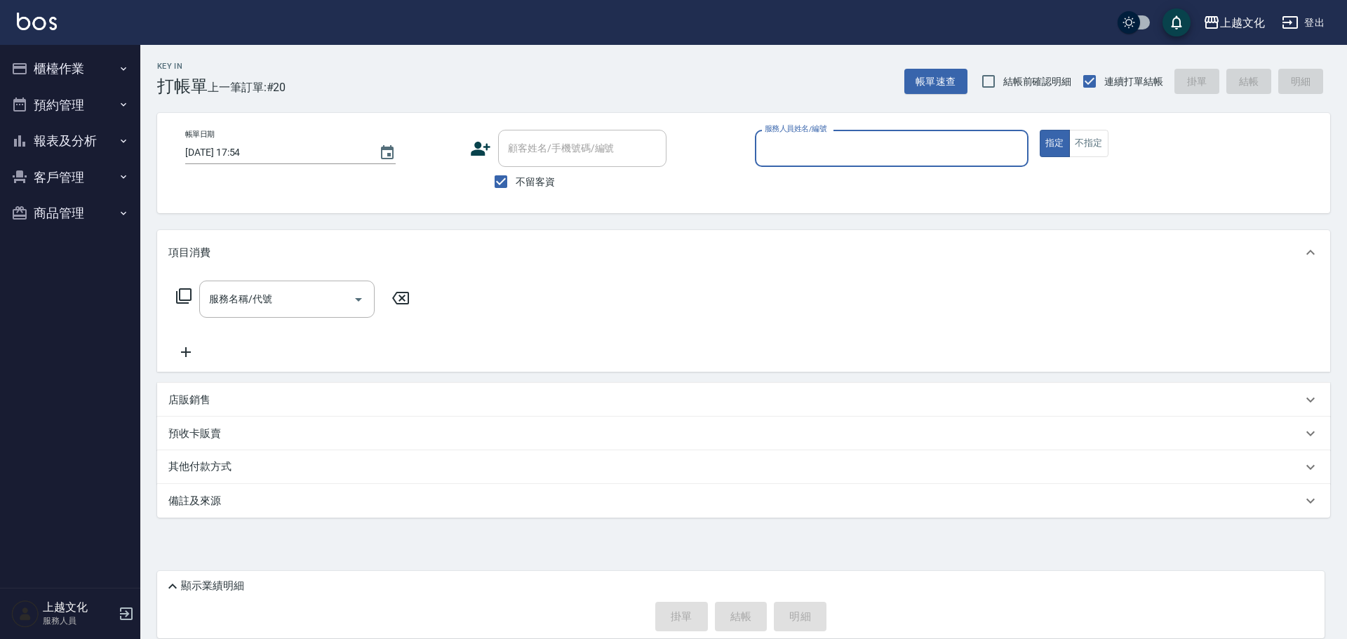
click at [856, 145] on input "服務人員姓名/編號" at bounding box center [891, 148] width 261 height 25
click at [855, 148] on input "服務人員姓名/編號" at bounding box center [891, 148] width 261 height 25
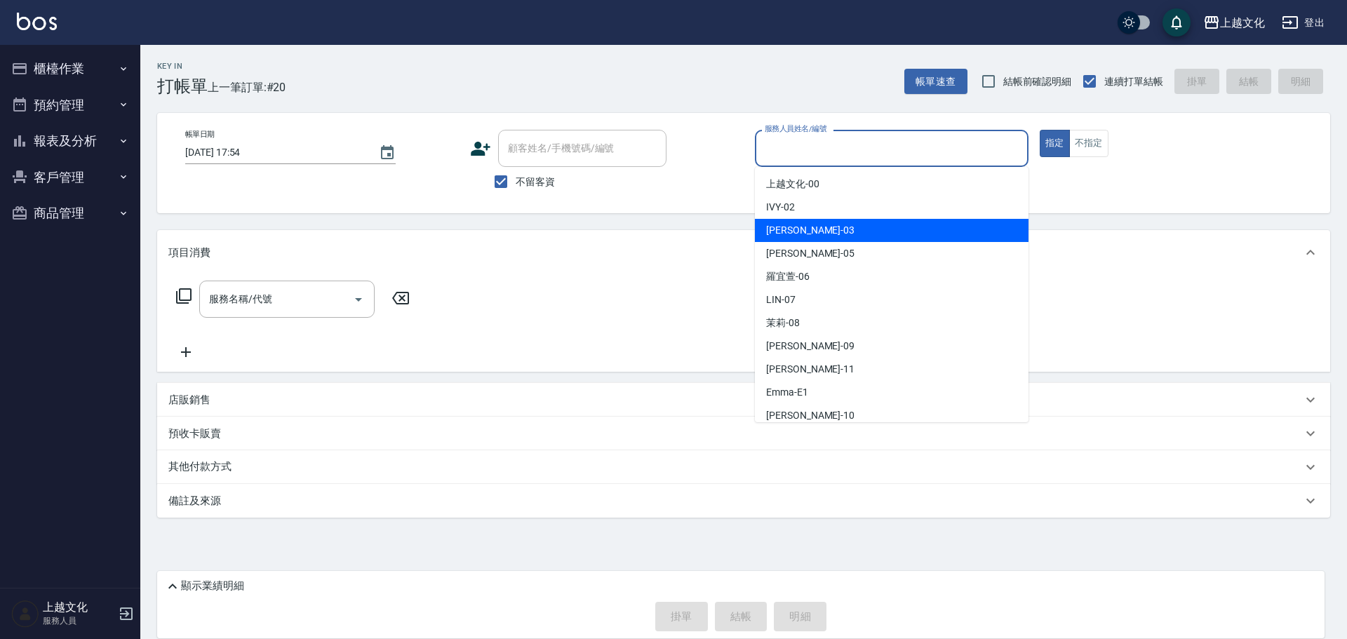
click at [824, 234] on div "kelly -03" at bounding box center [892, 230] width 274 height 23
type input "[PERSON_NAME]-03"
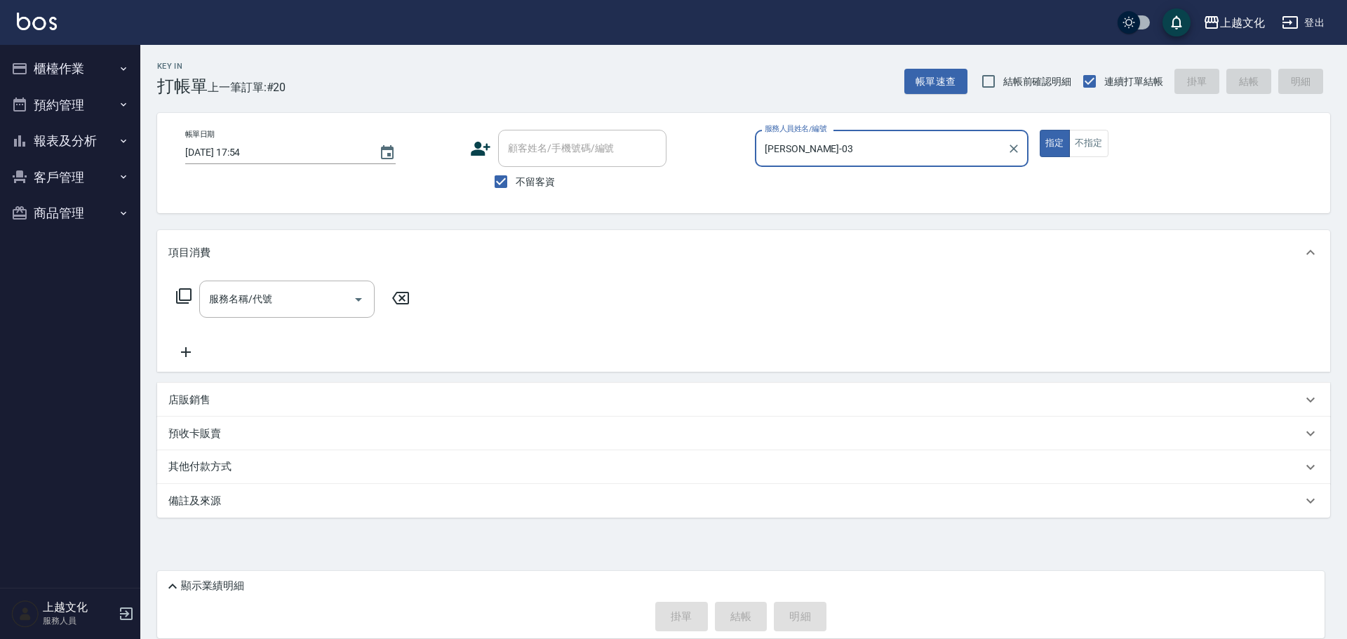
click at [184, 297] on icon at bounding box center [183, 296] width 17 height 17
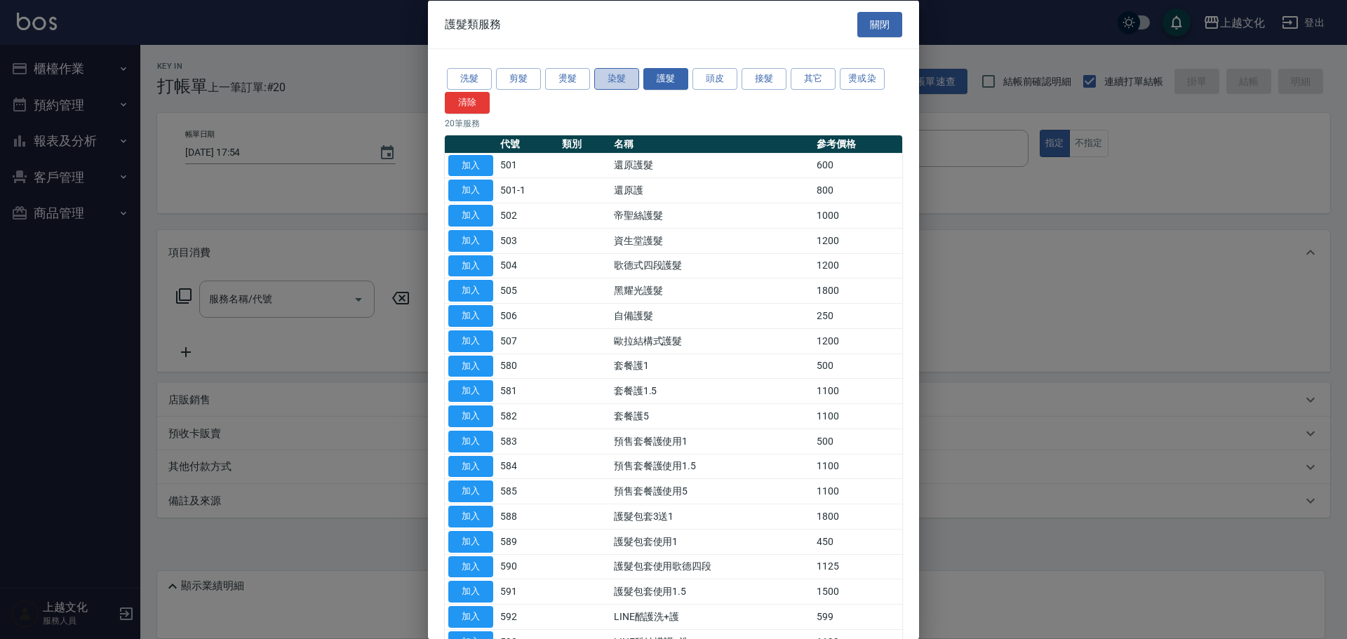
click at [624, 77] on button "染髮" at bounding box center [616, 79] width 45 height 22
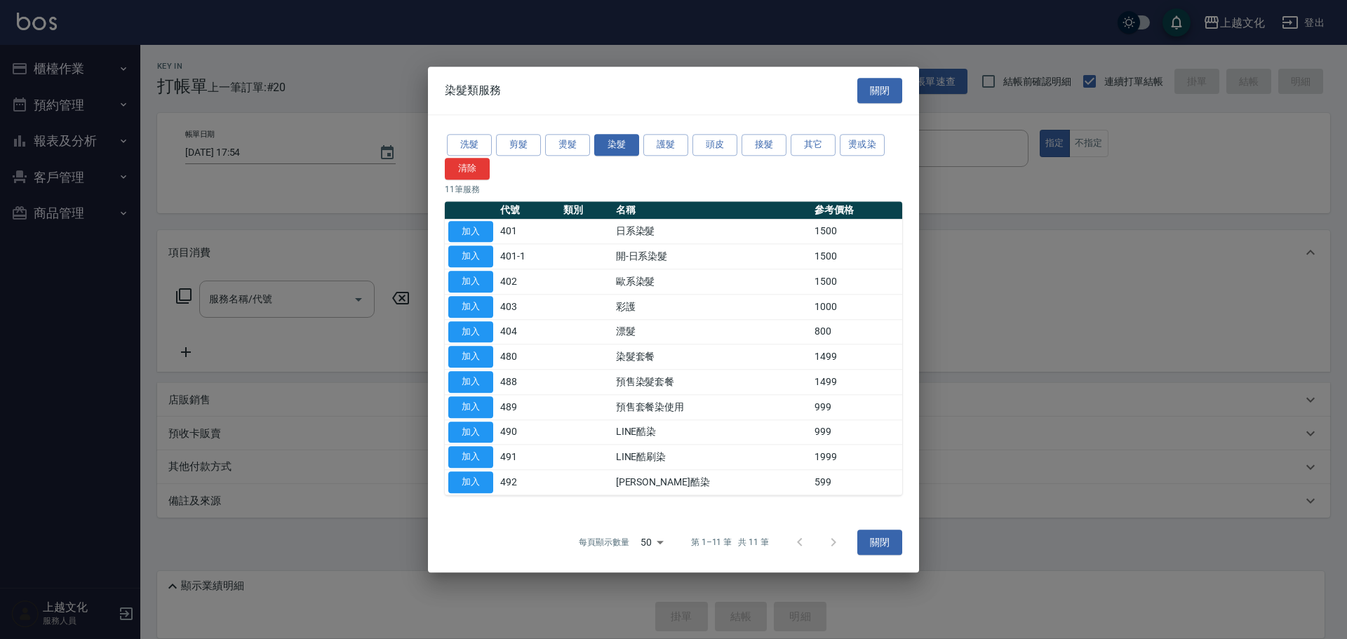
click at [462, 243] on td "加入" at bounding box center [471, 231] width 52 height 25
click at [459, 236] on button "加入" at bounding box center [470, 232] width 45 height 22
type input "日系染髮(401)"
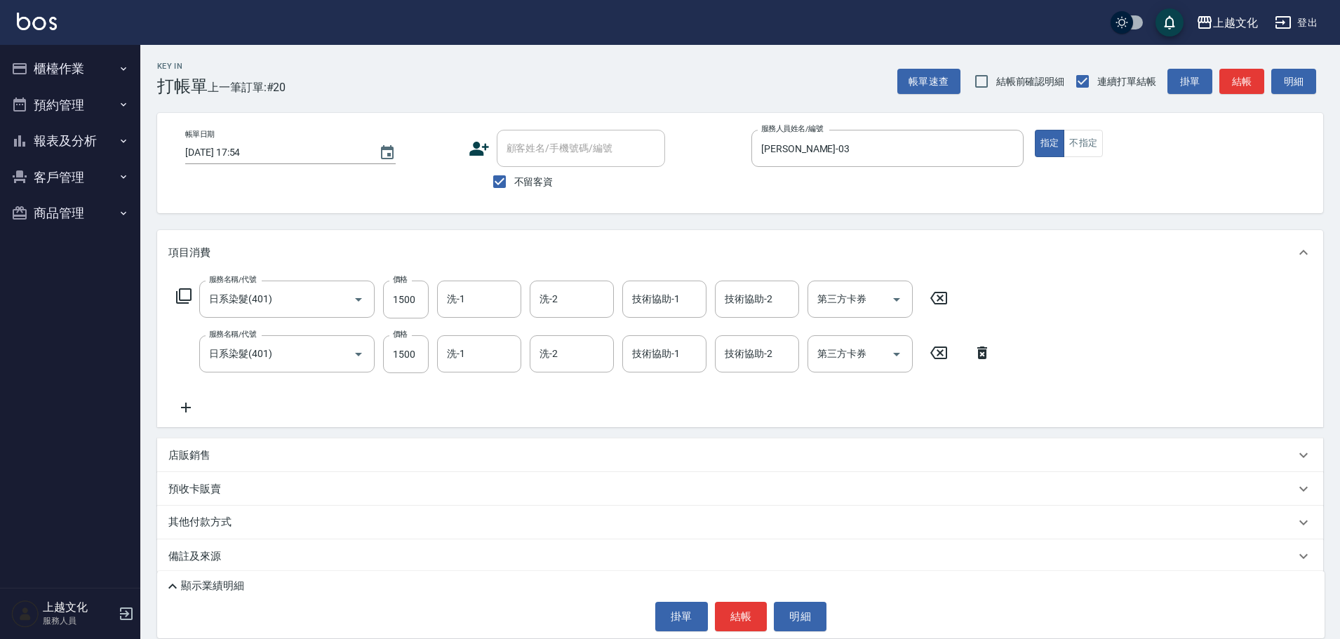
click at [978, 356] on icon at bounding box center [982, 353] width 10 height 13
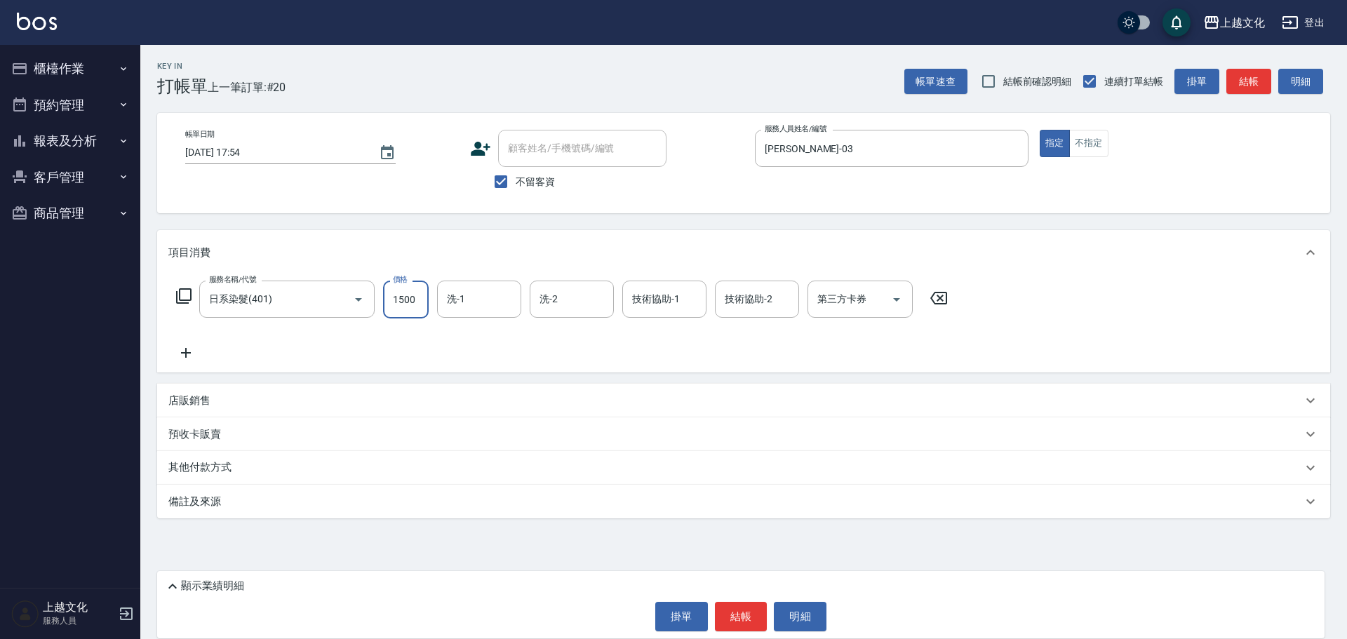
click at [398, 316] on input "1500" at bounding box center [406, 300] width 46 height 38
type input "1260"
click at [732, 617] on button "結帳" at bounding box center [741, 616] width 53 height 29
click at [732, 617] on div "掛單 結帳 明細" at bounding box center [740, 616] width 1153 height 29
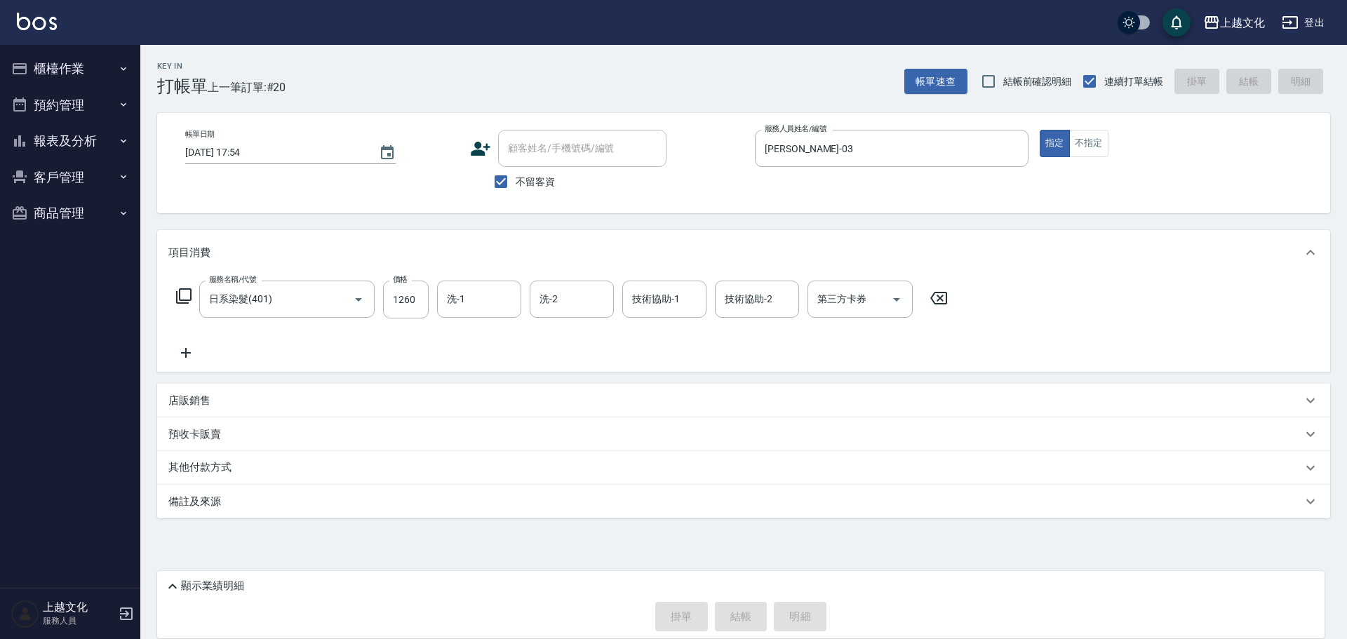
type input "2025/09/12 17:55"
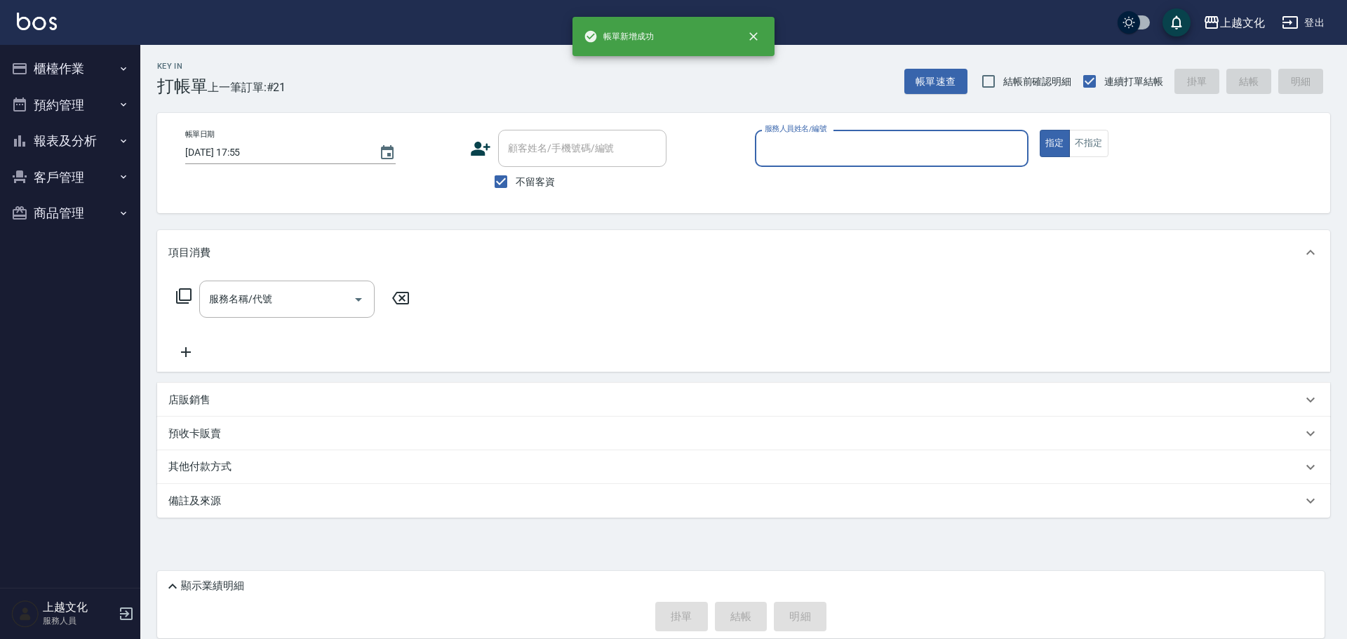
click at [830, 149] on input "服務人員姓名/編號" at bounding box center [891, 148] width 261 height 25
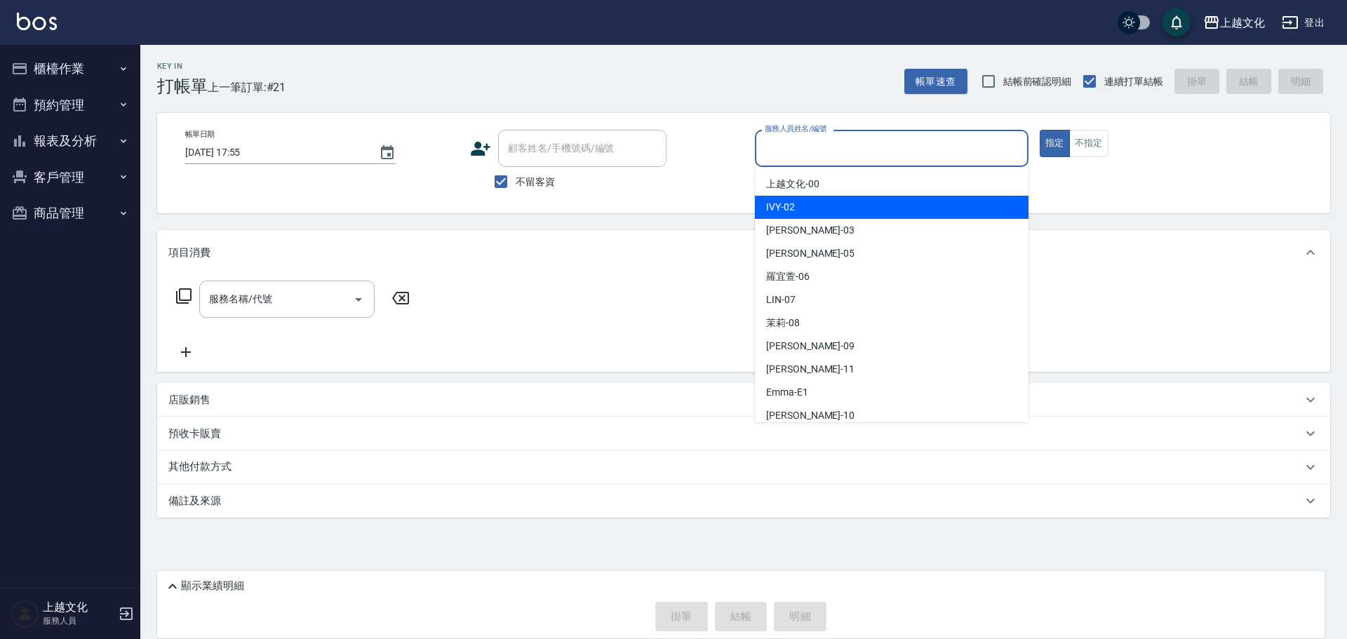
click at [833, 202] on div "IVY -02" at bounding box center [892, 207] width 274 height 23
type input "IVY-02"
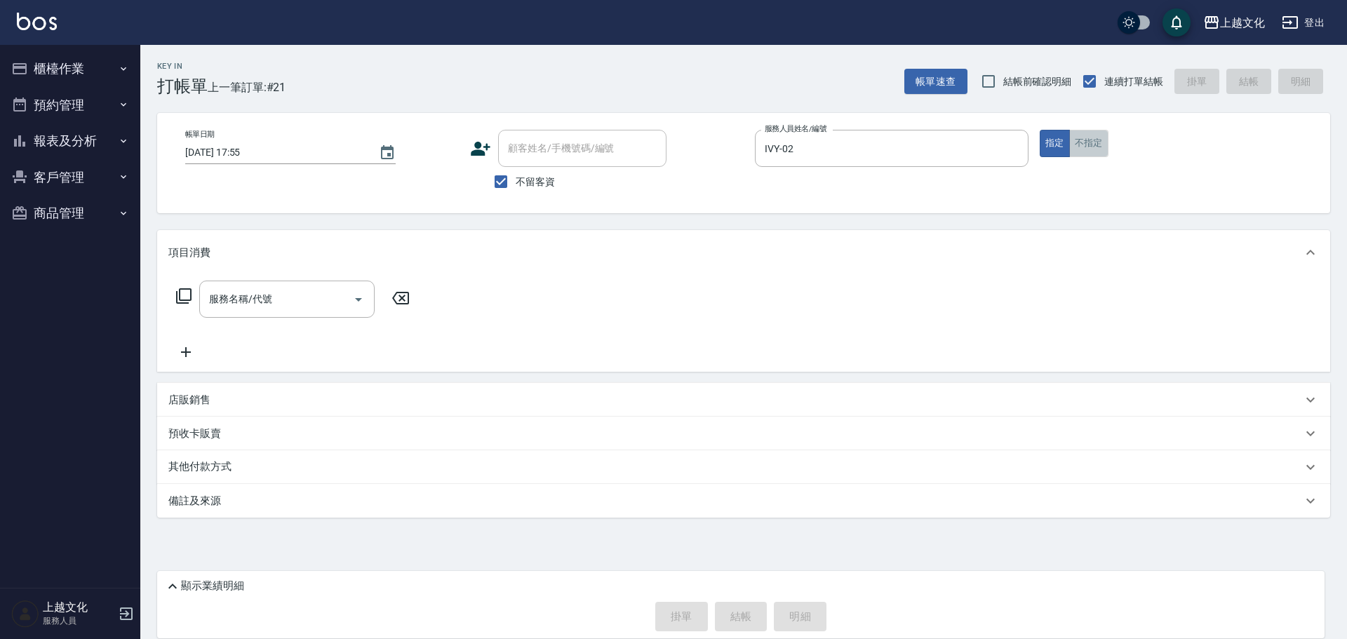
click at [1088, 147] on button "不指定" at bounding box center [1088, 143] width 39 height 27
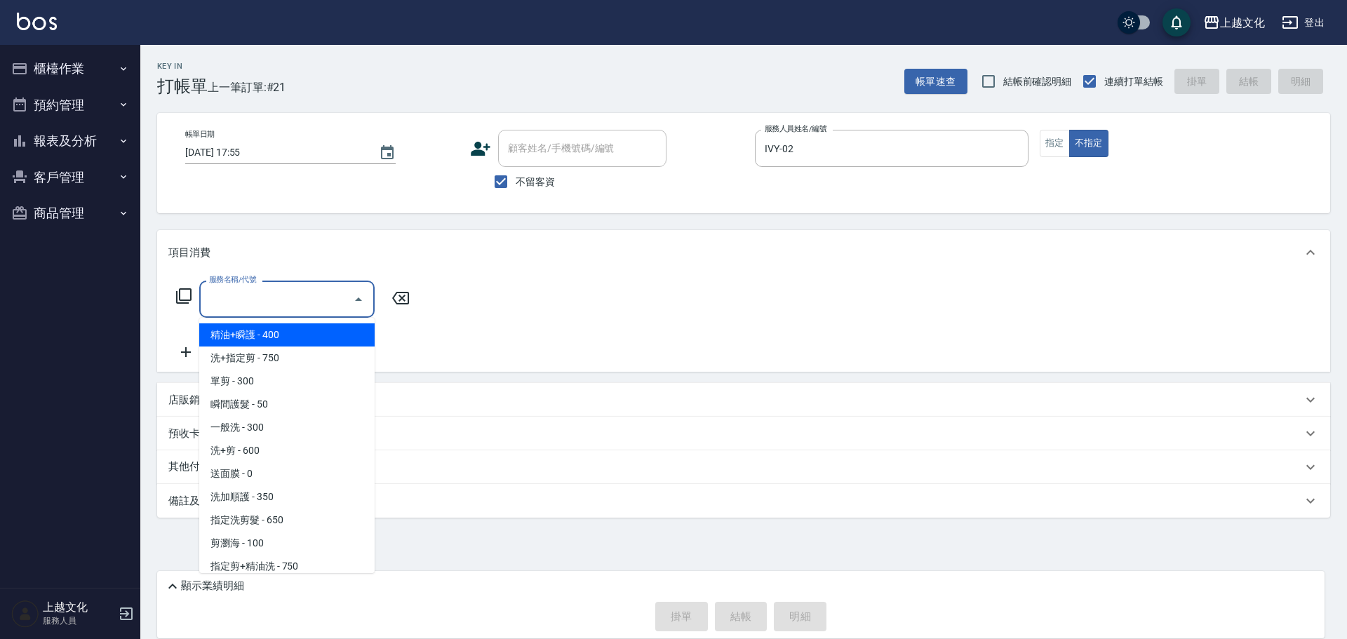
click at [257, 307] on input "服務名稱/代號" at bounding box center [277, 299] width 142 height 25
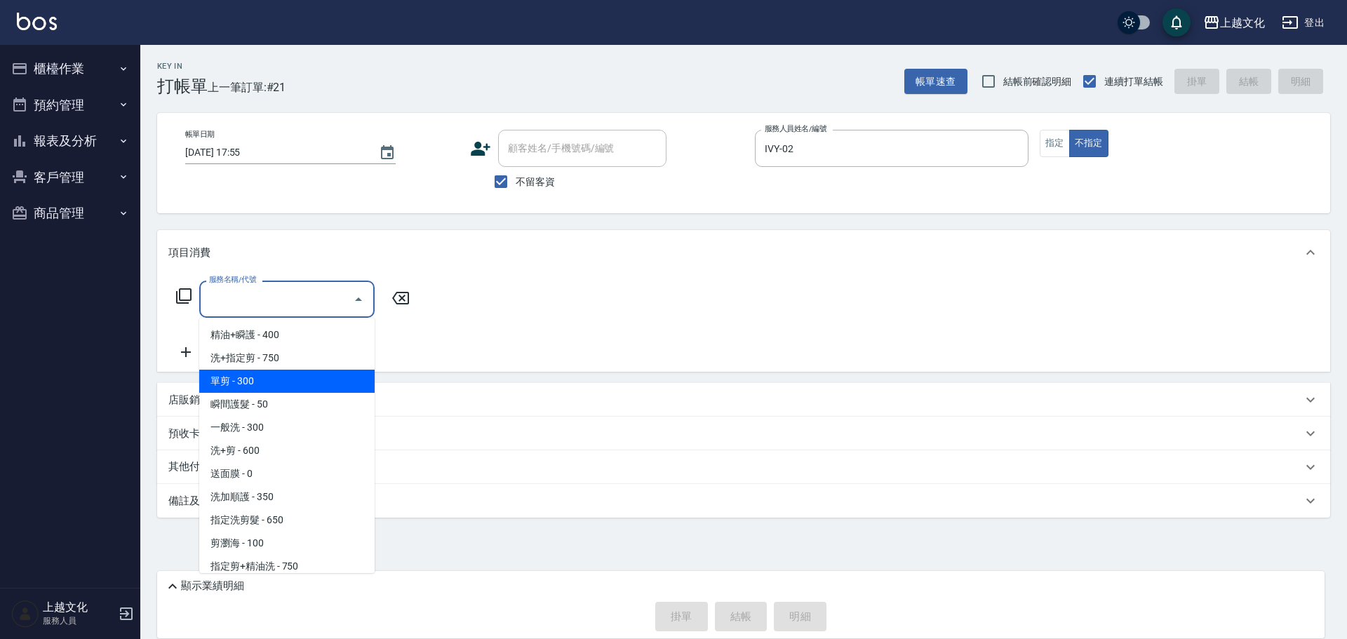
click at [255, 379] on span "單剪 - 300" at bounding box center [286, 381] width 175 height 23
click at [255, 379] on div "項目消費 服務名稱/代號 服務名稱/代號 店販銷售 服務人員姓名/編號 服務人員姓名/編號 商品代號/名稱 商品代號/名稱 預收卡販賣 卡券名稱/代號 卡券名…" at bounding box center [743, 374] width 1173 height 288
type input "單剪(103)"
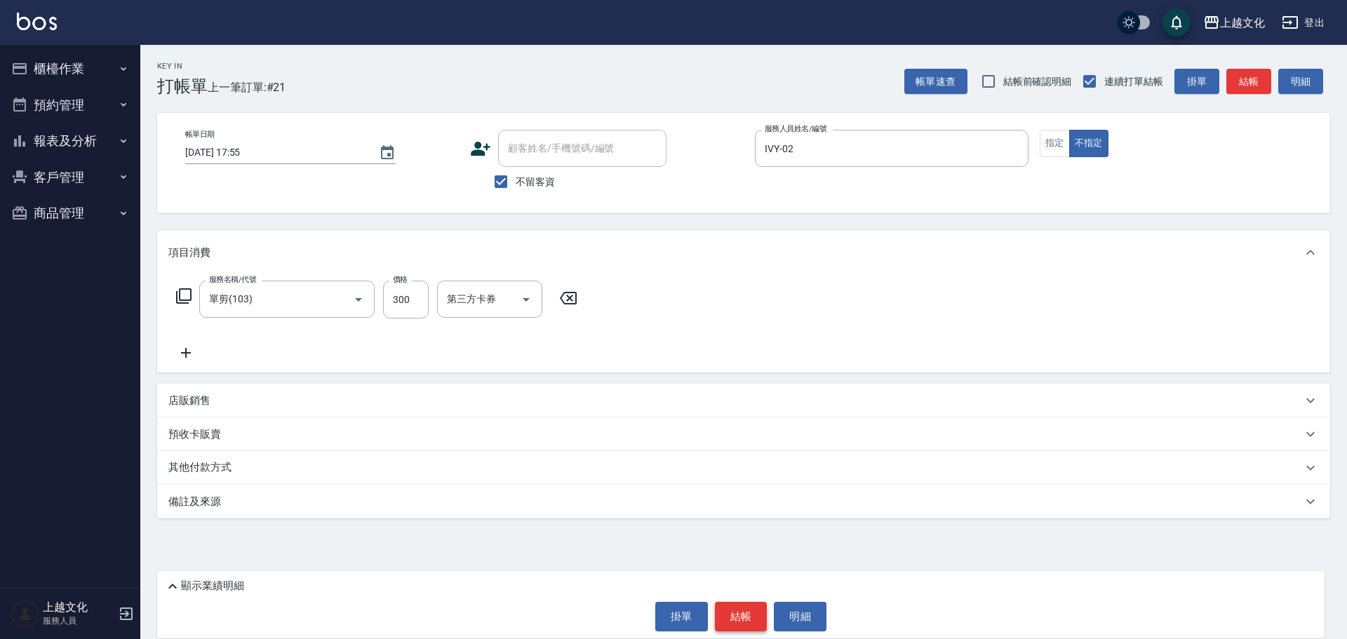
click at [737, 617] on button "結帳" at bounding box center [741, 616] width 53 height 29
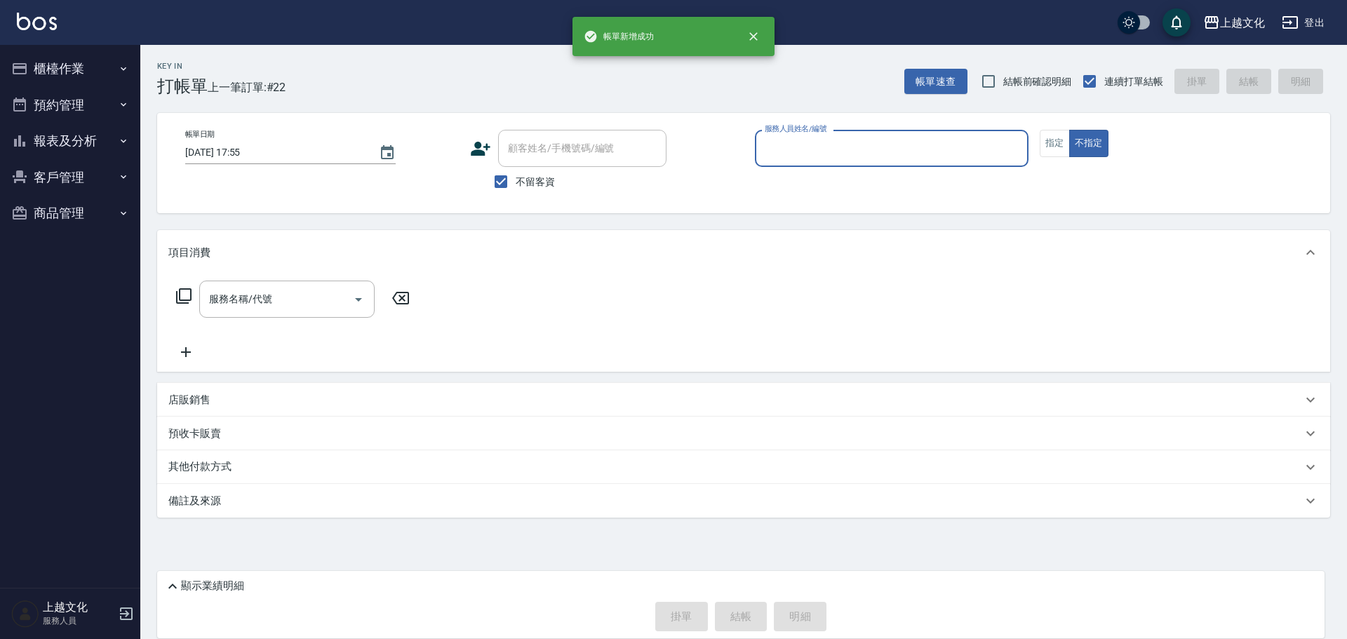
click at [822, 154] on input "服務人員姓名/編號" at bounding box center [891, 148] width 261 height 25
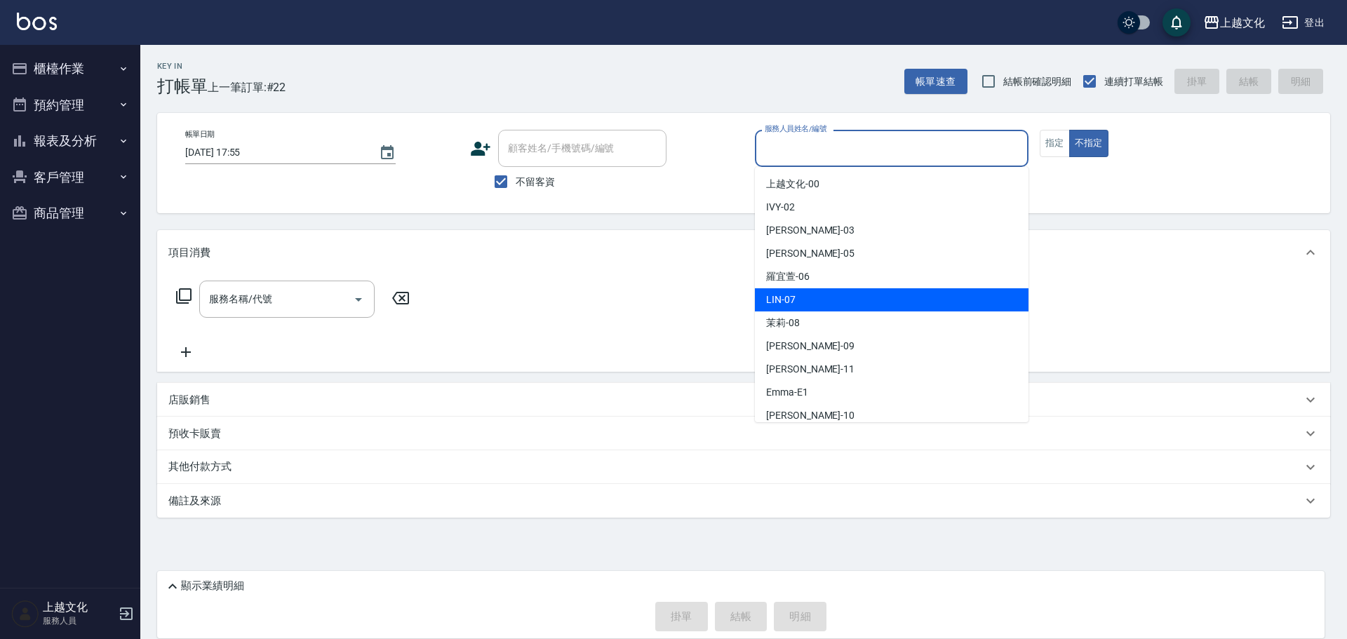
click at [813, 300] on div "[PERSON_NAME] -07" at bounding box center [892, 299] width 274 height 23
click at [813, 300] on div "服務名稱/代號 服務名稱/代號" at bounding box center [743, 323] width 1173 height 97
type input "[PERSON_NAME]-07"
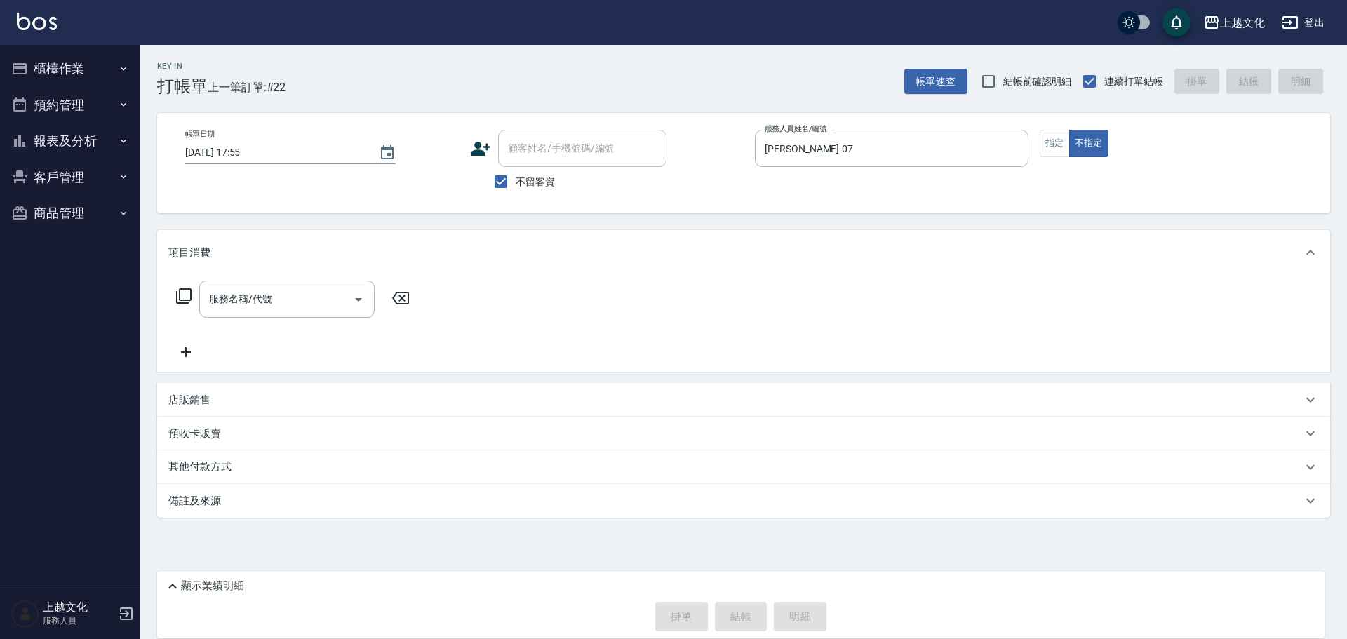
click at [184, 296] on icon at bounding box center [183, 296] width 17 height 17
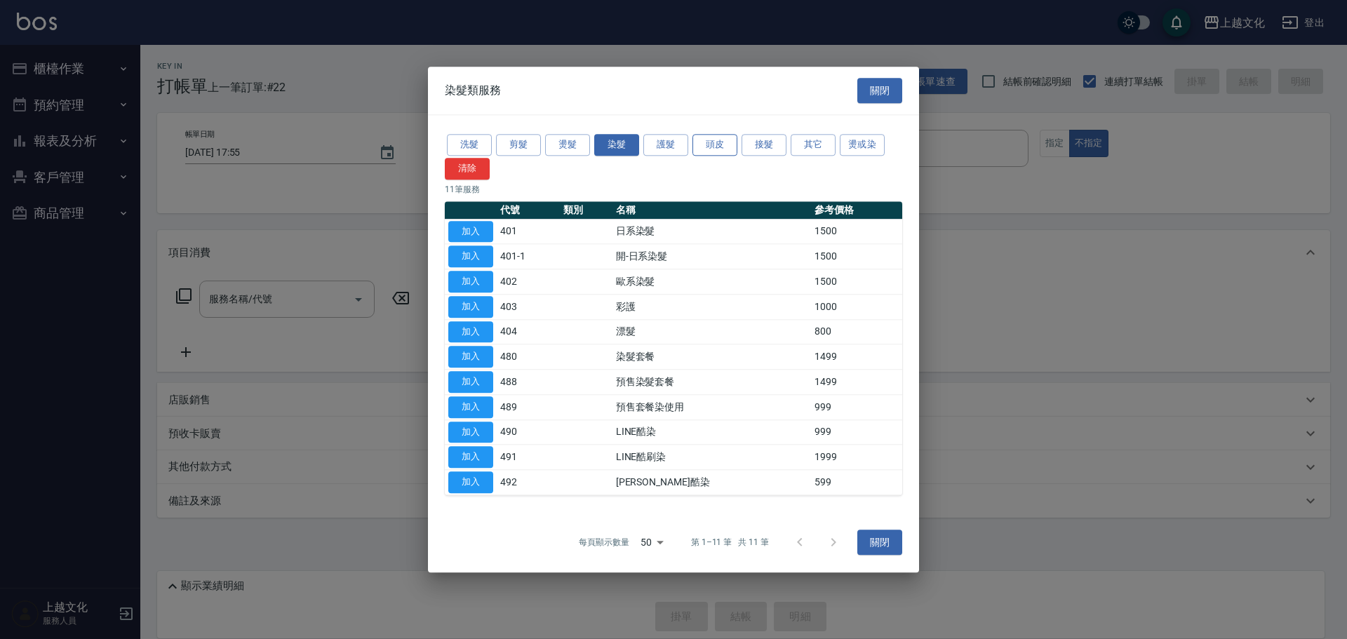
click at [731, 146] on button "頭皮" at bounding box center [714, 145] width 45 height 22
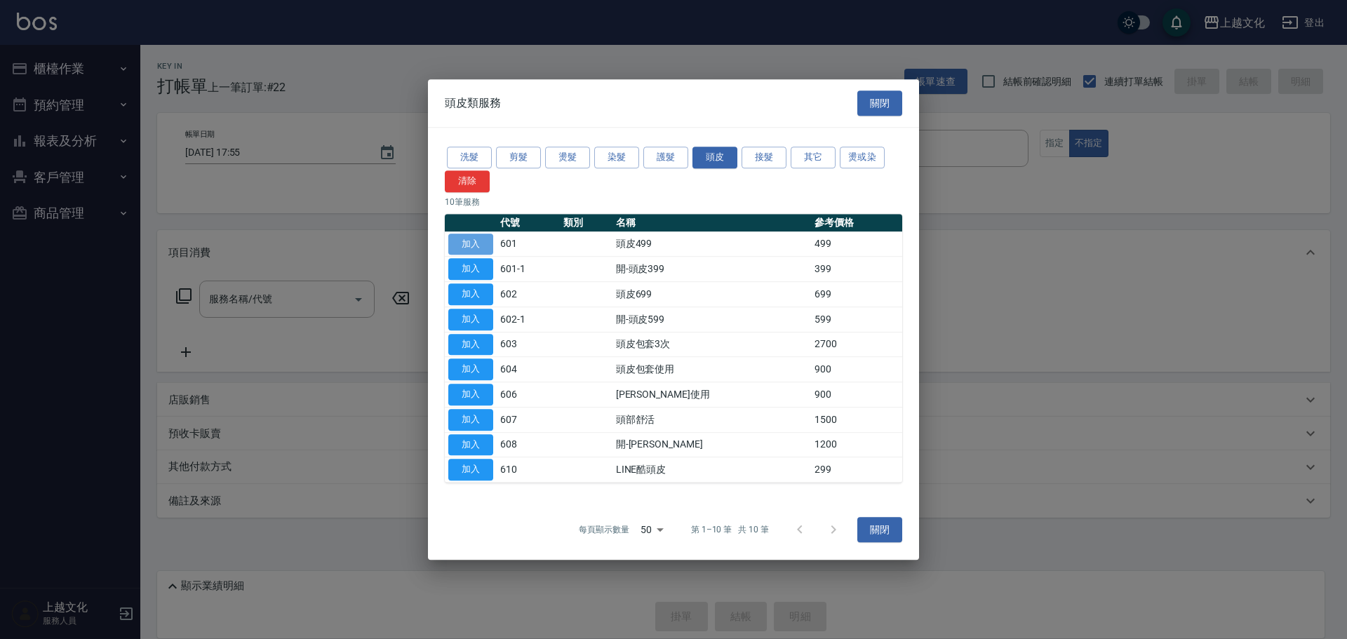
click at [465, 247] on button "加入" at bounding box center [470, 245] width 45 height 22
type input "頭皮499(601)"
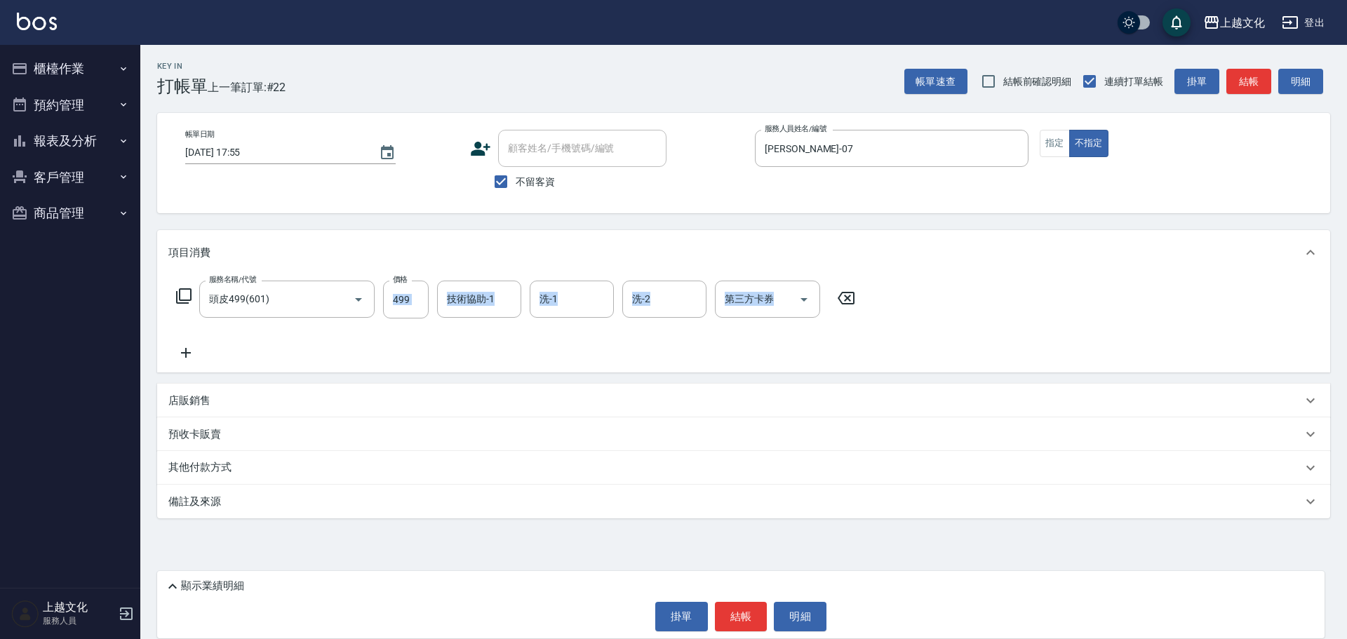
click at [184, 356] on icon at bounding box center [185, 352] width 35 height 17
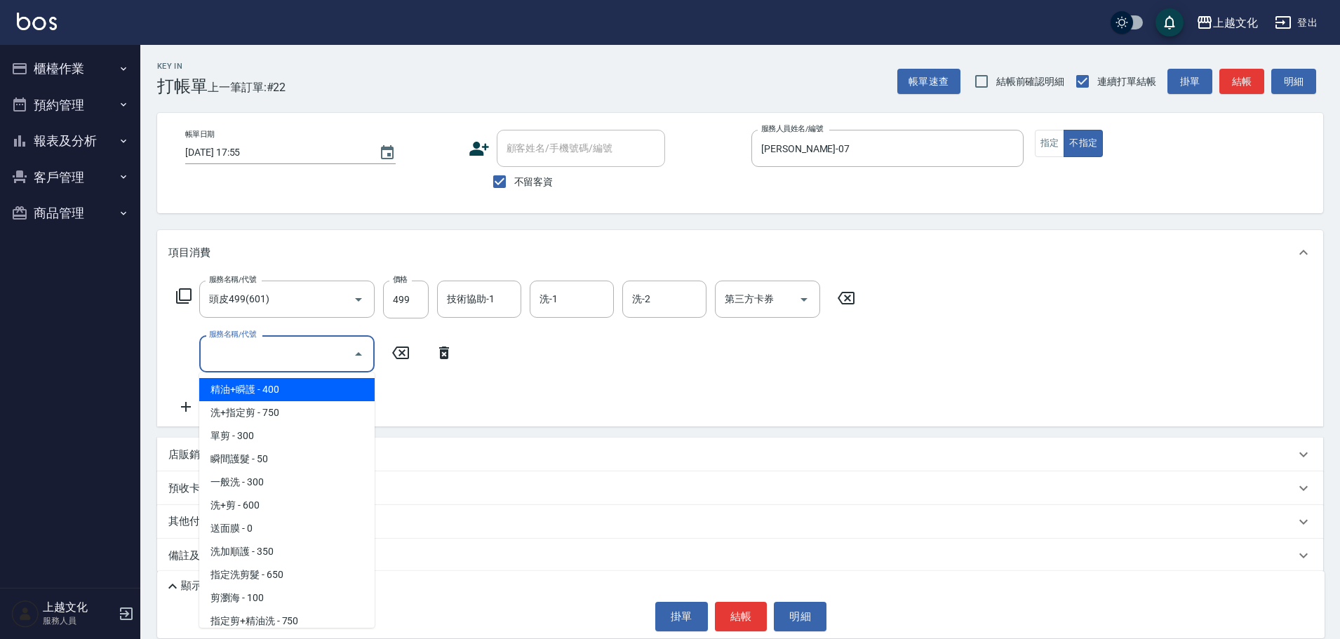
click at [295, 351] on input "服務名稱/代號" at bounding box center [277, 354] width 142 height 25
click at [296, 351] on input "服務名稱/代號" at bounding box center [277, 354] width 142 height 25
click at [267, 356] on input "服務名稱/代號" at bounding box center [277, 354] width 142 height 25
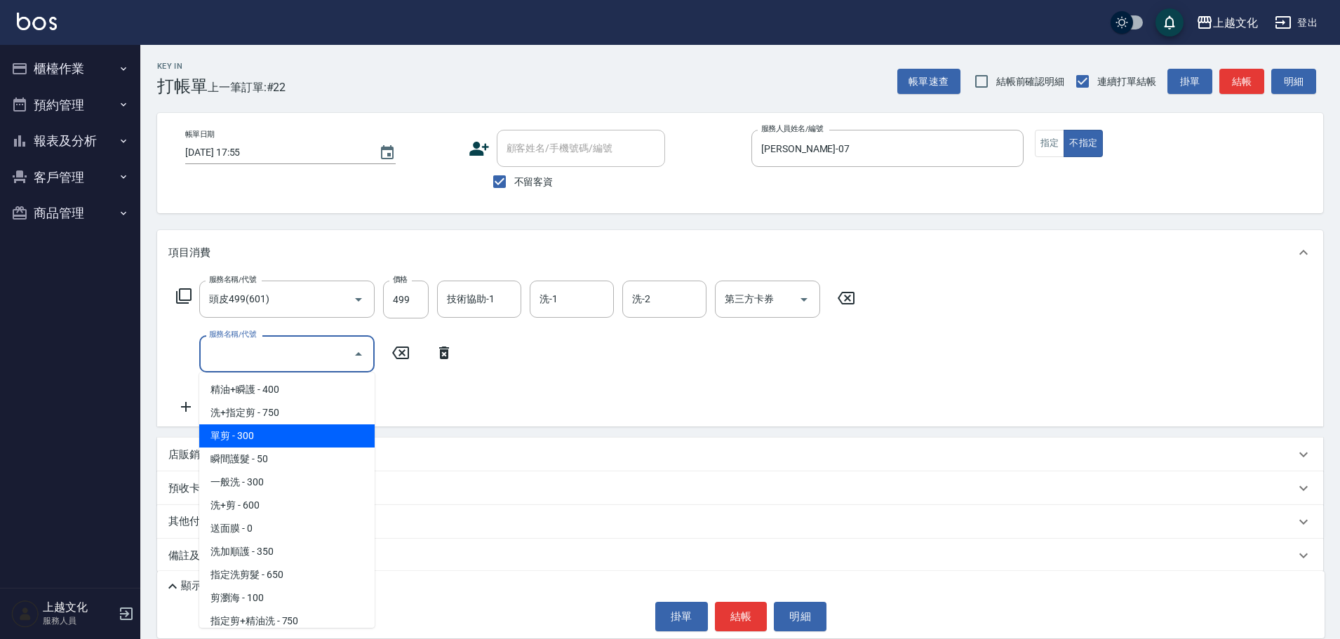
click at [278, 440] on span "單剪 - 300" at bounding box center [286, 435] width 175 height 23
click at [278, 440] on div "店販銷售" at bounding box center [740, 455] width 1166 height 34
type input "單剪(103)"
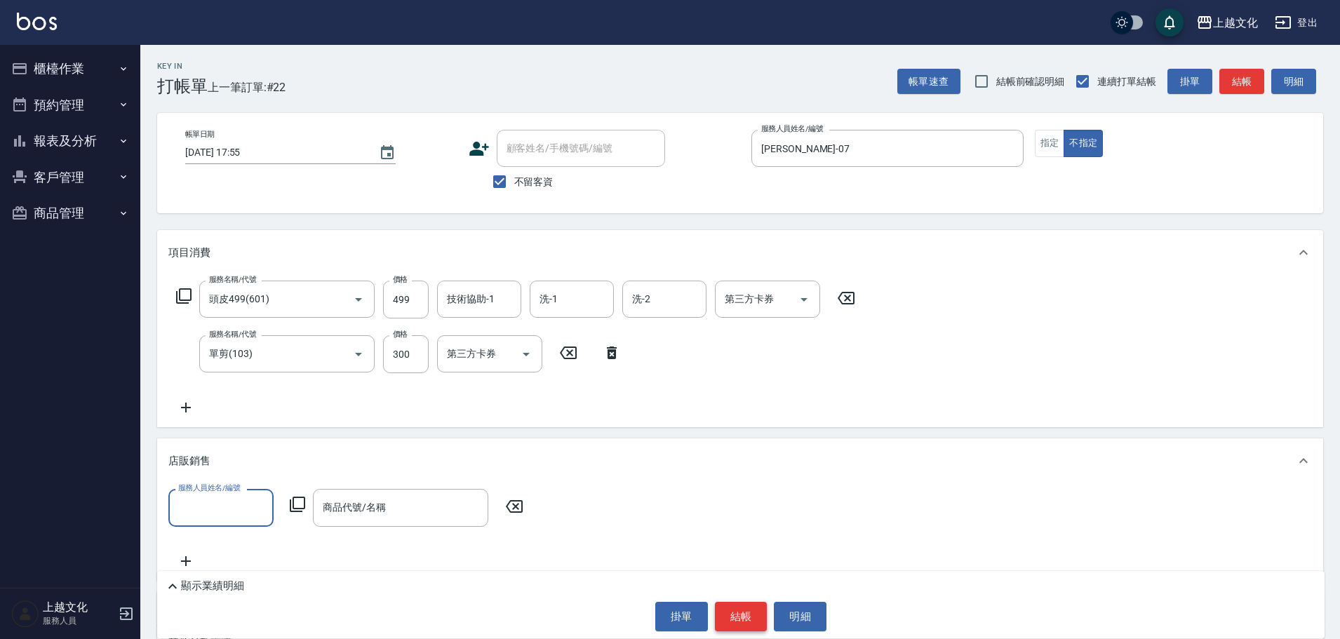
click at [743, 619] on button "結帳" at bounding box center [741, 616] width 53 height 29
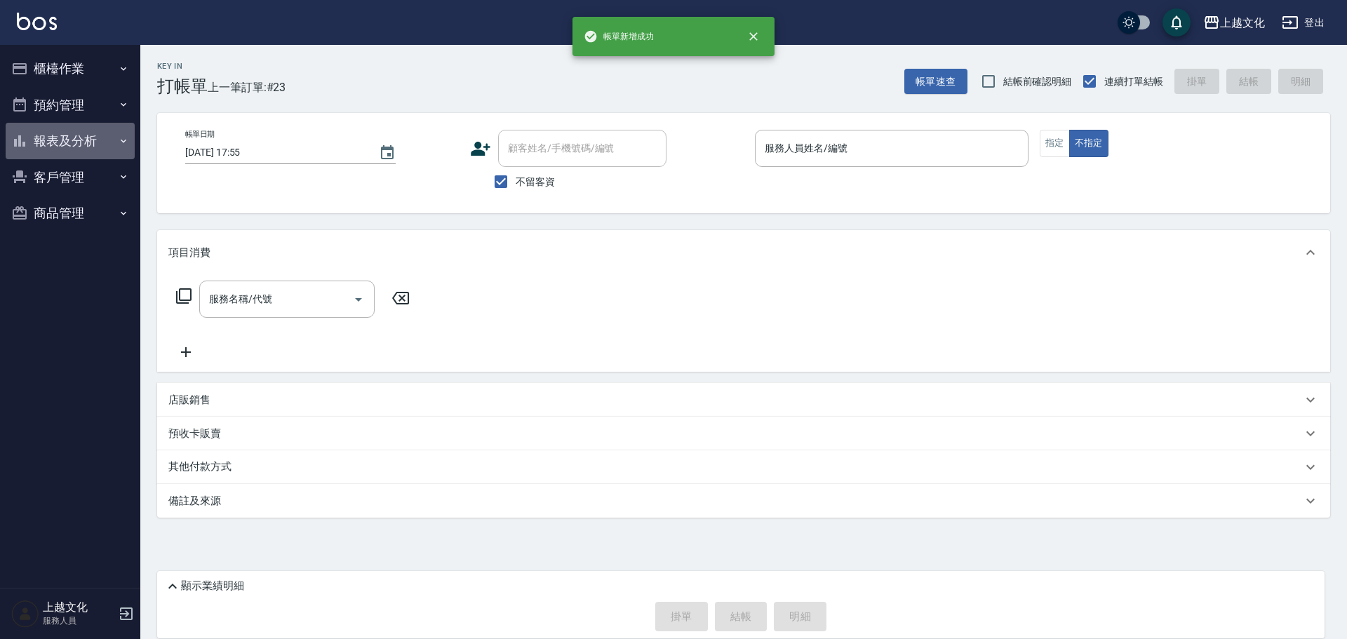
click at [60, 133] on button "報表及分析" at bounding box center [70, 141] width 129 height 36
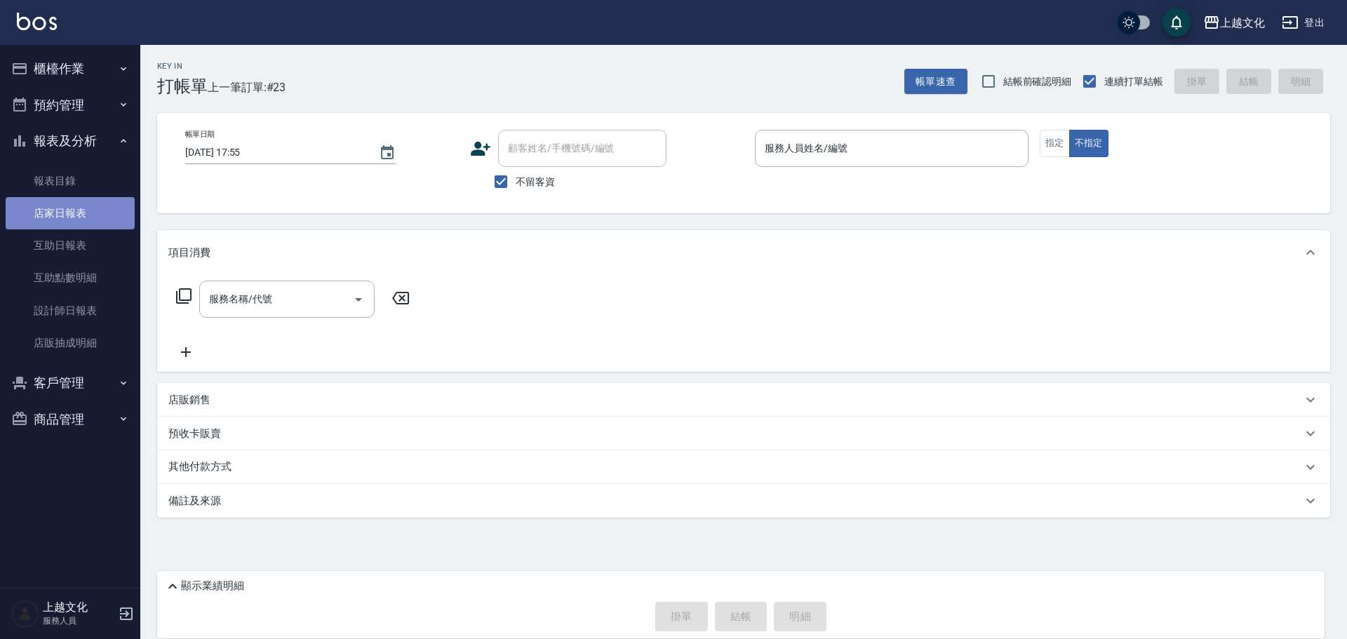
drag, startPoint x: 76, startPoint y: 206, endPoint x: 45, endPoint y: 200, distance: 32.2
click at [75, 206] on link "店家日報表" at bounding box center [70, 213] width 129 height 32
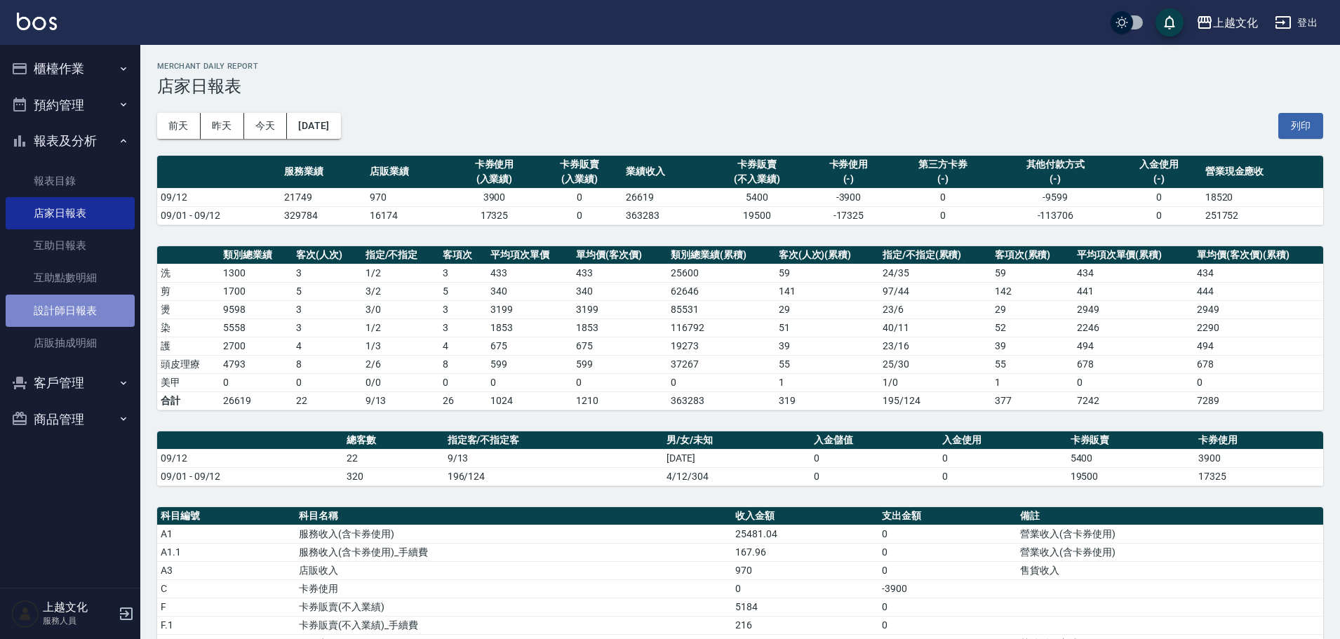
click at [73, 307] on link "設計師日報表" at bounding box center [70, 311] width 129 height 32
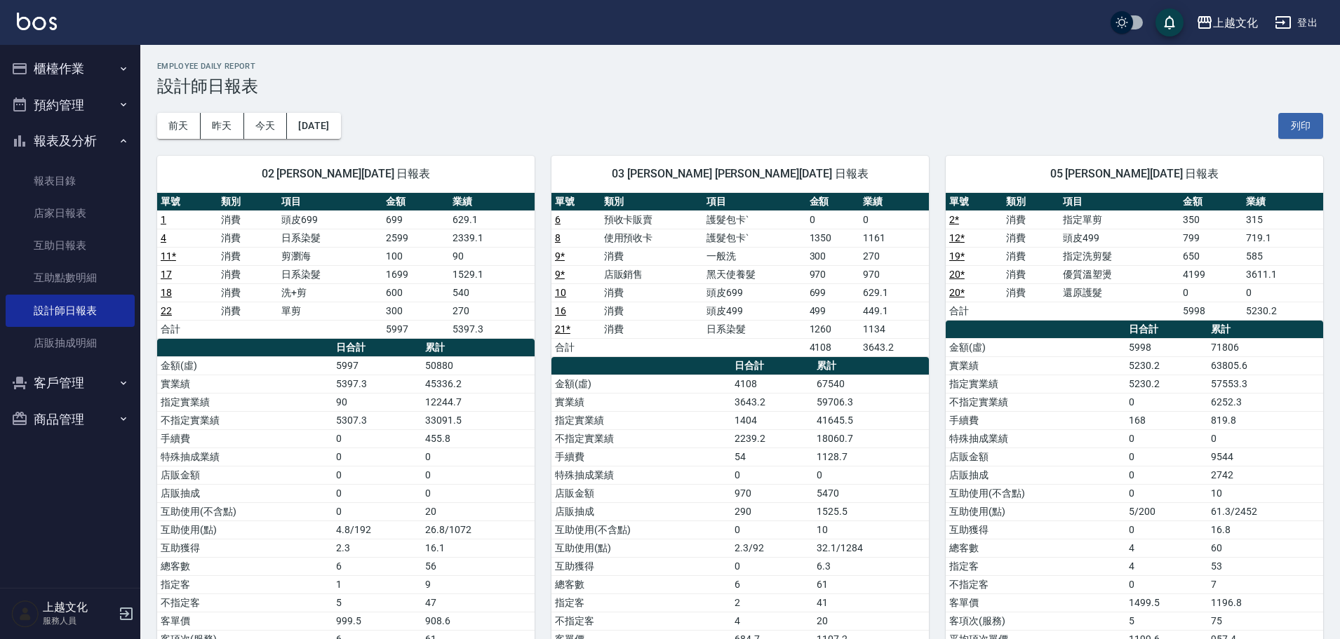
click at [58, 72] on button "櫃檯作業" at bounding box center [70, 69] width 129 height 36
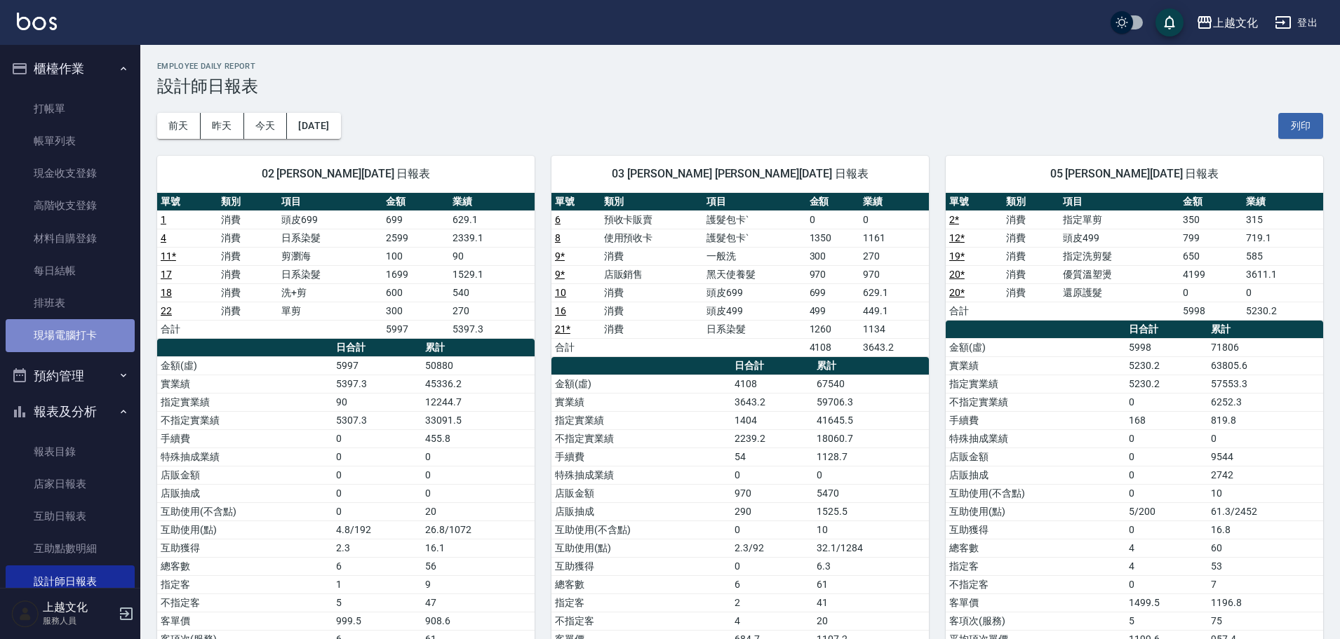
click at [88, 332] on link "現場電腦打卡" at bounding box center [70, 335] width 129 height 32
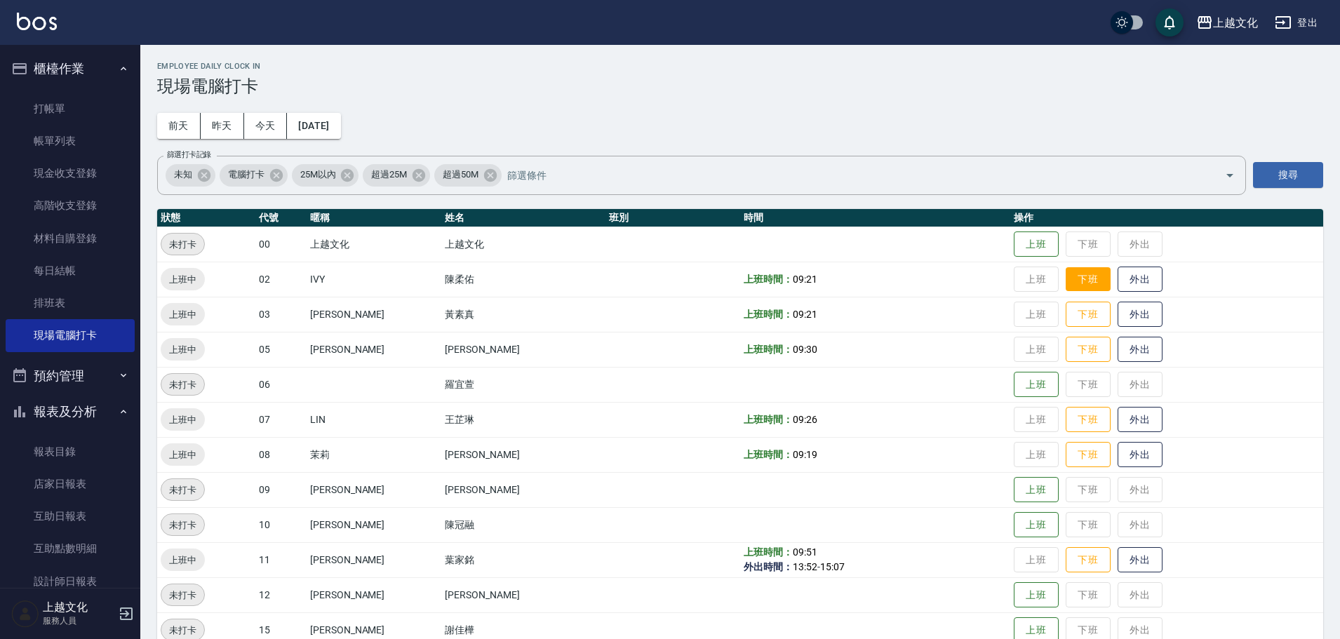
drag, startPoint x: 1071, startPoint y: 279, endPoint x: 1077, endPoint y: 313, distance: 34.1
click at [1072, 280] on button "下班" at bounding box center [1087, 280] width 45 height 26
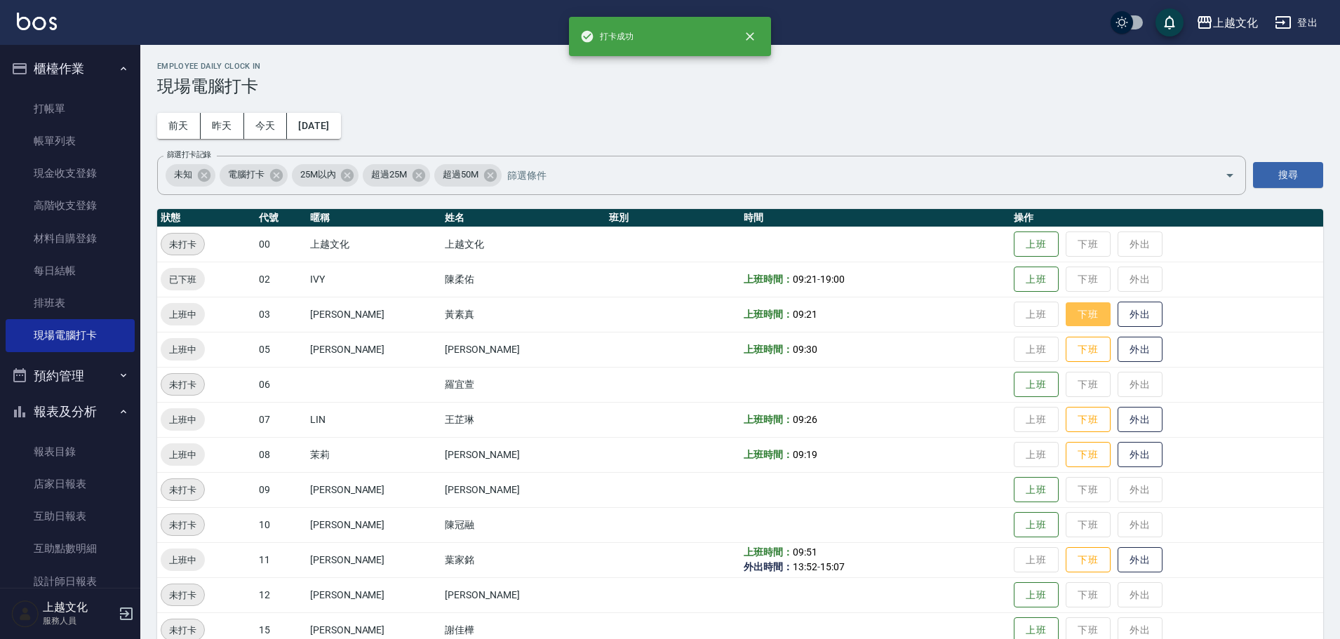
click at [1077, 313] on button "下班" at bounding box center [1087, 314] width 45 height 25
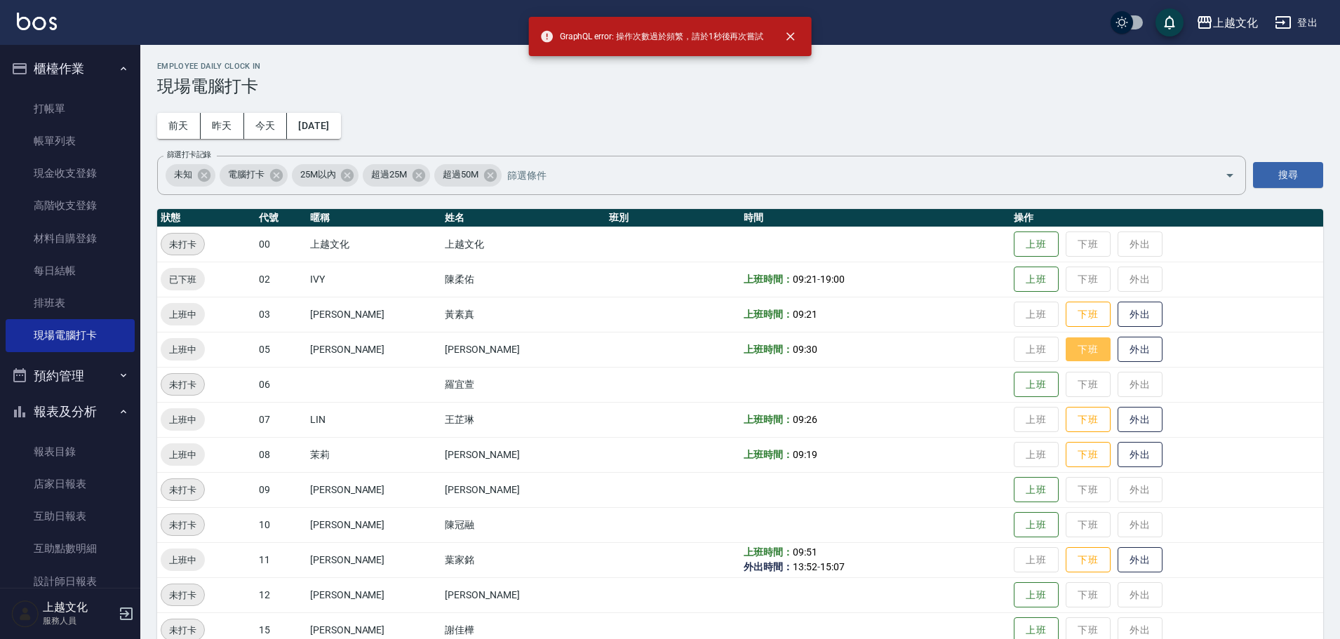
click at [1072, 351] on button "下班" at bounding box center [1087, 349] width 45 height 25
click at [1076, 426] on button "下班" at bounding box center [1087, 420] width 45 height 25
click at [1077, 450] on button "下班" at bounding box center [1087, 455] width 45 height 25
click at [1075, 566] on button "下班" at bounding box center [1087, 560] width 45 height 25
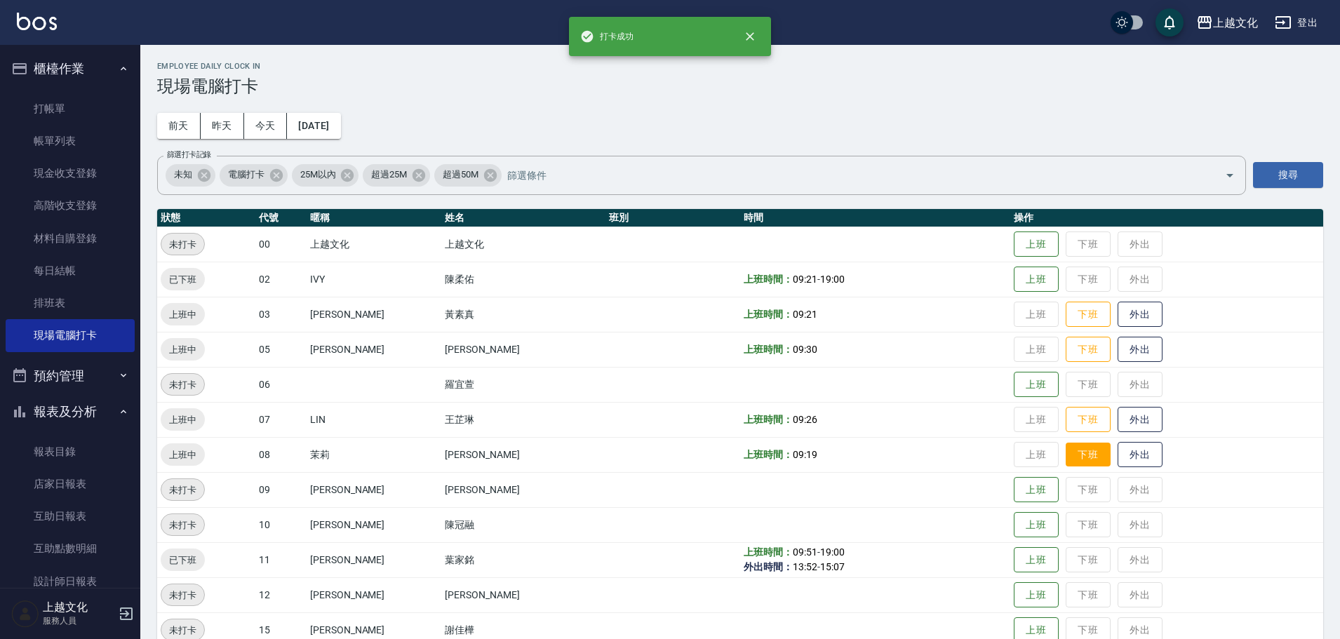
click at [1083, 453] on button "下班" at bounding box center [1087, 455] width 45 height 25
click at [1090, 420] on button "下班" at bounding box center [1087, 420] width 45 height 25
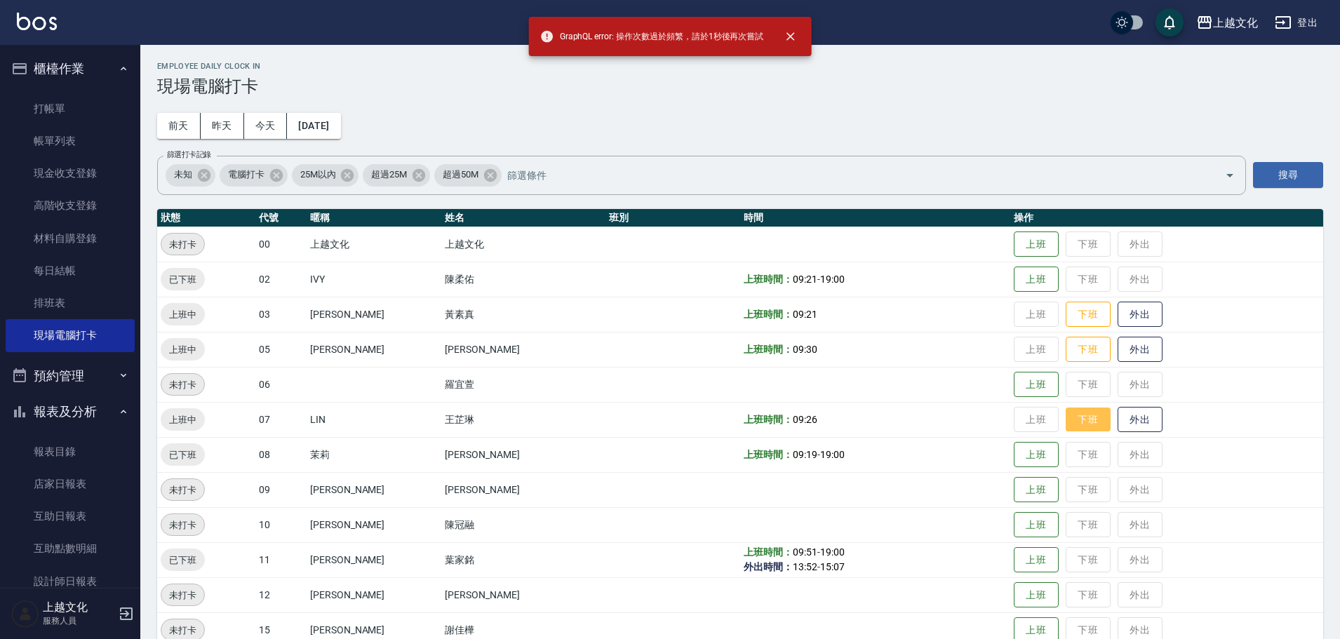
click at [1085, 423] on button "下班" at bounding box center [1087, 420] width 45 height 25
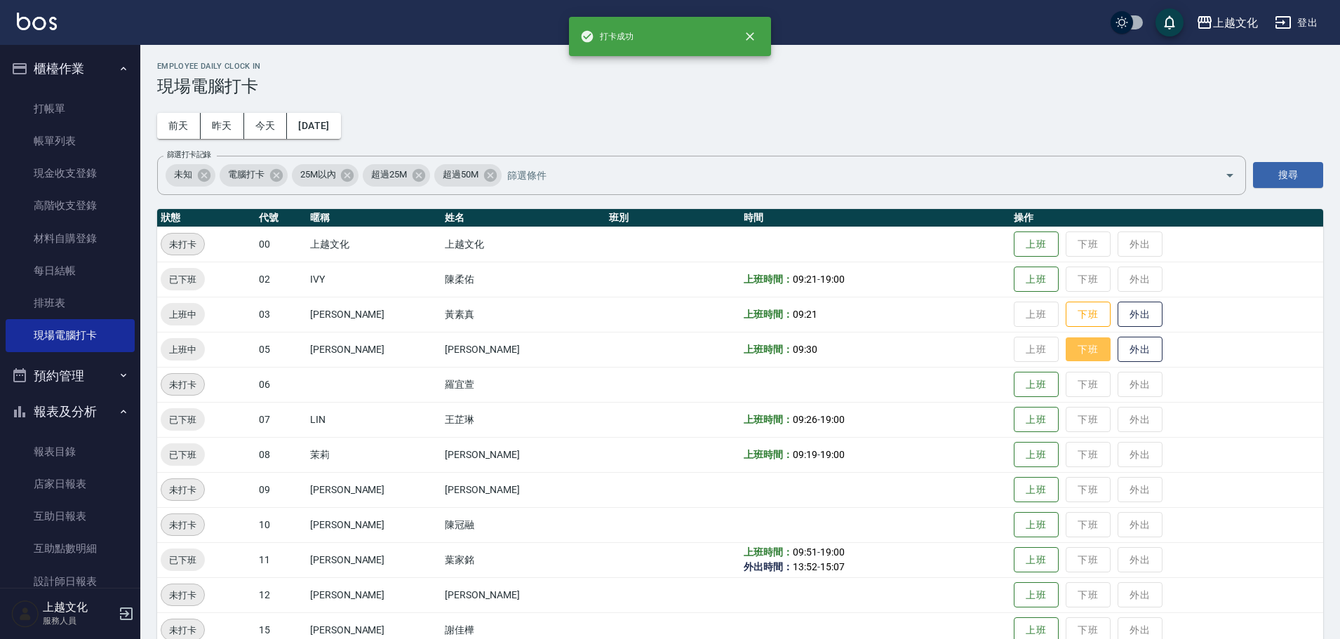
click at [1075, 351] on button "下班" at bounding box center [1087, 349] width 45 height 25
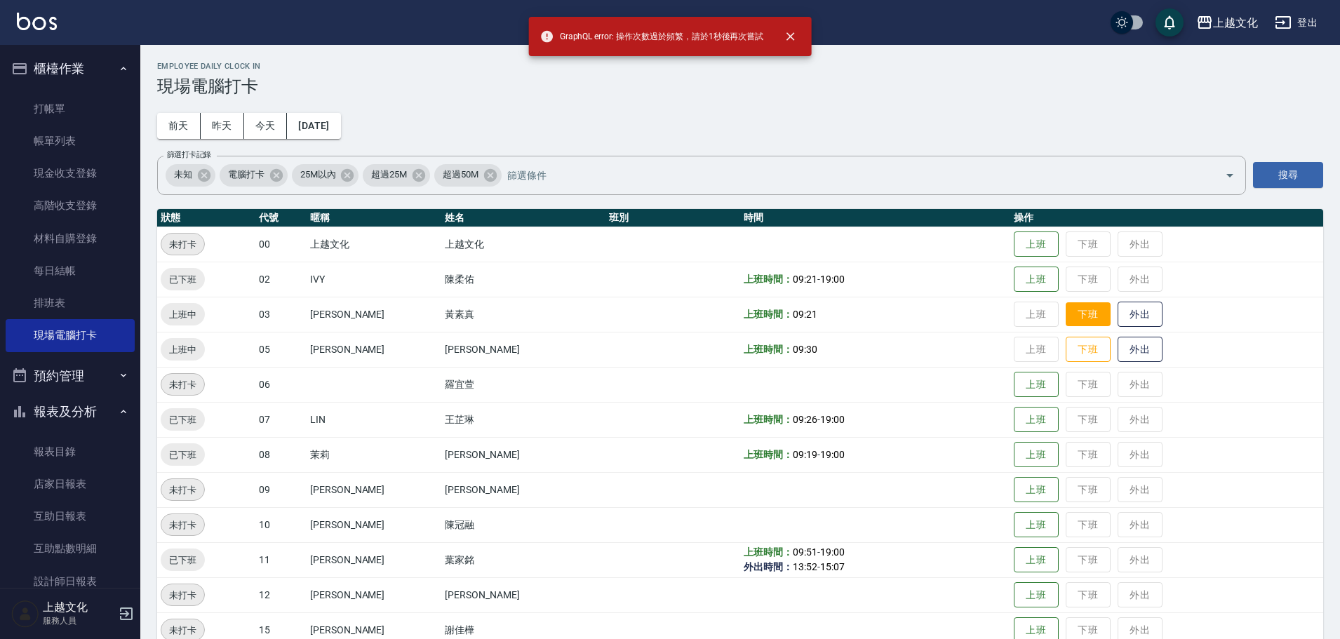
click at [1073, 308] on button "下班" at bounding box center [1087, 314] width 45 height 25
click at [1080, 312] on button "下班" at bounding box center [1087, 314] width 45 height 25
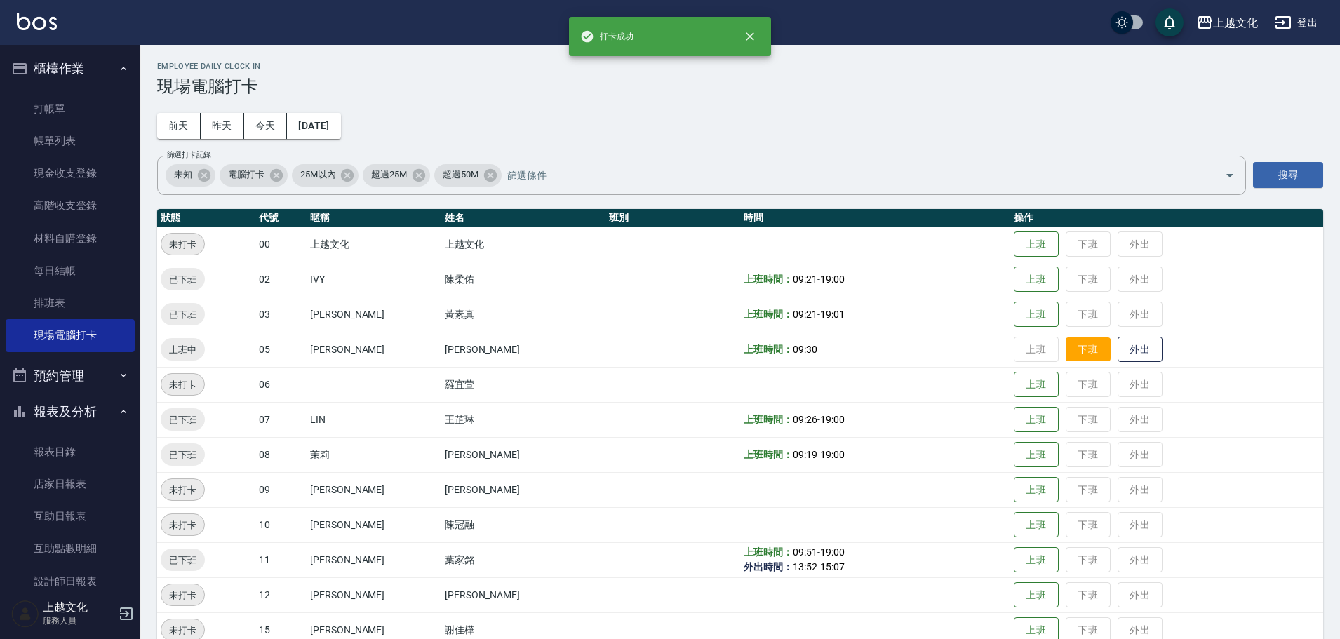
click at [1079, 350] on button "下班" at bounding box center [1087, 349] width 45 height 25
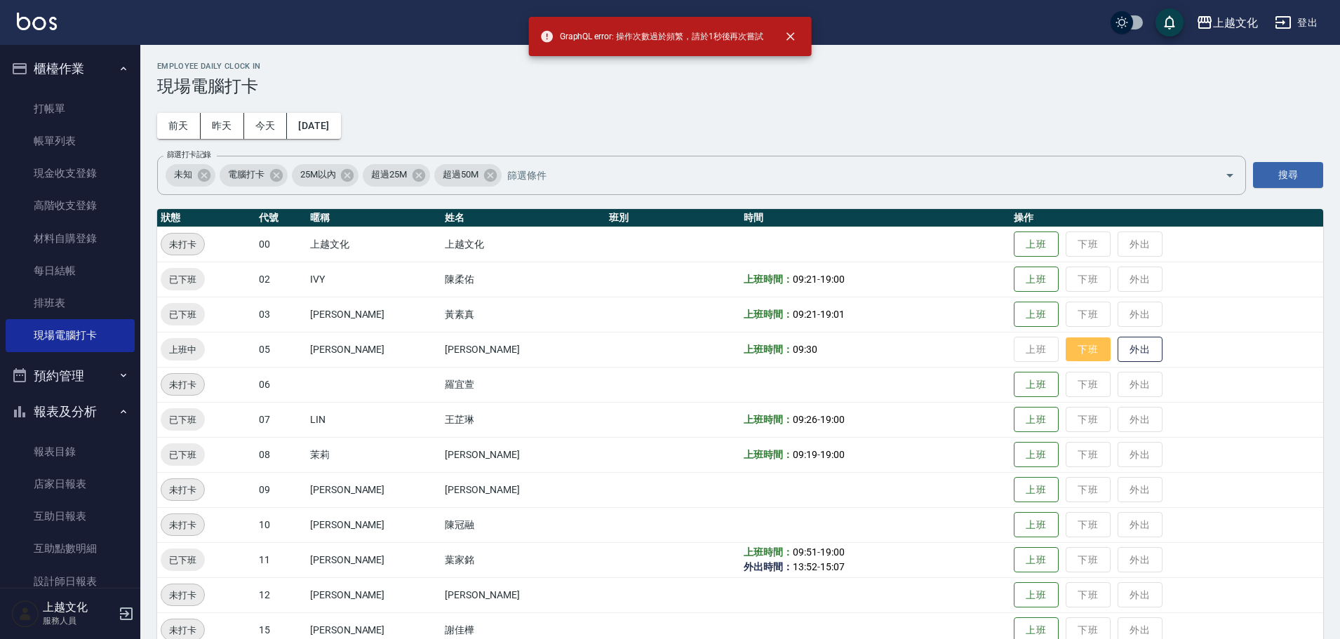
click at [1082, 346] on button "下班" at bounding box center [1087, 349] width 45 height 25
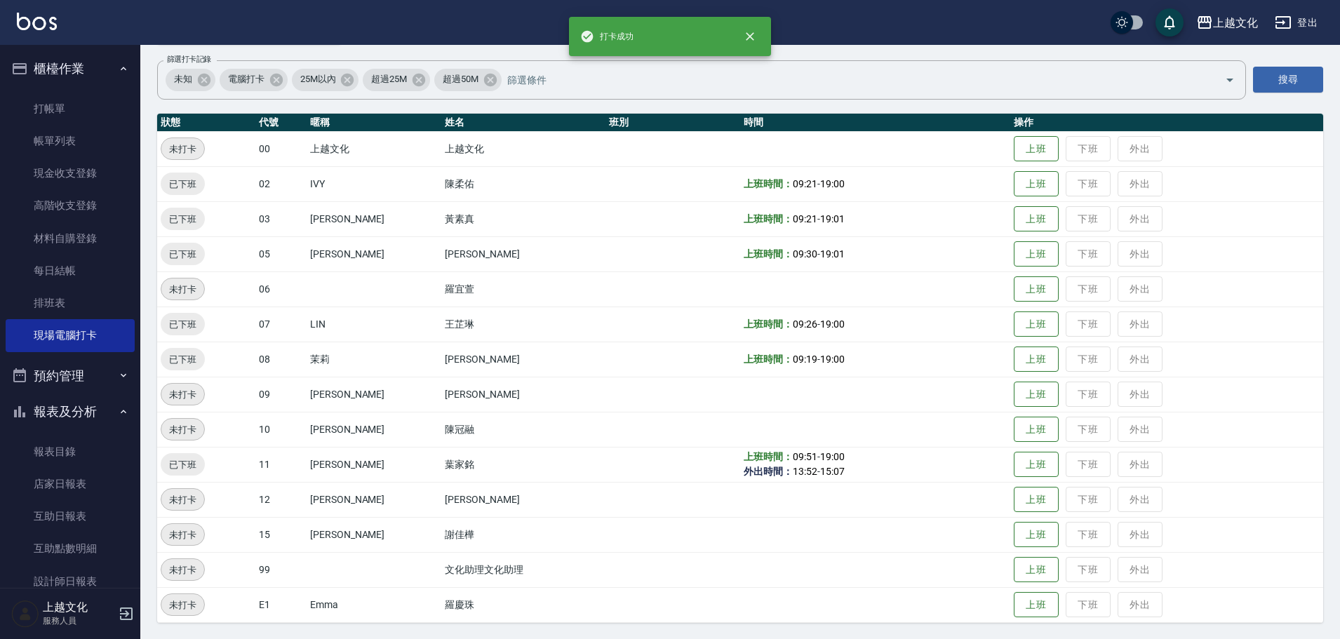
scroll to position [96, 0]
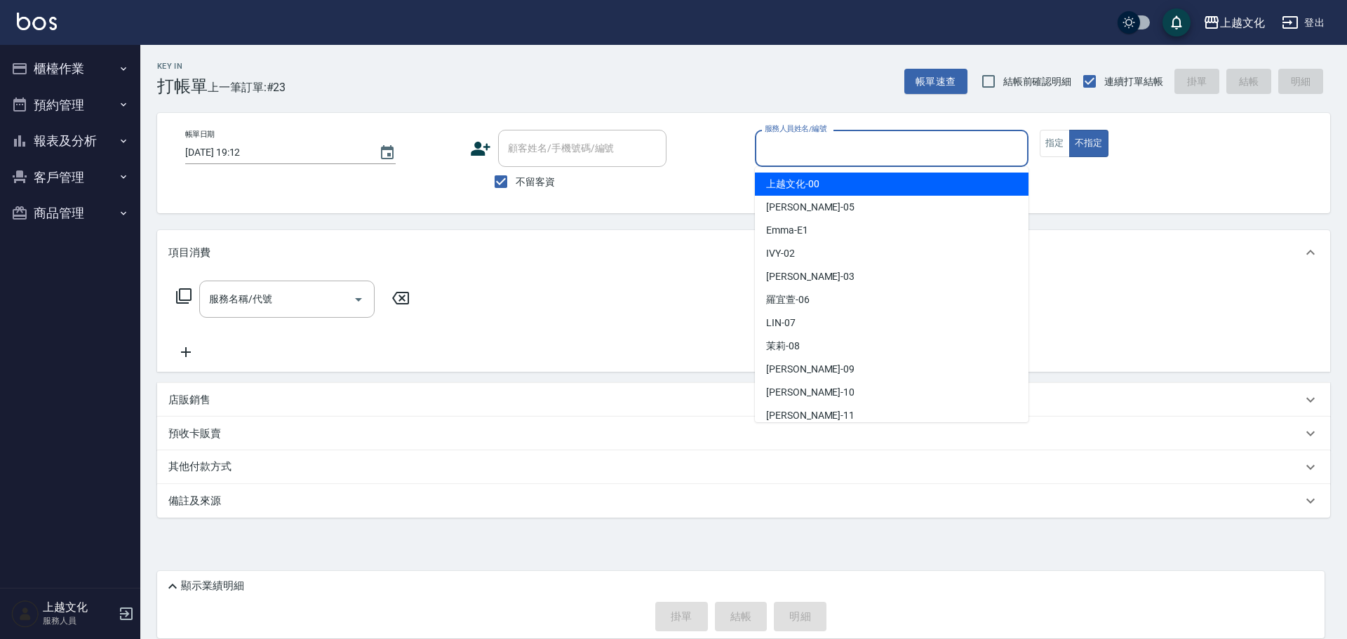
click at [882, 158] on input "服務人員姓名/編號" at bounding box center [891, 148] width 261 height 25
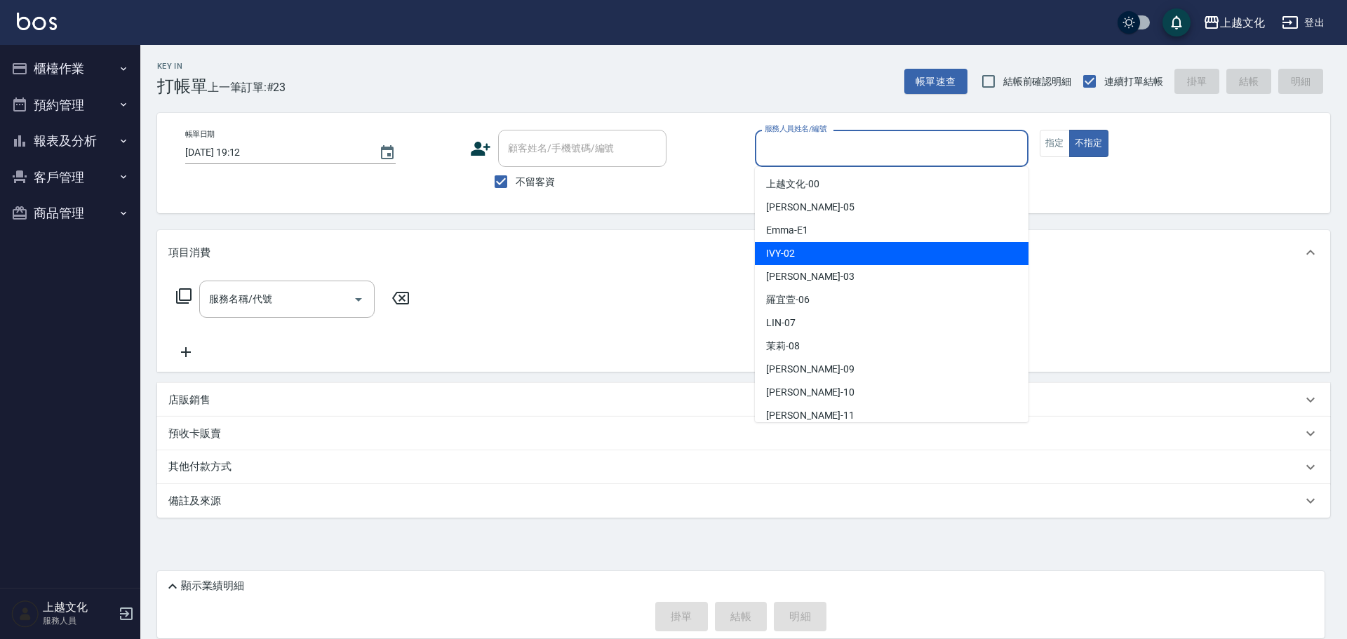
click at [821, 248] on div "IVY -02" at bounding box center [892, 253] width 274 height 23
type input "IVY-02"
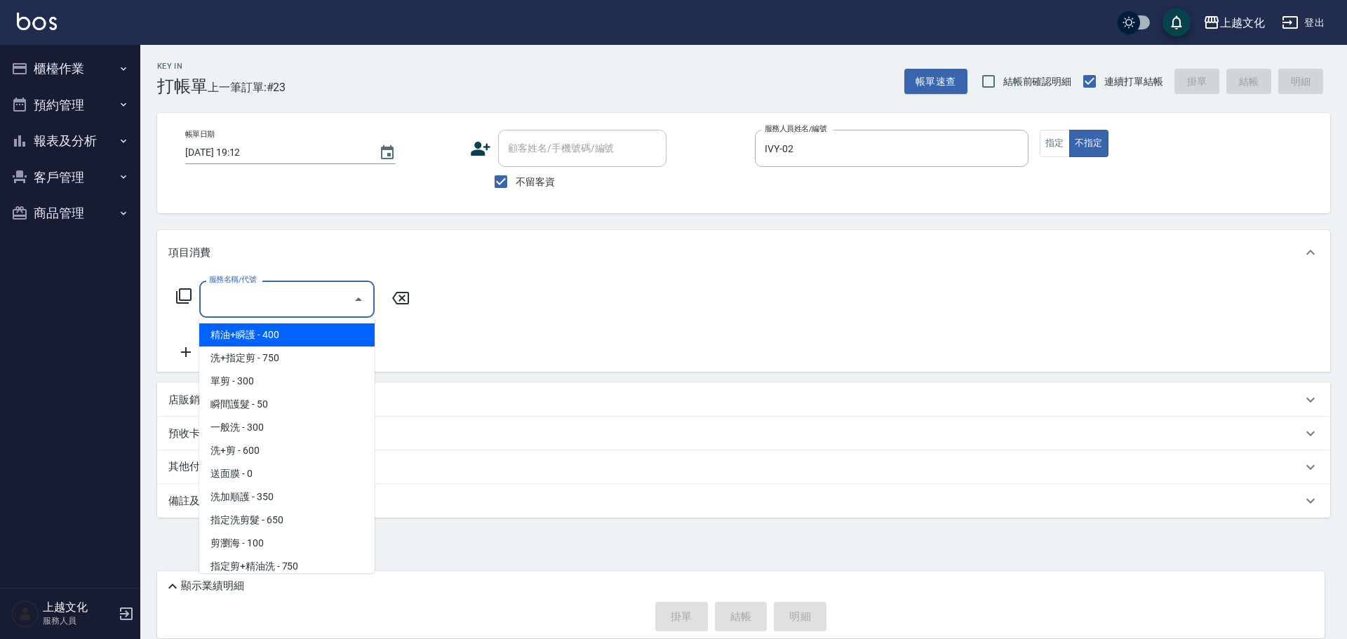
click at [258, 303] on input "服務名稱/代號" at bounding box center [277, 299] width 142 height 25
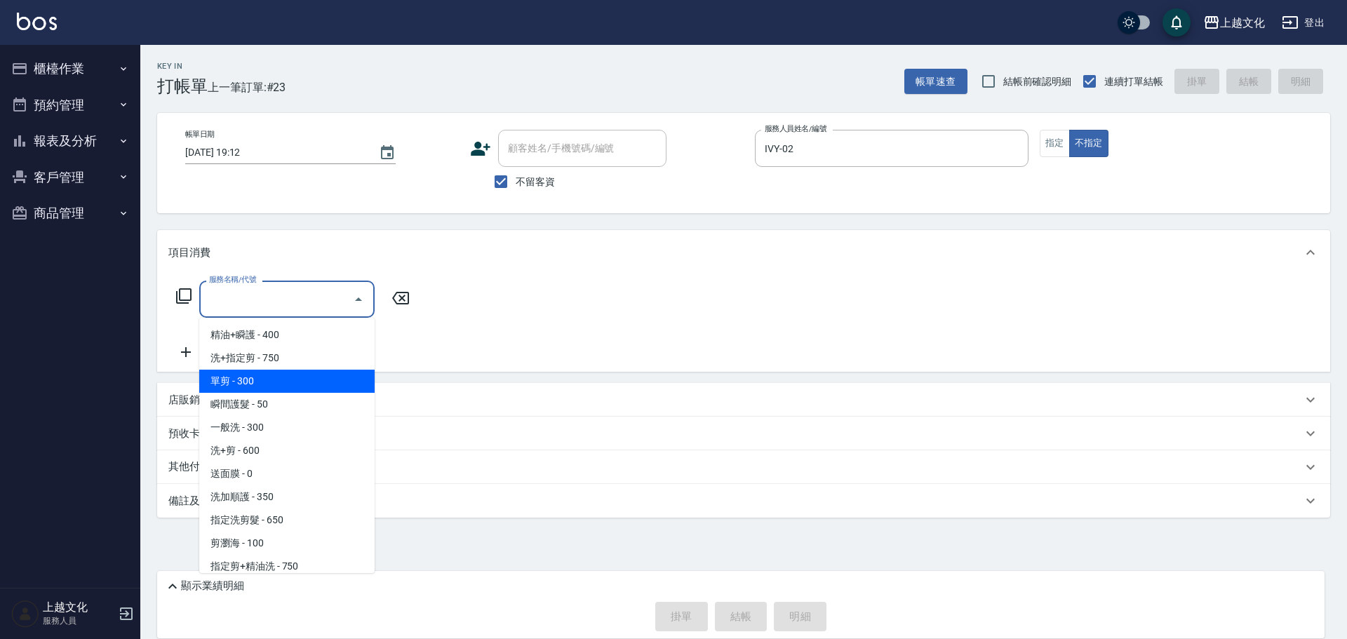
click at [265, 386] on span "單剪 - 300" at bounding box center [286, 381] width 175 height 23
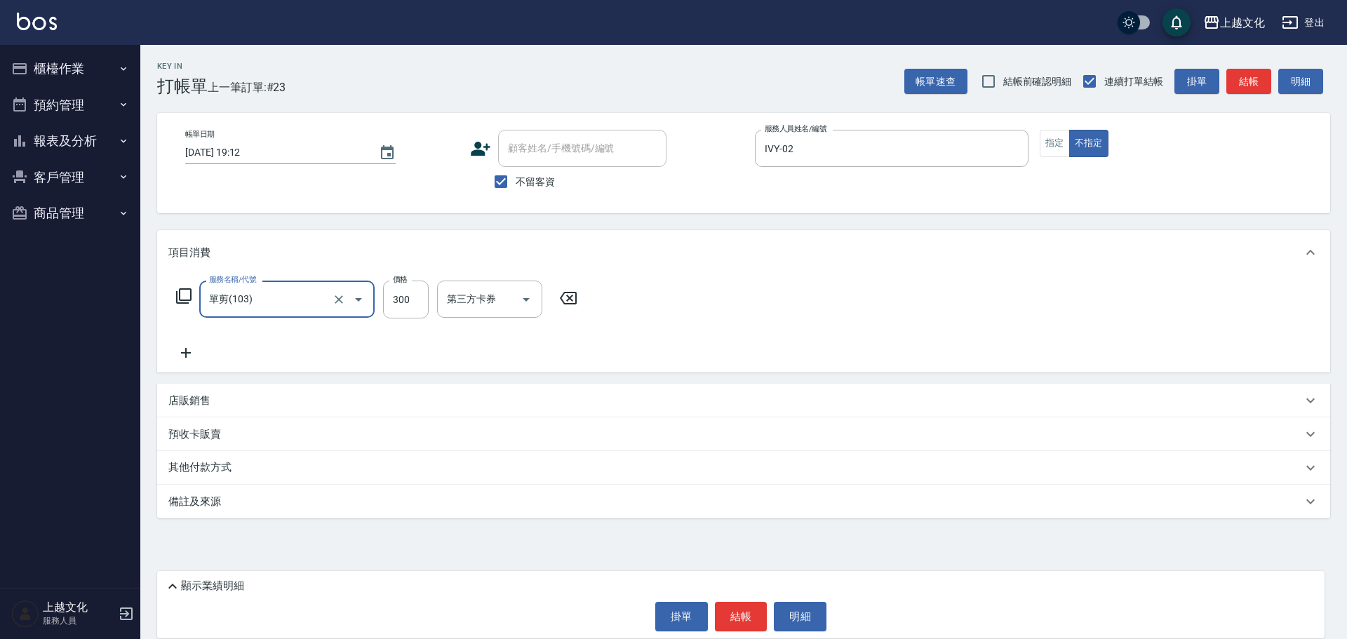
click at [314, 305] on input "單剪(103)" at bounding box center [267, 299] width 123 height 25
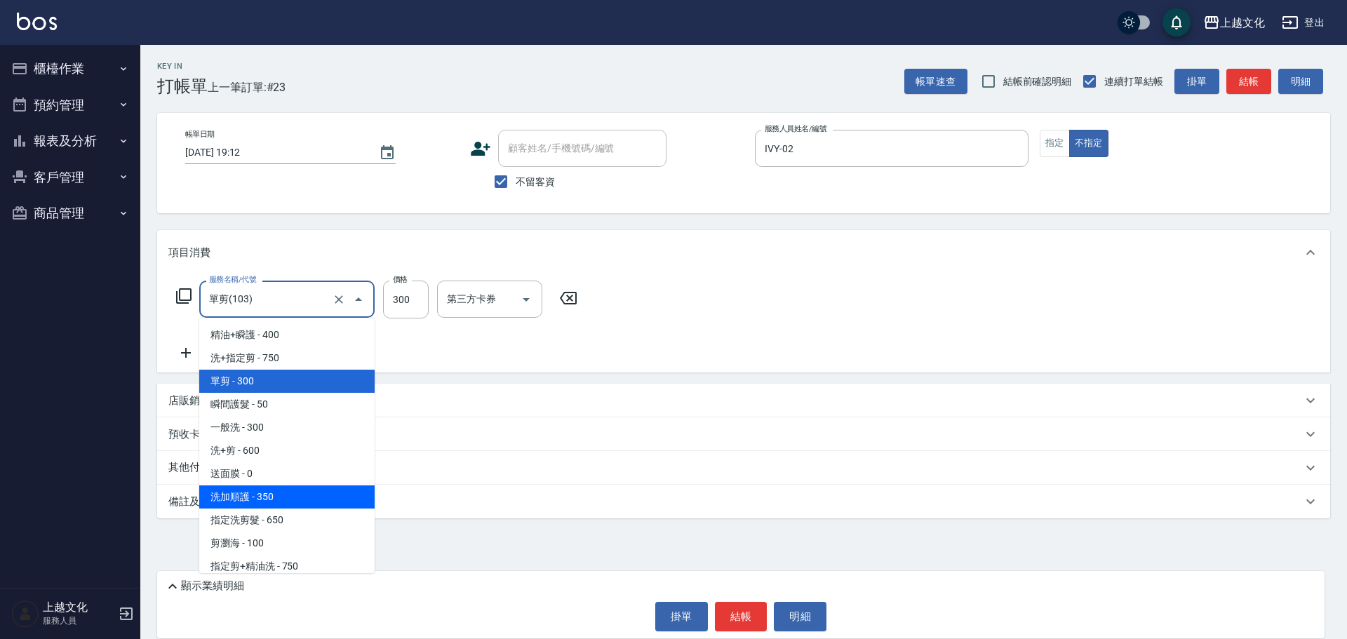
click at [278, 490] on span "洗加順護 - 350" at bounding box center [286, 496] width 175 height 23
type input "洗加順護(200)"
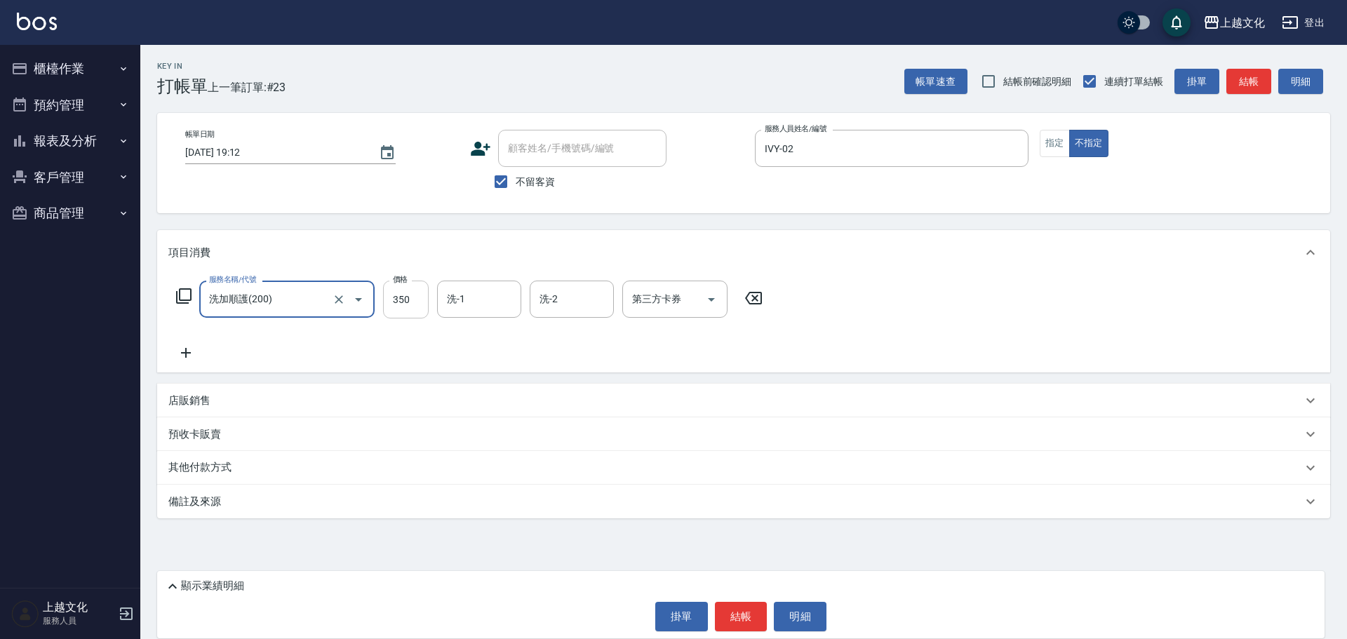
click at [390, 309] on input "350" at bounding box center [406, 300] width 46 height 38
type input "450"
click at [469, 295] on input "洗-1" at bounding box center [479, 299] width 72 height 25
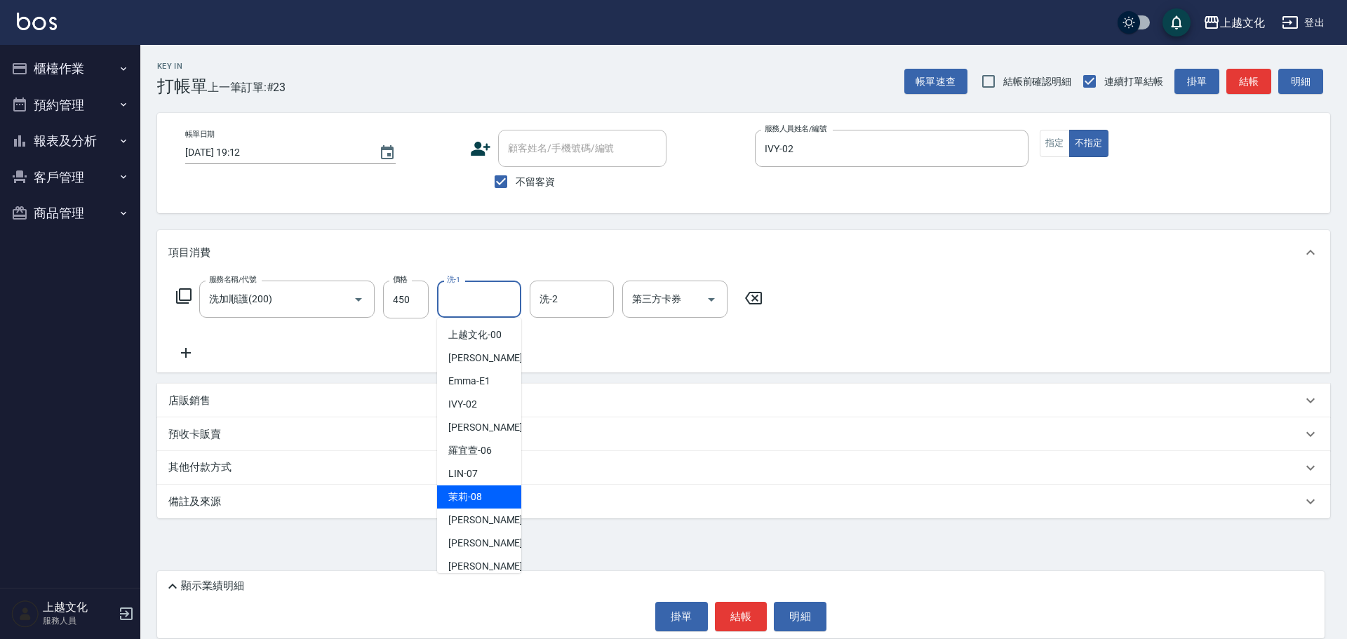
click at [490, 498] on div "茉莉 -08" at bounding box center [479, 496] width 84 height 23
type input "茉莉-08"
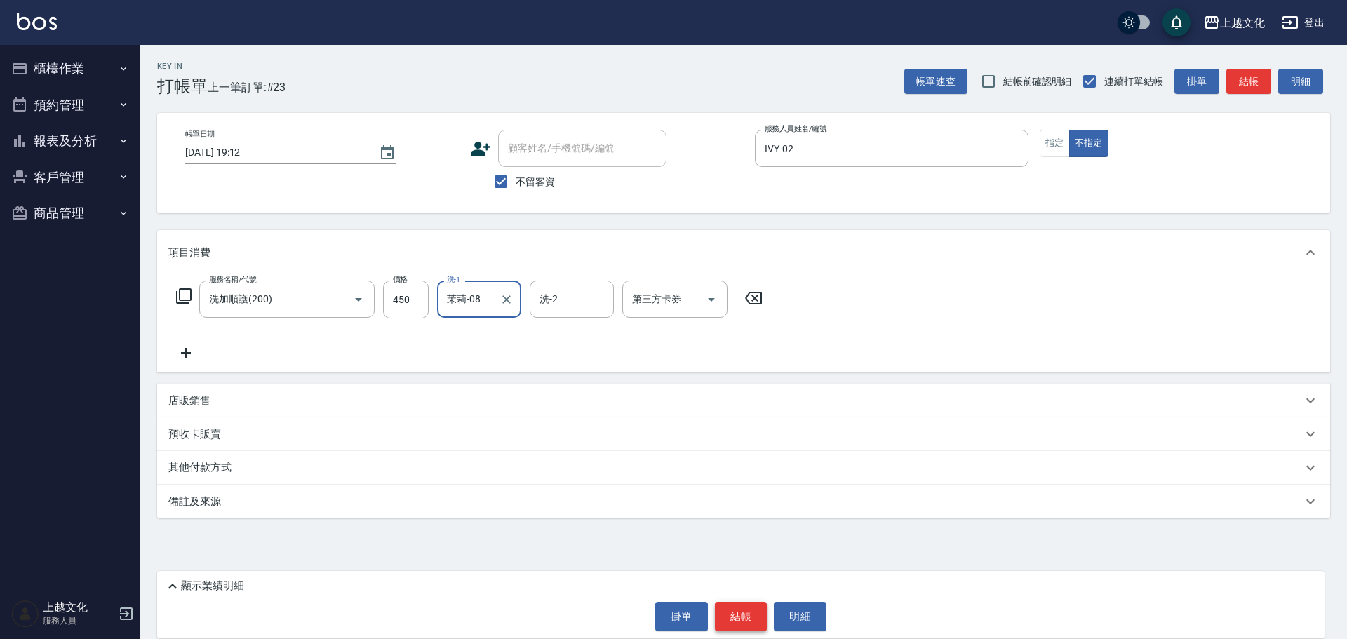
click at [728, 607] on button "結帳" at bounding box center [741, 616] width 53 height 29
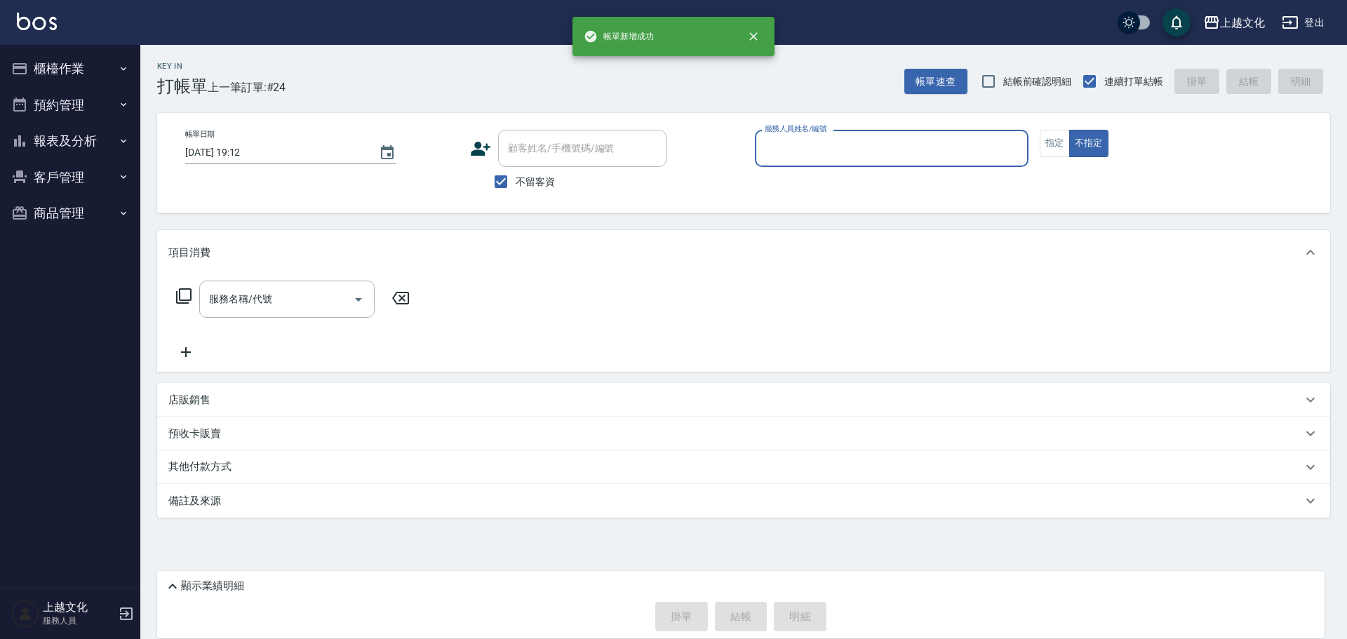
click at [806, 159] on input "服務人員姓名/編號" at bounding box center [891, 148] width 261 height 25
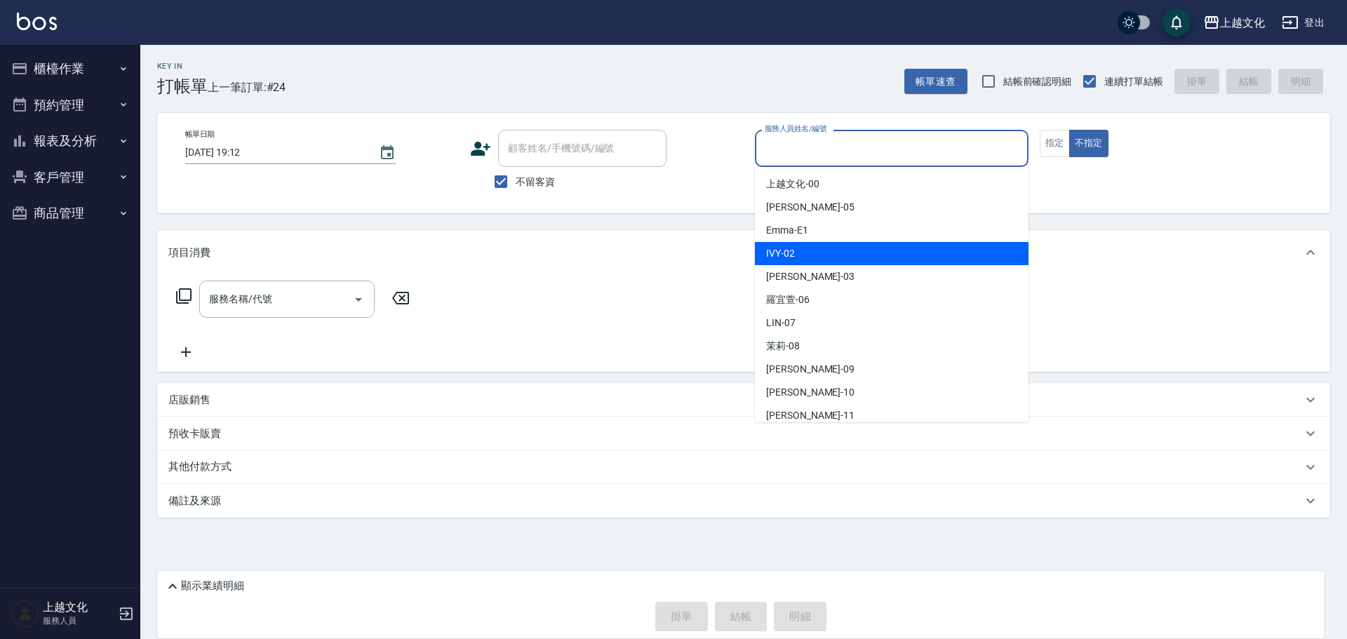
click at [817, 251] on div "IVY -02" at bounding box center [892, 253] width 274 height 23
click at [817, 251] on div "項目消費" at bounding box center [735, 252] width 1134 height 15
type input "IVY-02"
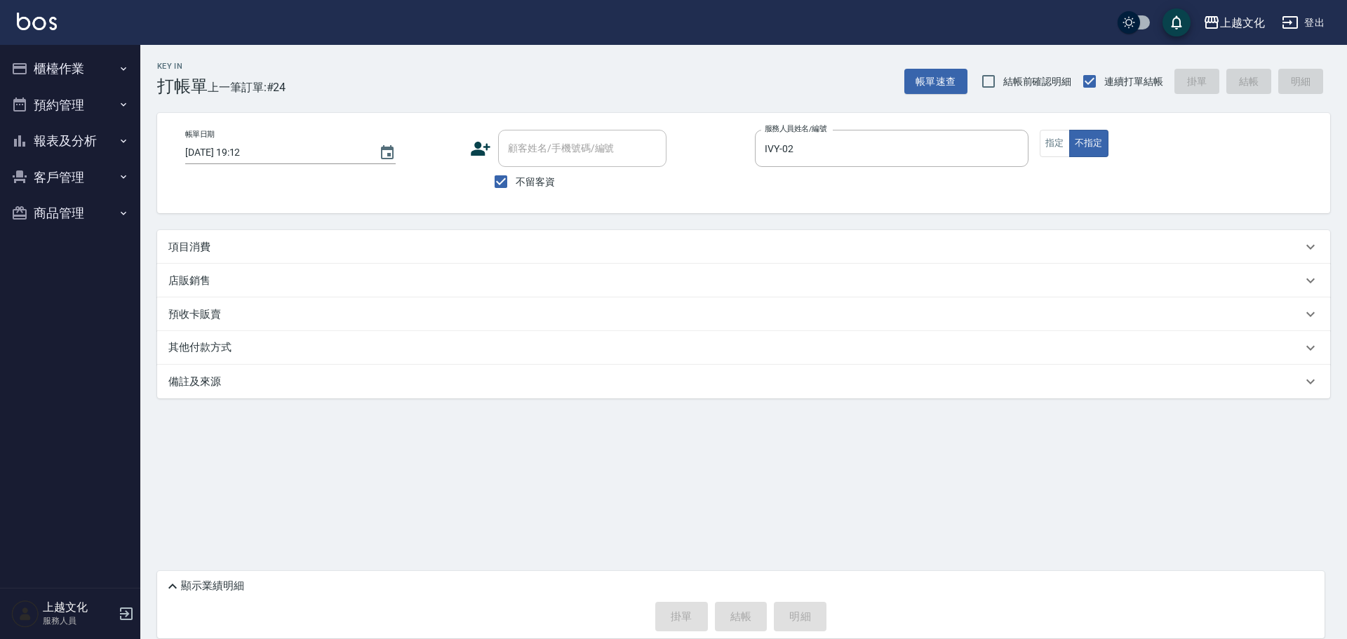
click at [196, 248] on p "項目消費" at bounding box center [189, 247] width 42 height 15
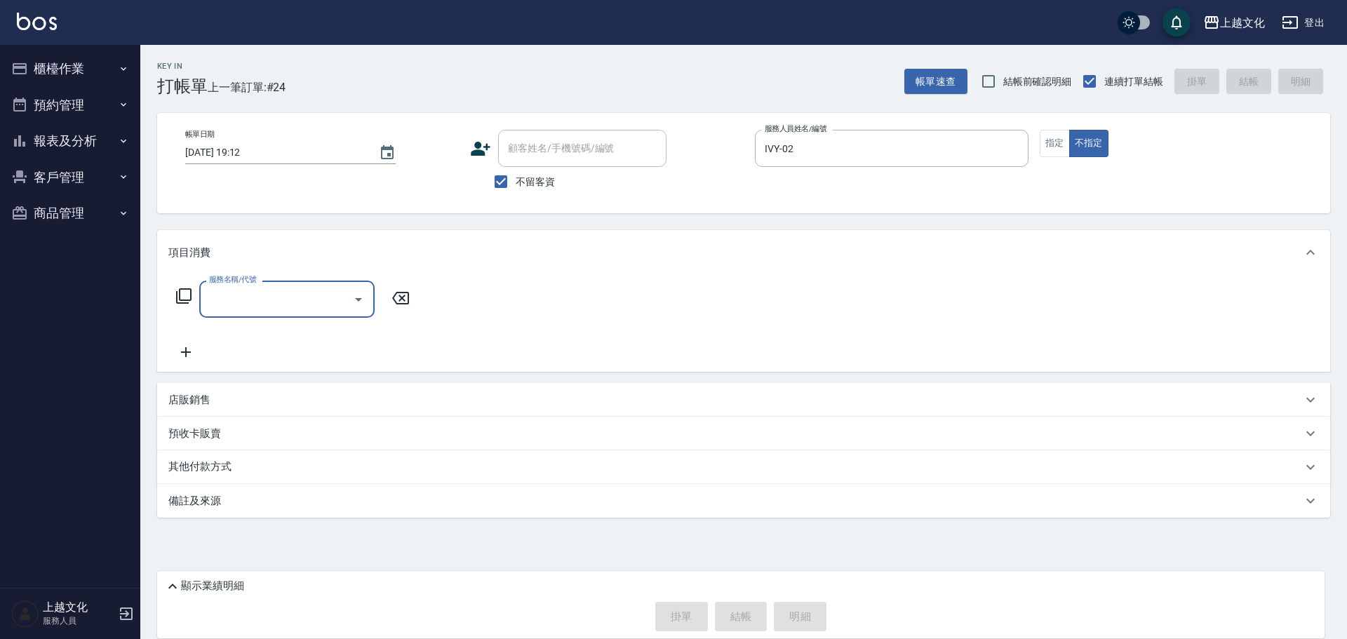
click at [295, 294] on input "服務名稱/代號" at bounding box center [277, 299] width 142 height 25
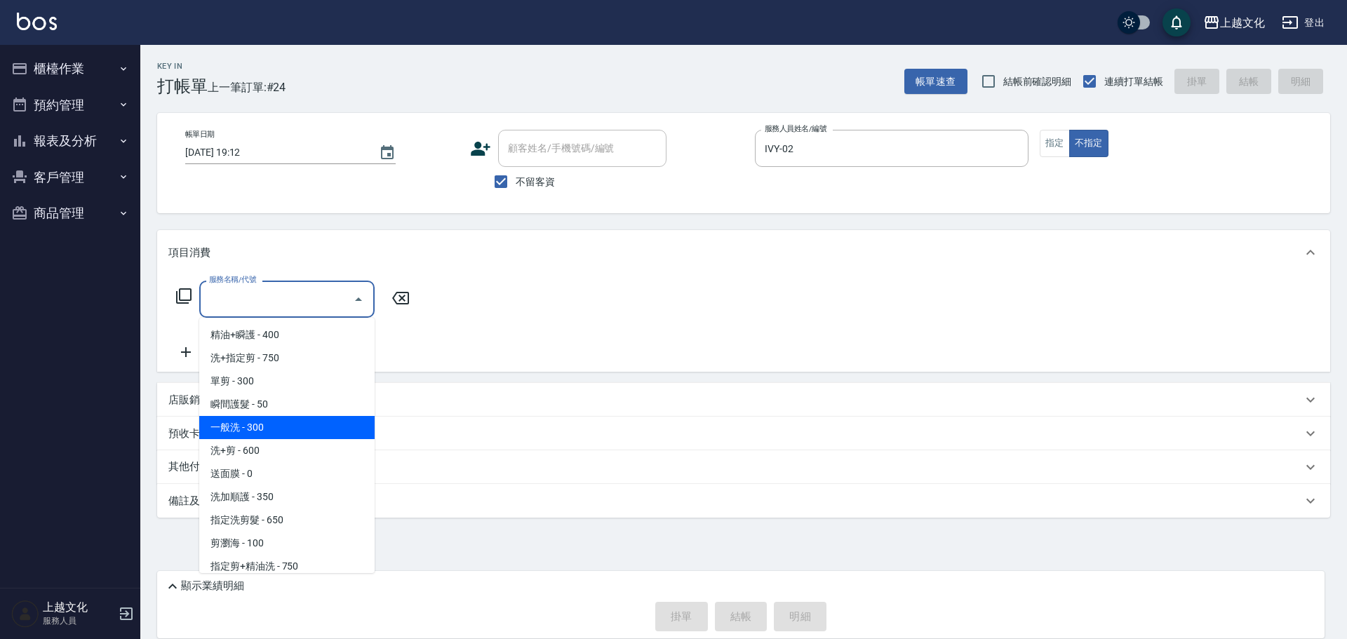
click at [257, 419] on span "一般洗 - 300" at bounding box center [286, 427] width 175 height 23
drag, startPoint x: 257, startPoint y: 419, endPoint x: 457, endPoint y: 327, distance: 219.7
click at [257, 419] on div "預收卡販賣" at bounding box center [743, 434] width 1173 height 34
type input "一般洗(105)"
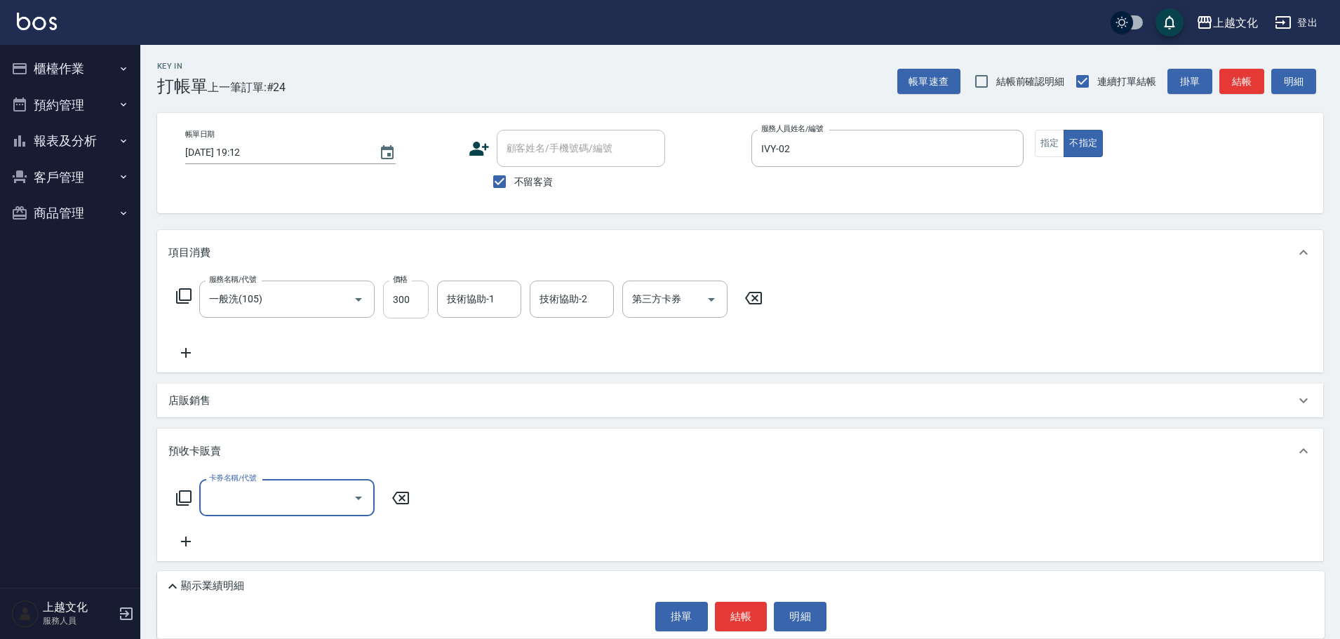
drag, startPoint x: 372, startPoint y: 302, endPoint x: 385, endPoint y: 301, distance: 13.4
click at [376, 301] on div "服務名稱/代號 一般洗(105) 服務名稱/代號 價格 300 價格 技術協助-1 技術協助-1 技術協助-2 技術協助-2 第三方卡券 第三方卡券" at bounding box center [469, 300] width 603 height 38
click at [385, 301] on input "300" at bounding box center [406, 300] width 46 height 38
type input "400"
click at [483, 299] on input "技術協助-1" at bounding box center [479, 299] width 72 height 25
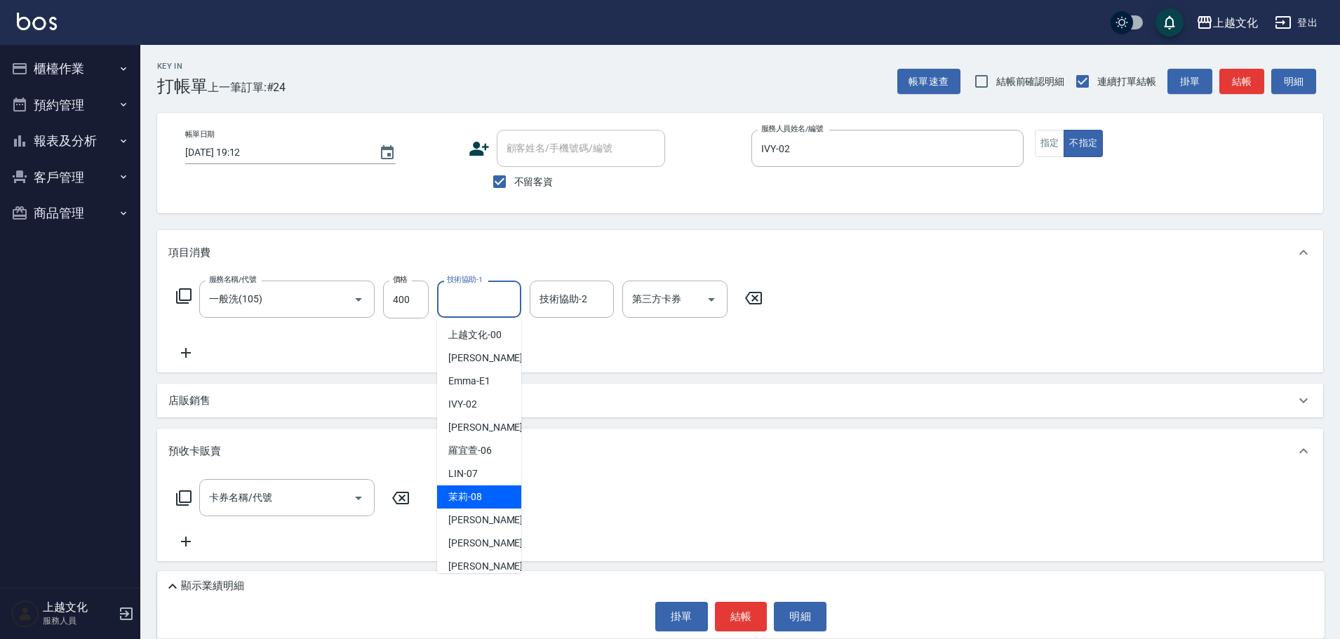
click at [495, 489] on div "茉莉 -08" at bounding box center [479, 496] width 84 height 23
click at [495, 489] on div "卡券名稱/代號 卡券名稱/代號" at bounding box center [739, 514] width 1143 height 71
type input "茉莉-08"
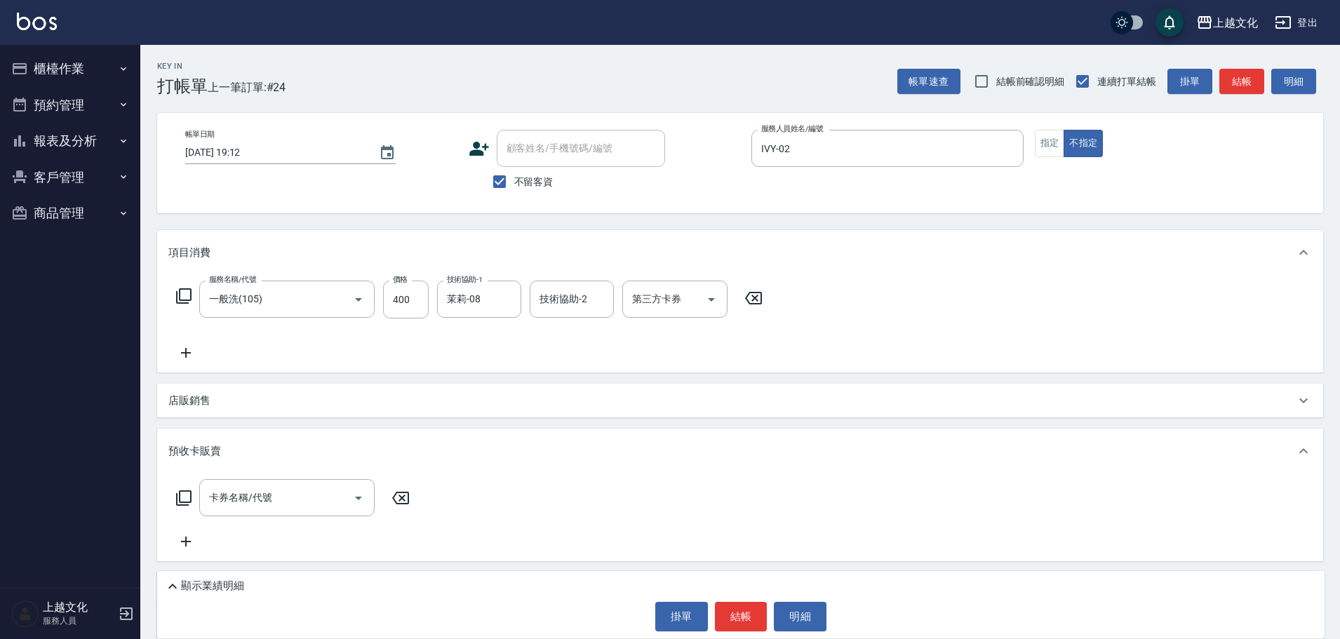
click at [745, 608] on button "結帳" at bounding box center [741, 616] width 53 height 29
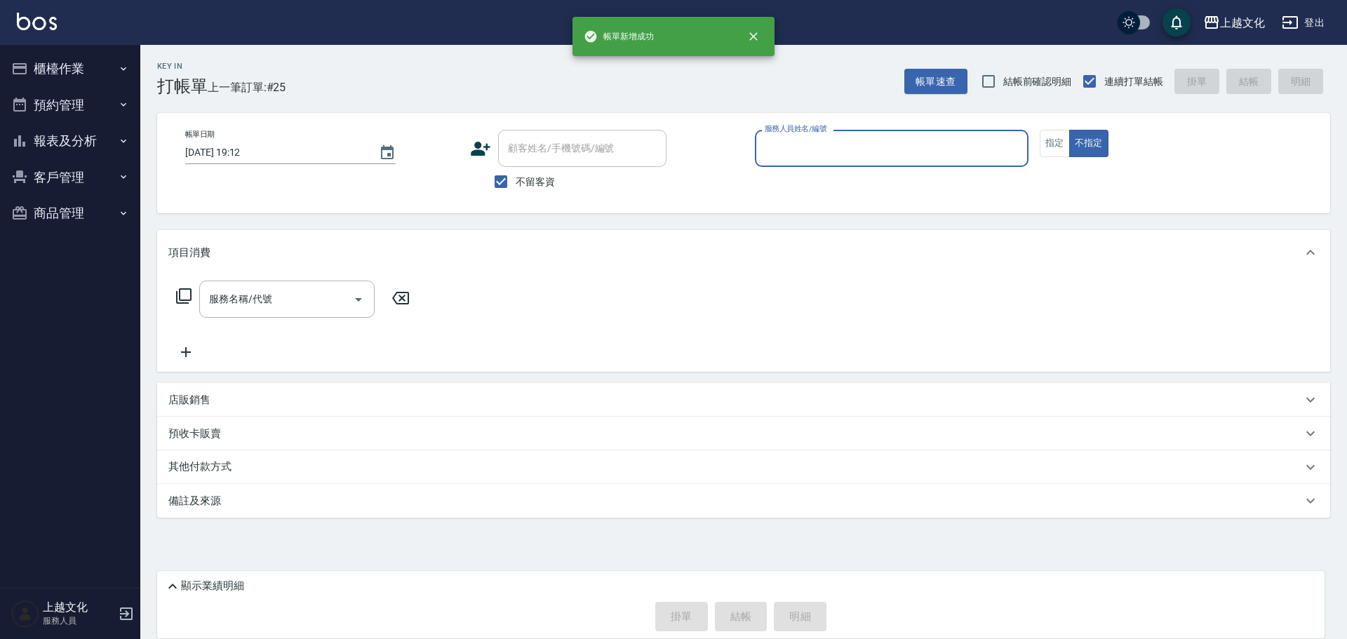
click at [910, 149] on input "服務人員姓名/編號" at bounding box center [891, 148] width 261 height 25
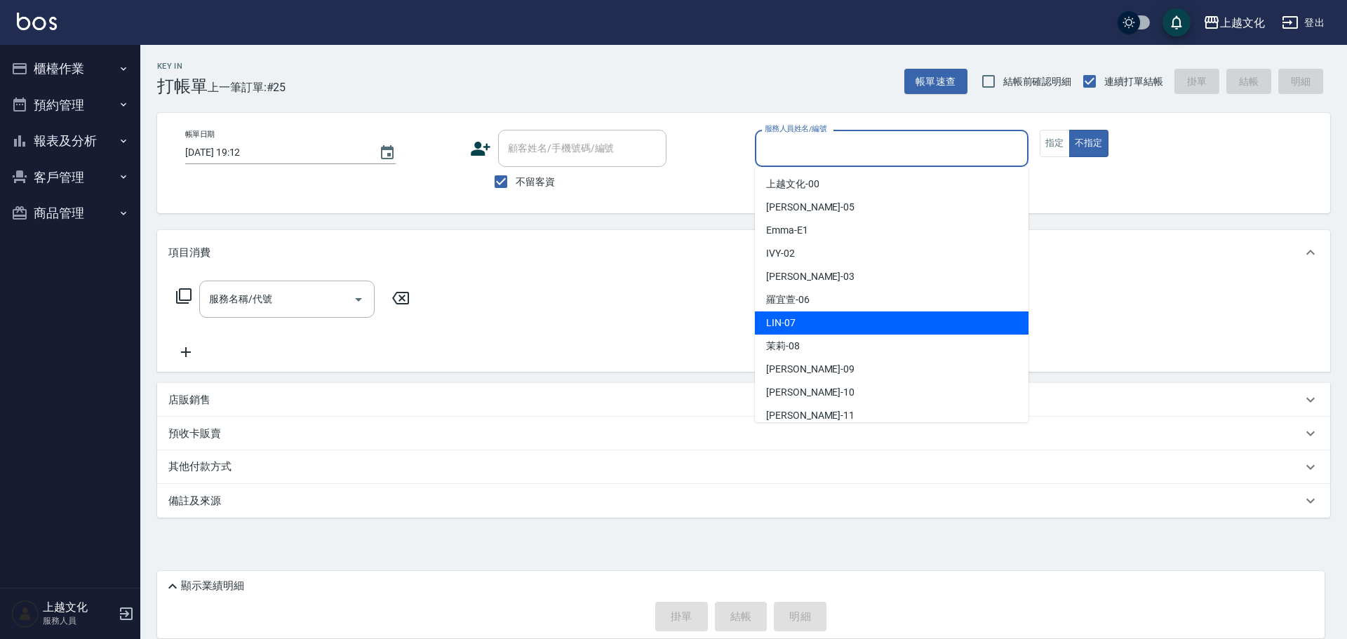
click at [815, 321] on div "LIN -07" at bounding box center [892, 322] width 274 height 23
type input "LIN-07"
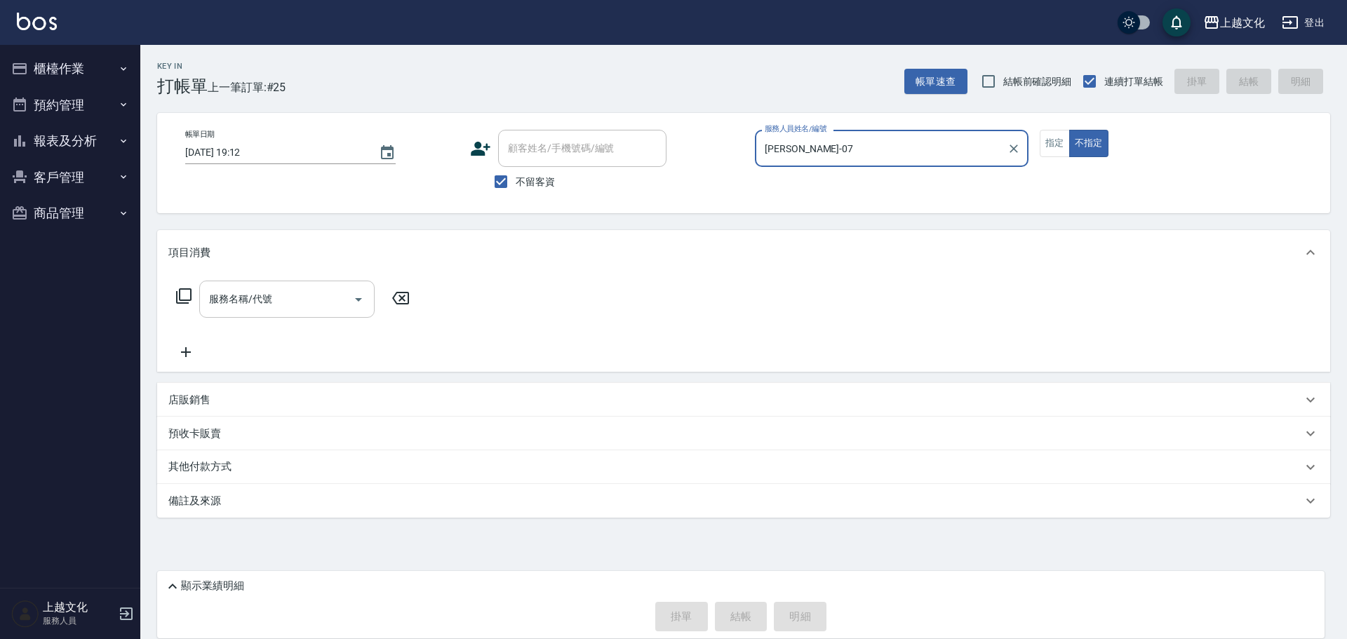
click at [314, 300] on input "服務名稱/代號" at bounding box center [277, 299] width 142 height 25
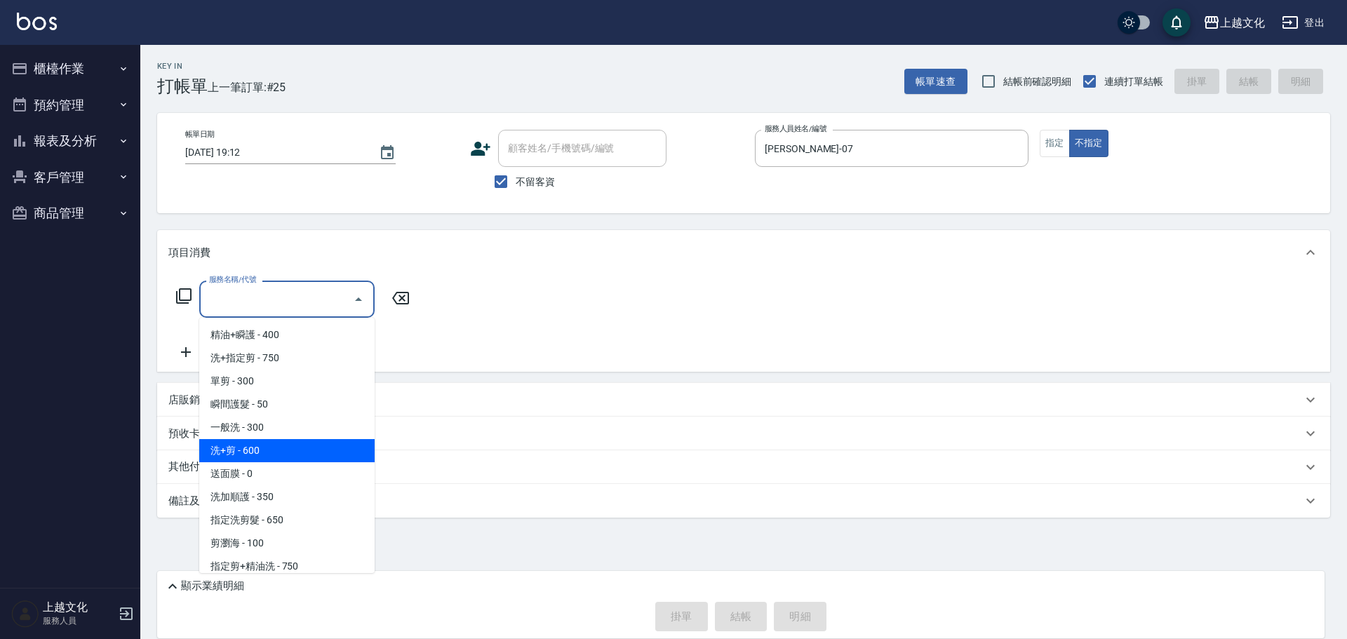
click at [243, 455] on span "洗+剪 - 600" at bounding box center [286, 450] width 175 height 23
type input "洗+剪(108)"
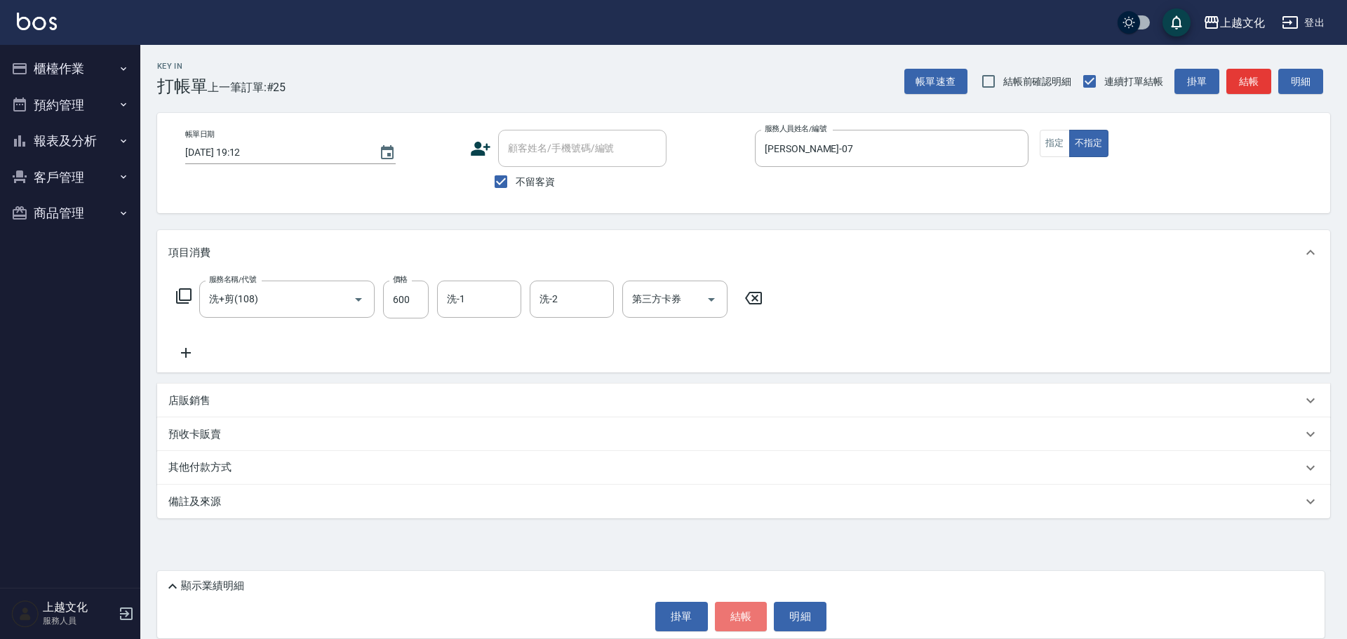
click at [741, 613] on button "結帳" at bounding box center [741, 616] width 53 height 29
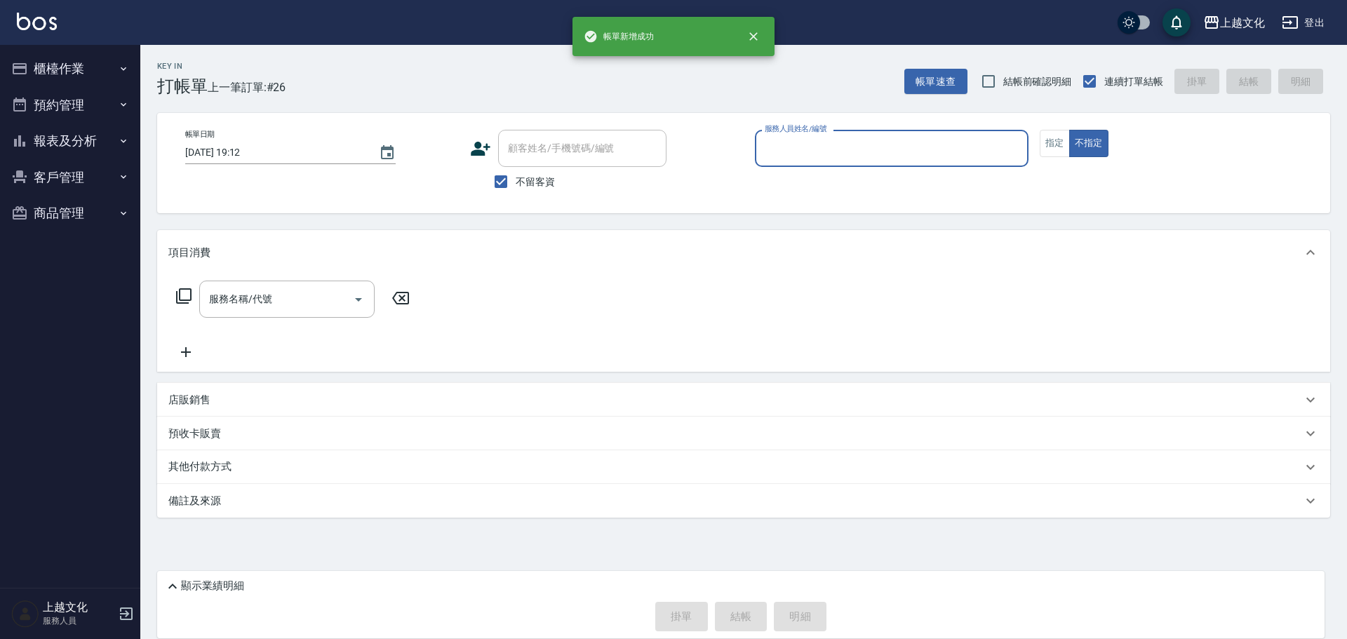
click at [801, 153] on input "服務人員姓名/編號" at bounding box center [891, 148] width 261 height 25
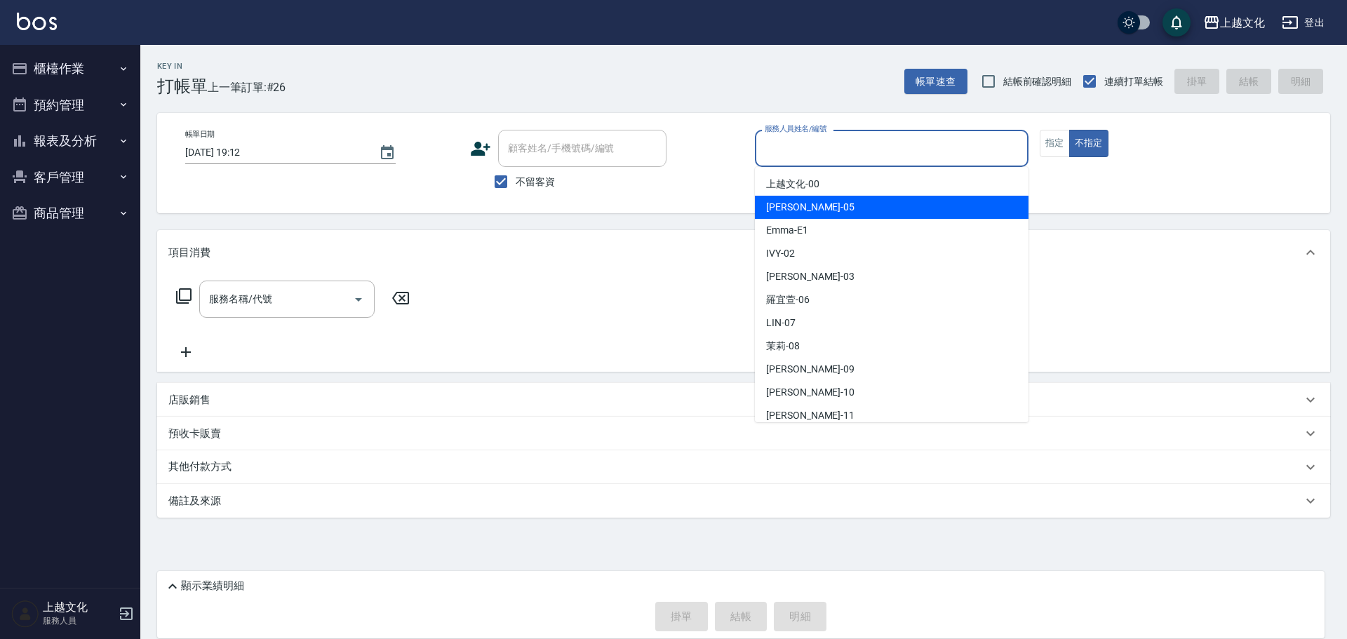
drag, startPoint x: 797, startPoint y: 214, endPoint x: 1025, endPoint y: 169, distance: 232.3
click at [805, 215] on div "EMILY -05" at bounding box center [892, 207] width 274 height 23
click at [812, 215] on div "Key In 打帳單 上一筆訂單:#26 帳單速查 結帳前確認明細 連續打單結帳 掛單 結帳 明細 帳單日期 2025/09/12 19:12 顧客姓名/手機…" at bounding box center [743, 320] width 1206 height 550
type input "EMILY-05"
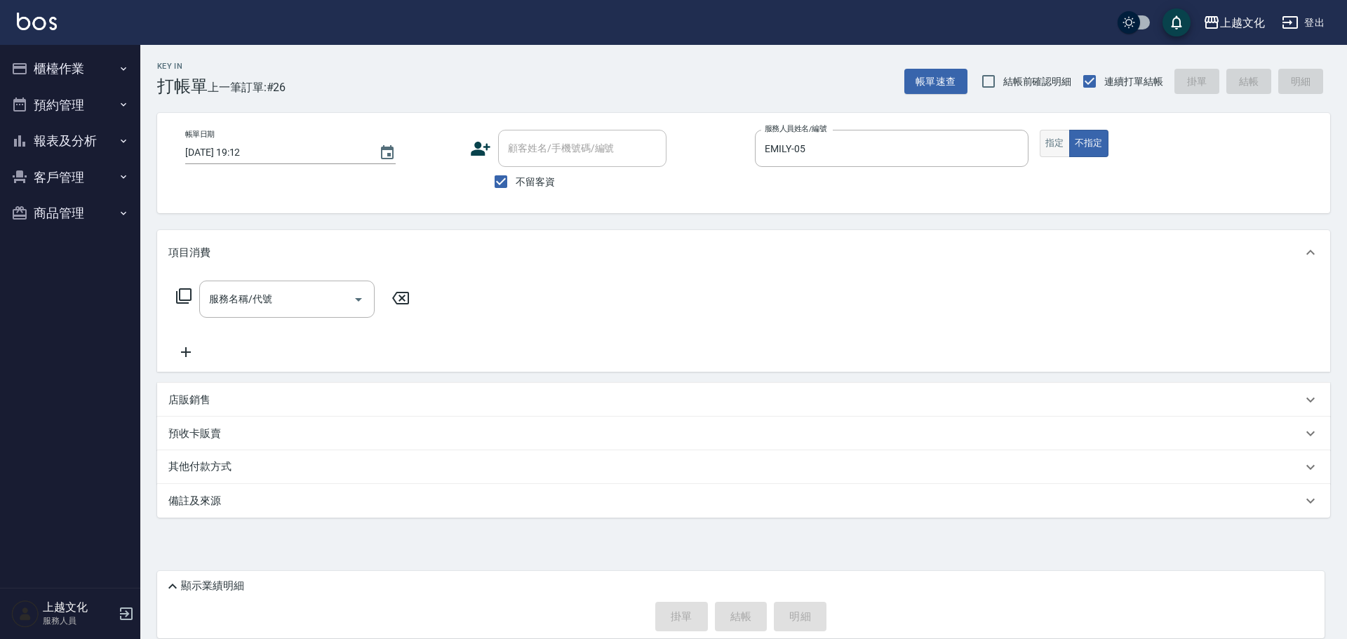
click at [1054, 136] on button "指定" at bounding box center [1055, 143] width 30 height 27
click at [191, 295] on icon at bounding box center [183, 295] width 15 height 15
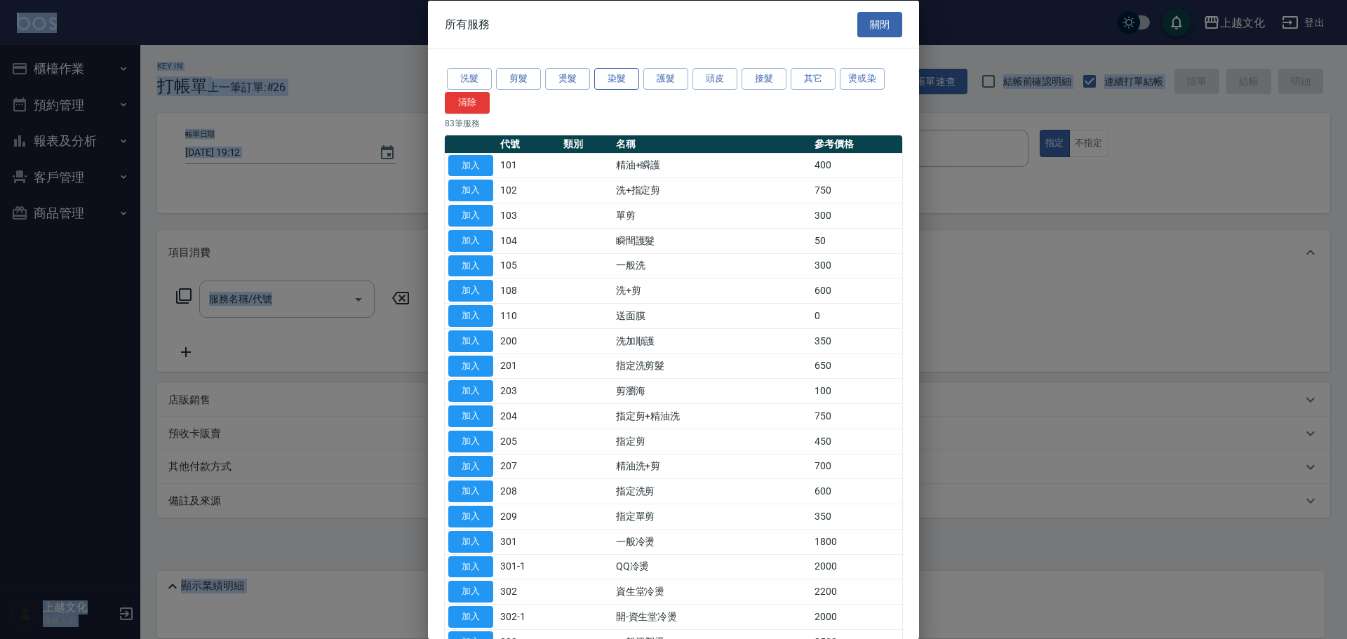
click at [631, 79] on button "染髮" at bounding box center [616, 79] width 45 height 22
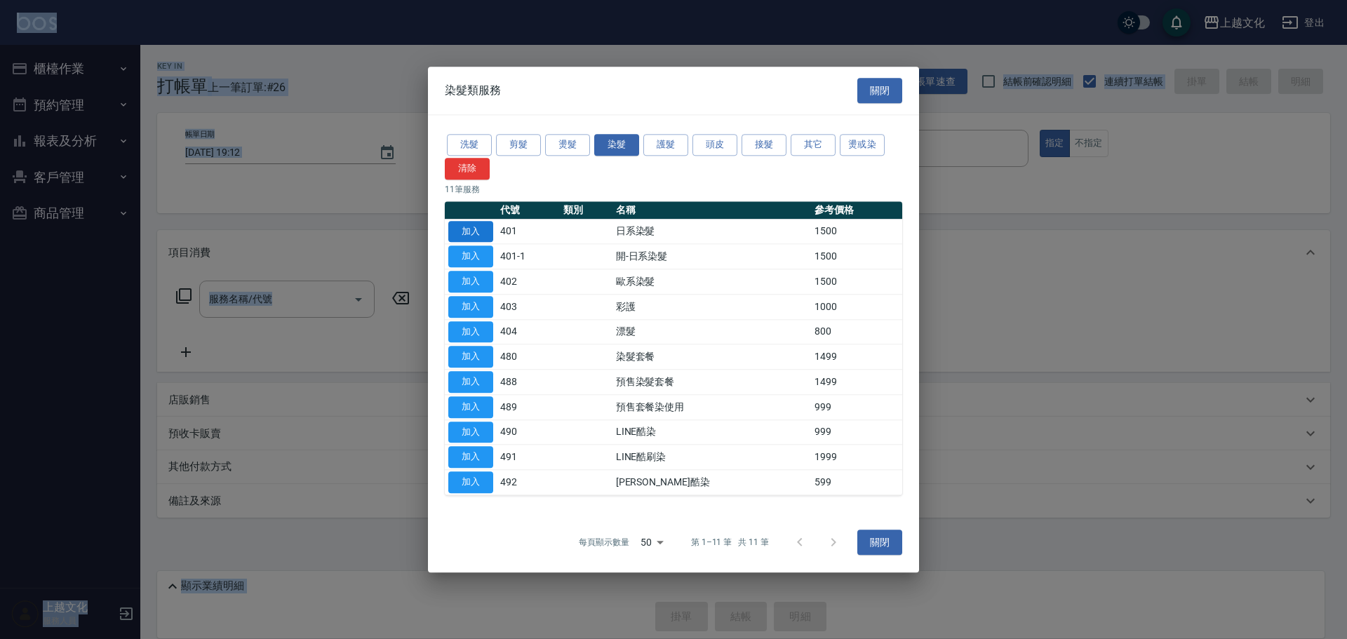
click at [453, 229] on button "加入" at bounding box center [470, 232] width 45 height 22
type input "日系染髮(401)"
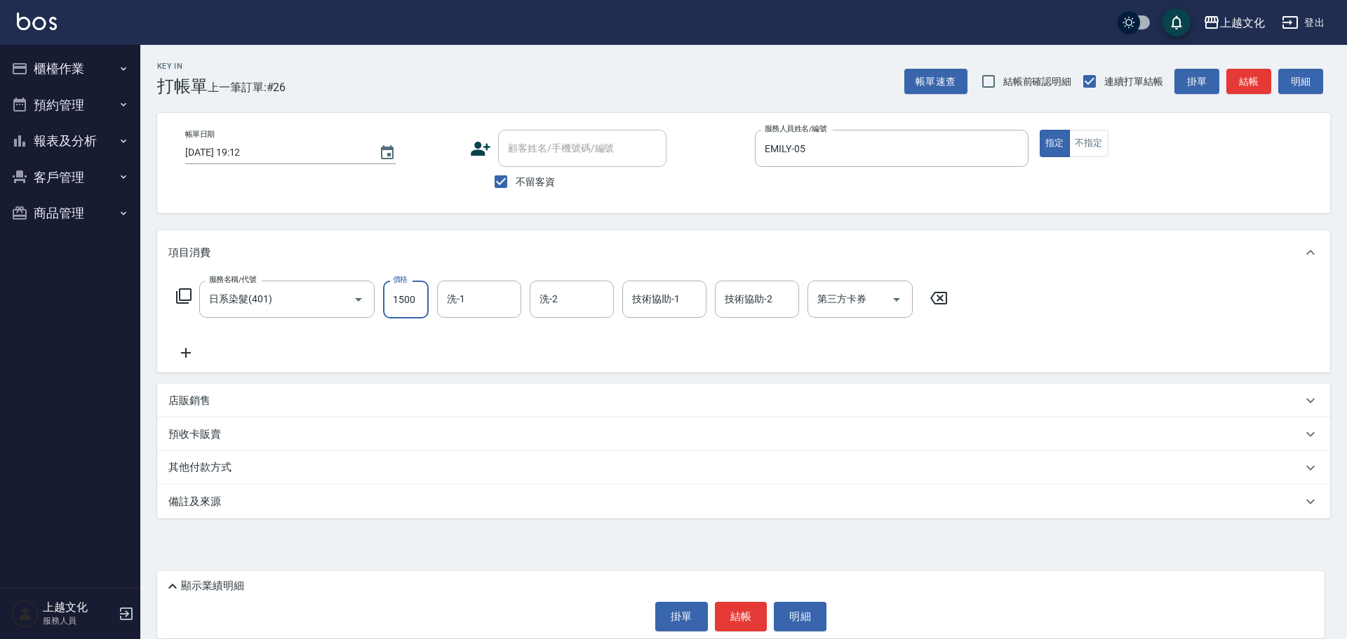
click at [412, 310] on input "1500" at bounding box center [406, 300] width 46 height 38
type input "2299"
click at [462, 308] on input "洗-1" at bounding box center [479, 299] width 72 height 25
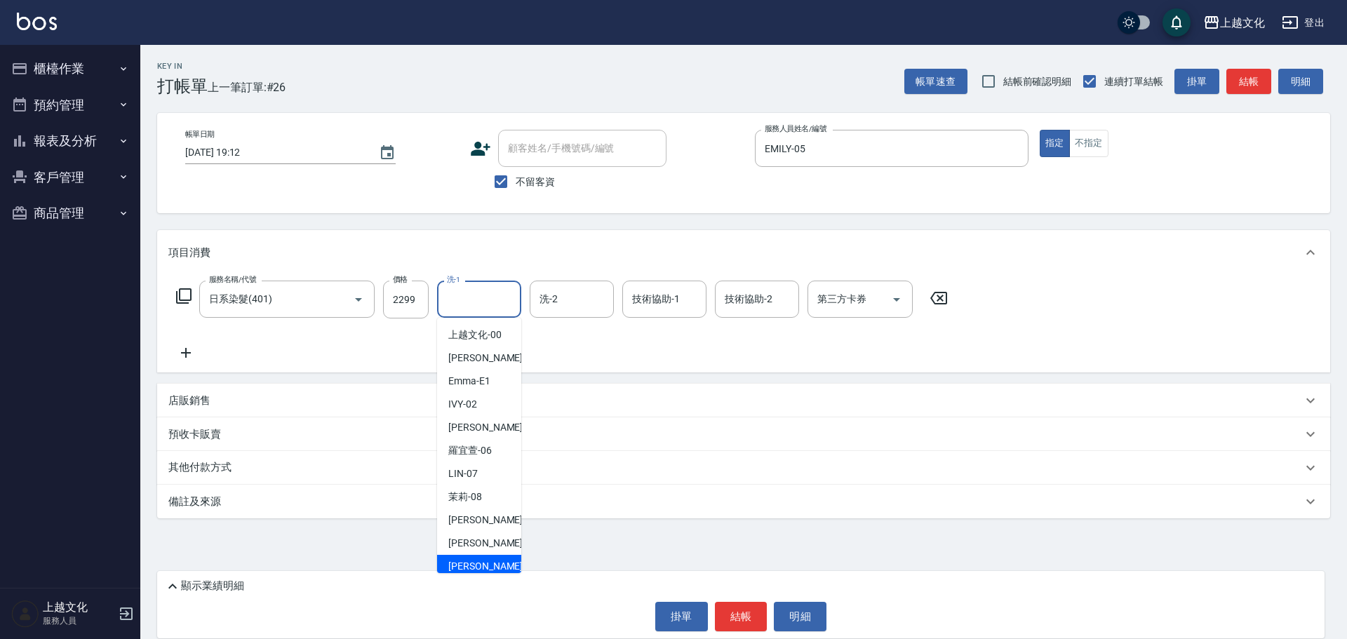
click at [476, 558] on div "Martin -11" at bounding box center [479, 566] width 84 height 23
type input "Martin-11"
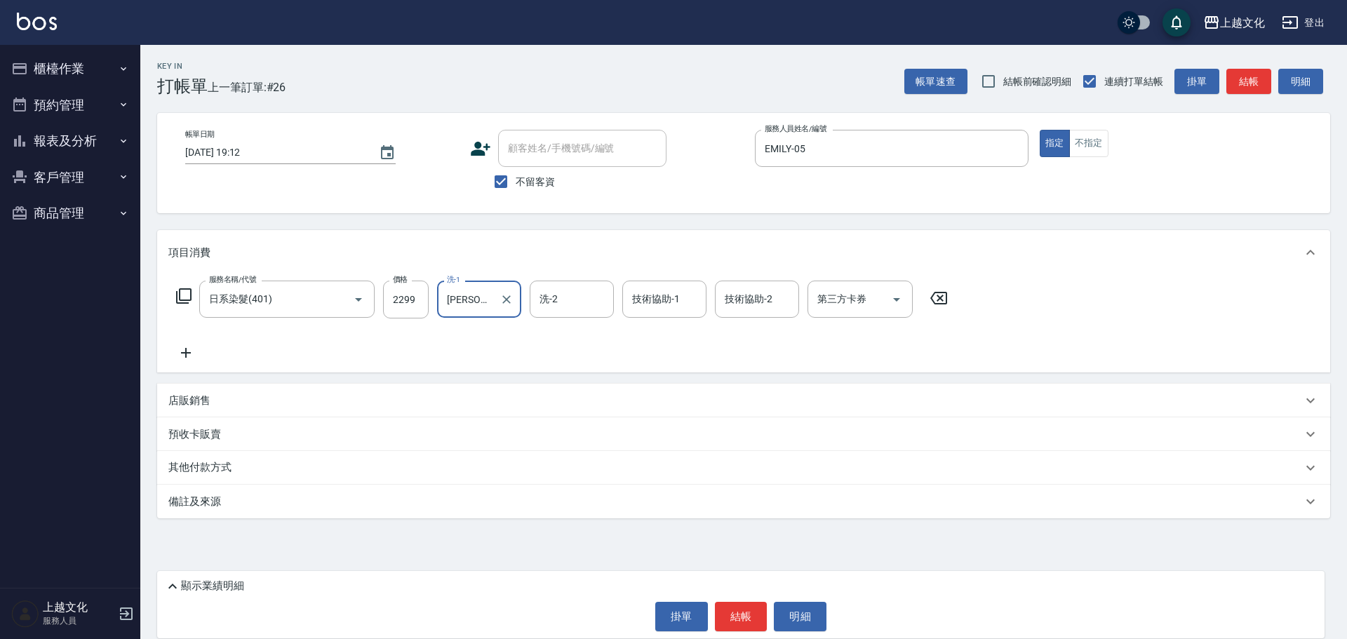
click at [182, 351] on icon at bounding box center [185, 352] width 35 height 17
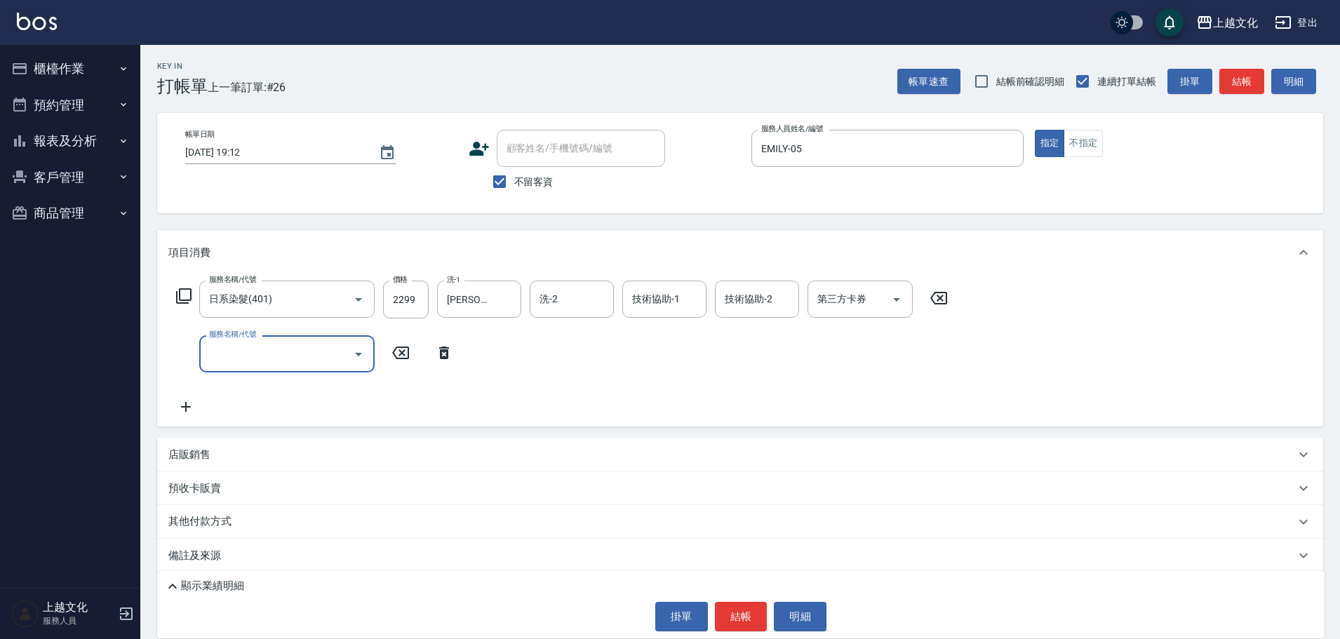
click at [188, 291] on icon at bounding box center [183, 296] width 17 height 17
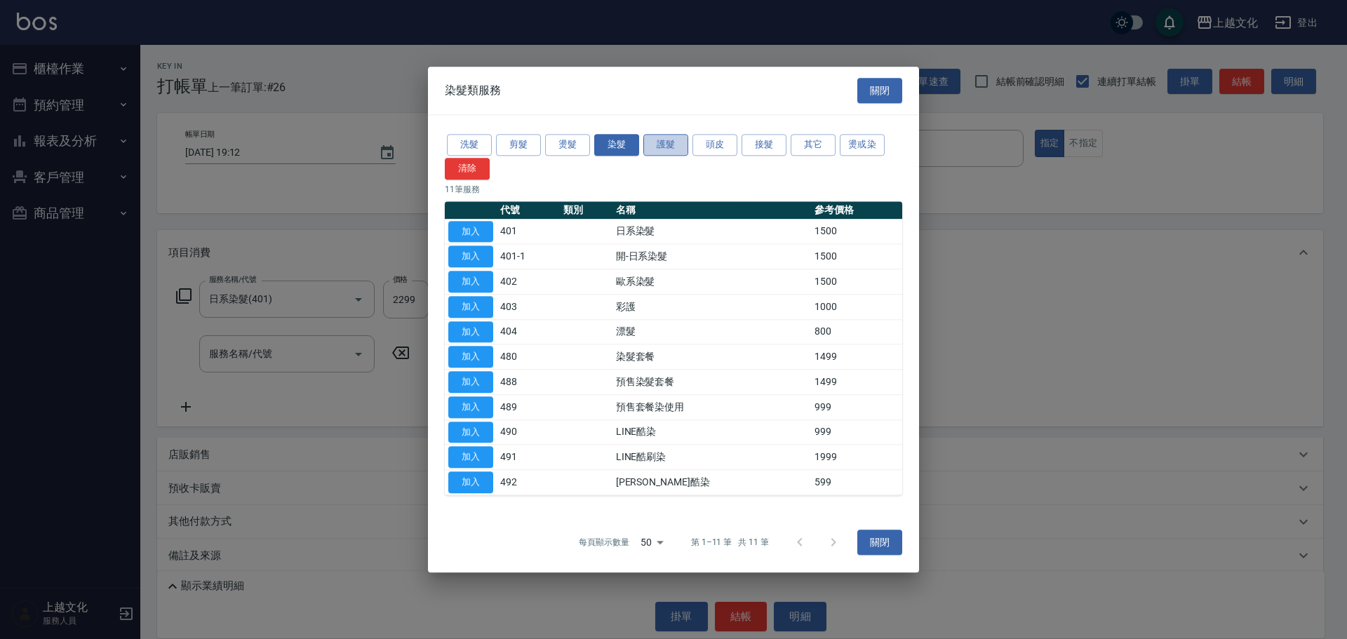
click at [666, 144] on button "護髮" at bounding box center [665, 145] width 45 height 22
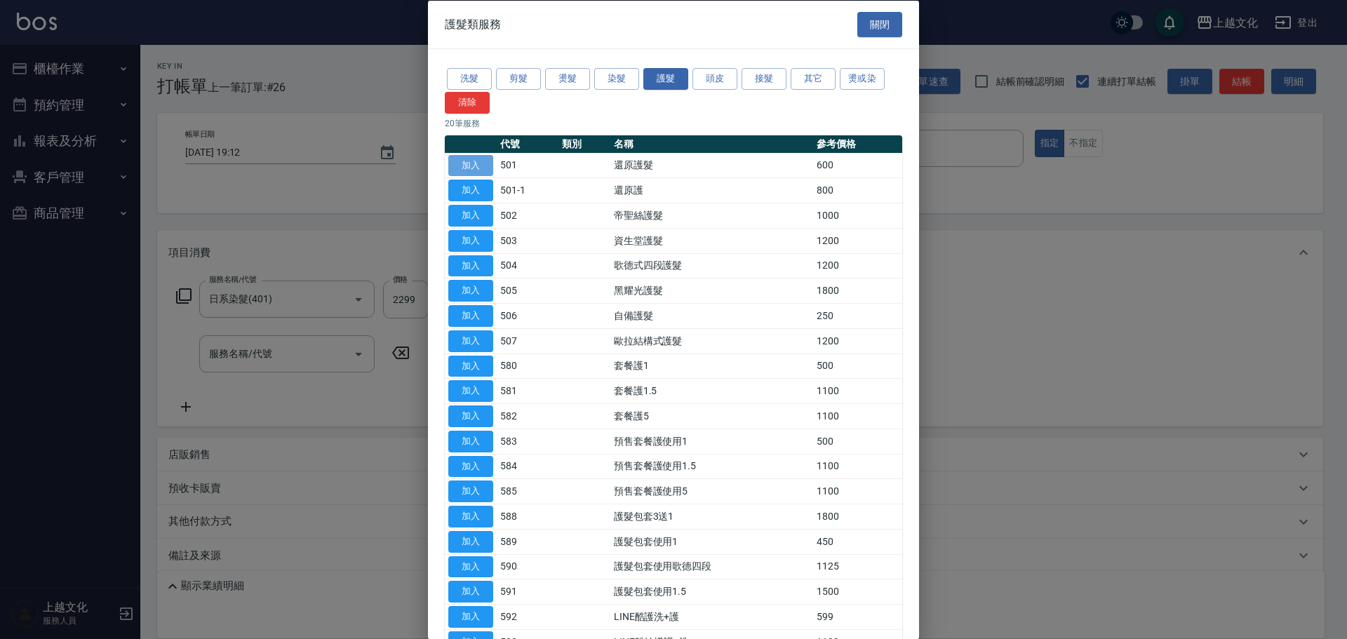
click at [478, 164] on button "加入" at bounding box center [470, 165] width 45 height 22
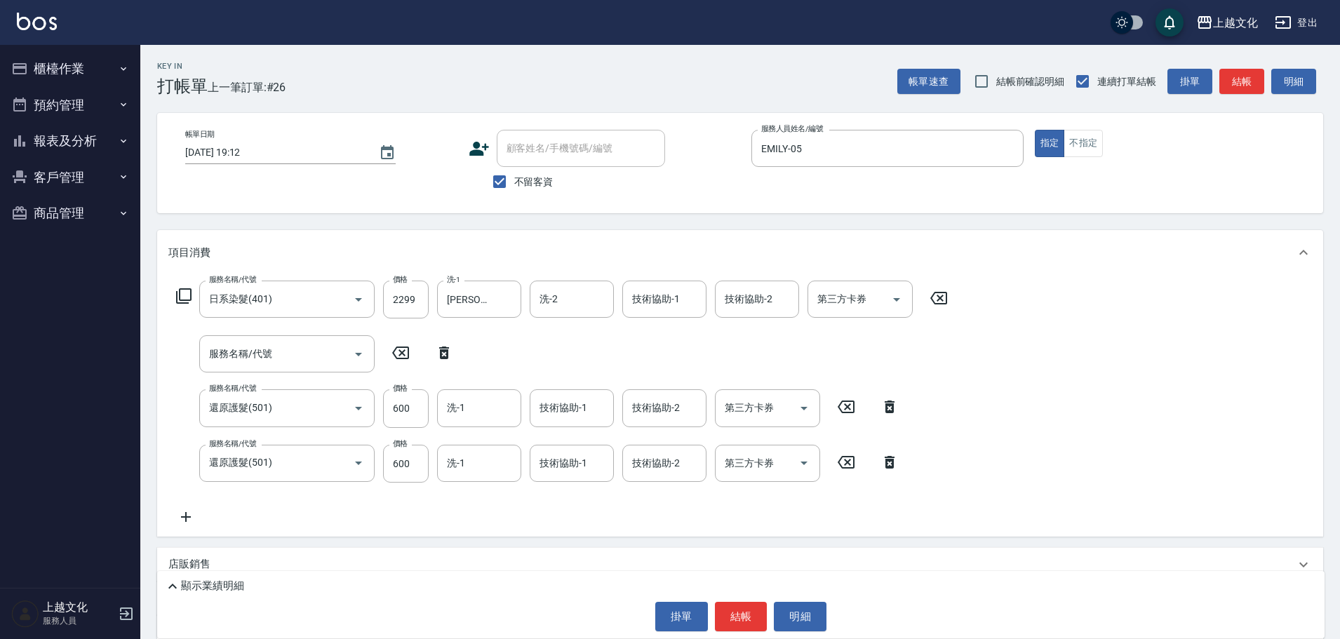
click at [446, 351] on icon at bounding box center [444, 353] width 10 height 13
type input "還原護髮(501)"
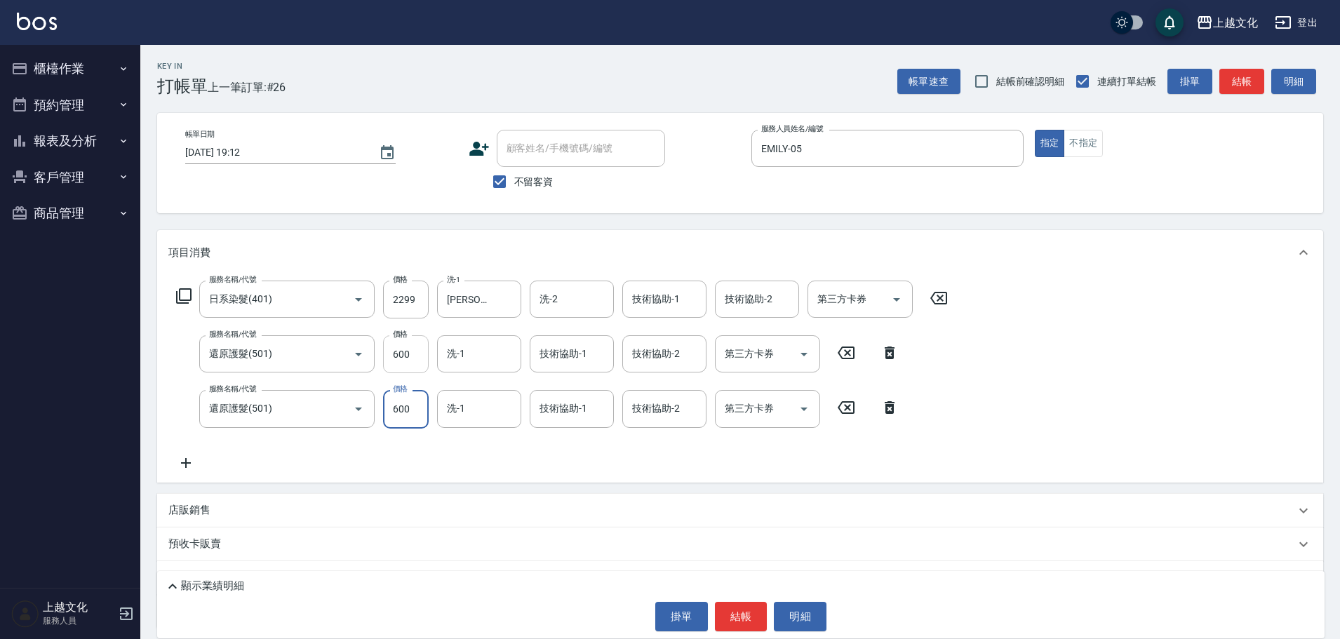
click at [412, 365] on input "600" at bounding box center [406, 354] width 46 height 38
click at [889, 407] on icon at bounding box center [889, 407] width 10 height 13
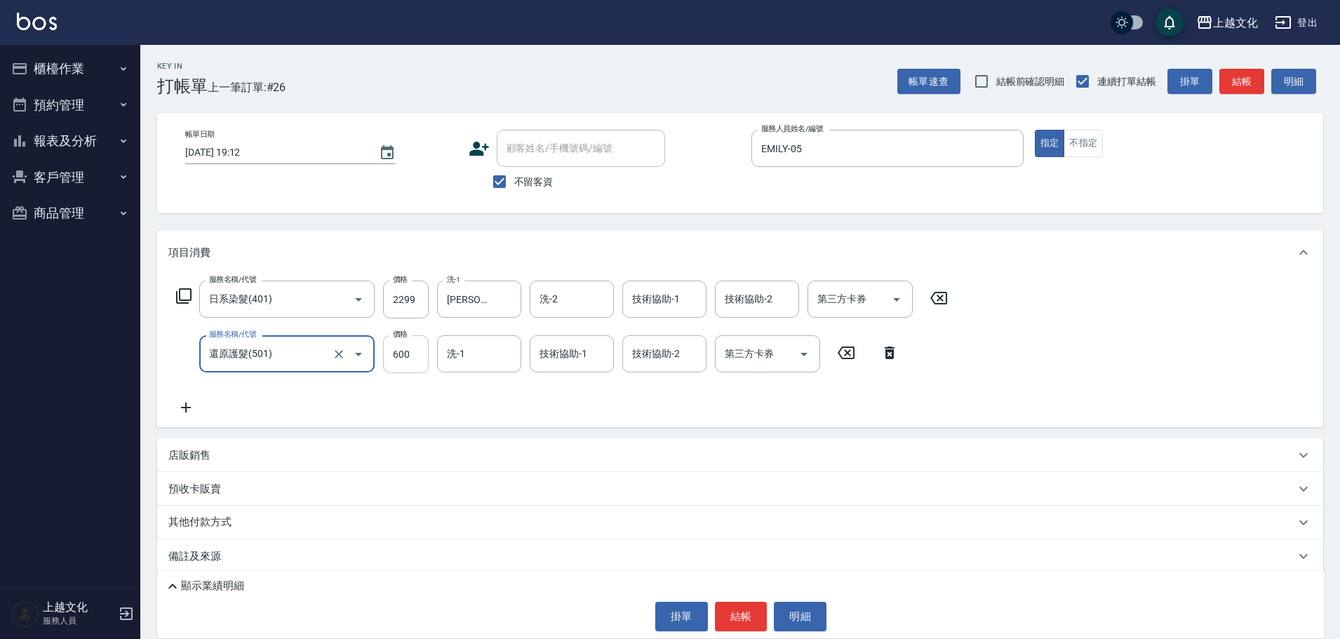
drag, startPoint x: 417, startPoint y: 358, endPoint x: 424, endPoint y: 354, distance: 7.8
click at [419, 359] on input "600" at bounding box center [406, 354] width 46 height 38
type input "0"
click at [459, 358] on input "洗-1" at bounding box center [479, 354] width 72 height 25
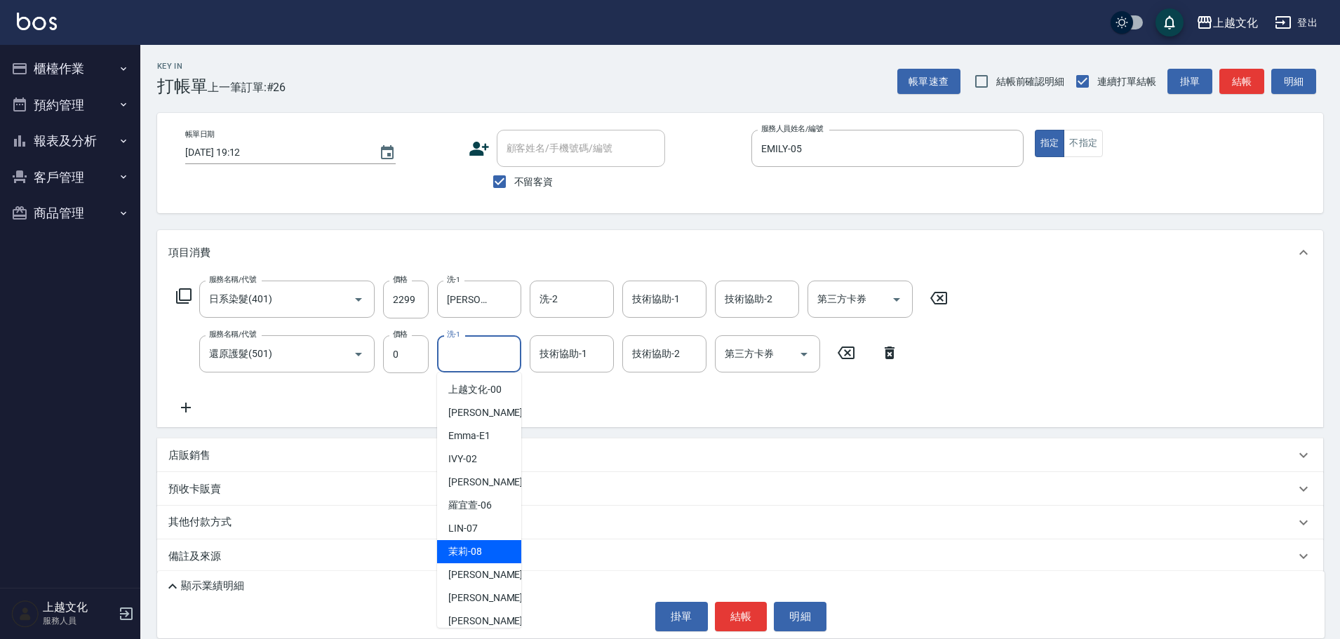
drag, startPoint x: 472, startPoint y: 544, endPoint x: 476, endPoint y: 517, distance: 27.0
click at [472, 543] on div "茉莉 -08" at bounding box center [479, 551] width 84 height 23
type input "茉莉-08"
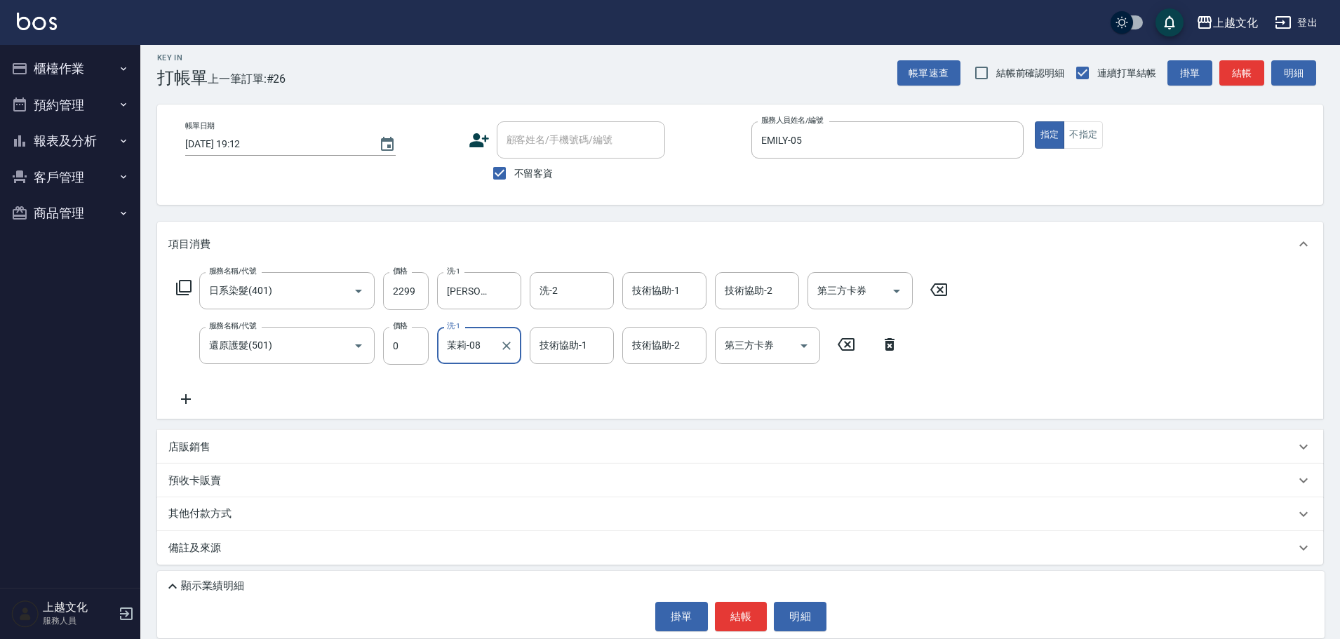
scroll to position [11, 0]
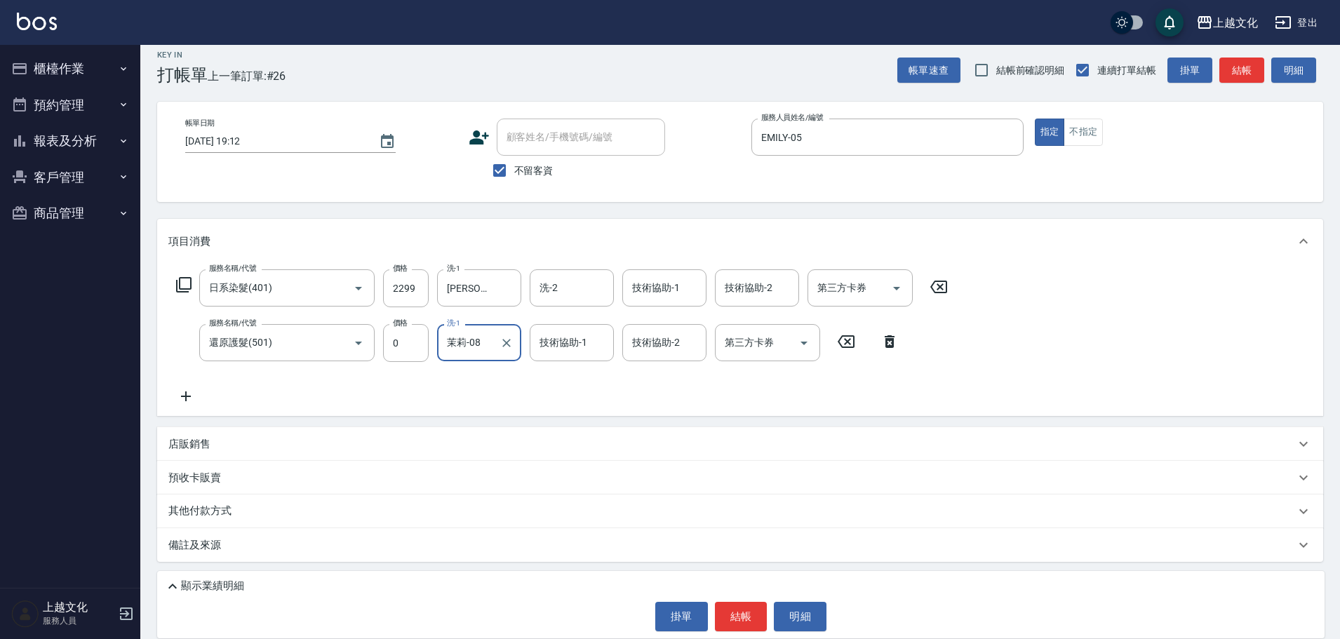
click at [178, 513] on p "其他付款方式" at bounding box center [203, 511] width 70 height 15
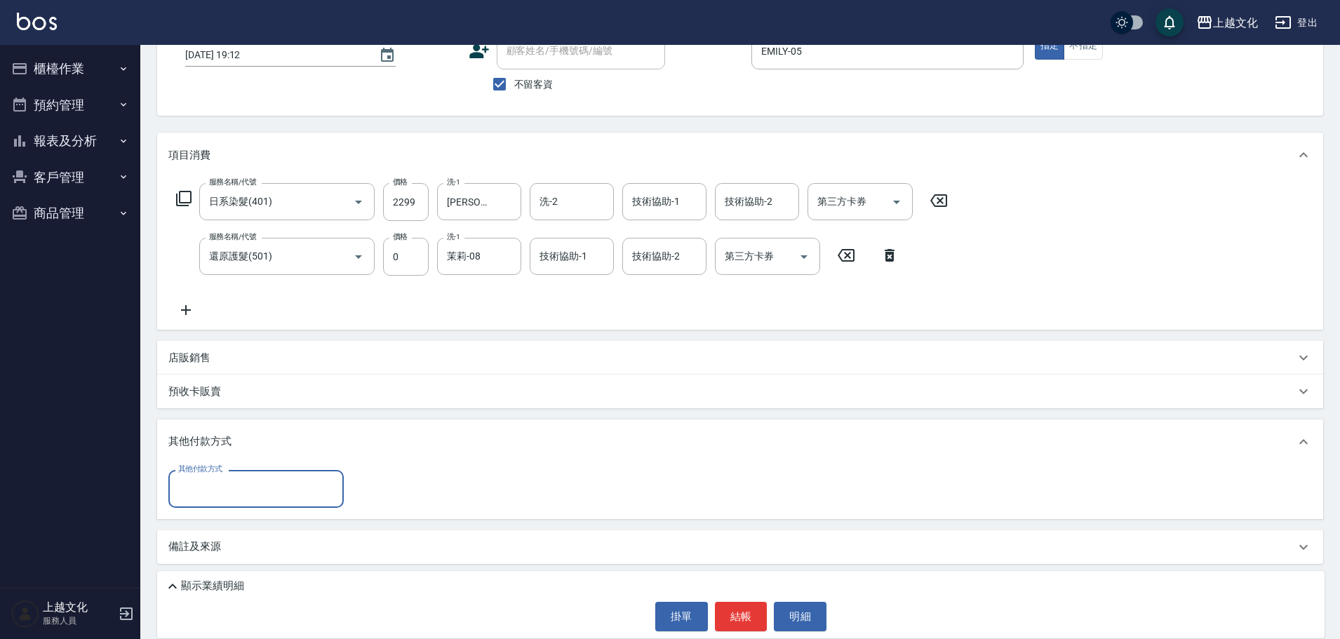
scroll to position [100, 0]
click at [189, 501] on div "其他付款方式" at bounding box center [255, 486] width 175 height 37
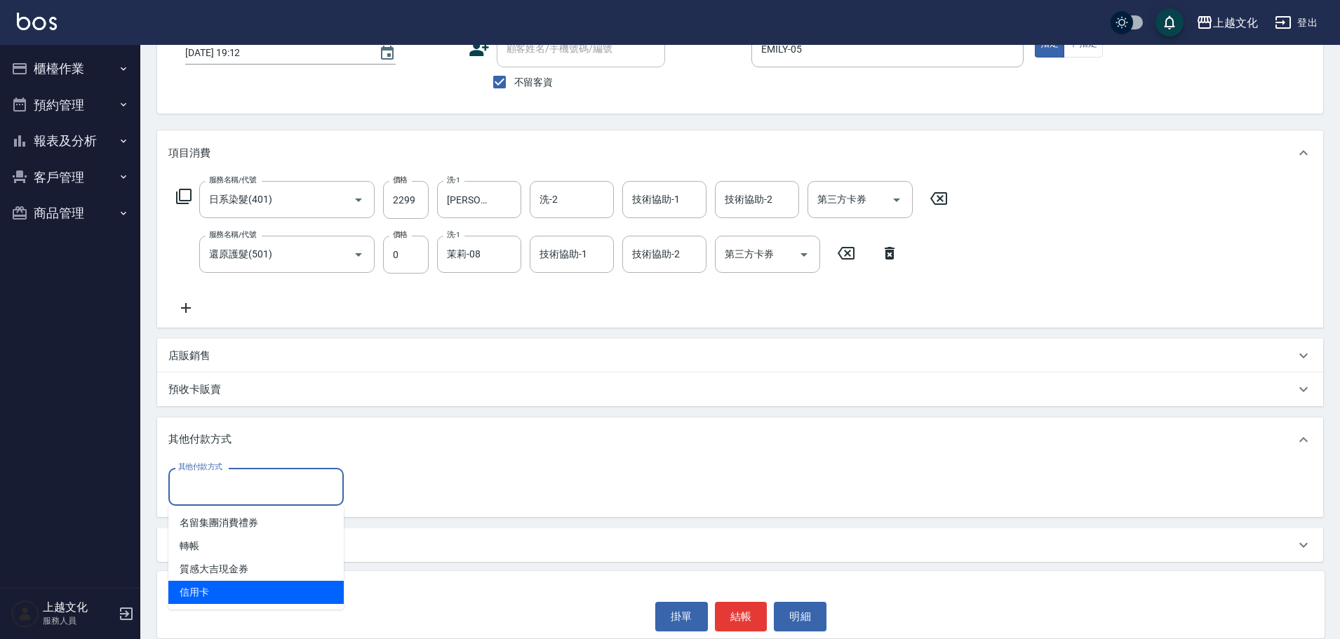
click at [200, 587] on span "信用卡" at bounding box center [255, 592] width 175 height 23
type input "信用卡"
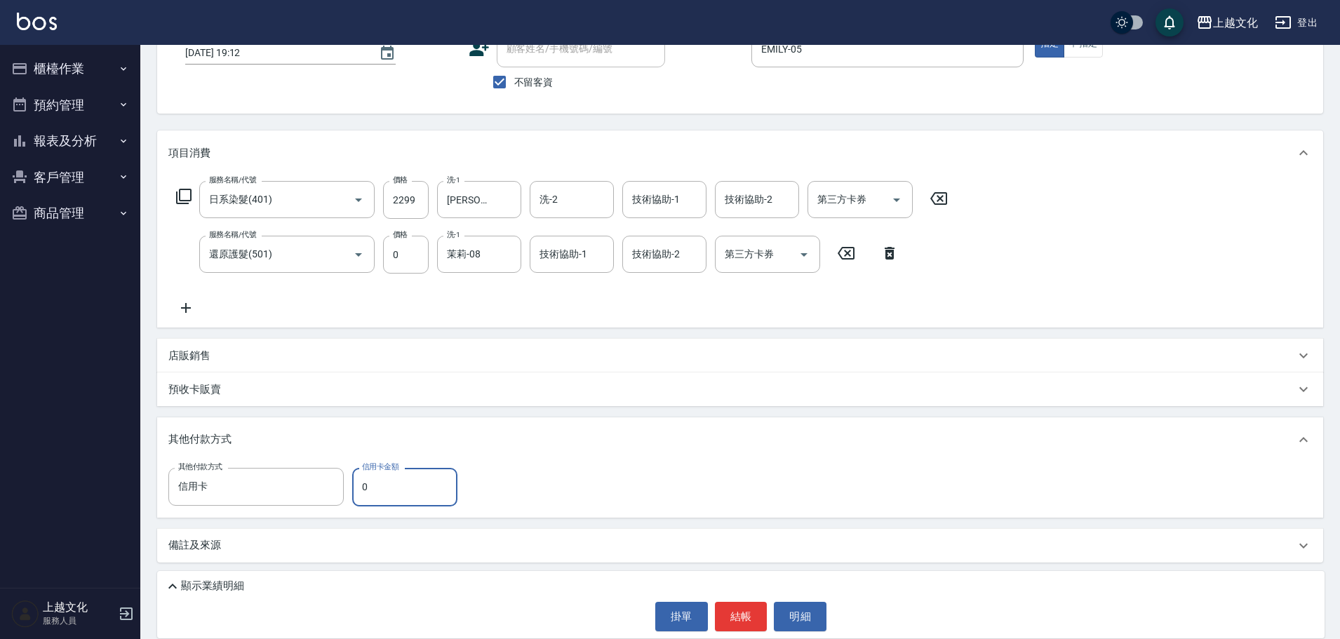
click at [368, 491] on input "0" at bounding box center [404, 487] width 105 height 38
click at [367, 491] on input "0" at bounding box center [404, 487] width 105 height 38
type input "2299"
drag, startPoint x: 725, startPoint y: 610, endPoint x: 720, endPoint y: 603, distance: 8.0
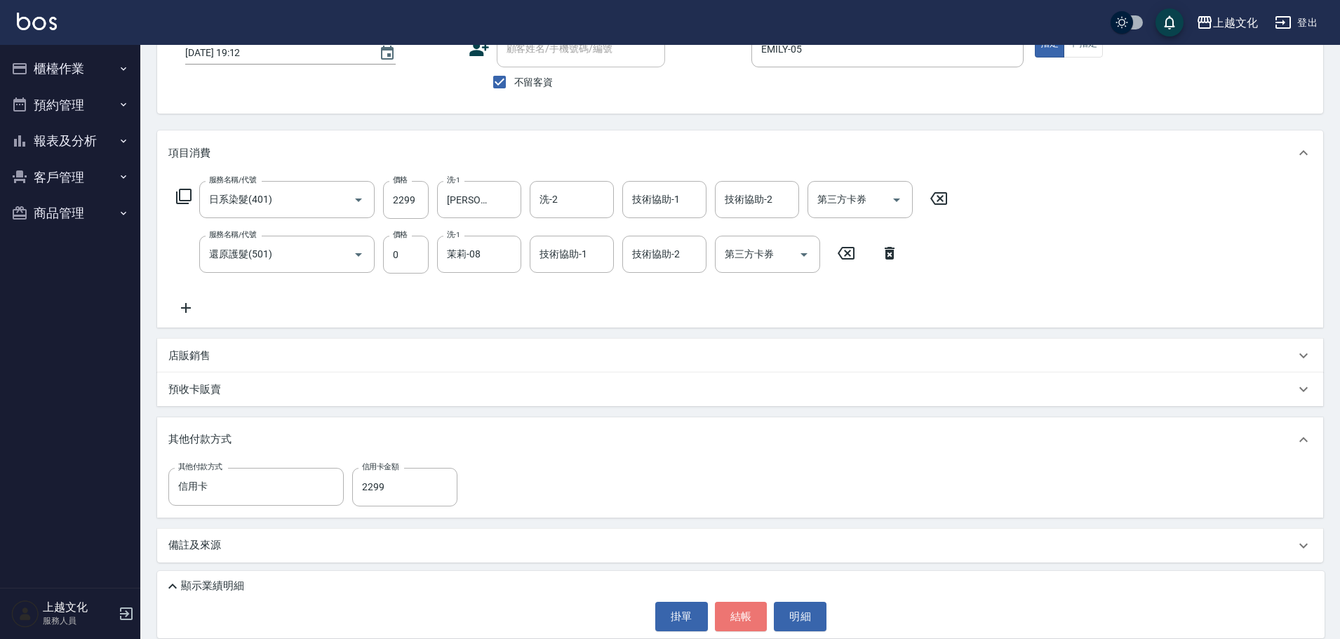
click at [725, 608] on button "結帳" at bounding box center [741, 616] width 53 height 29
type input "2025/09/12 19:13"
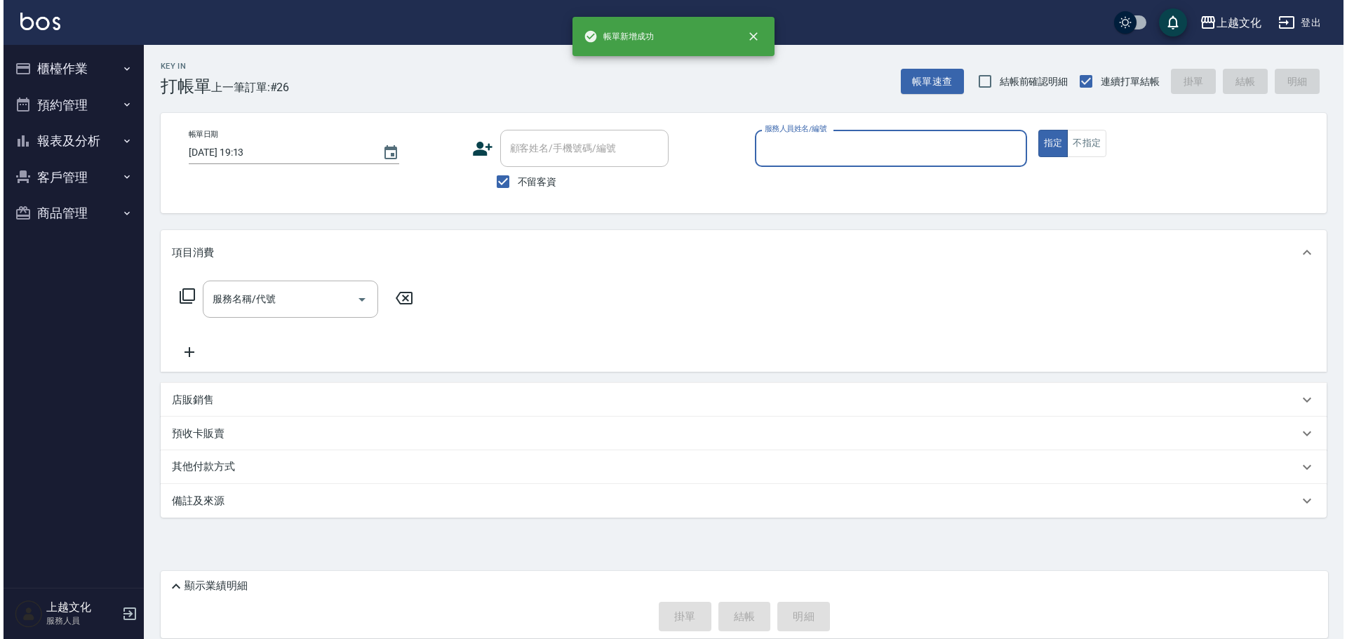
scroll to position [0, 0]
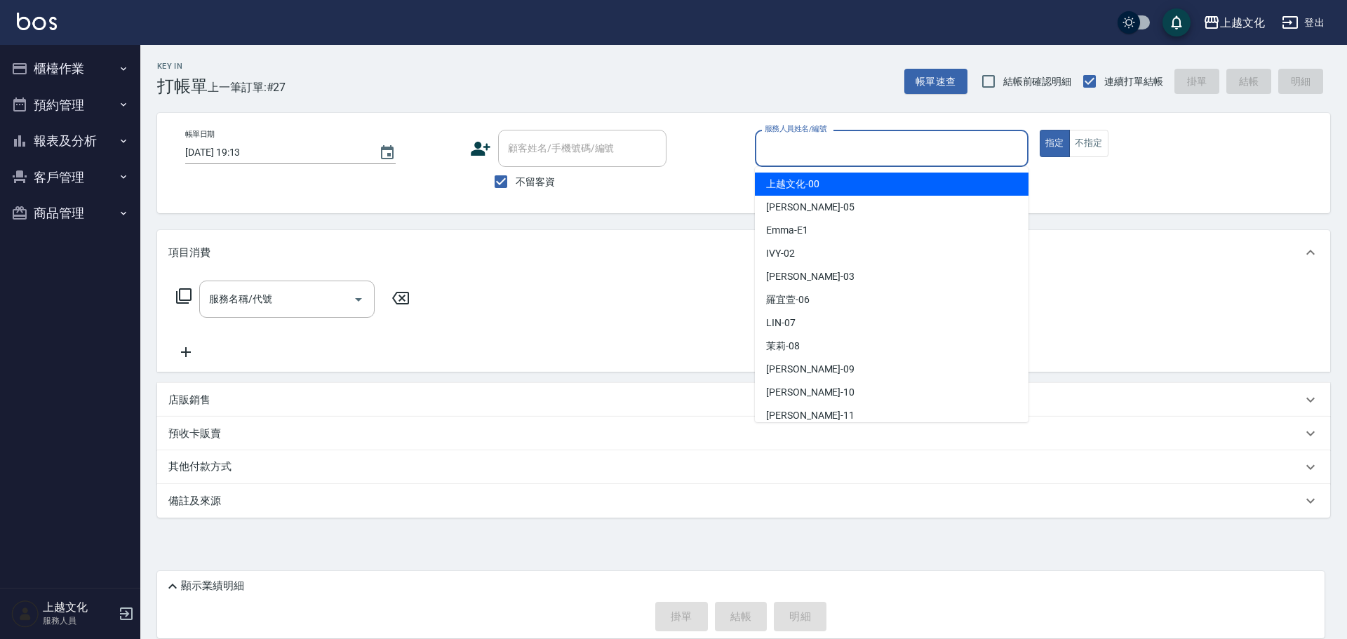
drag, startPoint x: 800, startPoint y: 138, endPoint x: 809, endPoint y: 152, distance: 16.1
click at [801, 137] on input "服務人員姓名/編號" at bounding box center [891, 148] width 261 height 25
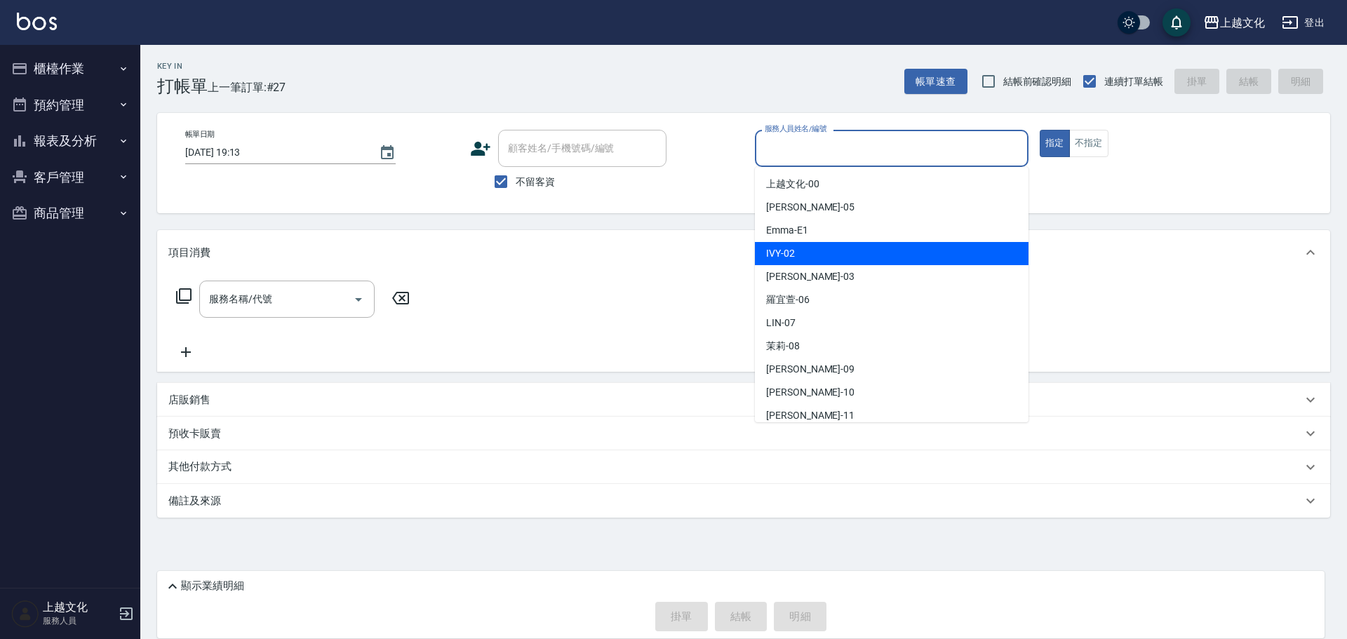
click at [838, 243] on div "IVY -02" at bounding box center [892, 253] width 274 height 23
type input "IVY-02"
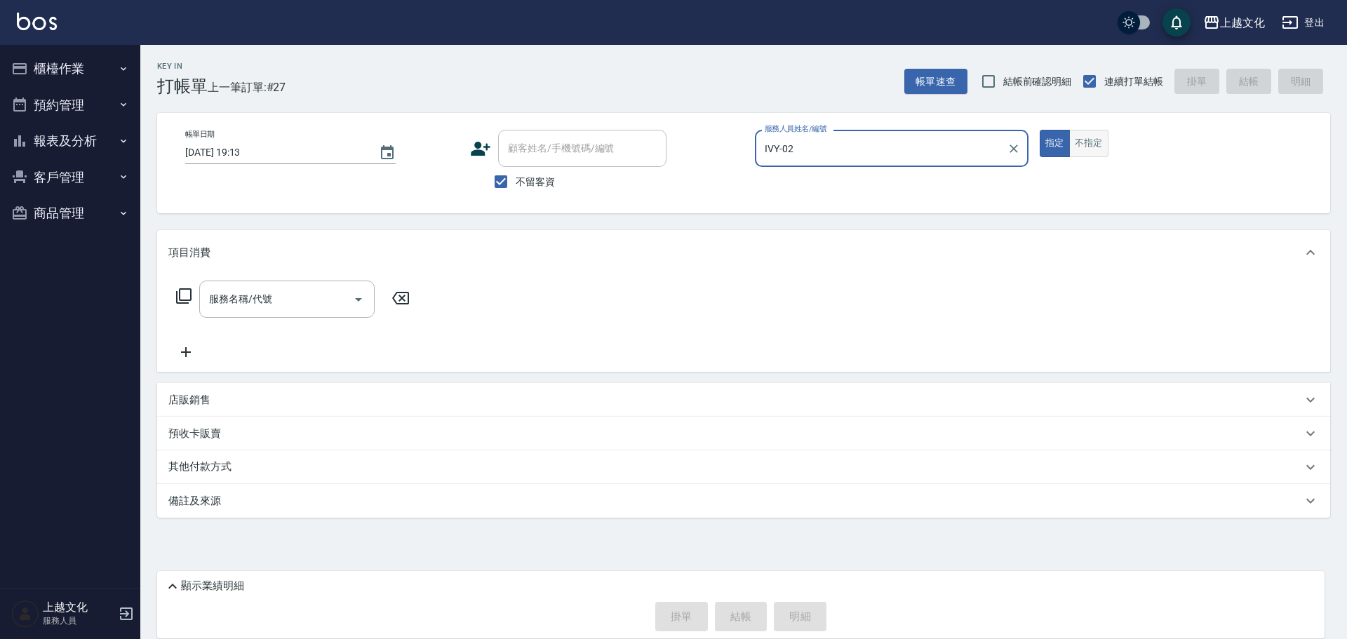
click at [1078, 145] on button "不指定" at bounding box center [1088, 143] width 39 height 27
click at [304, 307] on input "服務名稱/代號" at bounding box center [277, 299] width 142 height 25
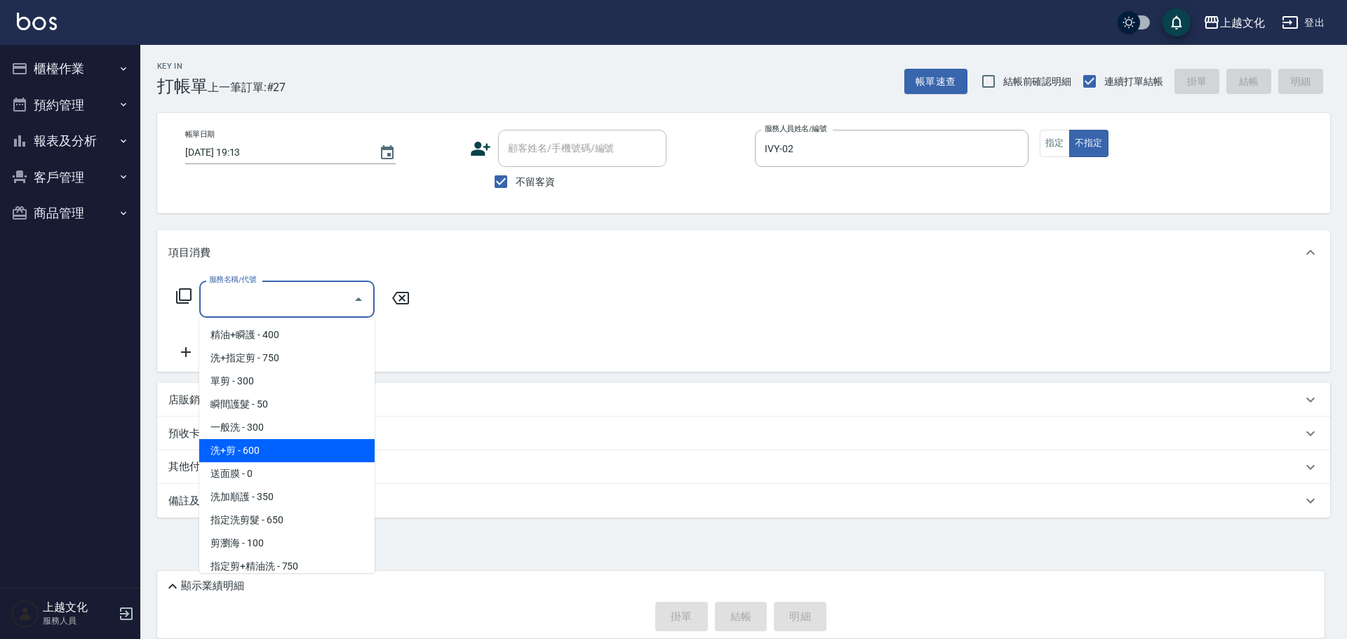
click at [243, 448] on span "洗+剪 - 600" at bounding box center [286, 450] width 175 height 23
click at [243, 448] on div "預收卡販賣" at bounding box center [743, 434] width 1173 height 34
type input "洗+剪(108)"
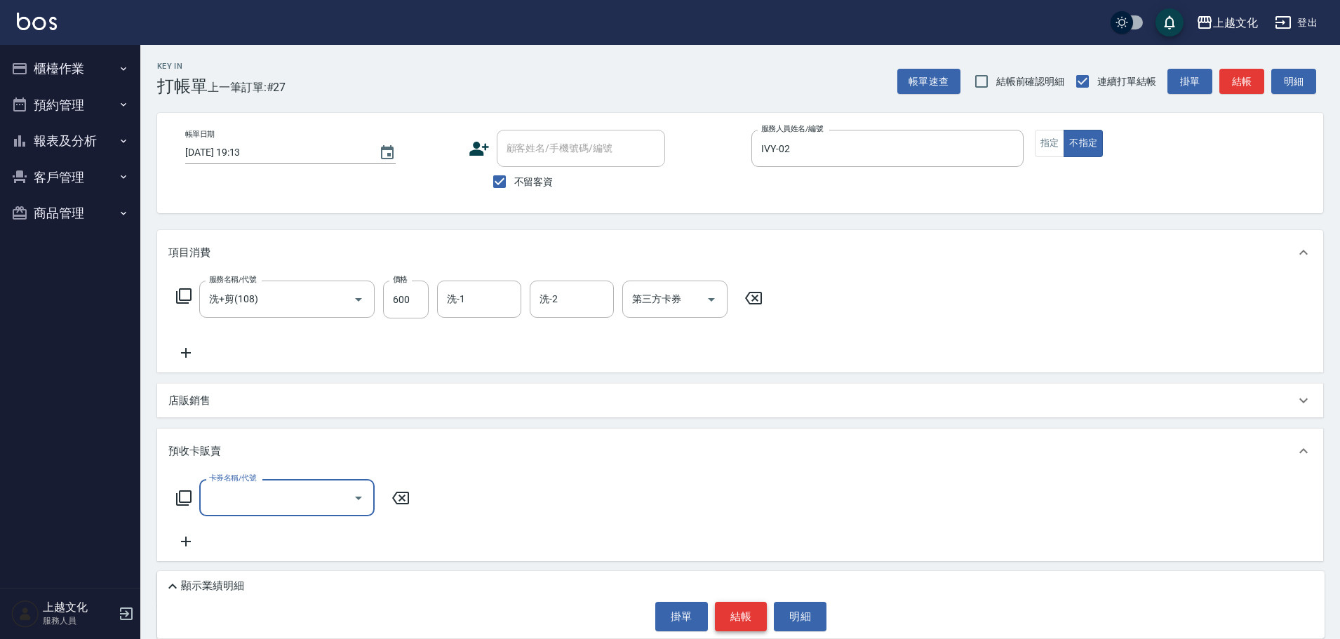
click at [735, 616] on button "結帳" at bounding box center [741, 616] width 53 height 29
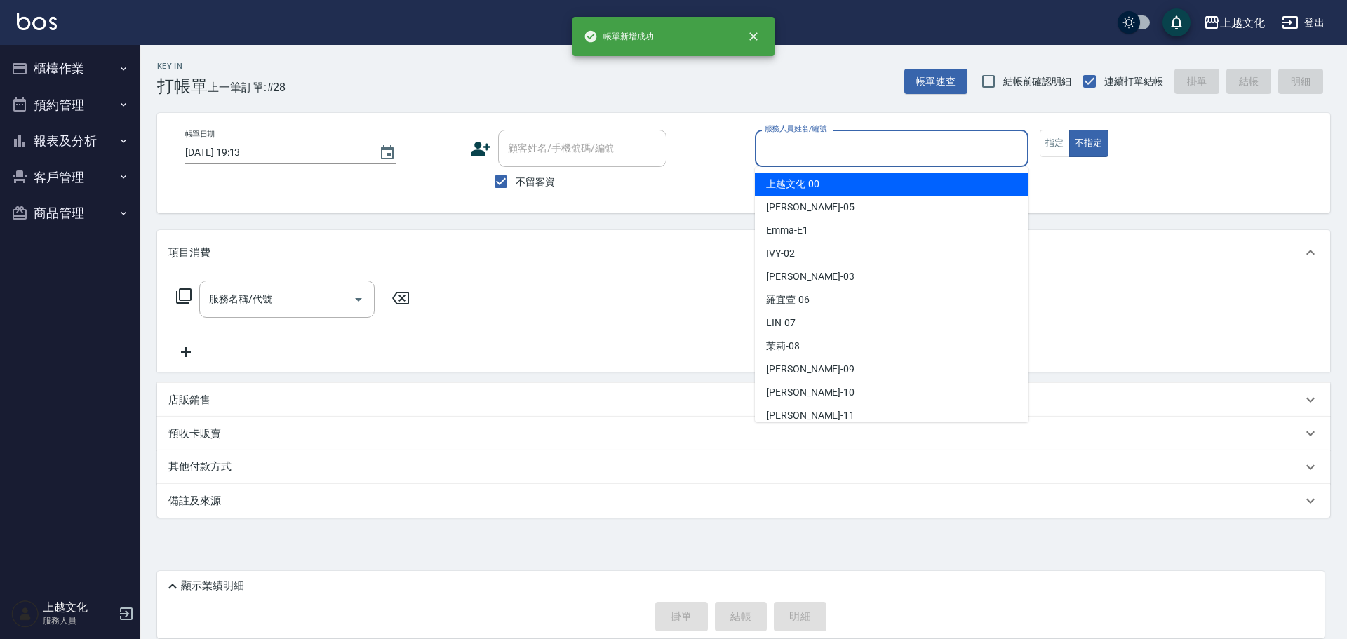
click at [793, 153] on input "服務人員姓名/編號" at bounding box center [891, 148] width 261 height 25
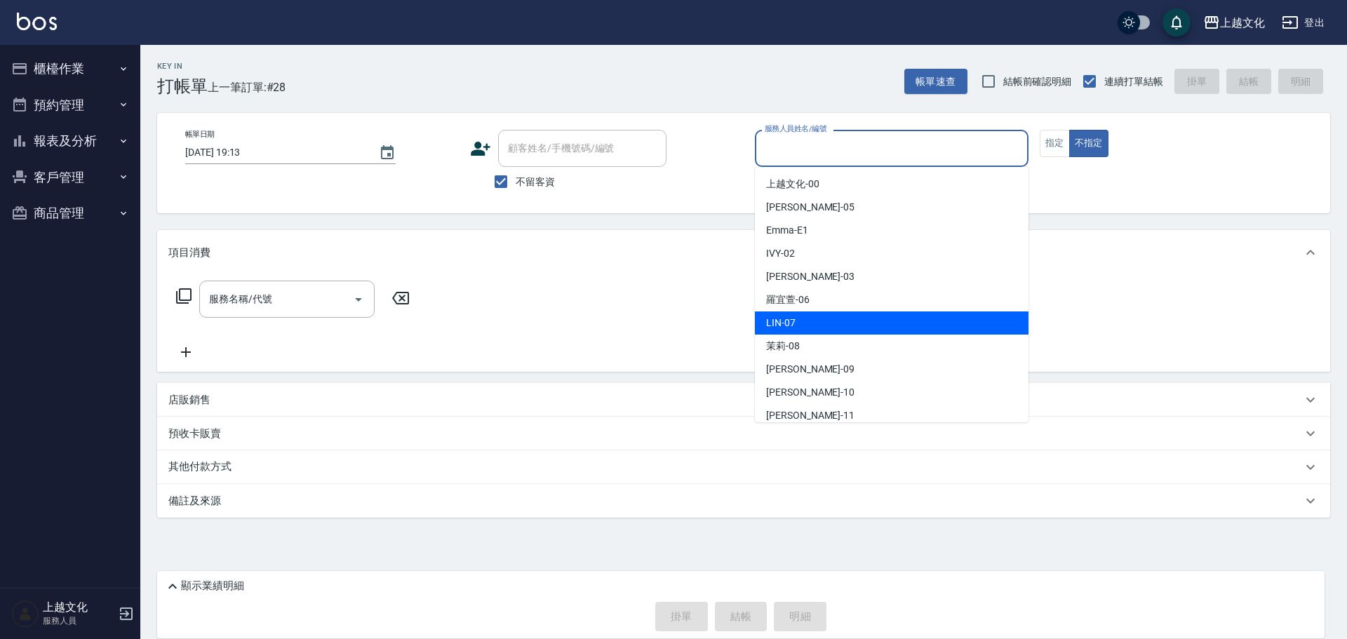
drag, startPoint x: 844, startPoint y: 313, endPoint x: 833, endPoint y: 311, distance: 11.3
click at [842, 312] on div "LIN -07" at bounding box center [892, 322] width 274 height 23
type input "LIN-07"
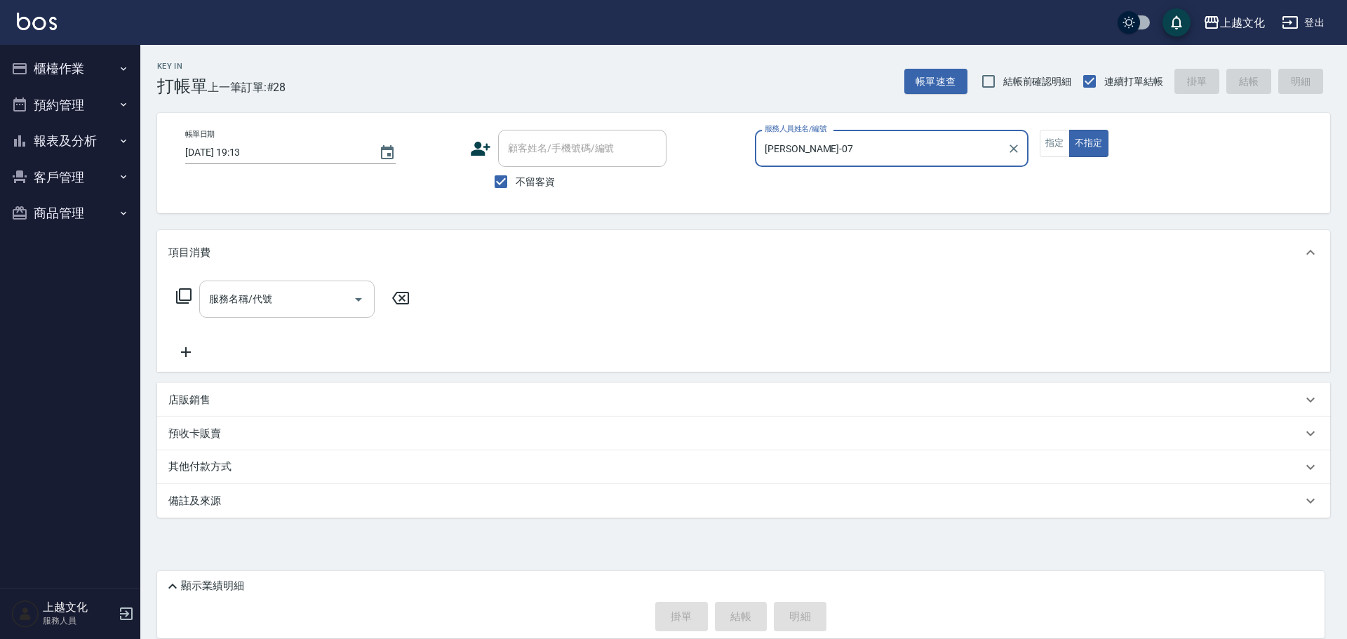
drag, startPoint x: 314, startPoint y: 300, endPoint x: 288, endPoint y: 316, distance: 30.9
click at [313, 300] on input "服務名稱/代號" at bounding box center [277, 299] width 142 height 25
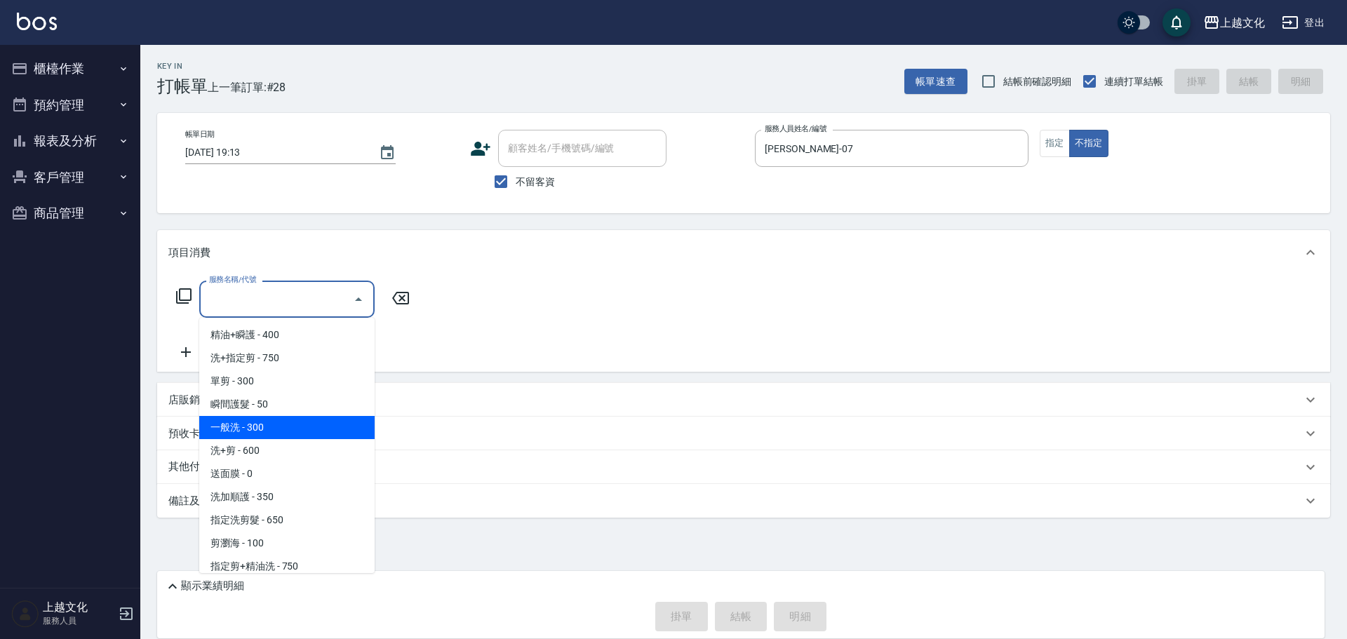
click at [260, 419] on span "一般洗 - 300" at bounding box center [286, 427] width 175 height 23
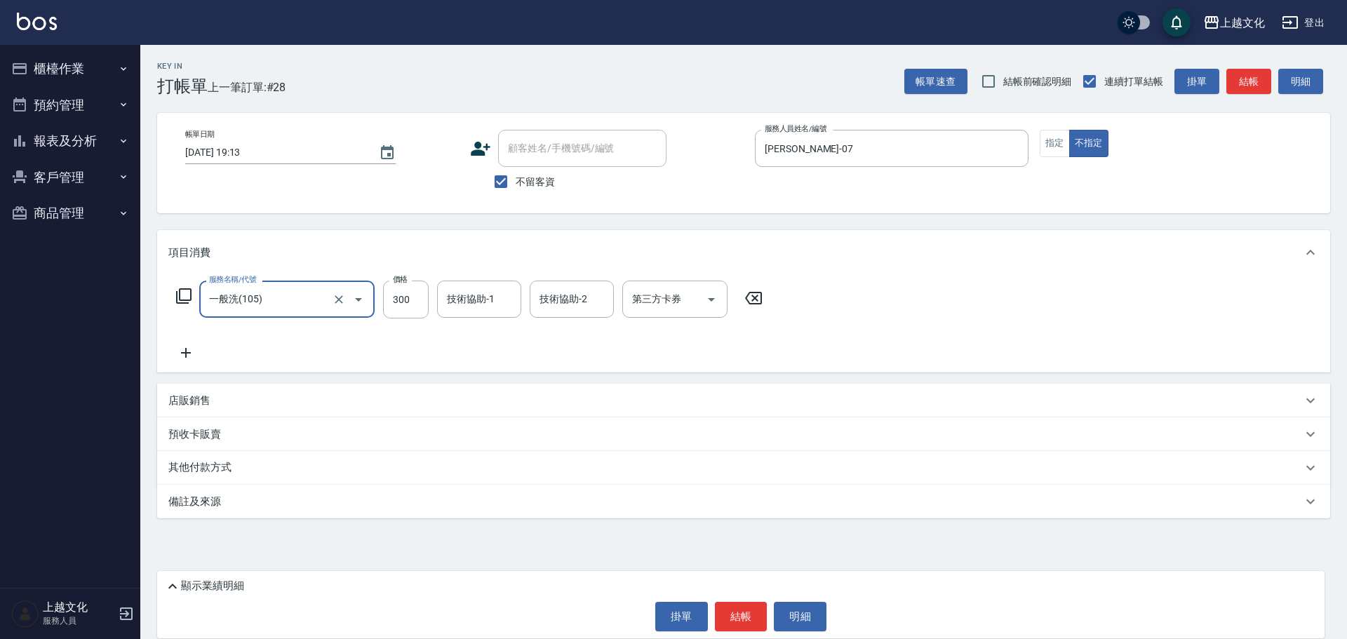
click at [287, 301] on input "一般洗(105)" at bounding box center [267, 299] width 123 height 25
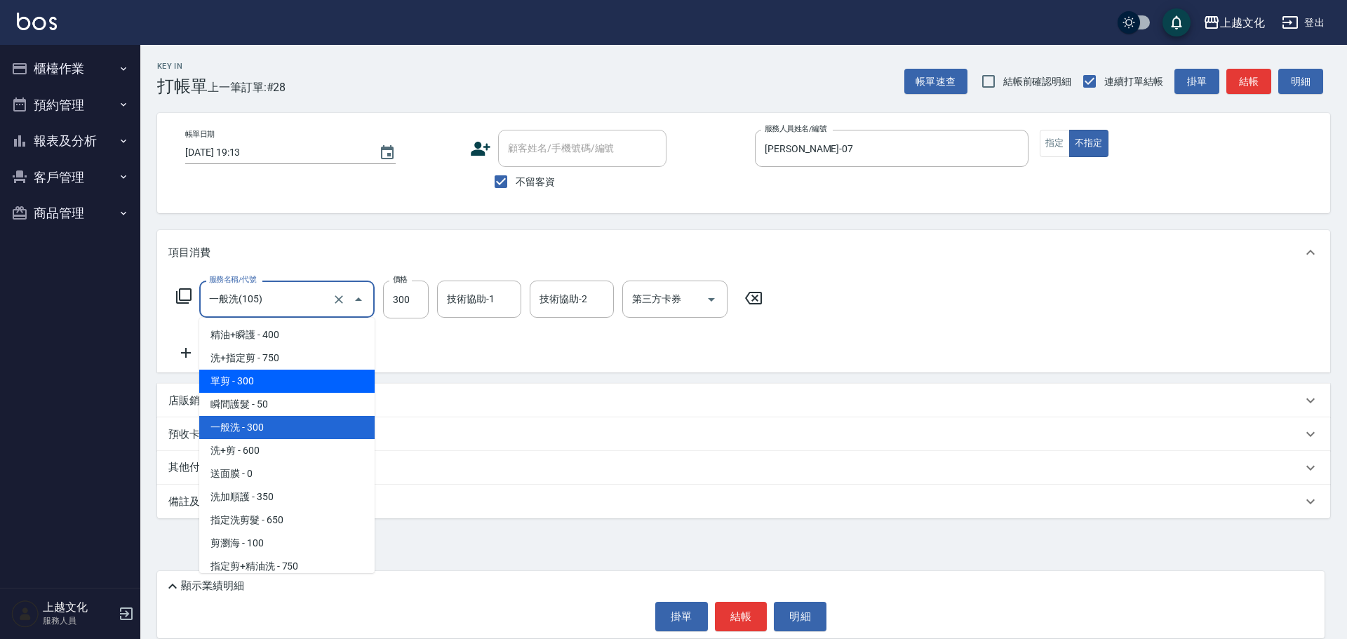
click at [267, 382] on span "單剪 - 300" at bounding box center [286, 381] width 175 height 23
type input "單剪(103)"
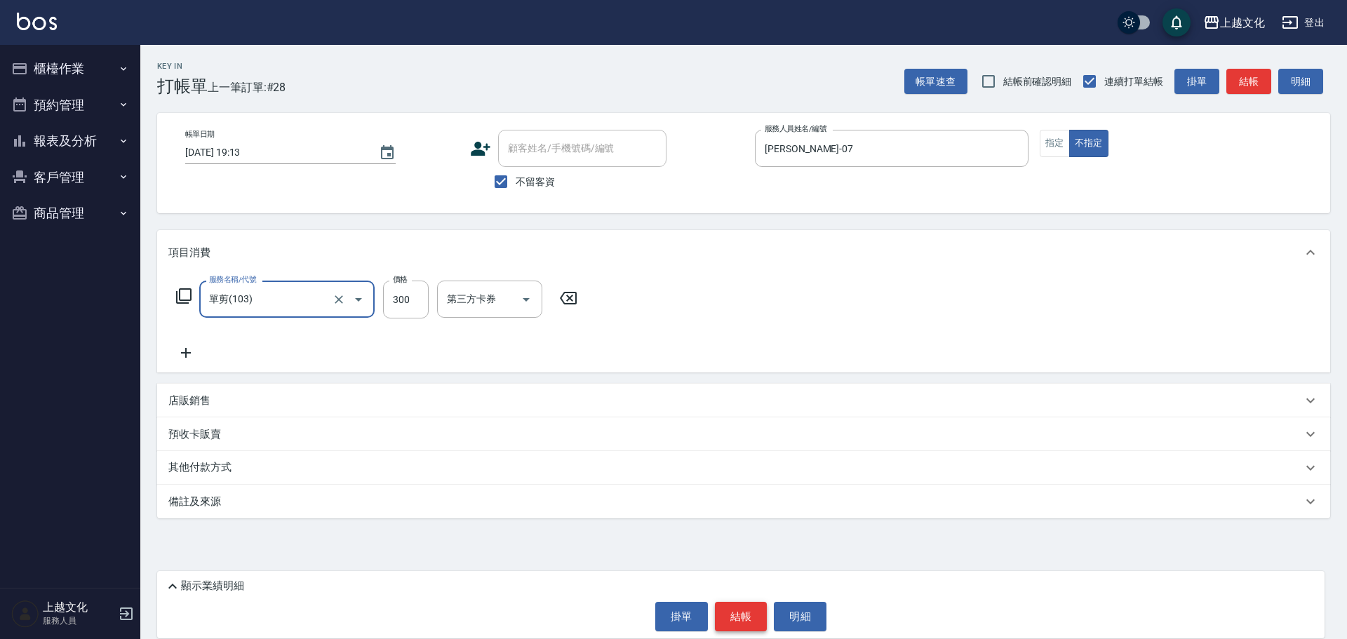
click at [735, 614] on button "結帳" at bounding box center [741, 616] width 53 height 29
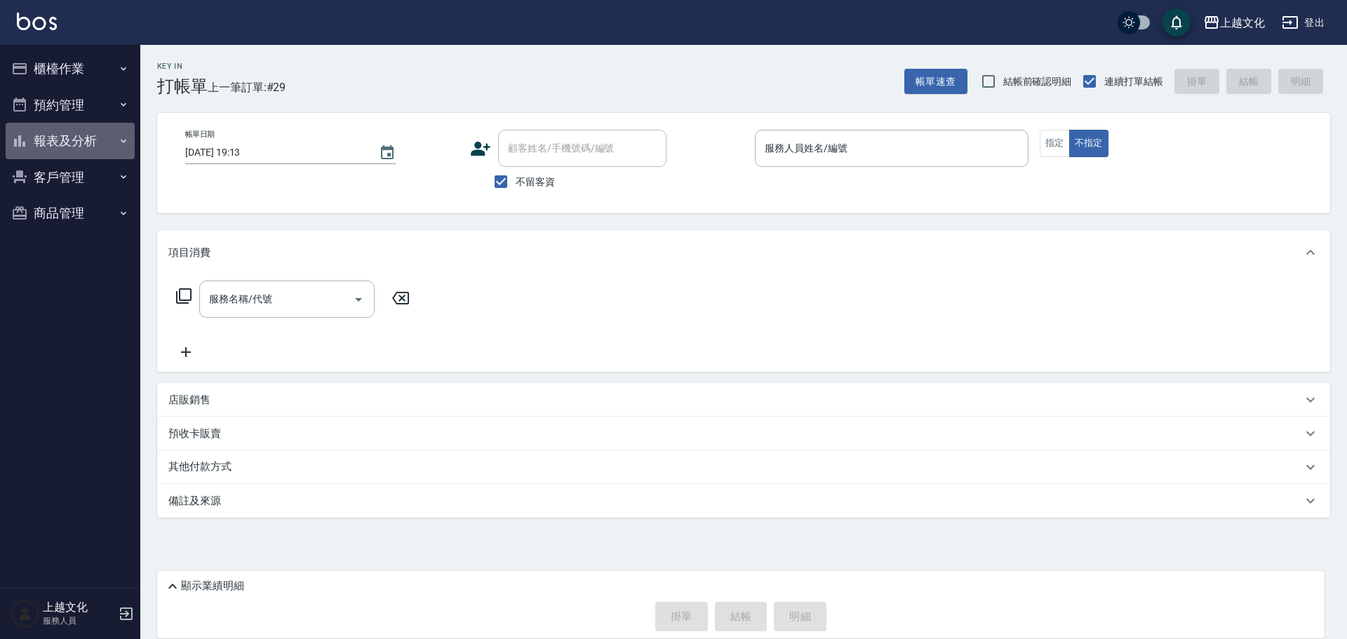
click at [44, 137] on button "報表及分析" at bounding box center [70, 141] width 129 height 36
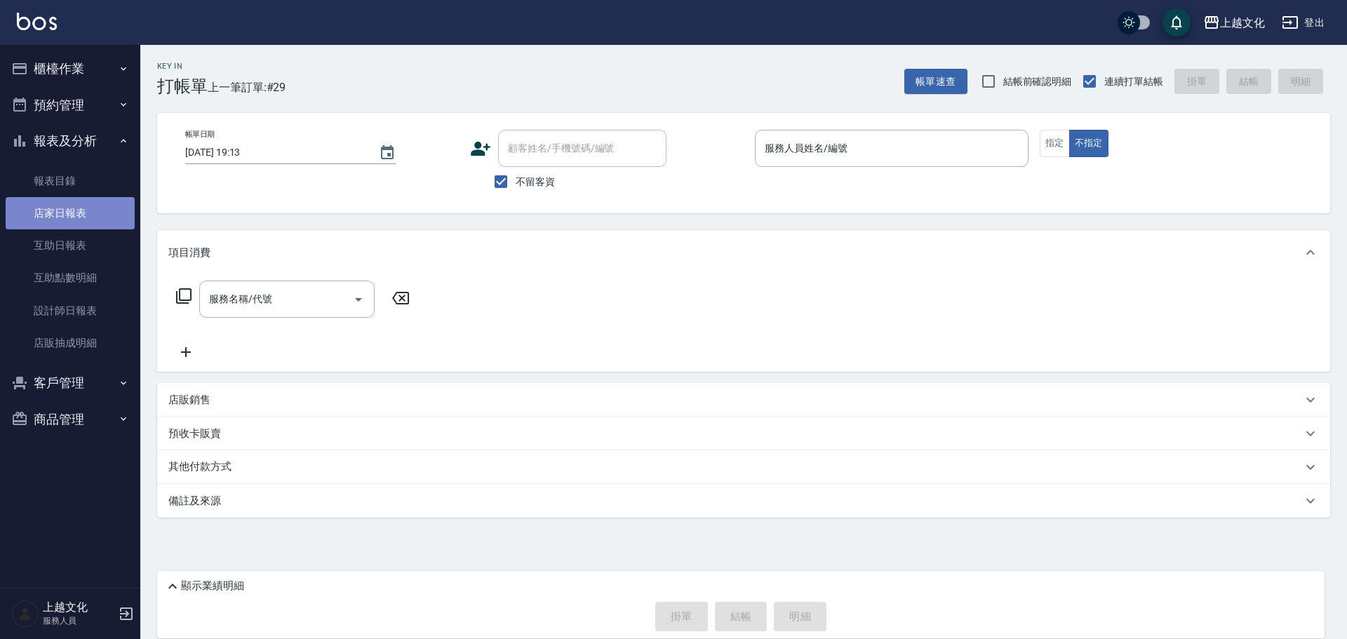
click at [63, 210] on link "店家日報表" at bounding box center [70, 213] width 129 height 32
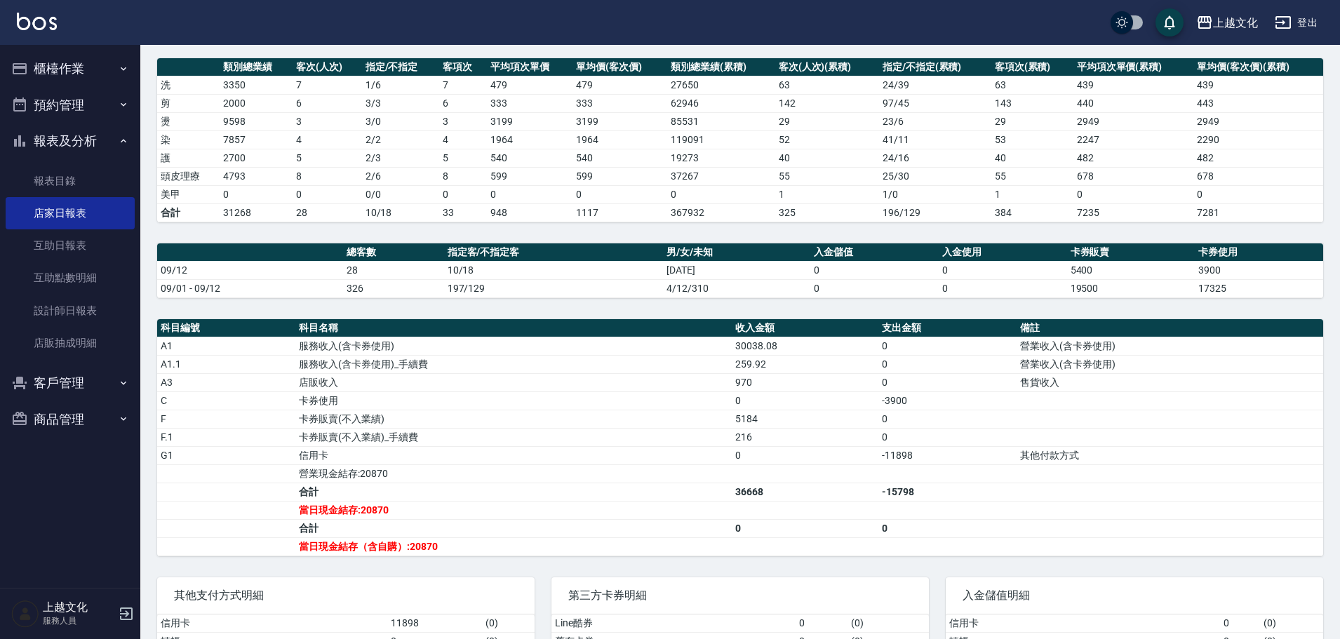
scroll to position [210, 0]
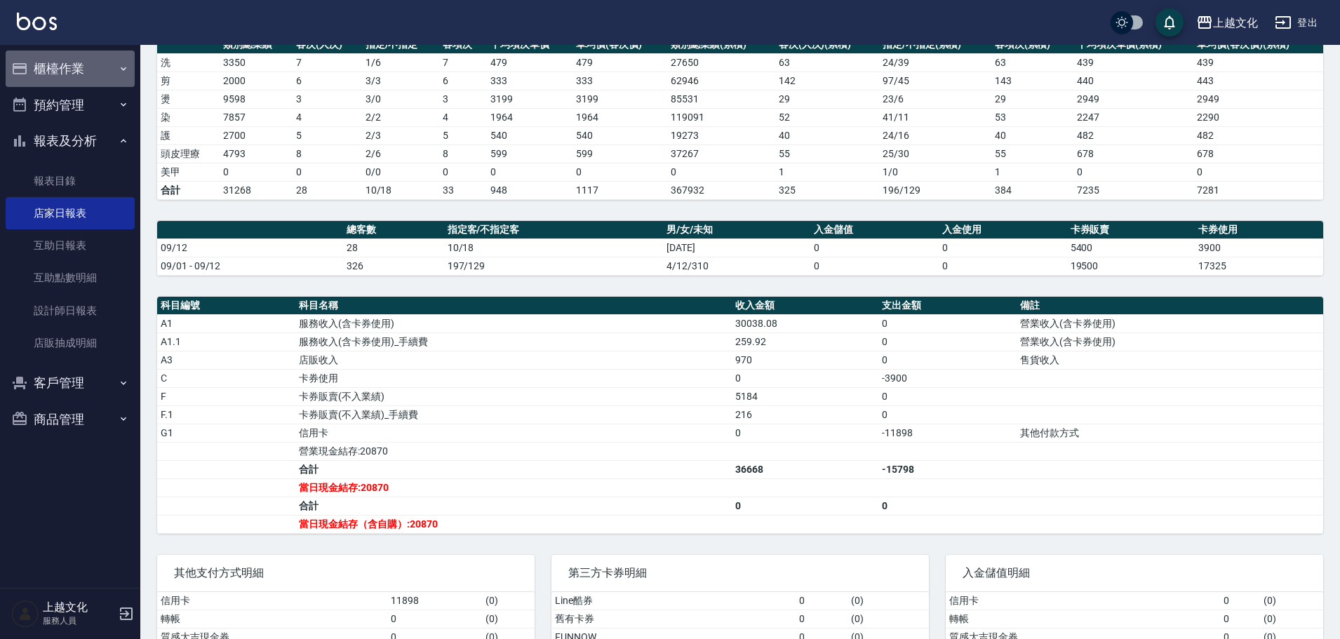
click at [69, 67] on button "櫃檯作業" at bounding box center [70, 69] width 129 height 36
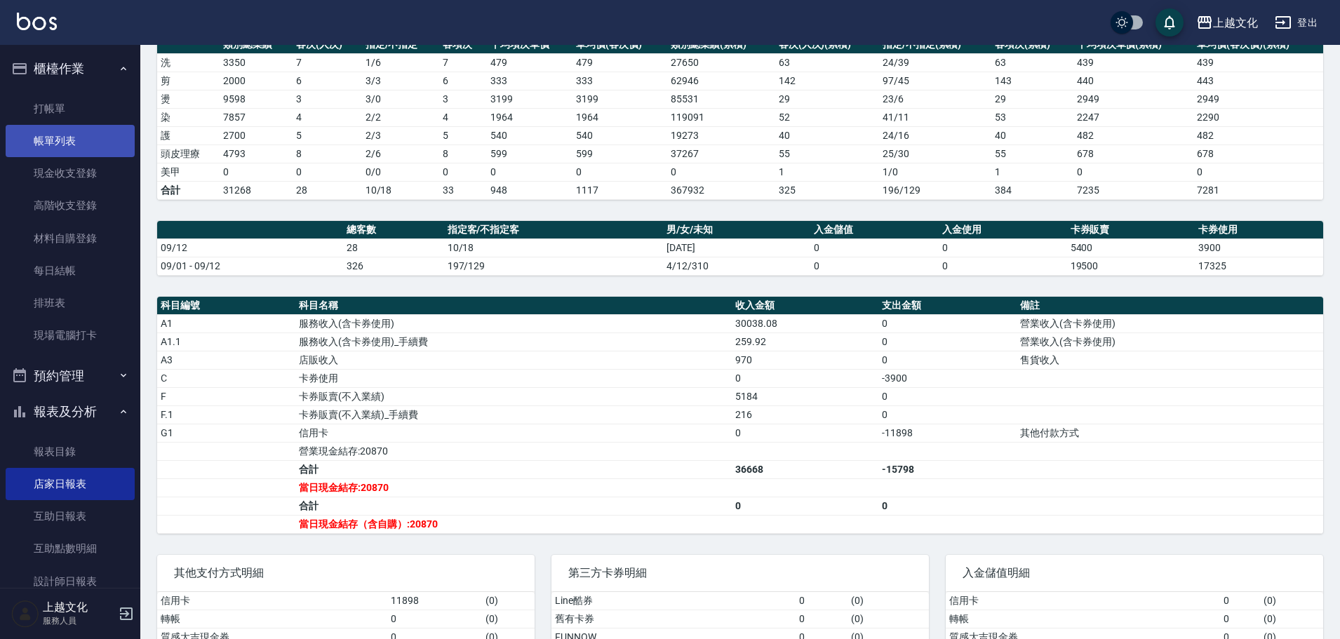
click at [58, 136] on link "帳單列表" at bounding box center [70, 141] width 129 height 32
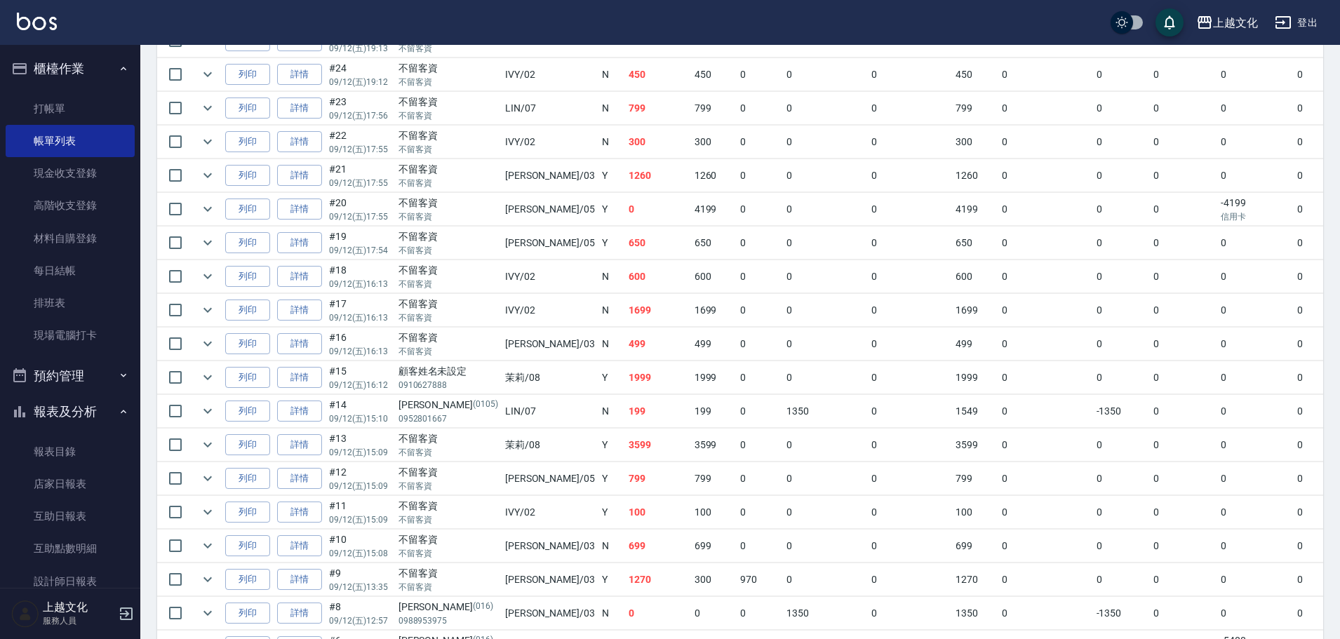
scroll to position [791, 0]
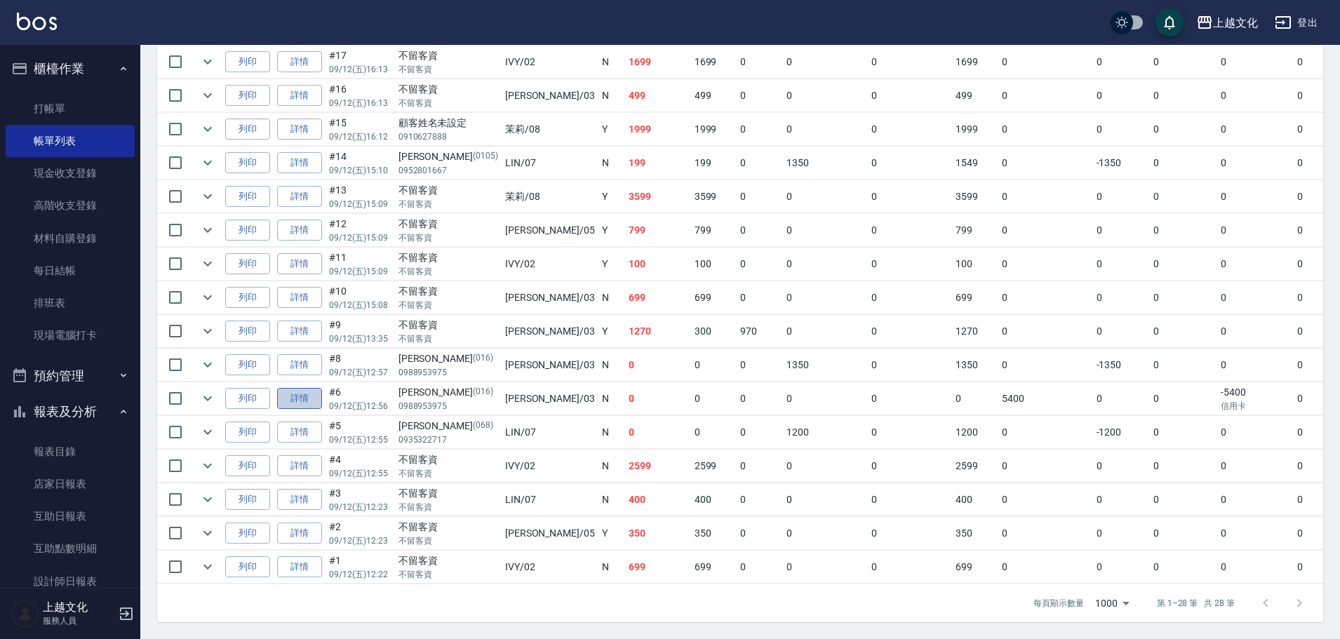
click at [303, 388] on link "詳情" at bounding box center [299, 399] width 45 height 22
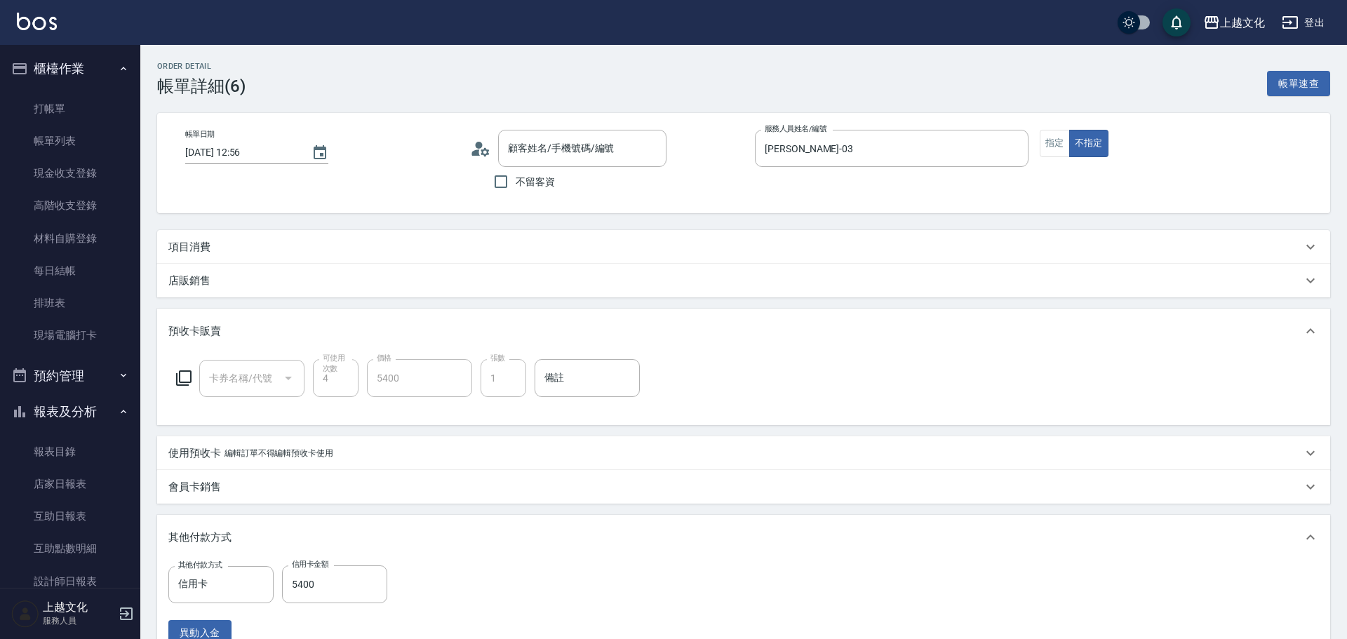
type input "2025/09/12 12:56"
type input "kelly-03"
type input "陳怡穎/0988953975/016"
type input "護髮包卡ˋ(002)"
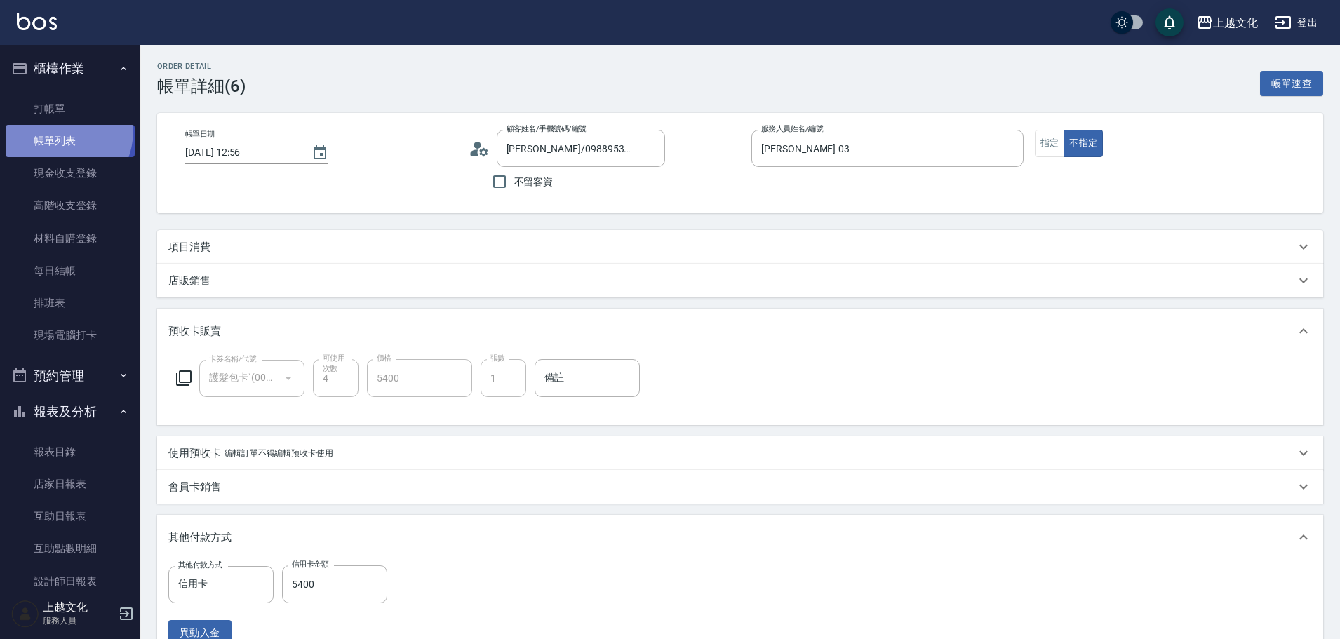
click at [54, 130] on link "帳單列表" at bounding box center [70, 141] width 129 height 32
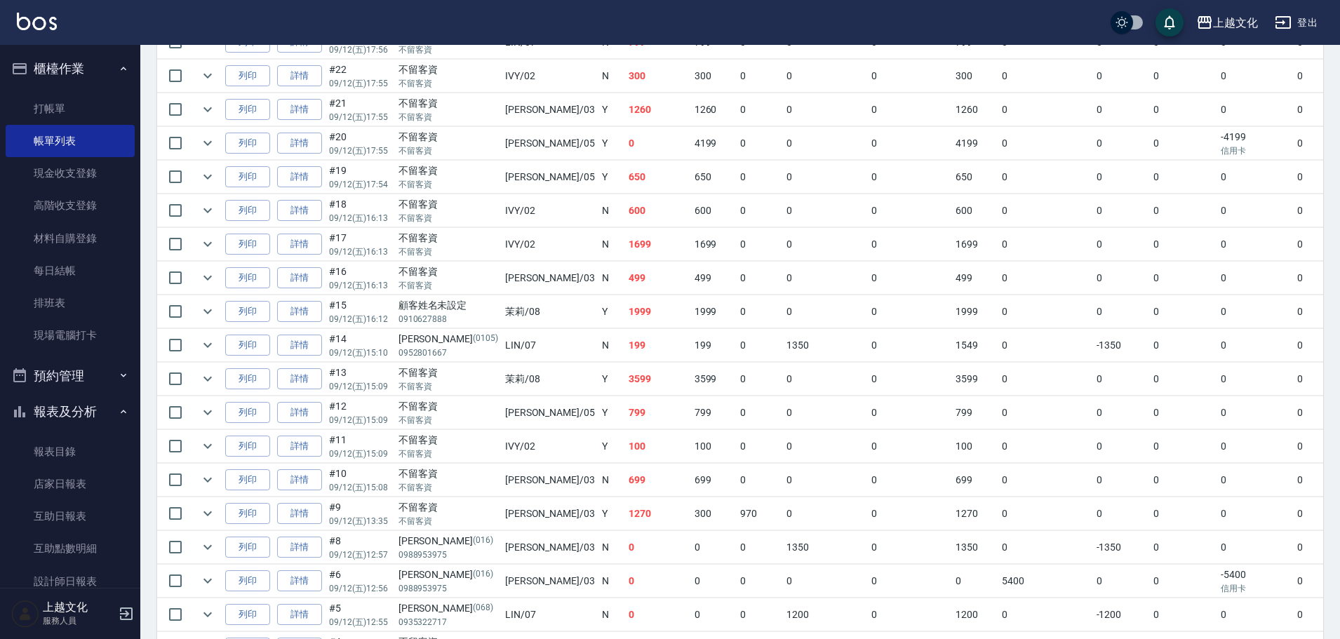
scroll to position [791, 0]
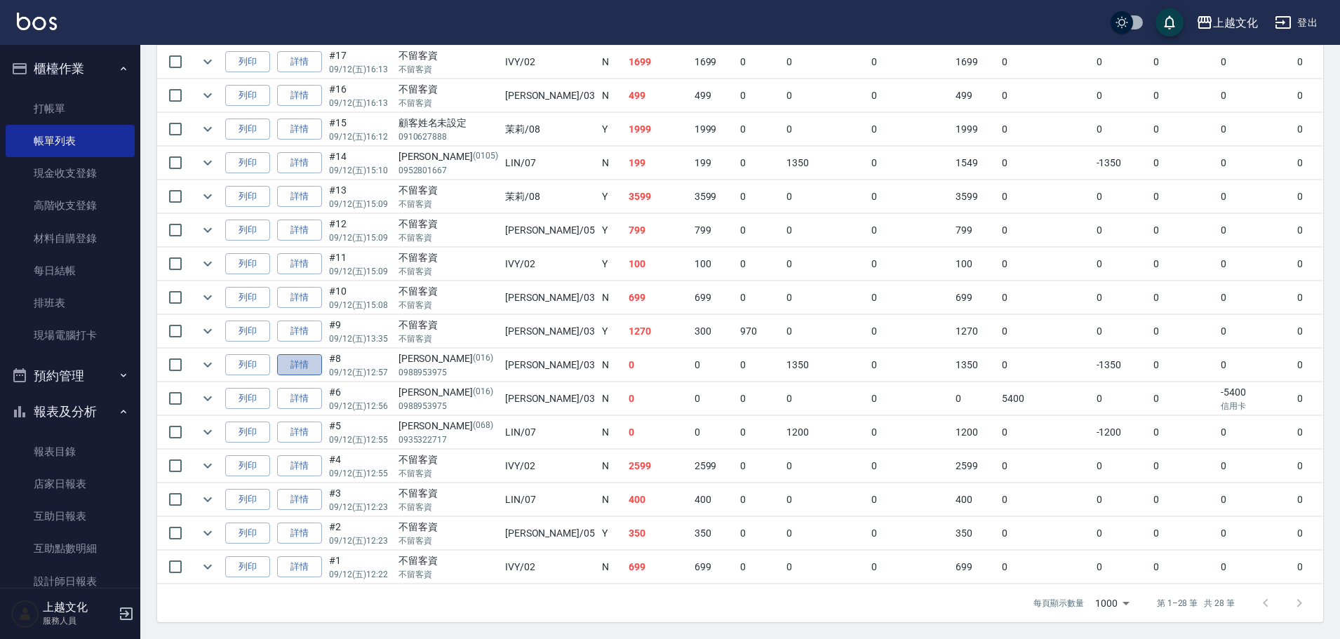
click at [308, 354] on link "詳情" at bounding box center [299, 365] width 45 height 22
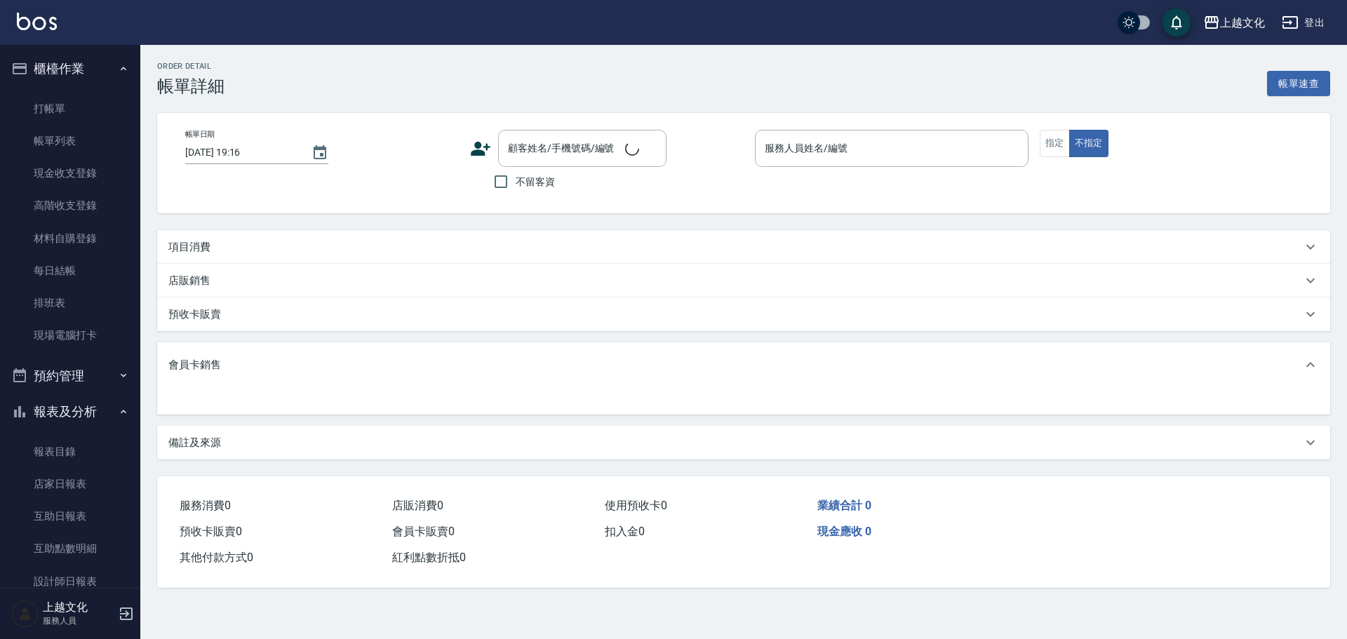
type input "2025/09/12 12:57"
type input "kelly-03"
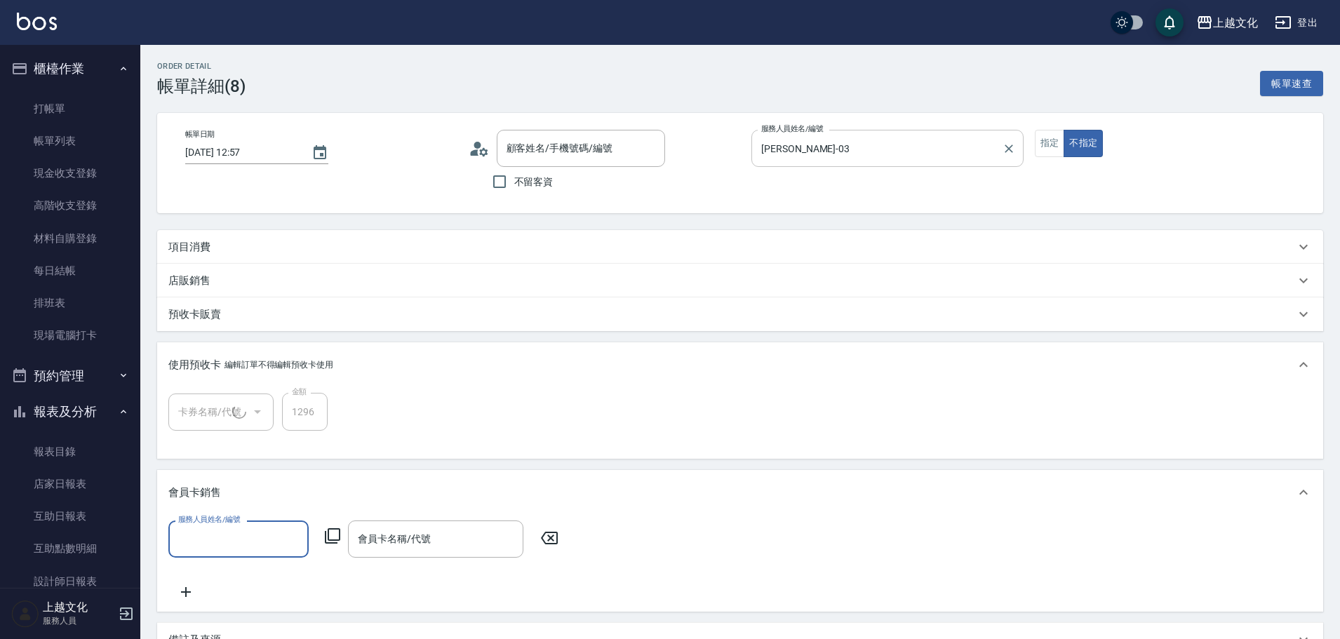
type input "陳怡穎/0988953975/016"
type input "護髮包卡ˋ(1/1)"
click at [186, 253] on p "項目消費" at bounding box center [189, 247] width 42 height 15
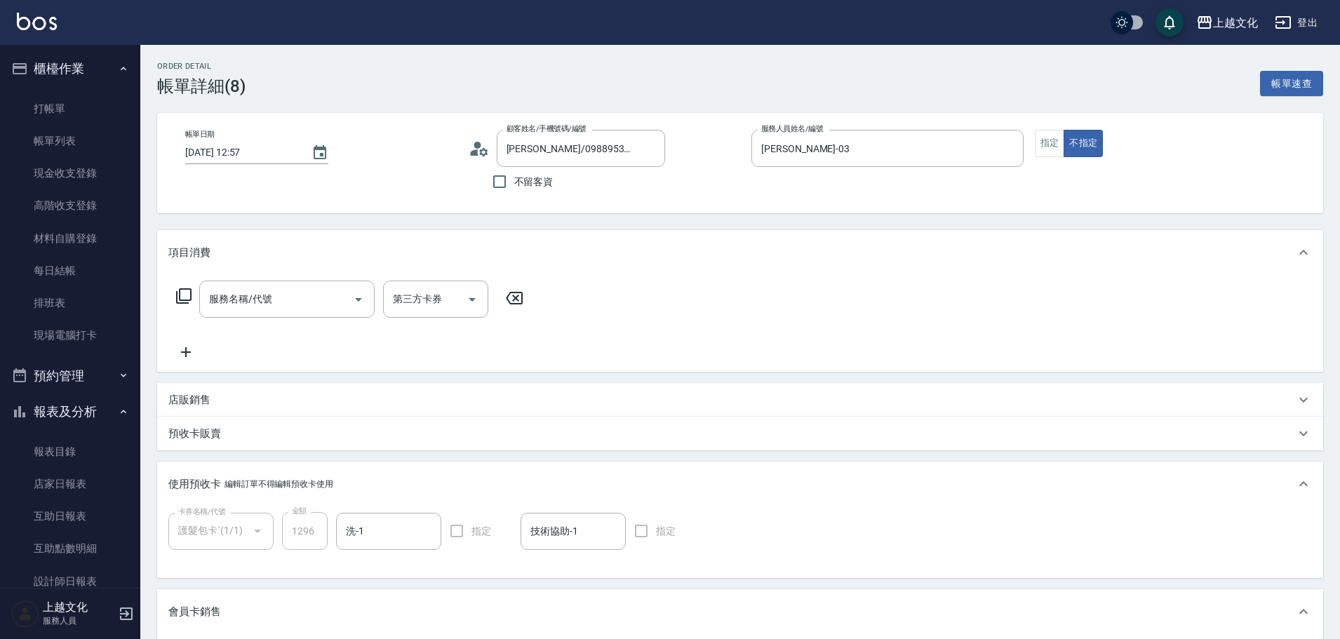
click at [184, 295] on icon at bounding box center [183, 296] width 17 height 17
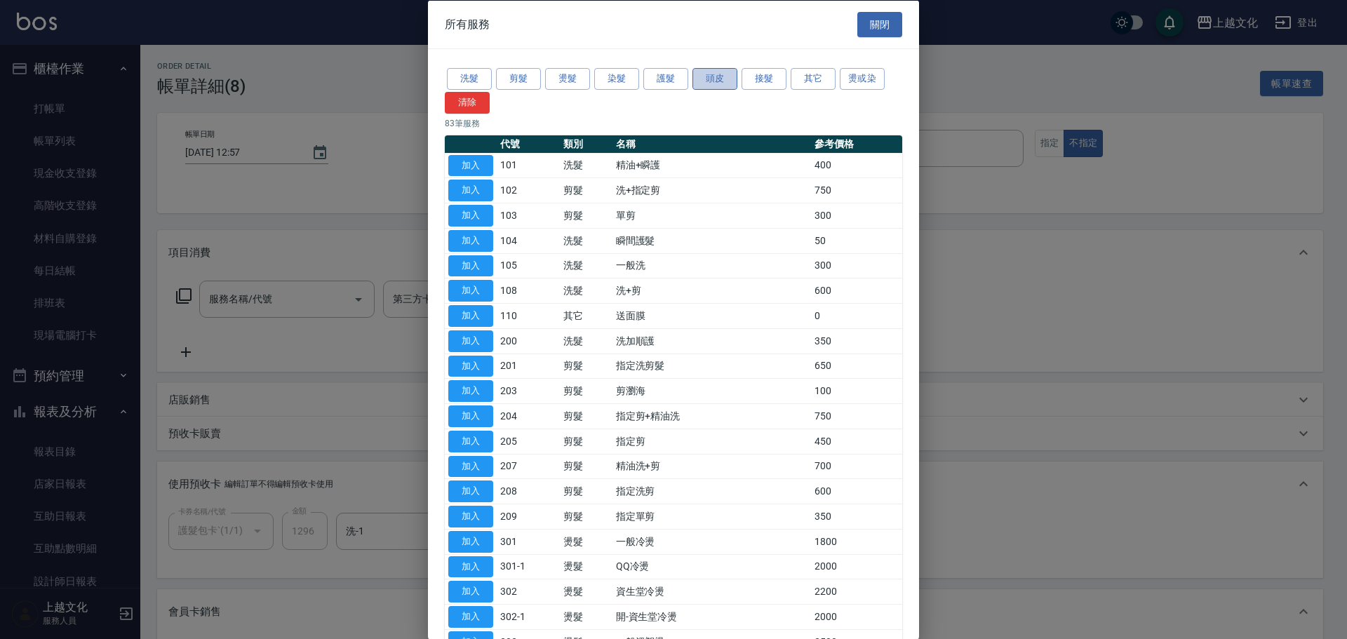
click at [722, 81] on button "頭皮" at bounding box center [714, 79] width 45 height 22
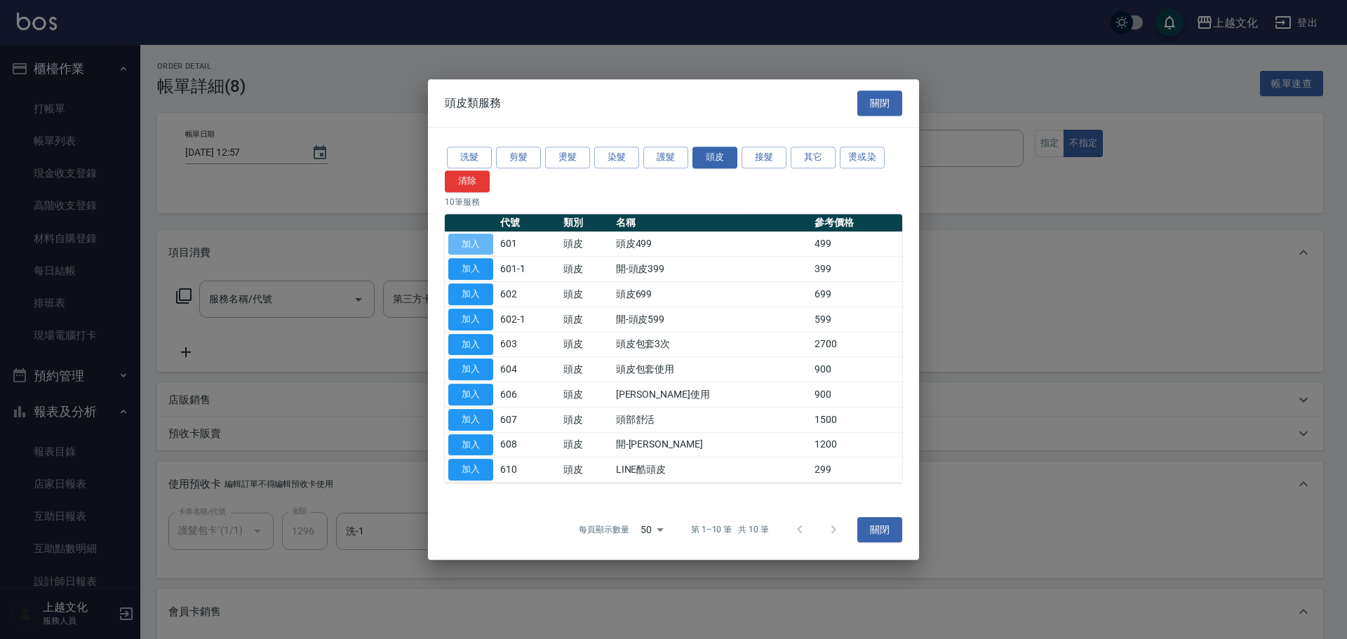
drag, startPoint x: 462, startPoint y: 238, endPoint x: 435, endPoint y: 259, distance: 33.5
click at [461, 237] on button "加入" at bounding box center [470, 245] width 45 height 22
type input "頭皮499(601)"
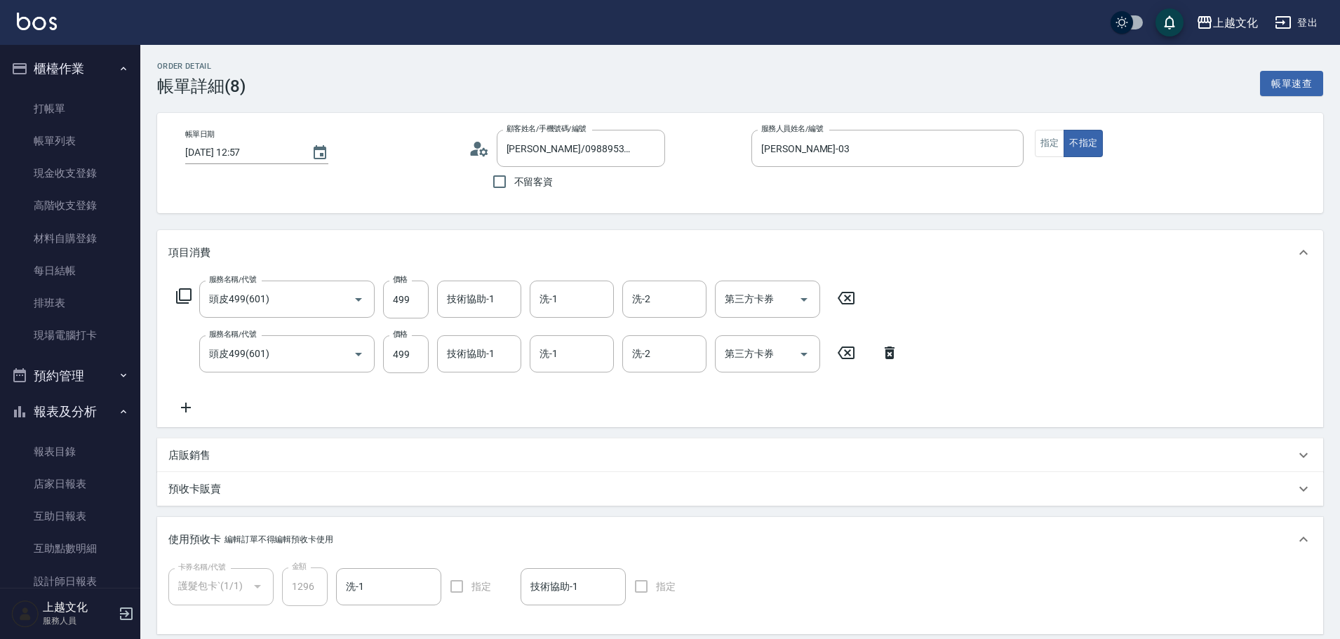
click at [885, 351] on icon at bounding box center [889, 352] width 35 height 17
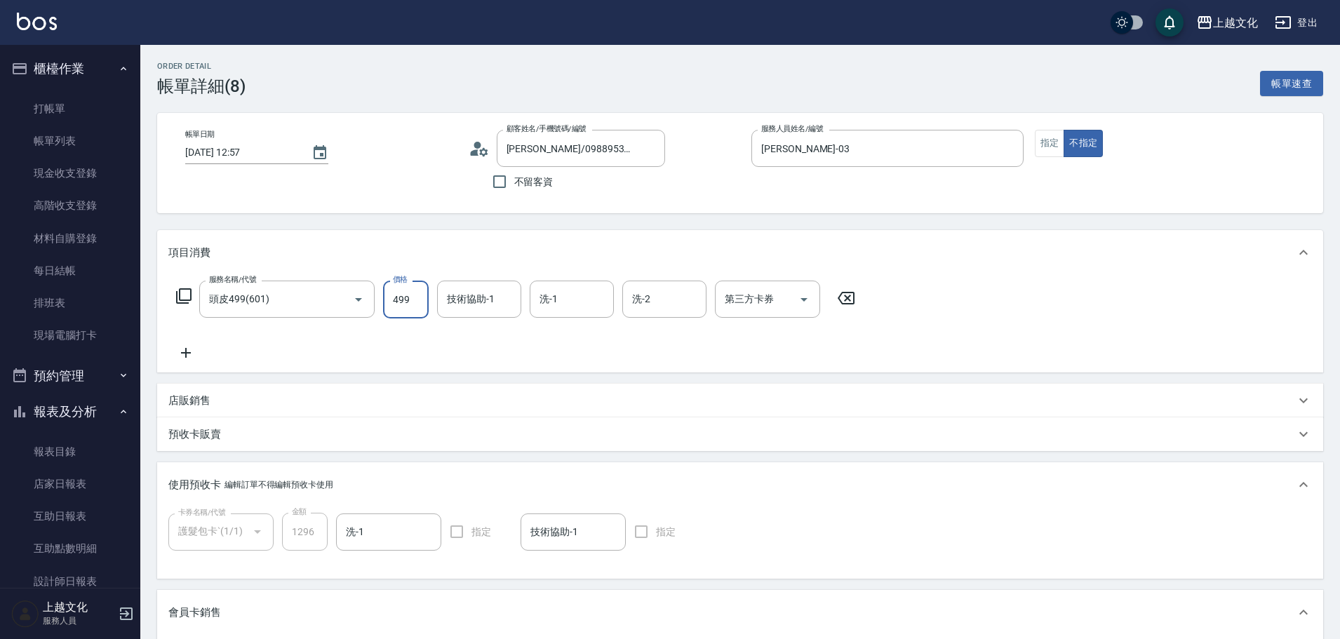
click at [417, 307] on input "499" at bounding box center [406, 300] width 46 height 38
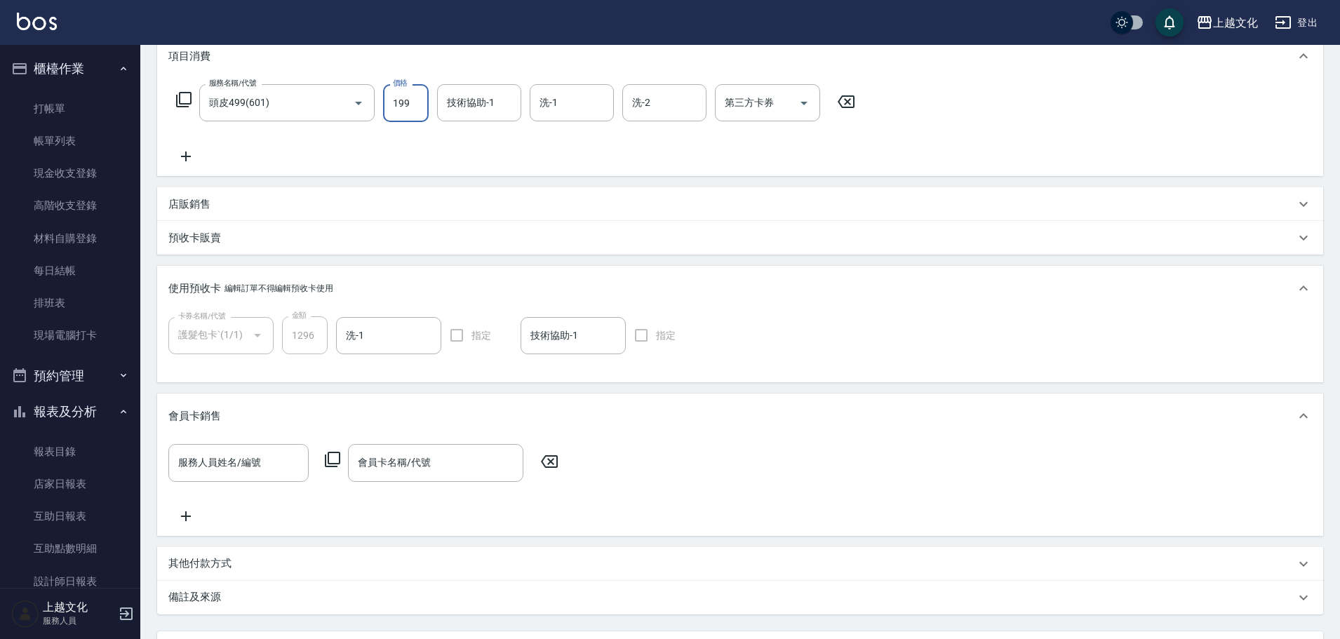
scroll to position [334, 0]
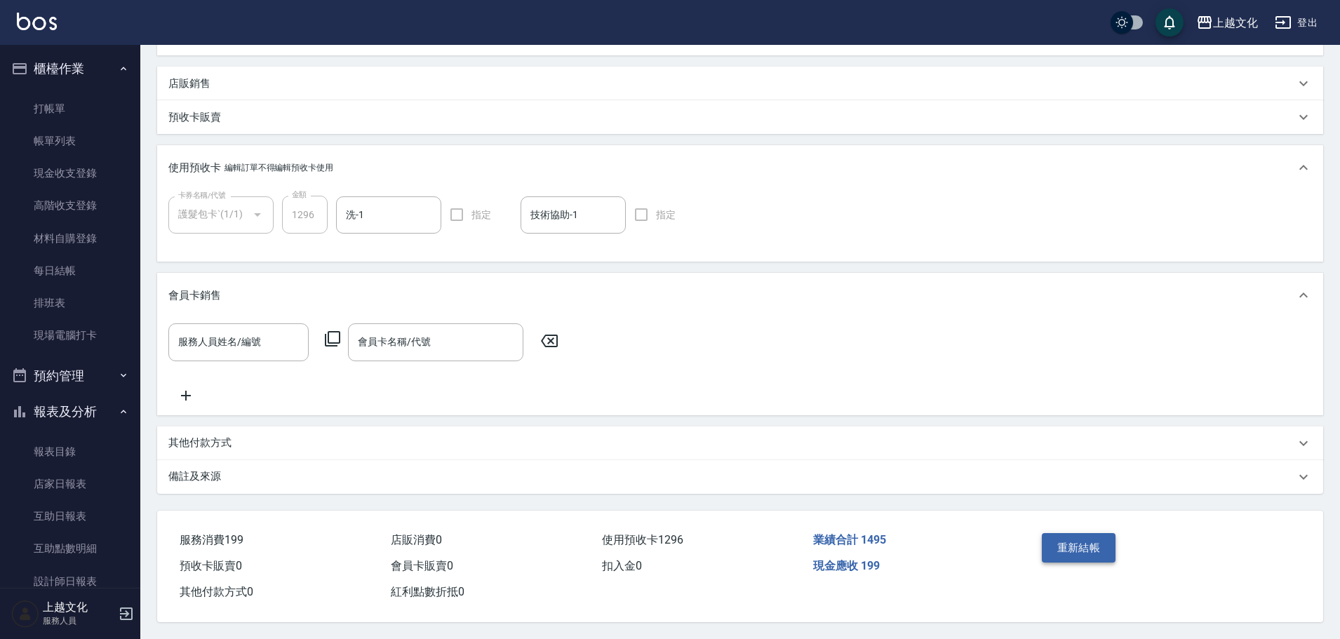
type input "199"
click at [1081, 540] on button "重新結帳" at bounding box center [1079, 547] width 74 height 29
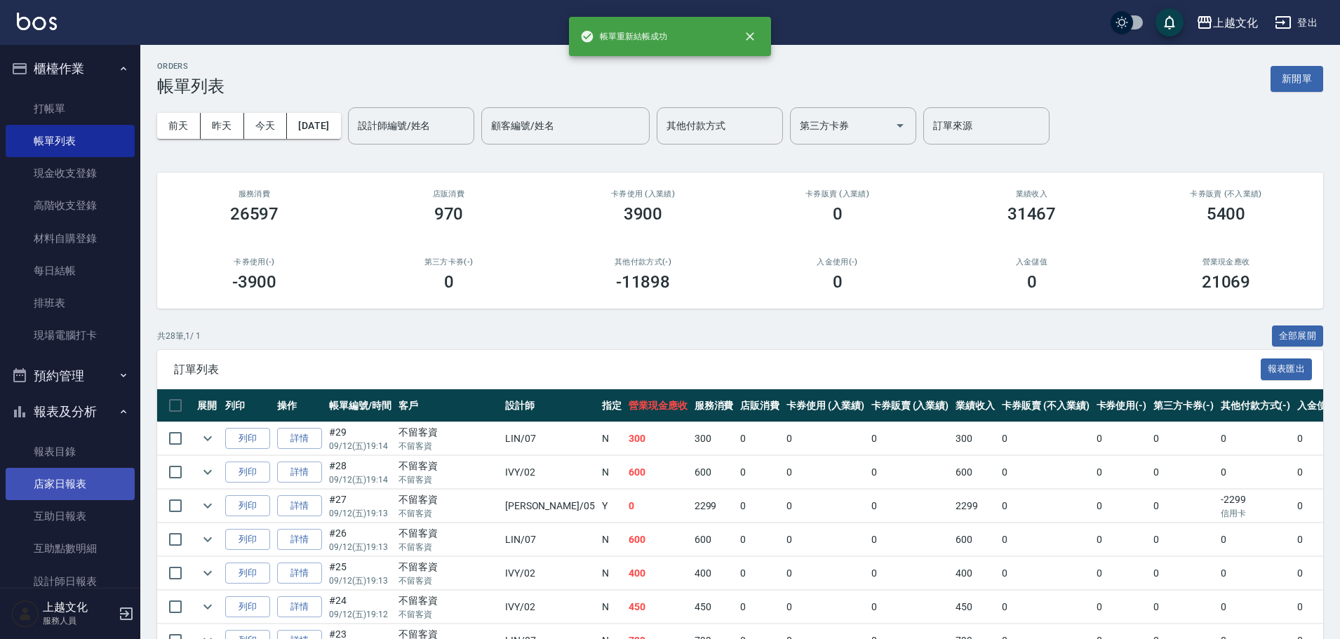
click at [71, 480] on link "店家日報表" at bounding box center [70, 484] width 129 height 32
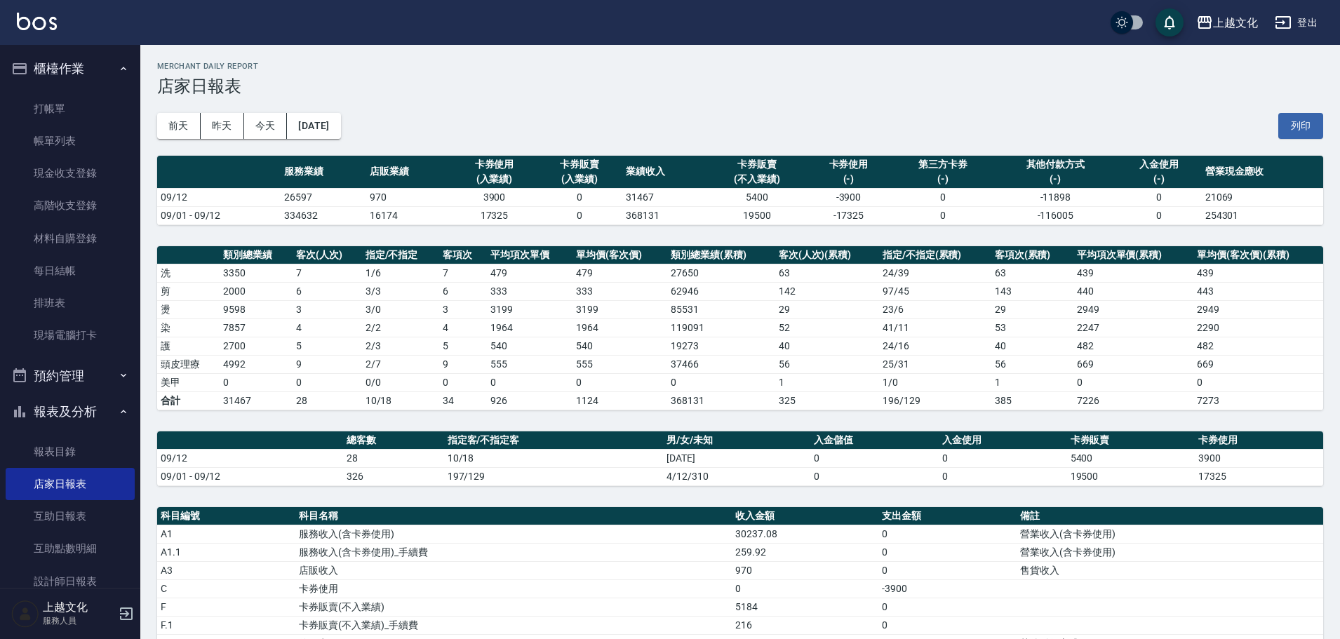
scroll to position [270, 0]
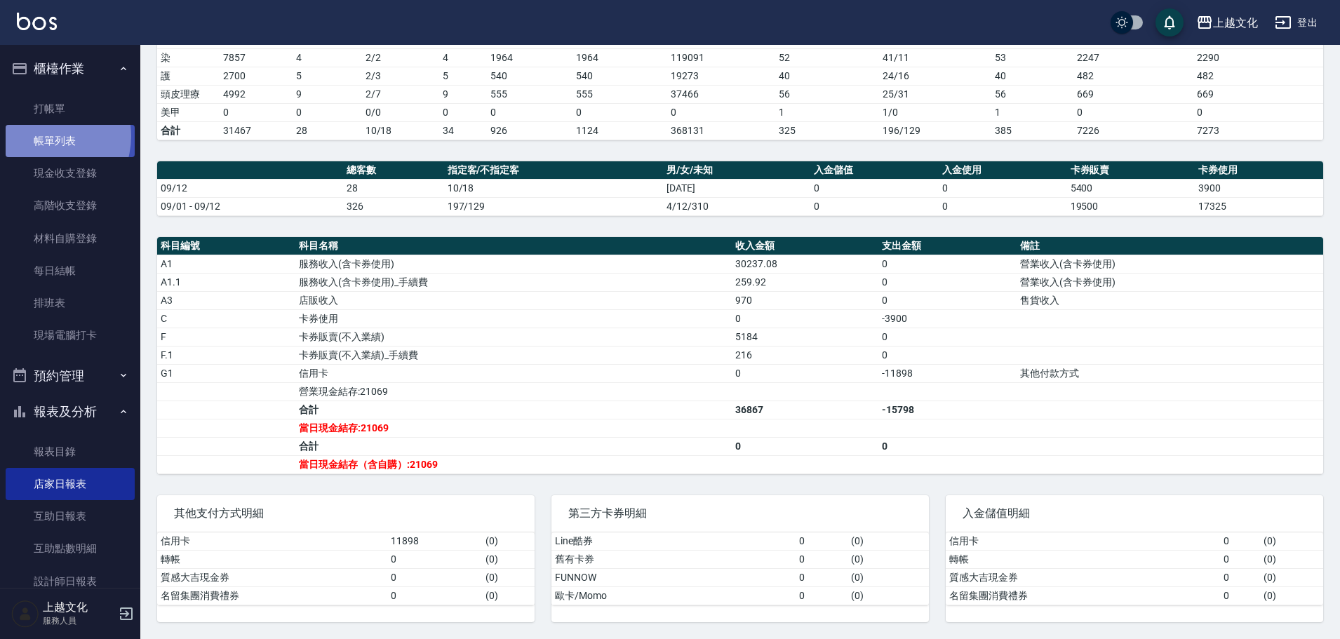
click at [44, 136] on link "帳單列表" at bounding box center [70, 141] width 129 height 32
click at [44, 135] on link "帳單列表" at bounding box center [70, 141] width 129 height 32
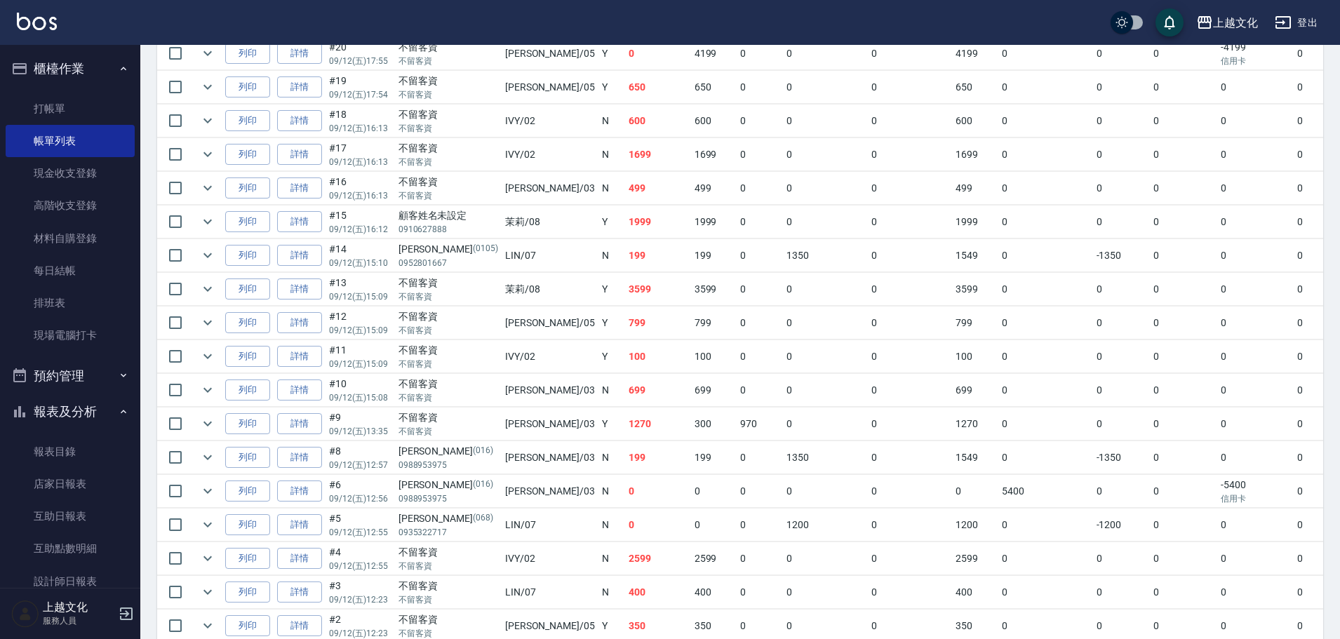
scroll to position [791, 0]
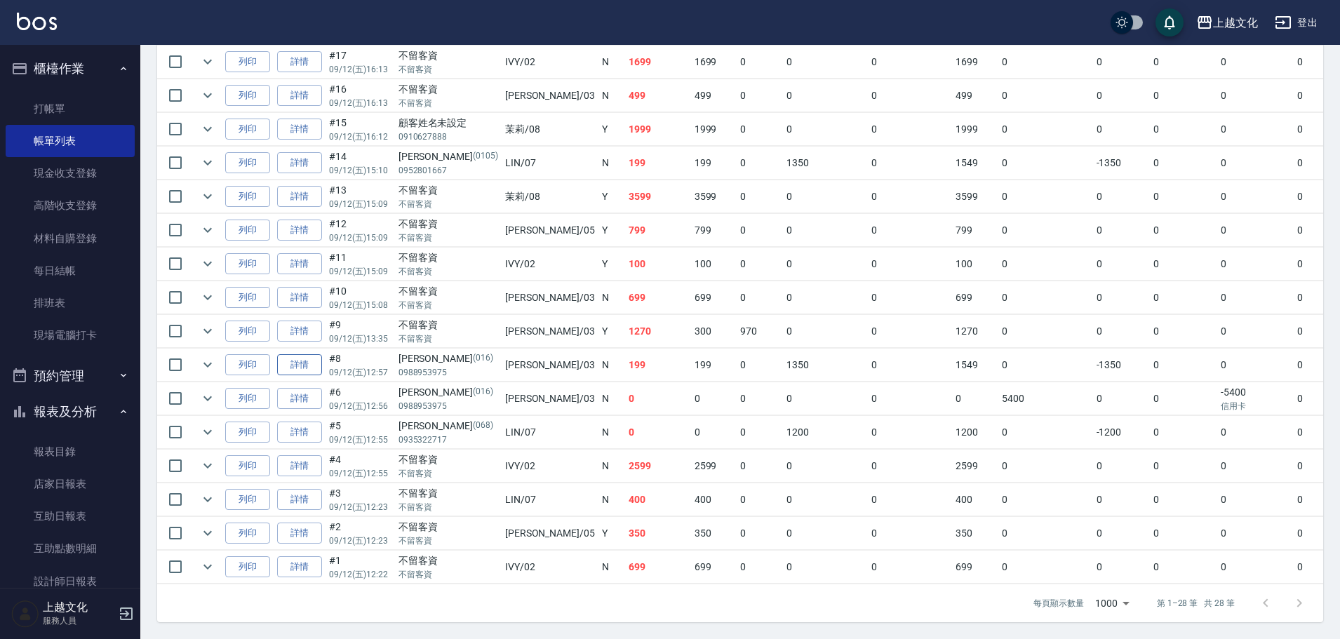
click at [307, 354] on link "詳情" at bounding box center [299, 365] width 45 height 22
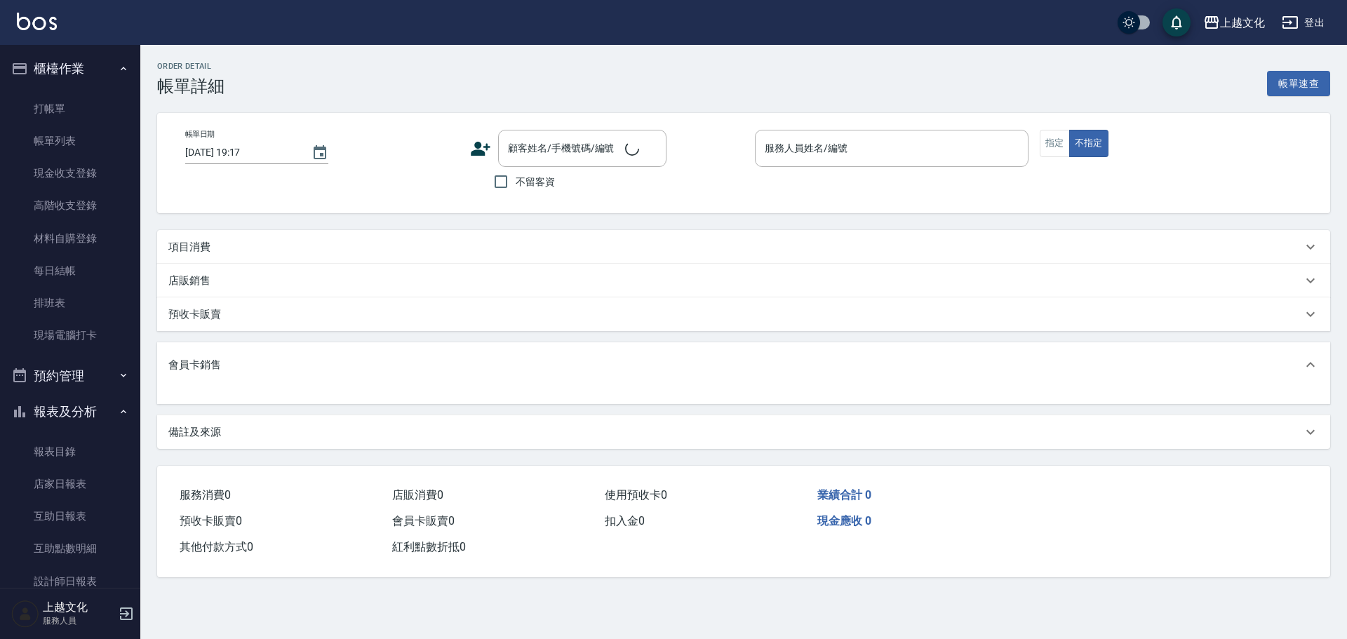
type input "2025/09/12 12:57"
type input "kelly-03"
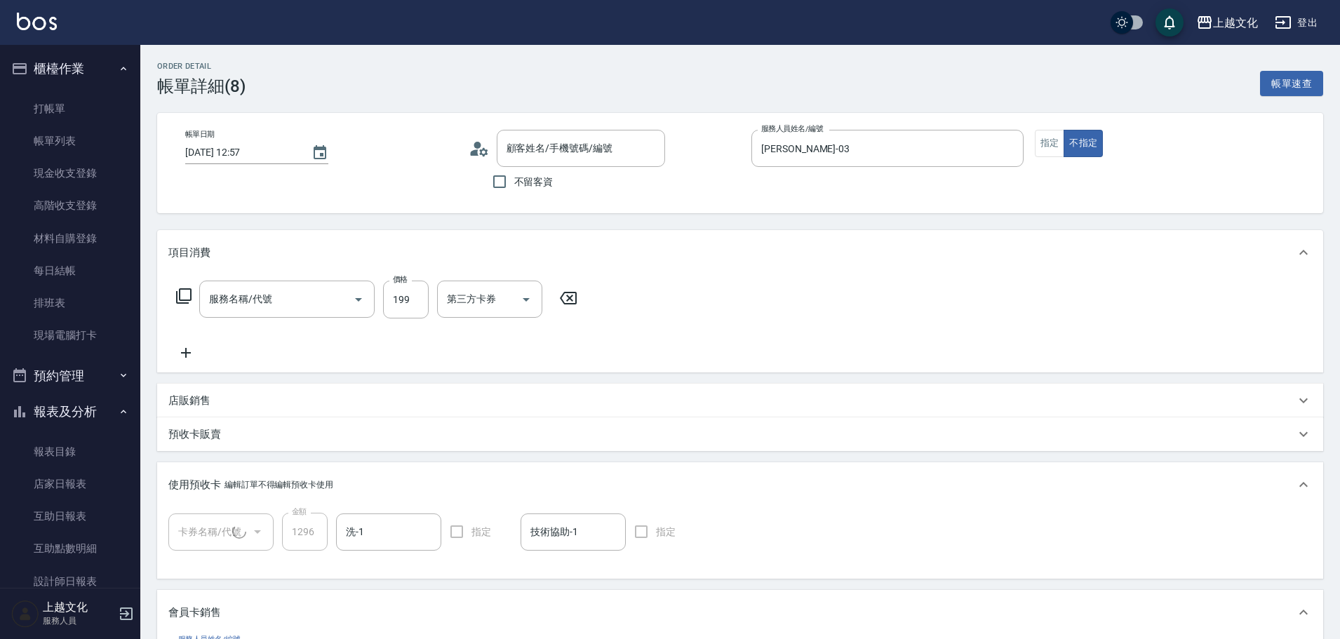
type input "陳怡穎/0988953975/016"
type input "護髮包卡ˋ(1/1)"
type input "頭皮499(601)"
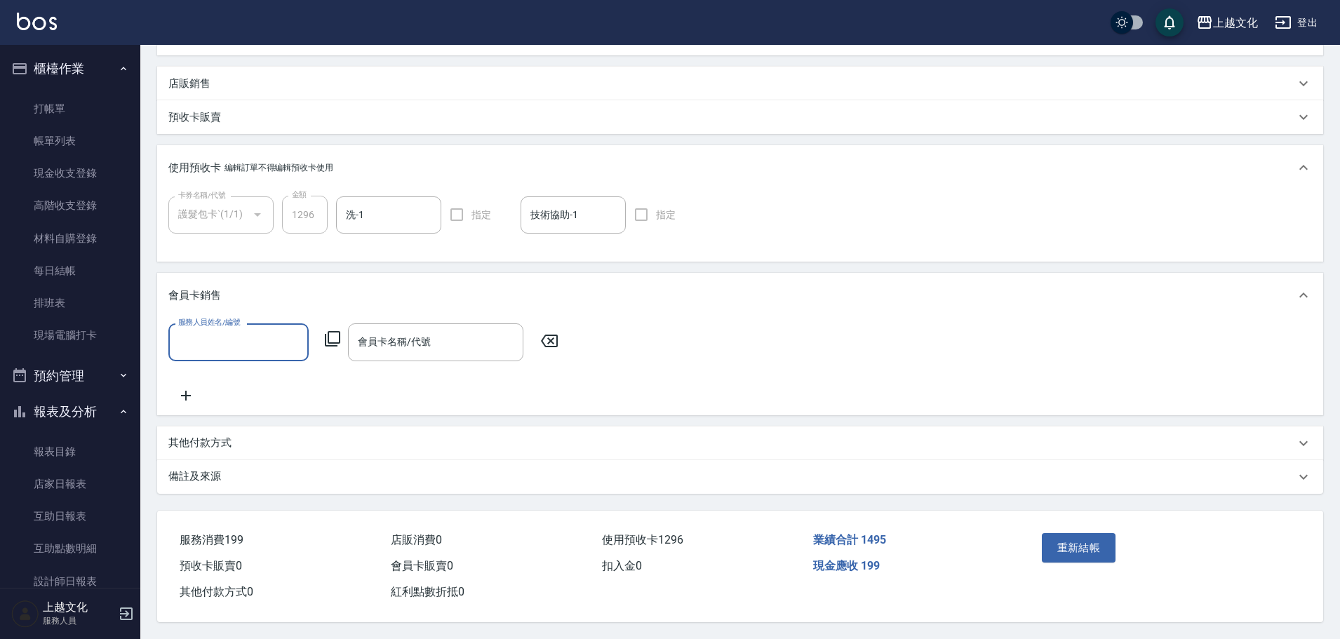
click at [191, 436] on p "其他付款方式" at bounding box center [199, 443] width 63 height 15
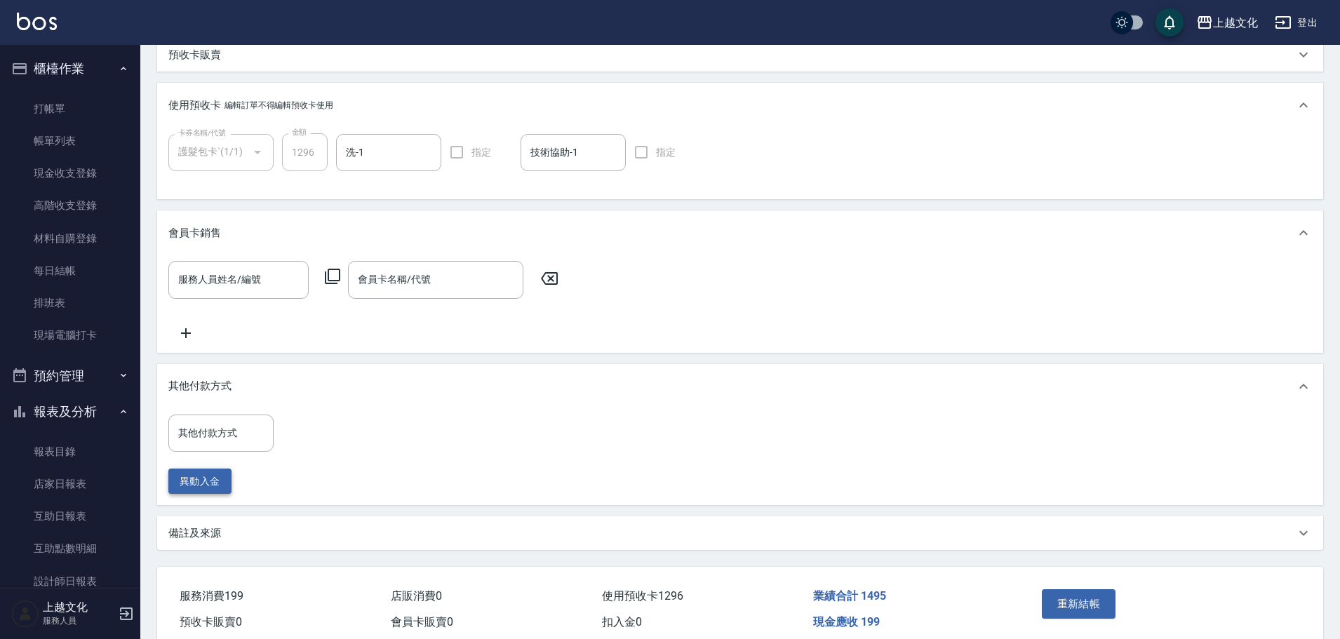
scroll to position [404, 0]
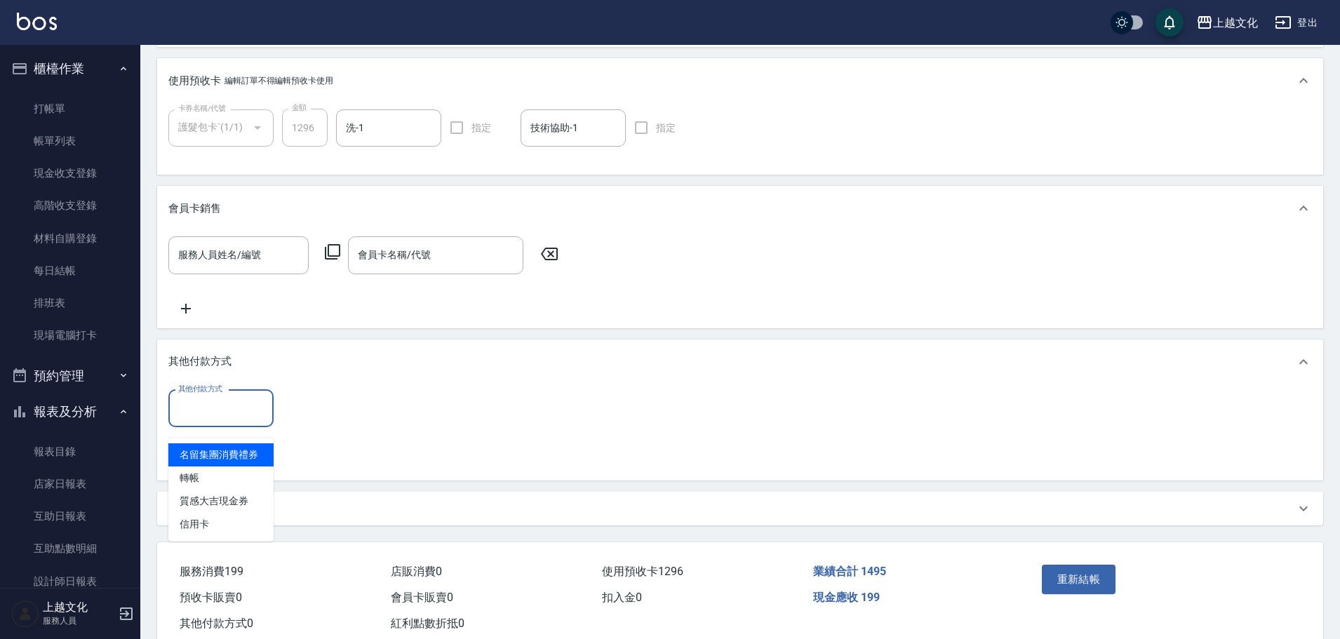
click at [179, 415] on input "其他付款方式" at bounding box center [221, 408] width 93 height 25
drag, startPoint x: 184, startPoint y: 518, endPoint x: 231, endPoint y: 509, distance: 47.9
click at [184, 517] on span "信用卡" at bounding box center [220, 524] width 105 height 23
type input "信用卡"
click at [293, 428] on input "0" at bounding box center [334, 409] width 105 height 38
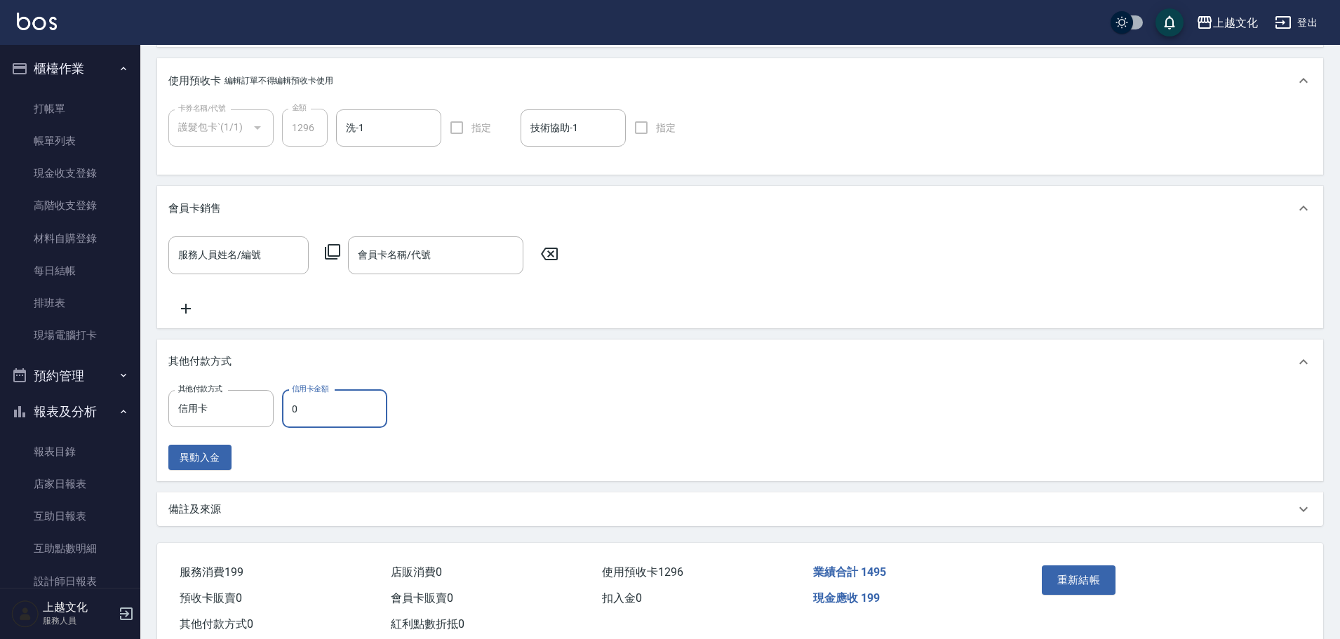
click at [293, 428] on input "0" at bounding box center [334, 409] width 105 height 38
type input "199"
click at [1103, 590] on button "重新結帳" at bounding box center [1079, 579] width 74 height 29
click at [1103, 590] on div "重新結帳" at bounding box center [1099, 590] width 127 height 61
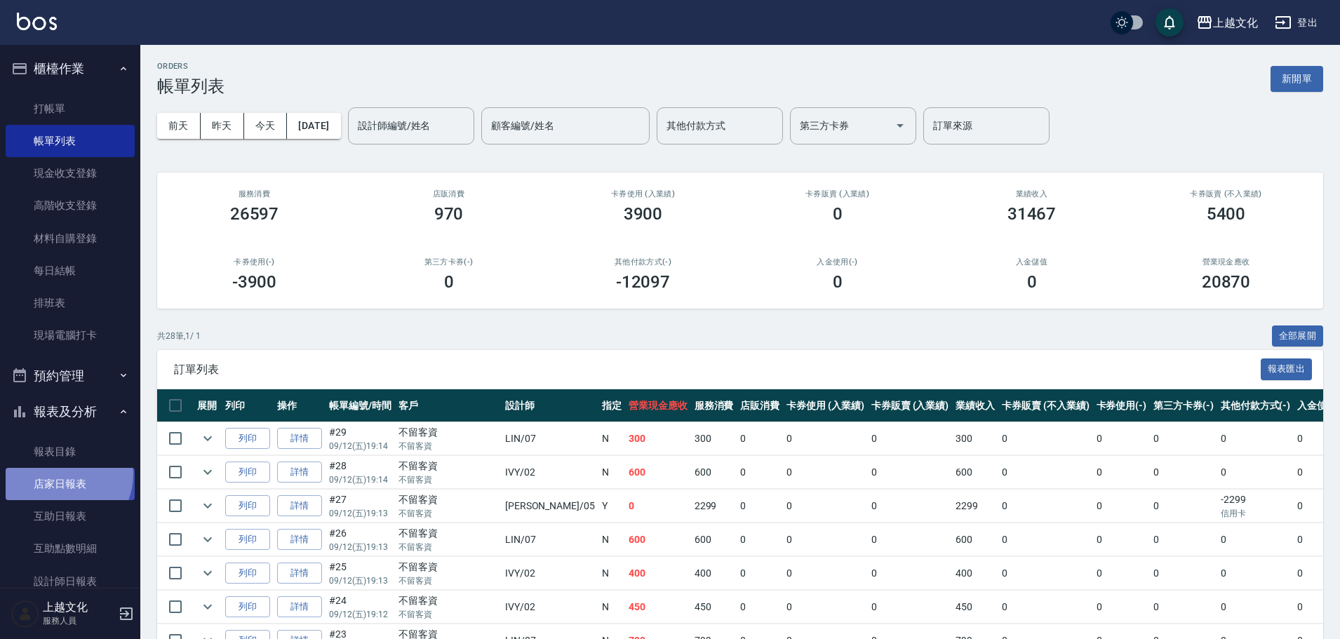
click at [60, 473] on link "店家日報表" at bounding box center [70, 484] width 129 height 32
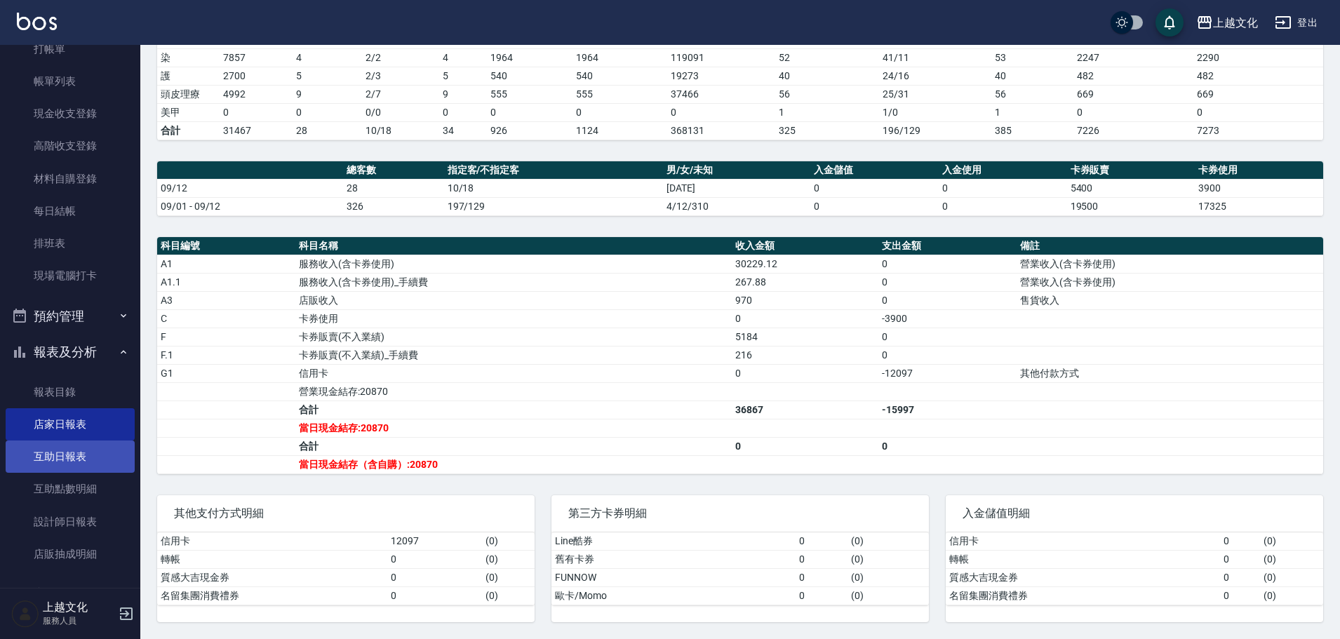
scroll to position [137, 0]
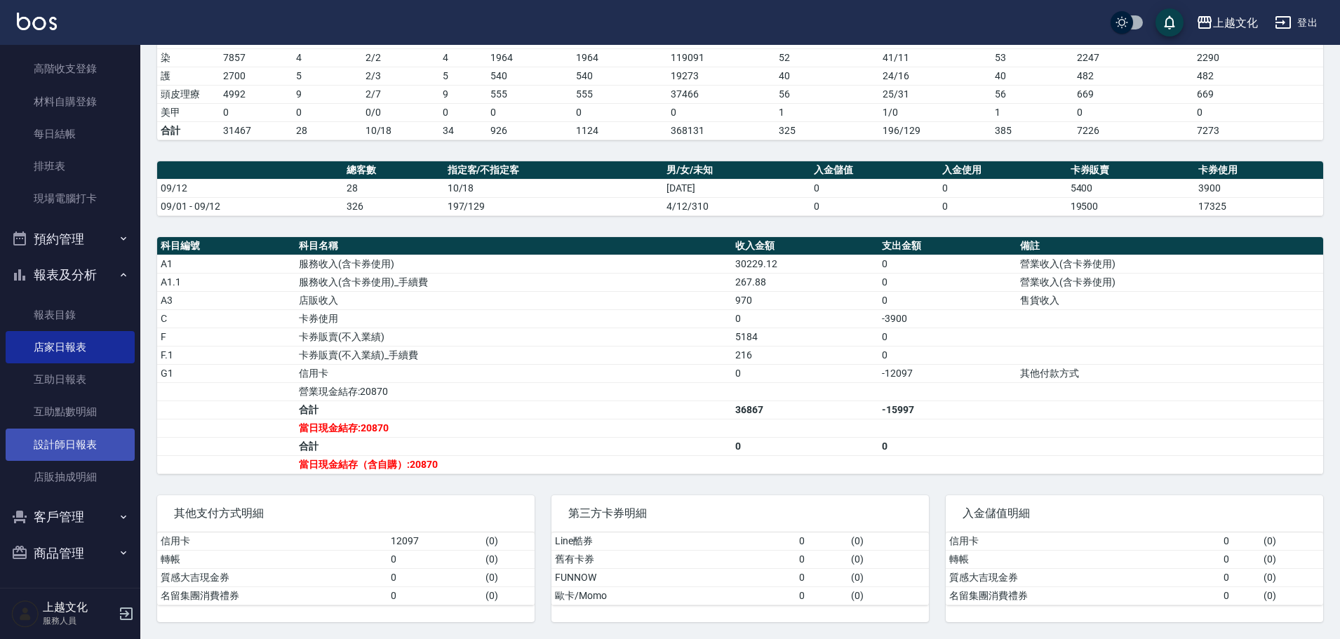
click at [62, 437] on link "設計師日報表" at bounding box center [70, 445] width 129 height 32
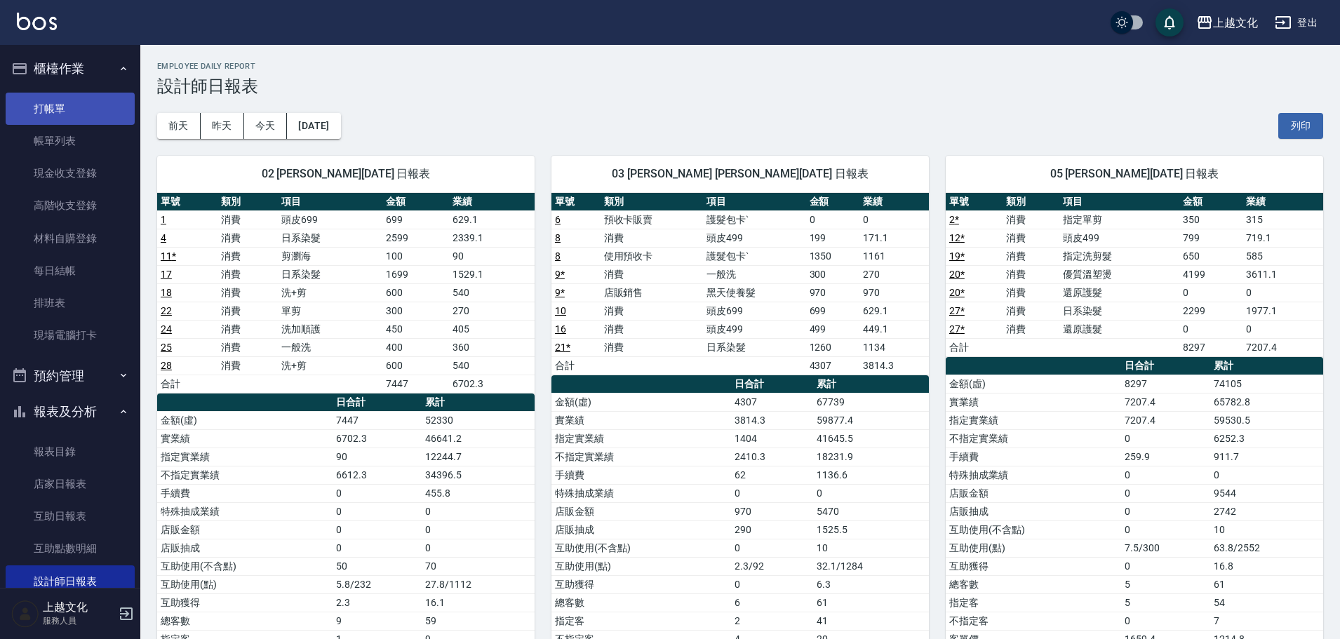
click at [39, 110] on link "打帳單" at bounding box center [70, 109] width 129 height 32
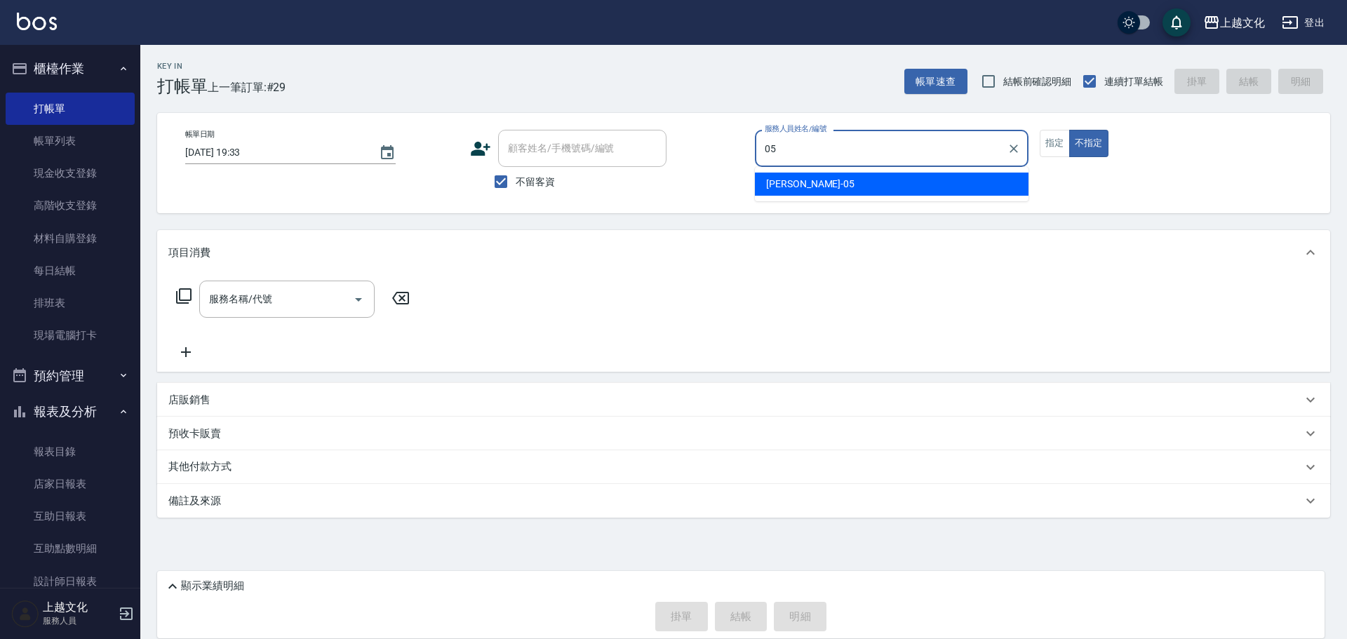
type input "EMILY-05"
type button "false"
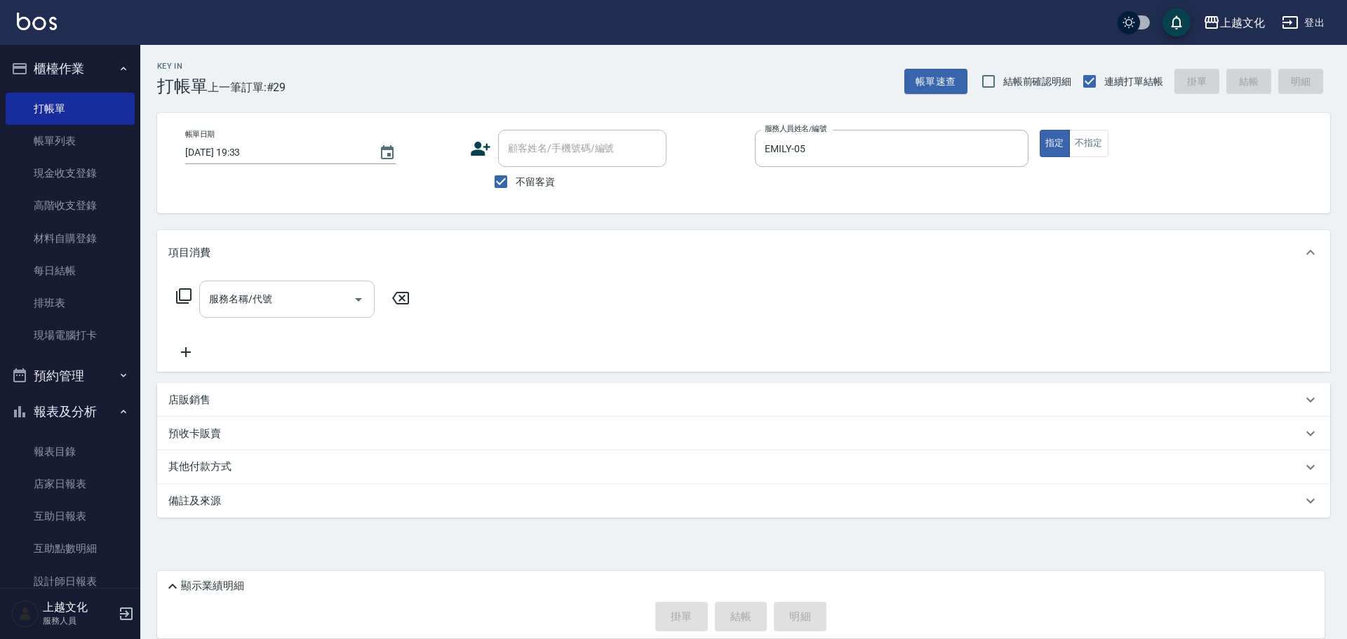
click at [283, 286] on div "服務名稱/代號" at bounding box center [286, 299] width 175 height 37
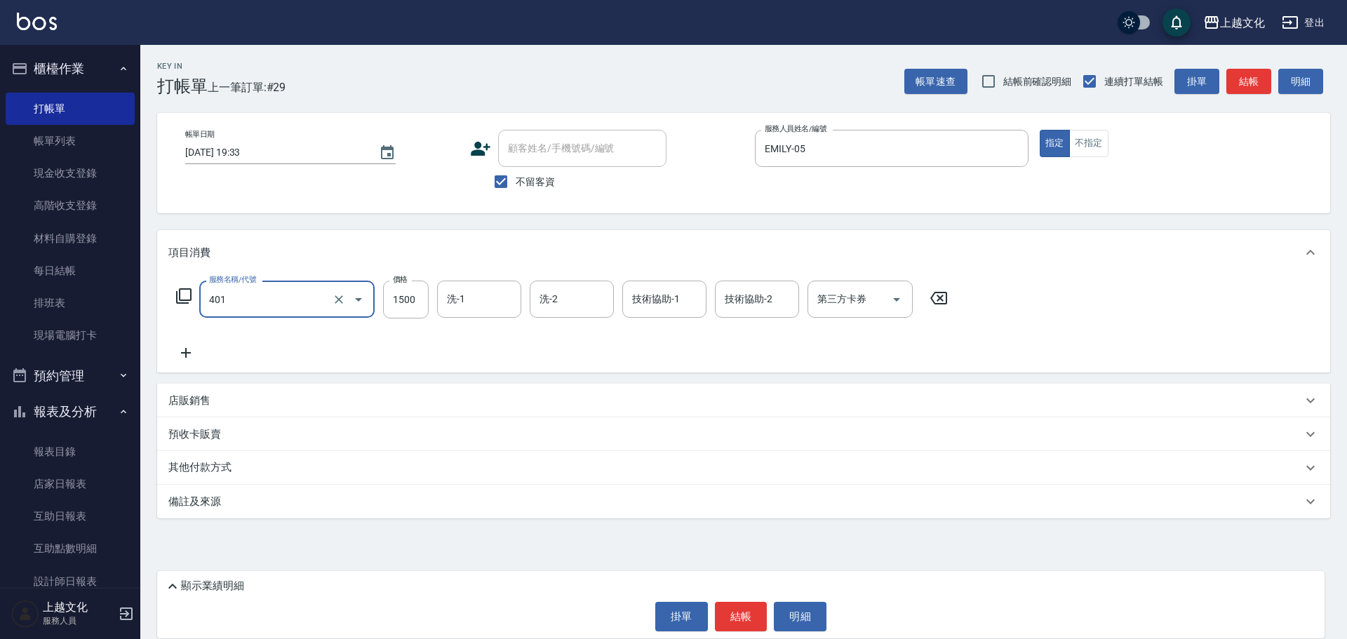
type input "日系染髮(401)"
type input "2"
type input "Martin-11"
click at [175, 304] on icon at bounding box center [183, 296] width 17 height 17
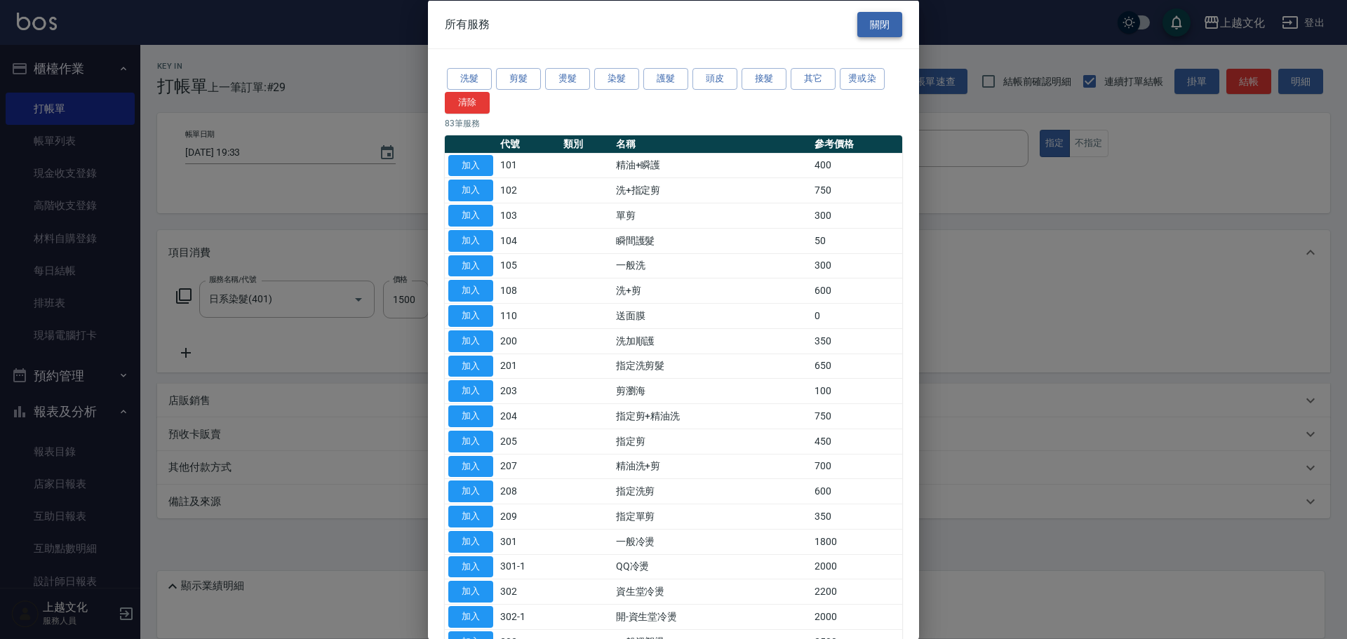
click at [889, 25] on button "關閉" at bounding box center [879, 24] width 45 height 26
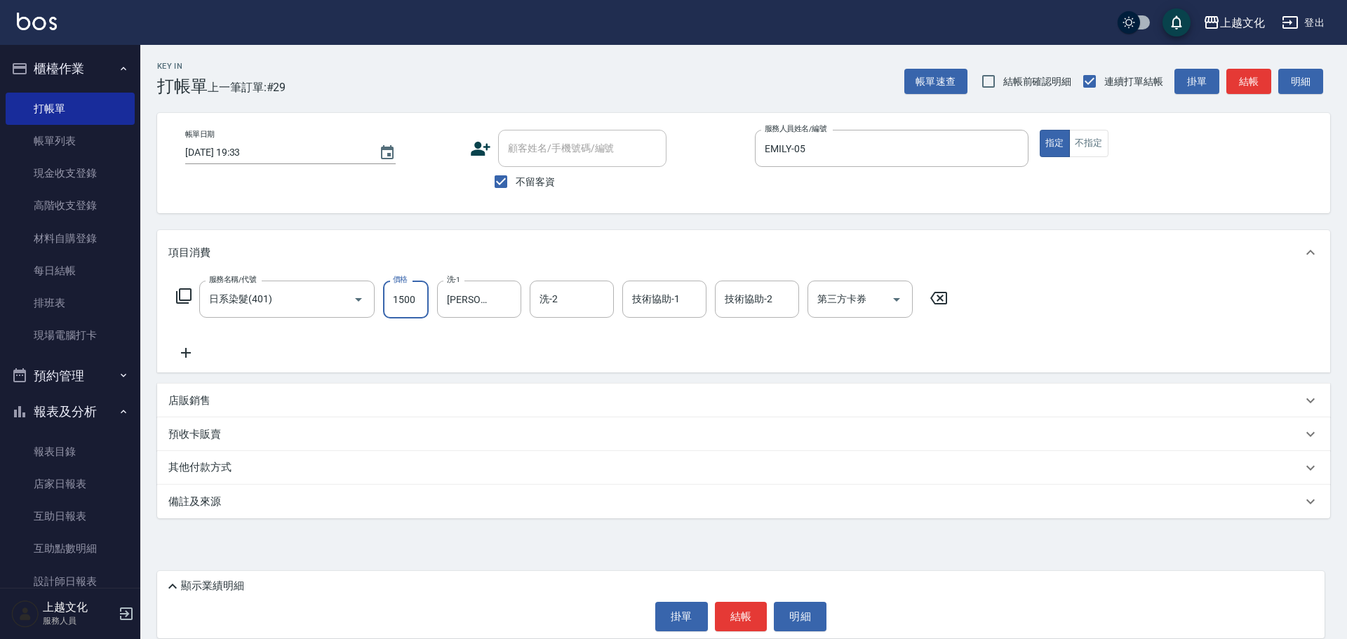
click at [405, 305] on input "1500" at bounding box center [406, 300] width 46 height 38
type input "2299"
click at [185, 288] on icon at bounding box center [183, 296] width 17 height 17
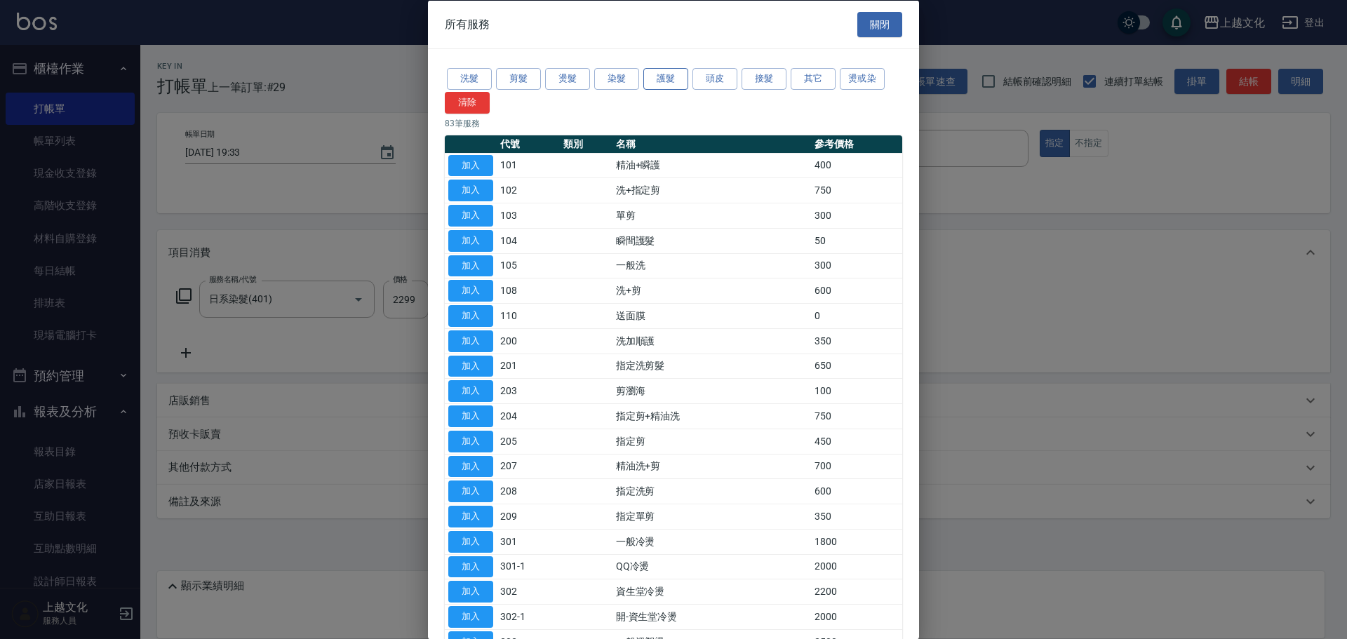
click at [670, 75] on button "護髮" at bounding box center [665, 79] width 45 height 22
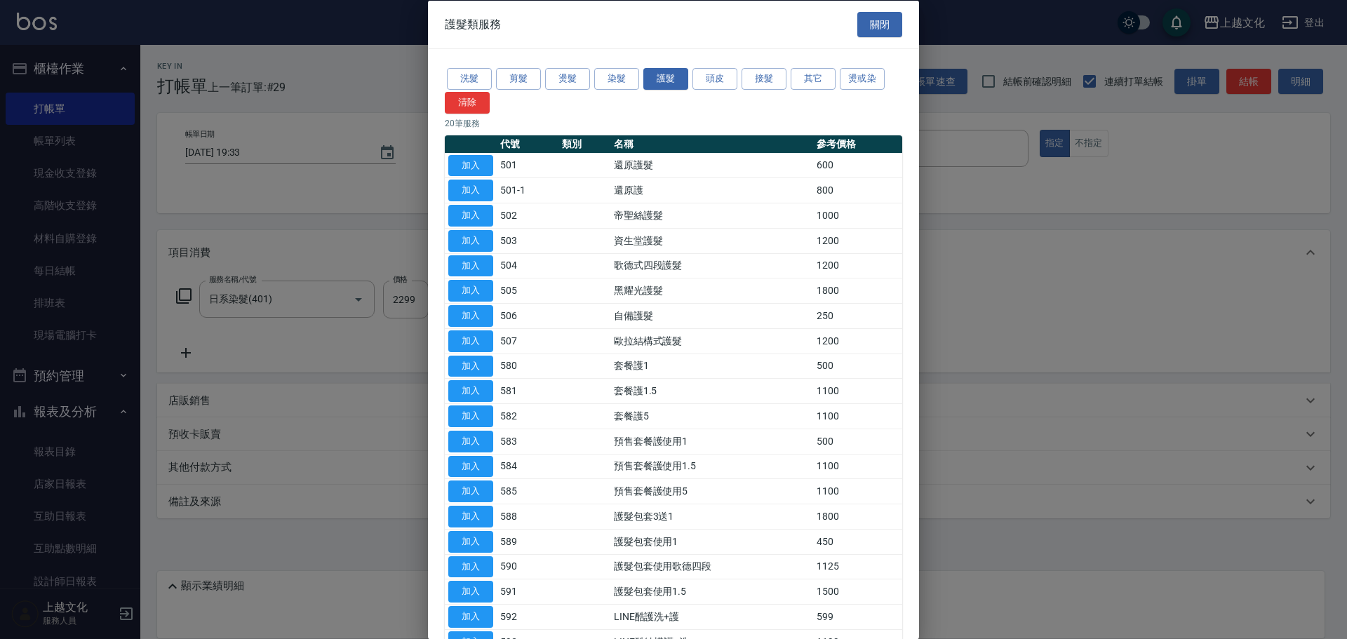
drag, startPoint x: 462, startPoint y: 168, endPoint x: 492, endPoint y: 221, distance: 61.6
click at [462, 167] on button "加入" at bounding box center [470, 165] width 45 height 22
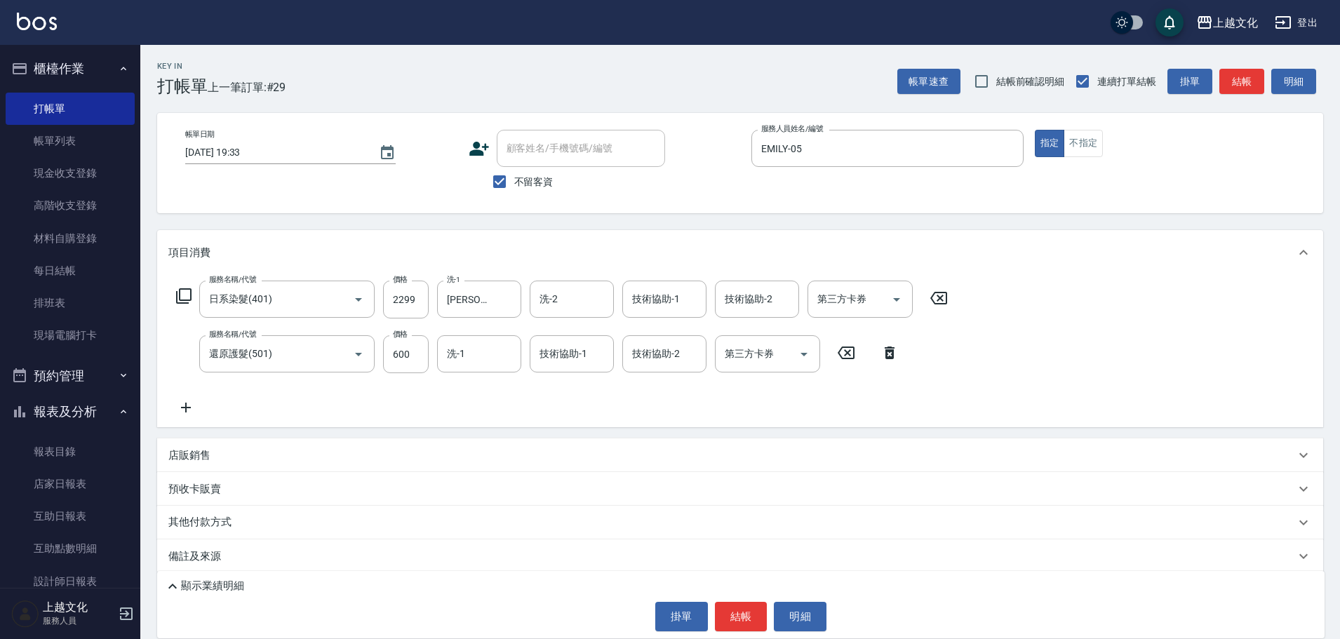
drag, startPoint x: 413, startPoint y: 362, endPoint x: 350, endPoint y: 396, distance: 71.5
click at [412, 363] on input "600" at bounding box center [406, 354] width 46 height 38
type input "0"
type input "Martin-11"
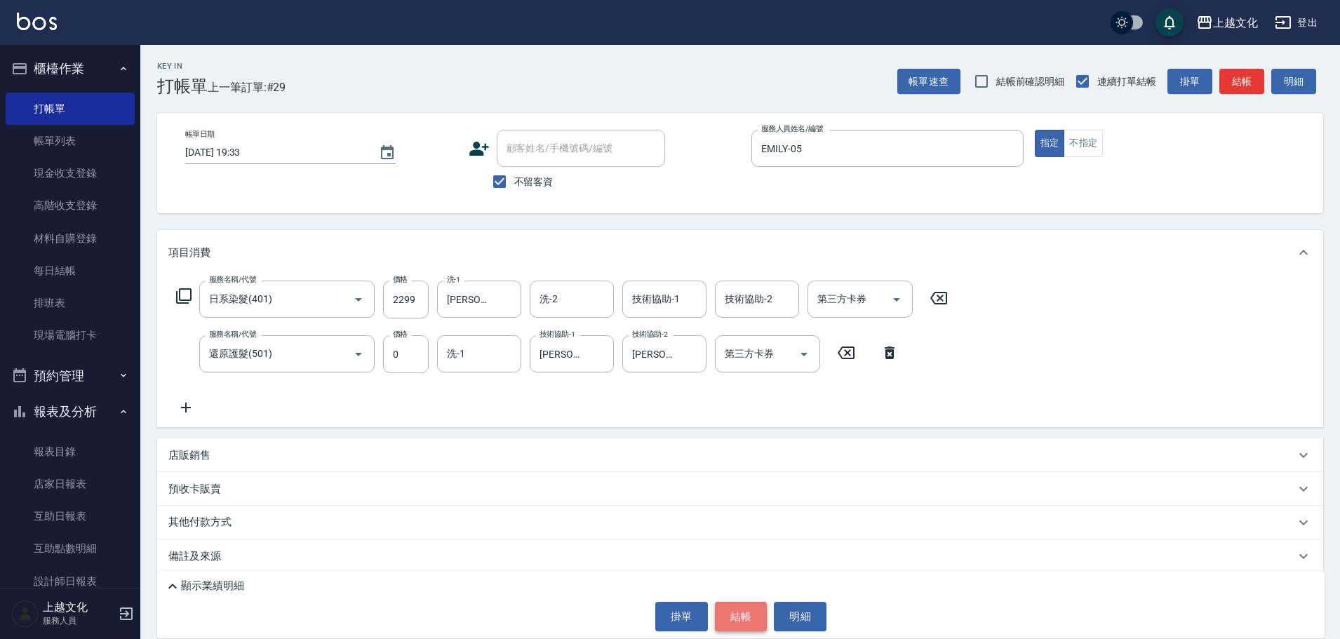
click at [748, 610] on button "結帳" at bounding box center [741, 616] width 53 height 29
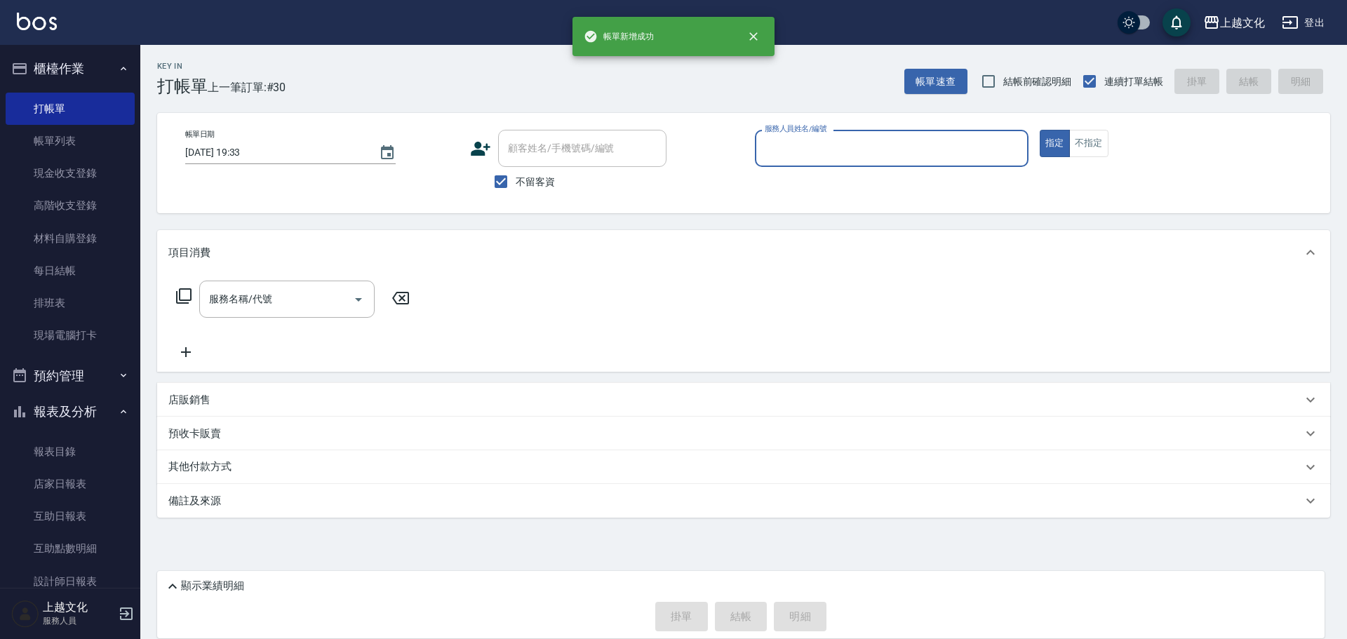
click at [1214, 638] on html "帳單新增成功 上越文化 登出 櫃檯作業 打帳單 帳單列表 現金收支登錄 高階收支登錄 材料自購登錄 每日結帳 排班表 現場電腦打卡 預約管理 預約管理 單日預…" at bounding box center [673, 319] width 1347 height 639
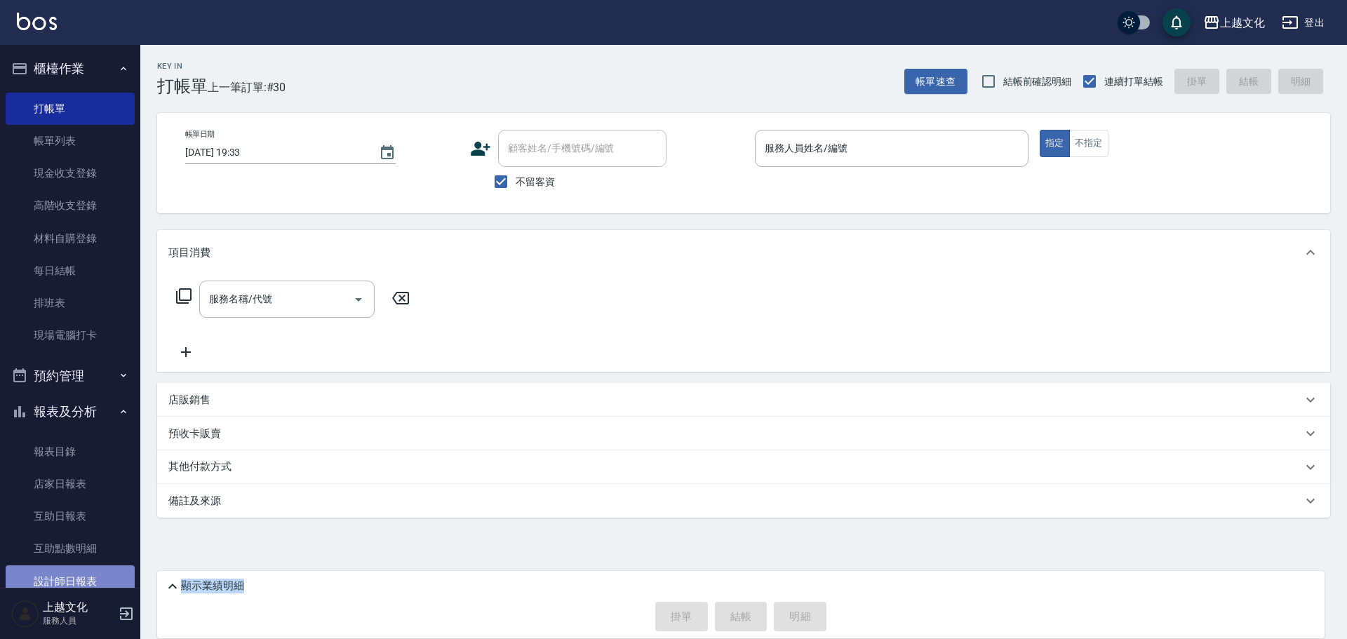
click at [93, 578] on link "設計師日報表" at bounding box center [70, 581] width 129 height 32
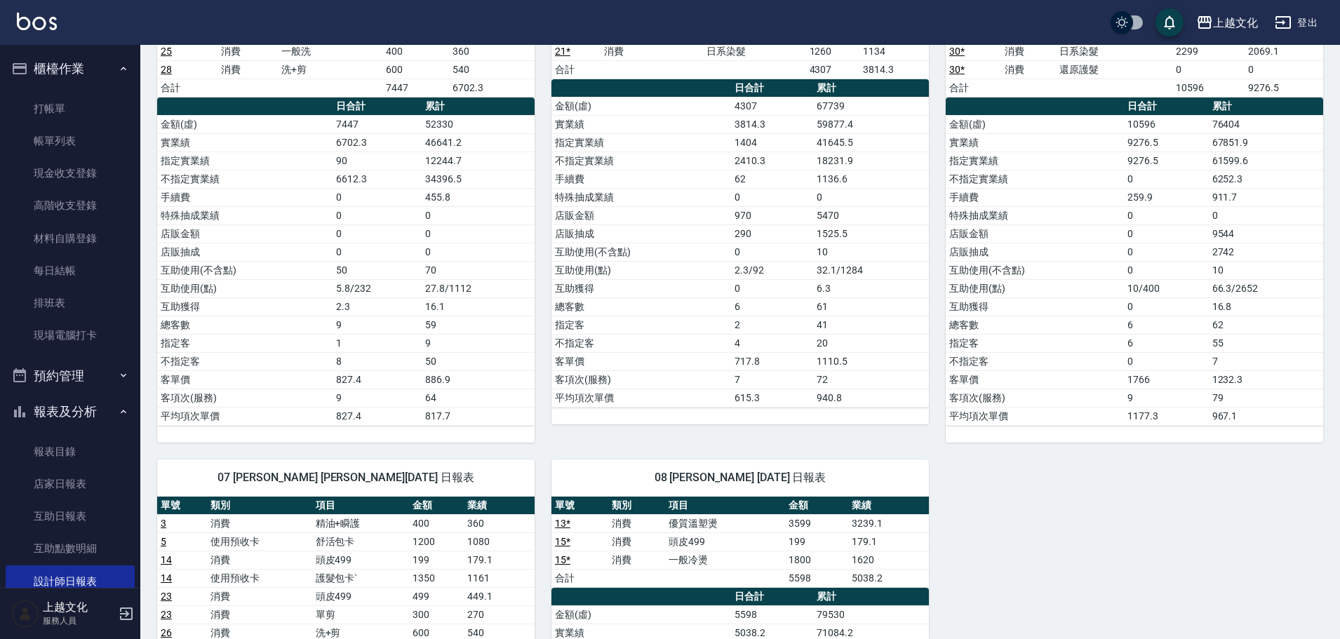
scroll to position [70, 0]
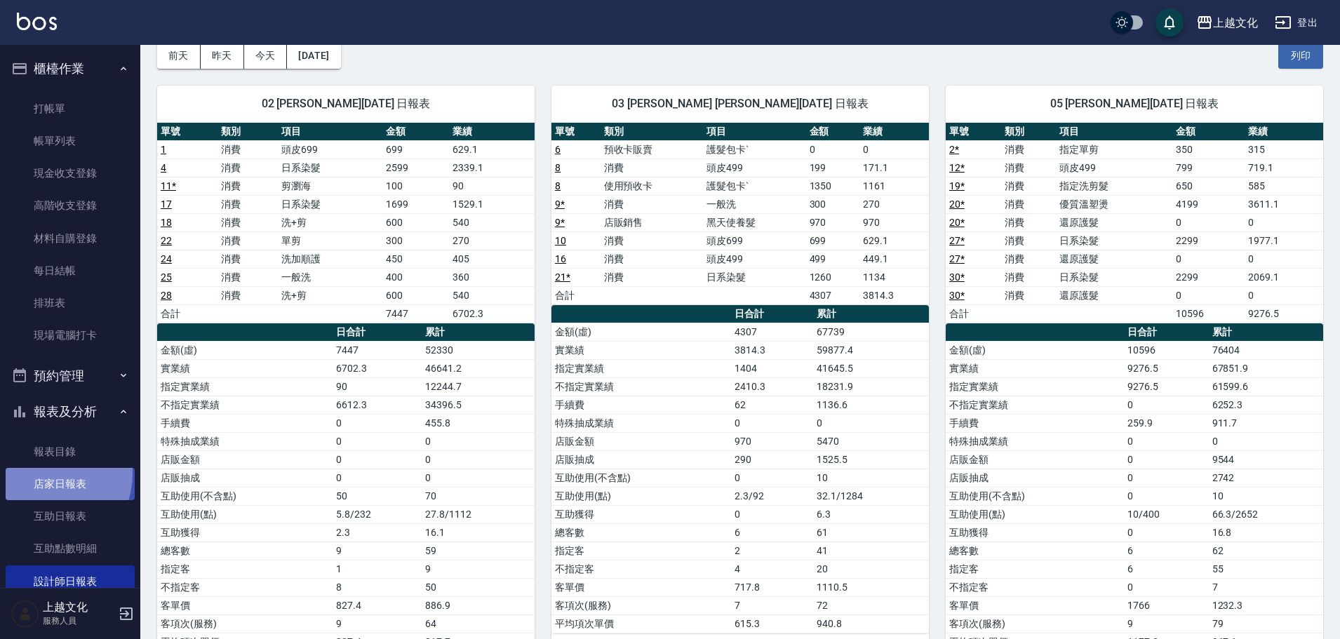
click at [43, 473] on link "店家日報表" at bounding box center [70, 484] width 129 height 32
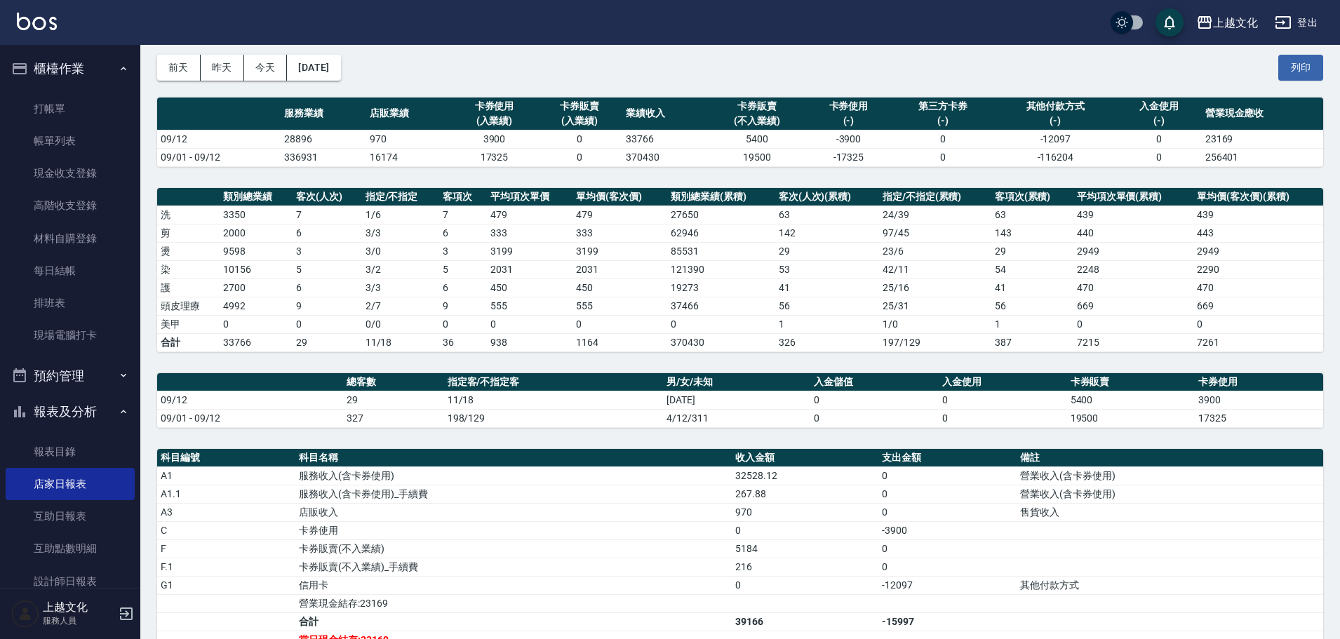
scroll to position [270, 0]
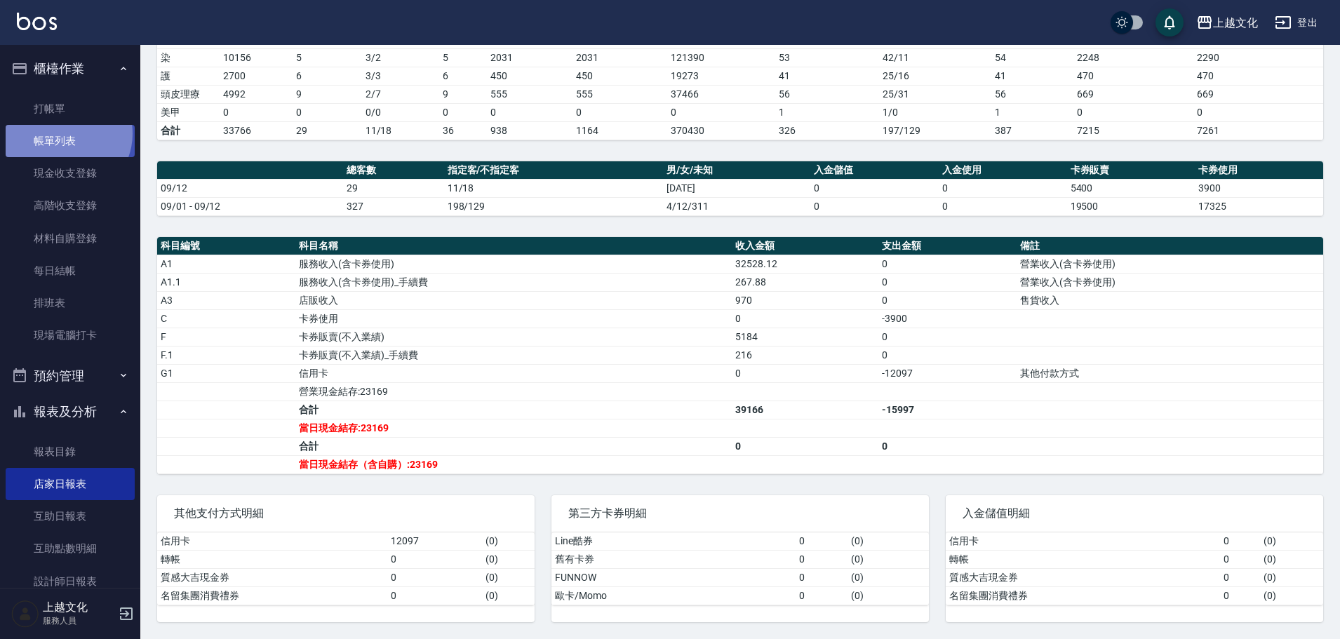
click at [66, 134] on link "帳單列表" at bounding box center [70, 141] width 129 height 32
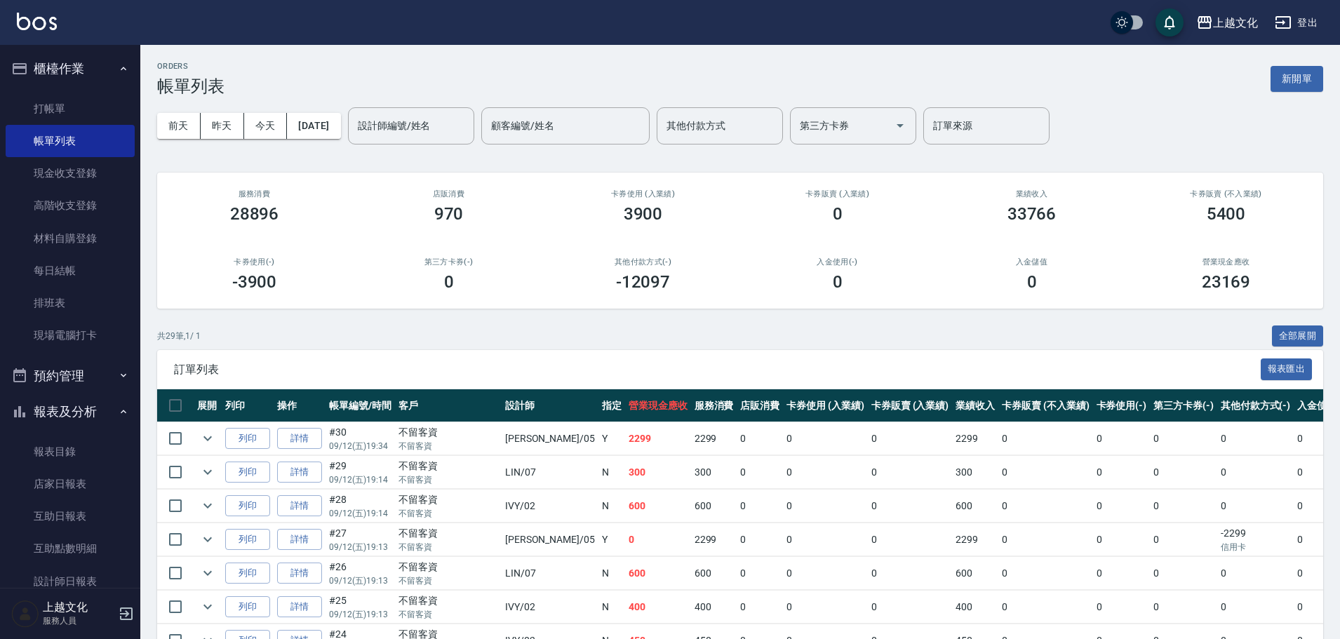
scroll to position [421, 0]
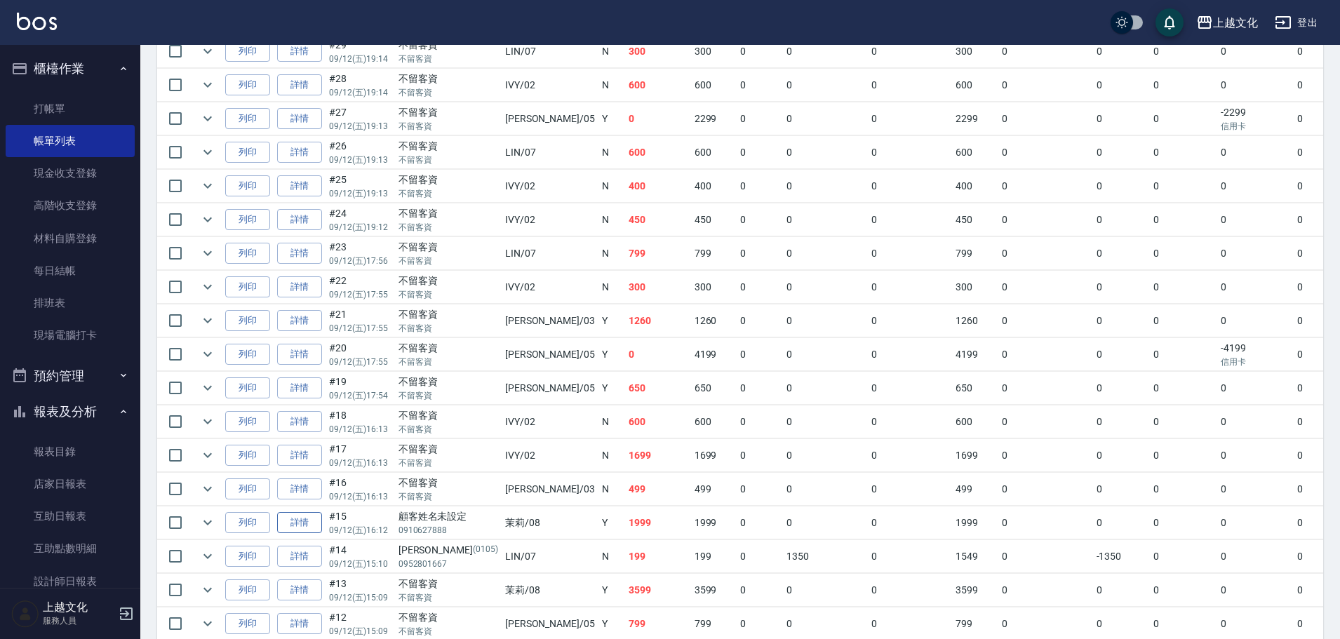
click at [297, 526] on link "詳情" at bounding box center [299, 523] width 45 height 22
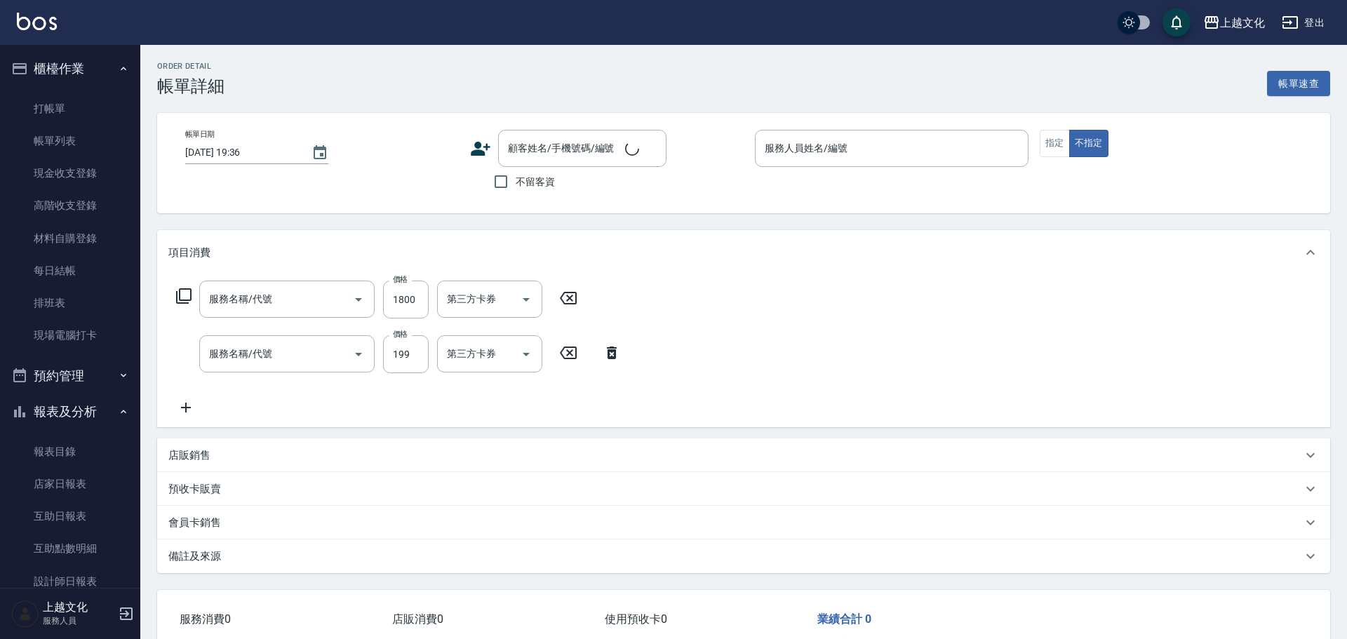
type input "2025/09/12 16:12"
type input "茉莉-08"
type input "一般冷燙(301)"
type input "頭皮499(601)"
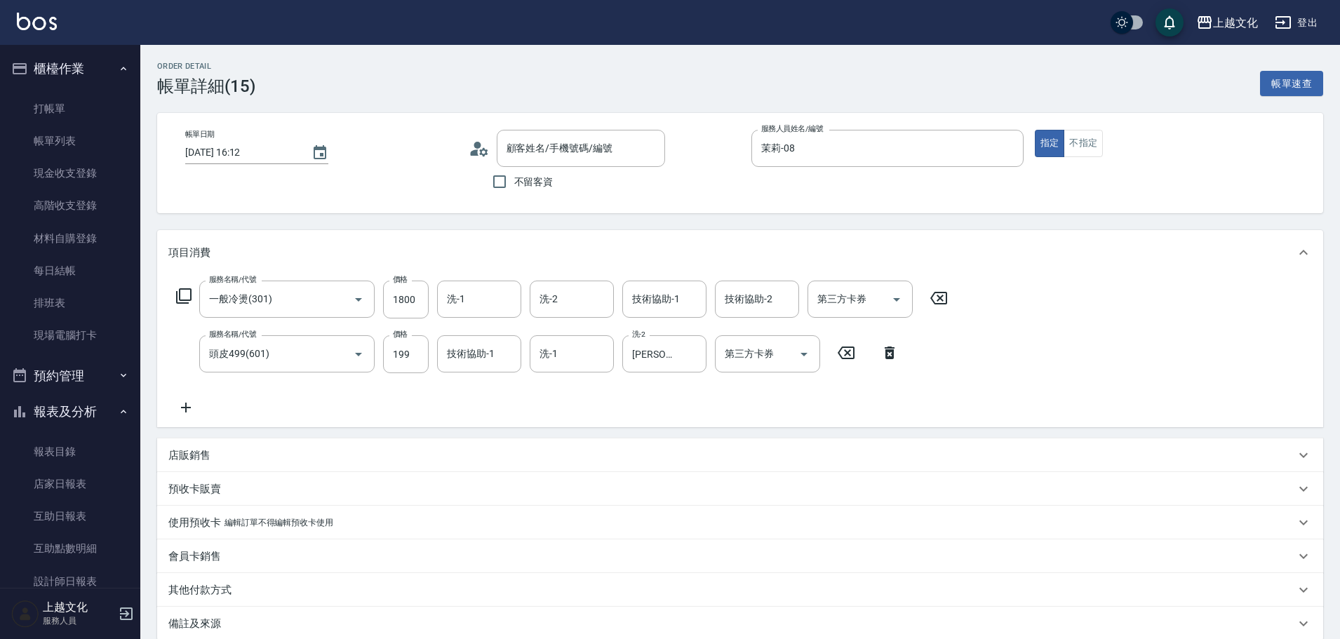
type input "顧客姓名未設定/0910627888/"
click at [43, 145] on link "帳單列表" at bounding box center [70, 141] width 129 height 32
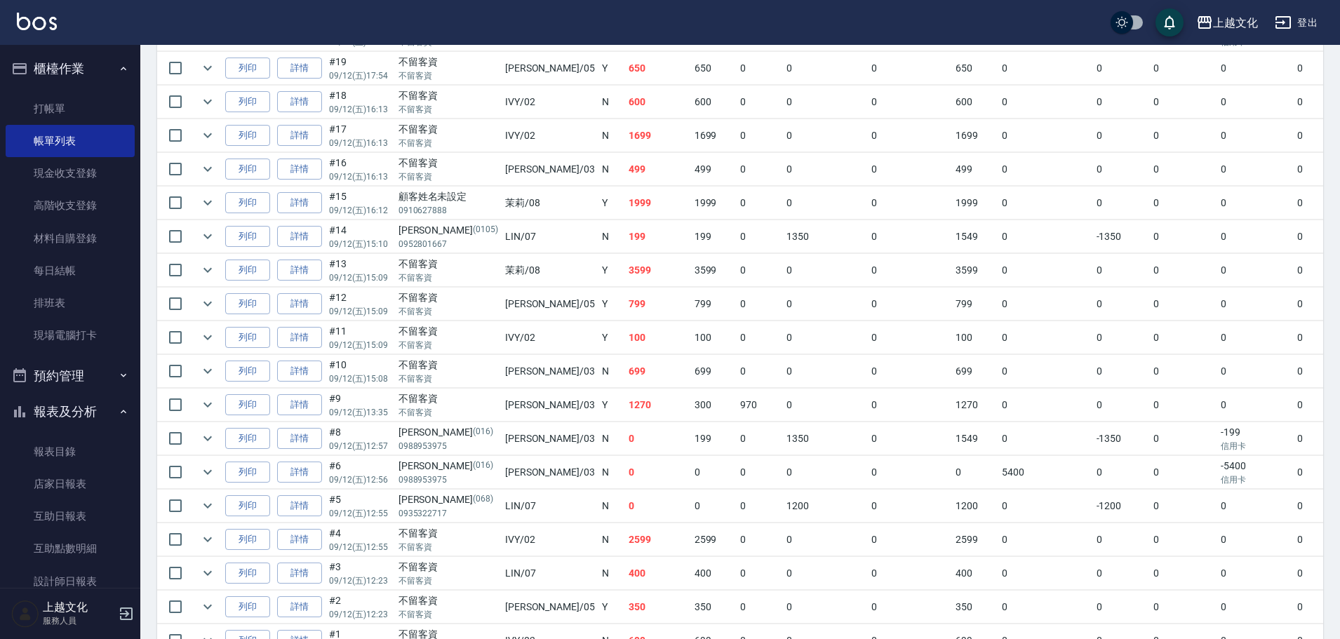
scroll to position [825, 0]
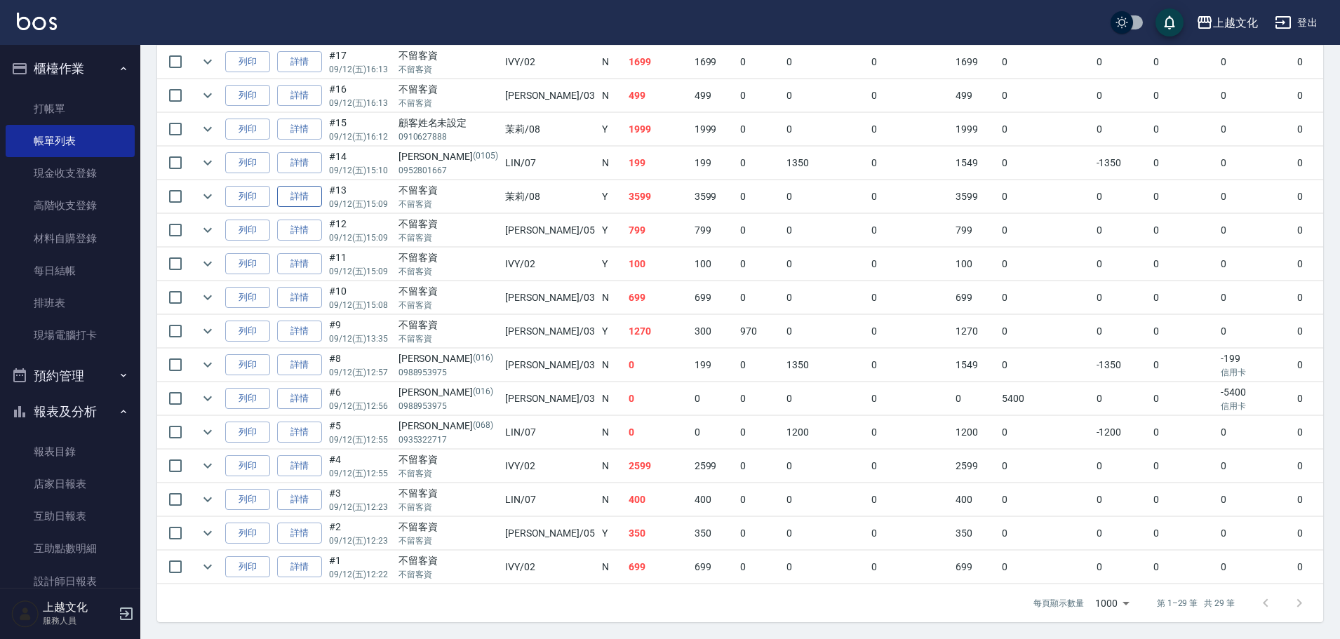
click at [292, 186] on link "詳情" at bounding box center [299, 197] width 45 height 22
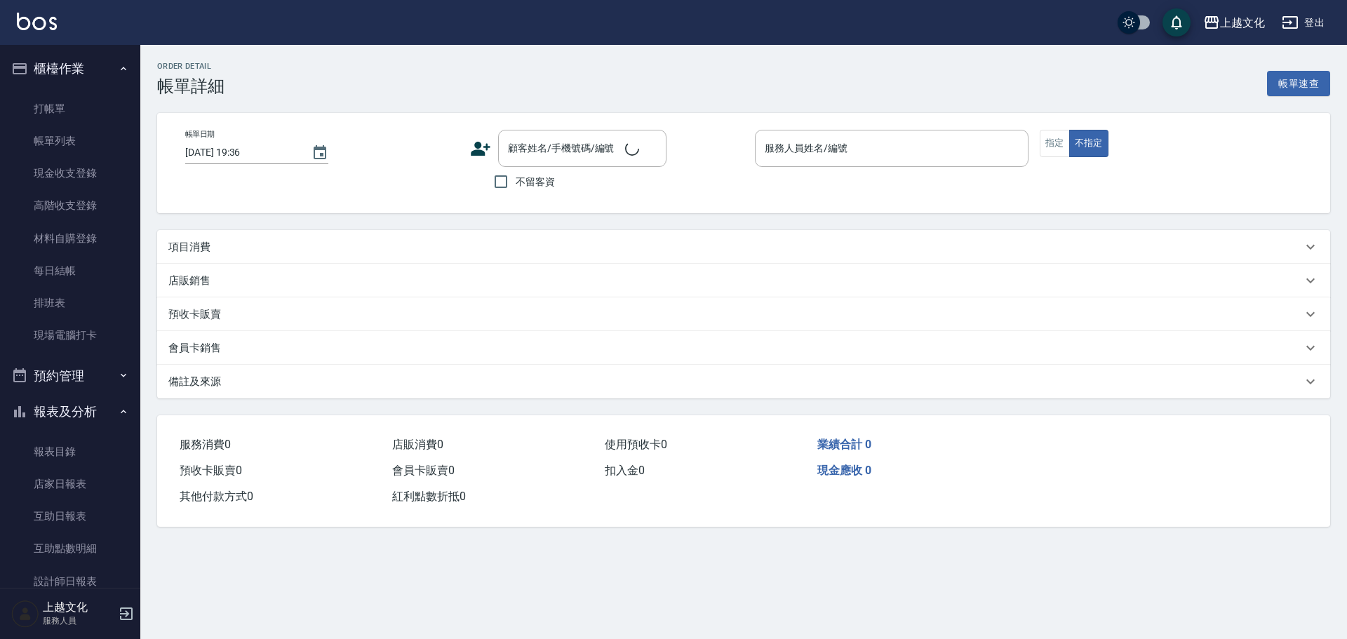
type input "2025/09/12 15:09"
checkbox input "true"
type input "茉莉-08"
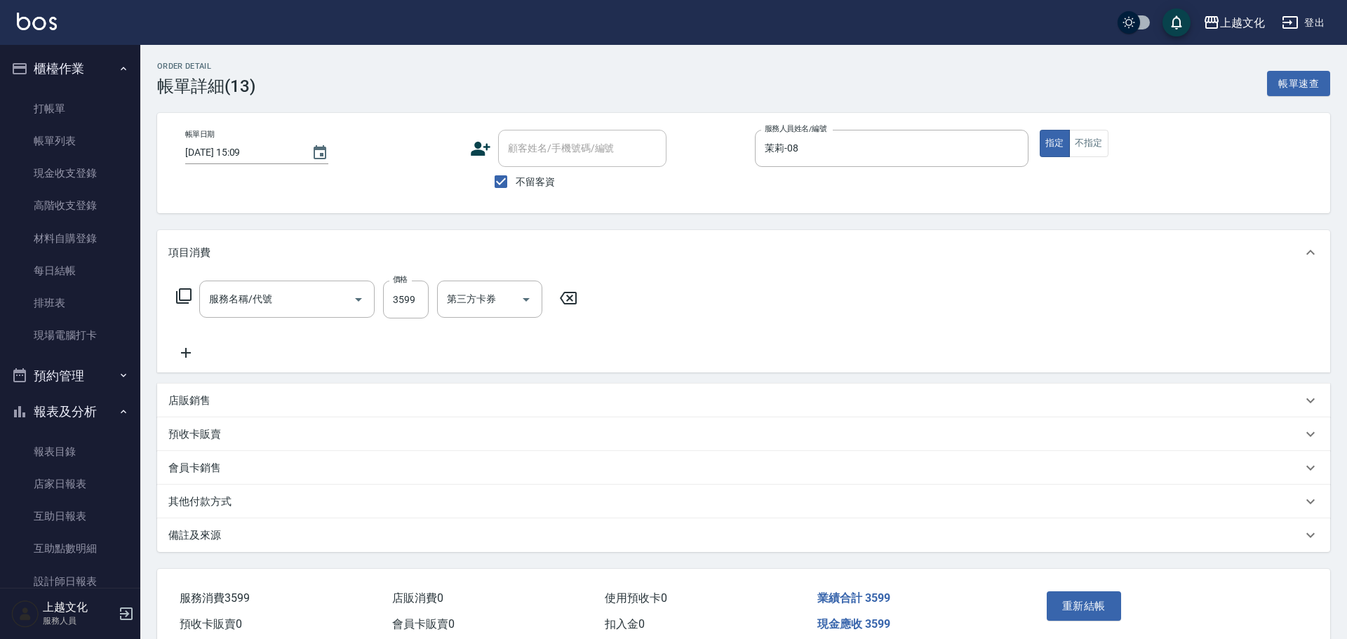
type input "優質溫塑燙(304)"
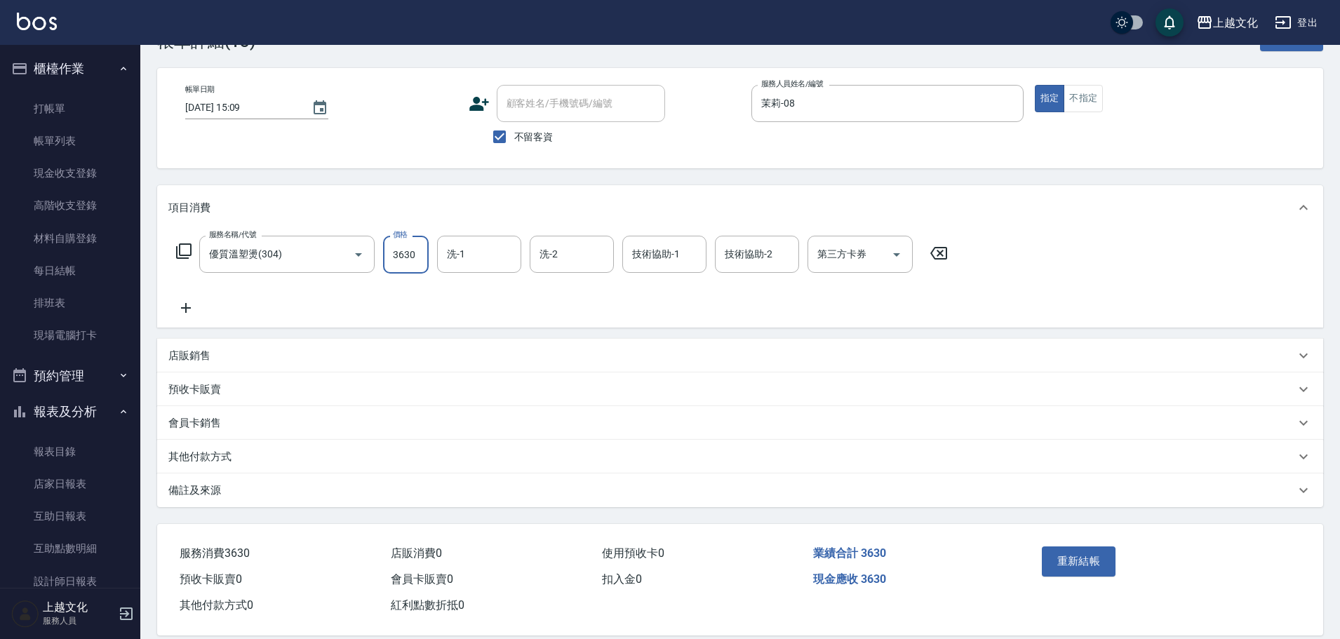
scroll to position [65, 0]
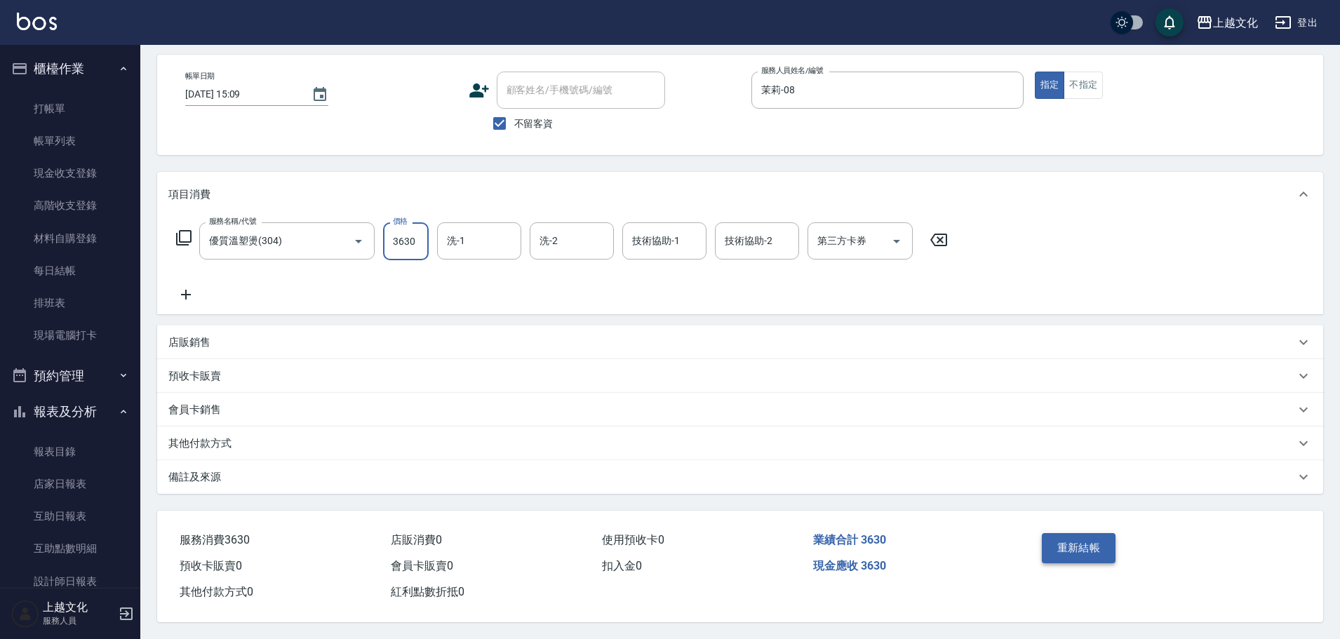
type input "3630"
click at [1082, 546] on button "重新結帳" at bounding box center [1079, 547] width 74 height 29
click at [1082, 546] on div "重新結帳" at bounding box center [1099, 557] width 127 height 61
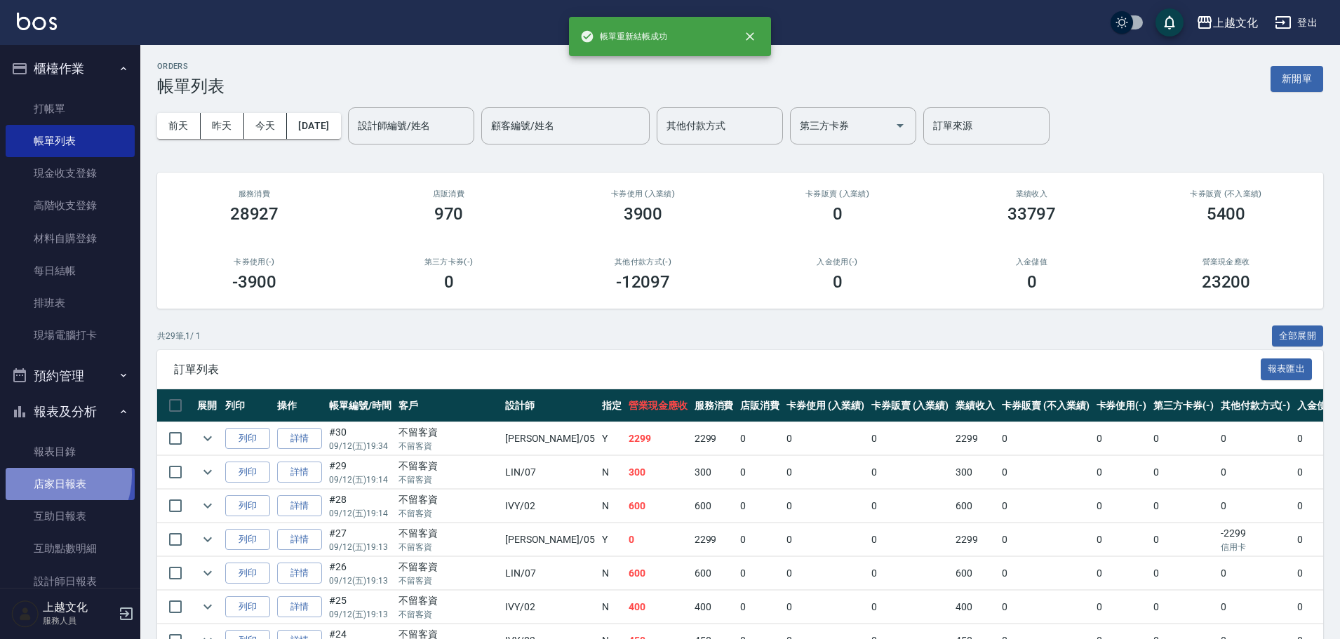
click at [47, 476] on link "店家日報表" at bounding box center [70, 484] width 129 height 32
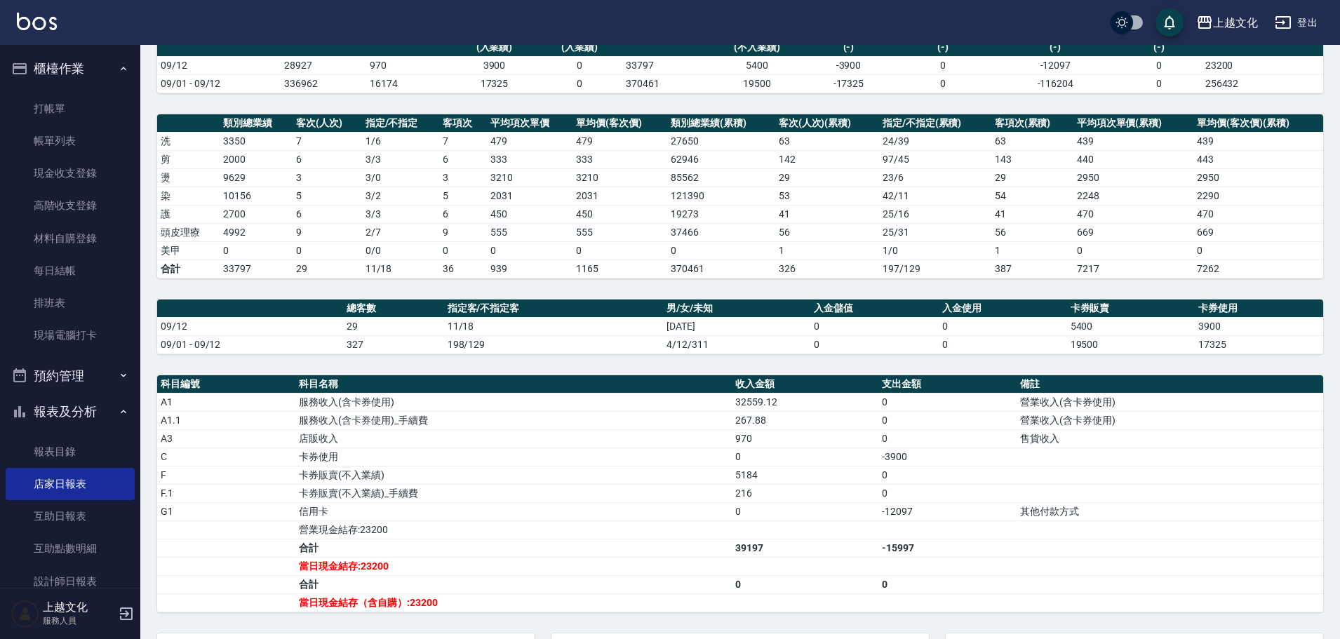
scroll to position [270, 0]
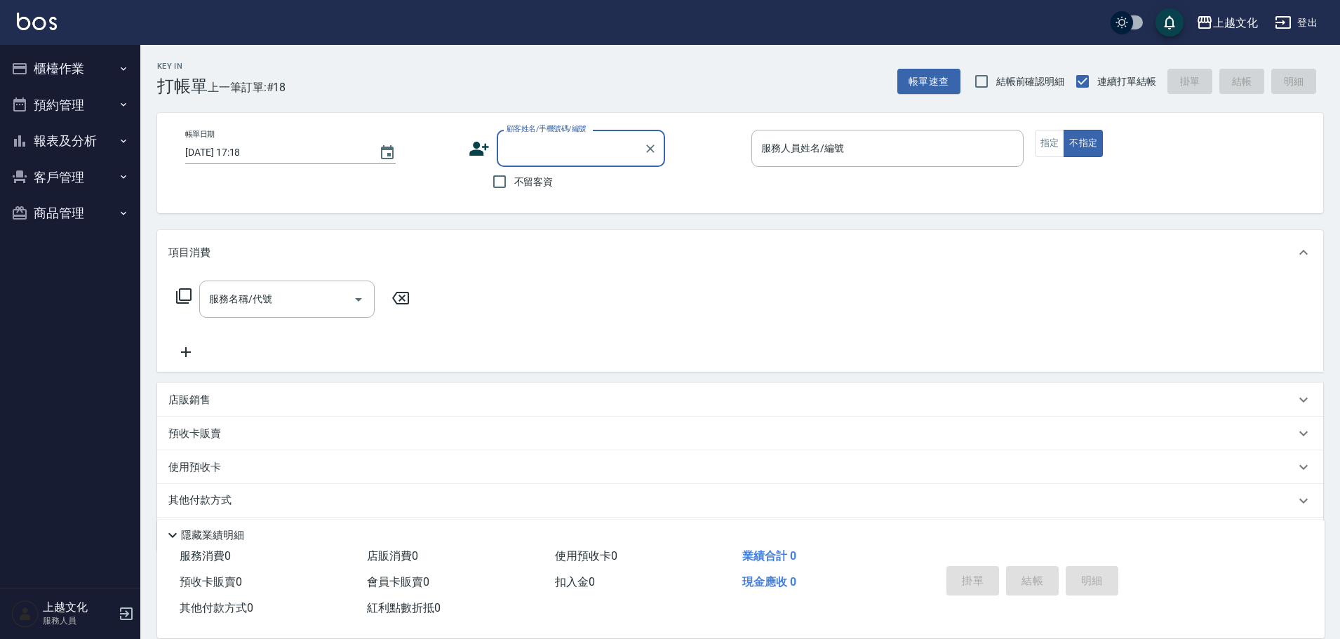
click at [76, 135] on button "報表及分析" at bounding box center [70, 141] width 129 height 36
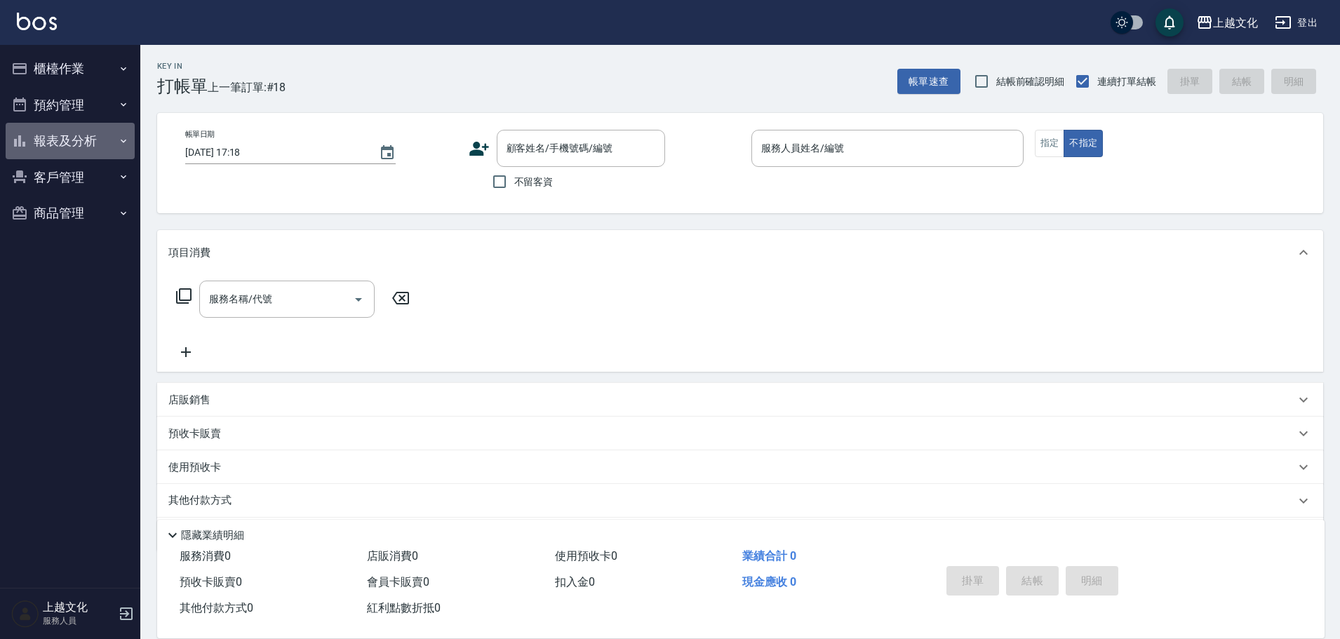
click at [84, 137] on button "報表及分析" at bounding box center [70, 141] width 129 height 36
click at [88, 142] on button "報表及分析" at bounding box center [70, 141] width 129 height 36
click at [88, 141] on button "報表及分析" at bounding box center [70, 141] width 129 height 36
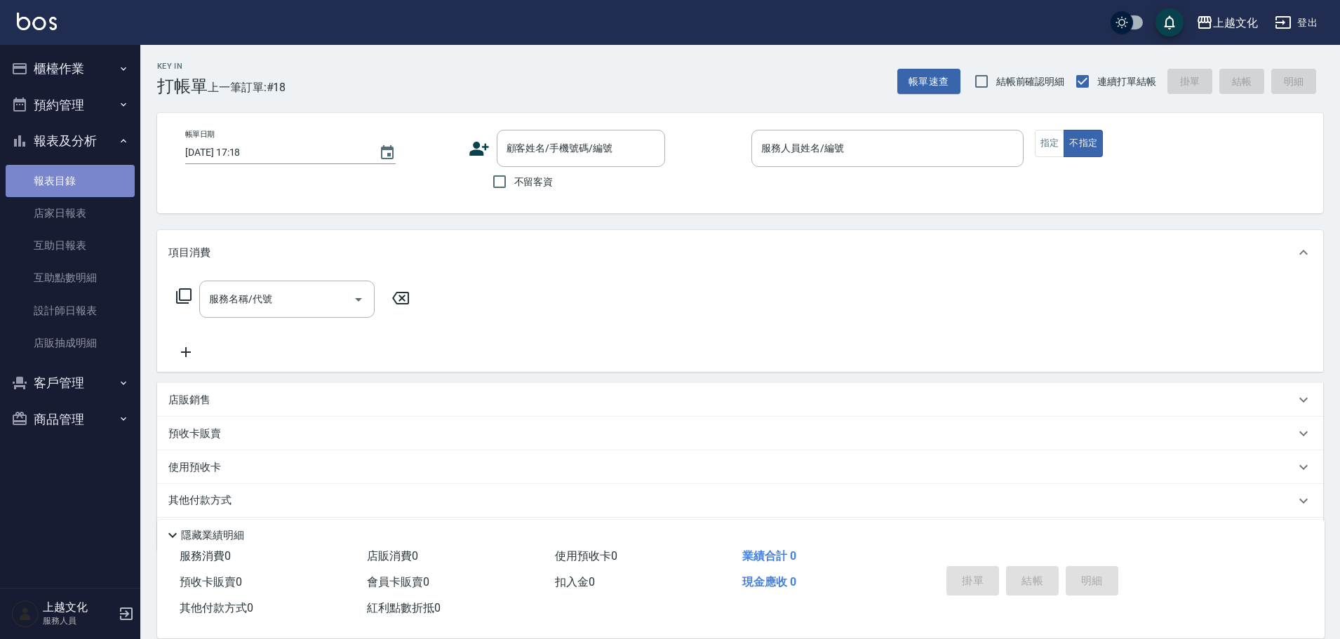
click at [48, 173] on link "報表目錄" at bounding box center [70, 181] width 129 height 32
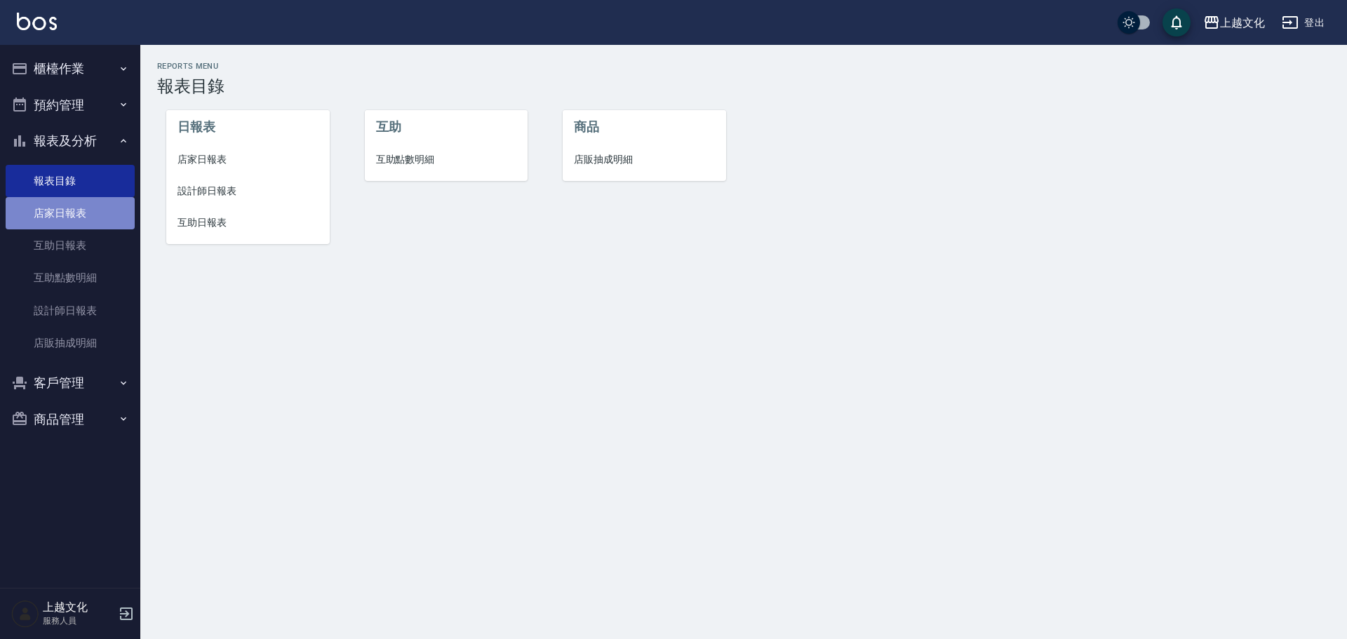
click at [59, 206] on link "店家日報表" at bounding box center [70, 213] width 129 height 32
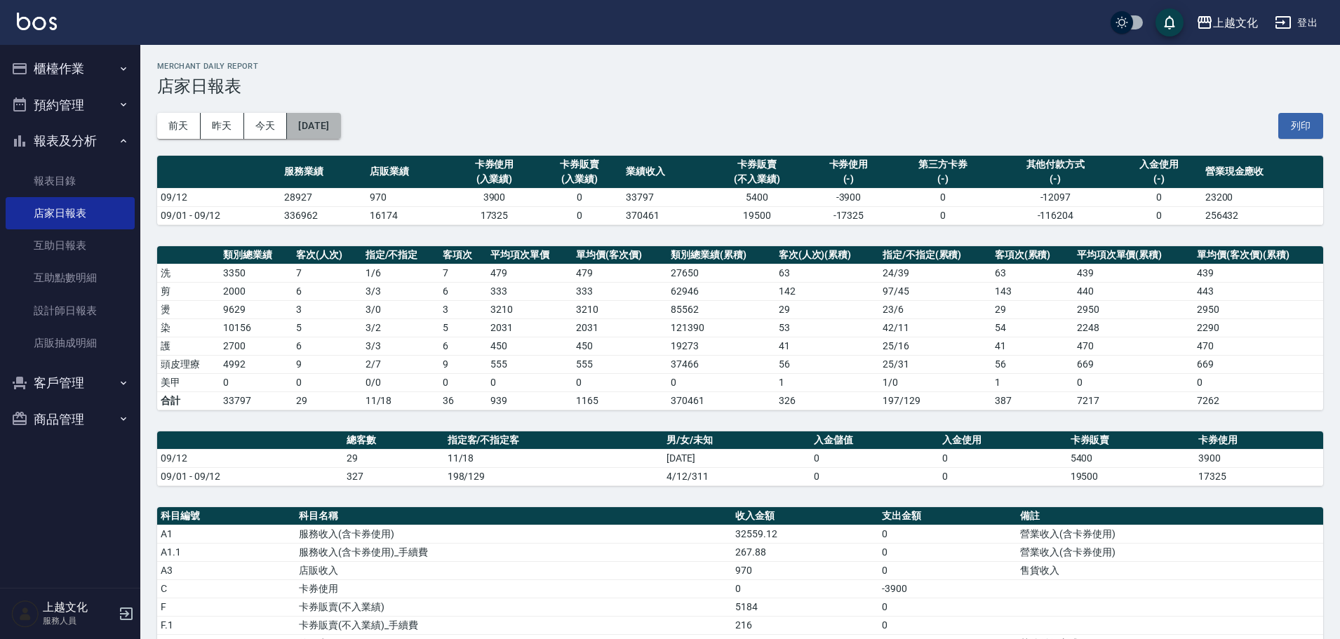
click at [340, 134] on button "[DATE]" at bounding box center [313, 126] width 53 height 26
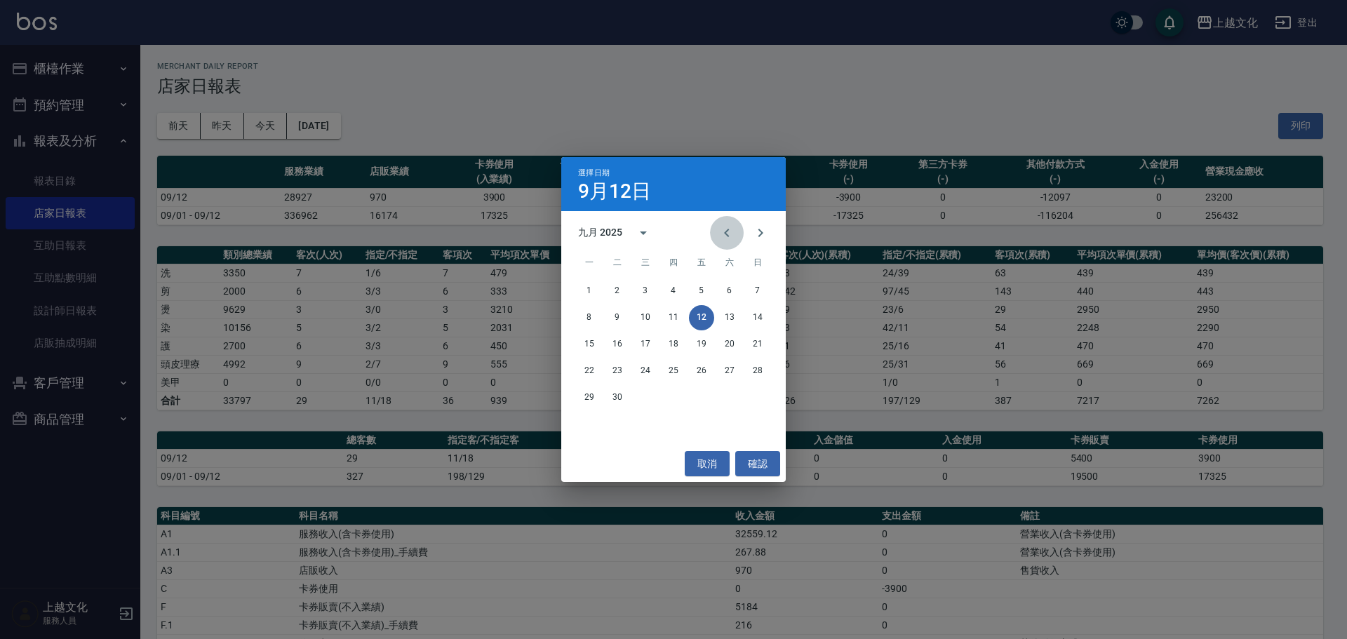
click at [732, 231] on icon "Previous month" at bounding box center [726, 232] width 17 height 17
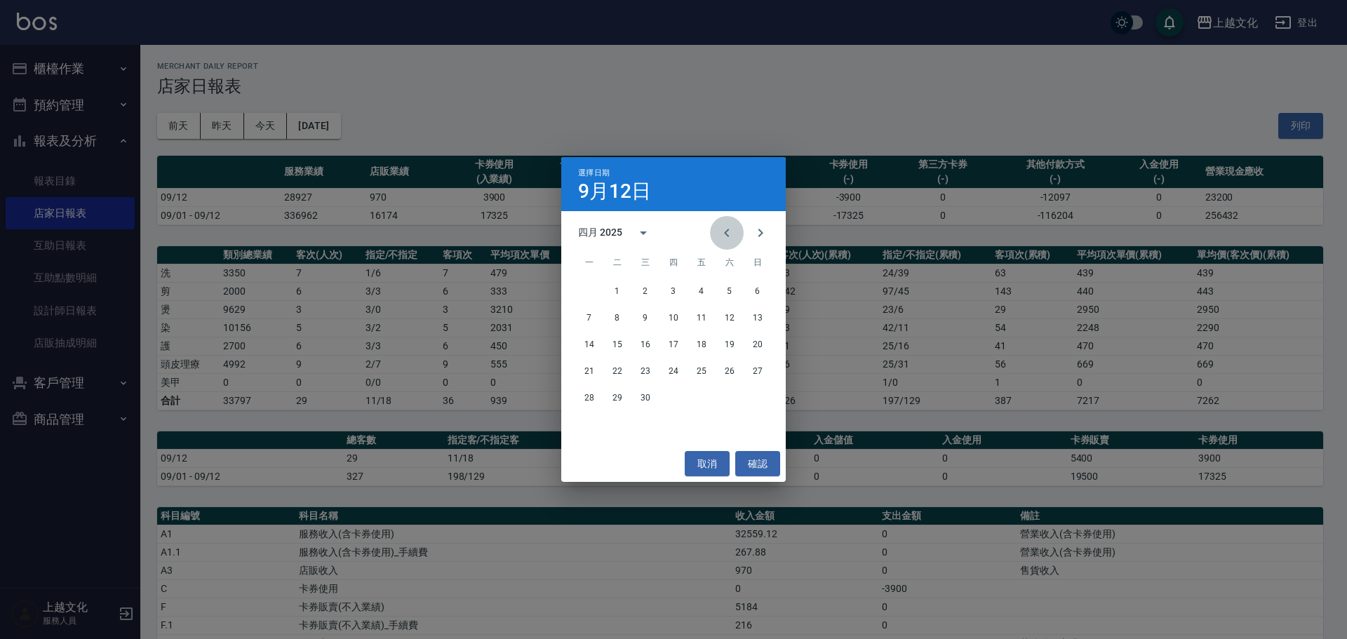
click at [732, 230] on icon "Previous month" at bounding box center [726, 232] width 17 height 17
click at [731, 229] on icon "Previous month" at bounding box center [726, 232] width 17 height 17
click at [730, 227] on icon "Previous month" at bounding box center [726, 232] width 17 height 17
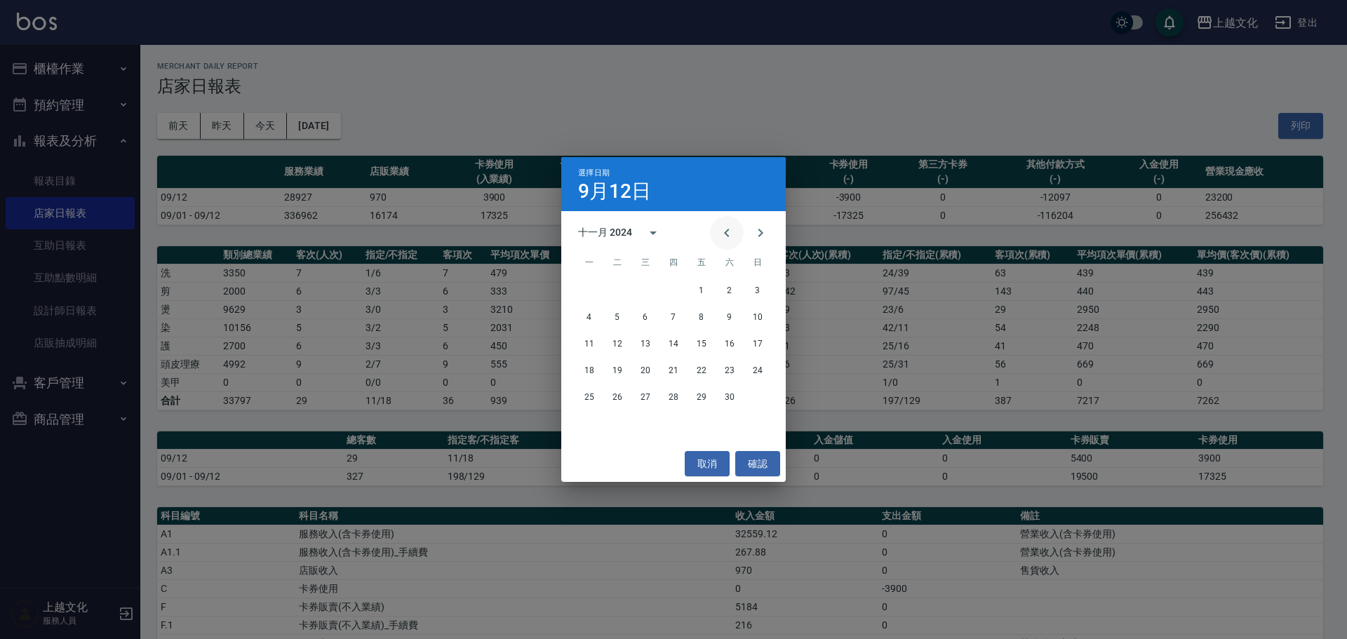
click at [730, 227] on icon "Previous month" at bounding box center [726, 232] width 17 height 17
click at [675, 339] on button "12" at bounding box center [673, 344] width 25 height 25
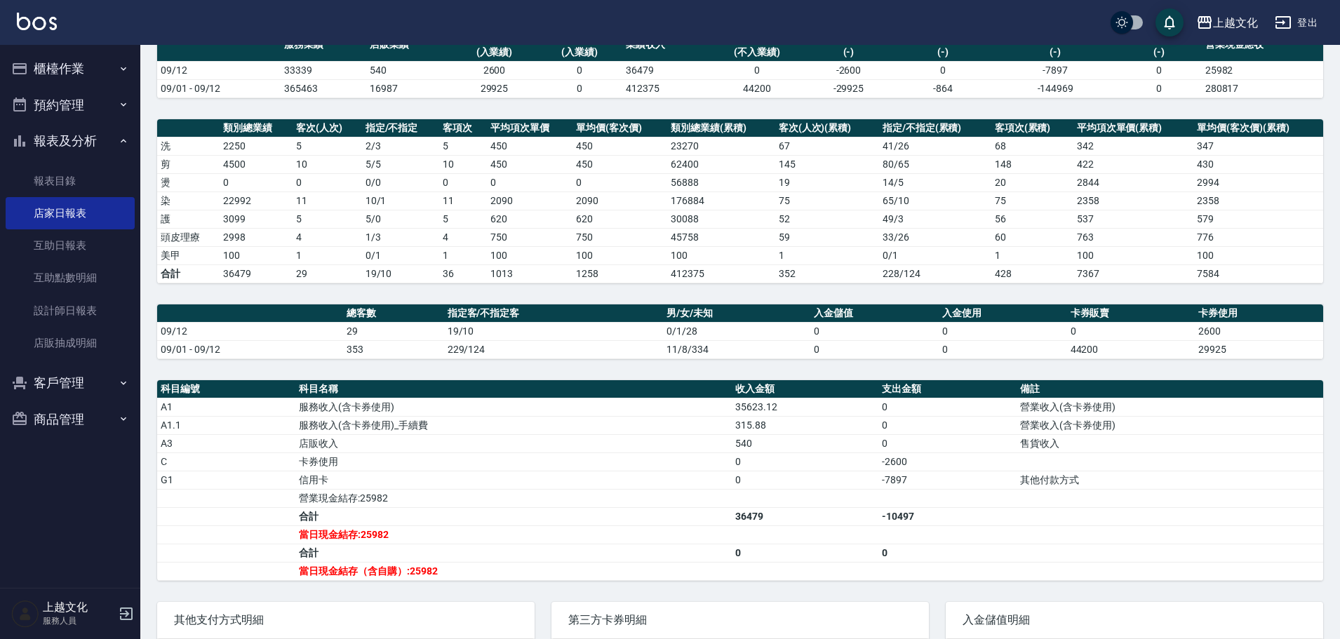
scroll to position [140, 0]
